Goal: Task Accomplishment & Management: Manage account settings

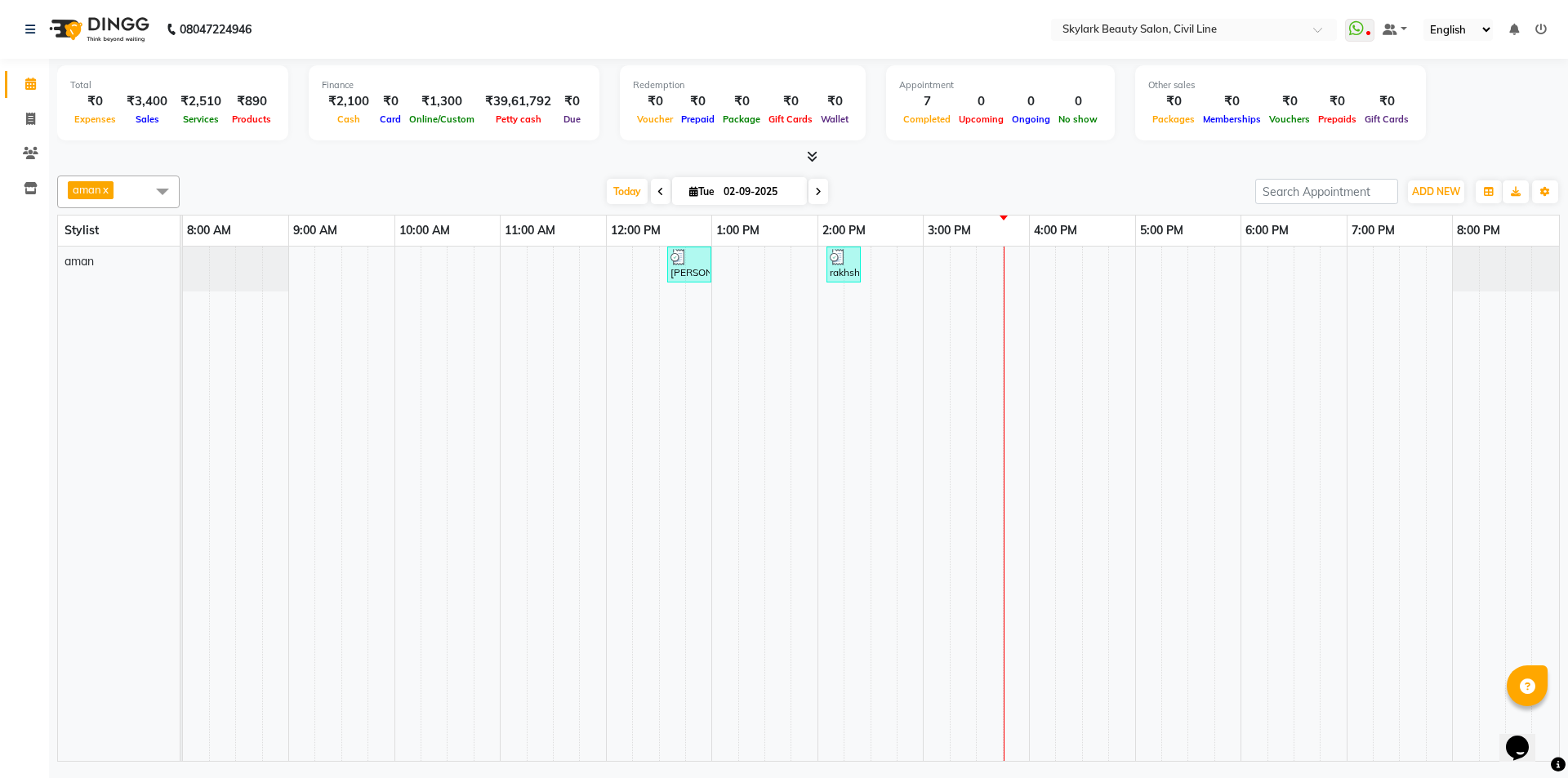
click at [693, 33] on nav "08047224946 Select Location × Skylark Beauty Salon, Civil Line WhatsApp Status …" at bounding box center [784, 29] width 1568 height 59
click at [695, 32] on nav "08047224946 Select Location × Skylark Beauty Salon, Civil Line WhatsApp Status …" at bounding box center [784, 29] width 1568 height 59
click at [697, 30] on nav "08047224946 Select Location × Skylark Beauty Salon, Civil Line WhatsApp Status …" at bounding box center [784, 29] width 1568 height 59
click at [41, 111] on span at bounding box center [30, 119] width 28 height 18
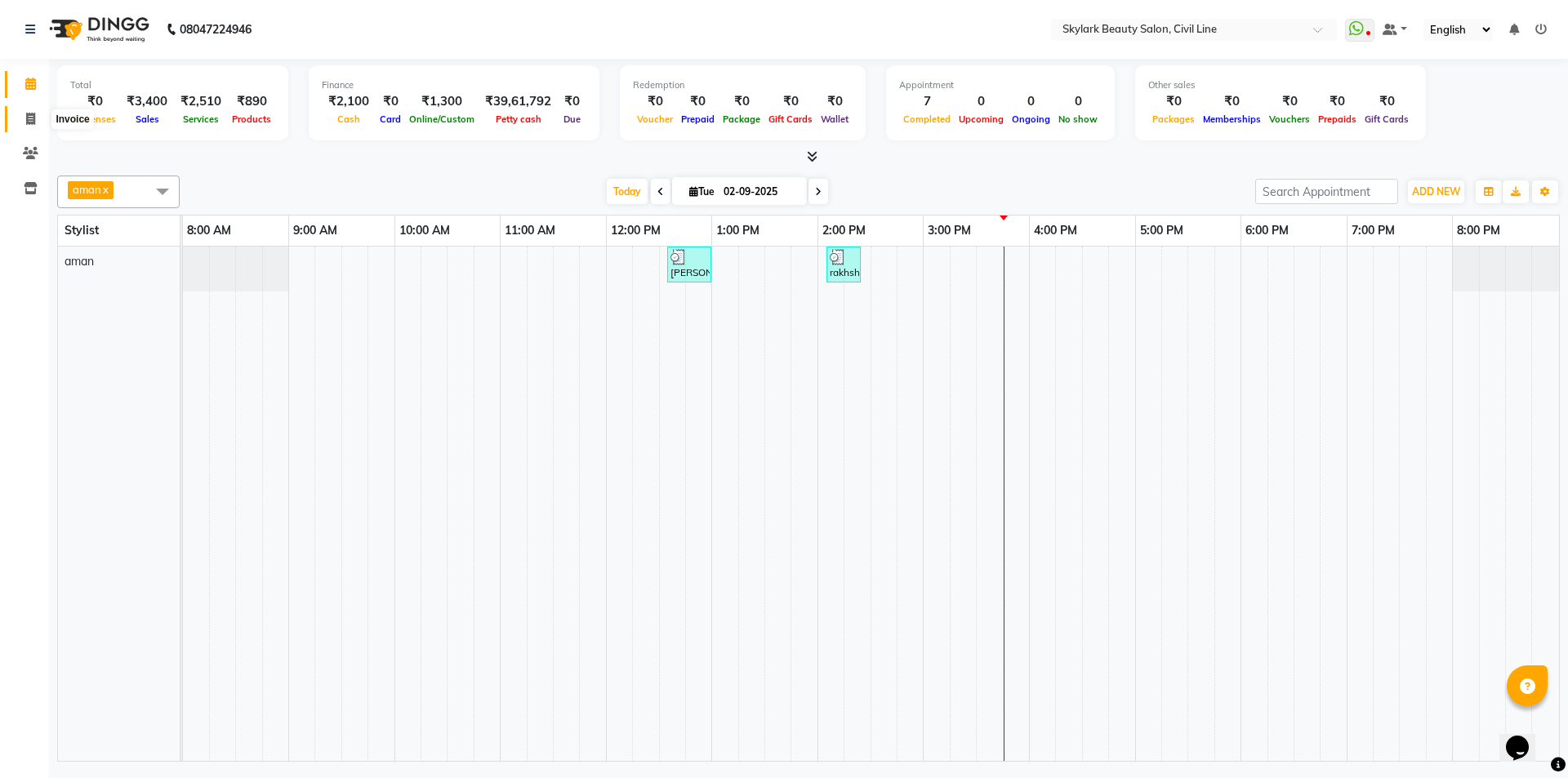
select select "4588"
select select "service"
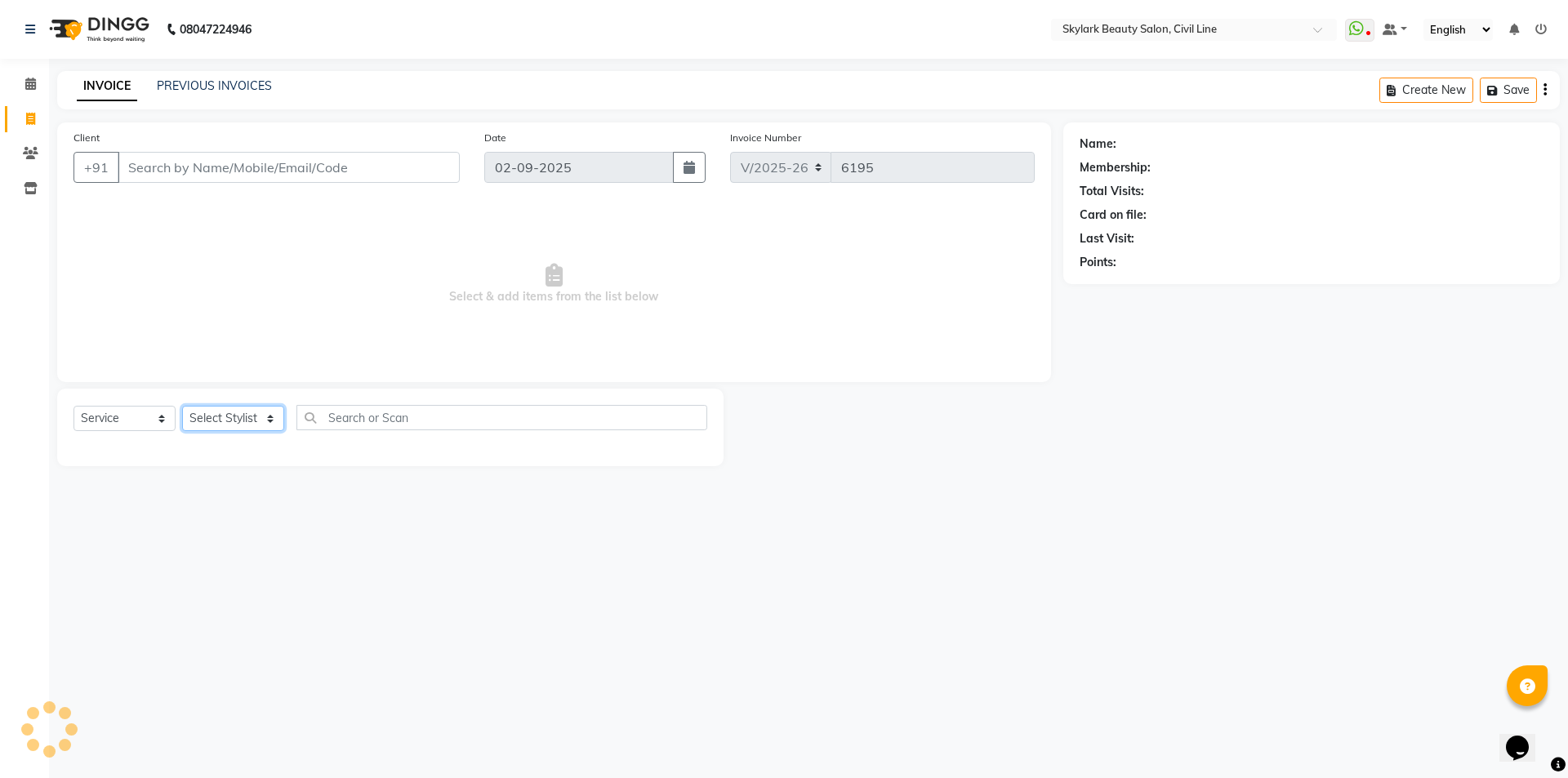
click at [223, 423] on select "Select Stylist" at bounding box center [233, 419] width 102 height 25
select select "85071"
click at [183, 406] on select "Select Stylist [PERSON_NAME] [PERSON_NAME] [PERSON_NAME] WASU" at bounding box center [233, 419] width 102 height 25
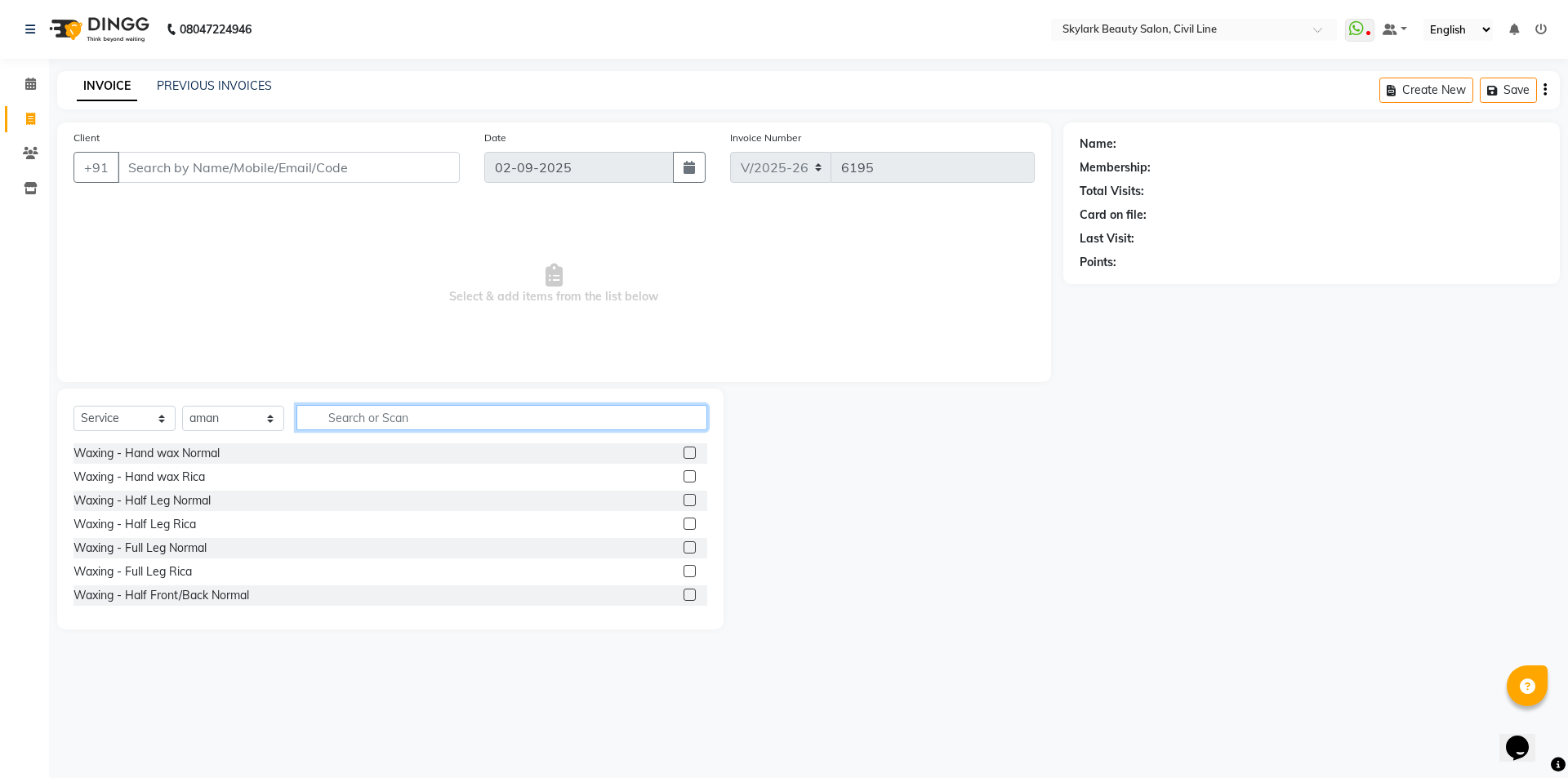
click at [398, 417] on input "text" at bounding box center [501, 418] width 411 height 25
type input "th"
drag, startPoint x: 676, startPoint y: 569, endPoint x: 654, endPoint y: 587, distance: 28.4
click at [684, 569] on label at bounding box center [689, 571] width 13 height 13
click at [684, 569] on input "checkbox" at bounding box center [688, 572] width 11 height 11
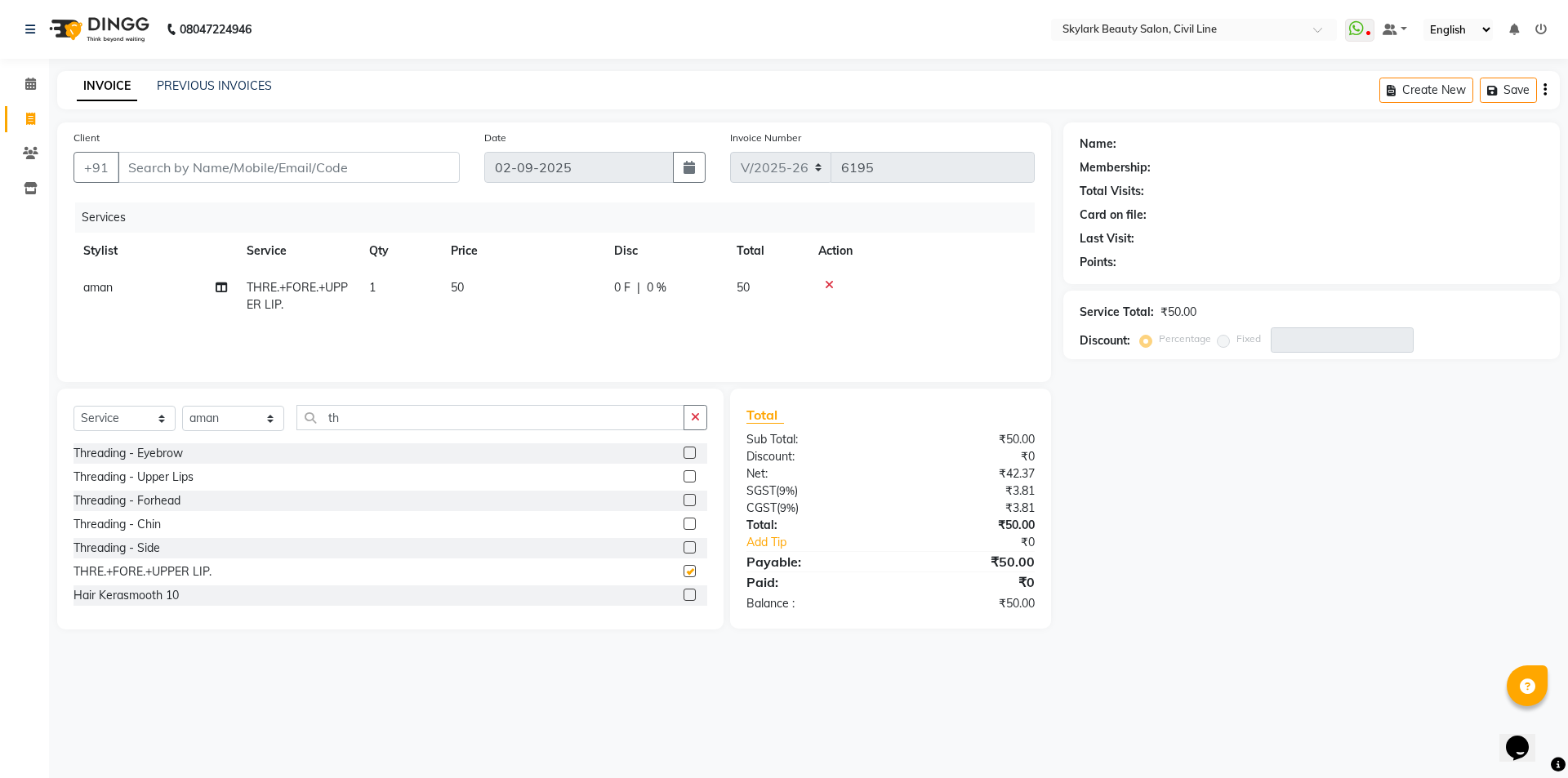
checkbox input "false"
click at [279, 166] on input "Client" at bounding box center [288, 167] width 342 height 31
type input "8"
type input "0"
type input "896084602"
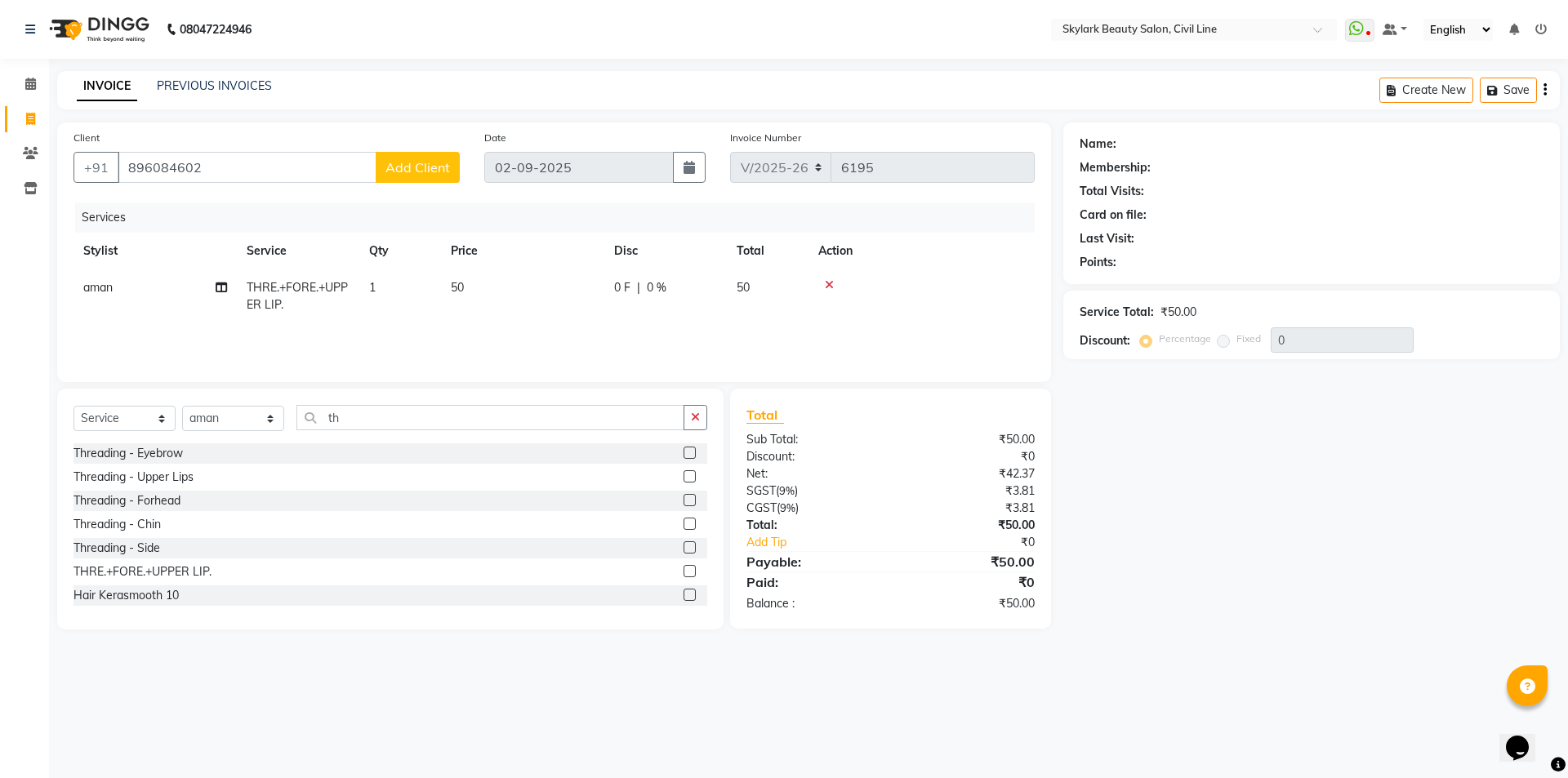
click at [409, 167] on span "Add Client" at bounding box center [417, 167] width 64 height 17
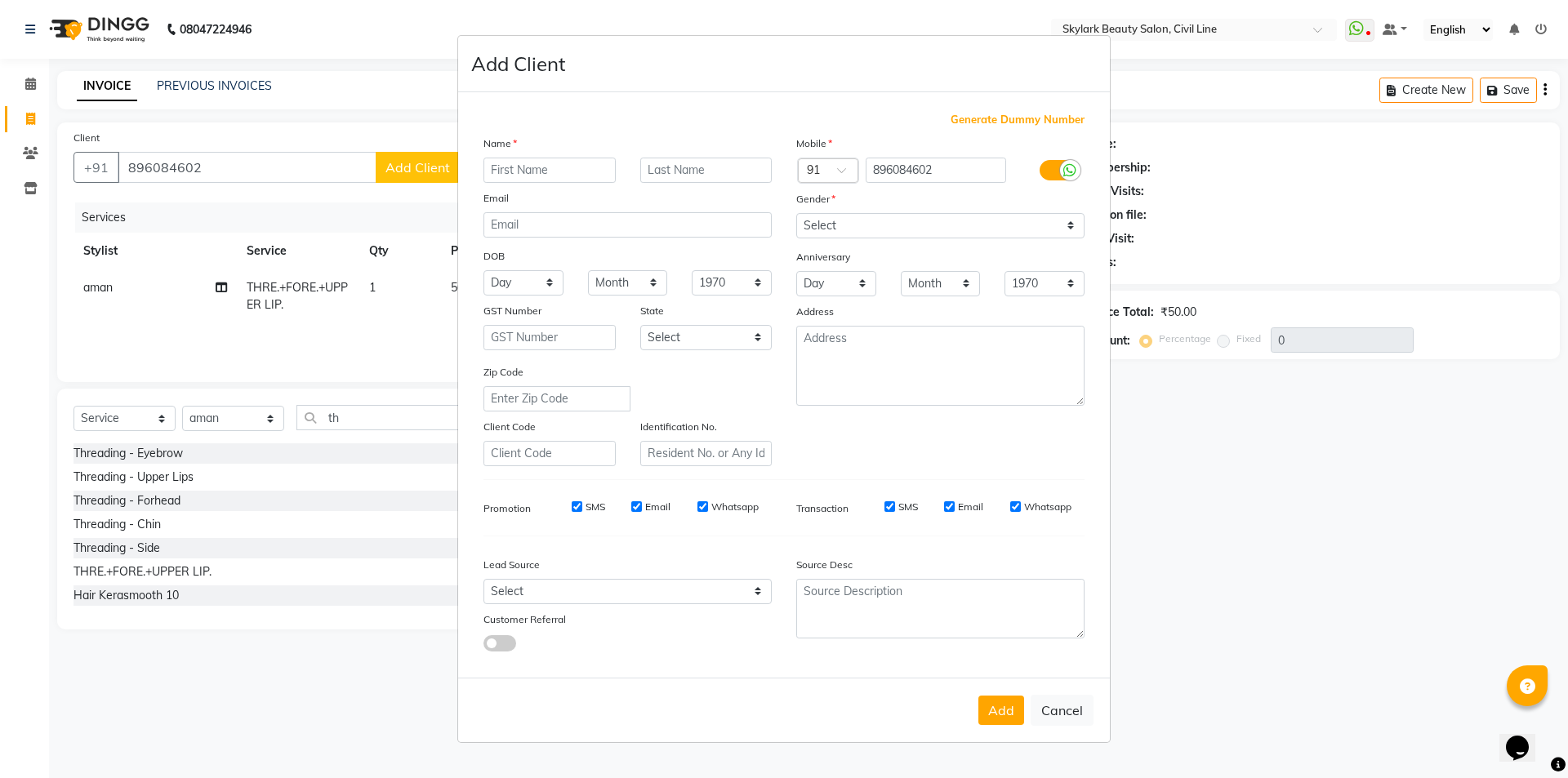
click at [598, 172] on input "text" at bounding box center [550, 170] width 132 height 25
click at [250, 162] on ngb-modal-window "Add Client Generate Dummy Number Name Email DOB Day 01 02 03 04 05 06 07 08 09 …" at bounding box center [784, 389] width 1568 height 778
click at [239, 165] on ngb-modal-window "Add Client Generate Dummy Number Name Email DOB Day 01 02 03 04 05 06 07 08 09 …" at bounding box center [784, 389] width 1568 height 778
click at [219, 167] on ngb-modal-window "Add Client Generate Dummy Number Name Email DOB Day 01 02 03 04 05 06 07 08 09 …" at bounding box center [784, 389] width 1568 height 778
click at [213, 169] on ngb-modal-window "Add Client Generate Dummy Number Name Email DOB Day 01 02 03 04 05 06 07 08 09 …" at bounding box center [784, 389] width 1568 height 778
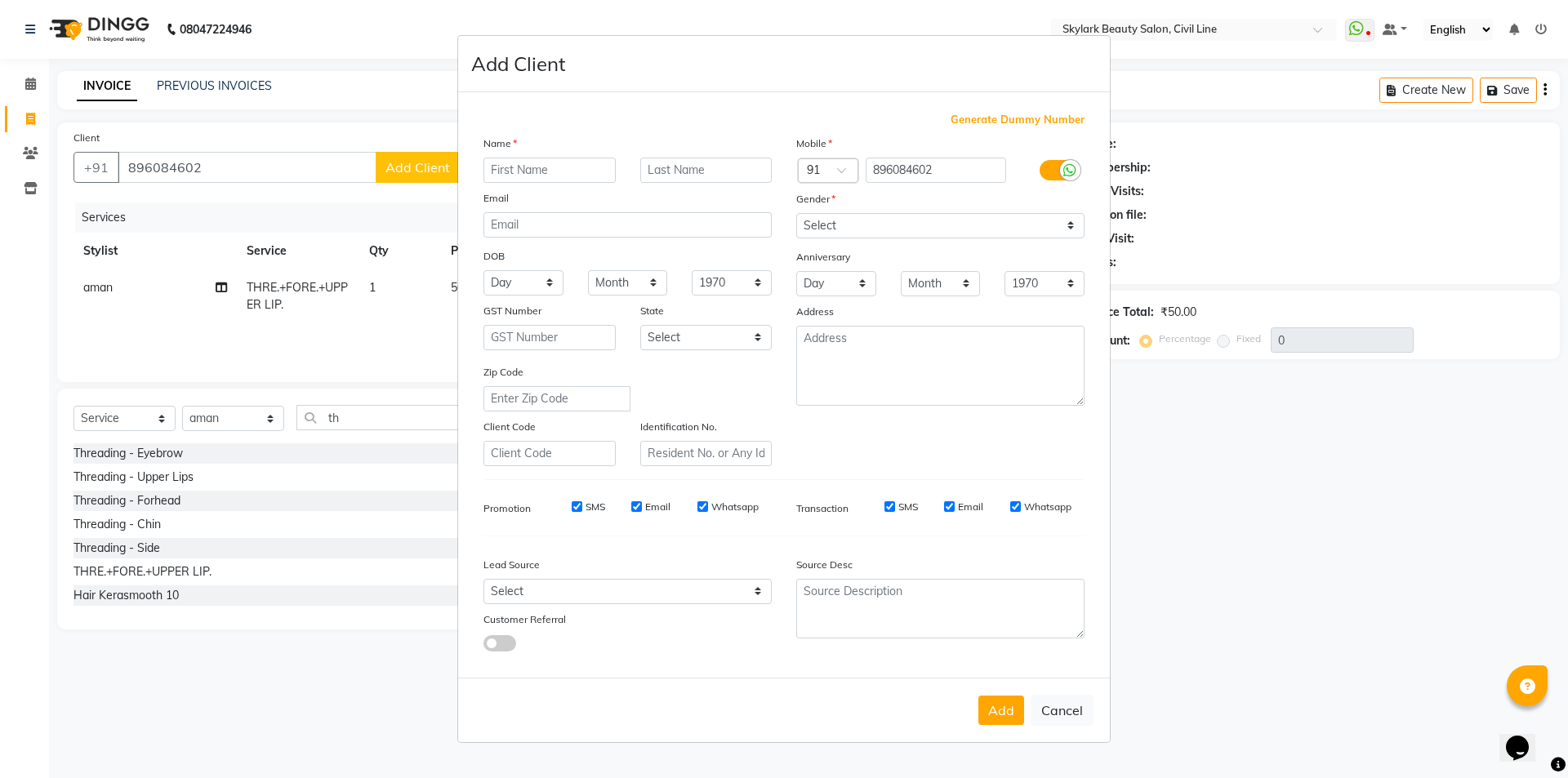
click at [217, 162] on ngb-modal-window "Add Client Generate Dummy Number Name Email DOB Day 01 02 03 04 05 06 07 08 09 …" at bounding box center [784, 389] width 1568 height 778
click at [1072, 720] on button "Cancel" at bounding box center [1061, 711] width 63 height 31
select select
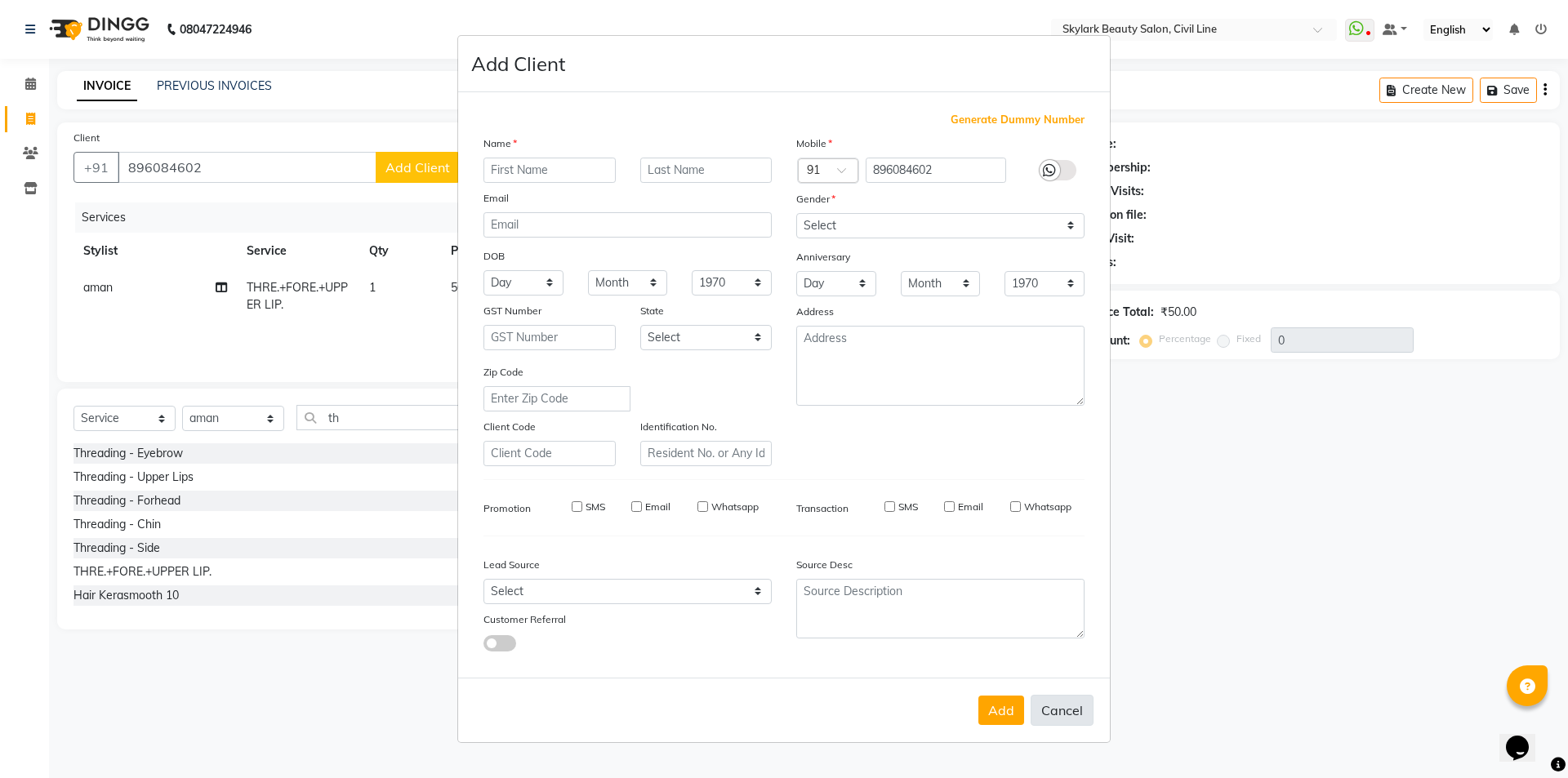
select select
checkbox input "false"
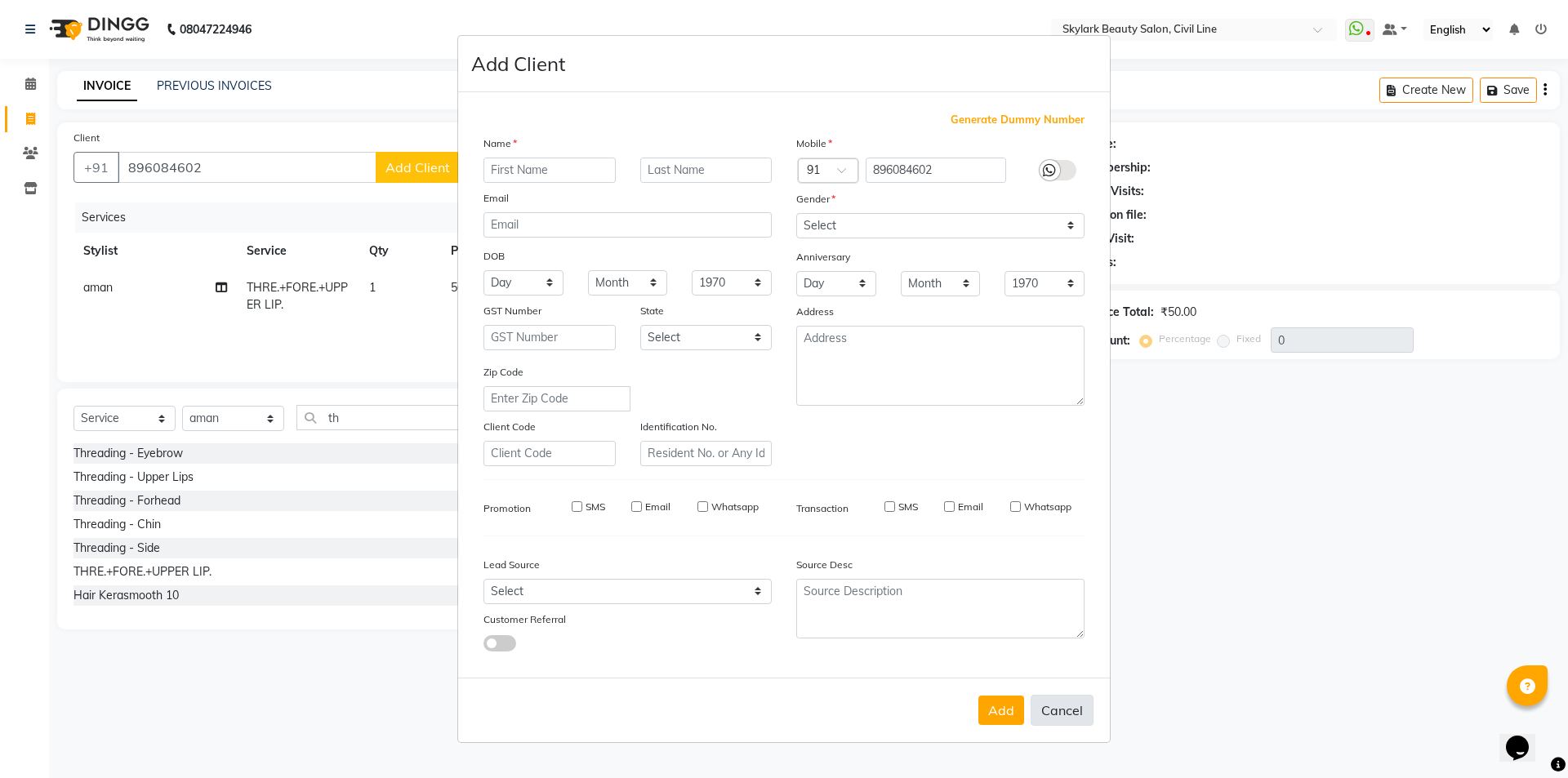
checkbox input "false"
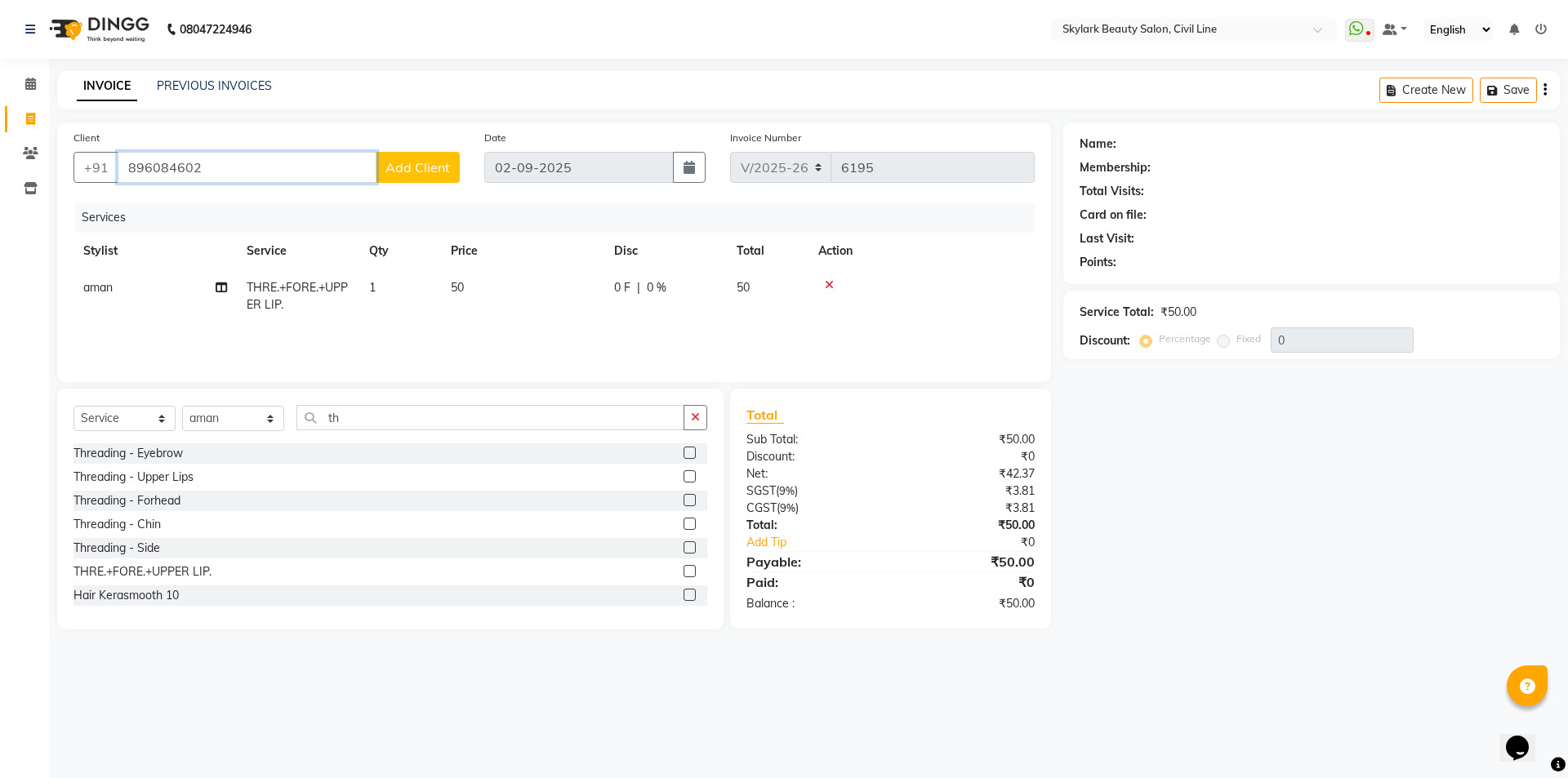
click at [286, 165] on input "896084602" at bounding box center [247, 167] width 259 height 31
click at [252, 198] on span "8960846" at bounding box center [281, 205] width 57 height 17
type input "8960846012"
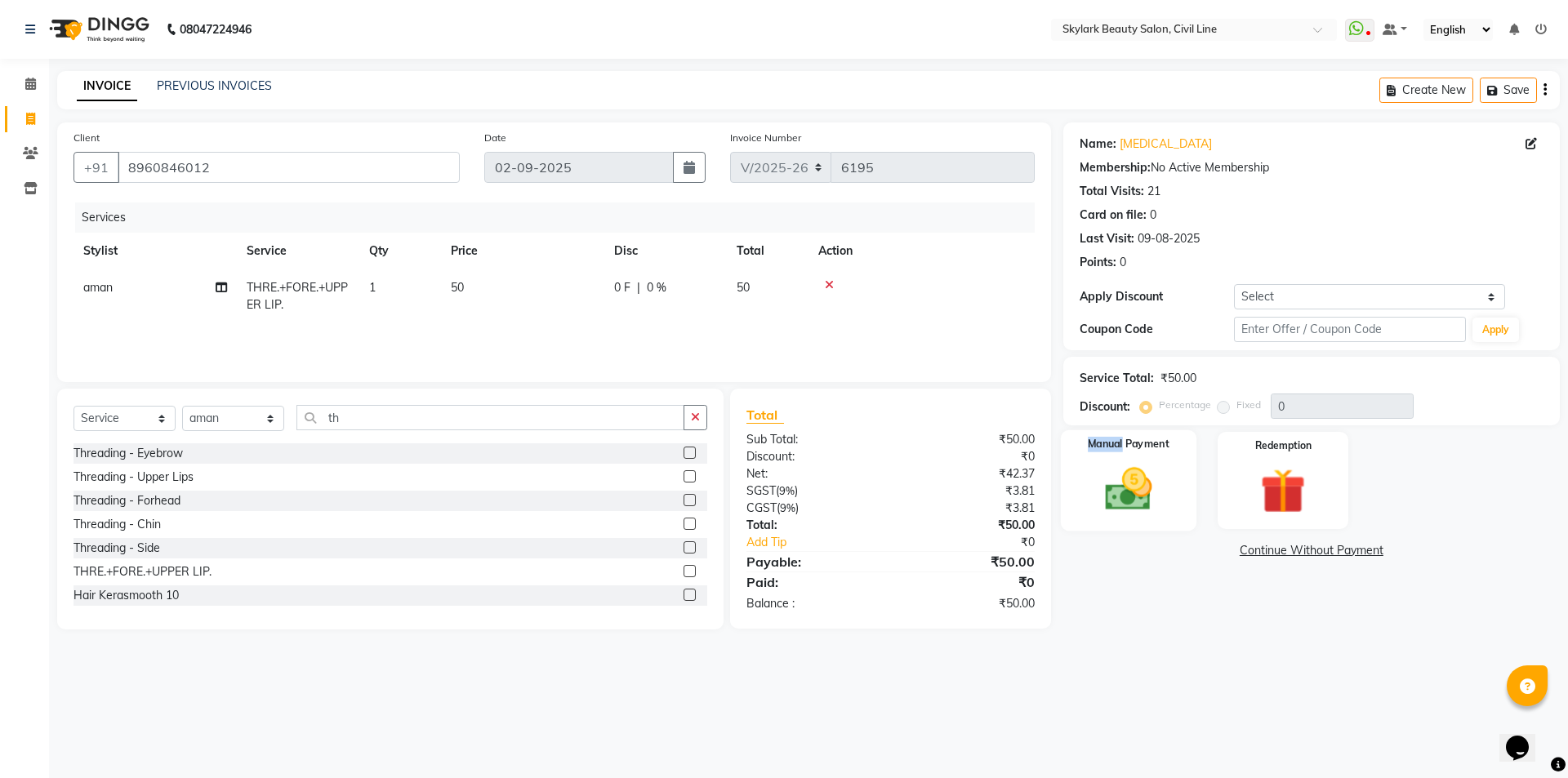
click at [1127, 459] on div "Manual Payment" at bounding box center [1128, 480] width 136 height 100
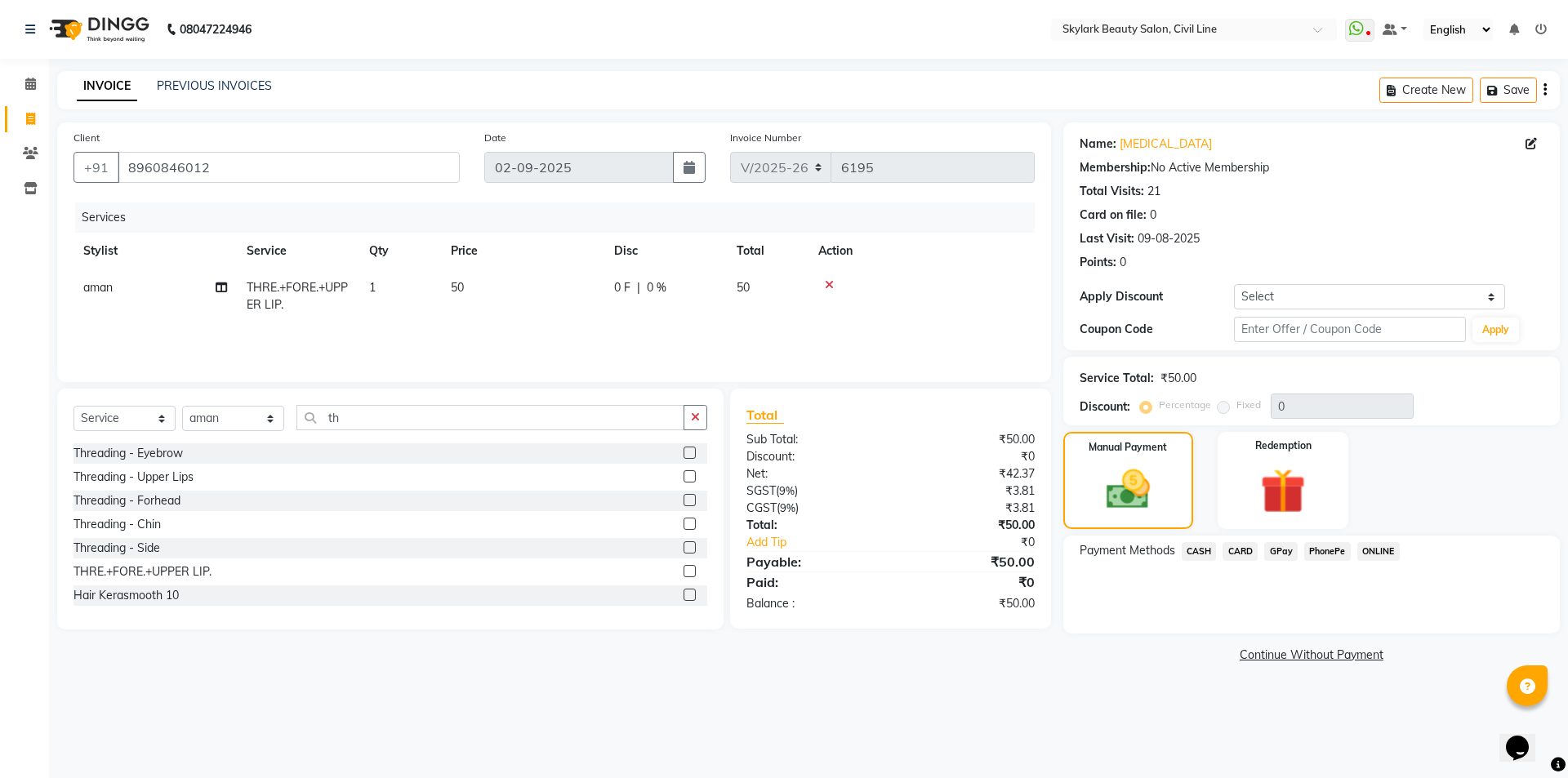
click at [1177, 639] on div "Name: Nikita Membership: No Active Membership Total Visits: 21 Card on file: 0 …" at bounding box center [1318, 394] width 509 height 545
click at [1199, 547] on span "CASH" at bounding box center [1199, 551] width 35 height 18
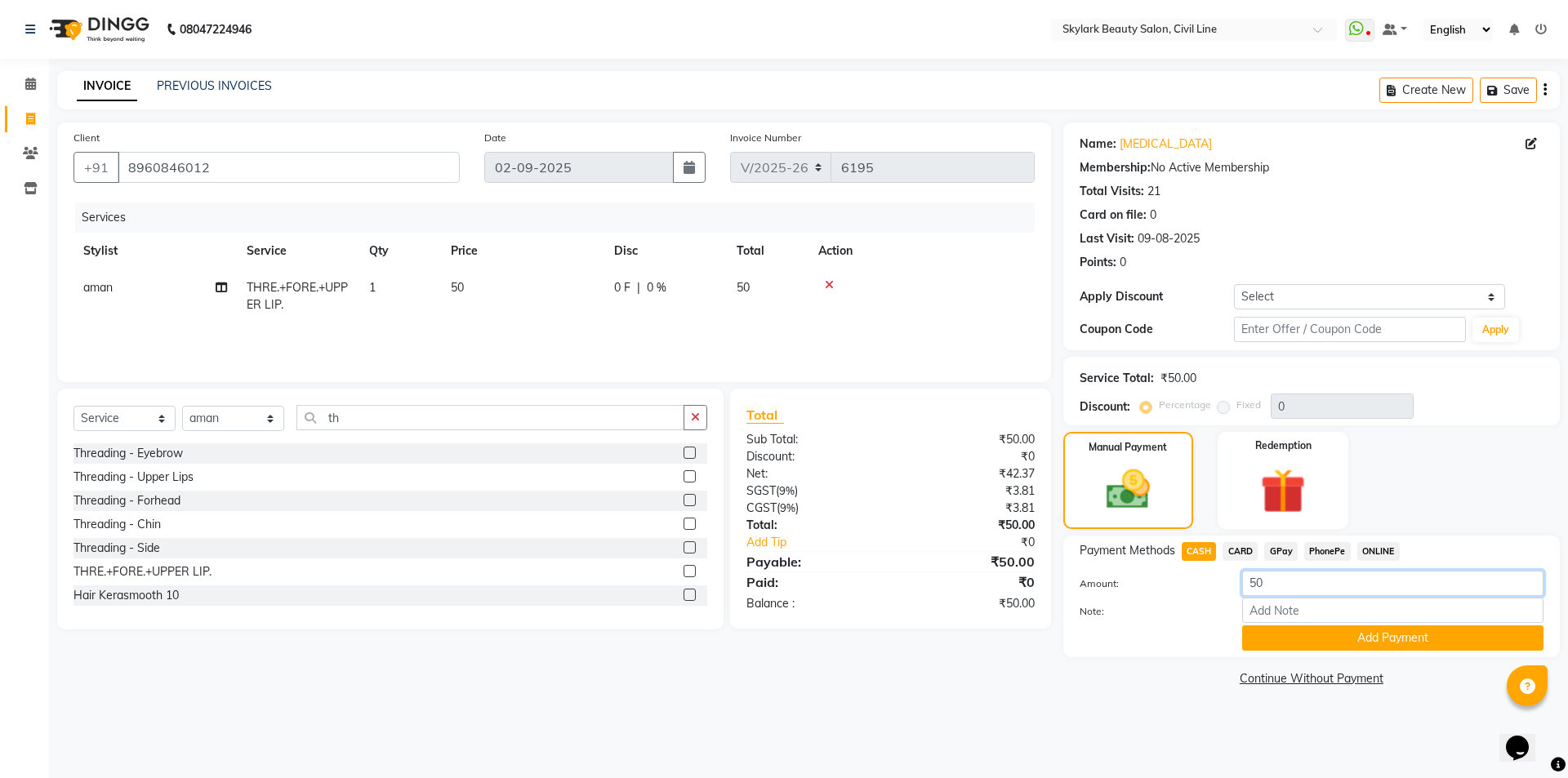
click at [1321, 578] on input "50" at bounding box center [1392, 584] width 301 height 25
type input "5"
click at [1282, 554] on span "GPay" at bounding box center [1281, 551] width 33 height 18
click at [1285, 585] on input "50" at bounding box center [1392, 584] width 301 height 25
type input "5"
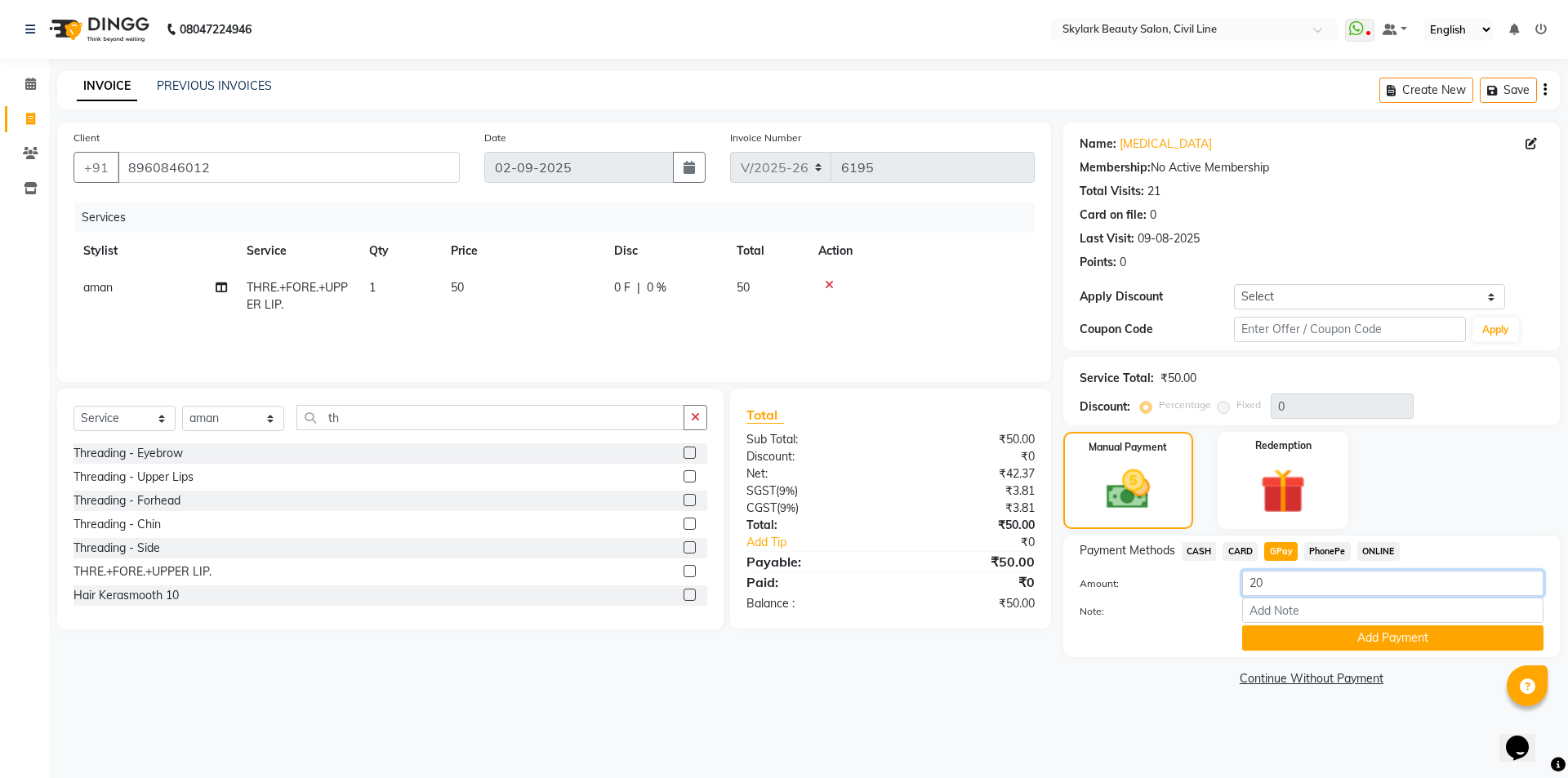
type input "20"
click at [1196, 622] on div "Note:" at bounding box center [1311, 612] width 488 height 28
click at [1193, 624] on div "Note:" at bounding box center [1311, 612] width 488 height 28
click at [1305, 639] on button "Add Payment" at bounding box center [1392, 638] width 301 height 25
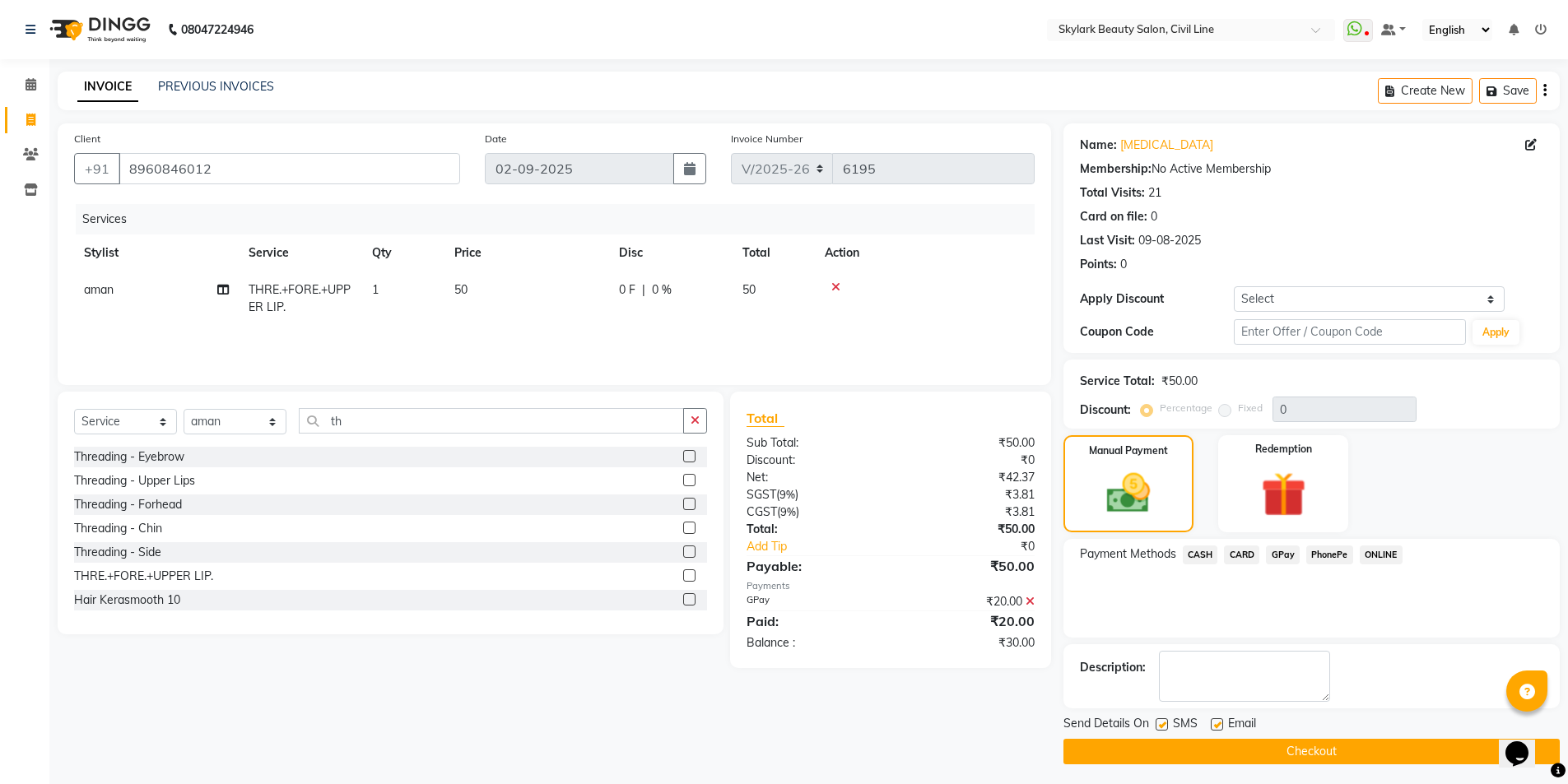
click at [1203, 553] on span "CASH" at bounding box center [1200, 555] width 35 height 19
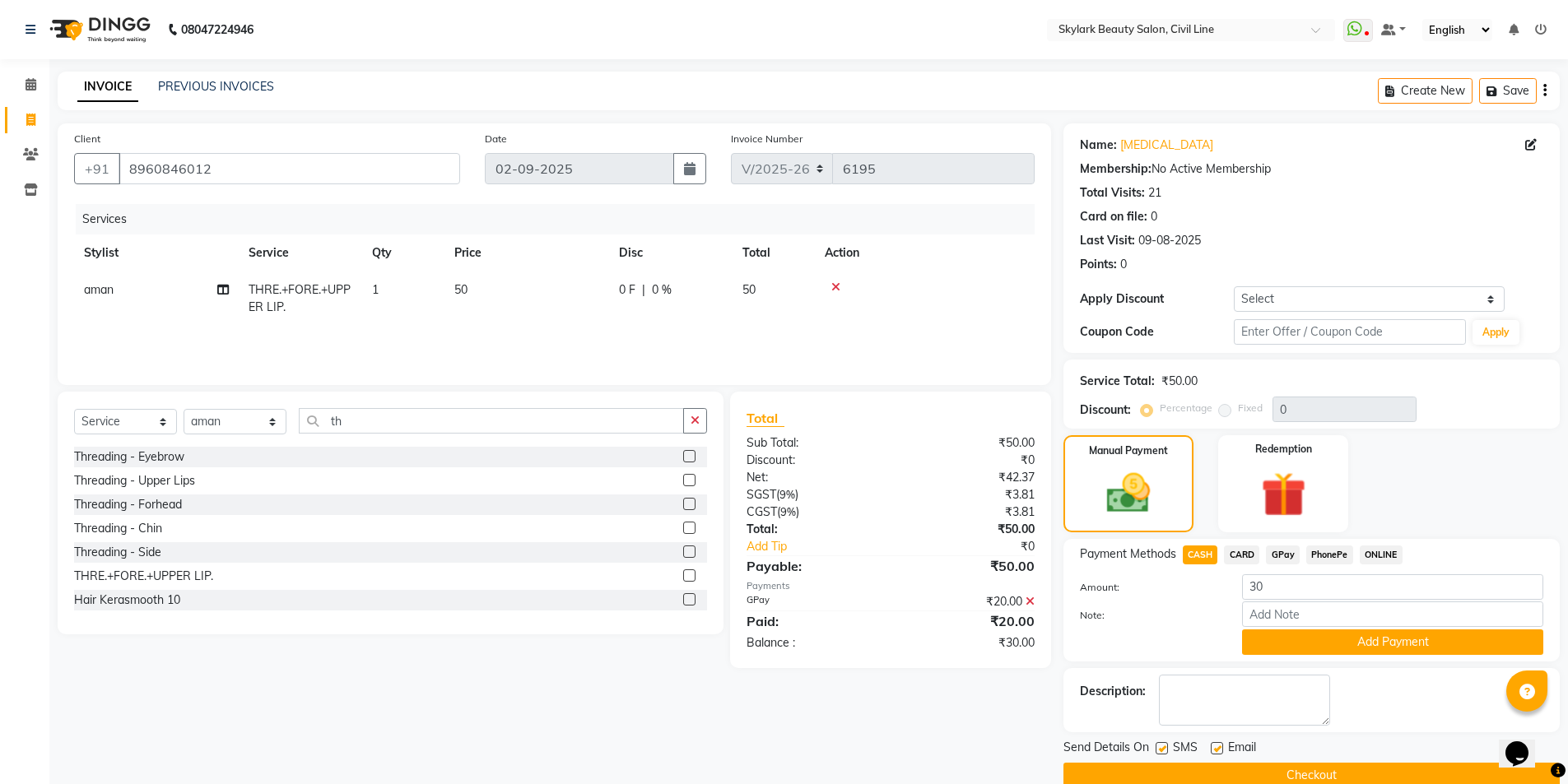
click at [1165, 614] on label "Note:" at bounding box center [1149, 615] width 163 height 15
click at [1242, 614] on input "Note:" at bounding box center [1393, 615] width 301 height 25
click at [1282, 556] on span "GPay" at bounding box center [1282, 555] width 33 height 19
click at [1203, 556] on span "CASH" at bounding box center [1200, 555] width 35 height 19
click at [1314, 582] on input "30" at bounding box center [1393, 587] width 301 height 25
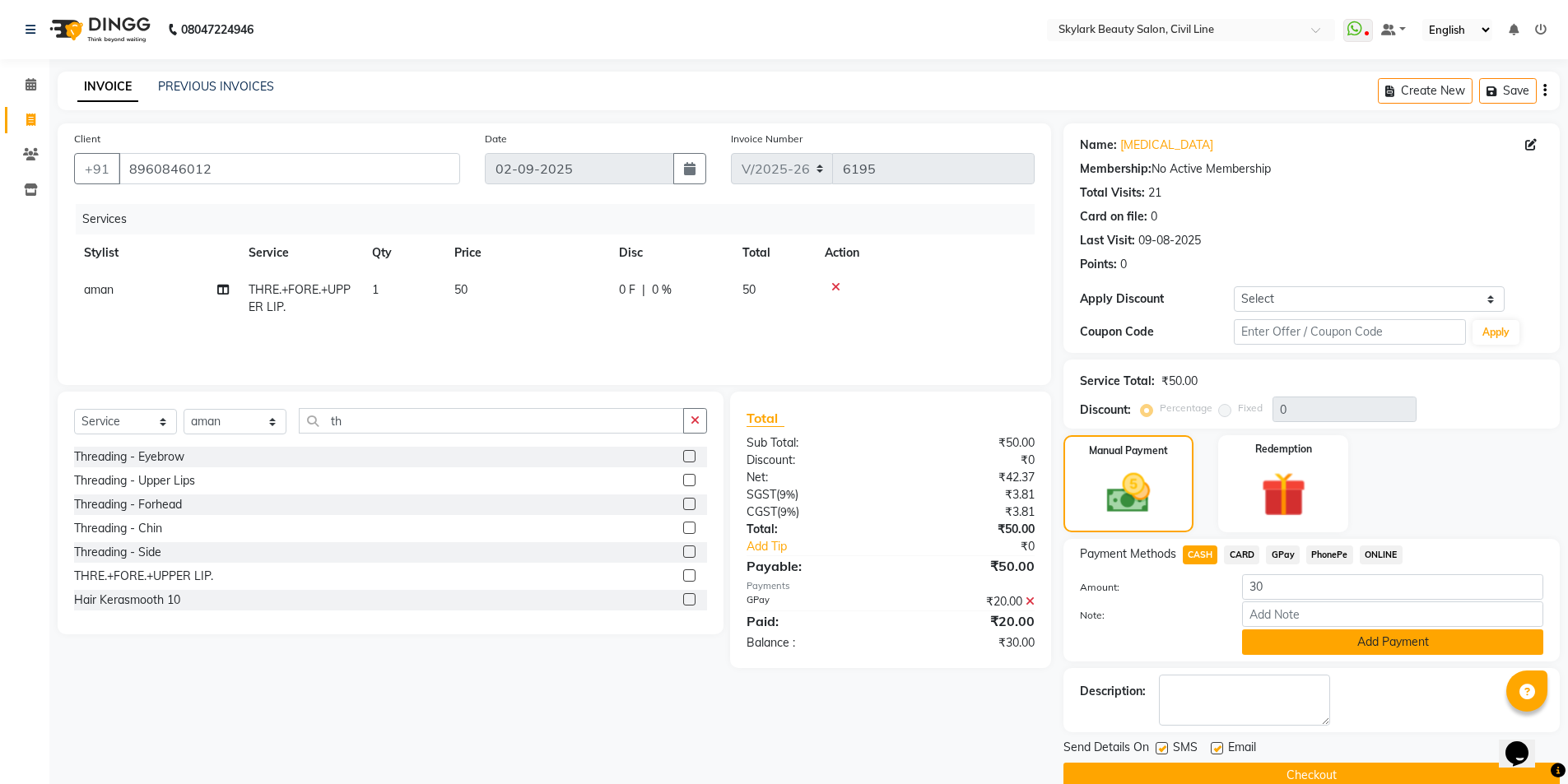
click at [1332, 646] on button "Add Payment" at bounding box center [1393, 642] width 301 height 25
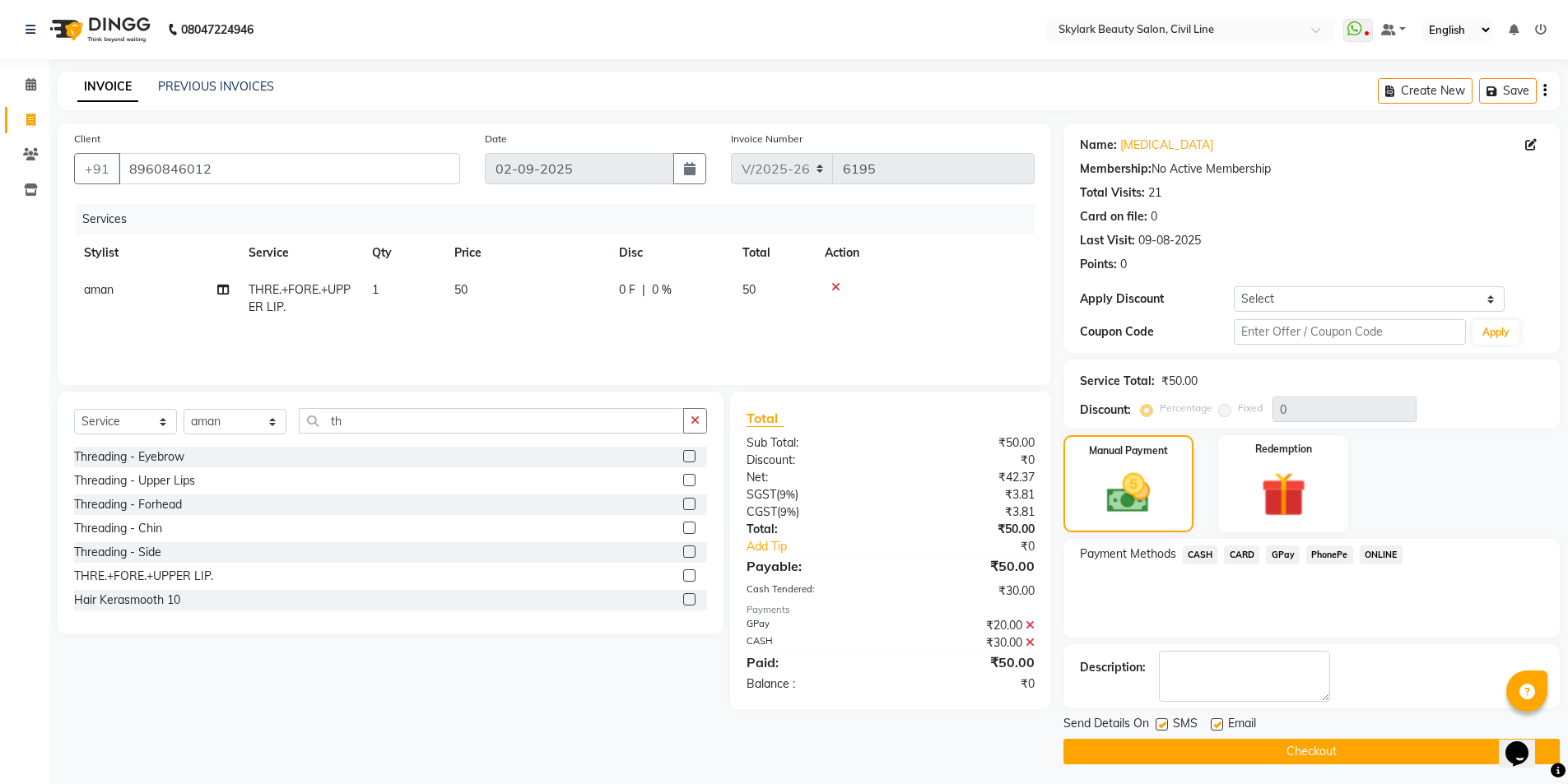
click at [1034, 623] on icon at bounding box center [1030, 625] width 9 height 12
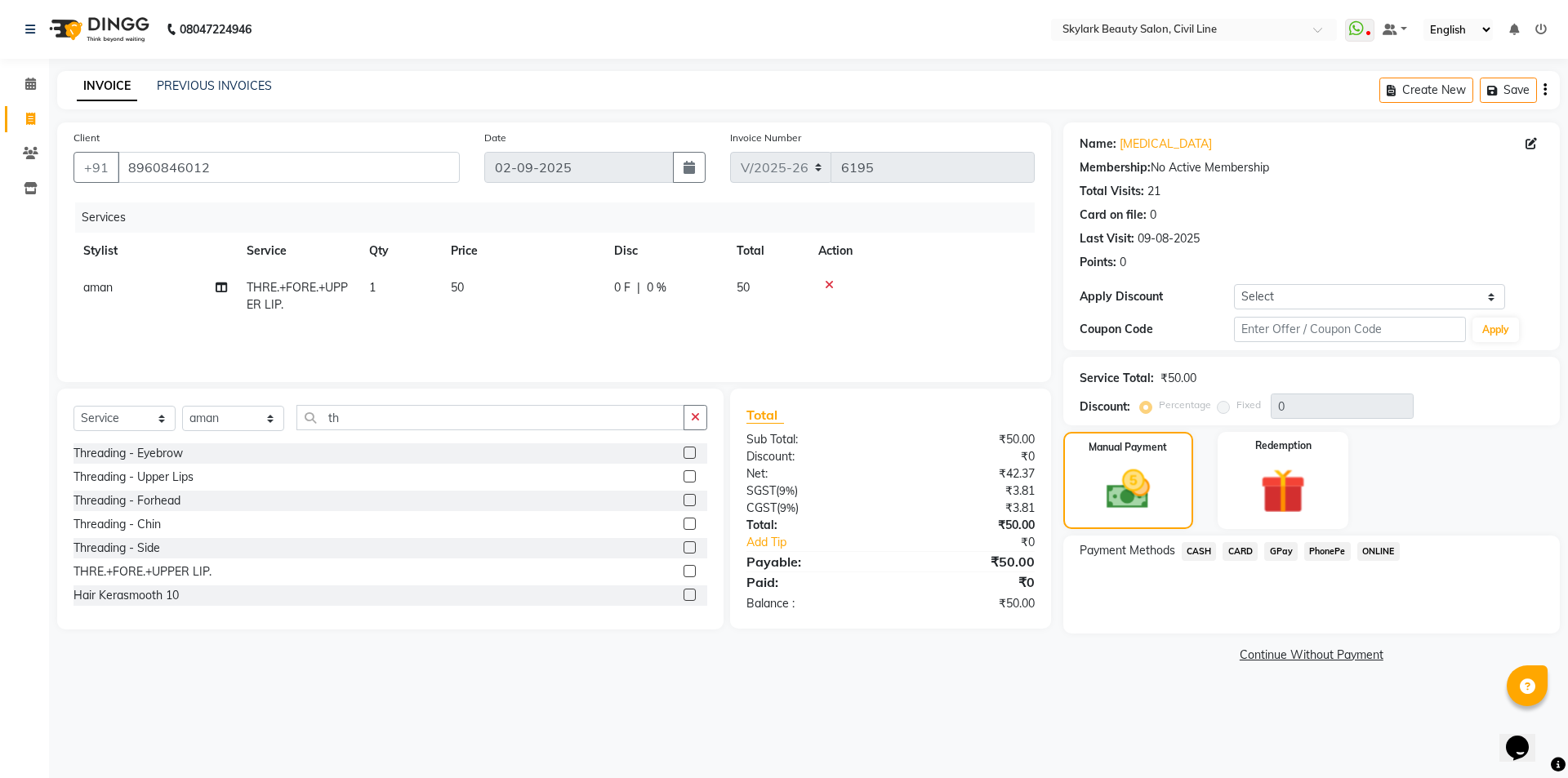
click at [1208, 548] on span "CASH" at bounding box center [1199, 551] width 35 height 18
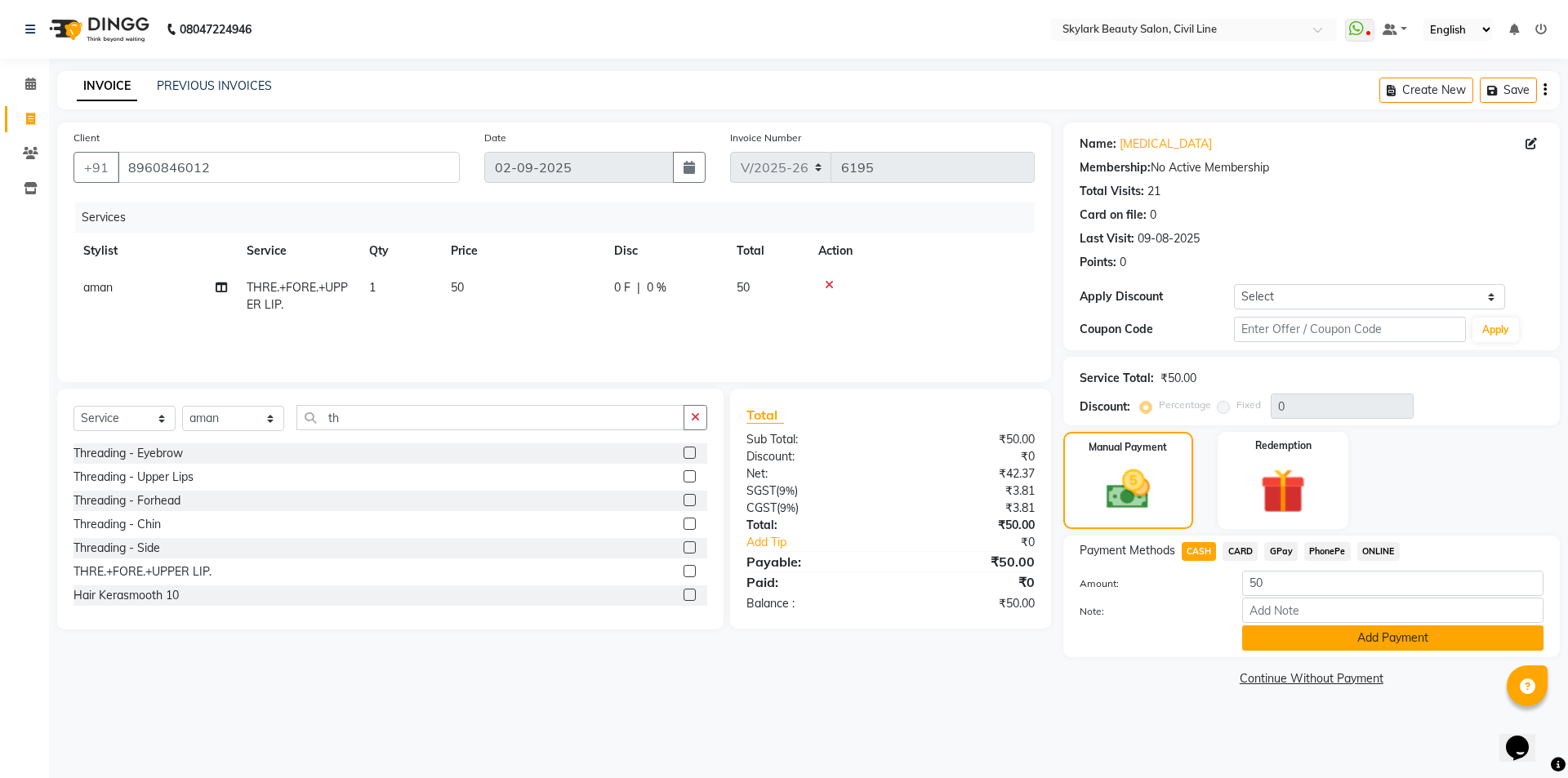
click at [1322, 636] on button "Add Payment" at bounding box center [1392, 638] width 301 height 25
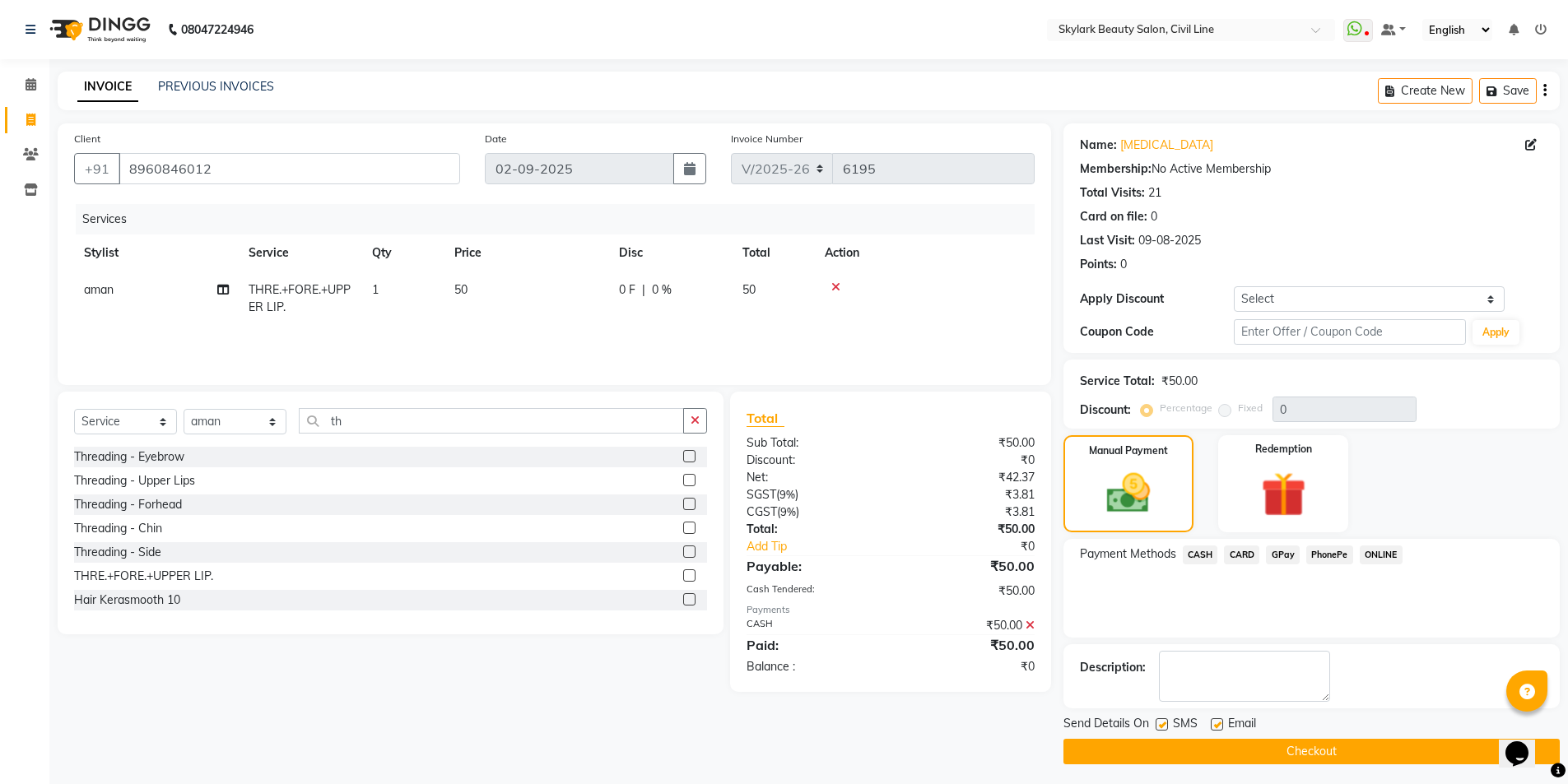
drag, startPoint x: 1028, startPoint y: 626, endPoint x: 1076, endPoint y: 611, distance: 50.3
click at [1027, 628] on icon at bounding box center [1030, 625] width 9 height 12
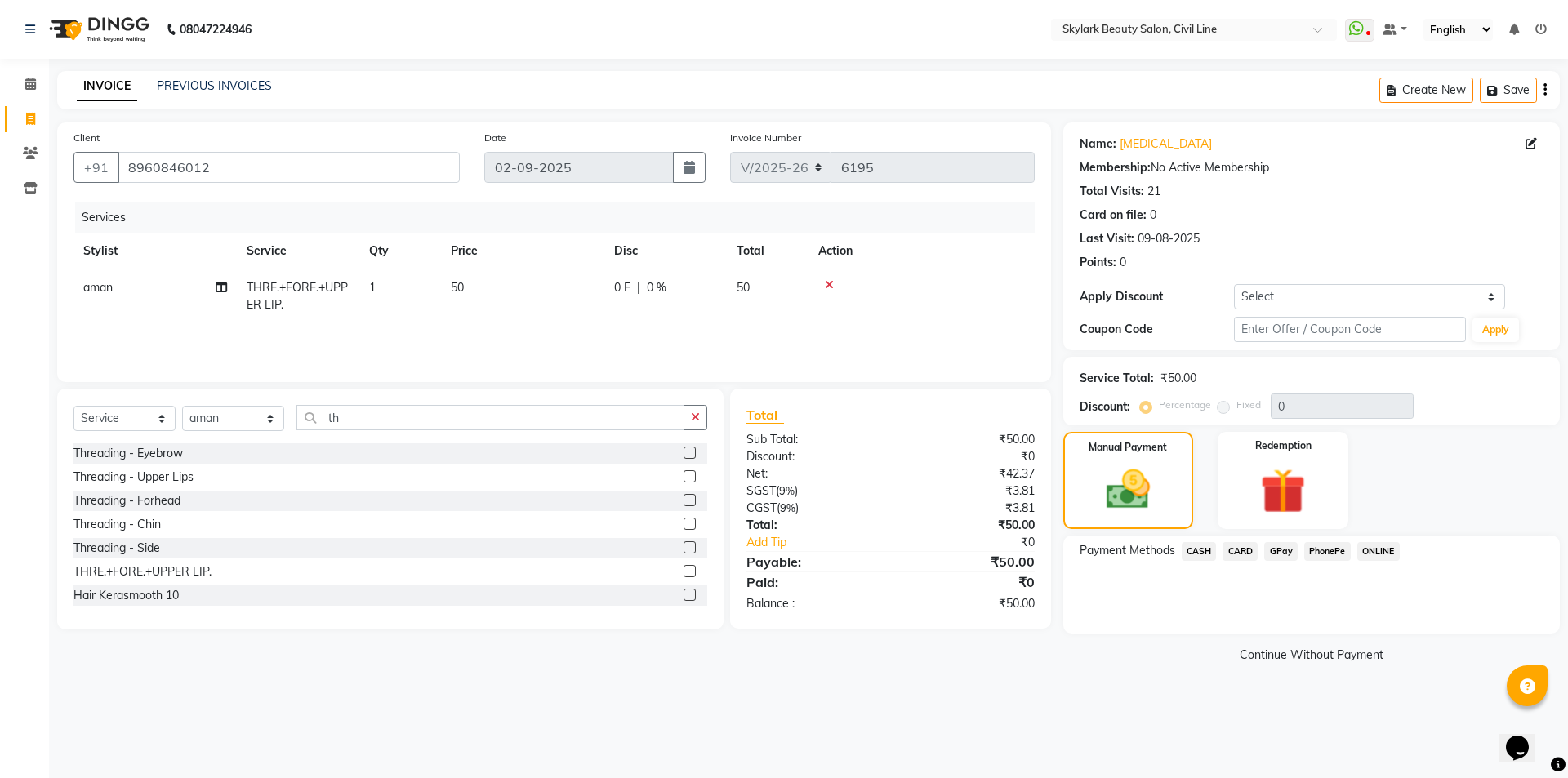
click at [1284, 552] on span "GPay" at bounding box center [1281, 551] width 33 height 18
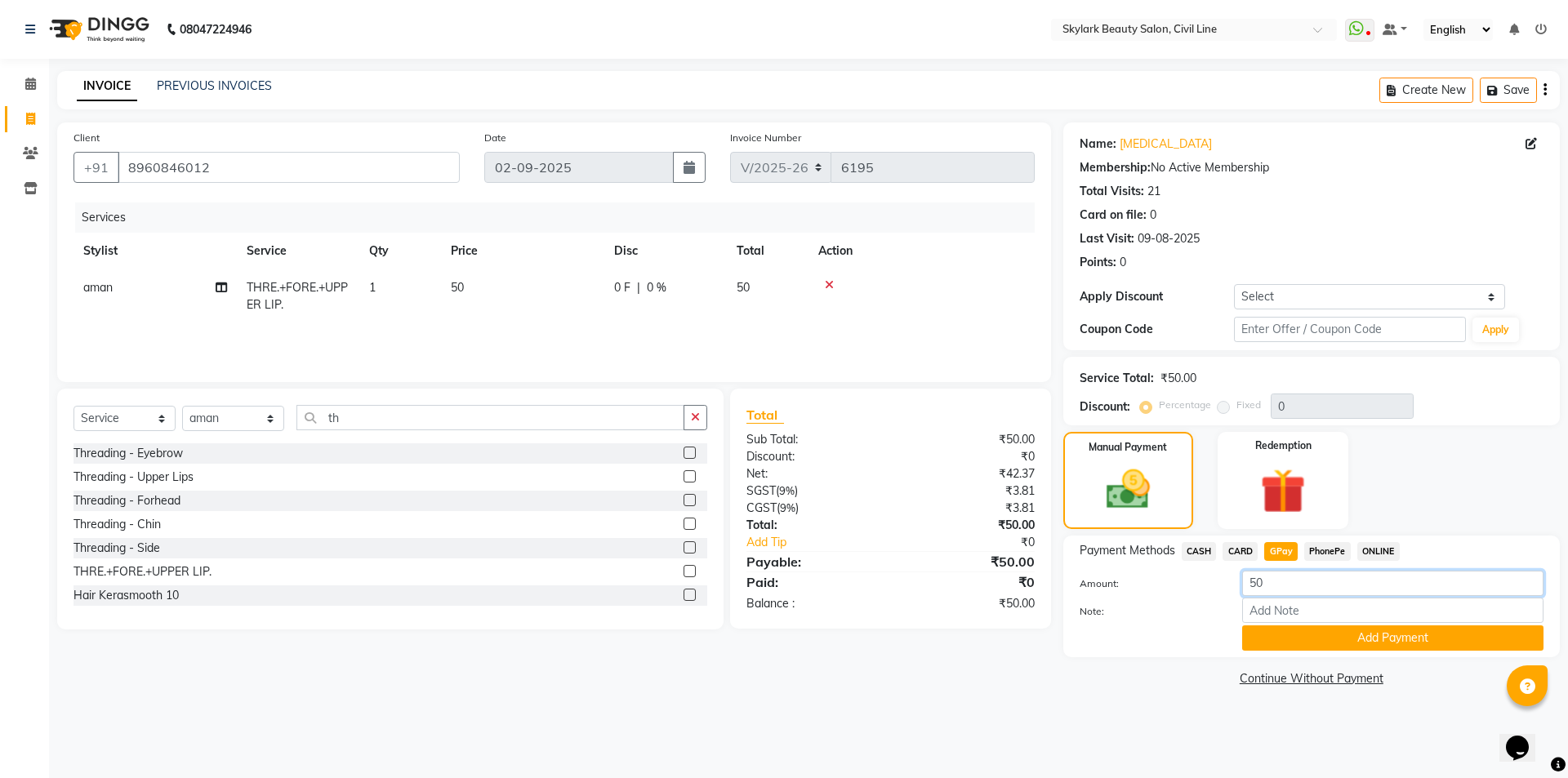
click at [1295, 586] on input "50" at bounding box center [1392, 584] width 301 height 25
click at [1342, 634] on button "Add Payment" at bounding box center [1392, 638] width 301 height 25
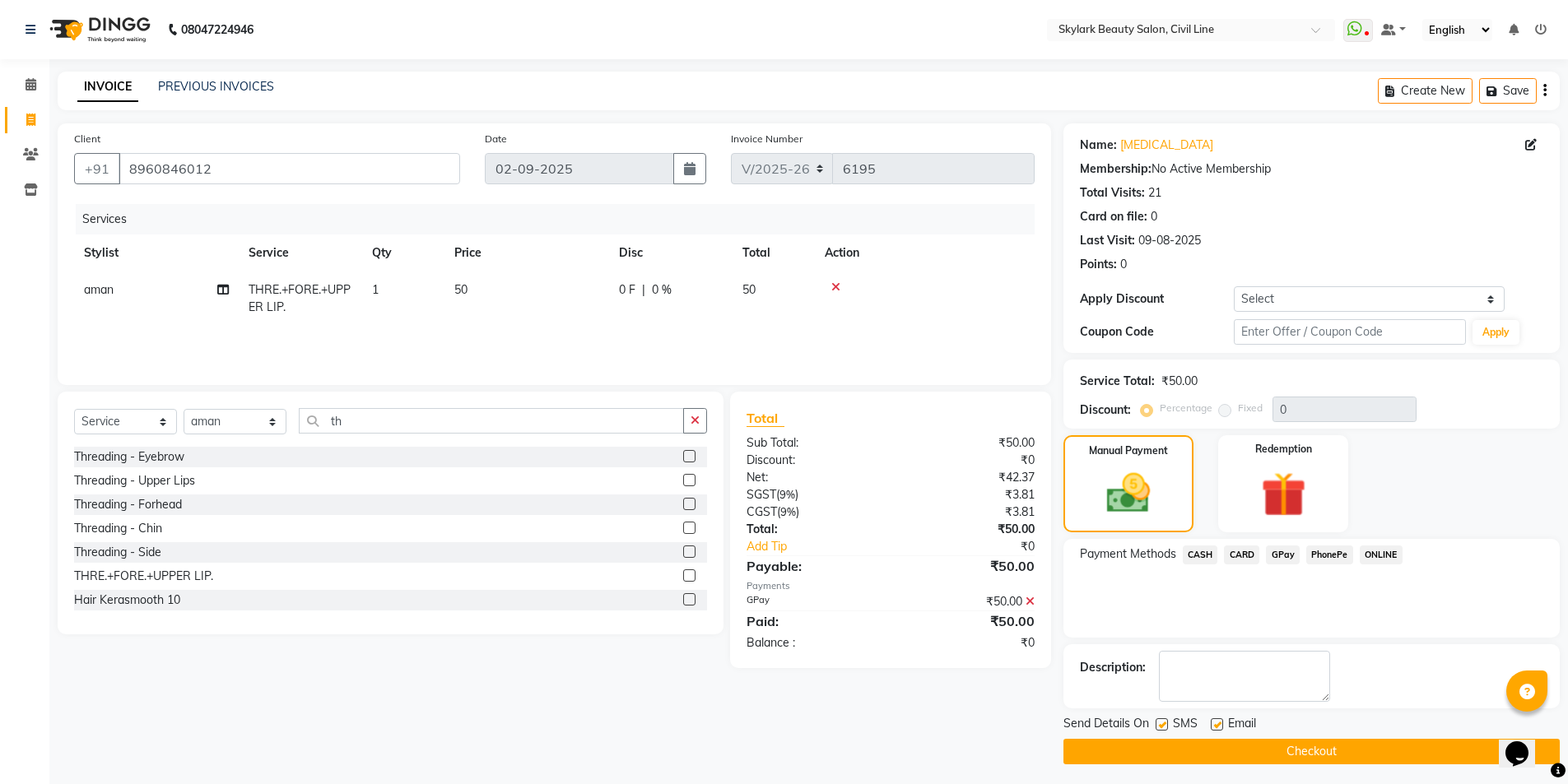
click at [1289, 554] on span "GPay" at bounding box center [1282, 555] width 33 height 19
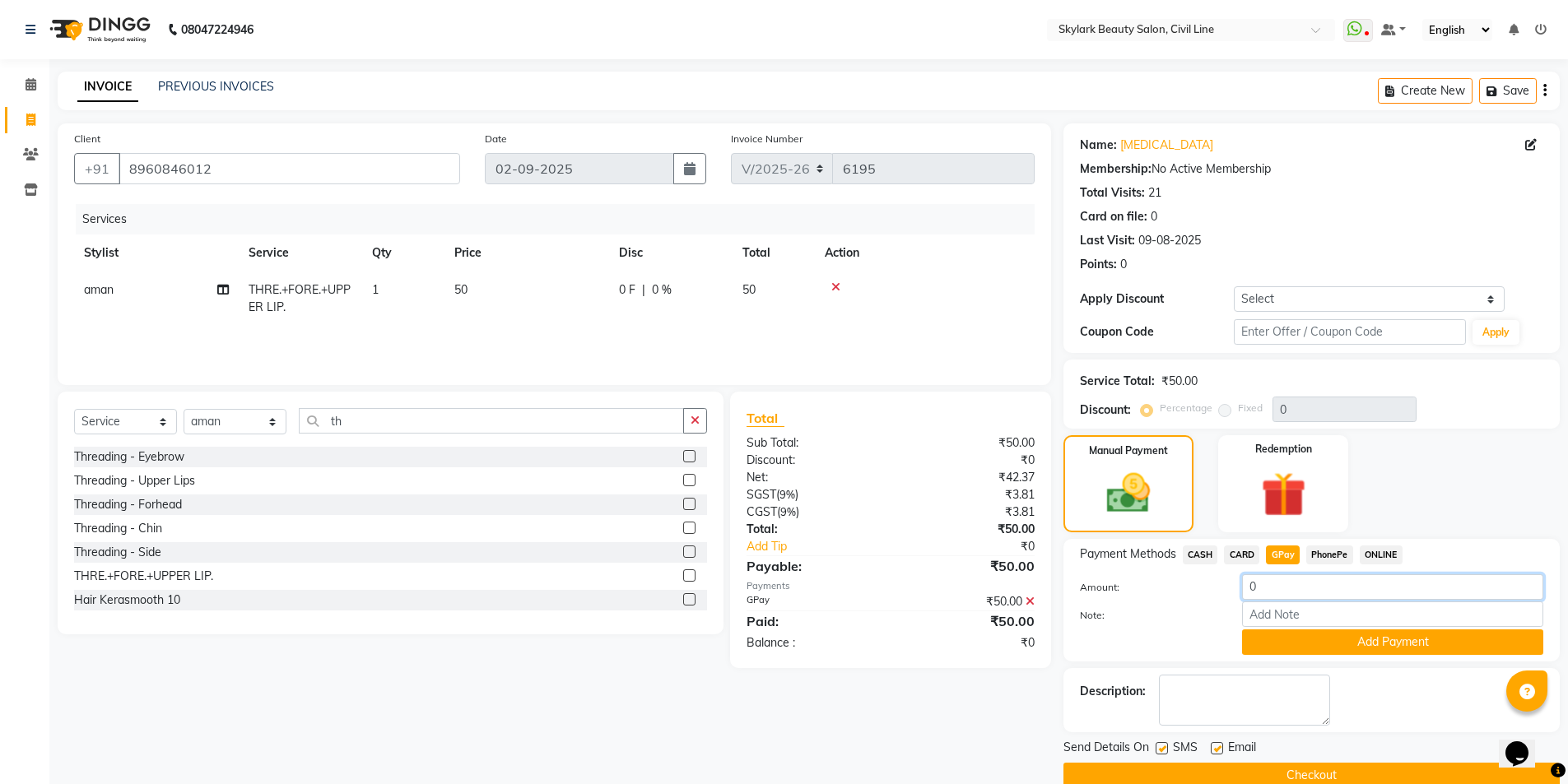
click at [1287, 592] on input "0" at bounding box center [1393, 587] width 301 height 25
type input "20"
click at [1321, 641] on button "Add Payment" at bounding box center [1393, 642] width 301 height 25
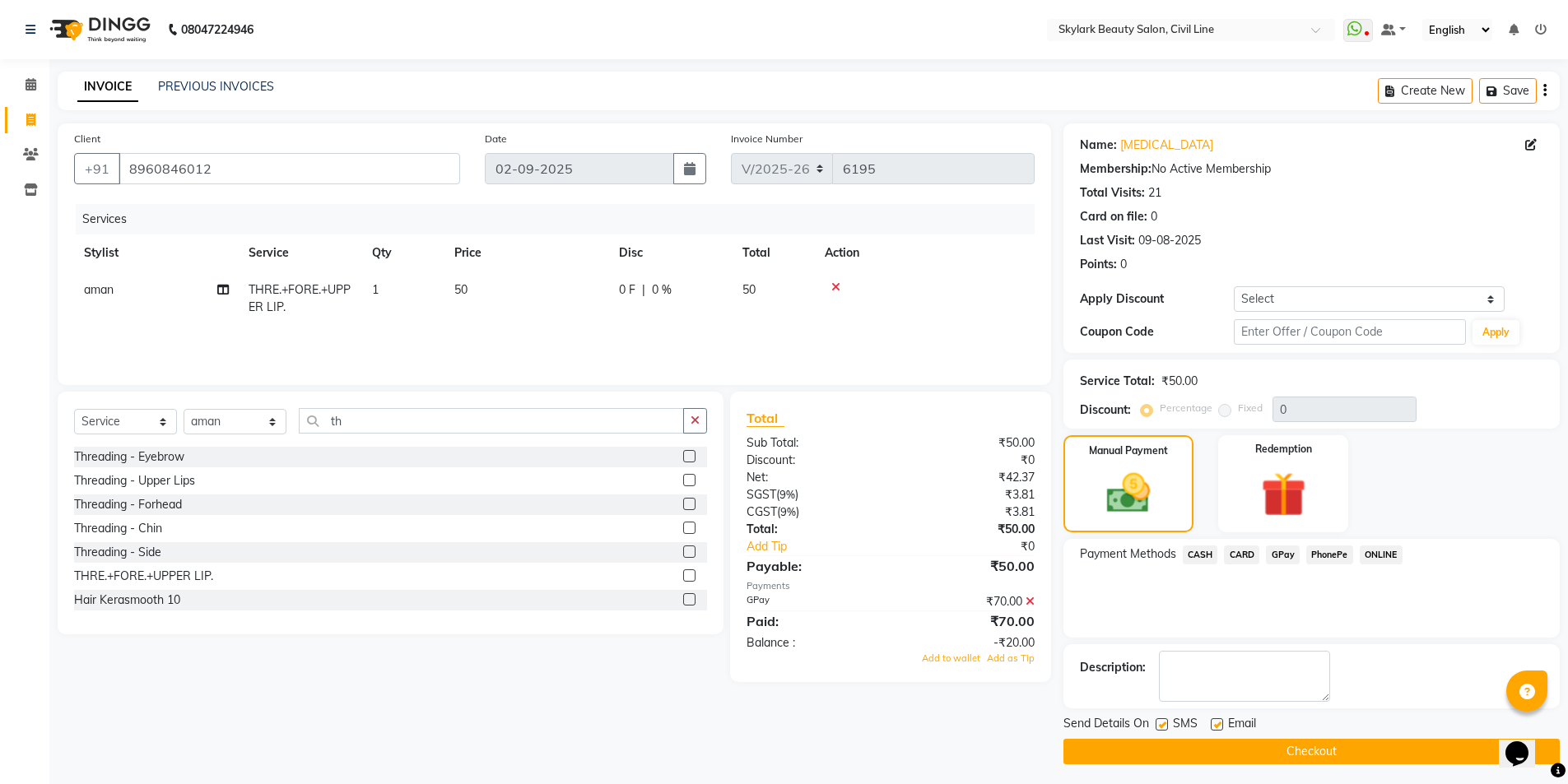
click at [1026, 603] on icon at bounding box center [1030, 602] width 9 height 12
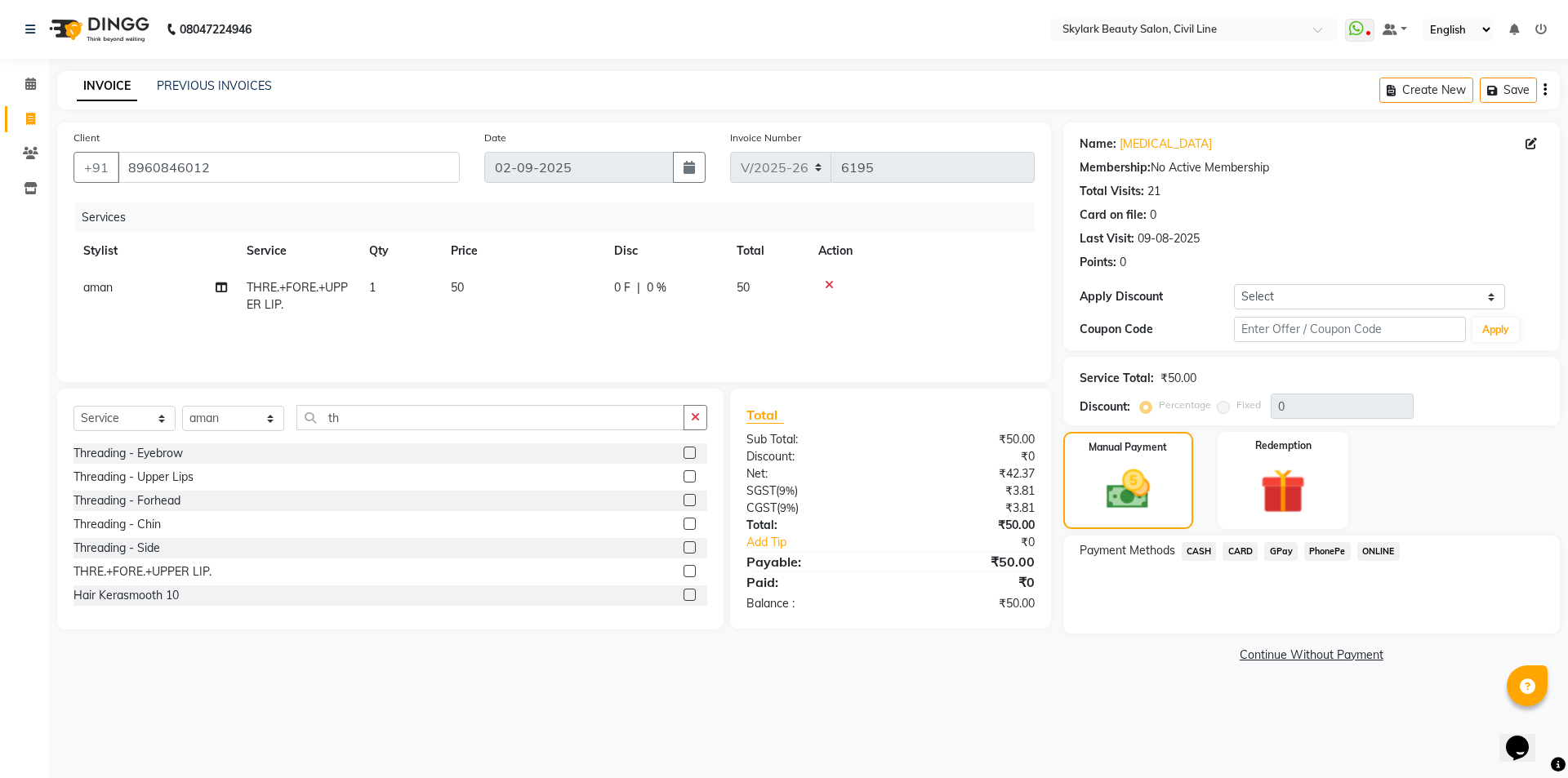
click at [1207, 544] on span "CASH" at bounding box center [1199, 551] width 35 height 18
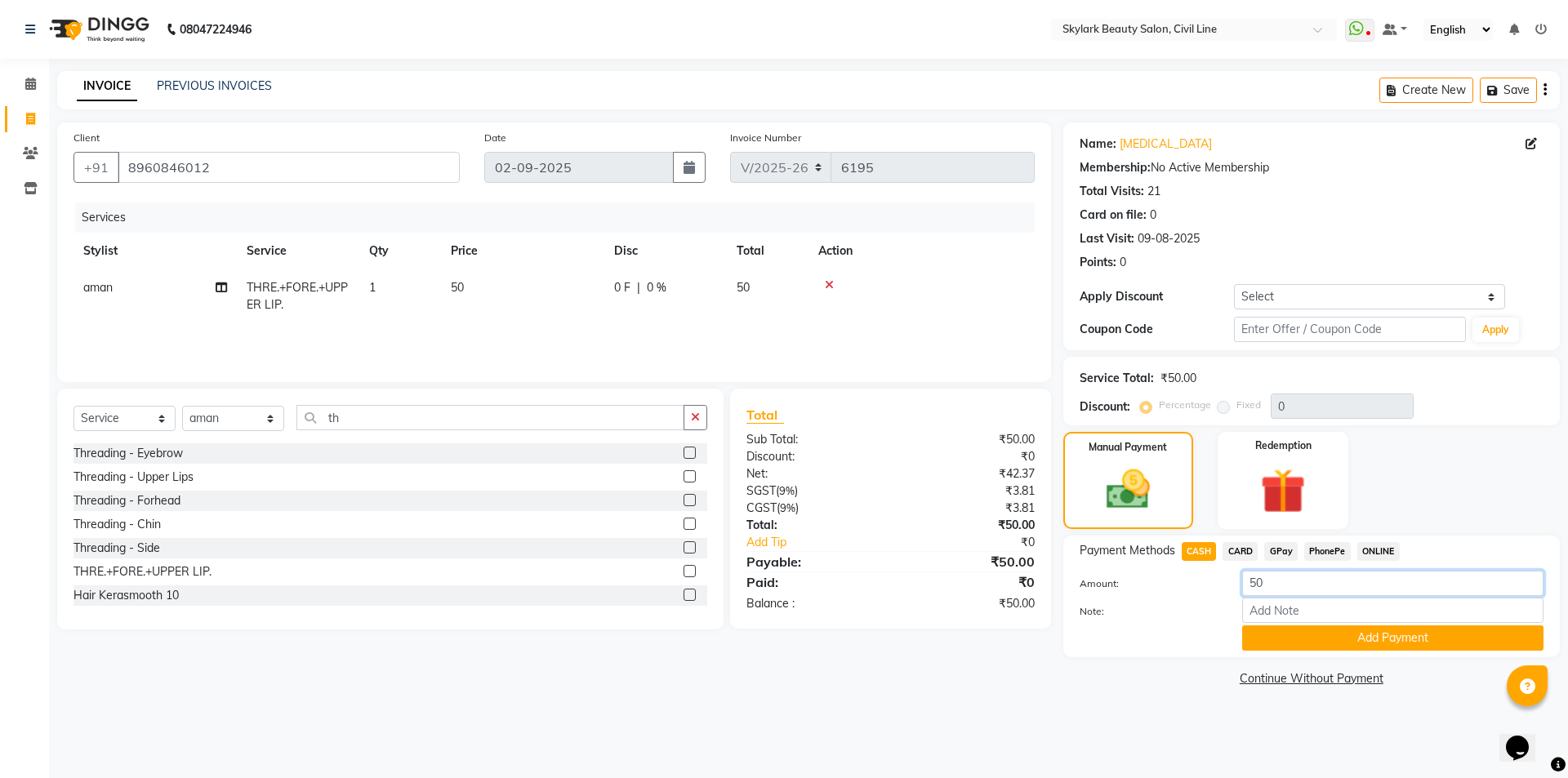
click at [1271, 590] on input "50" at bounding box center [1392, 584] width 301 height 25
type input "5"
type input "30"
click at [1180, 641] on div at bounding box center [1148, 638] width 162 height 25
click at [1345, 632] on button "Add Payment" at bounding box center [1392, 638] width 301 height 25
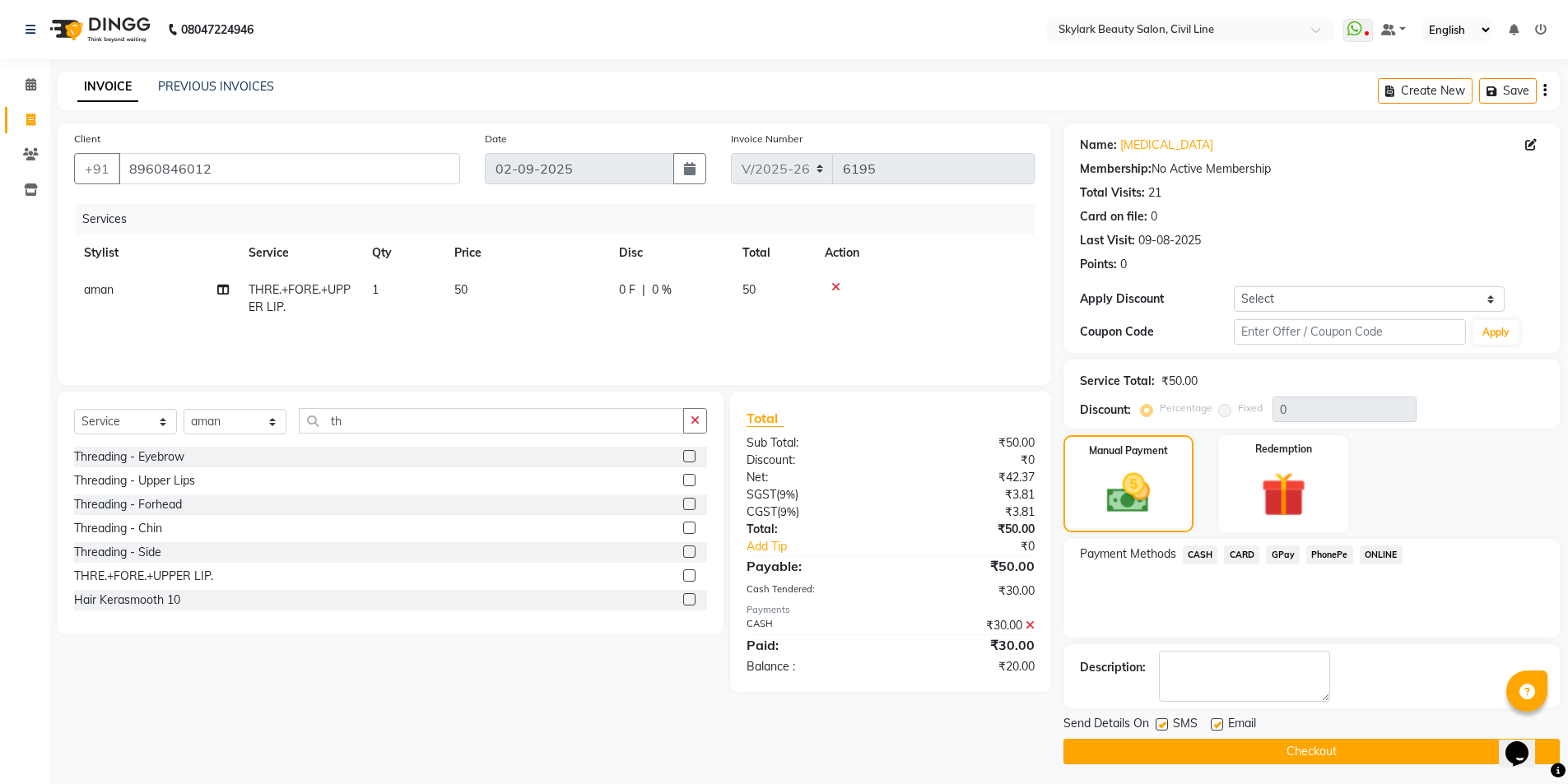
click at [1277, 558] on span "GPay" at bounding box center [1282, 555] width 33 height 19
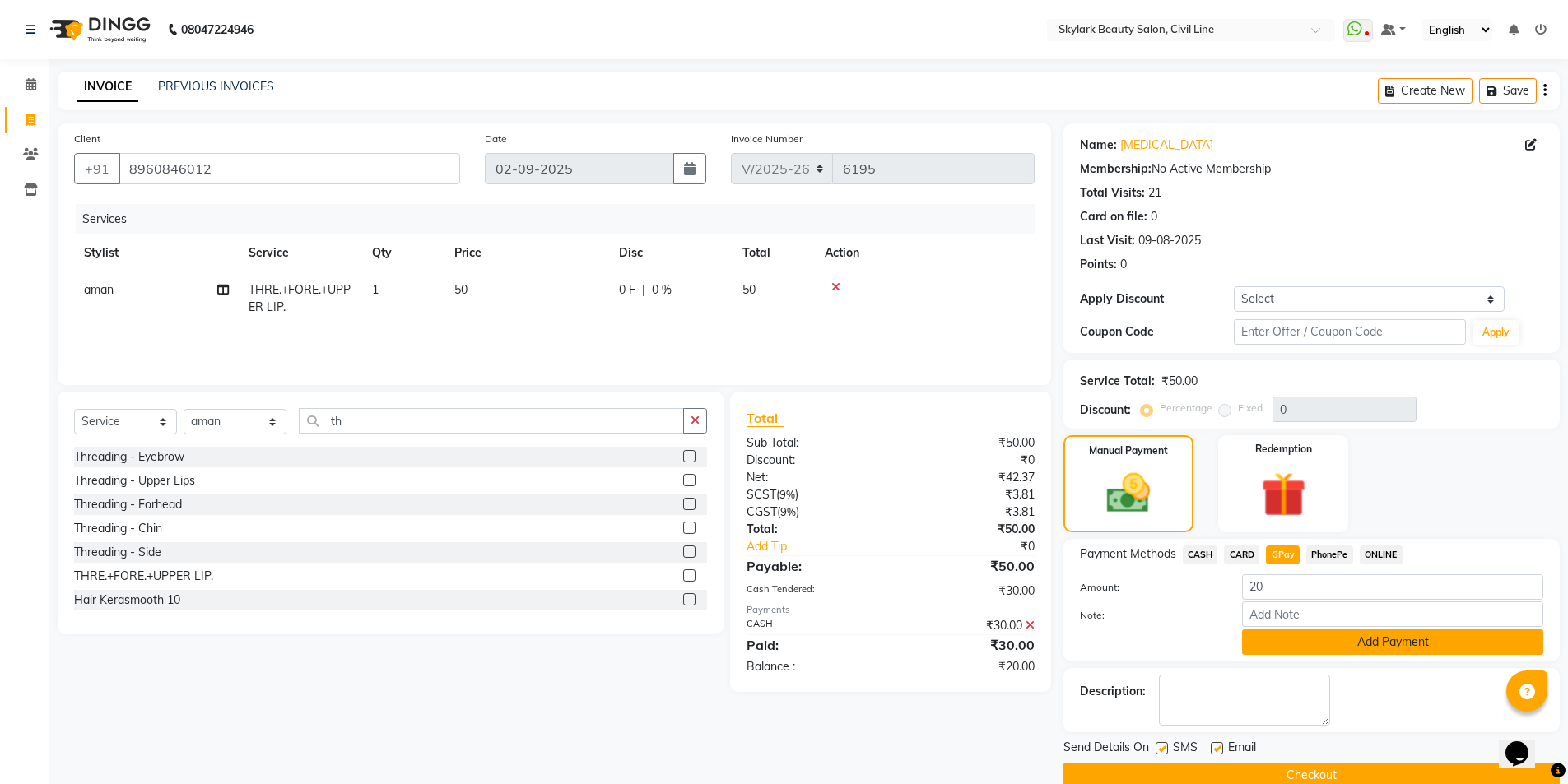
click at [1317, 649] on button "Add Payment" at bounding box center [1393, 642] width 301 height 25
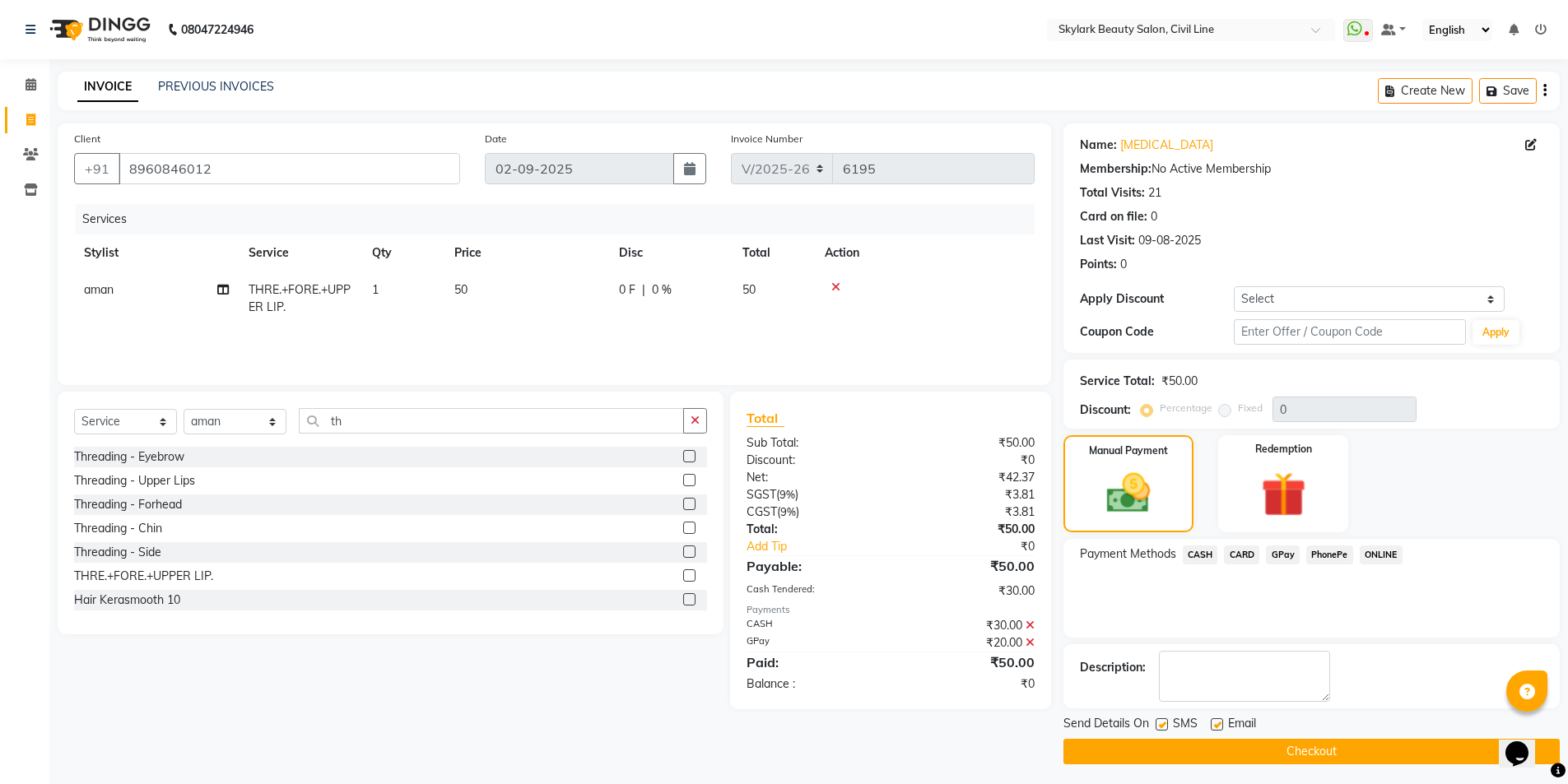
click at [1129, 748] on button "Checkout" at bounding box center [1311, 752] width 496 height 25
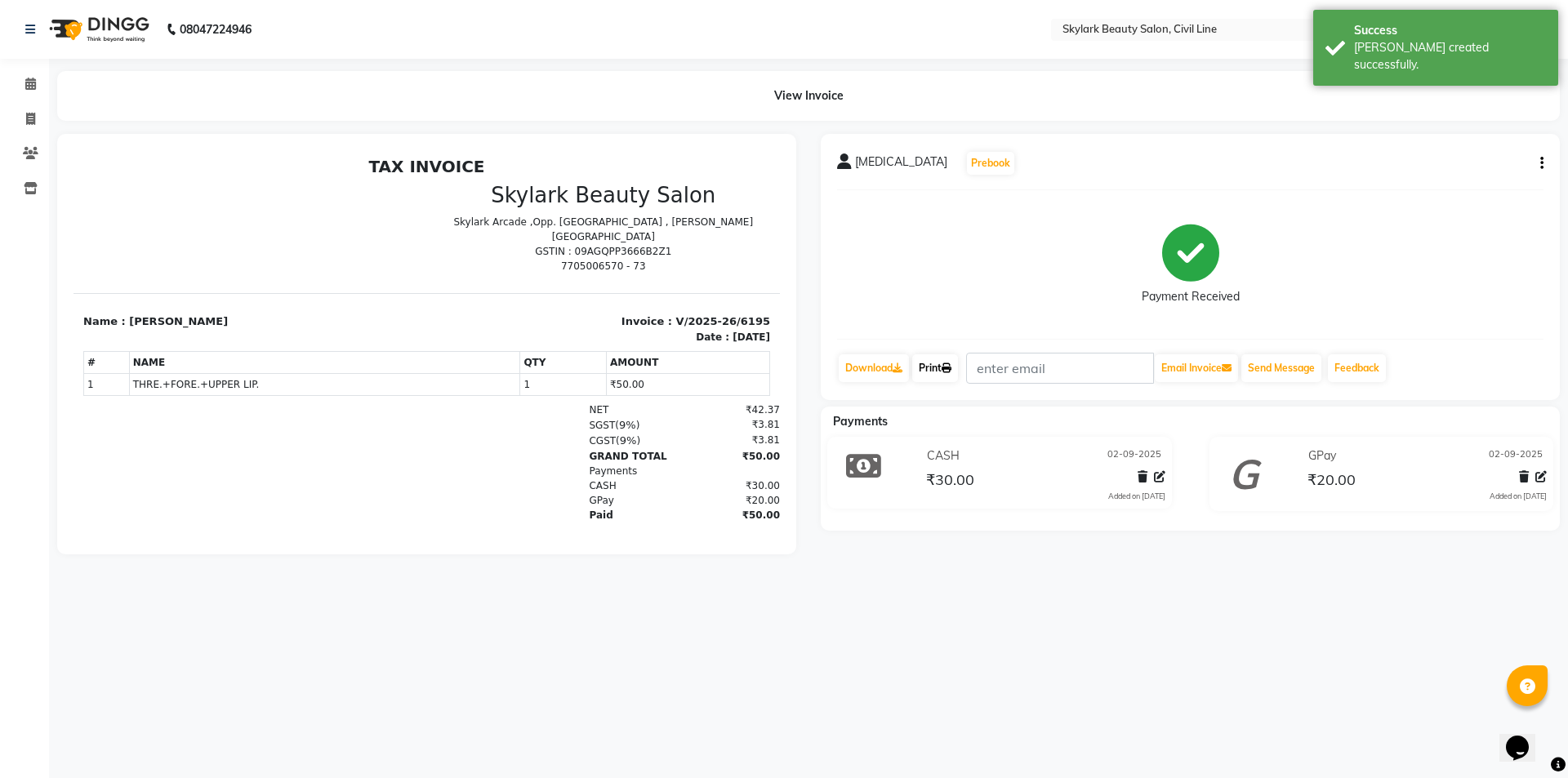
click at [932, 374] on link "Print" at bounding box center [934, 368] width 46 height 28
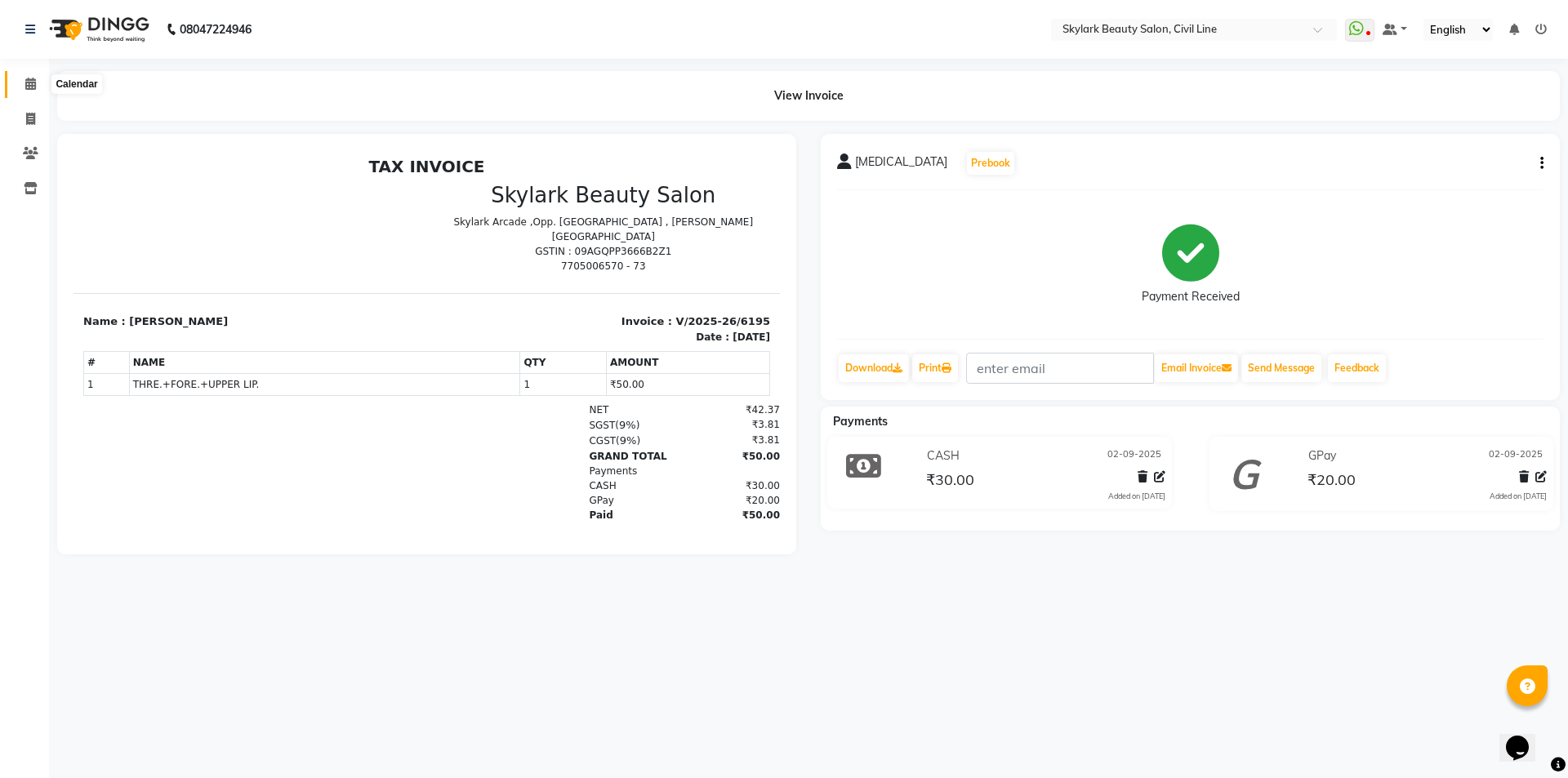
click at [20, 85] on span at bounding box center [30, 84] width 28 height 18
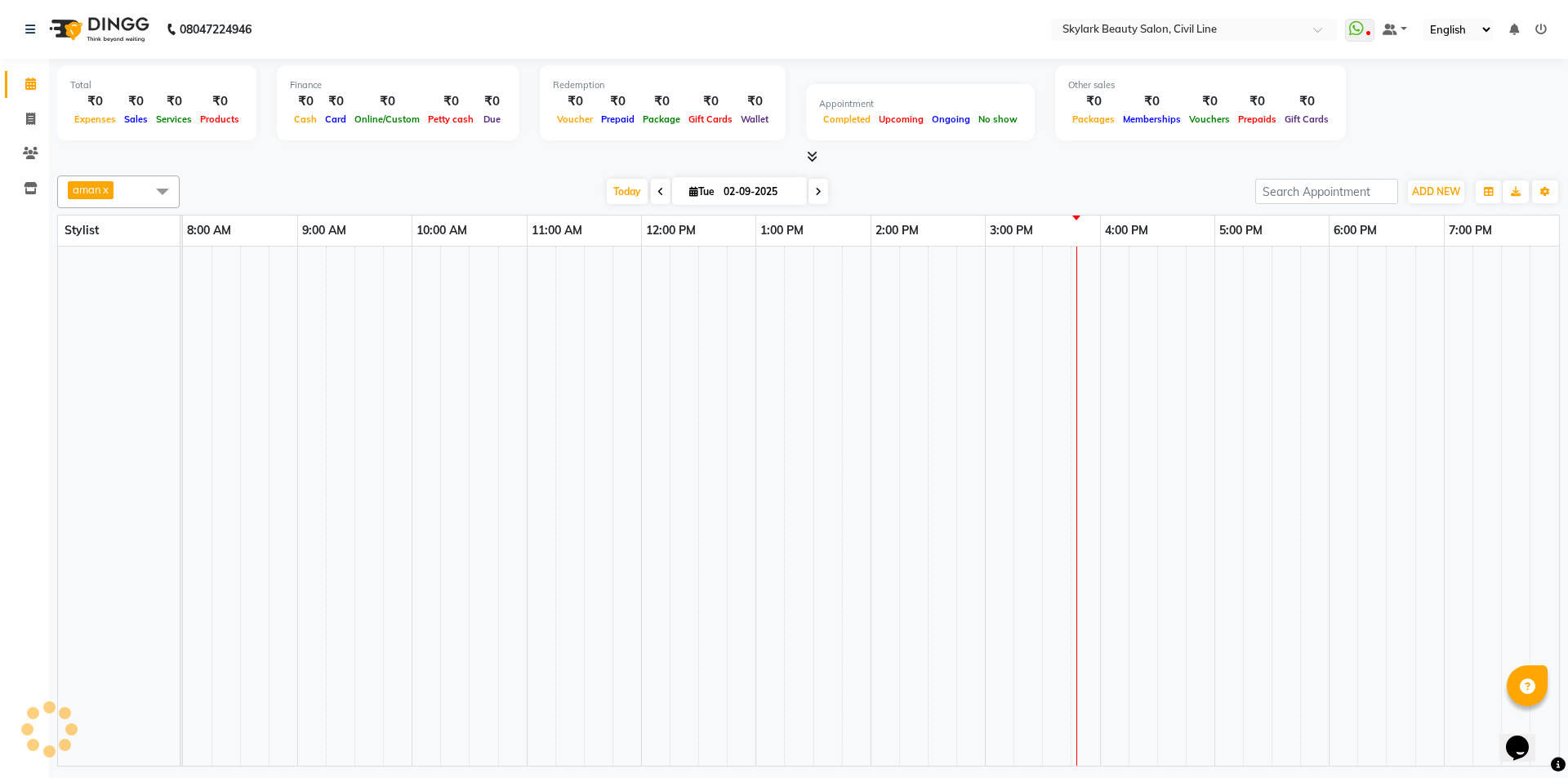
click at [28, 84] on icon at bounding box center [30, 84] width 11 height 13
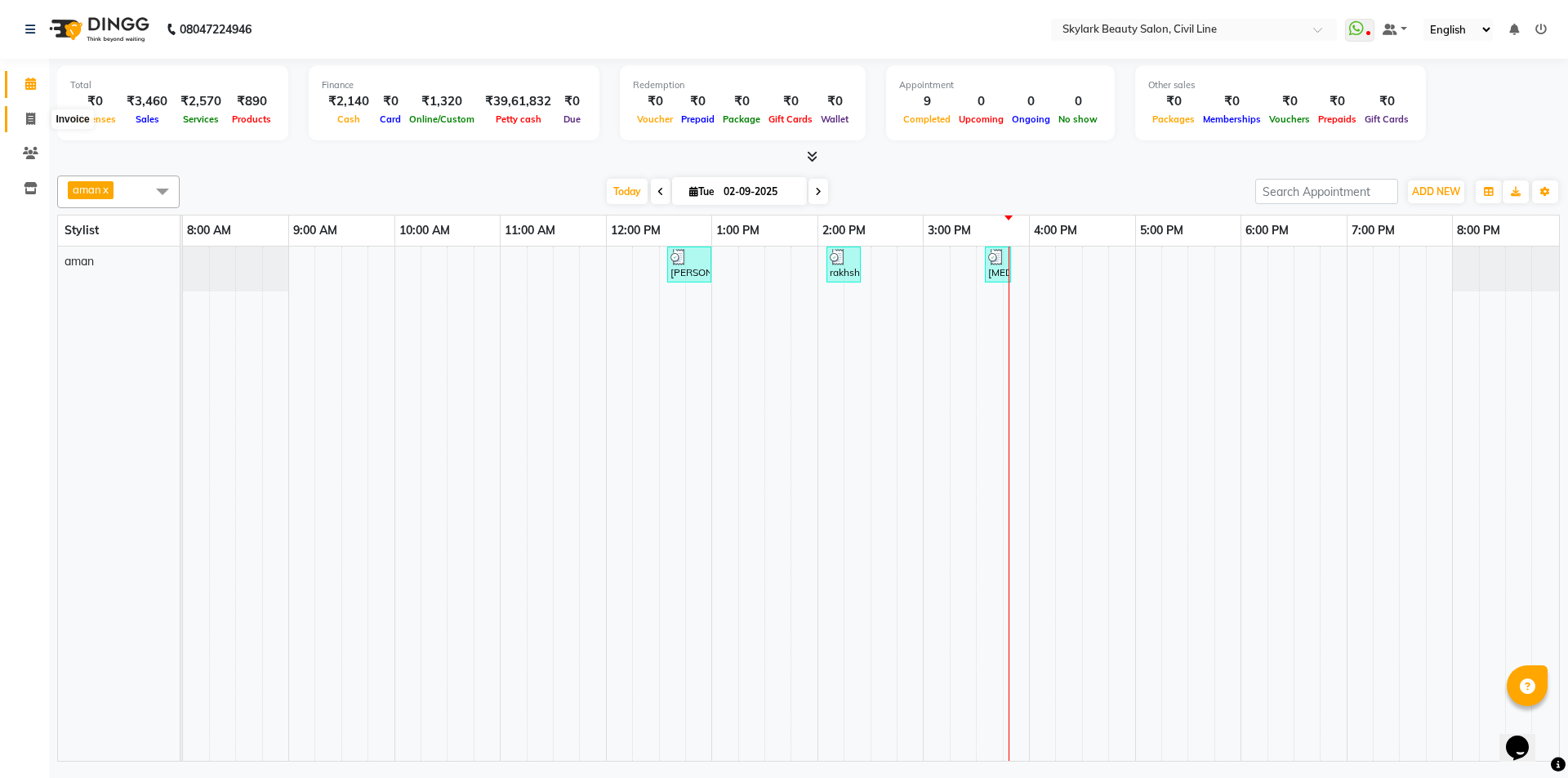
click at [34, 116] on icon at bounding box center [30, 118] width 9 height 13
select select "service"
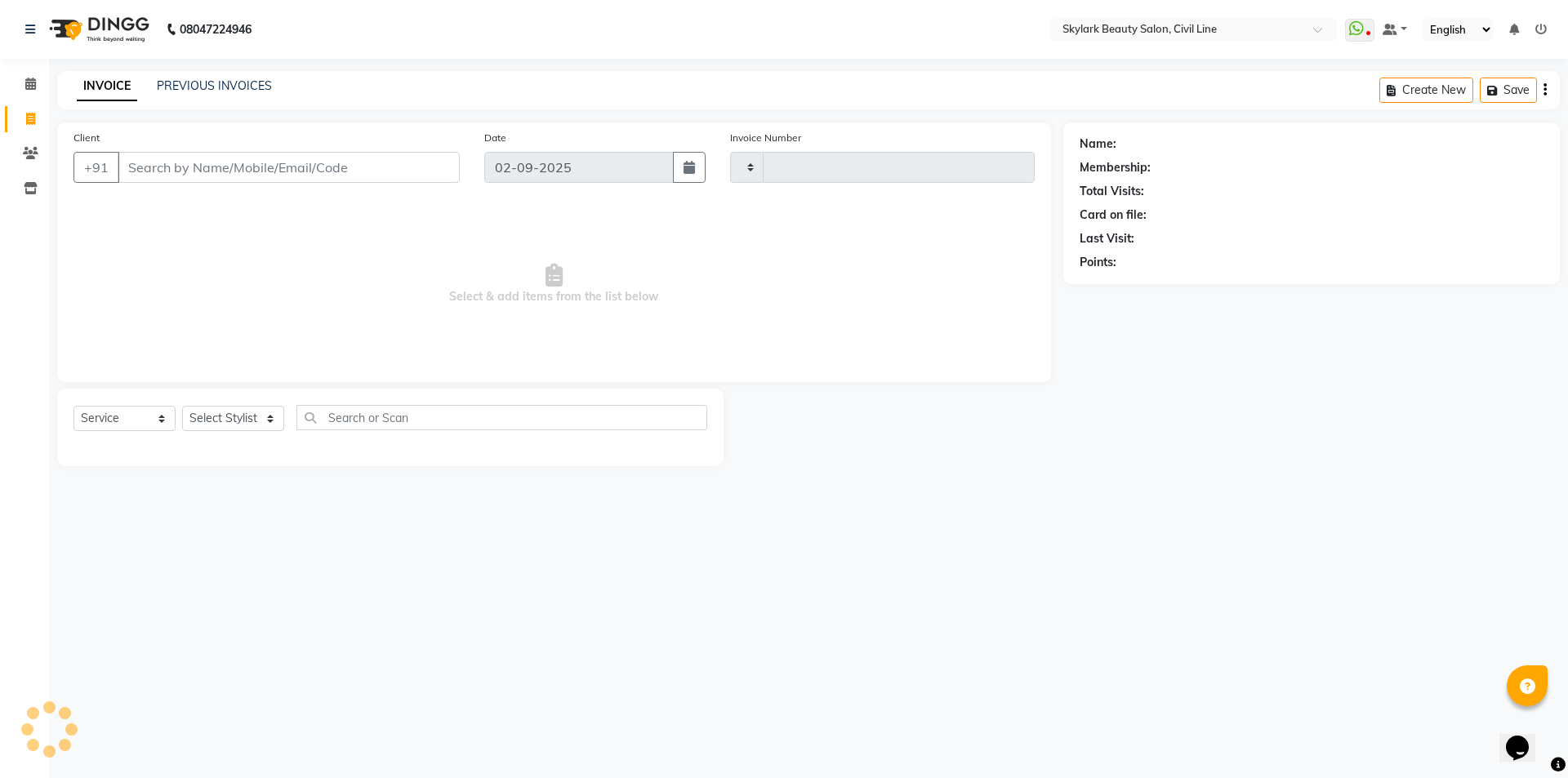
type input "6196"
select select "4588"
click at [254, 59] on div "08047224946 Select Location × Skylark Beauty Salon, Civil Line WhatsApp Status …" at bounding box center [784, 389] width 1568 height 778
click at [243, 81] on link "PREVIOUS INVOICES" at bounding box center [214, 85] width 116 height 15
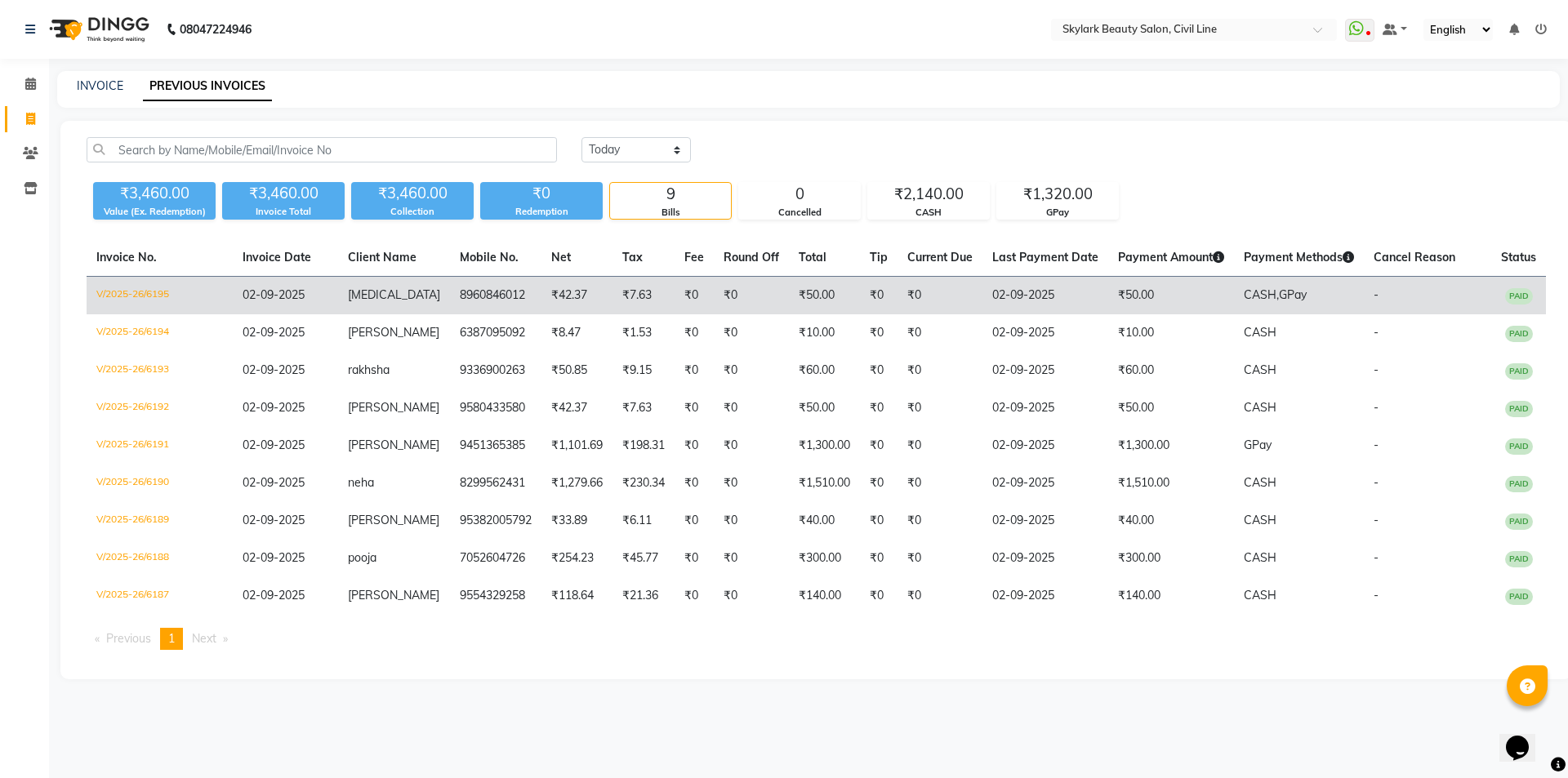
click at [1060, 287] on td "02-09-2025" at bounding box center [1046, 296] width 126 height 39
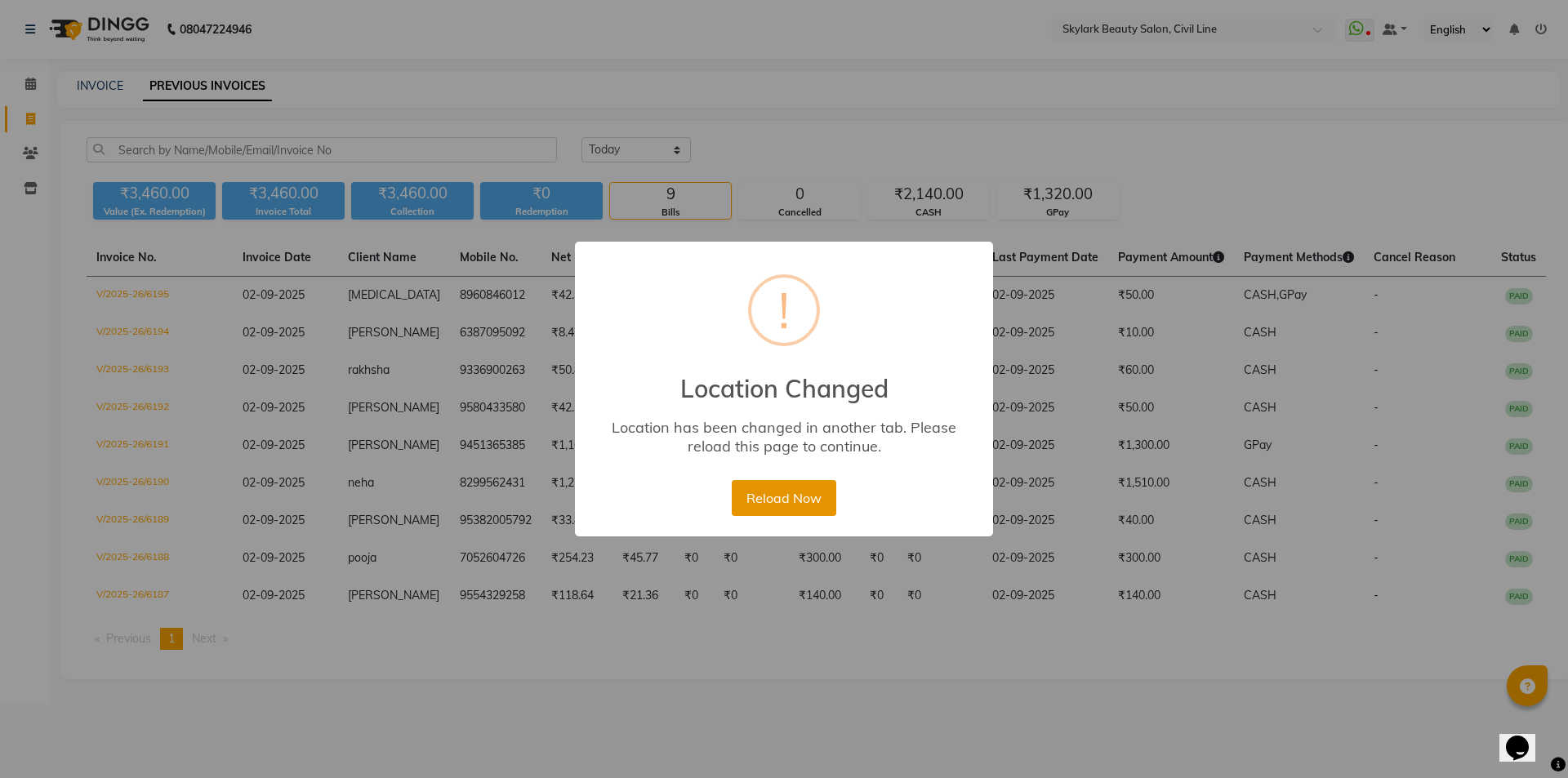
click at [803, 498] on button "Reload Now" at bounding box center [783, 497] width 104 height 36
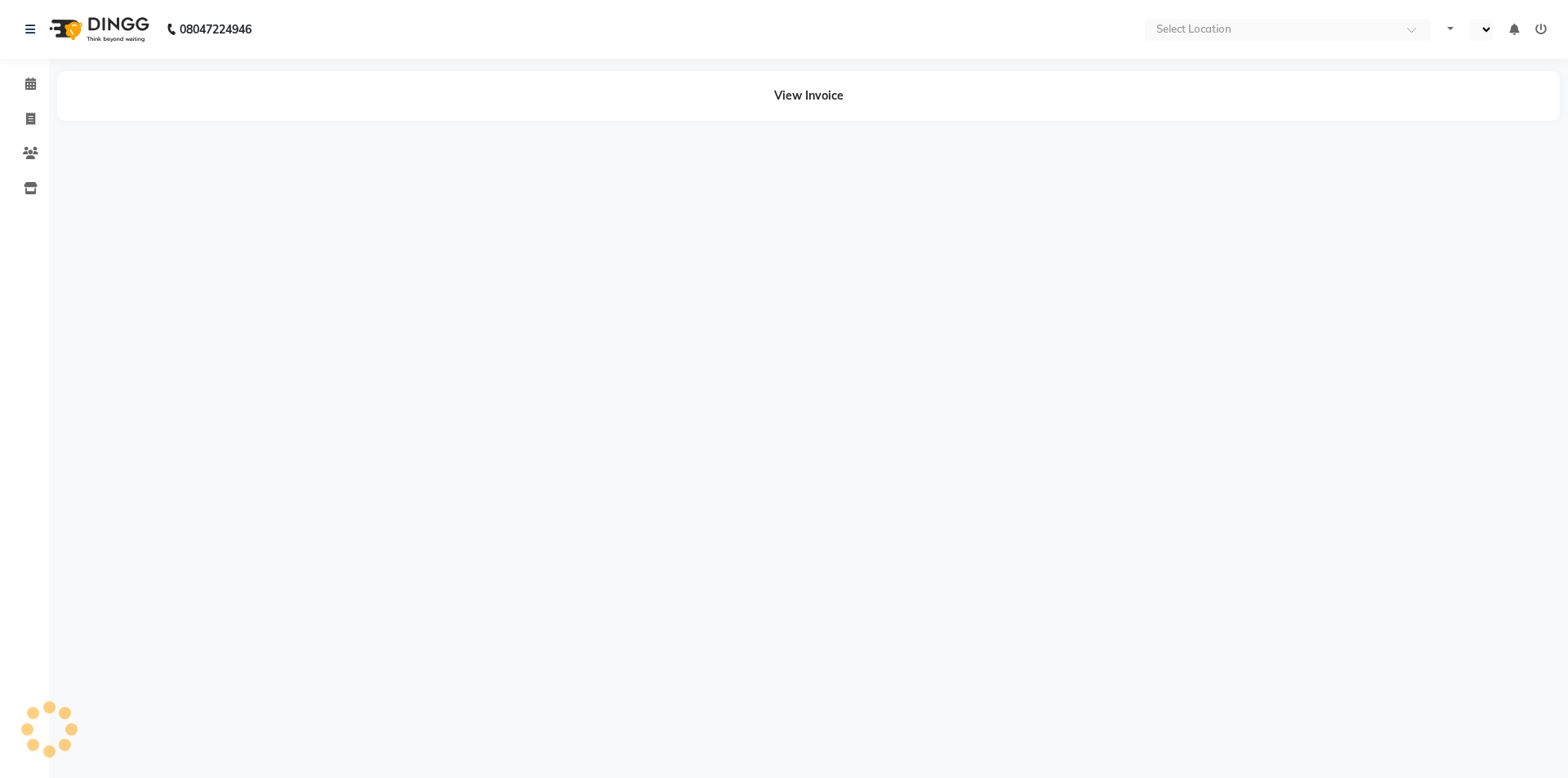
select select "en"
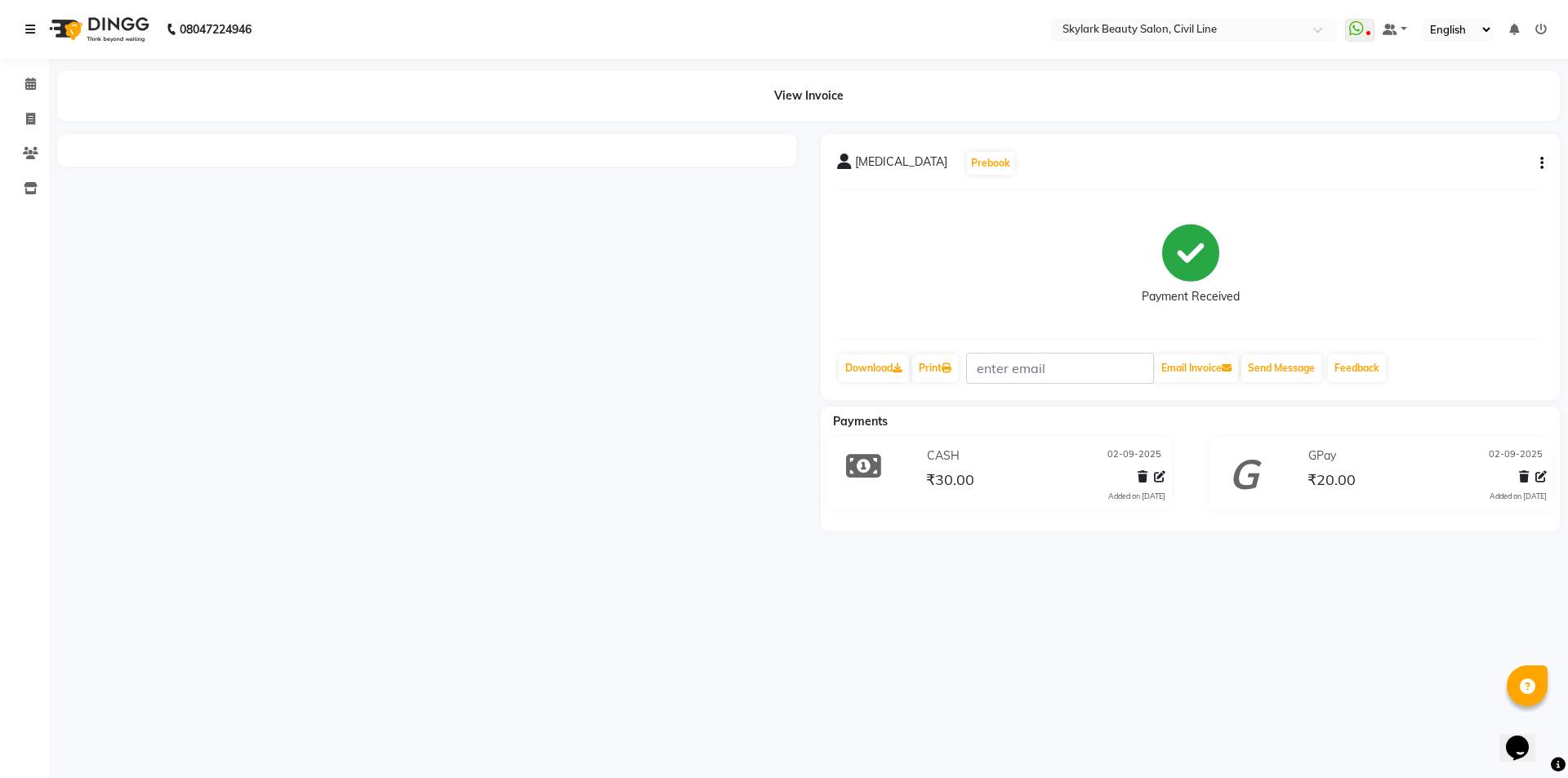
click at [25, 27] on div "08047224946" at bounding box center [138, 29] width 250 height 46
click at [35, 28] on icon at bounding box center [30, 29] width 10 height 12
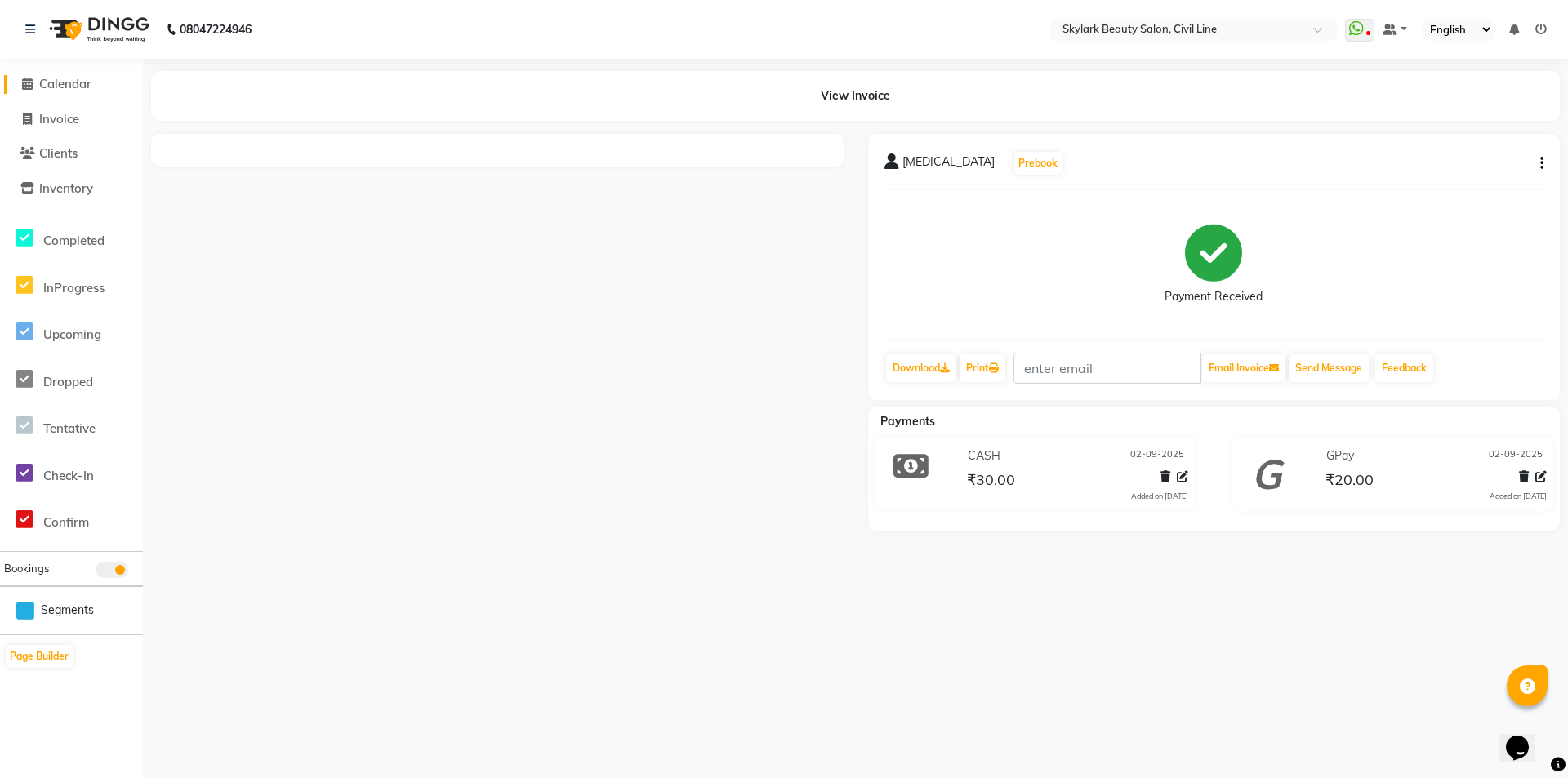
click at [49, 74] on li "Calendar" at bounding box center [71, 85] width 143 height 35
click at [51, 77] on span "Calendar" at bounding box center [65, 84] width 52 height 16
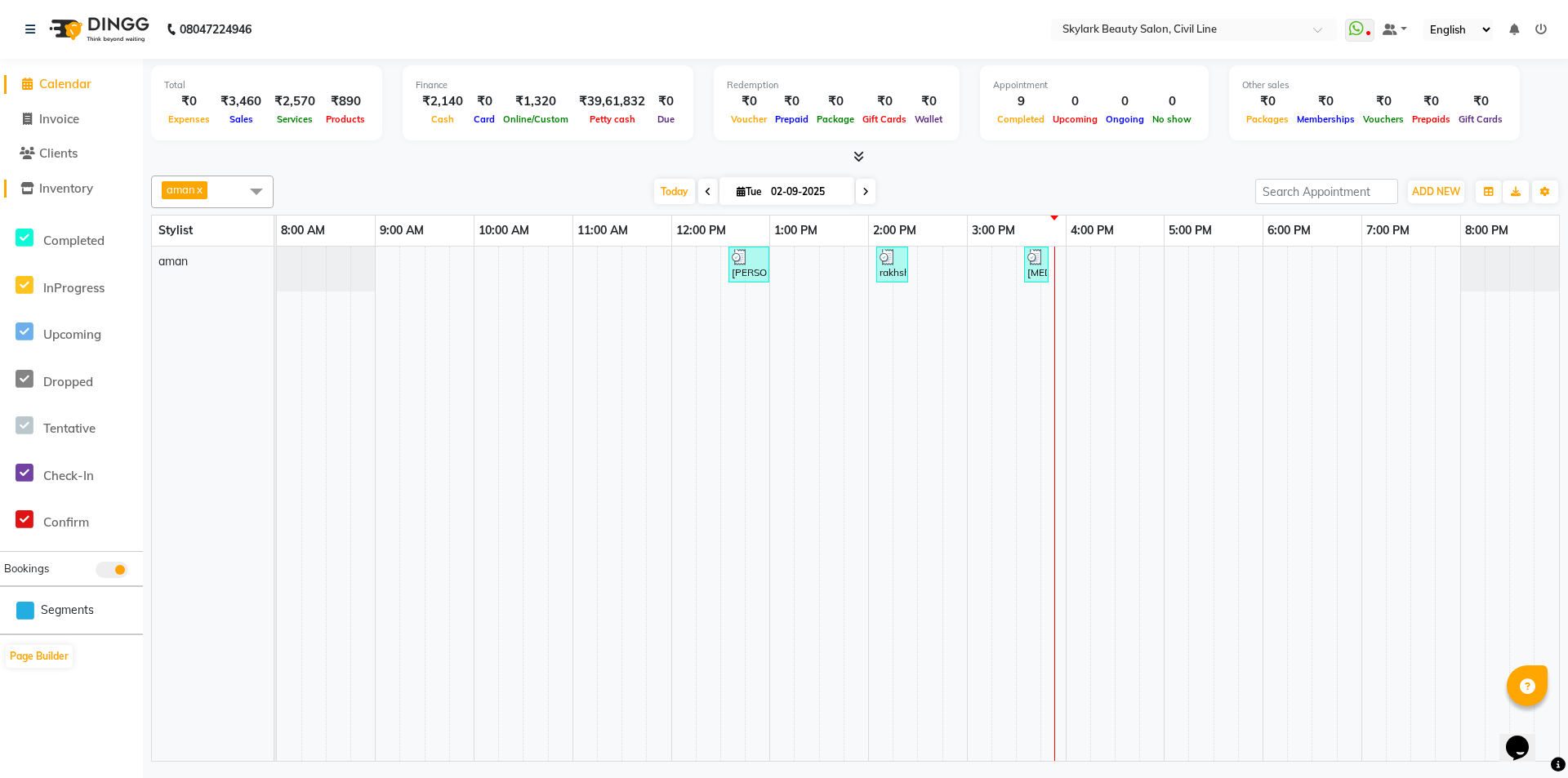
click at [23, 186] on icon at bounding box center [27, 188] width 14 height 13
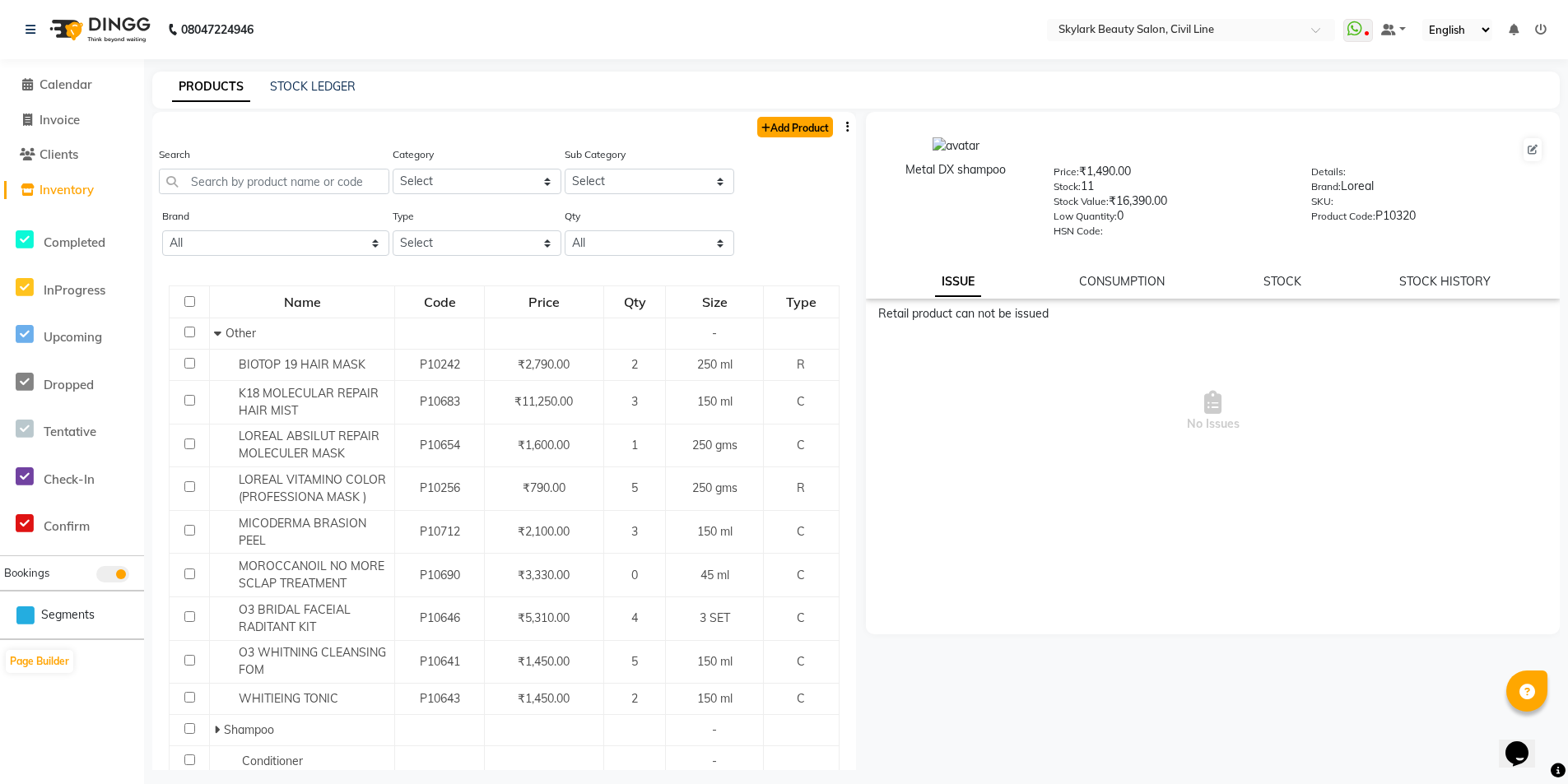
click at [802, 125] on link "Add Product" at bounding box center [795, 126] width 75 height 21
select select "true"
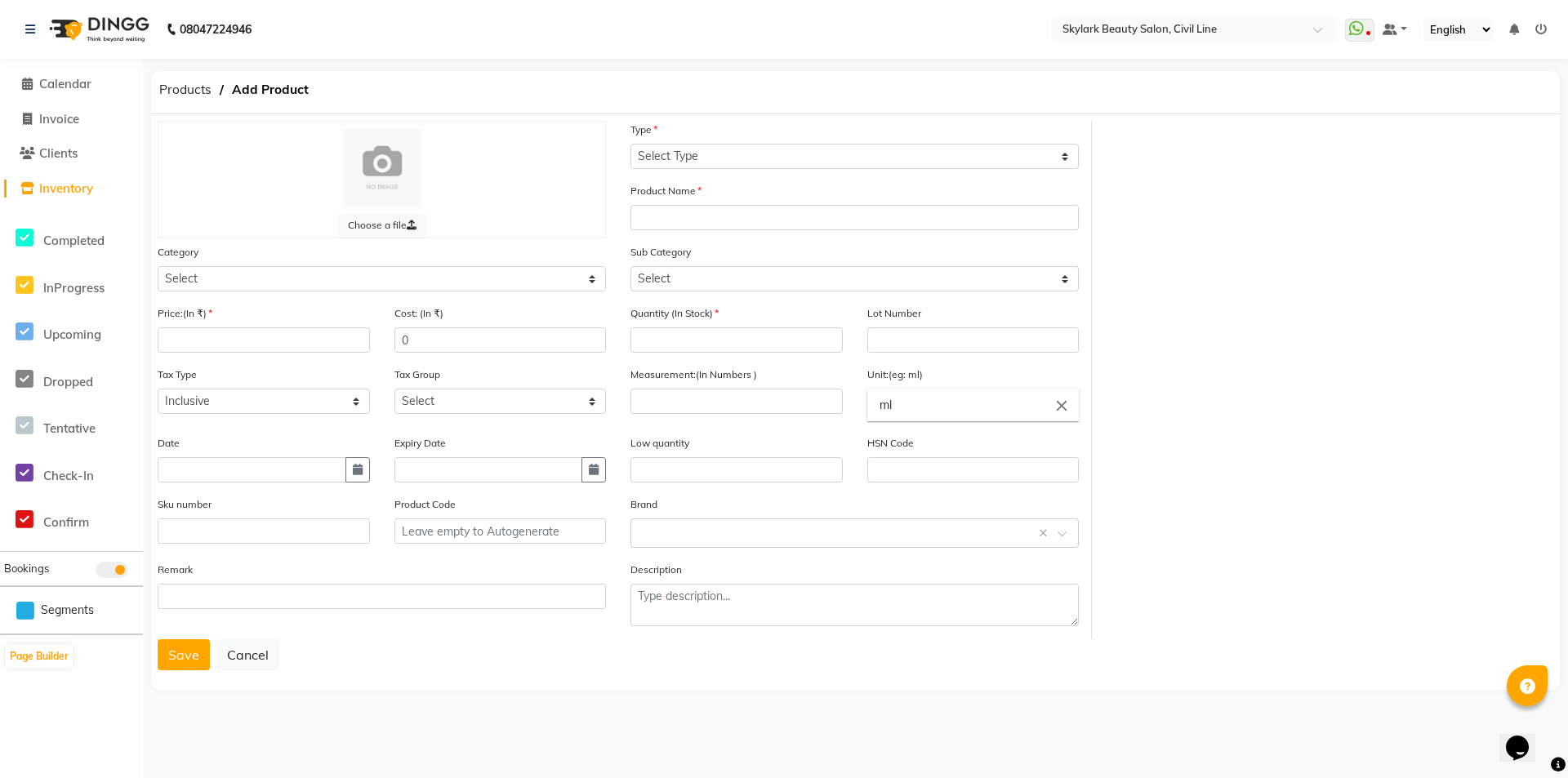
click at [27, 189] on icon at bounding box center [27, 188] width 14 height 13
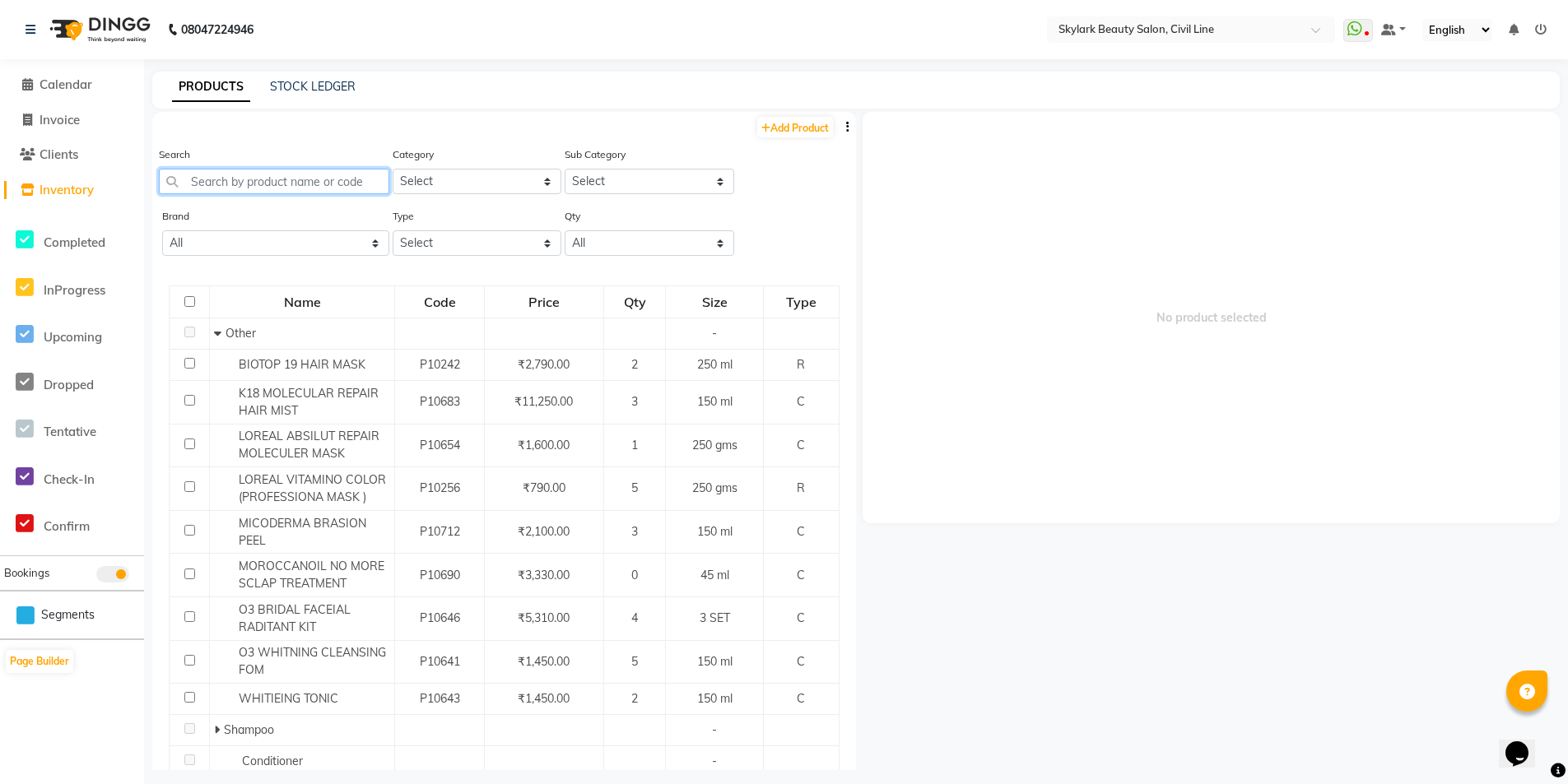
click at [251, 176] on input "text" at bounding box center [273, 181] width 230 height 25
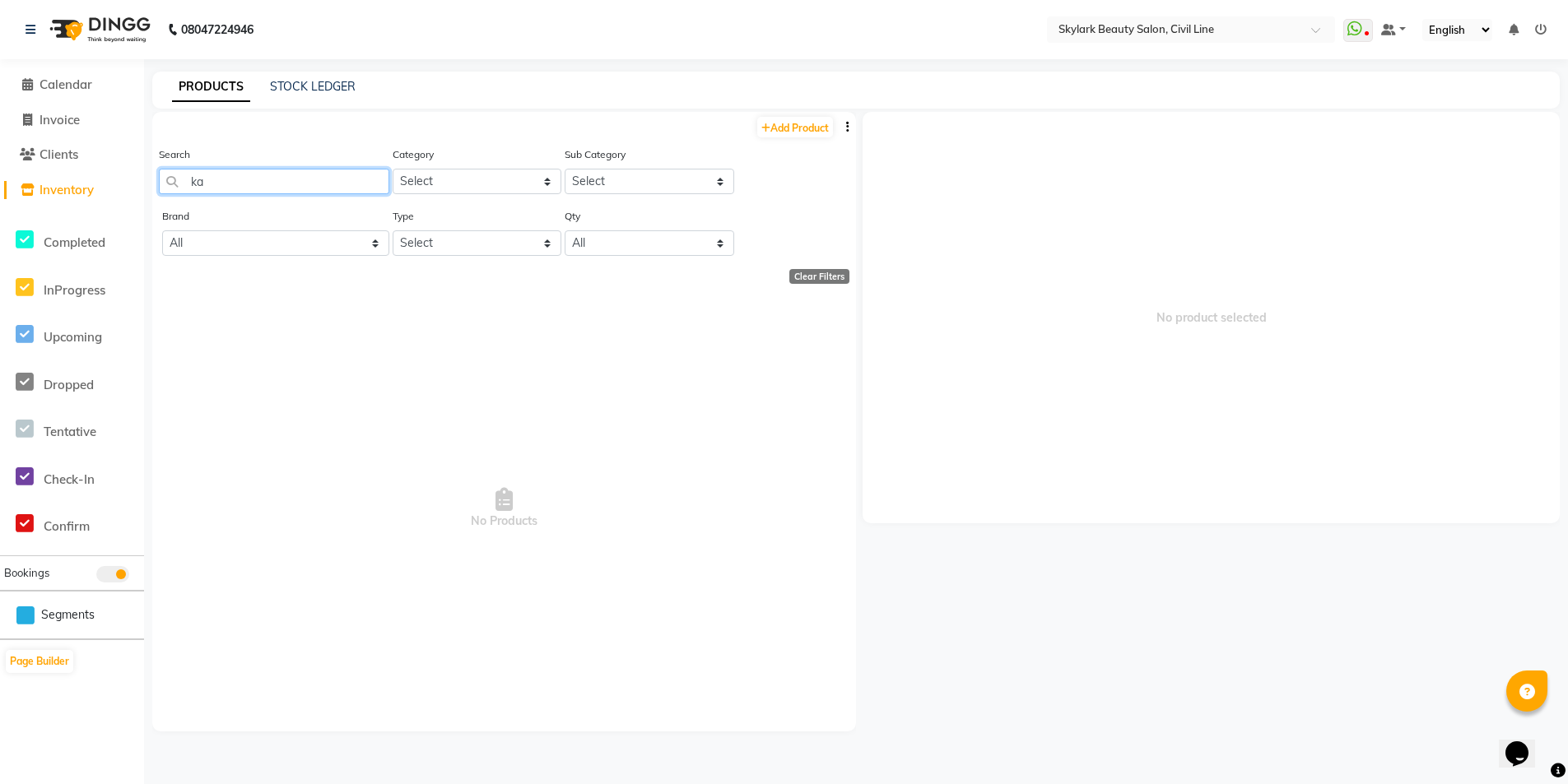
type input "k"
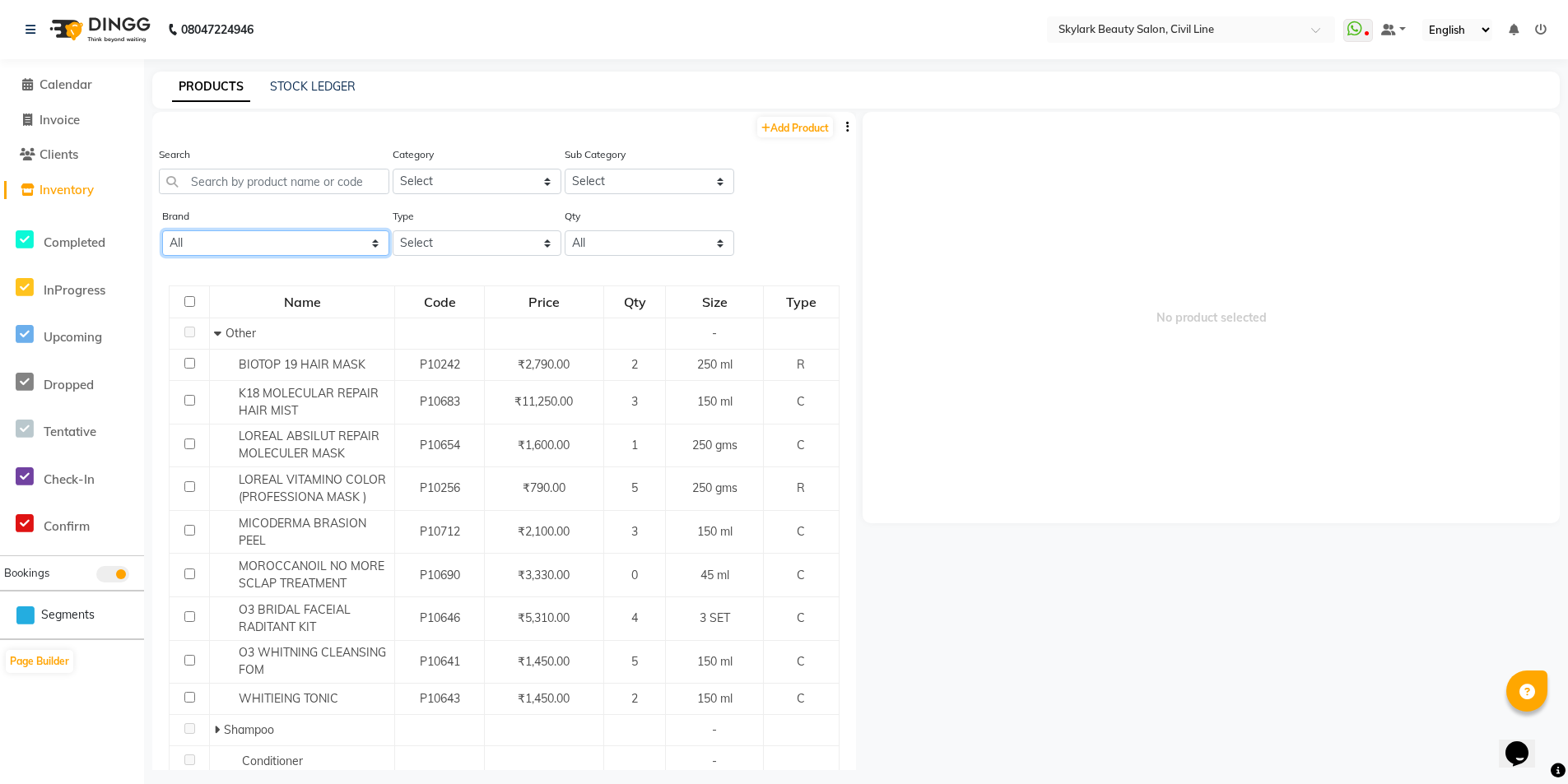
click at [374, 239] on select "All 03 Professional Ayres Biotop Bio Top Cadiveu Cadveu Floractive Flovstiva G.…" at bounding box center [276, 243] width 227 height 25
click at [328, 252] on select "All 03 Professional Ayres Biotop Bio Top Cadiveu Cadveu Floractive Flovstiva G.…" at bounding box center [276, 243] width 227 height 25
click at [302, 182] on input "text" at bounding box center [273, 181] width 230 height 25
click at [784, 128] on link "Add Product" at bounding box center [795, 126] width 75 height 21
select select "true"
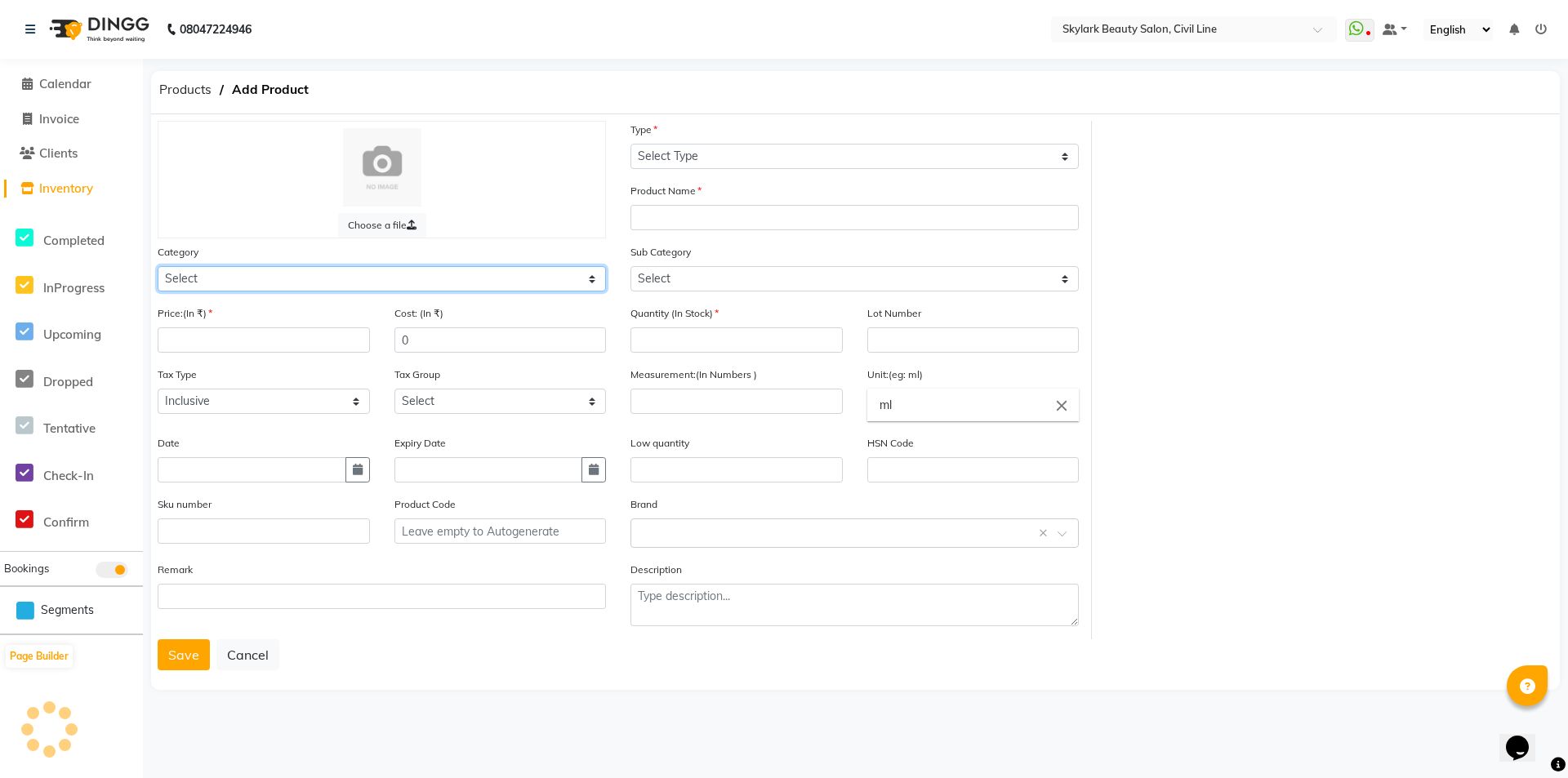
click at [216, 274] on select "Select" at bounding box center [382, 279] width 449 height 25
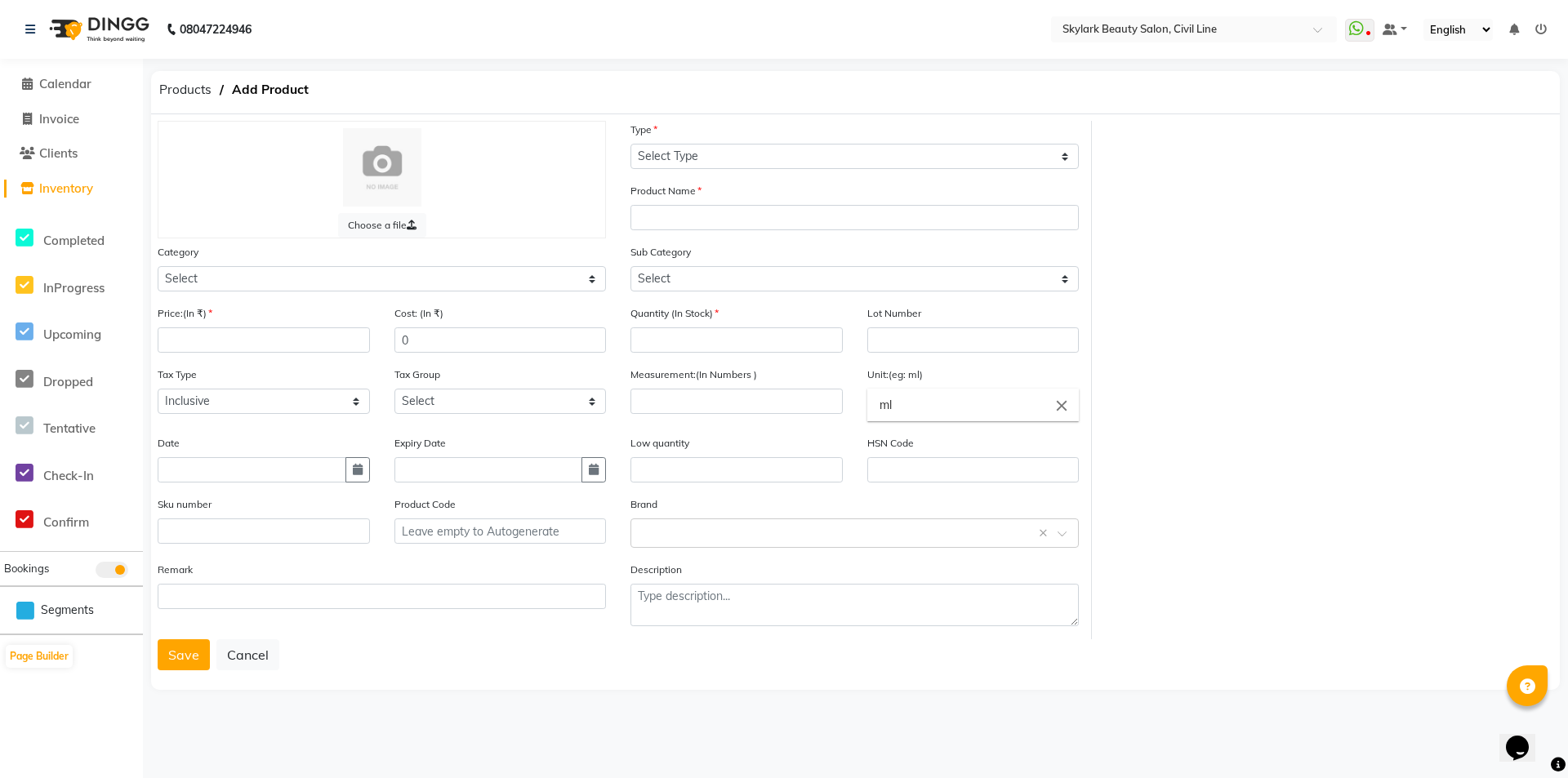
click at [258, 262] on div "Category Select Hair Skin Makeup Personal Care Appliances Beard Waxing Disposab…" at bounding box center [382, 268] width 449 height 49
click at [244, 287] on select "Select Hair Skin Makeup Personal Care Appliances Beard Waxing Disposable Thread…" at bounding box center [382, 279] width 449 height 25
select select "1150"
click at [157, 266] on select "Select Hair Skin Makeup Personal Care Appliances Beard Waxing Disposable Thread…" at bounding box center [382, 279] width 449 height 25
click at [225, 343] on input "number" at bounding box center [263, 340] width 213 height 25
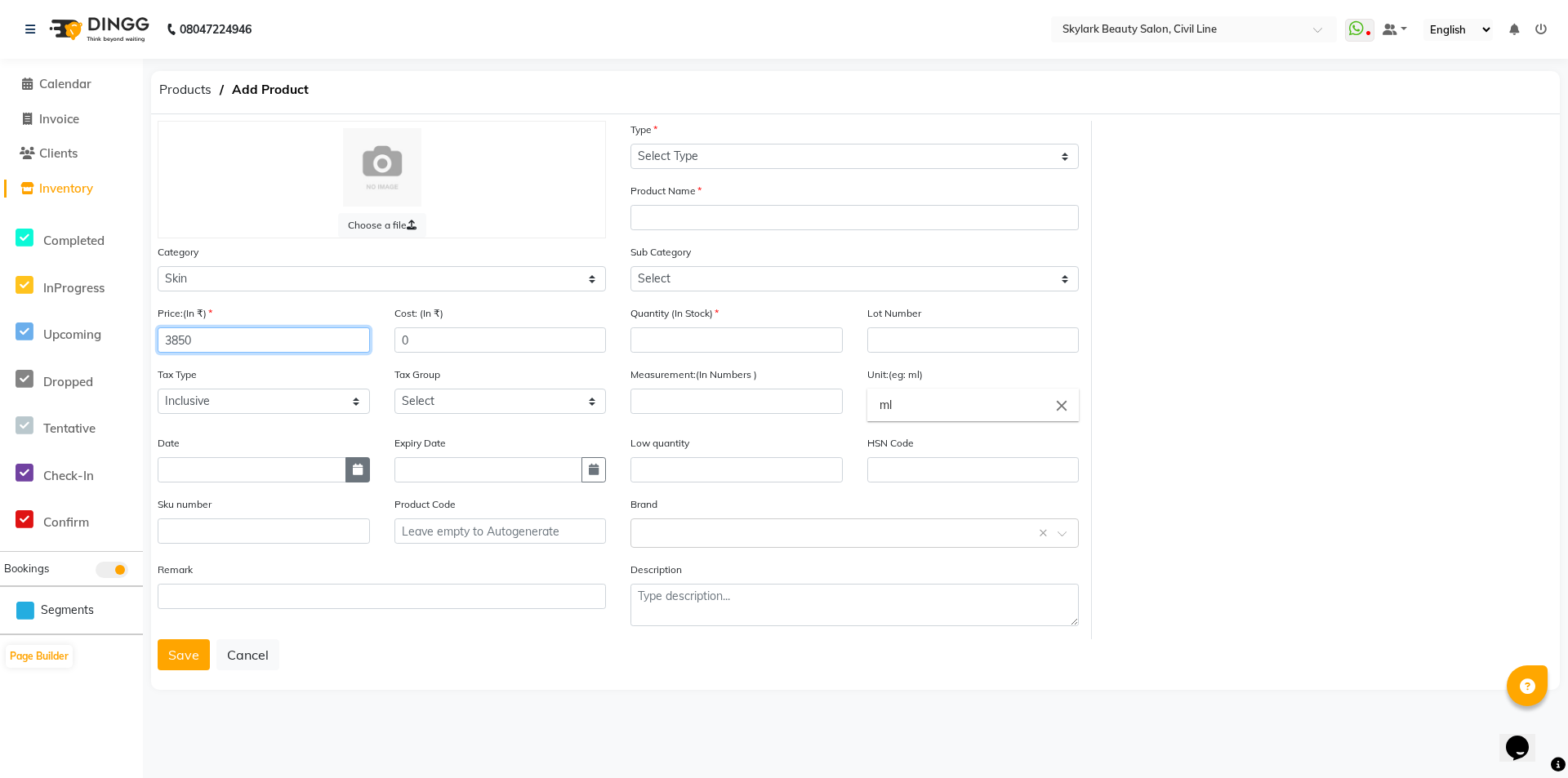
type input "3850"
click at [352, 468] on icon "button" at bounding box center [357, 470] width 10 height 12
select select "9"
select select "2025"
type input "02-09-2025"
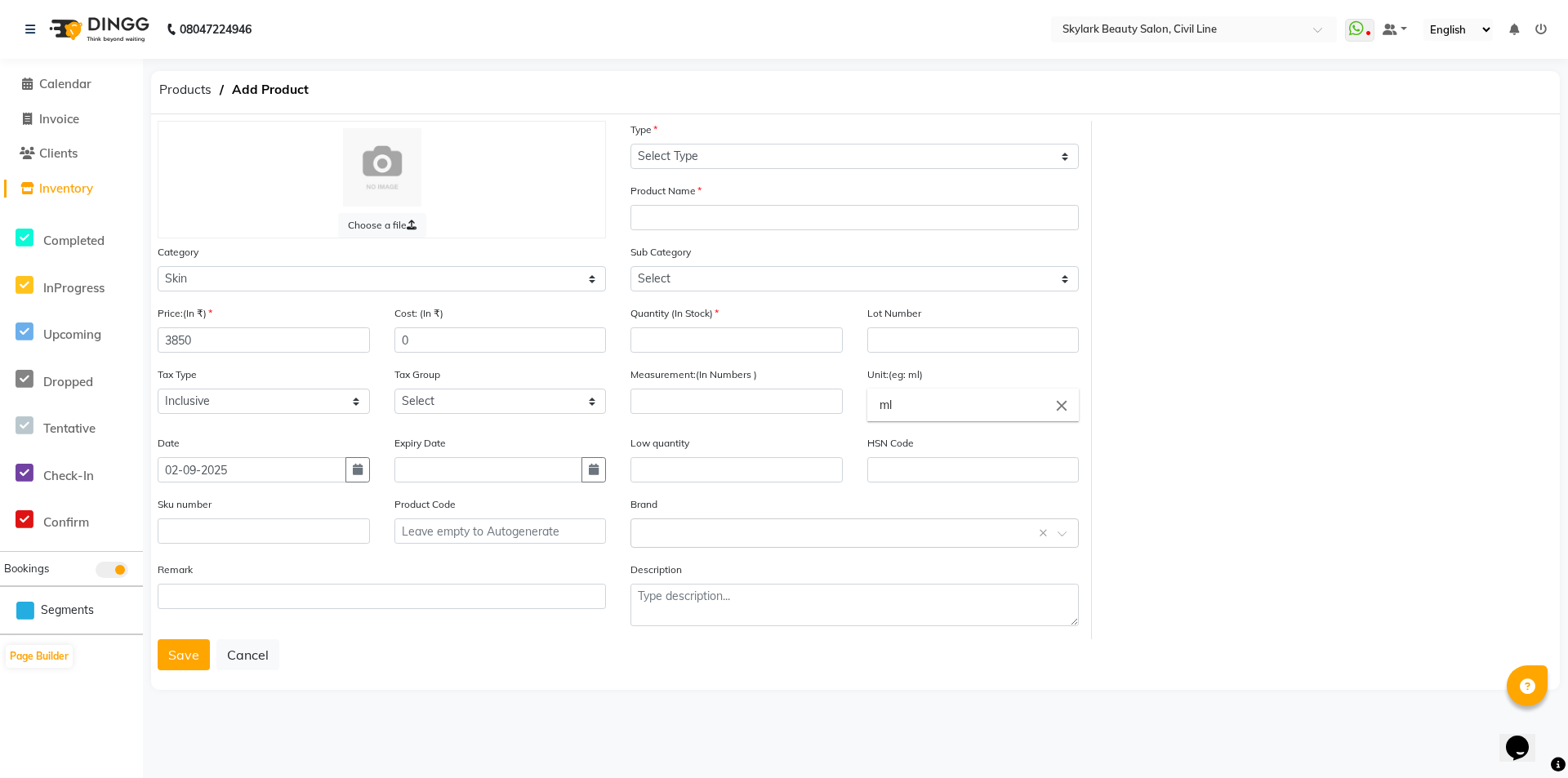
drag, startPoint x: 807, startPoint y: 137, endPoint x: 812, endPoint y: 150, distance: 13.9
click at [812, 148] on div "Type Select Type Both Retail Consumable" at bounding box center [854, 145] width 449 height 49
click at [814, 155] on select "Select Type Both Retail Consumable" at bounding box center [854, 156] width 449 height 25
select select "C"
click at [630, 144] on select "Select Type Both Retail Consumable" at bounding box center [854, 156] width 449 height 25
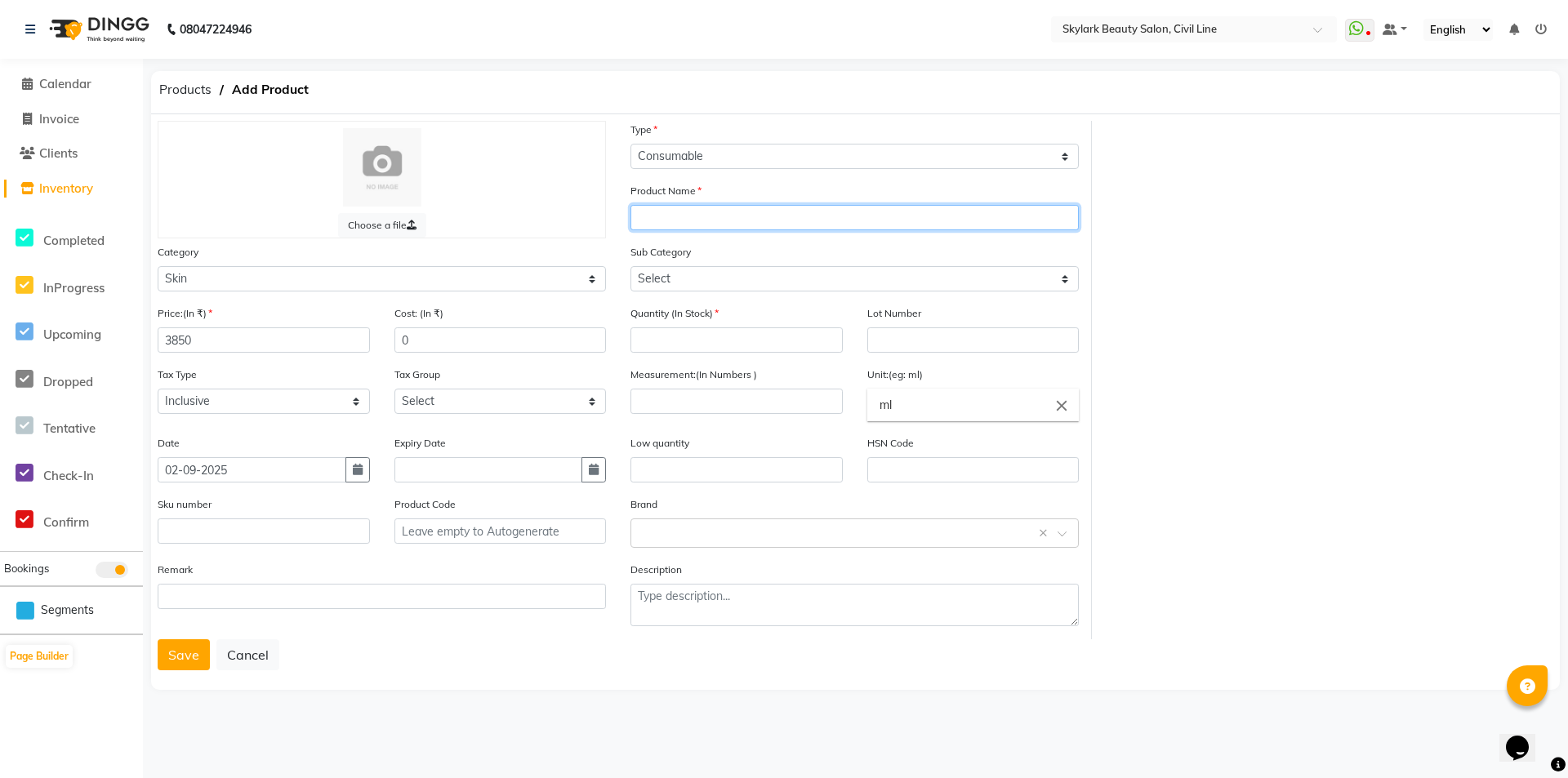
click at [713, 219] on input "text" at bounding box center [854, 218] width 449 height 25
type input "b"
type input "Brighting glow kit"
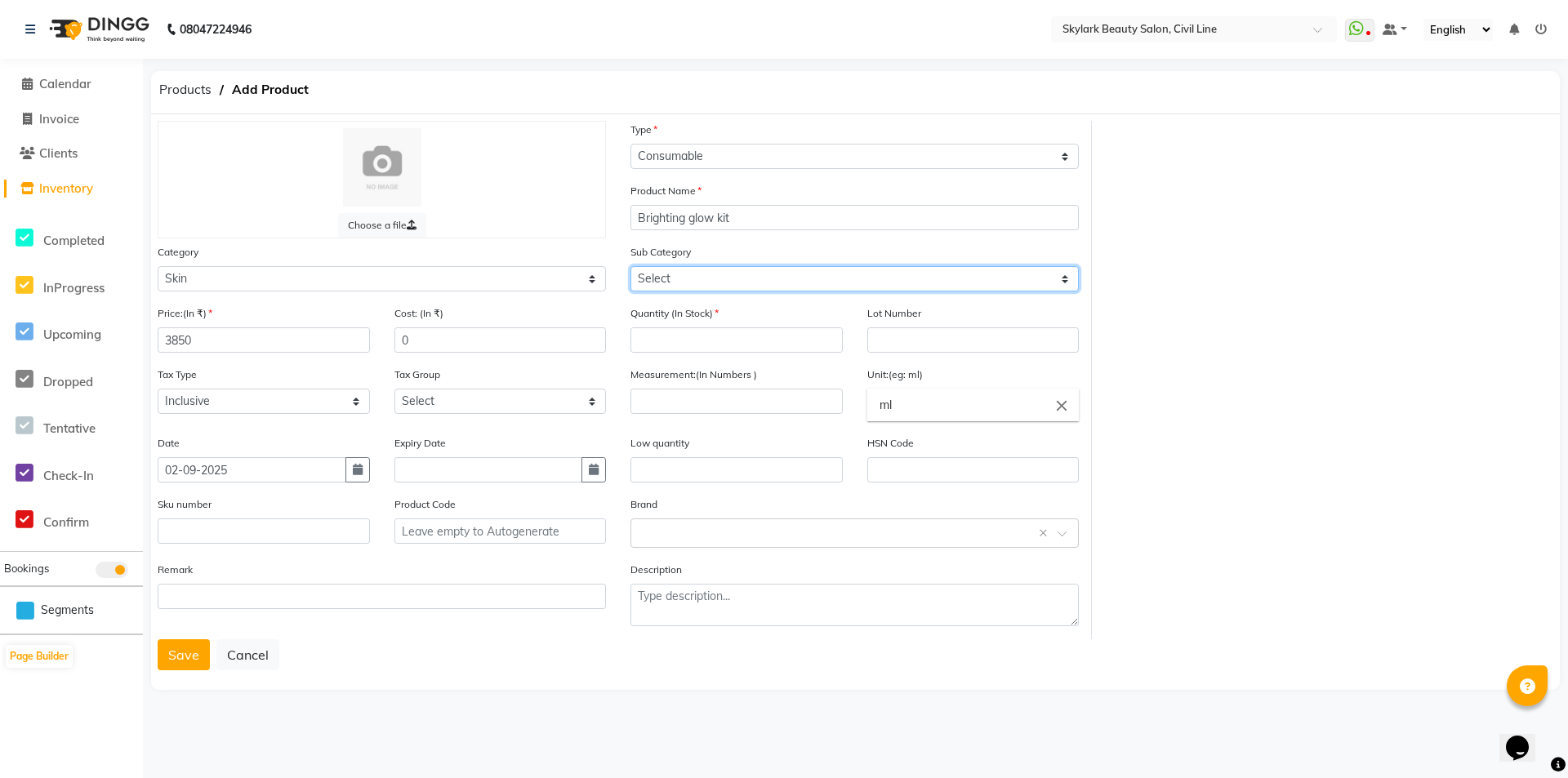
click at [799, 288] on select "Select Cleanser Facial Moisturiser Serum Toner Sun Care Masks Lip Care Eye Care…" at bounding box center [854, 279] width 449 height 25
select select "1152"
click at [630, 266] on select "Select Cleanser Facial Moisturiser Serum Toner Sun Care Masks Lip Care Eye Care…" at bounding box center [854, 279] width 449 height 25
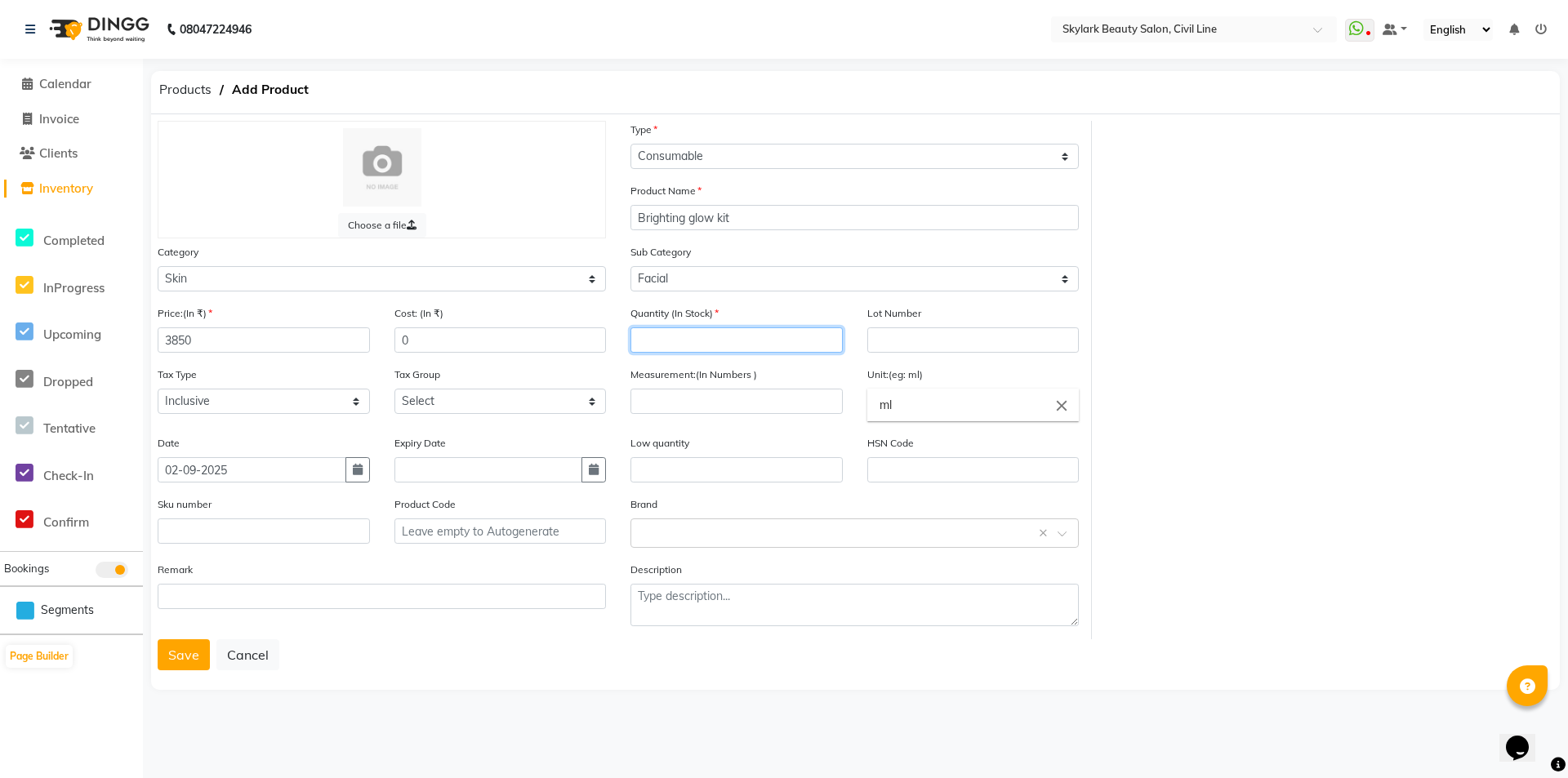
click at [707, 345] on input "number" at bounding box center [736, 340] width 213 height 25
type input "2"
click at [36, 189] on span at bounding box center [26, 188] width 24 height 18
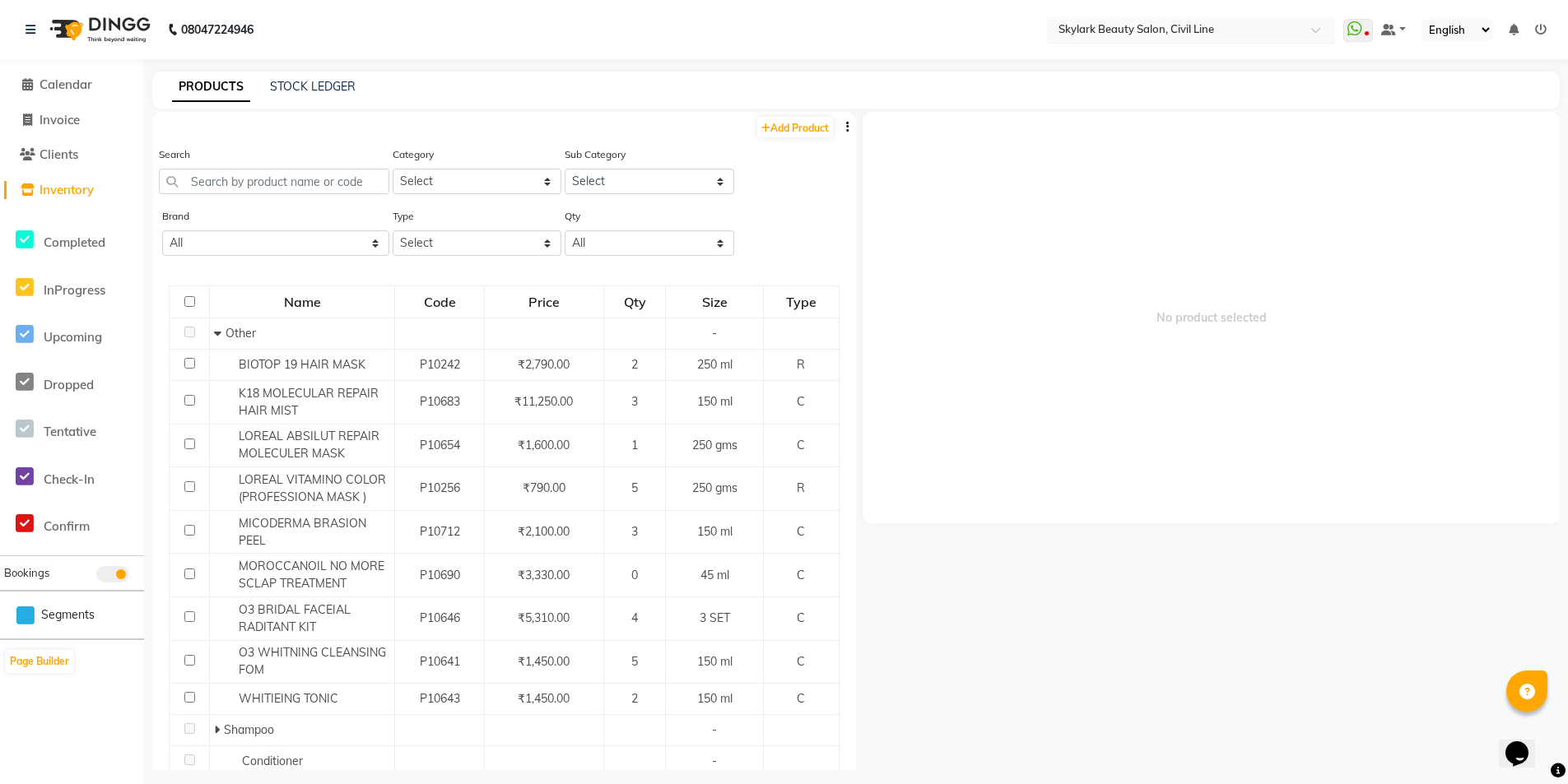
click at [1311, 32] on div at bounding box center [1191, 28] width 288 height 17
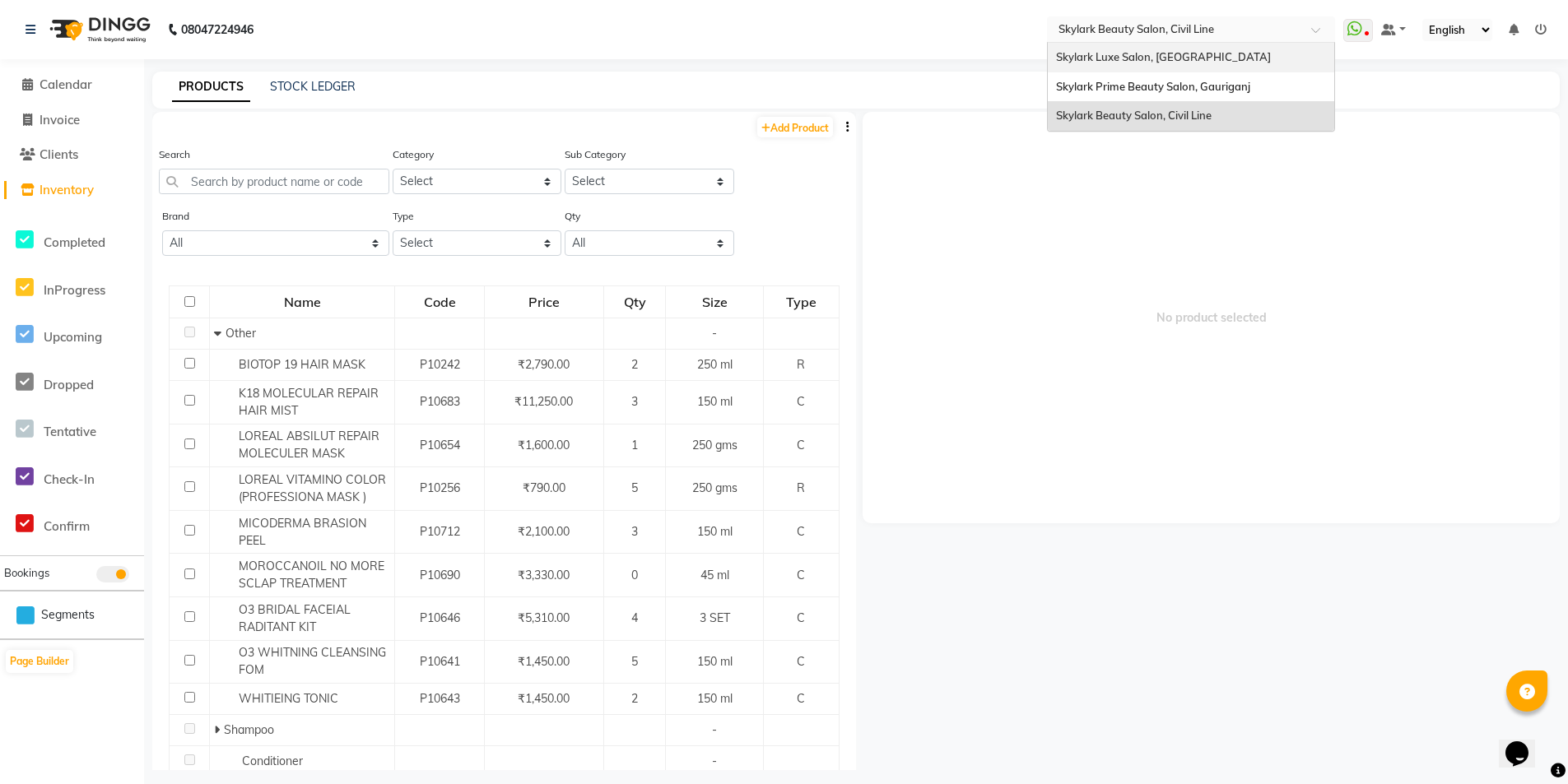
click at [1182, 58] on span "Skylark Luxe Salon, R S Mall" at bounding box center [1163, 56] width 214 height 13
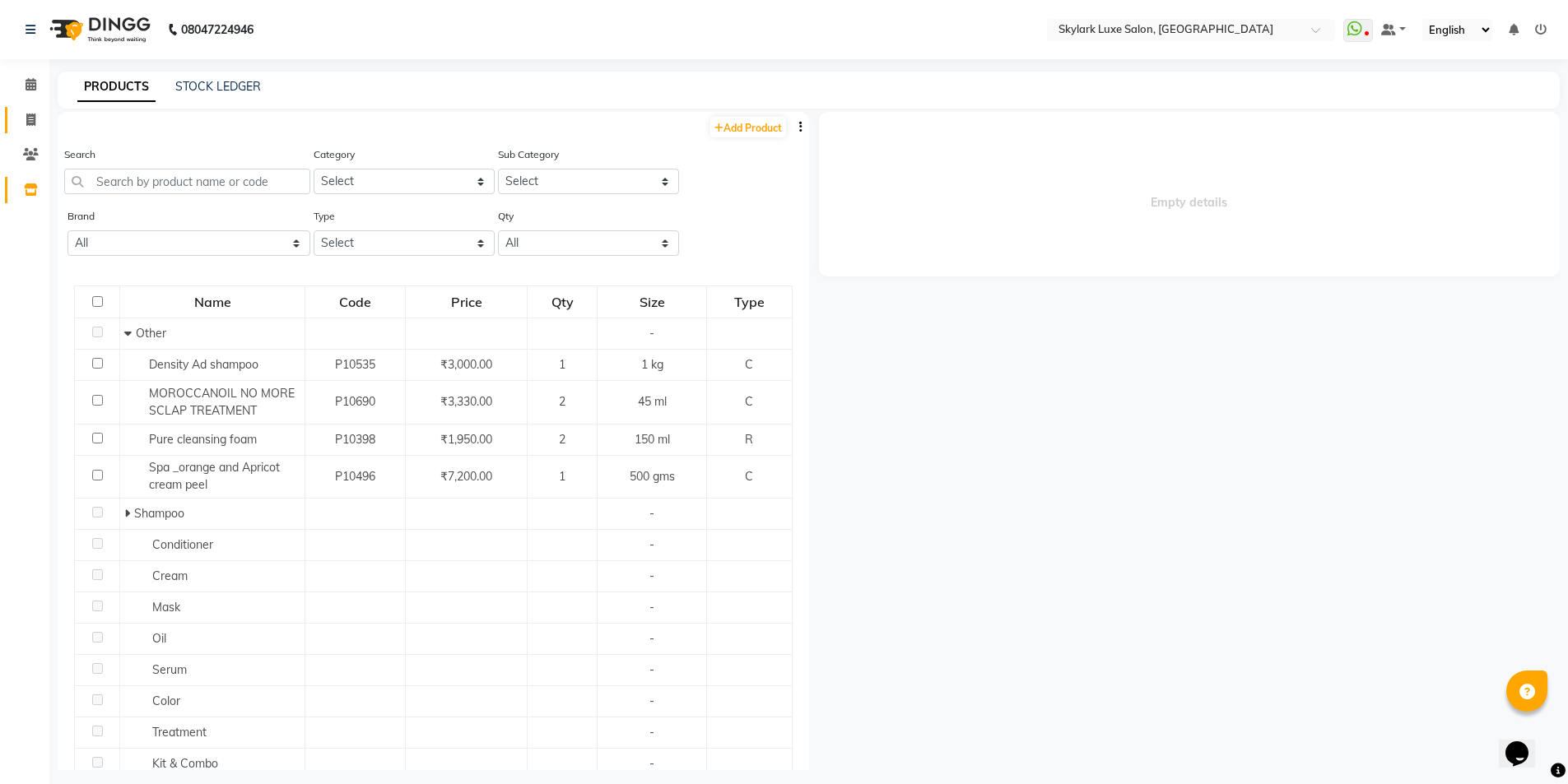
click at [33, 115] on icon at bounding box center [30, 119] width 9 height 13
select select "service"
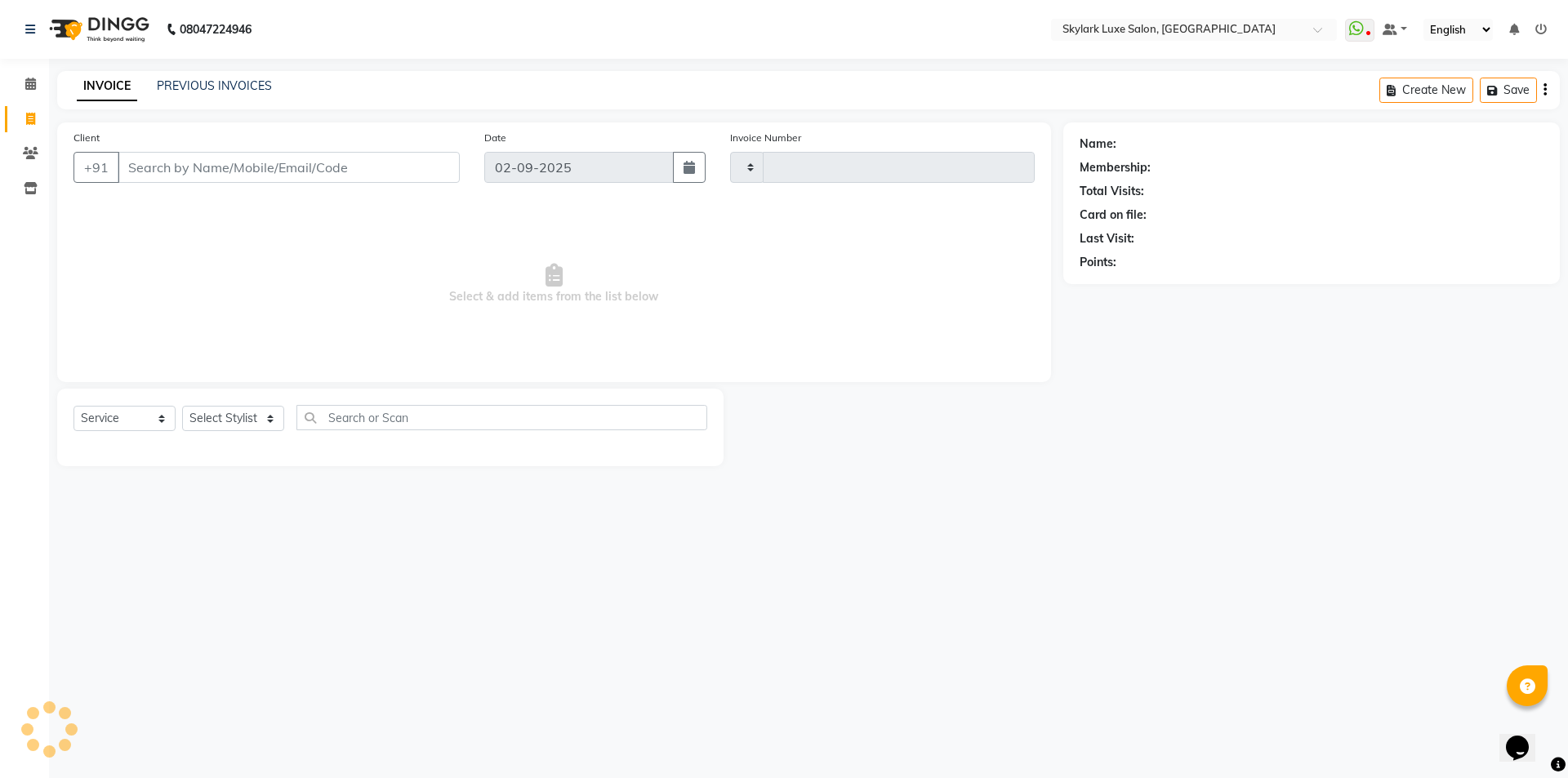
type input "0503"
select select "8191"
click at [31, 181] on span at bounding box center [30, 188] width 28 height 18
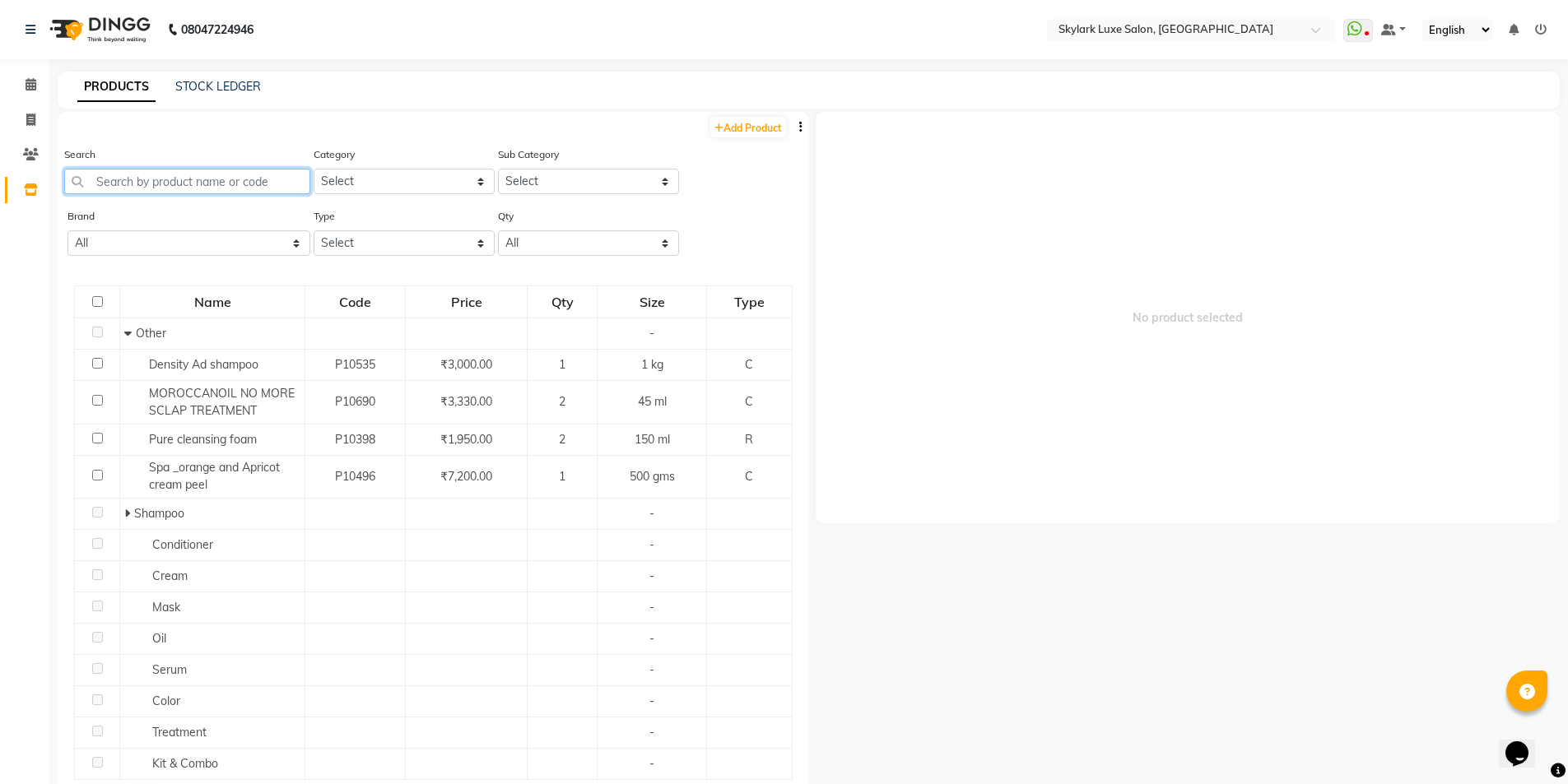
click at [200, 178] on input "text" at bounding box center [187, 181] width 246 height 25
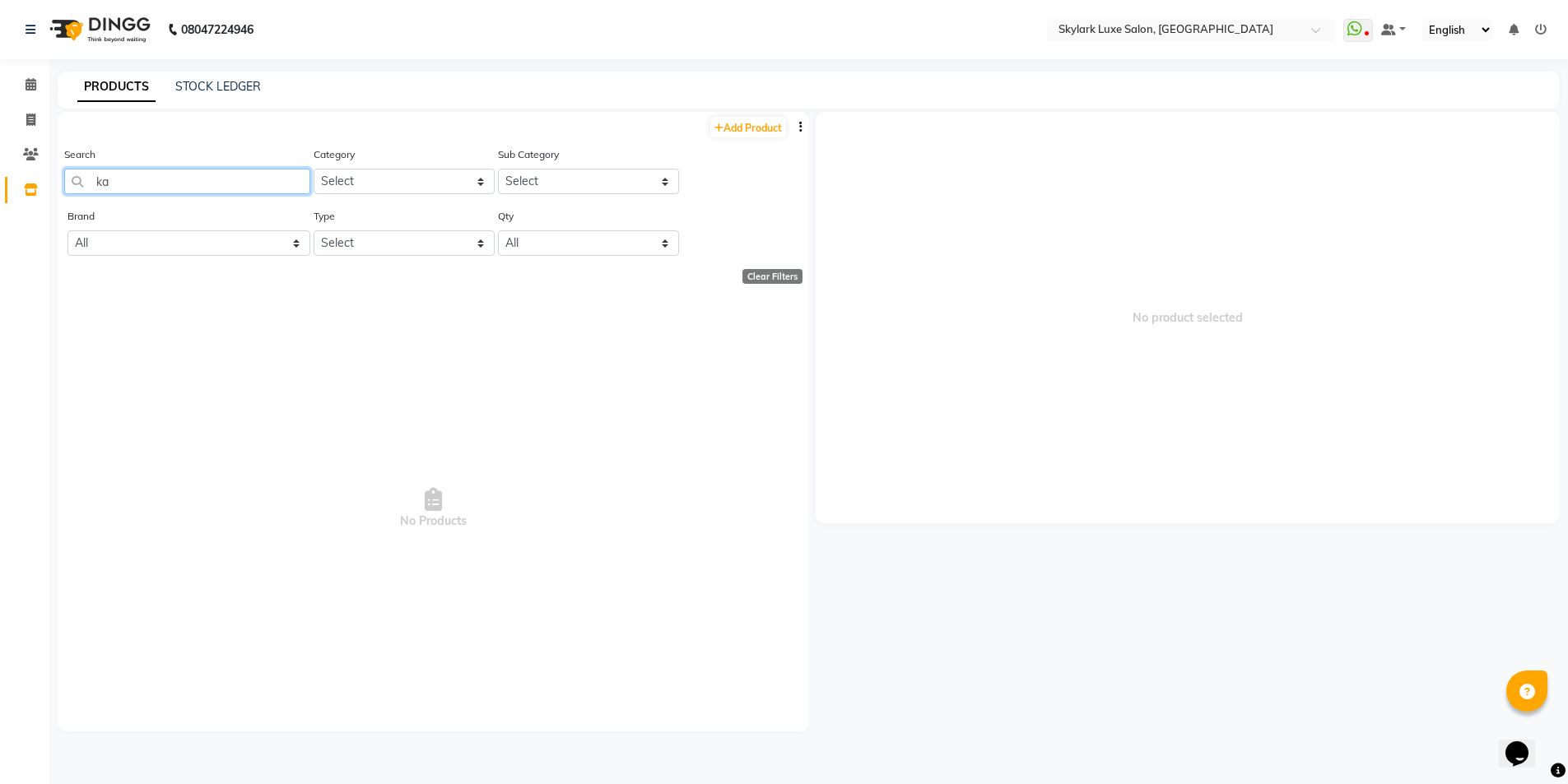
type input "k"
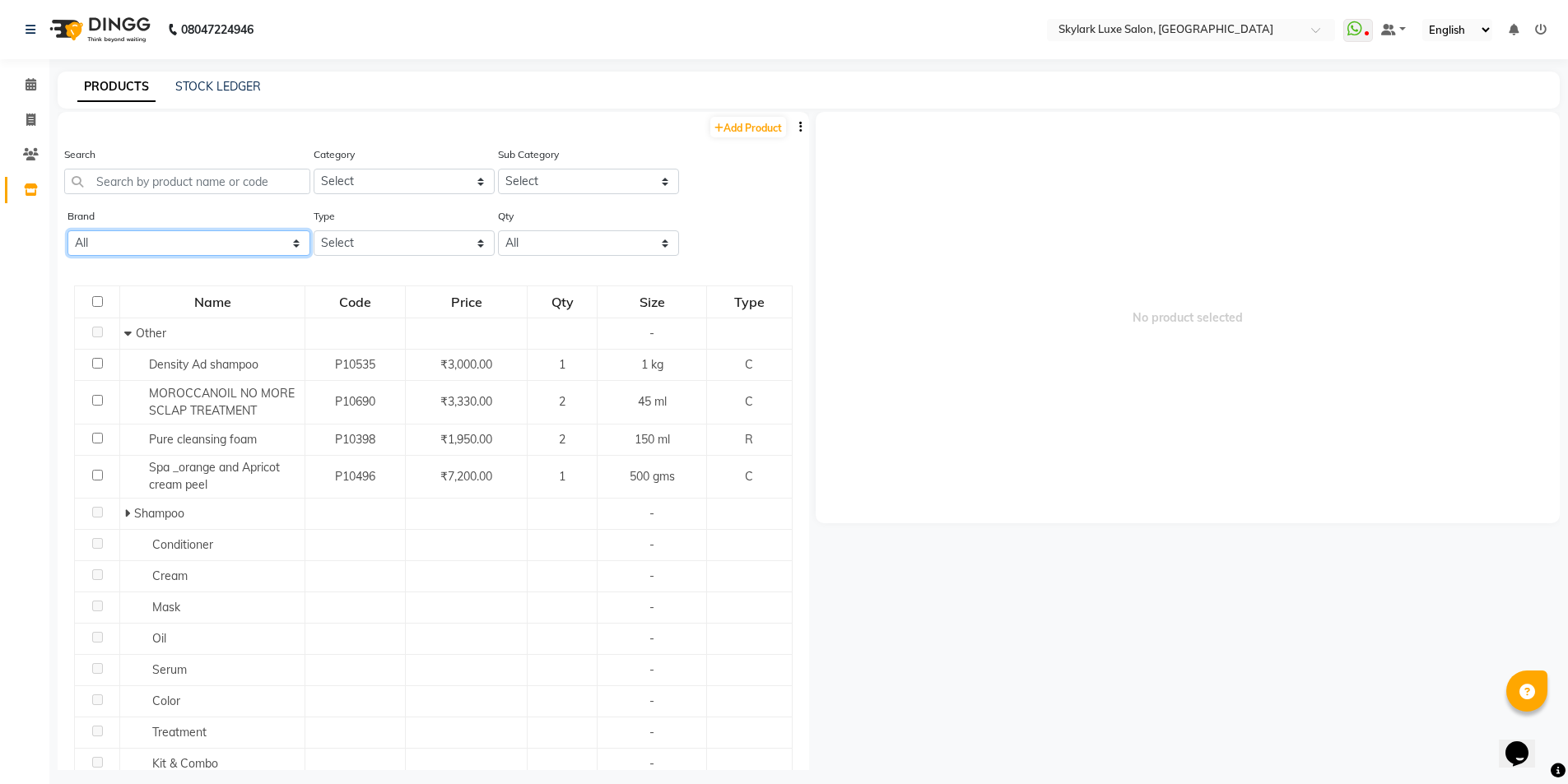
click at [254, 246] on select "All Biotop Boomni Cadiveu Casmara Floractive G.k Herbaltree K18 Kanpeki Kiana L…" at bounding box center [189, 243] width 243 height 25
select select "kanpeki"
click at [68, 230] on select "All Biotop Boomni Cadiveu Casmara Floractive G.k Herbaltree K18 Kanpeki Kiana L…" at bounding box center [189, 243] width 243 height 25
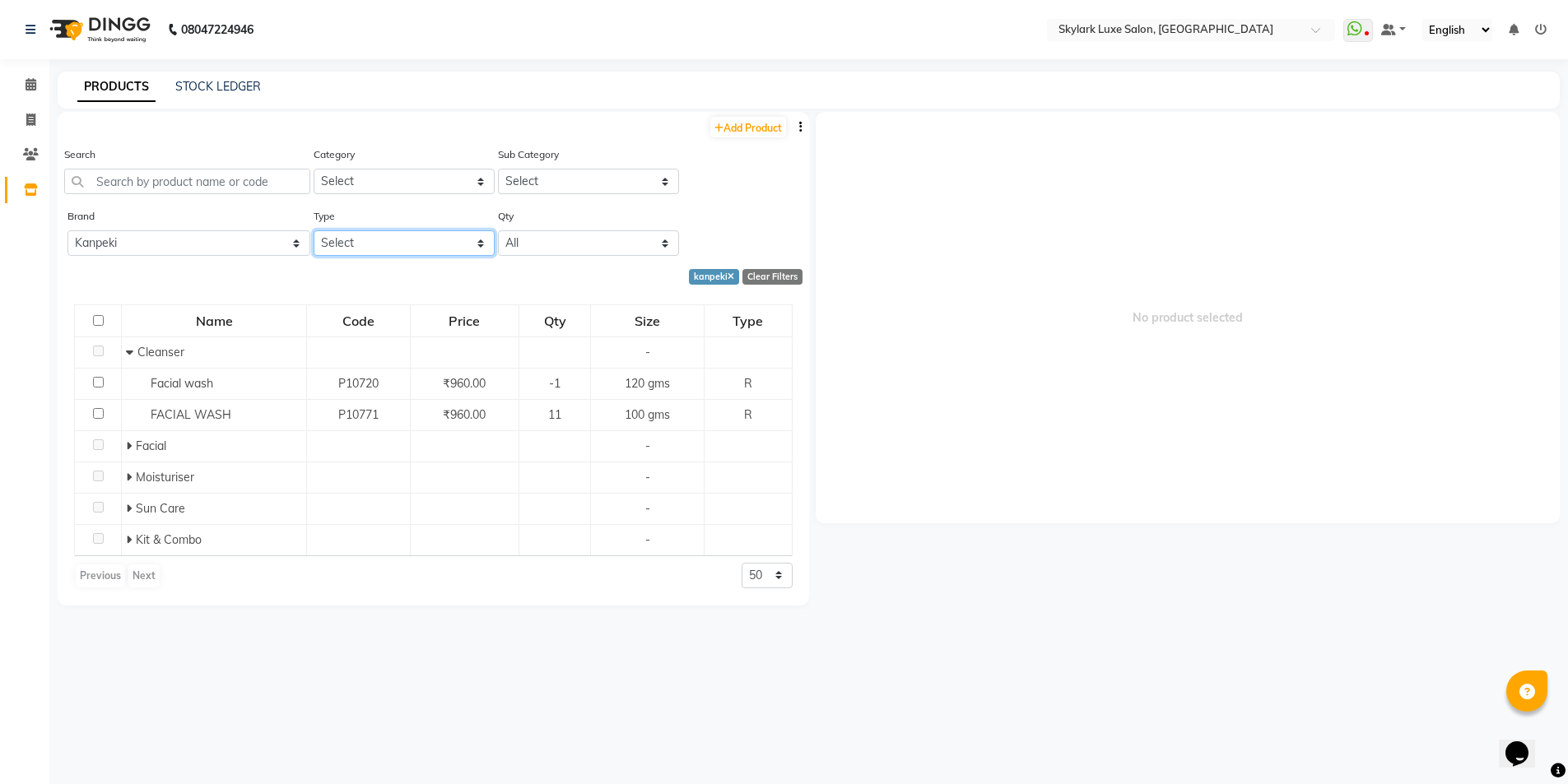
click at [482, 242] on select "Select Both Retail Consumable" at bounding box center [403, 243] width 181 height 25
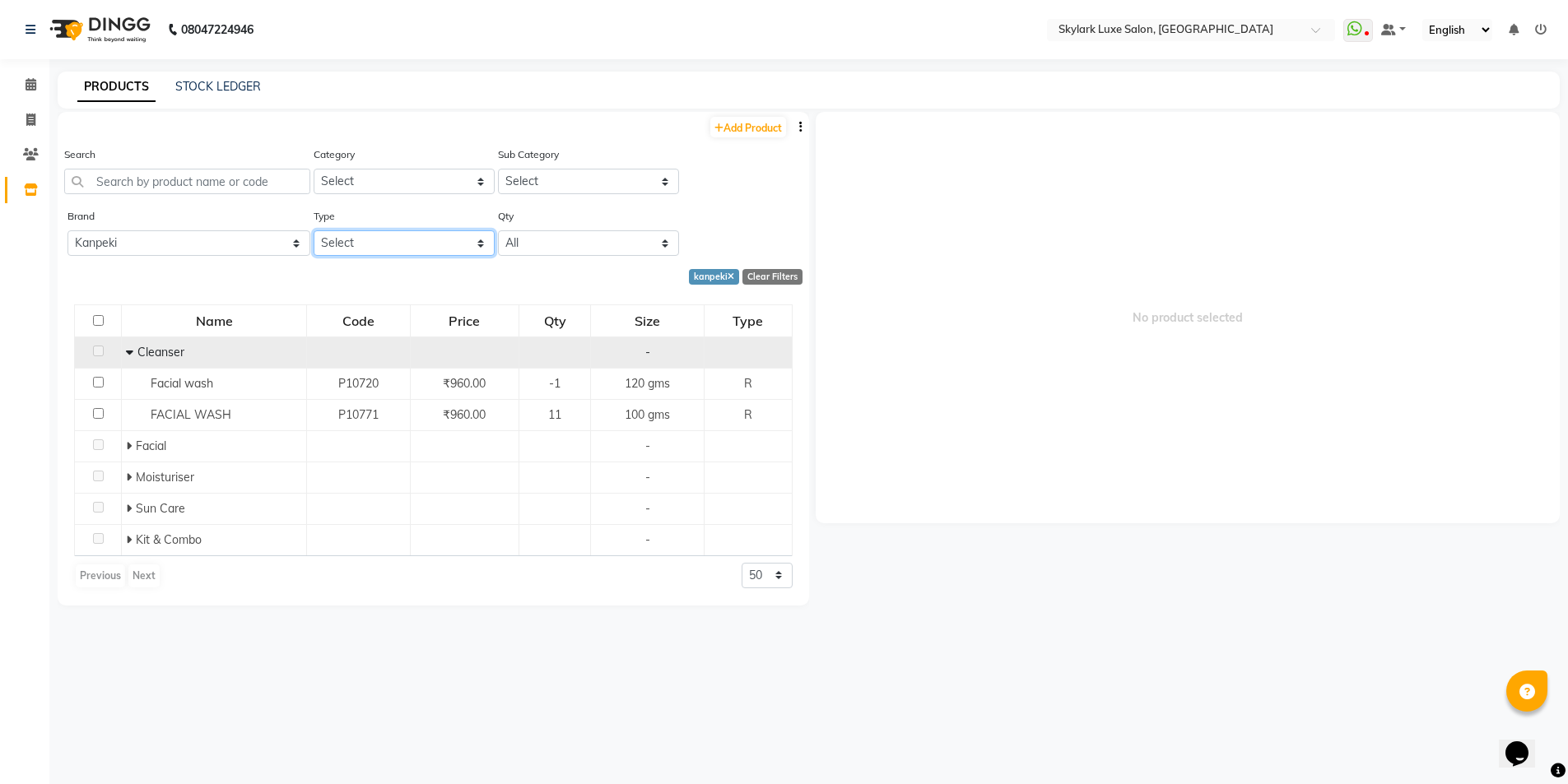
select select "C"
click at [313, 230] on select "Select Both Retail Consumable" at bounding box center [403, 243] width 181 height 25
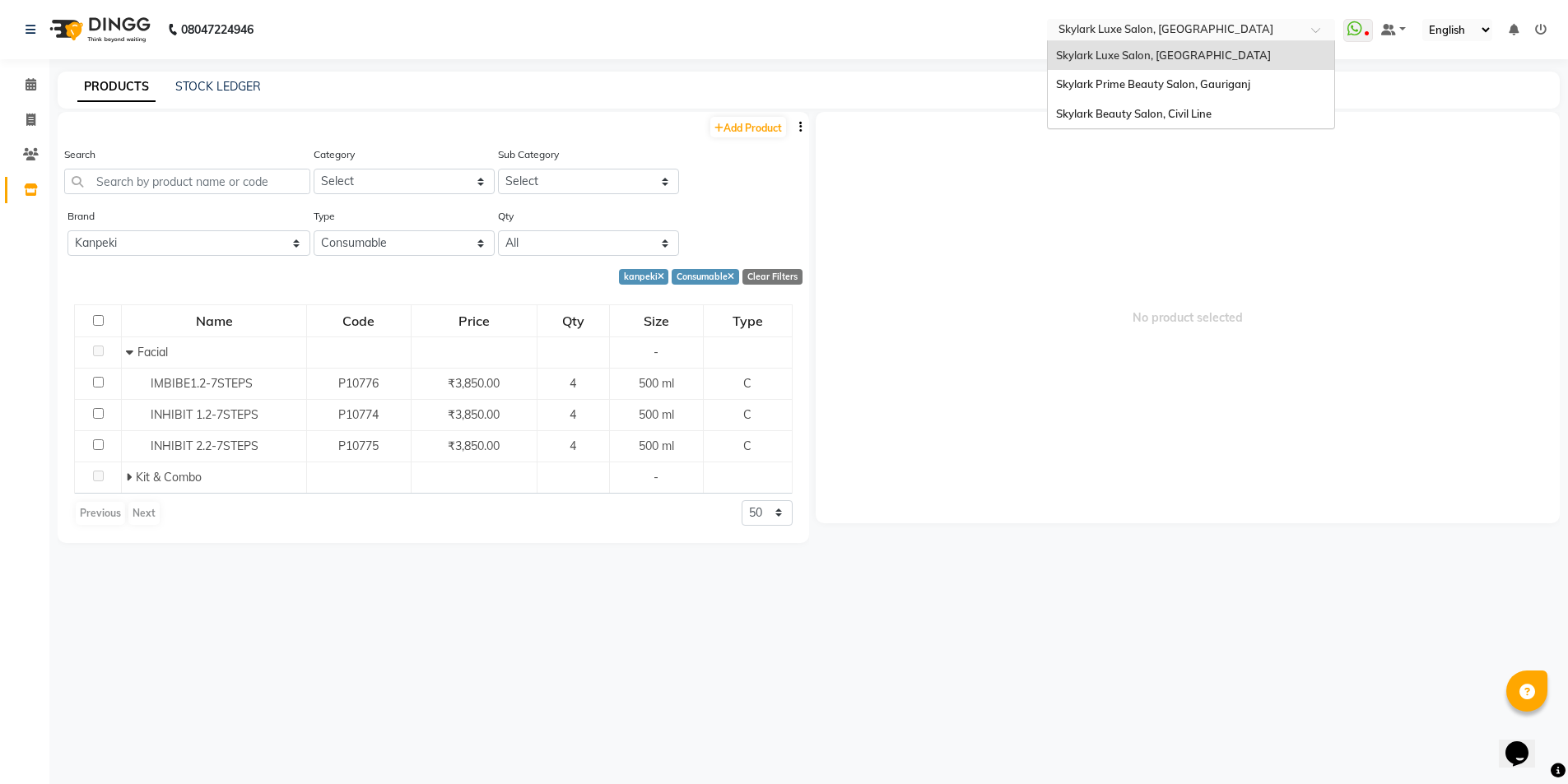
click at [1316, 29] on span at bounding box center [1321, 34] width 21 height 17
click at [1182, 116] on span "Skylark Beauty Salon, Civil Line" at bounding box center [1133, 113] width 156 height 13
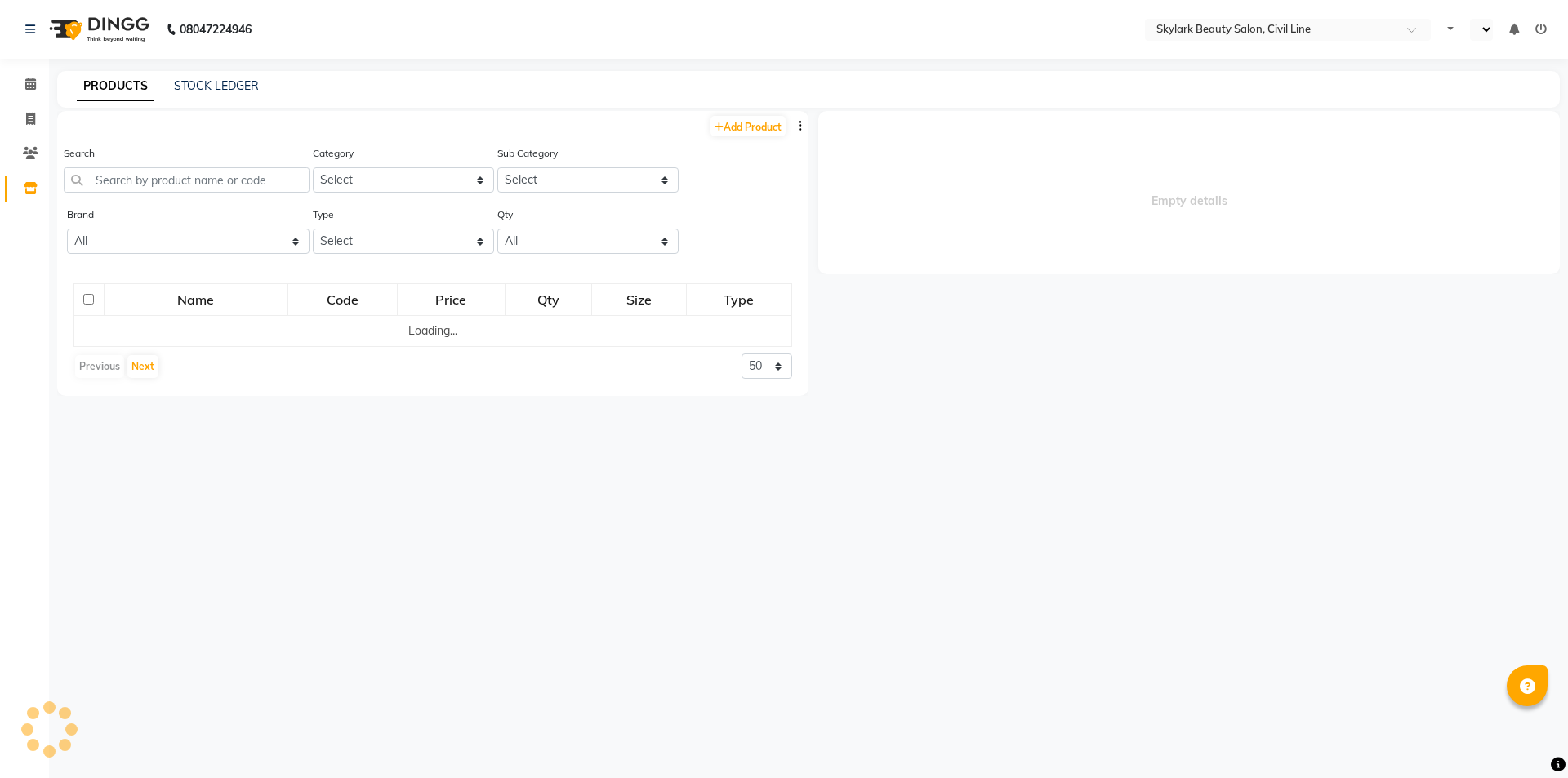
select select "en"
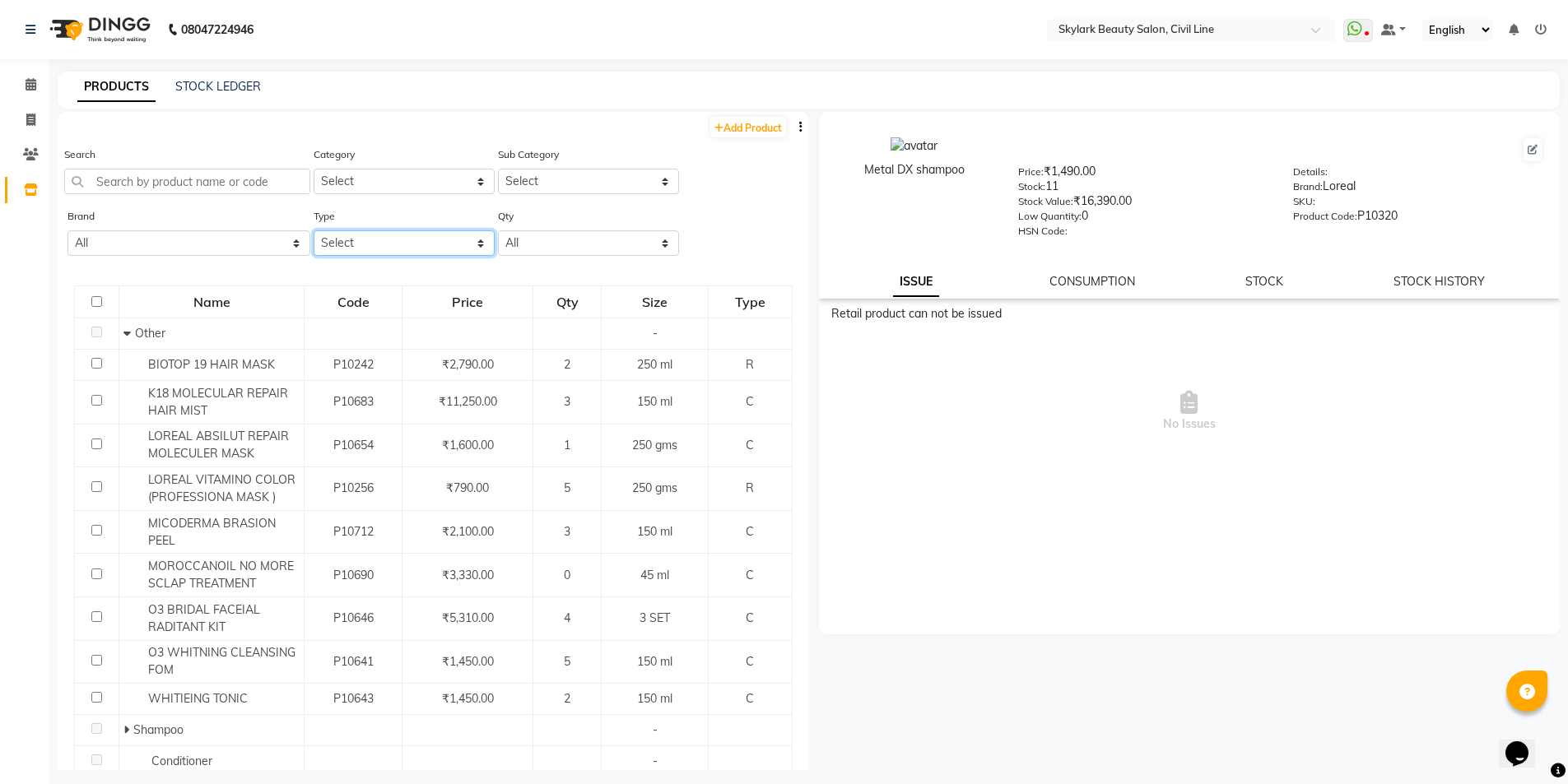
click at [391, 245] on select "Select Both Retail Consumable" at bounding box center [403, 243] width 181 height 25
select select "C"
click at [313, 230] on select "Select Both Retail Consumable" at bounding box center [403, 243] width 181 height 25
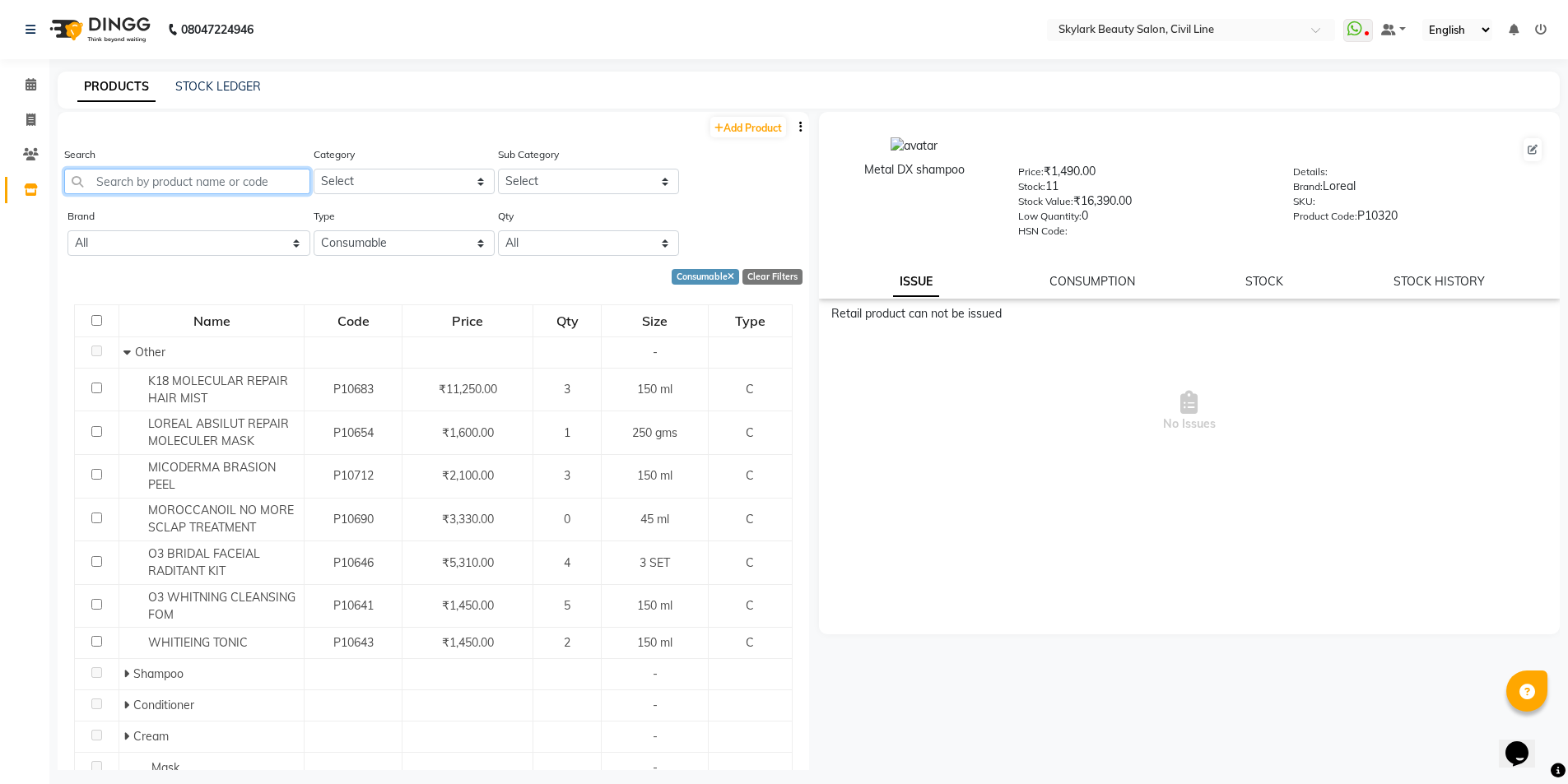
click at [147, 173] on input "text" at bounding box center [187, 181] width 246 height 25
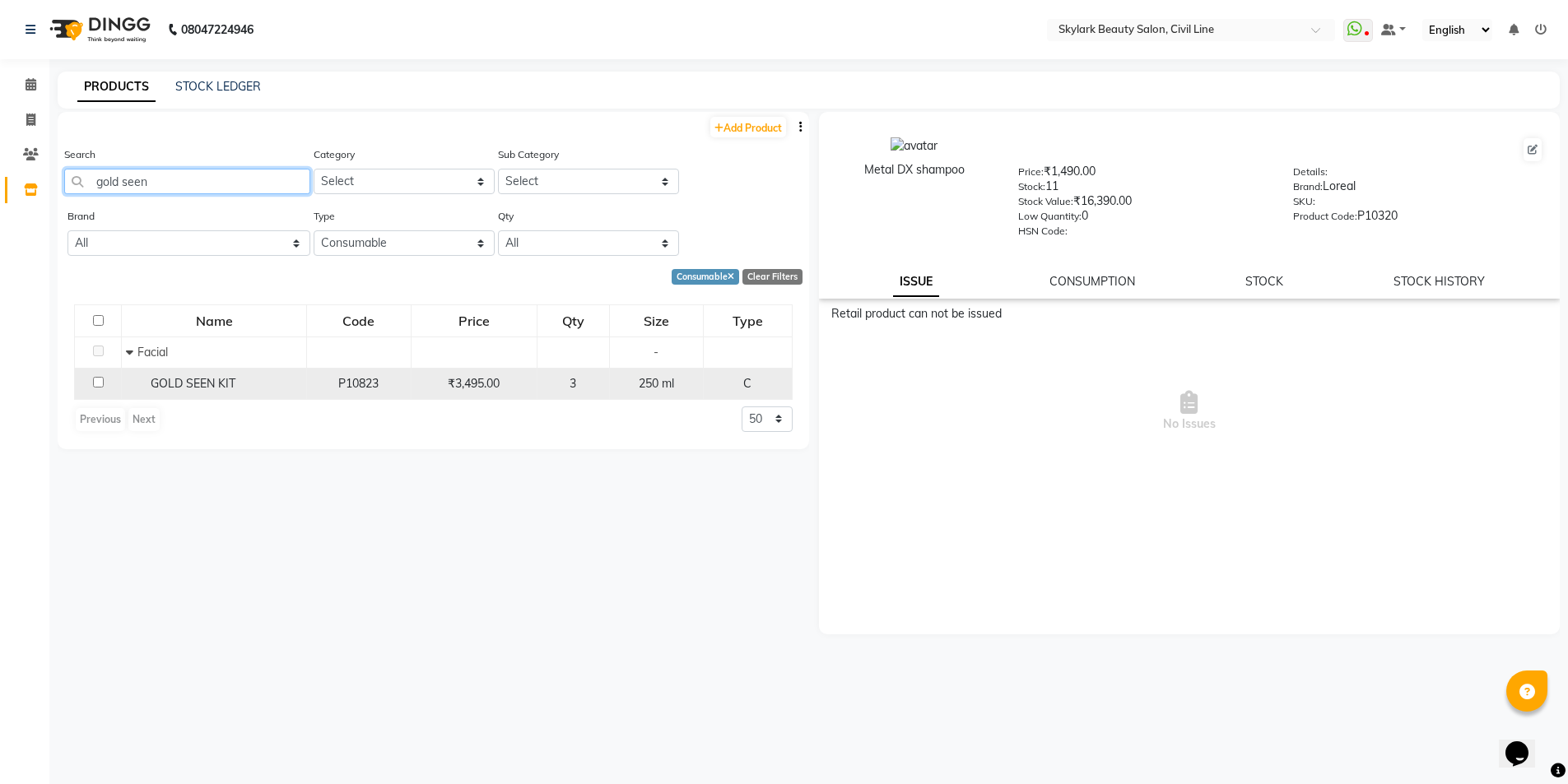
type input "gold seen"
click at [494, 381] on span "₹3,495.00" at bounding box center [473, 383] width 52 height 15
select select
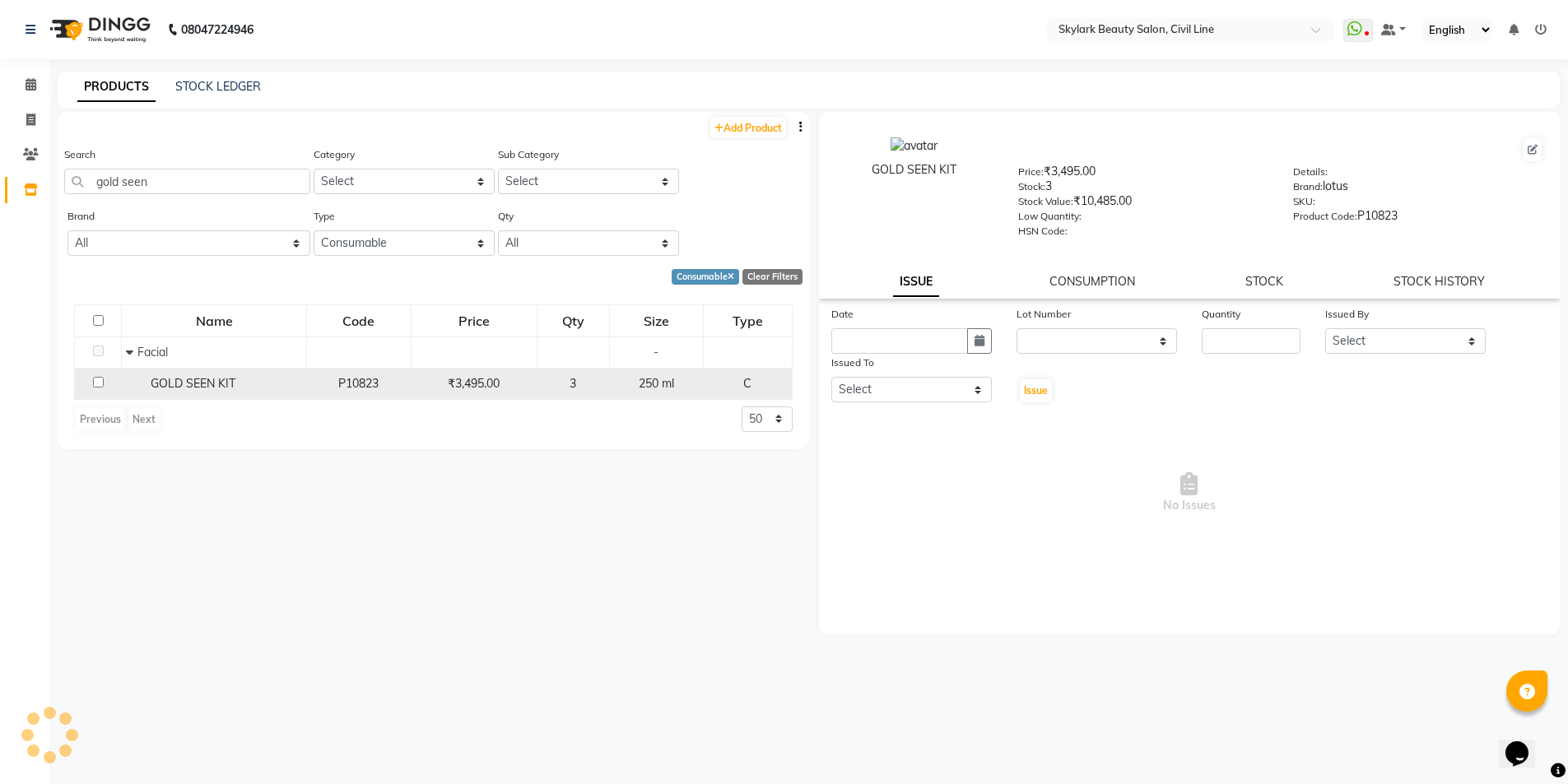
click at [499, 381] on span "₹3,495.00" at bounding box center [473, 383] width 52 height 15
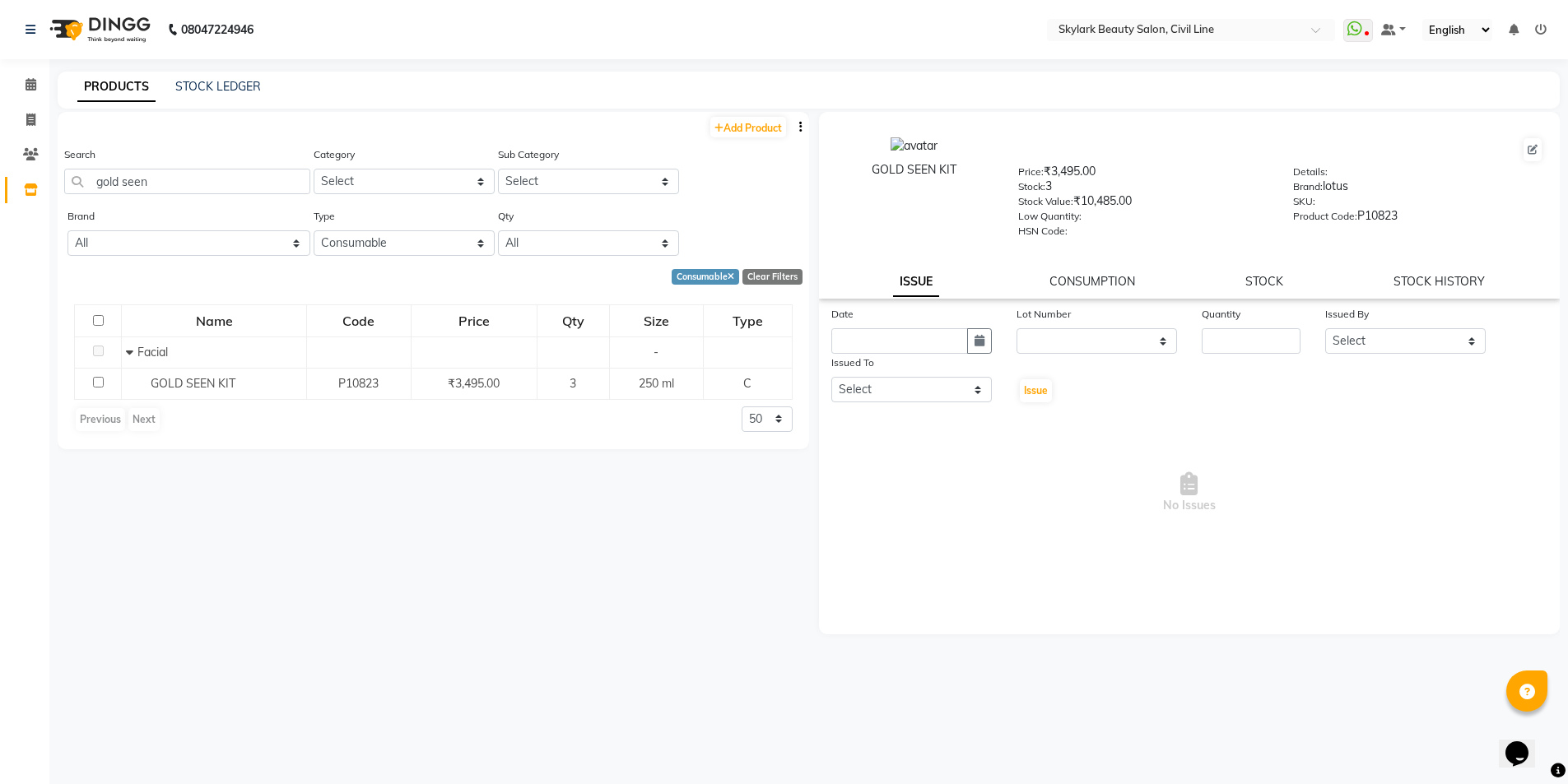
click at [1262, 273] on div "STOCK" at bounding box center [1264, 282] width 38 height 18
click at [1265, 282] on link "STOCK" at bounding box center [1264, 281] width 38 height 15
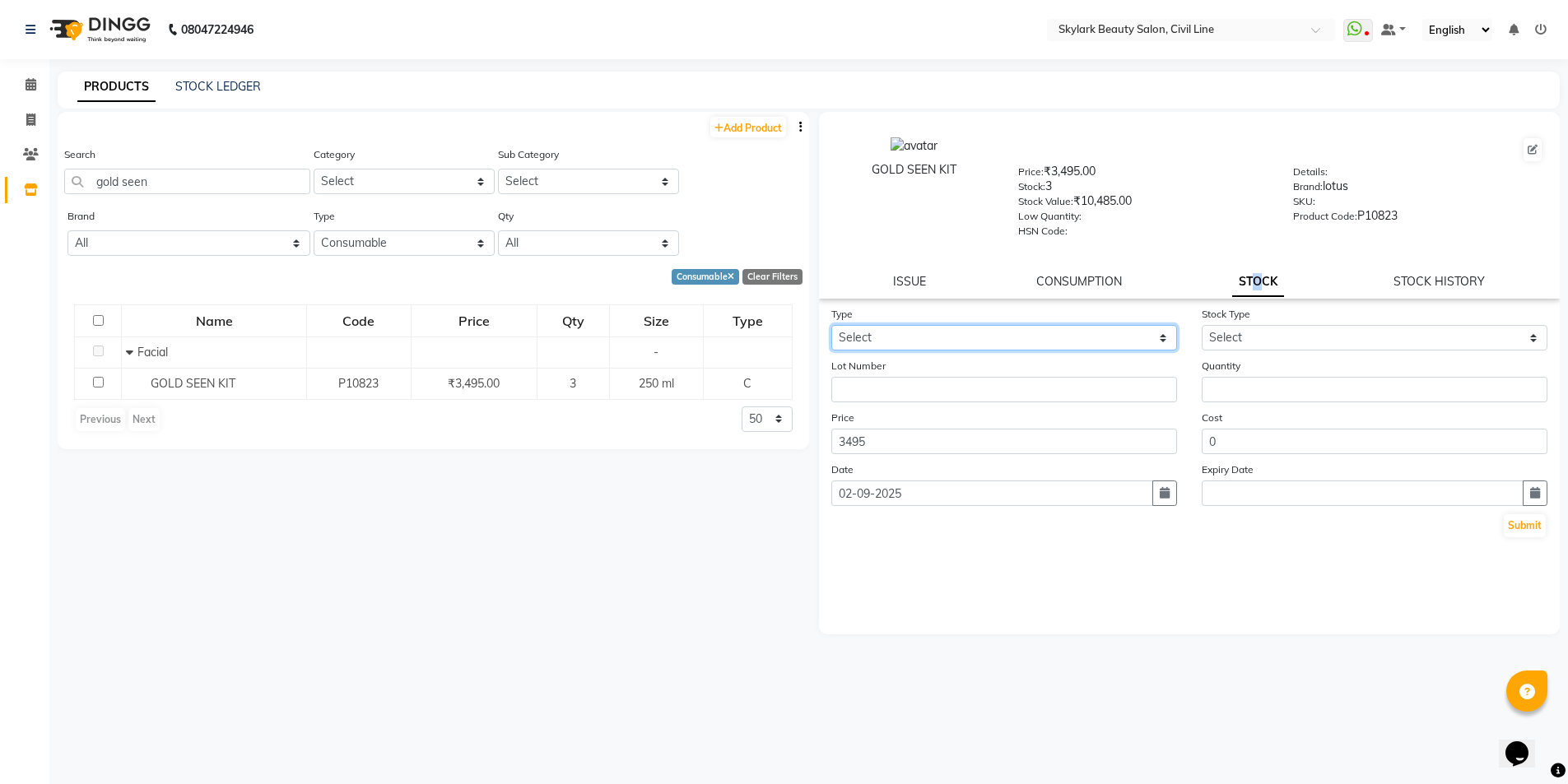
drag, startPoint x: 1159, startPoint y: 333, endPoint x: 1152, endPoint y: 342, distance: 11.4
click at [1157, 335] on select "Select In Out" at bounding box center [1003, 338] width 346 height 25
select select "in"
click at [831, 325] on select "Select In Out" at bounding box center [1003, 338] width 346 height 25
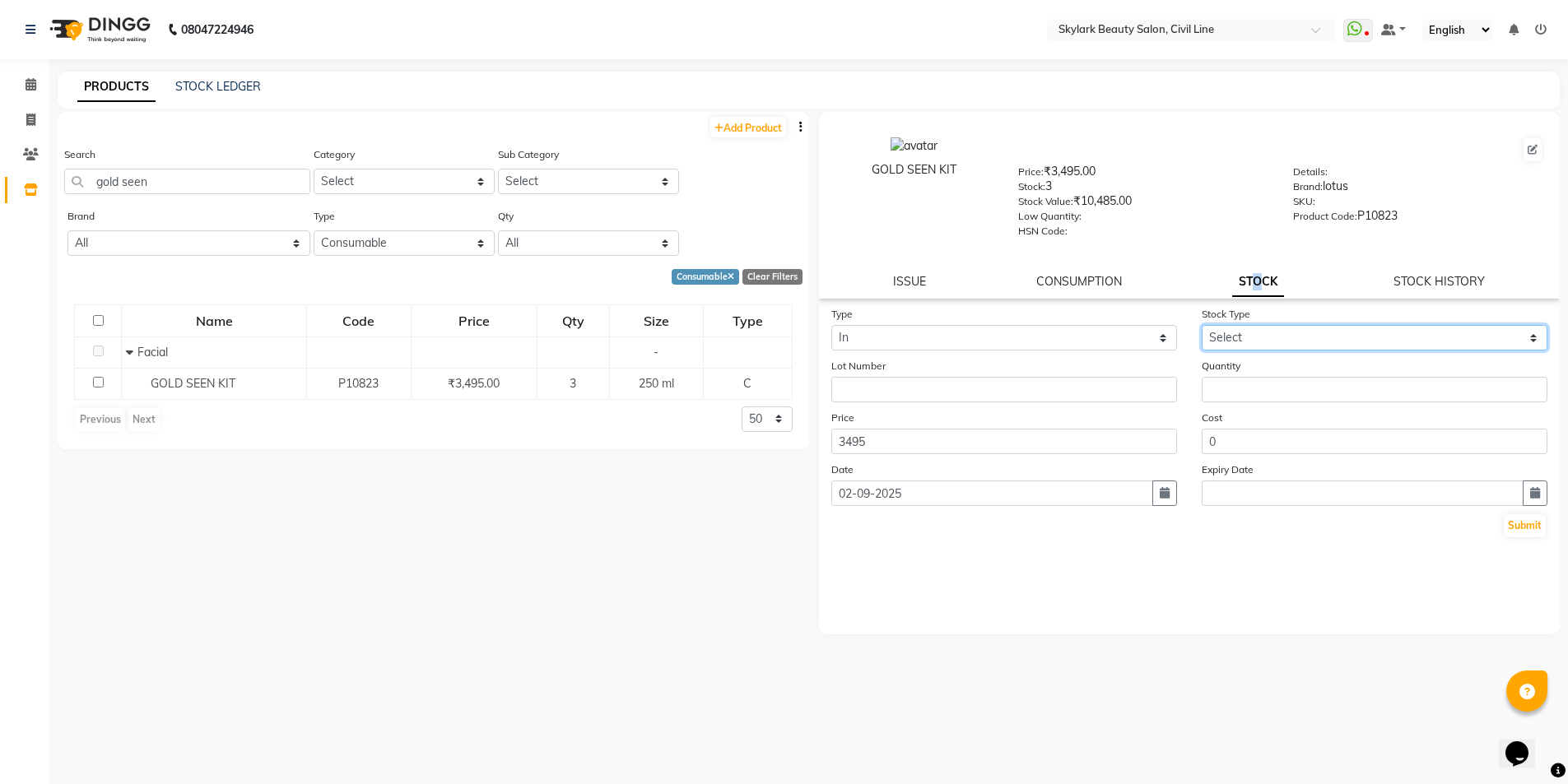
click at [1340, 336] on select "Select New Stock Adjustment Return Other" at bounding box center [1374, 338] width 346 height 25
select select "new stock"
click at [1202, 325] on select "Select New Stock Adjustment Return Other" at bounding box center [1374, 338] width 346 height 25
click at [1209, 341] on select "Select New Stock Adjustment Return Other" at bounding box center [1374, 338] width 346 height 25
click at [1202, 325] on select "Select New Stock Adjustment Return Other" at bounding box center [1374, 338] width 346 height 25
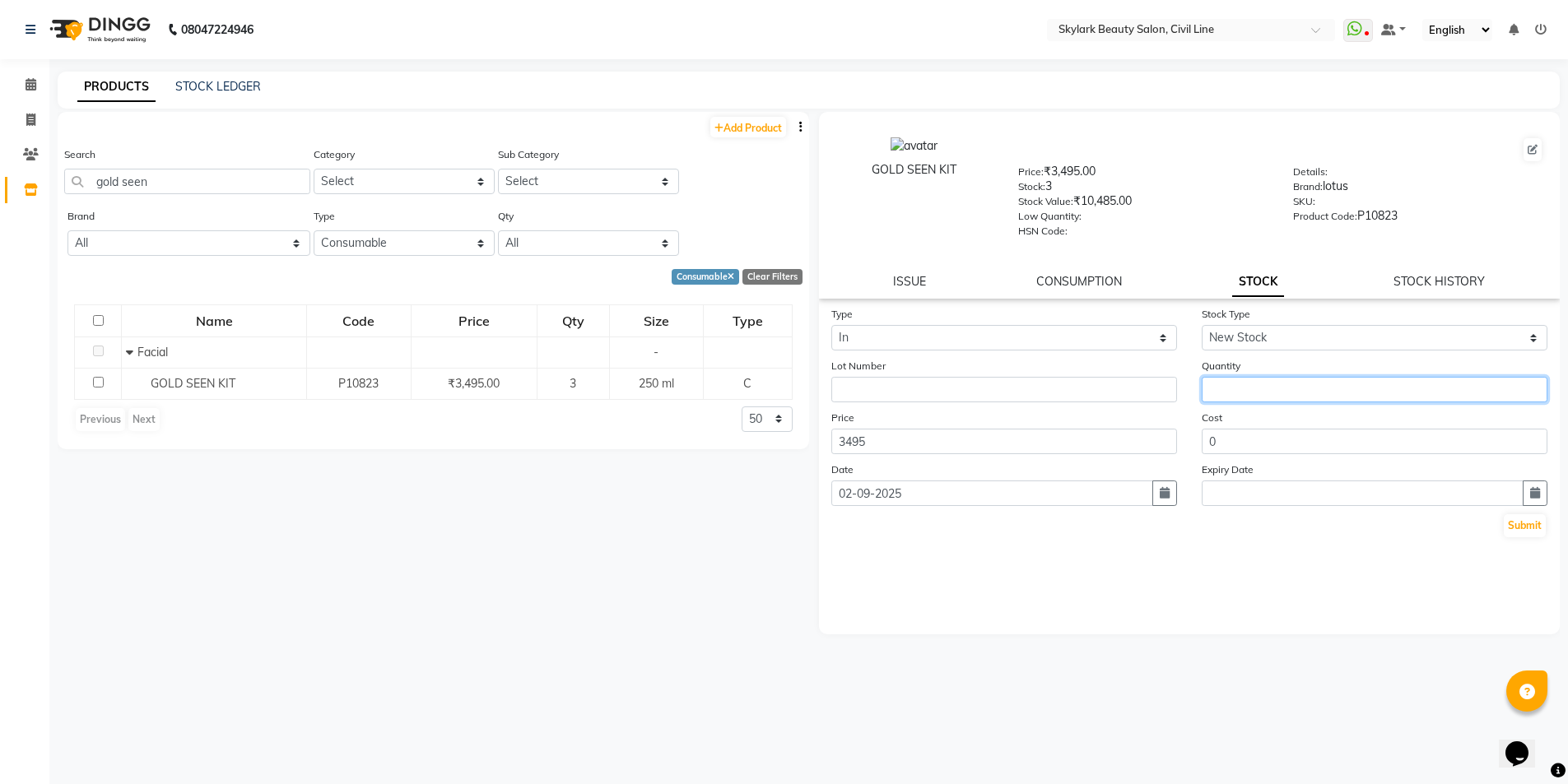
click at [1226, 389] on input "number" at bounding box center [1374, 390] width 346 height 25
type input "2"
click at [1527, 530] on button "Submit" at bounding box center [1524, 527] width 42 height 23
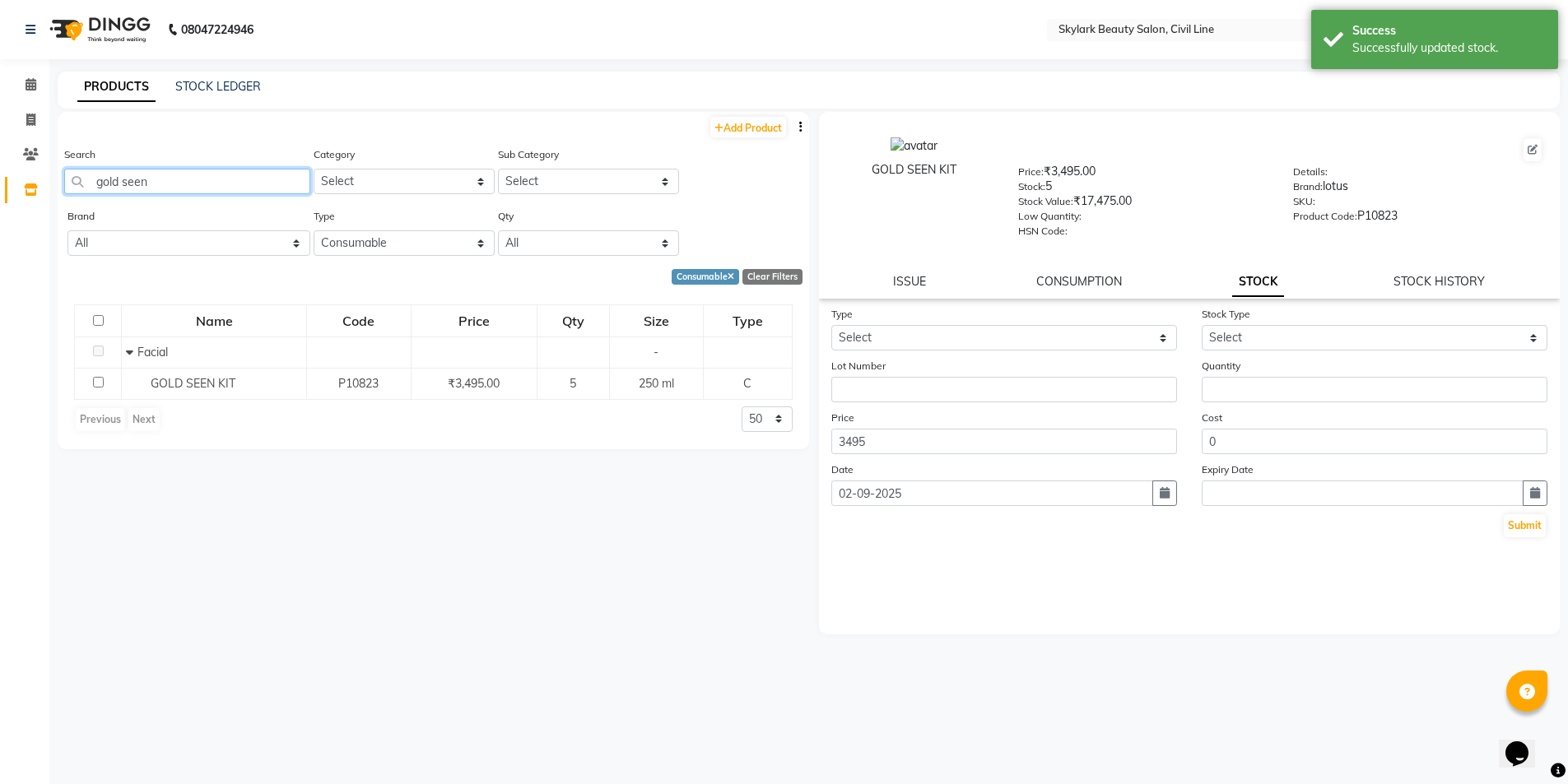
click at [220, 173] on input "gold seen" at bounding box center [187, 181] width 246 height 25
type input "g"
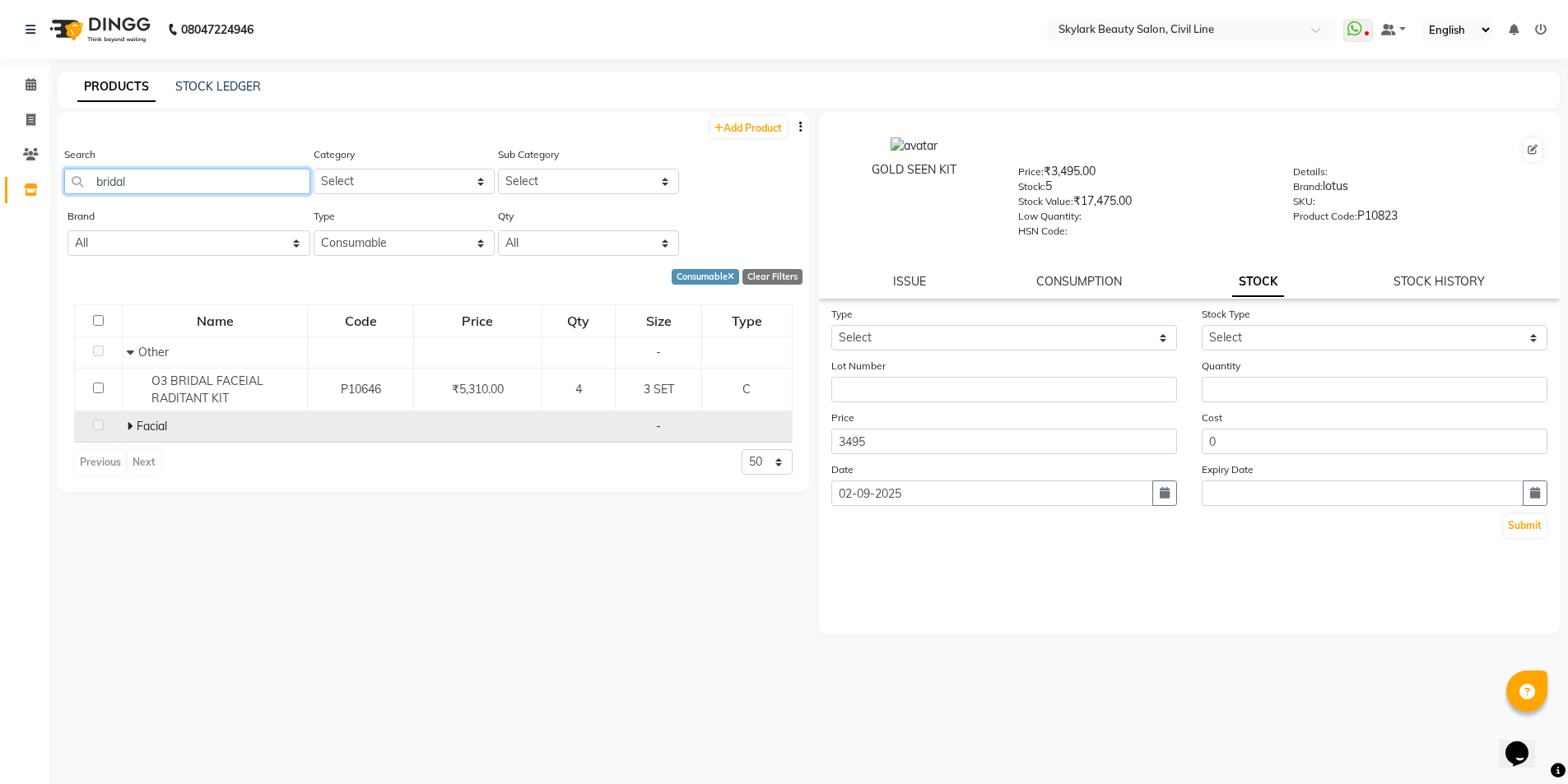
type input "bridal"
click at [127, 425] on icon at bounding box center [130, 427] width 6 height 12
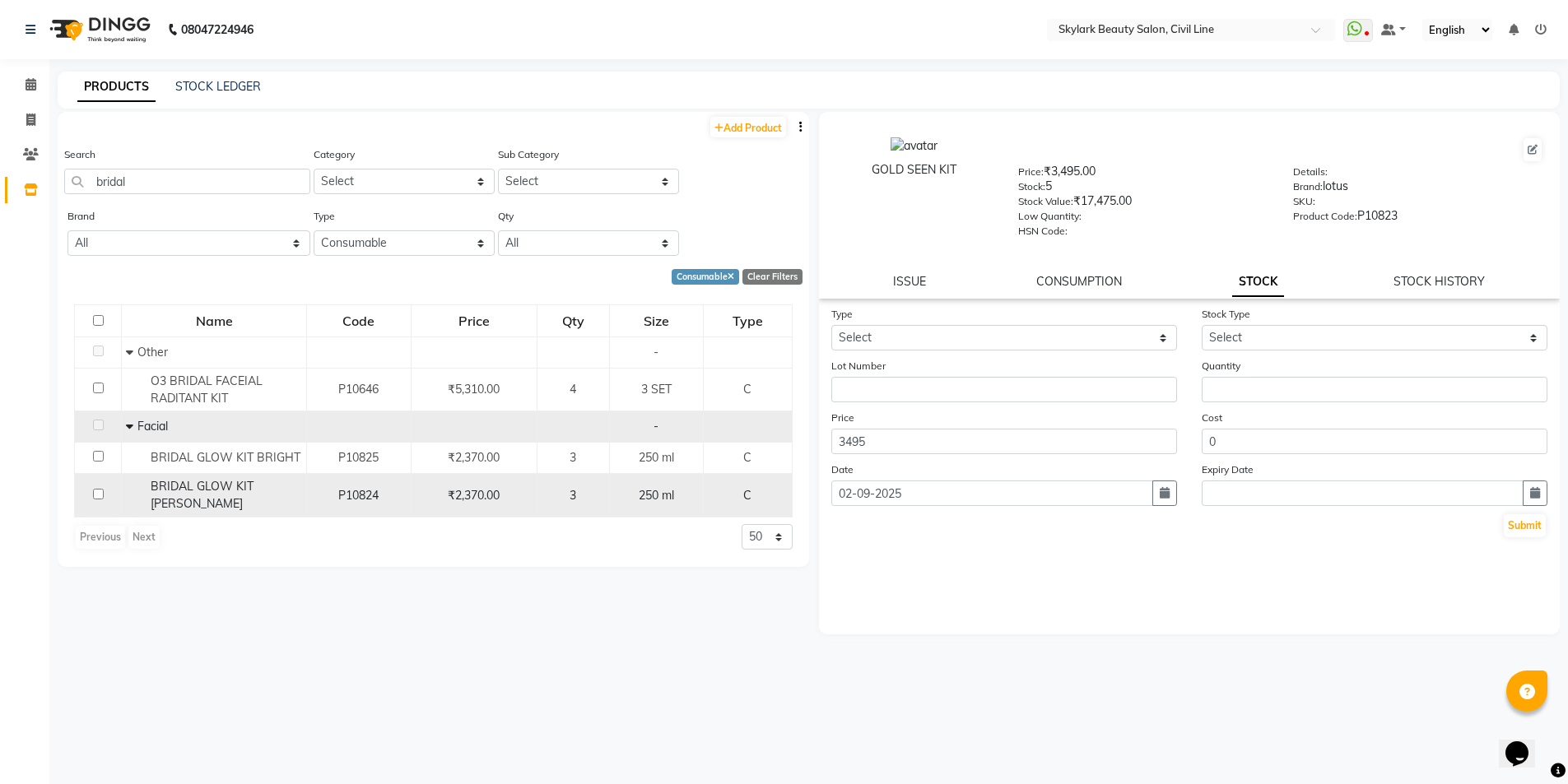
click at [580, 492] on div "3" at bounding box center [574, 496] width 59 height 18
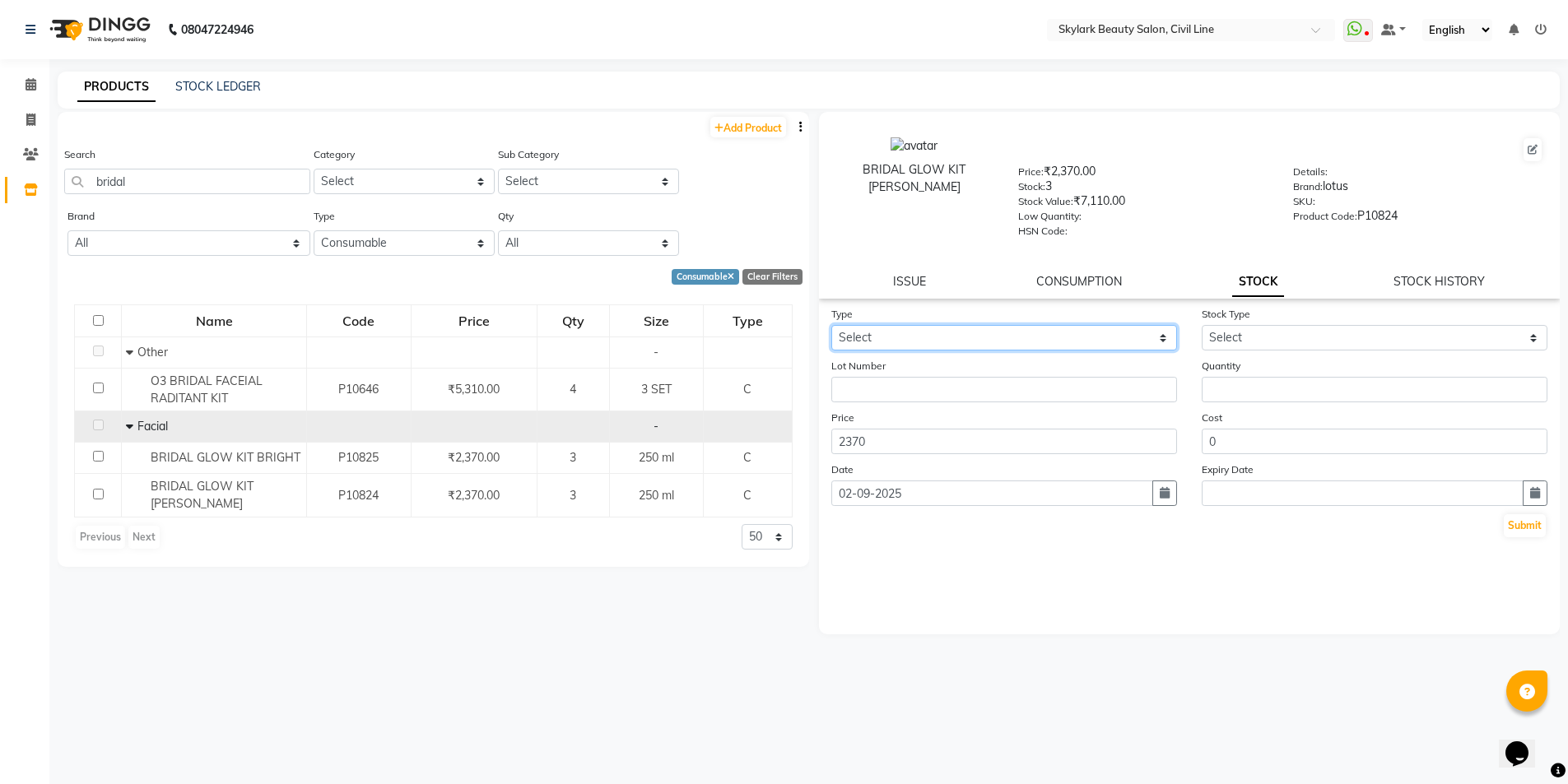
click at [1120, 343] on select "Select In Out" at bounding box center [1003, 338] width 346 height 25
select select "in"
click at [831, 325] on select "Select In Out" at bounding box center [1003, 338] width 346 height 25
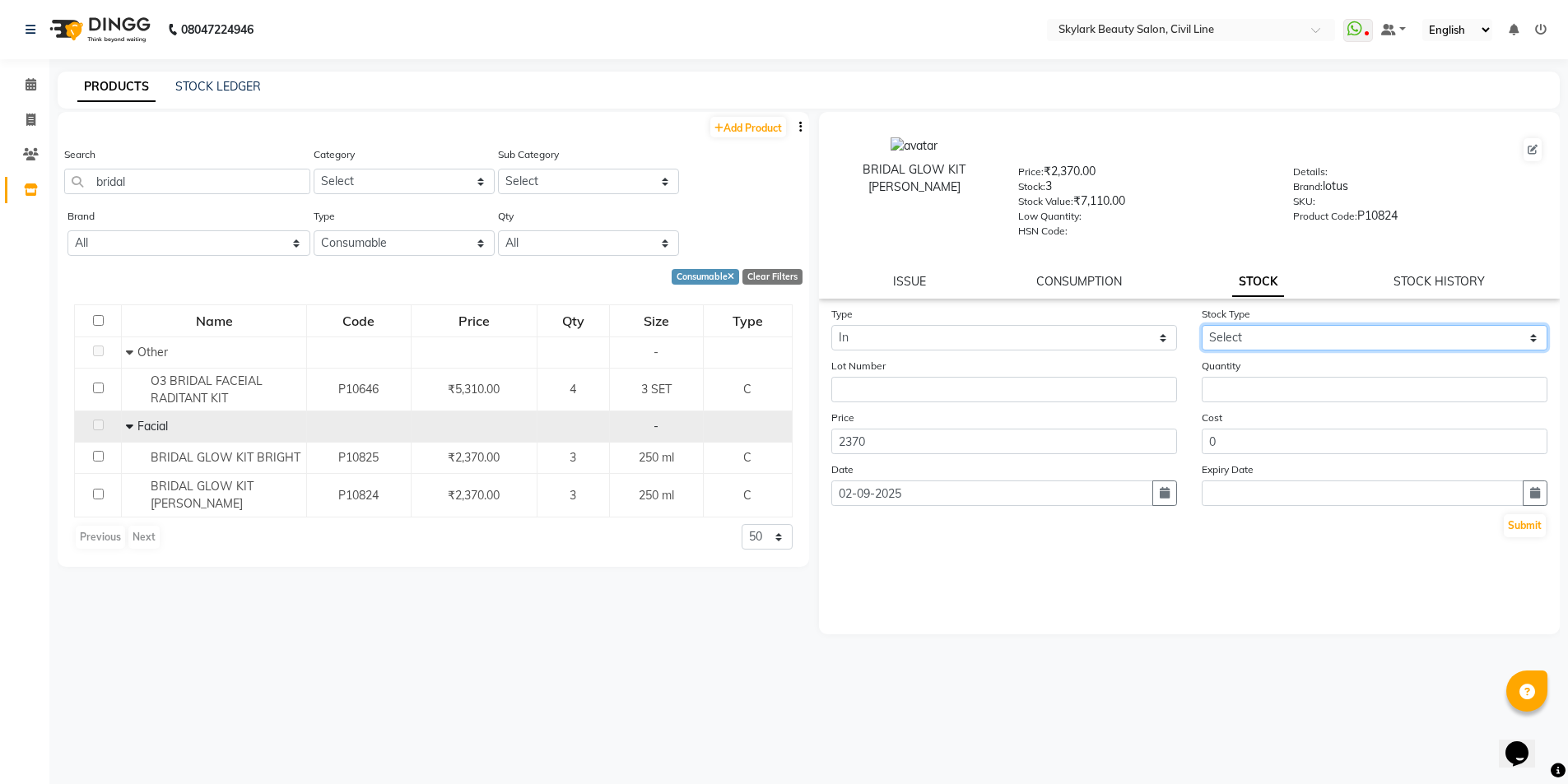
click at [1369, 329] on select "Select New Stock Adjustment Return Other" at bounding box center [1374, 338] width 346 height 25
select select "new stock"
click at [1202, 325] on select "Select New Stock Adjustment Return Other" at bounding box center [1374, 338] width 346 height 25
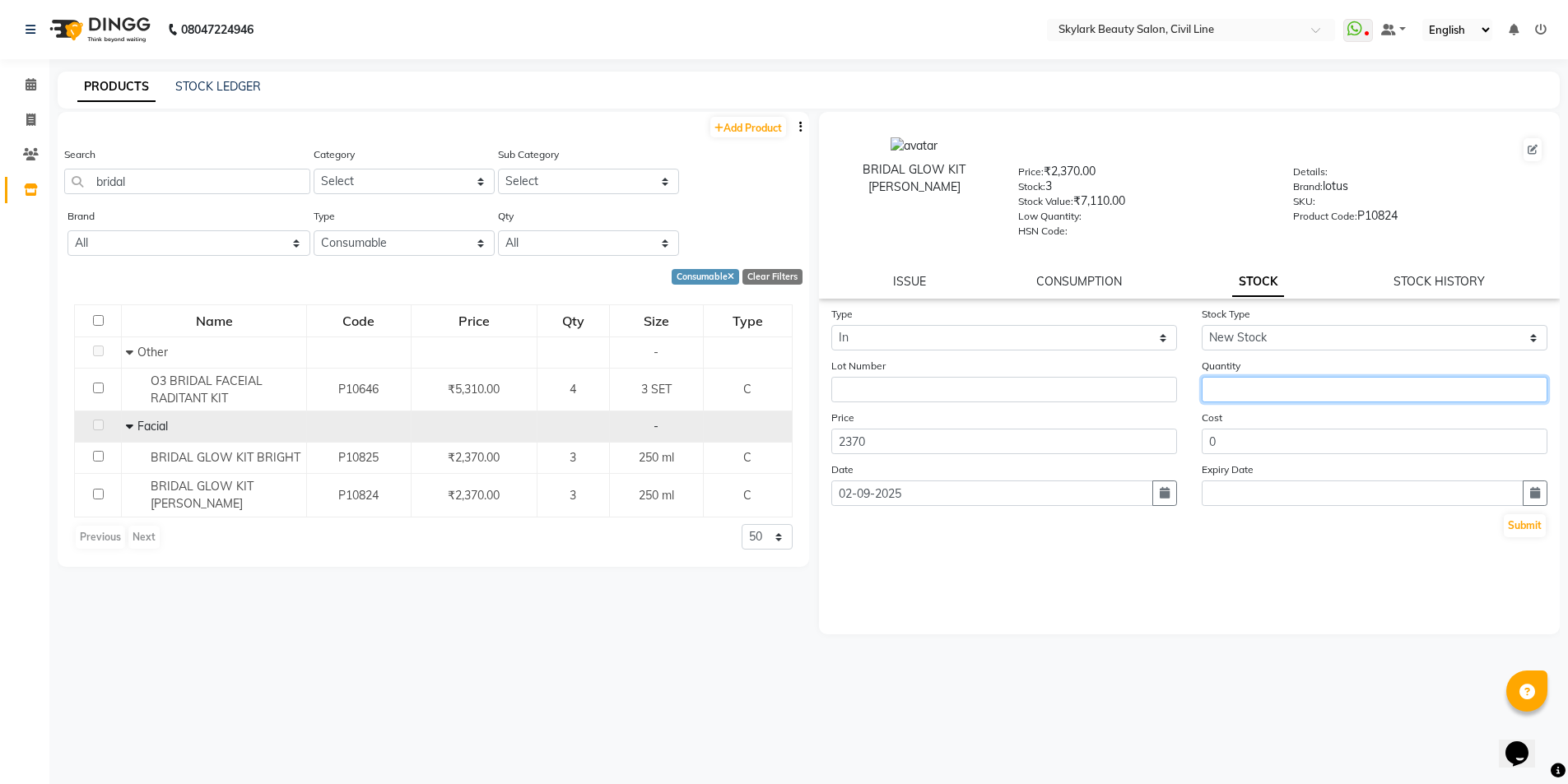
click at [1272, 386] on input "number" at bounding box center [1374, 390] width 346 height 25
type input "3"
click at [966, 438] on input "2370" at bounding box center [1003, 441] width 346 height 25
type input "2"
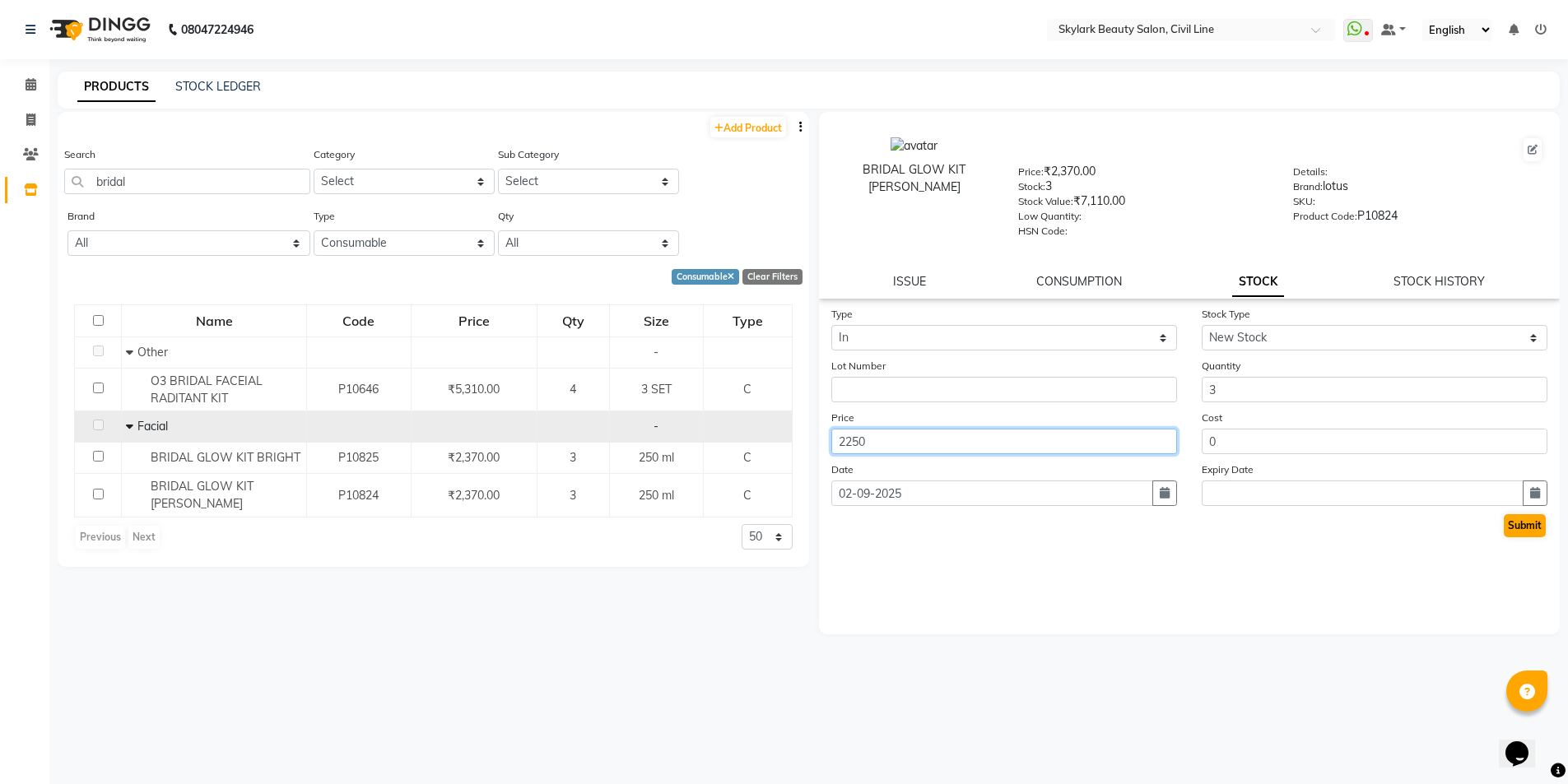
type input "2250"
click at [1528, 528] on button "Submit" at bounding box center [1524, 527] width 42 height 23
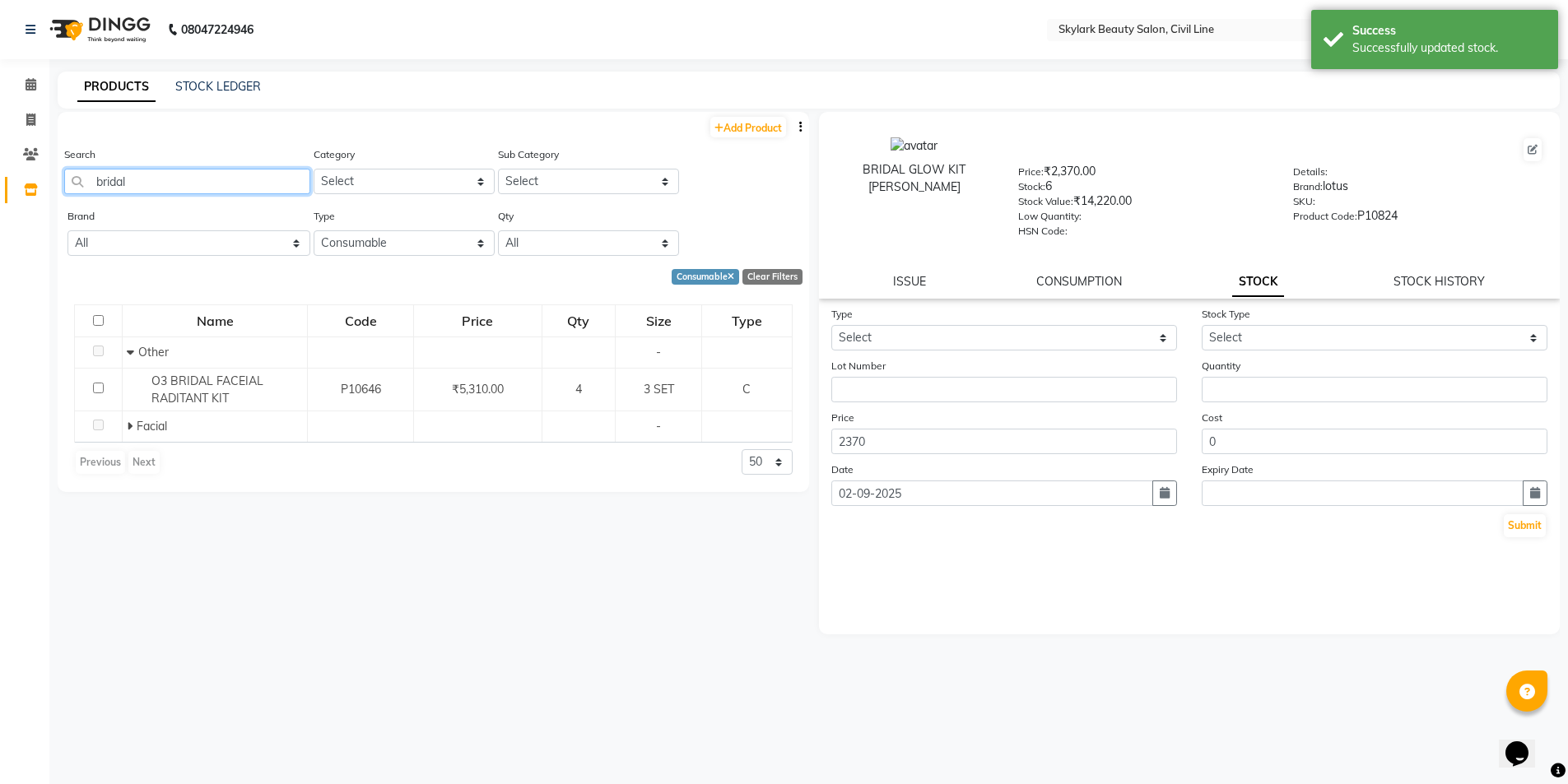
click at [186, 169] on input "bridal" at bounding box center [187, 181] width 246 height 25
type input "b"
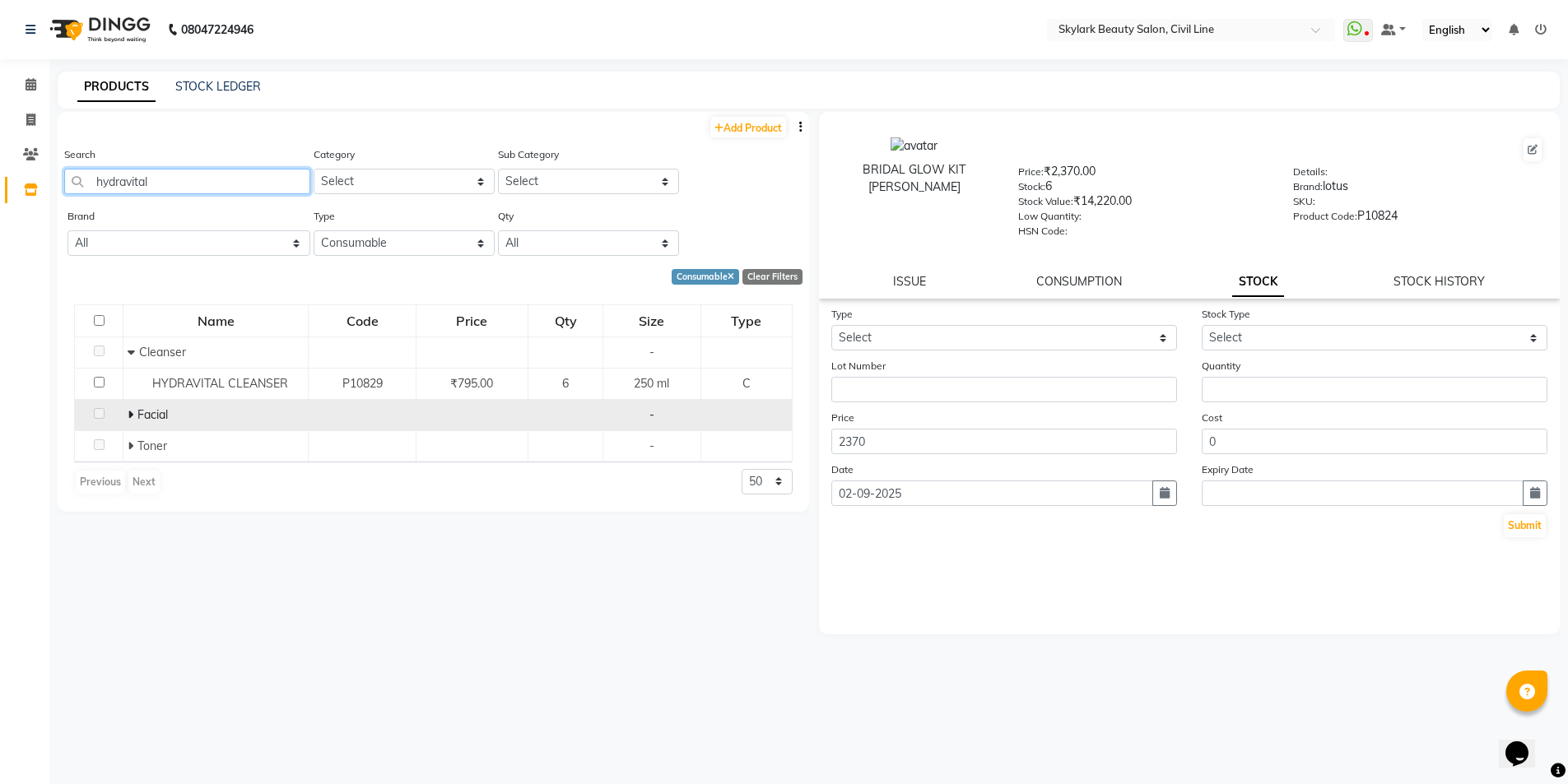
type input "hydravital"
click at [135, 409] on span at bounding box center [132, 414] width 10 height 15
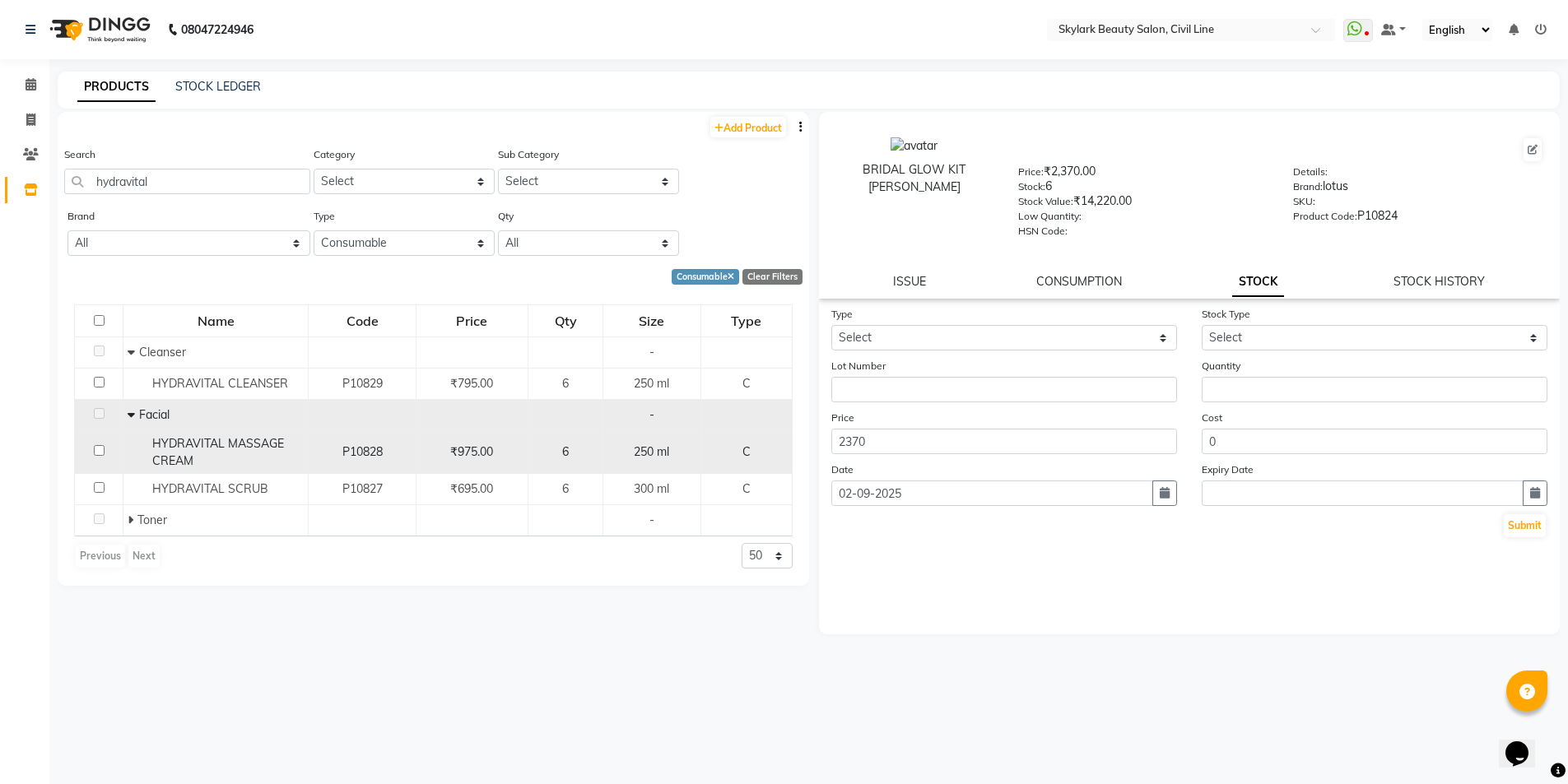
click at [464, 448] on span "₹975.00" at bounding box center [472, 451] width 43 height 15
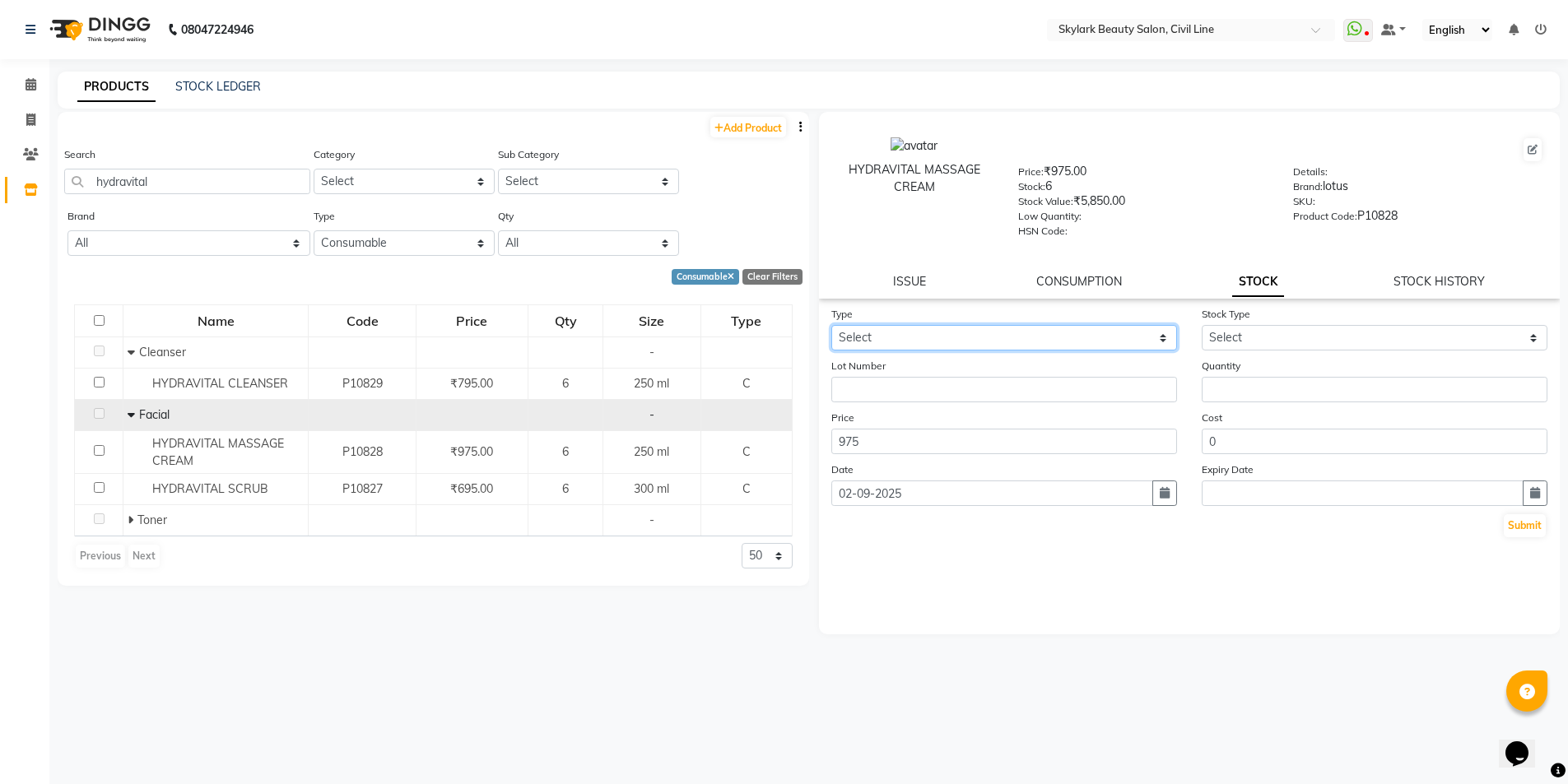
click at [1133, 339] on select "Select In Out" at bounding box center [1003, 338] width 346 height 25
select select "in"
click at [831, 325] on select "Select In Out" at bounding box center [1003, 338] width 346 height 25
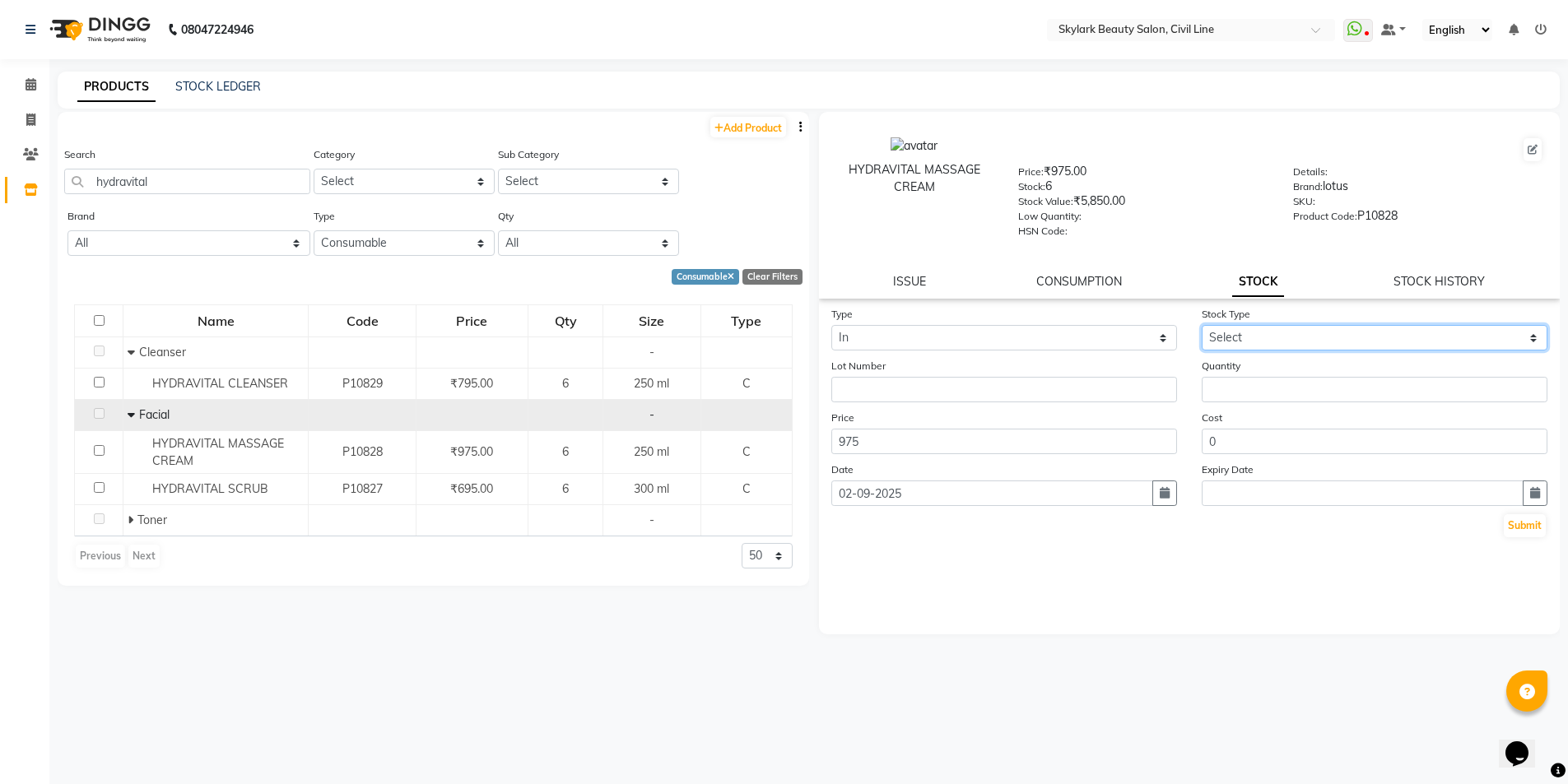
click at [1239, 336] on select "Select New Stock Adjustment Return Other" at bounding box center [1374, 338] width 346 height 25
select select "new stock"
click at [1202, 325] on select "Select New Stock Adjustment Return Other" at bounding box center [1374, 338] width 346 height 25
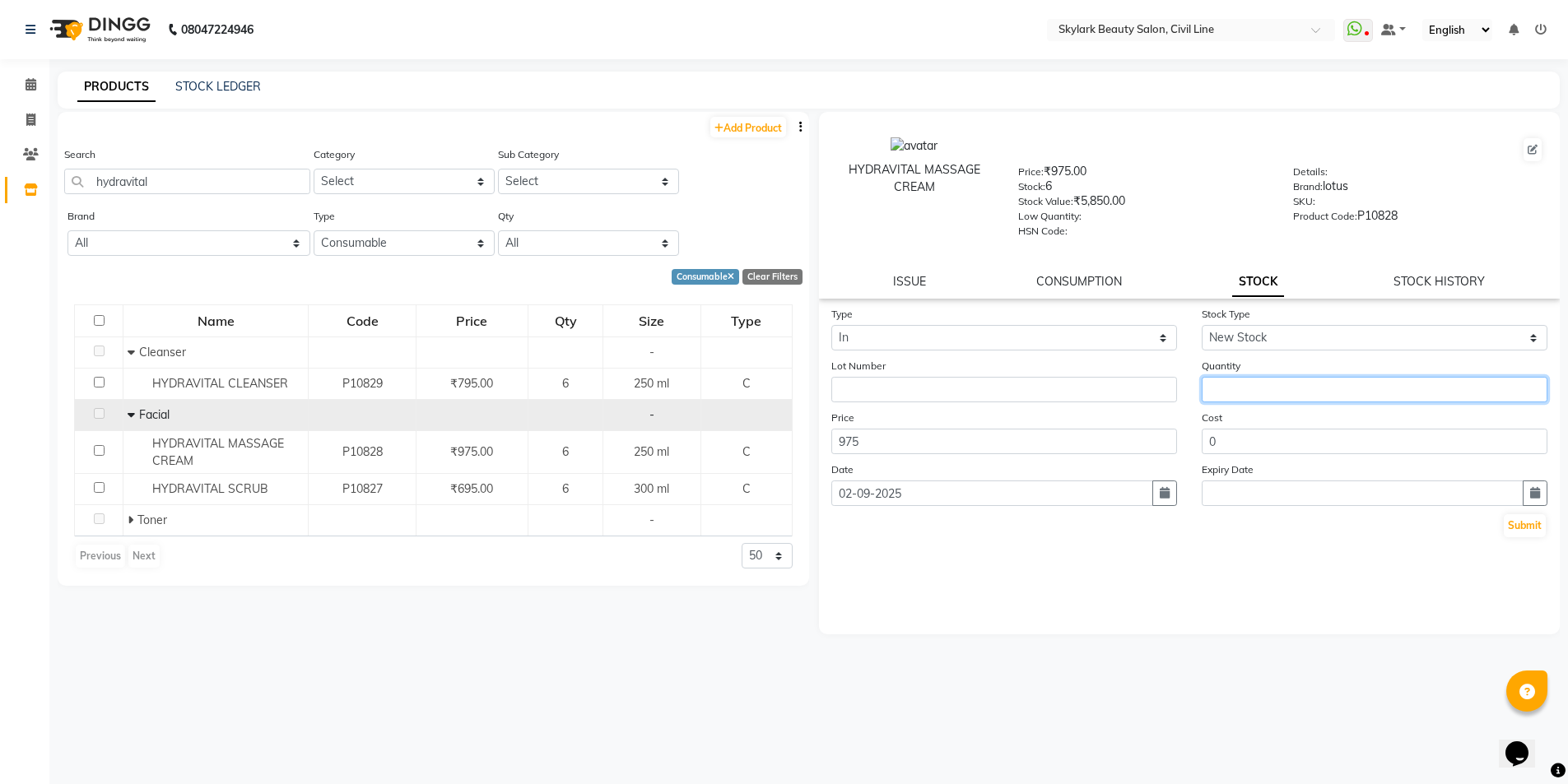
click at [1251, 384] on input "number" at bounding box center [1374, 390] width 346 height 25
type input "1"
click at [1532, 530] on button "Submit" at bounding box center [1524, 527] width 42 height 23
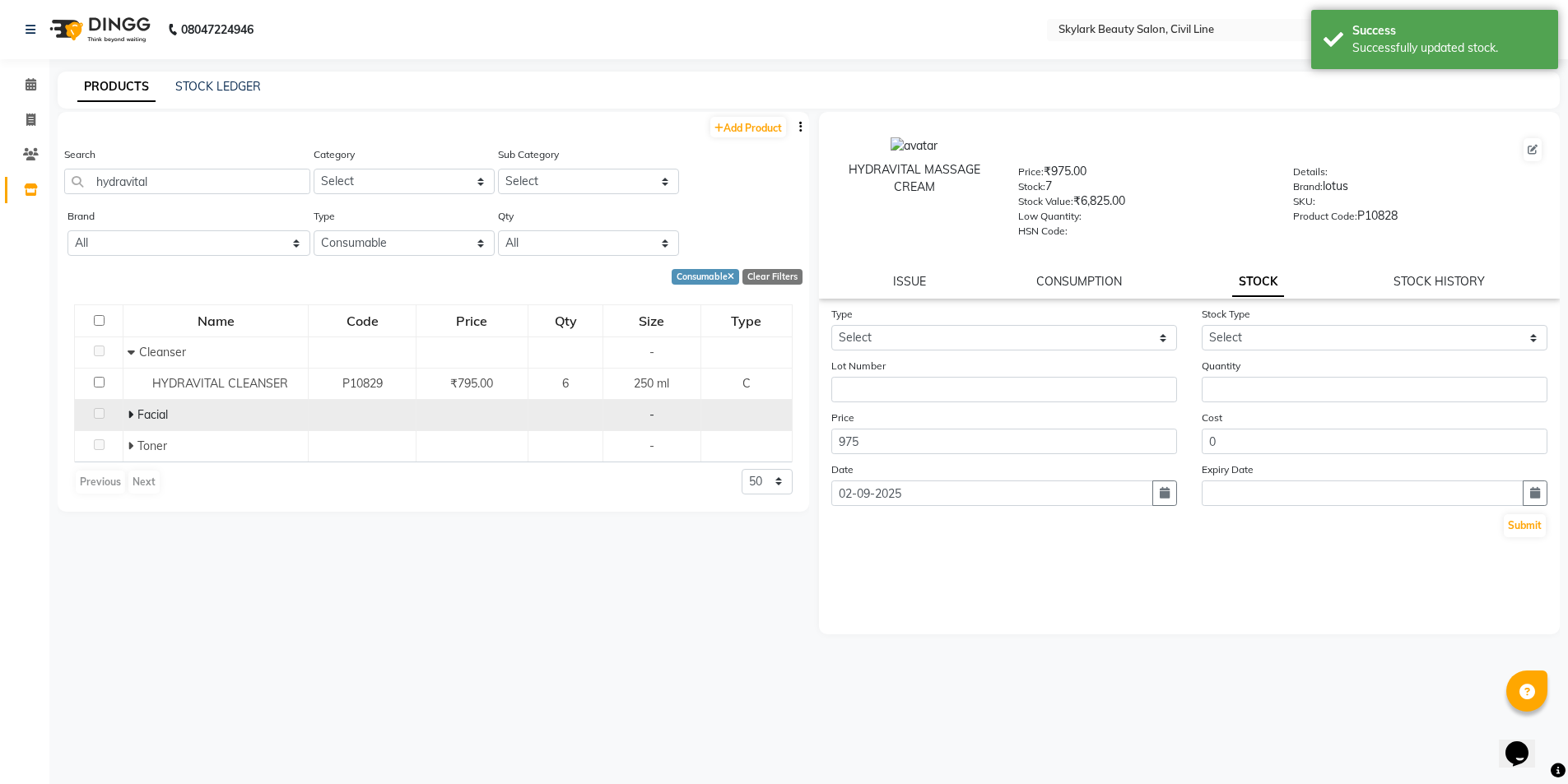
click at [133, 411] on span at bounding box center [132, 414] width 10 height 15
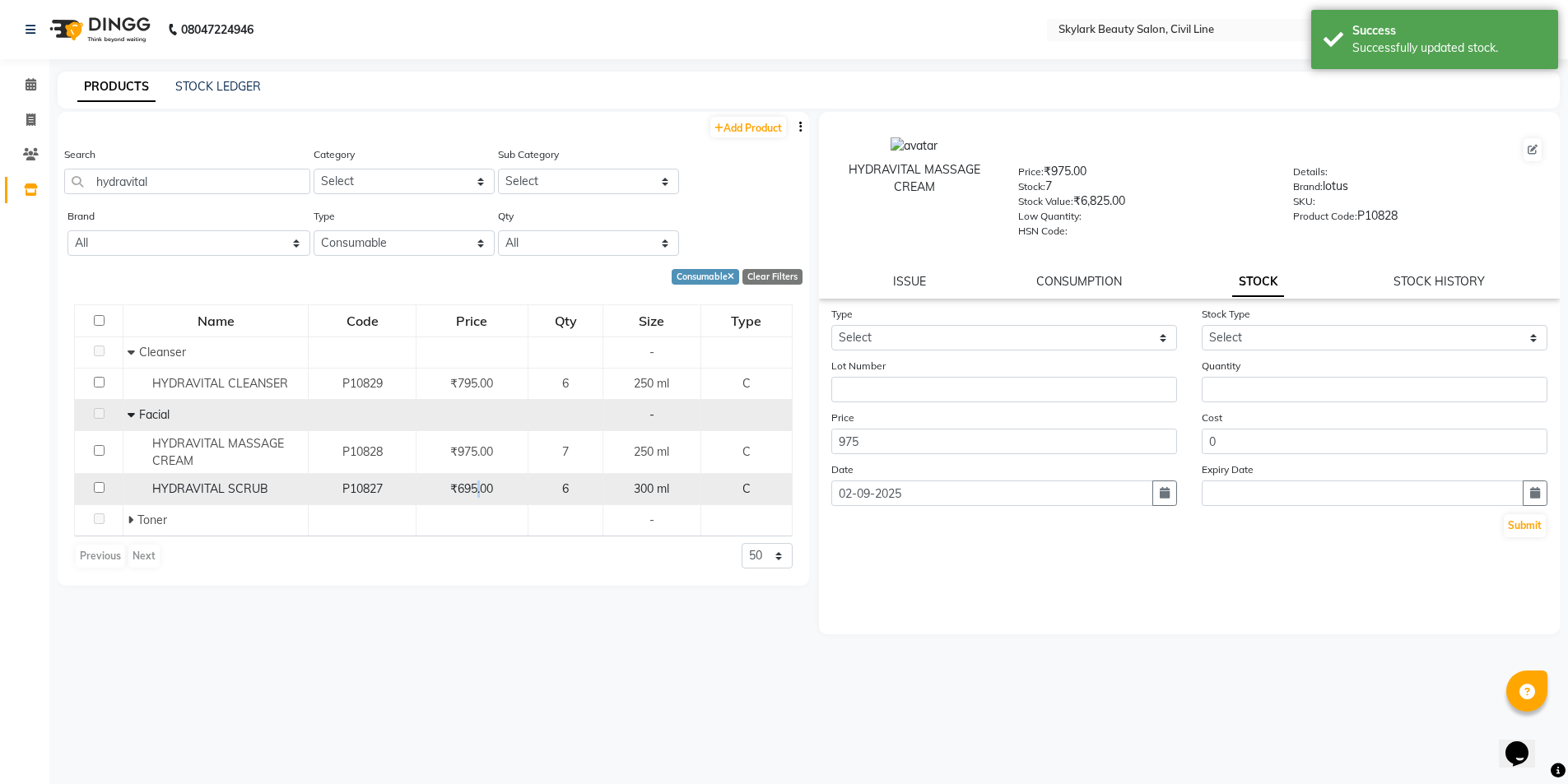
click at [483, 487] on span "₹695.00" at bounding box center [472, 488] width 43 height 15
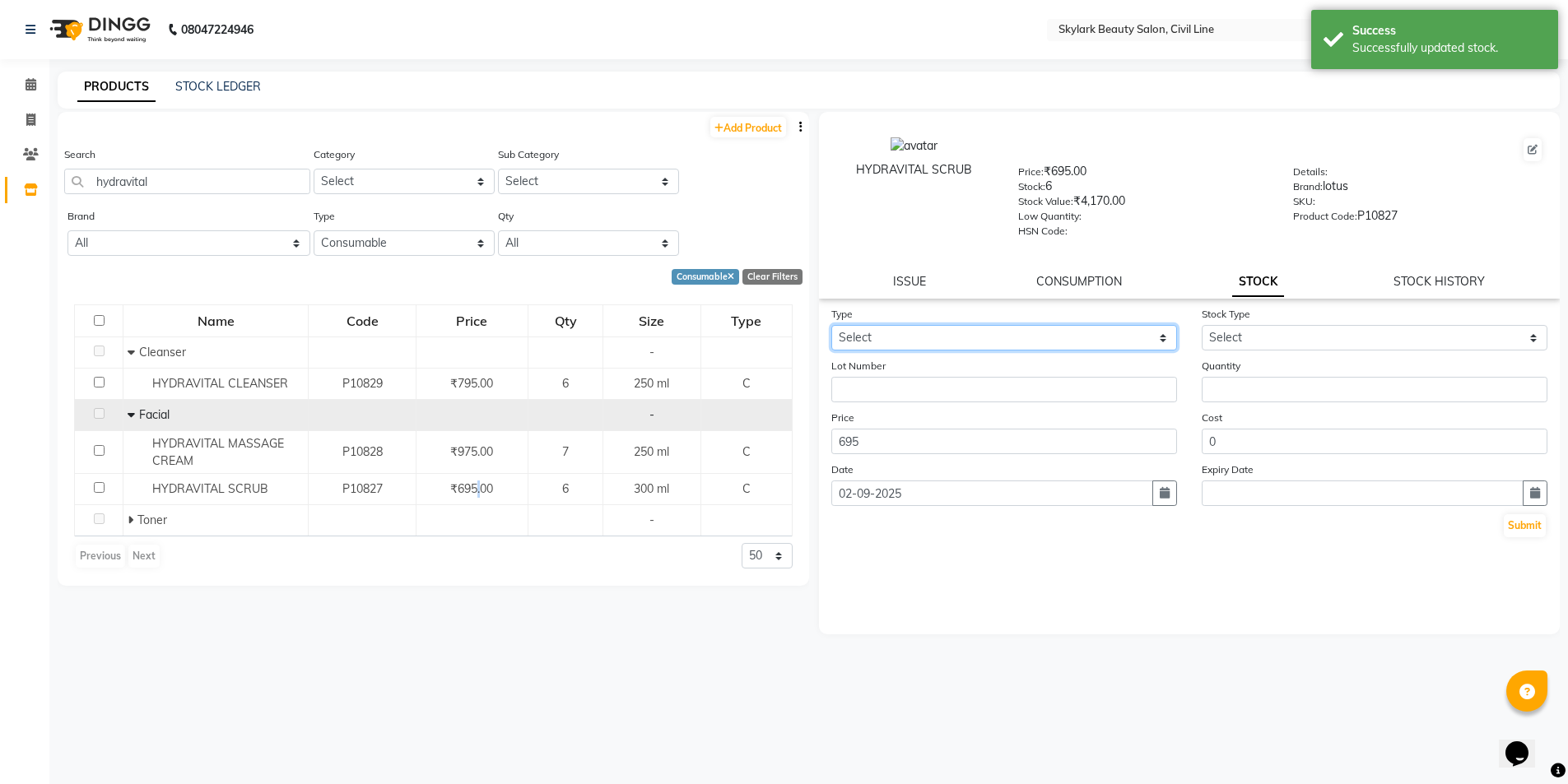
drag, startPoint x: 950, startPoint y: 336, endPoint x: 949, endPoint y: 347, distance: 11.0
click at [951, 336] on select "Select In Out" at bounding box center [1003, 338] width 346 height 25
select select "in"
click at [831, 325] on select "Select In Out" at bounding box center [1003, 338] width 346 height 25
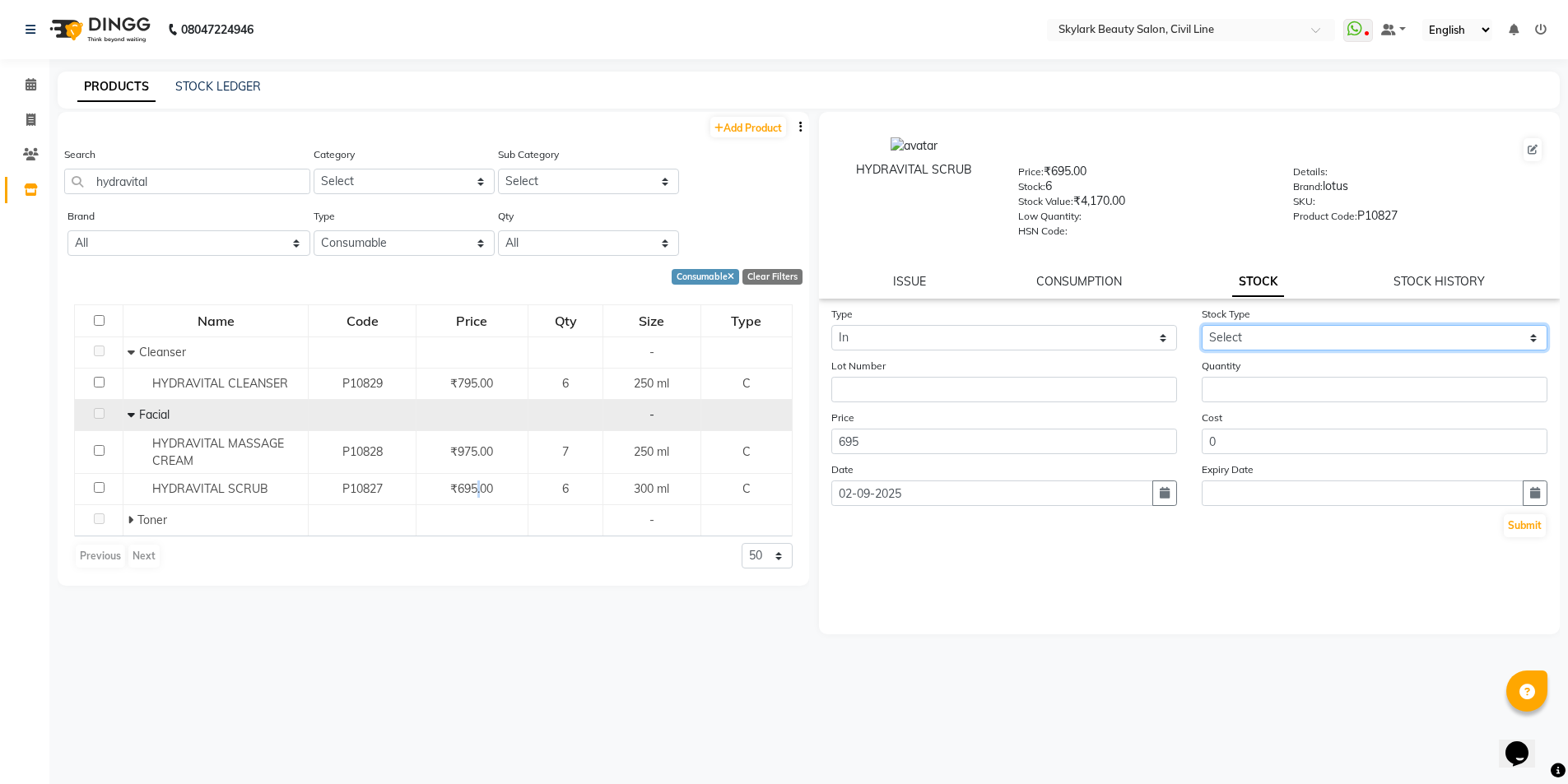
click at [1263, 334] on select "Select New Stock Adjustment Return Other" at bounding box center [1374, 338] width 346 height 25
select select "new stock"
click at [1202, 325] on select "Select New Stock Adjustment Return Other" at bounding box center [1374, 338] width 346 height 25
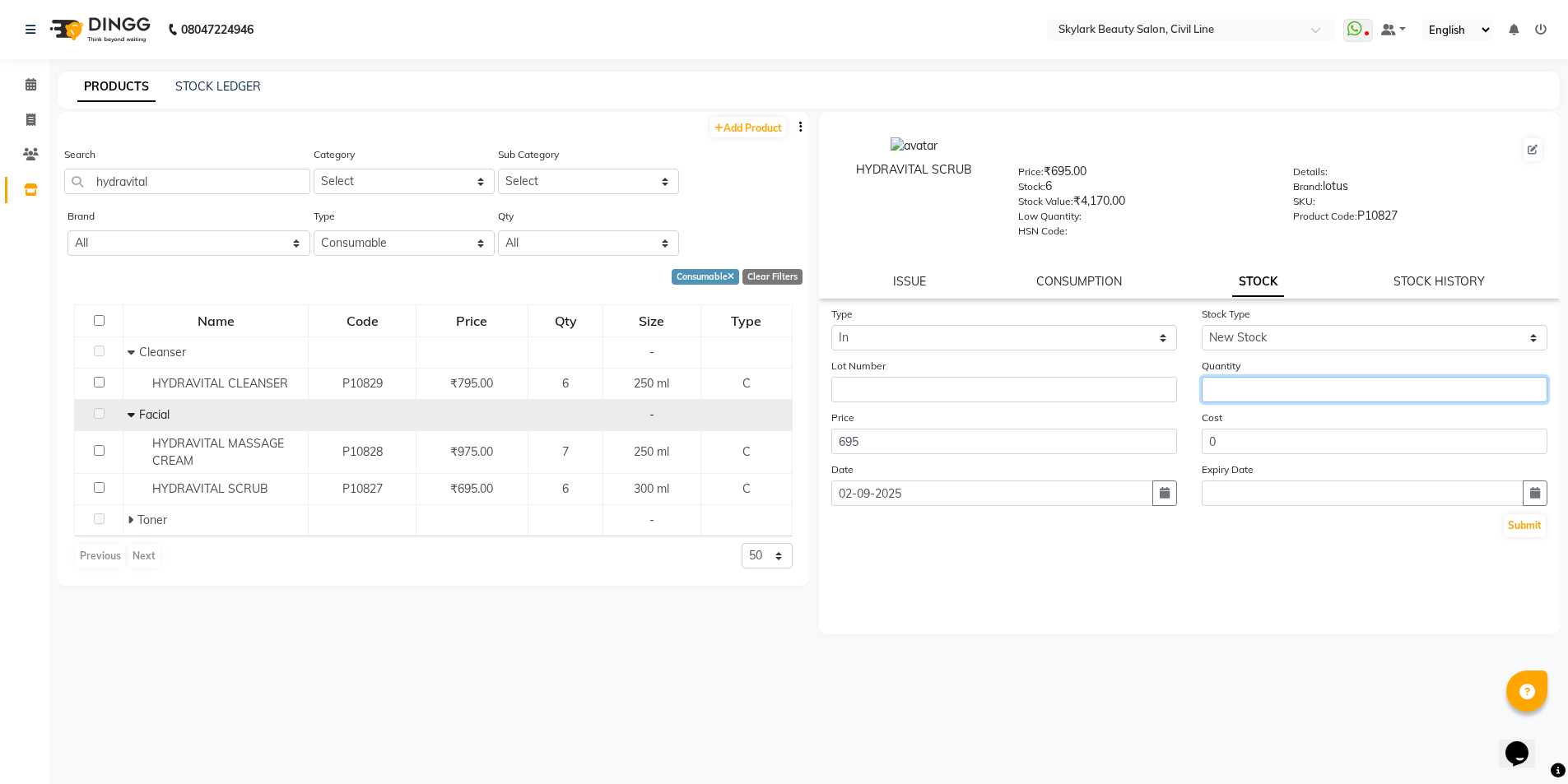
click at [1258, 383] on input "number" at bounding box center [1374, 390] width 346 height 25
type input "1"
click at [914, 438] on input "695" at bounding box center [1003, 441] width 346 height 25
click at [1525, 525] on button "Submit" at bounding box center [1524, 527] width 42 height 23
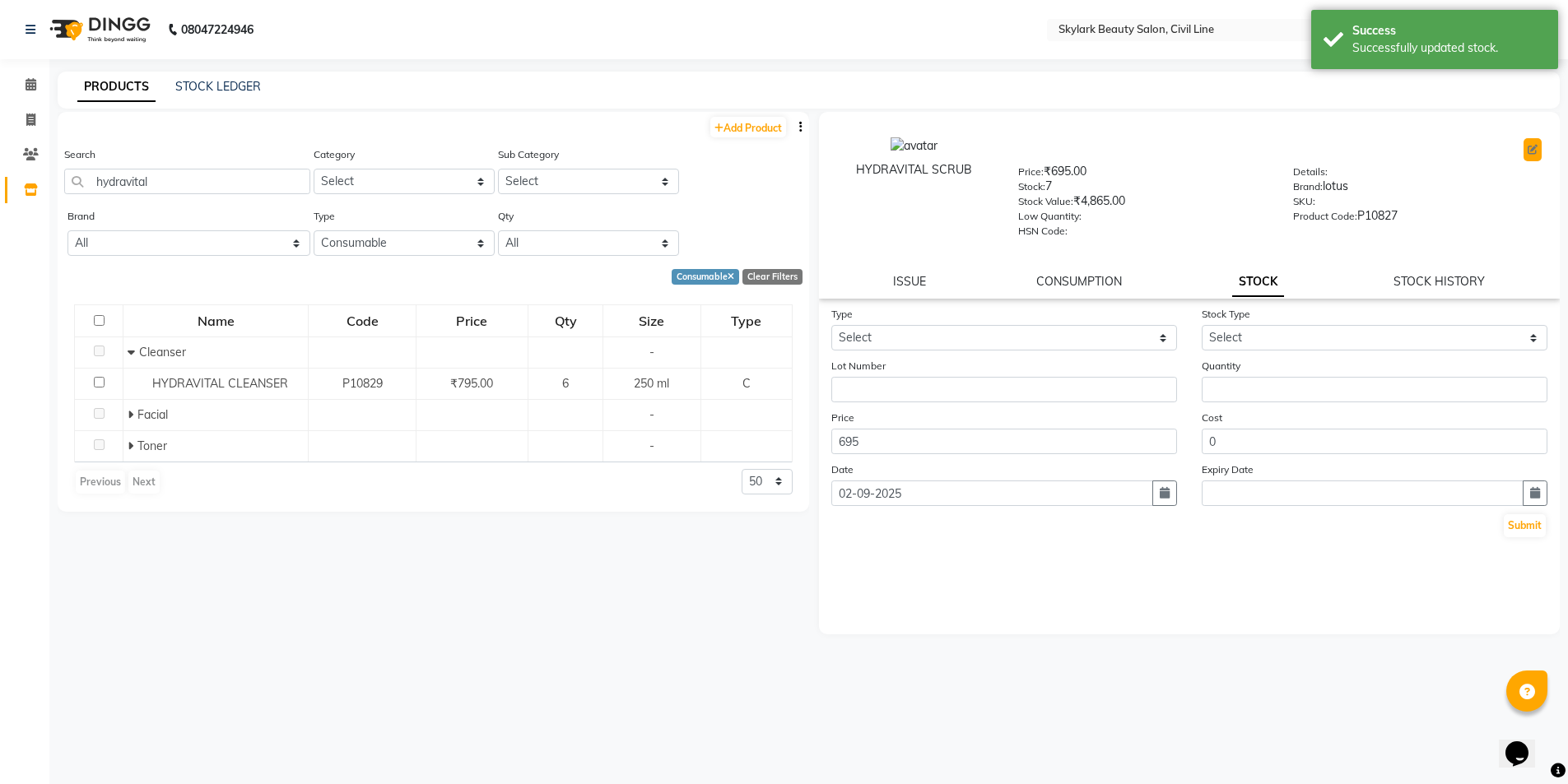
click at [1534, 148] on icon at bounding box center [1533, 150] width 10 height 10
select select "true"
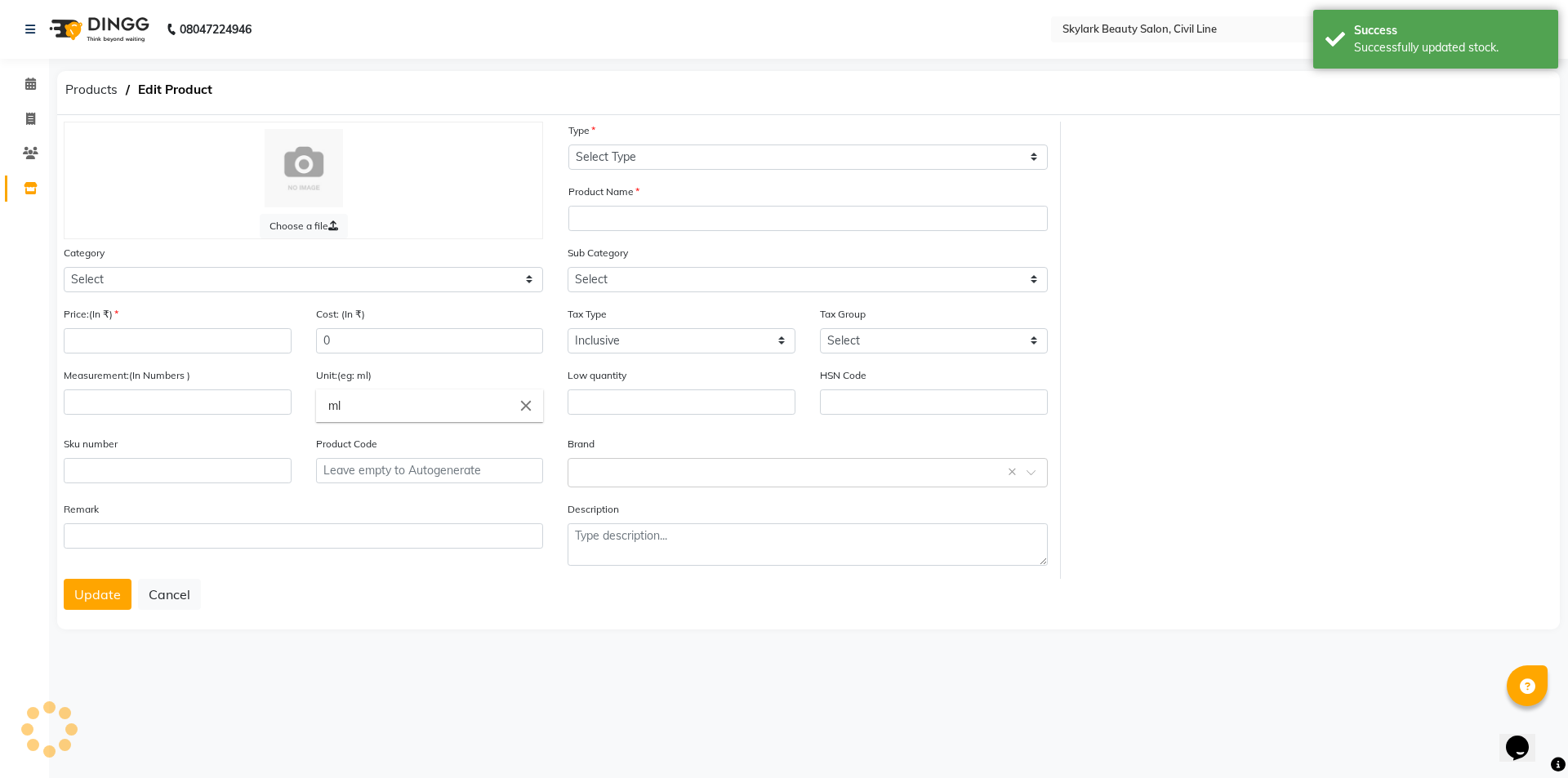
select select "C"
type input "HYDRAVITAL SCRUB"
select select
type input "695"
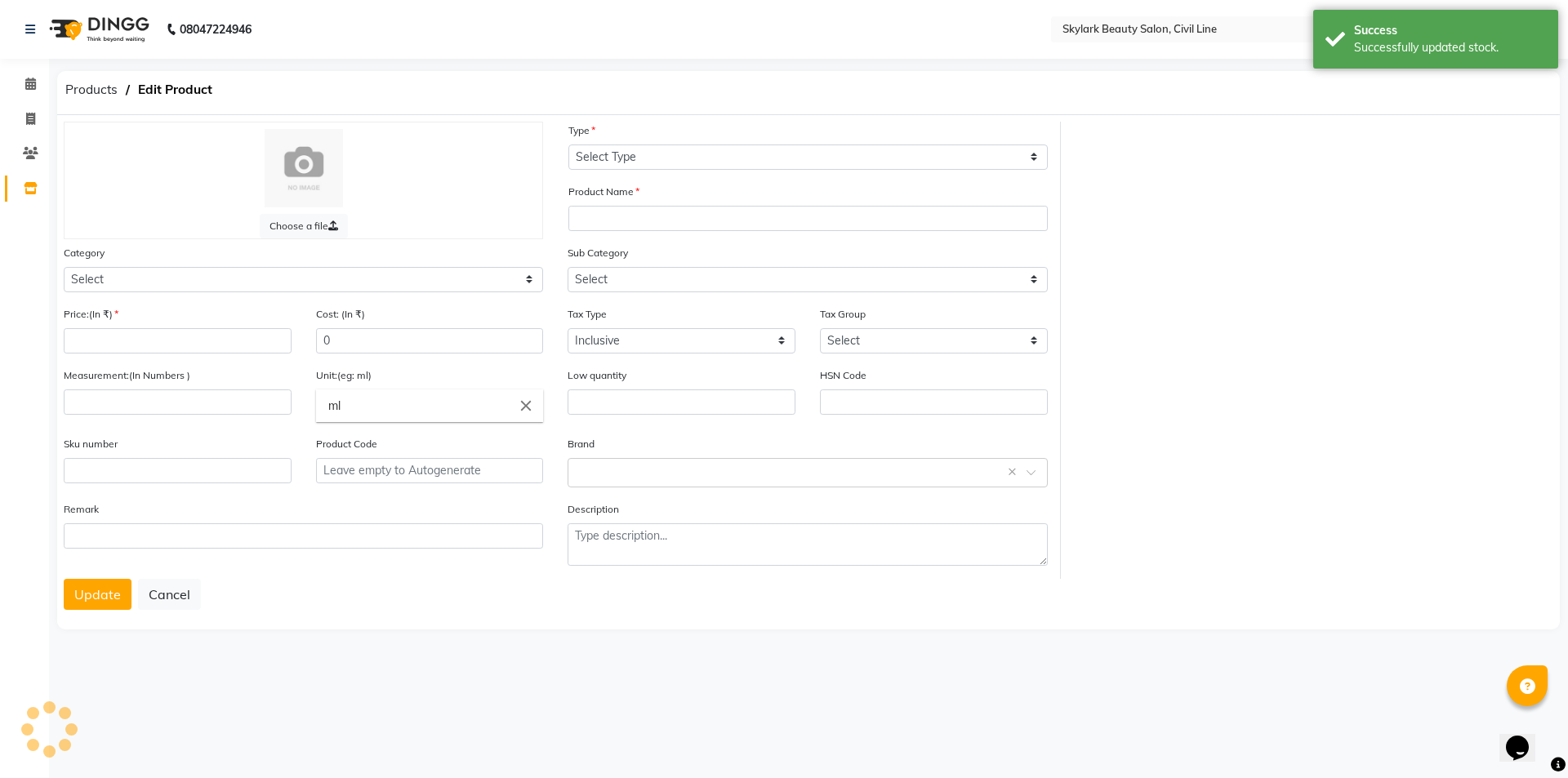
type input "300"
type input "P10827"
select select "1150"
select select "1152"
click at [151, 344] on input "695" at bounding box center [178, 341] width 228 height 25
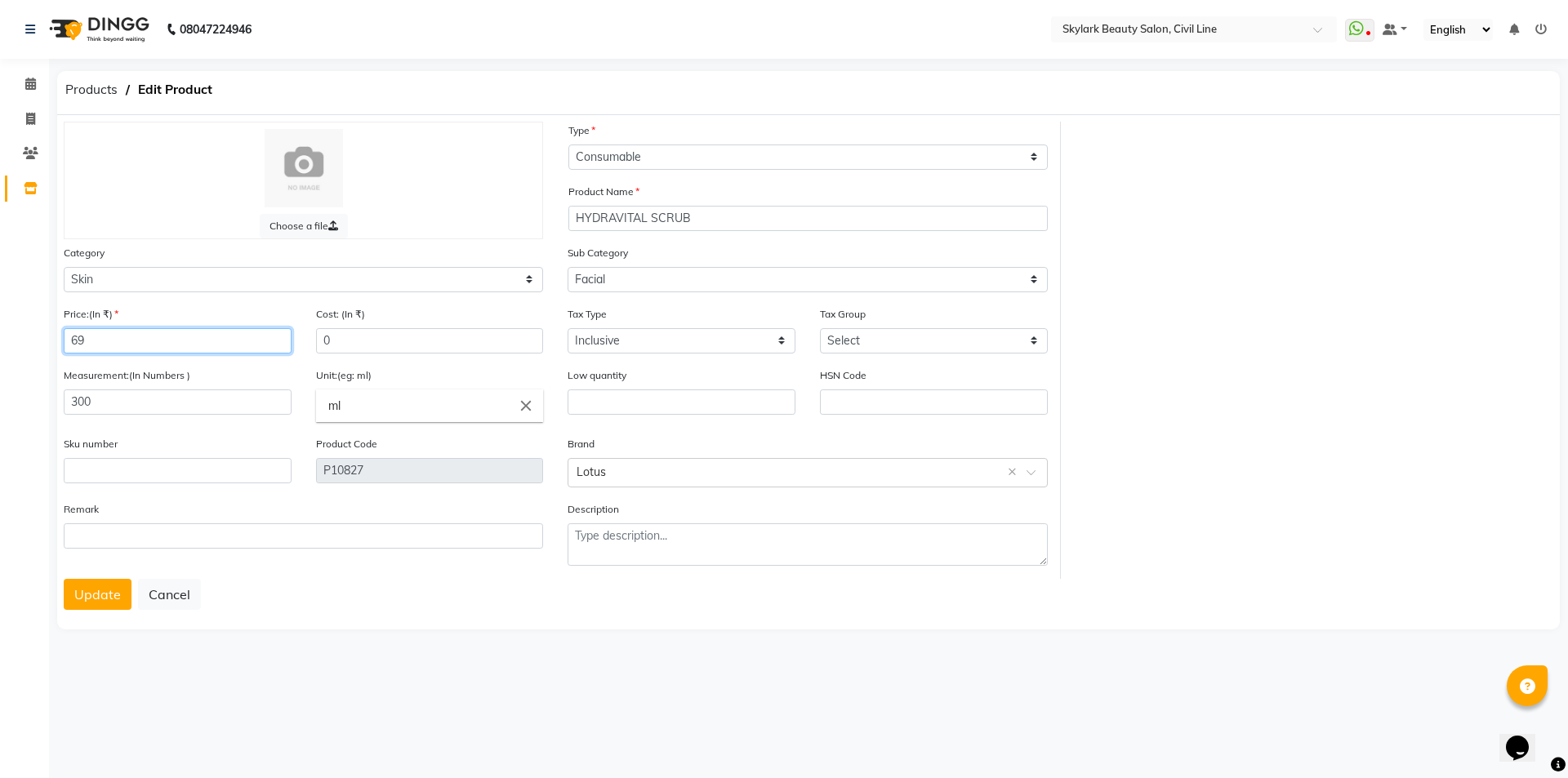
type input "6"
type input "975"
click at [100, 577] on div "Remark" at bounding box center [303, 539] width 504 height 79
click at [92, 594] on button "Update" at bounding box center [98, 594] width 68 height 31
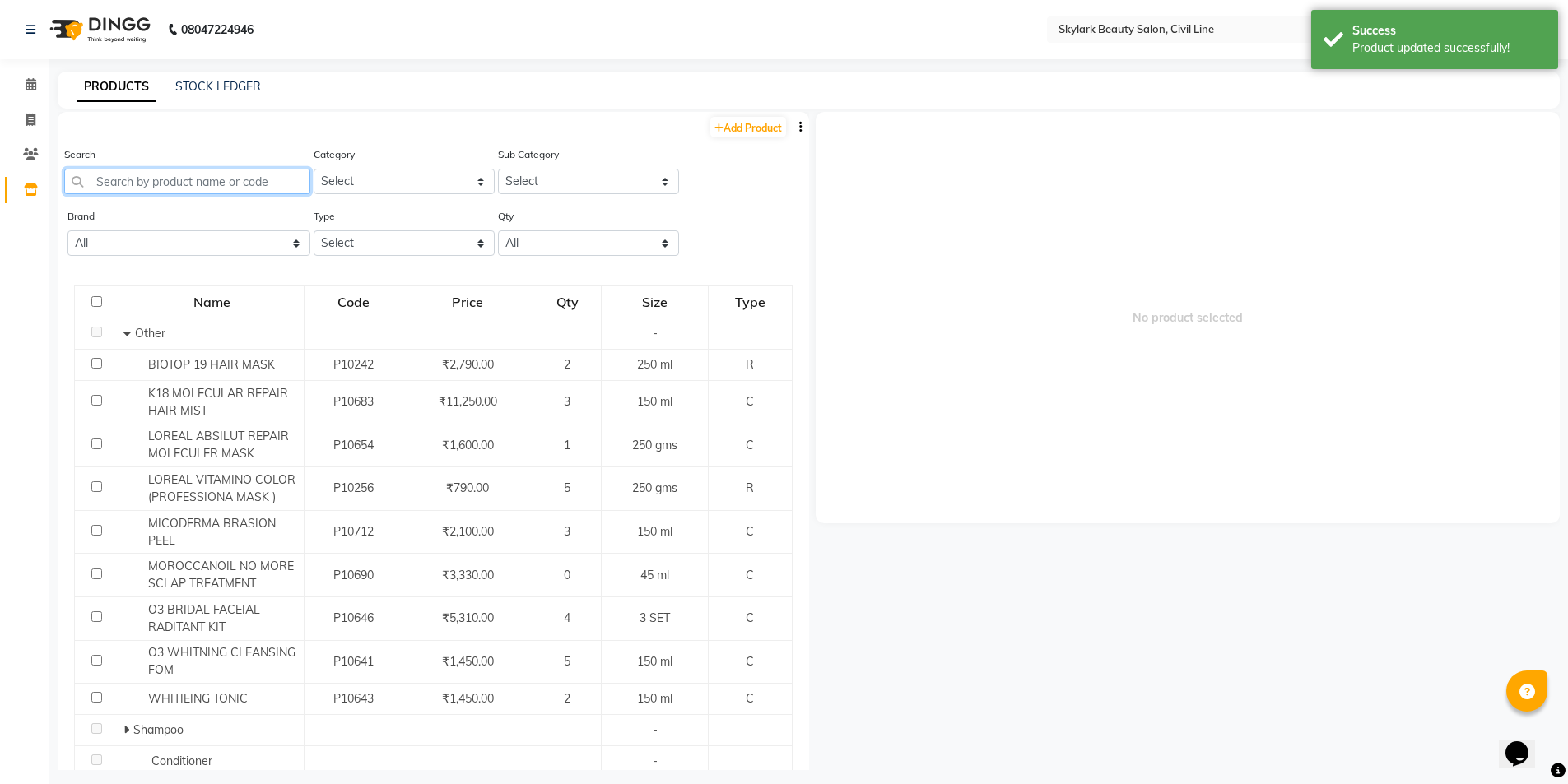
click at [166, 184] on input "text" at bounding box center [187, 181] width 246 height 25
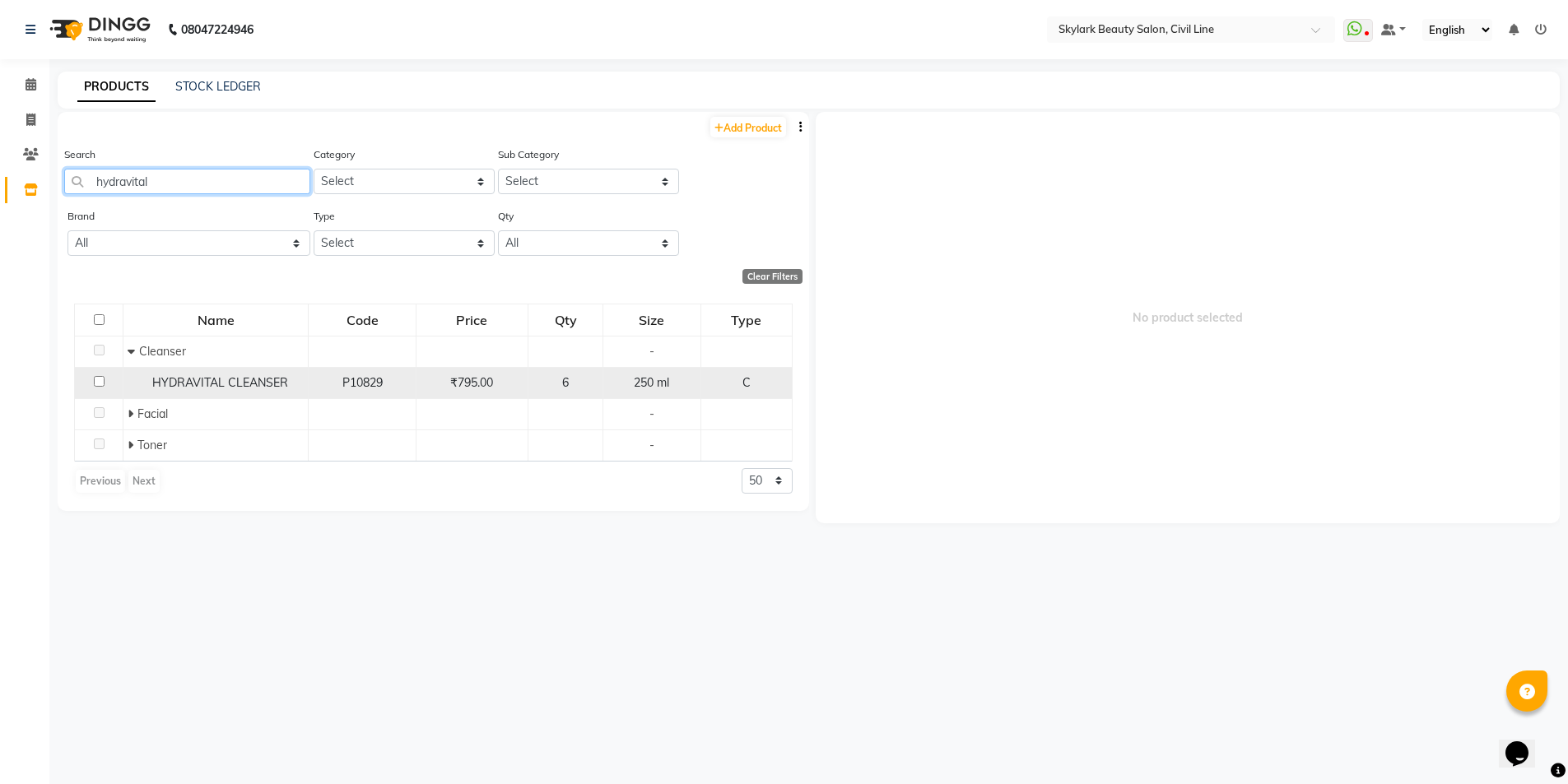
type input "hydravital"
click at [411, 387] on td "P10829" at bounding box center [361, 383] width 107 height 31
click at [495, 382] on div "₹795.00" at bounding box center [472, 384] width 98 height 18
select select
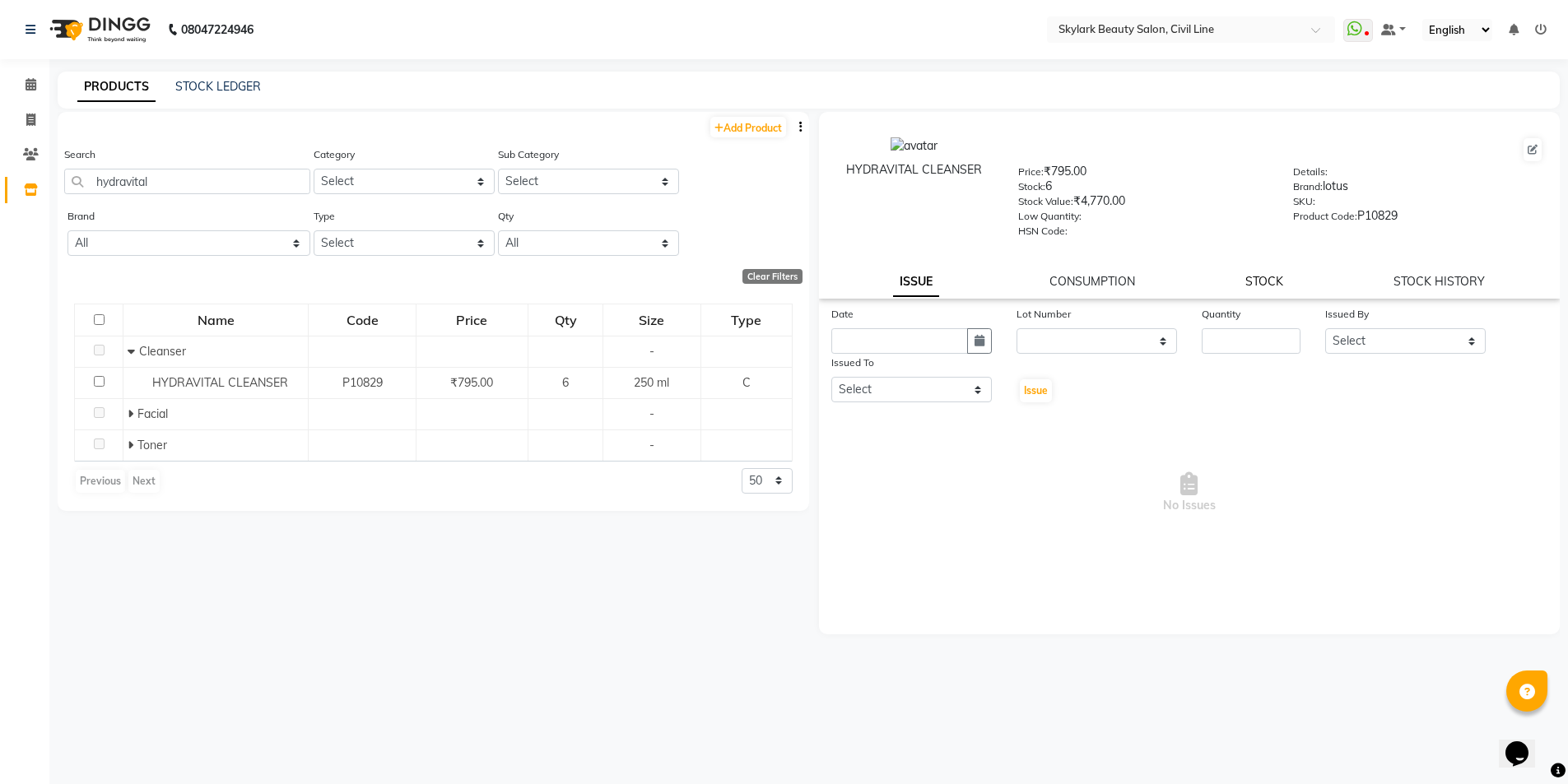
click at [1265, 275] on link "STOCK" at bounding box center [1264, 281] width 38 height 15
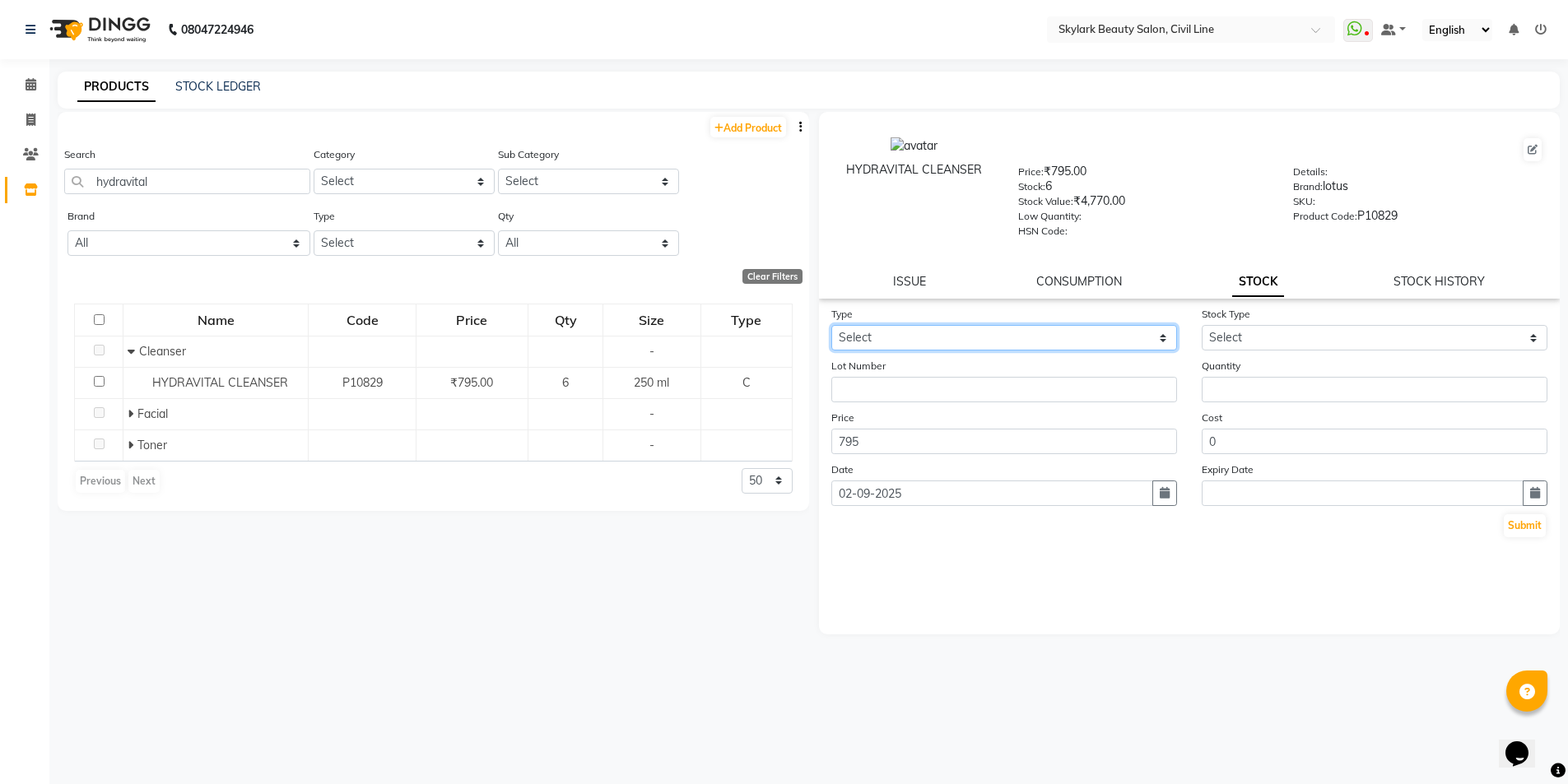
click at [994, 344] on select "Select In Out" at bounding box center [1003, 338] width 346 height 25
select select "in"
click at [831, 325] on select "Select In Out" at bounding box center [1003, 338] width 346 height 25
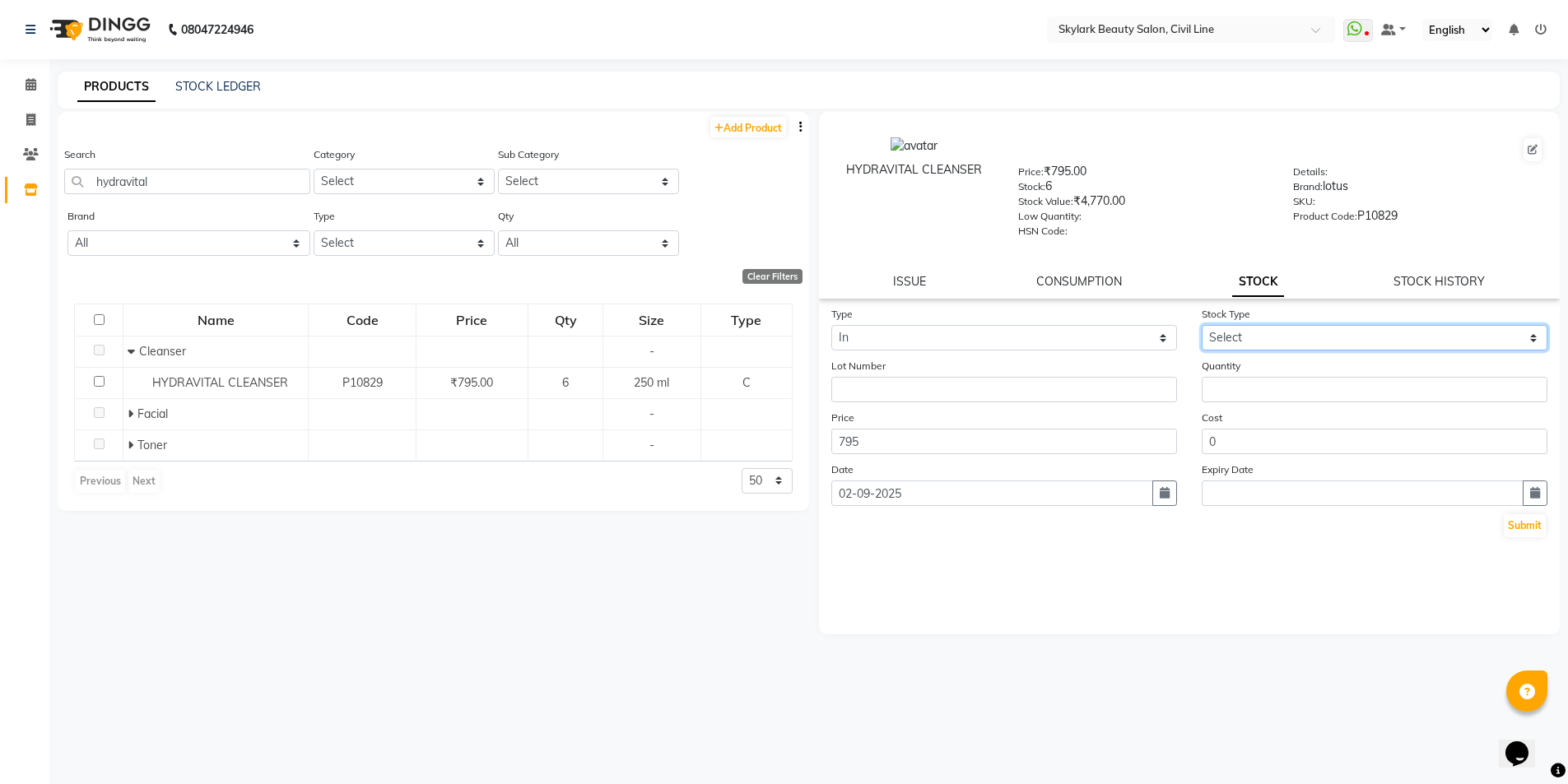
click at [1255, 342] on select "Select New Stock Adjustment Return Other" at bounding box center [1374, 338] width 346 height 25
select select "new stock"
click at [1202, 325] on select "Select New Stock Adjustment Return Other" at bounding box center [1374, 338] width 346 height 25
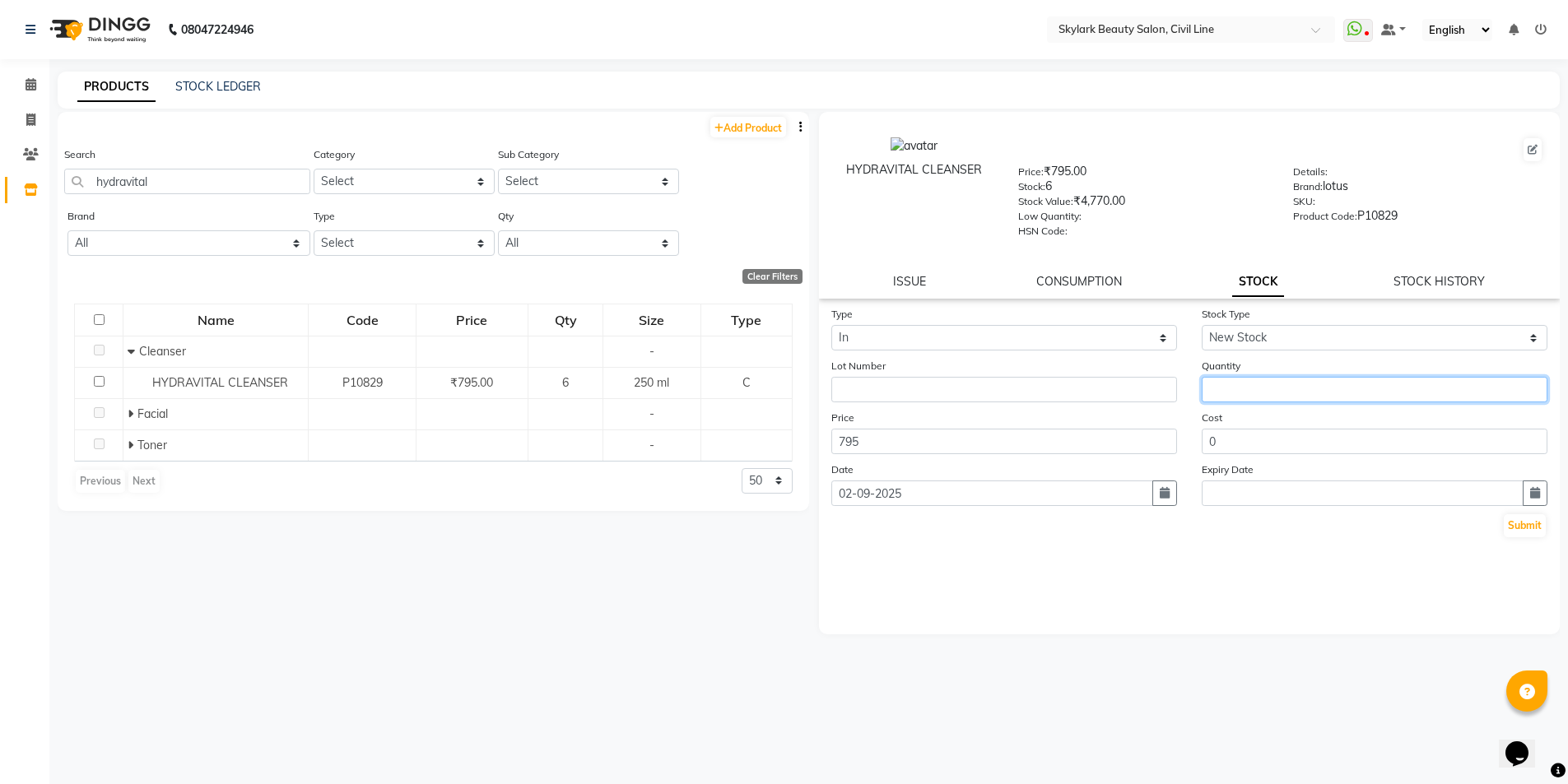
click at [1250, 395] on input "number" at bounding box center [1374, 390] width 346 height 25
type input "2"
click at [1542, 523] on button "Submit" at bounding box center [1524, 527] width 42 height 23
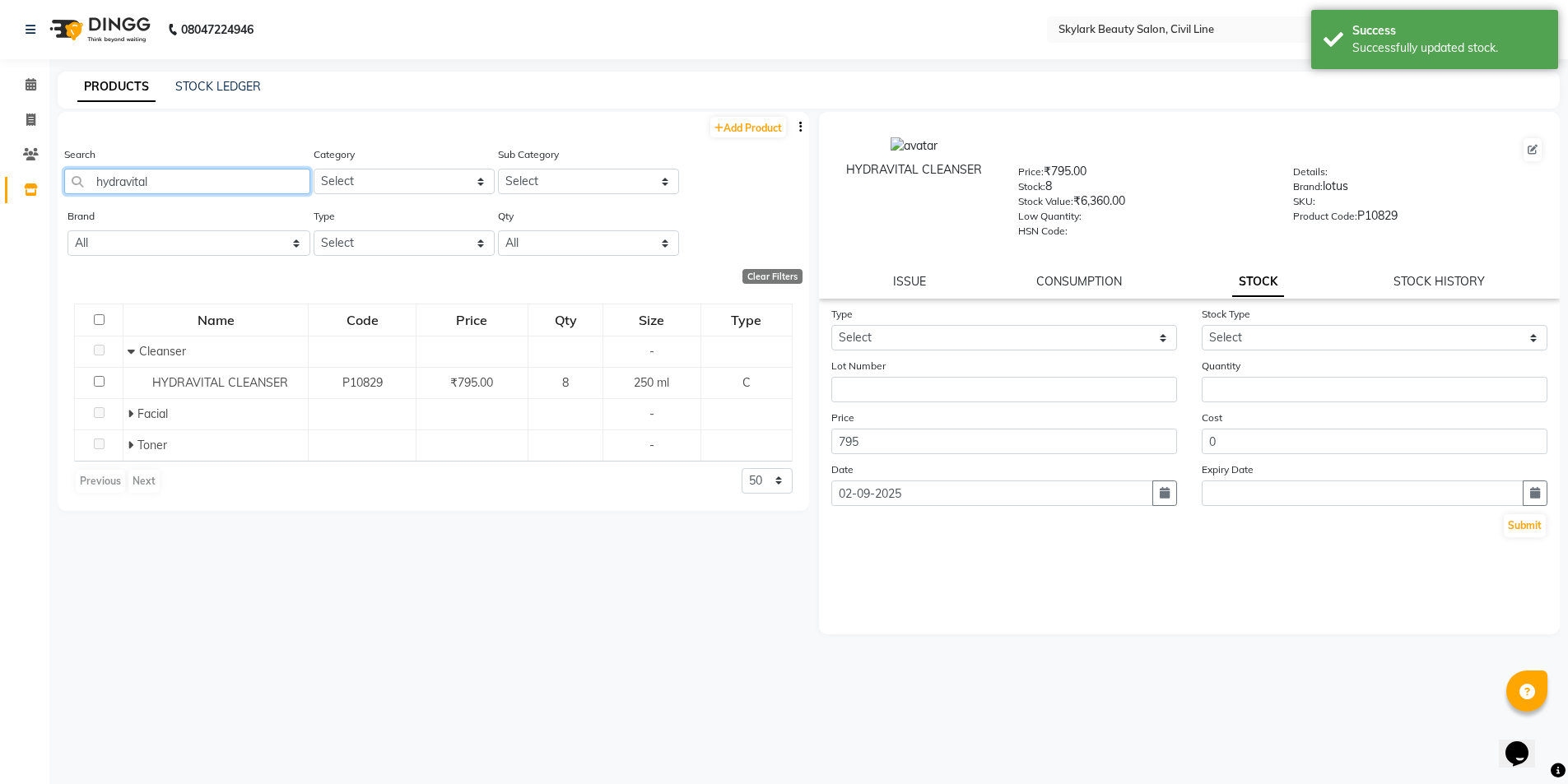
click at [197, 184] on input "hydravital" at bounding box center [187, 181] width 246 height 25
type input "h"
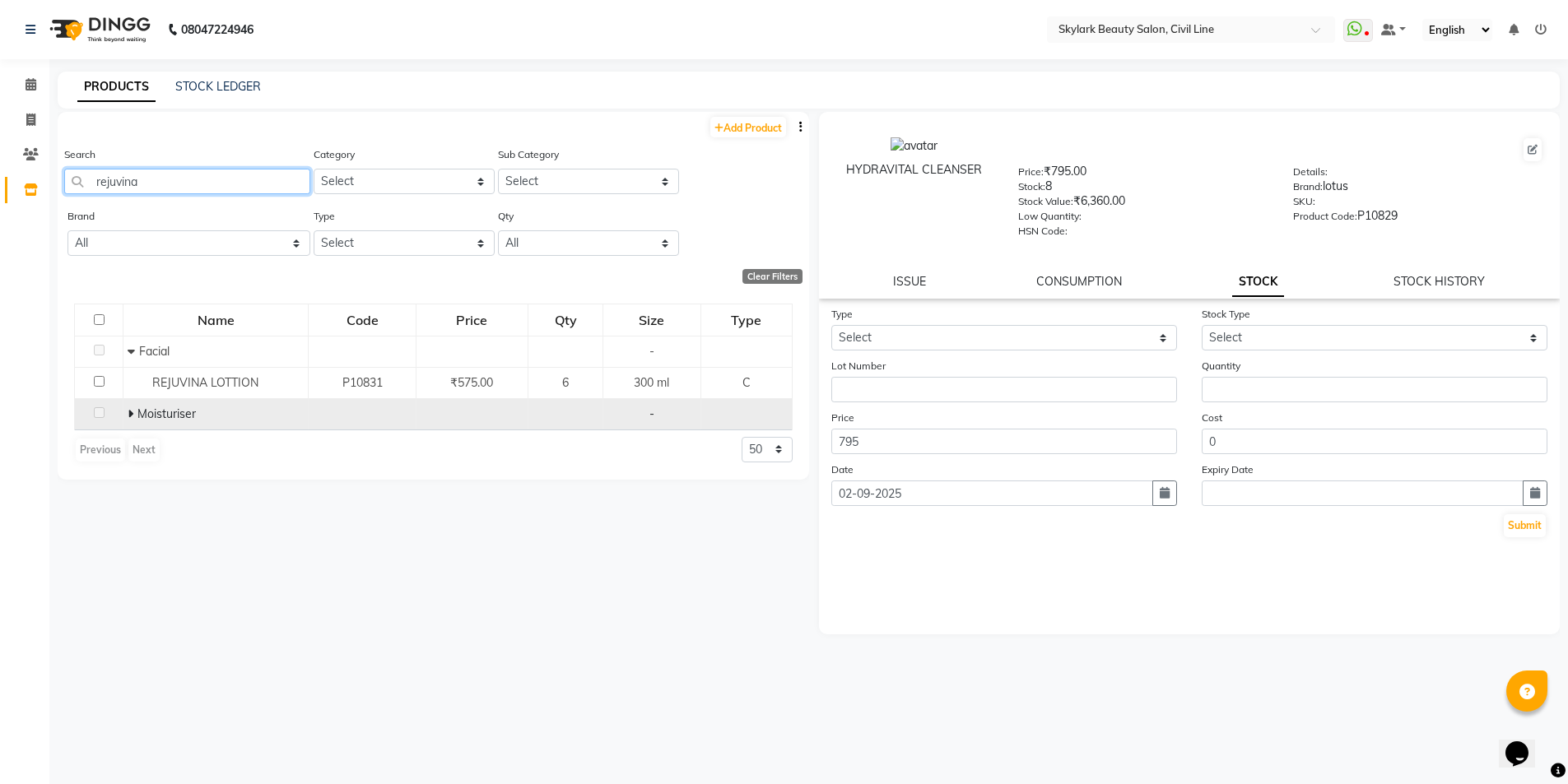
type input "rejuvina"
click at [135, 411] on span at bounding box center [132, 413] width 10 height 15
click at [461, 246] on select "Select Both Retail Consumable" at bounding box center [403, 243] width 181 height 25
select select "C"
click at [313, 230] on select "Select Both Retail Consumable" at bounding box center [403, 243] width 181 height 25
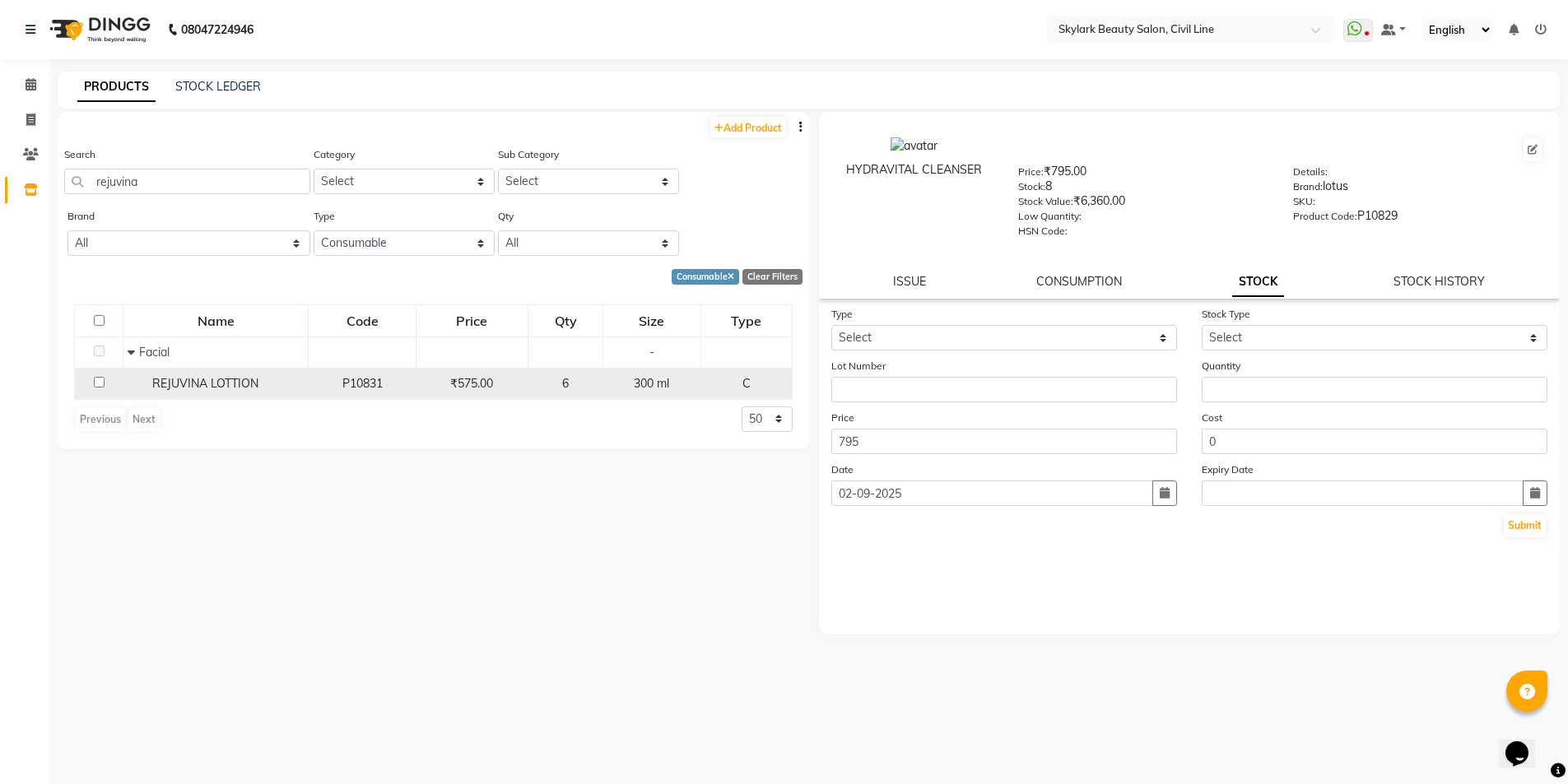
drag, startPoint x: 426, startPoint y: 380, endPoint x: 453, endPoint y: 382, distance: 27.1
click at [440, 381] on div "₹575.00" at bounding box center [472, 384] width 98 height 18
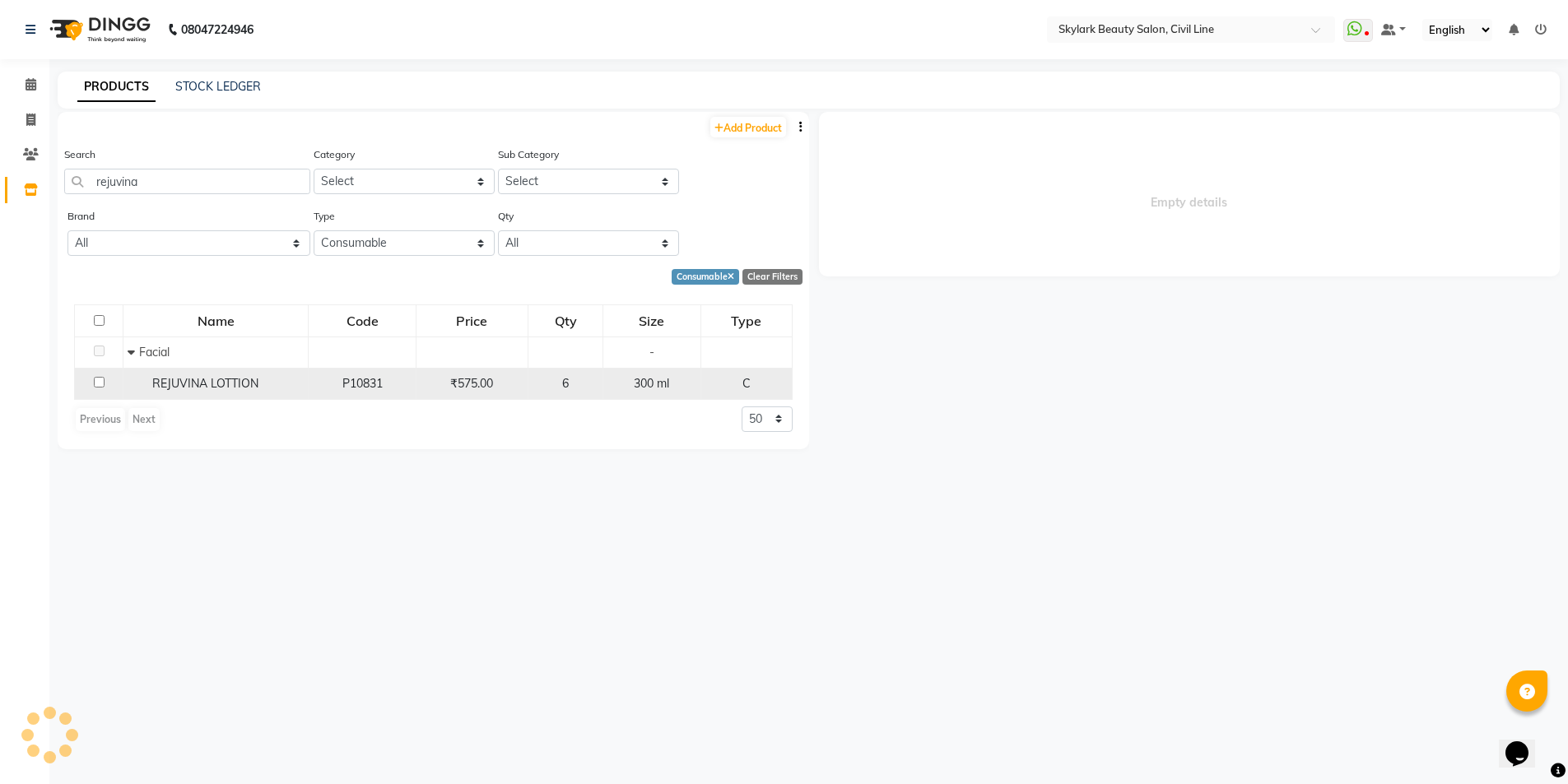
drag, startPoint x: 464, startPoint y: 387, endPoint x: 466, endPoint y: 397, distance: 10.2
click at [466, 392] on td "₹575.00" at bounding box center [472, 384] width 112 height 31
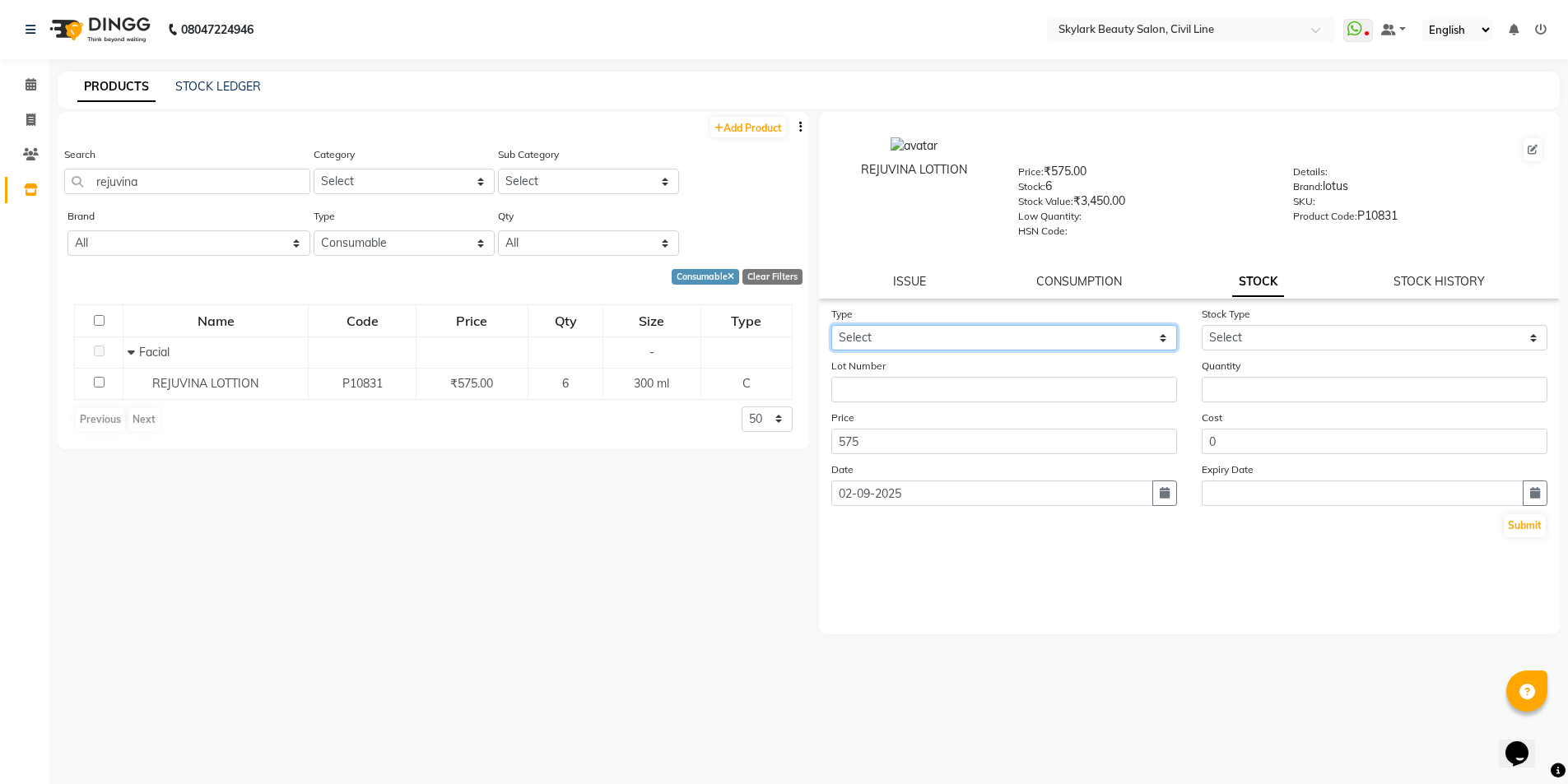
click at [1084, 337] on select "Select In Out" at bounding box center [1003, 338] width 346 height 25
select select "in"
click at [831, 325] on select "Select In Out" at bounding box center [1003, 338] width 346 height 25
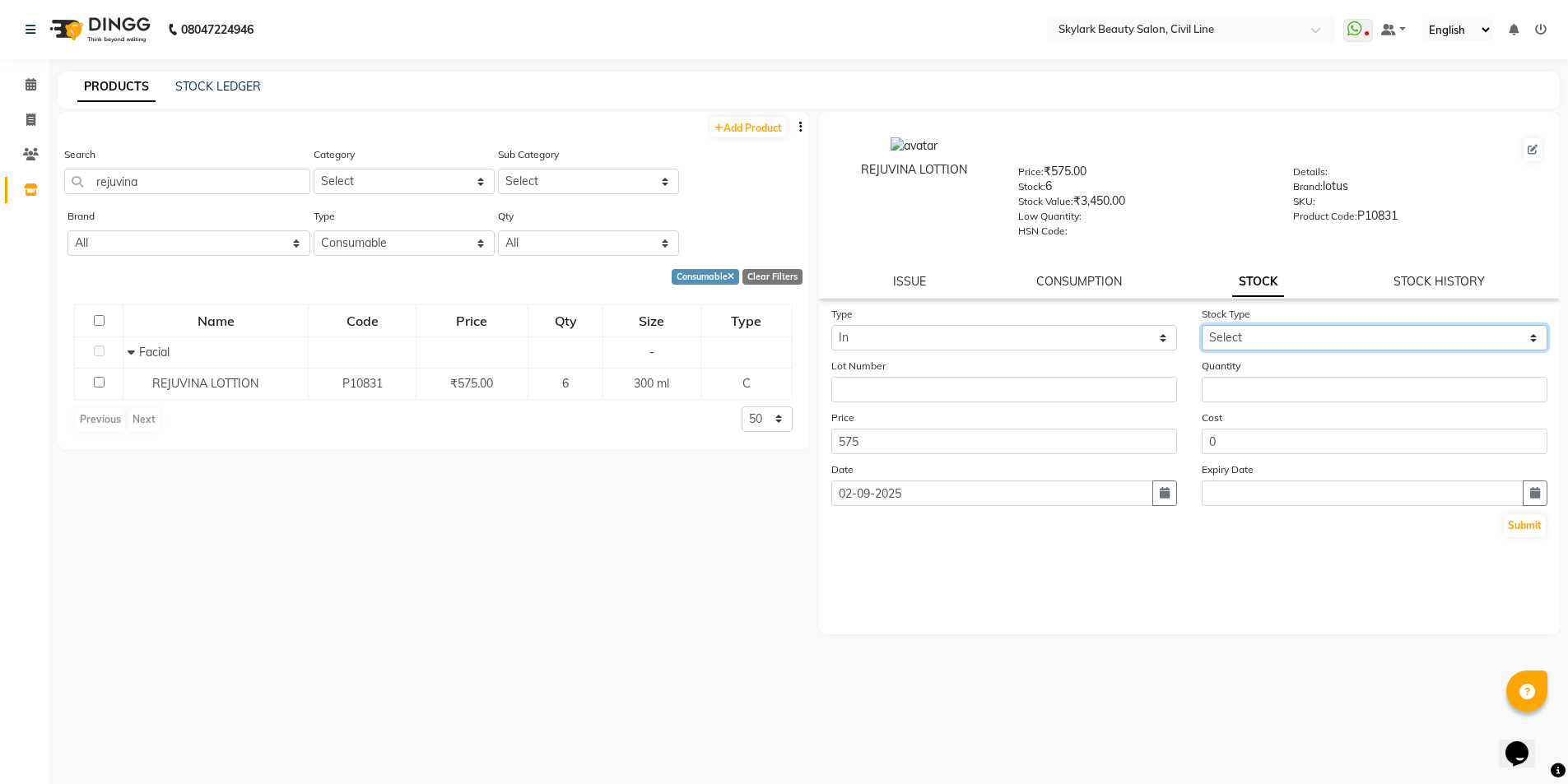
drag, startPoint x: 1219, startPoint y: 329, endPoint x: 1221, endPoint y: 337, distance: 8.2
click at [1219, 329] on select "Select New Stock Adjustment Return Other" at bounding box center [1374, 338] width 346 height 25
select select "new stock"
click at [1202, 325] on select "Select New Stock Adjustment Return Other" at bounding box center [1374, 338] width 346 height 25
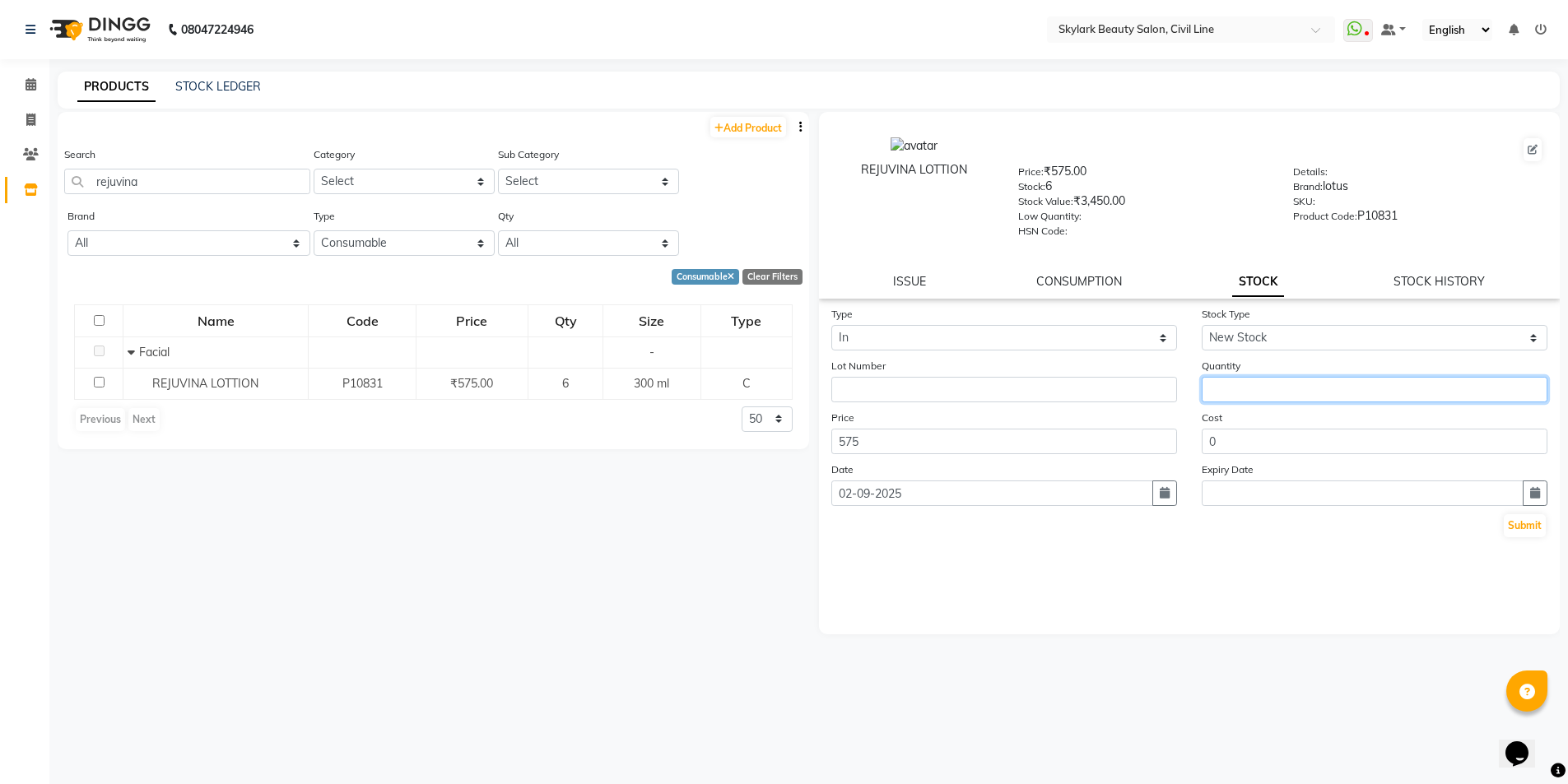
click at [1234, 384] on input "number" at bounding box center [1374, 390] width 346 height 25
type input "2"
click at [1058, 455] on form "Type Select In Out Stock Type Select New Stock Adjustment Return Other Lot Numb…" at bounding box center [1189, 422] width 716 height 234
click at [1033, 437] on input "575" at bounding box center [1003, 441] width 346 height 25
type input "5"
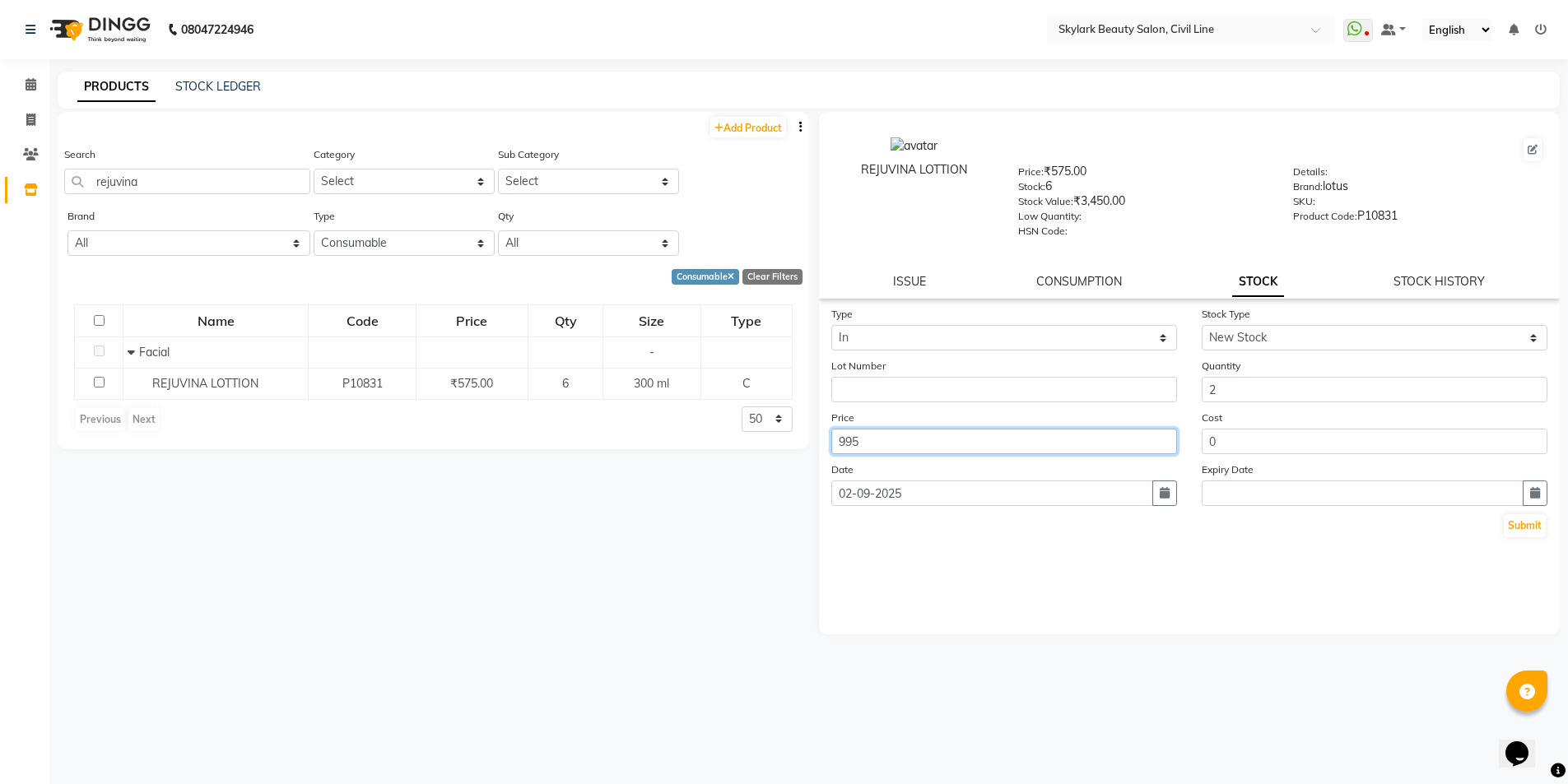
type input "995"
drag, startPoint x: 1546, startPoint y: 527, endPoint x: 1538, endPoint y: 526, distance: 8.1
click at [1542, 527] on div "Submit" at bounding box center [1189, 526] width 716 height 26
click at [1533, 526] on button "Submit" at bounding box center [1524, 527] width 42 height 23
click at [705, 125] on div "Add Product" at bounding box center [434, 125] width 752 height 27
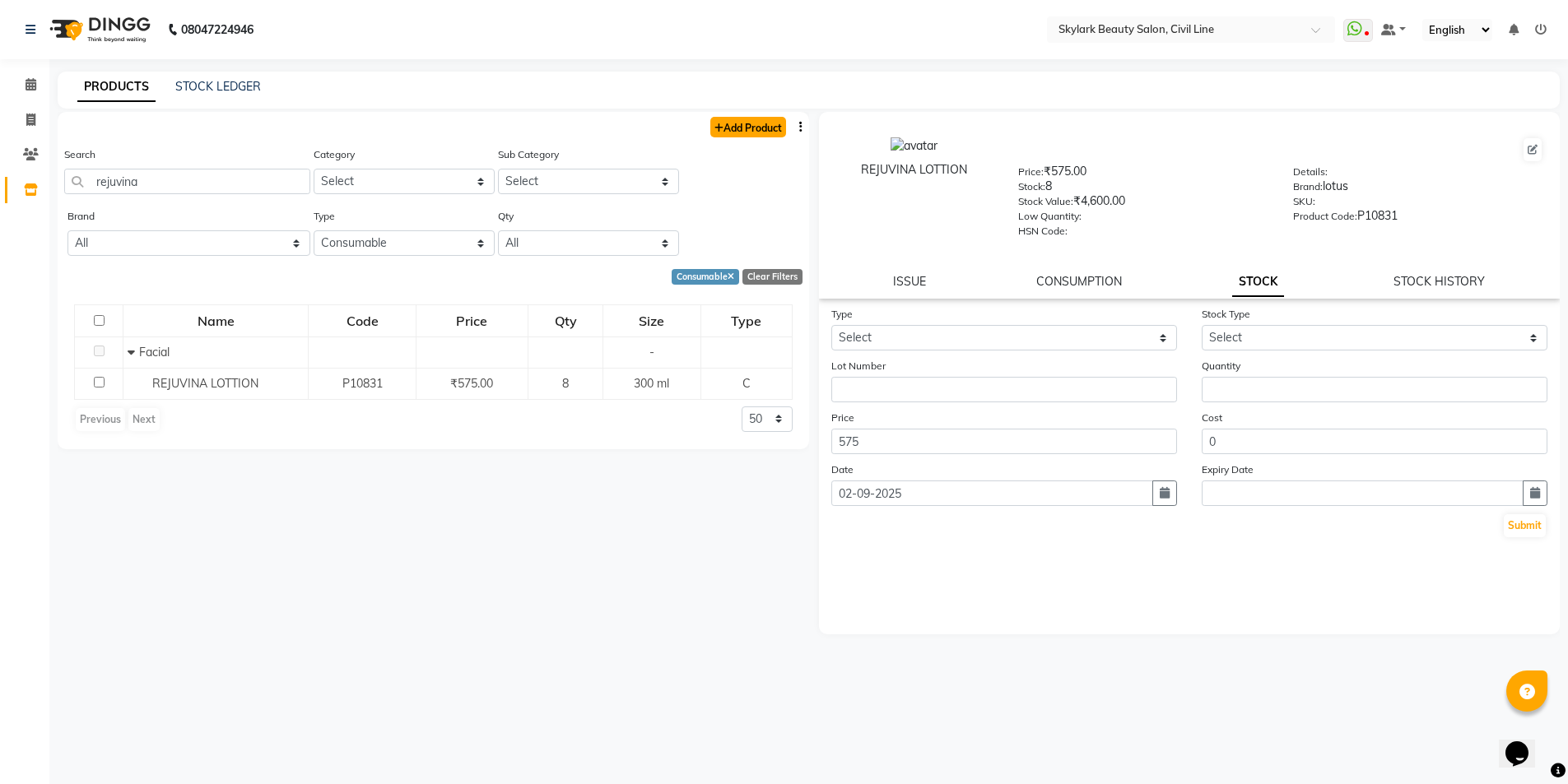
click at [738, 121] on link "Add Product" at bounding box center [748, 126] width 75 height 21
select select "true"
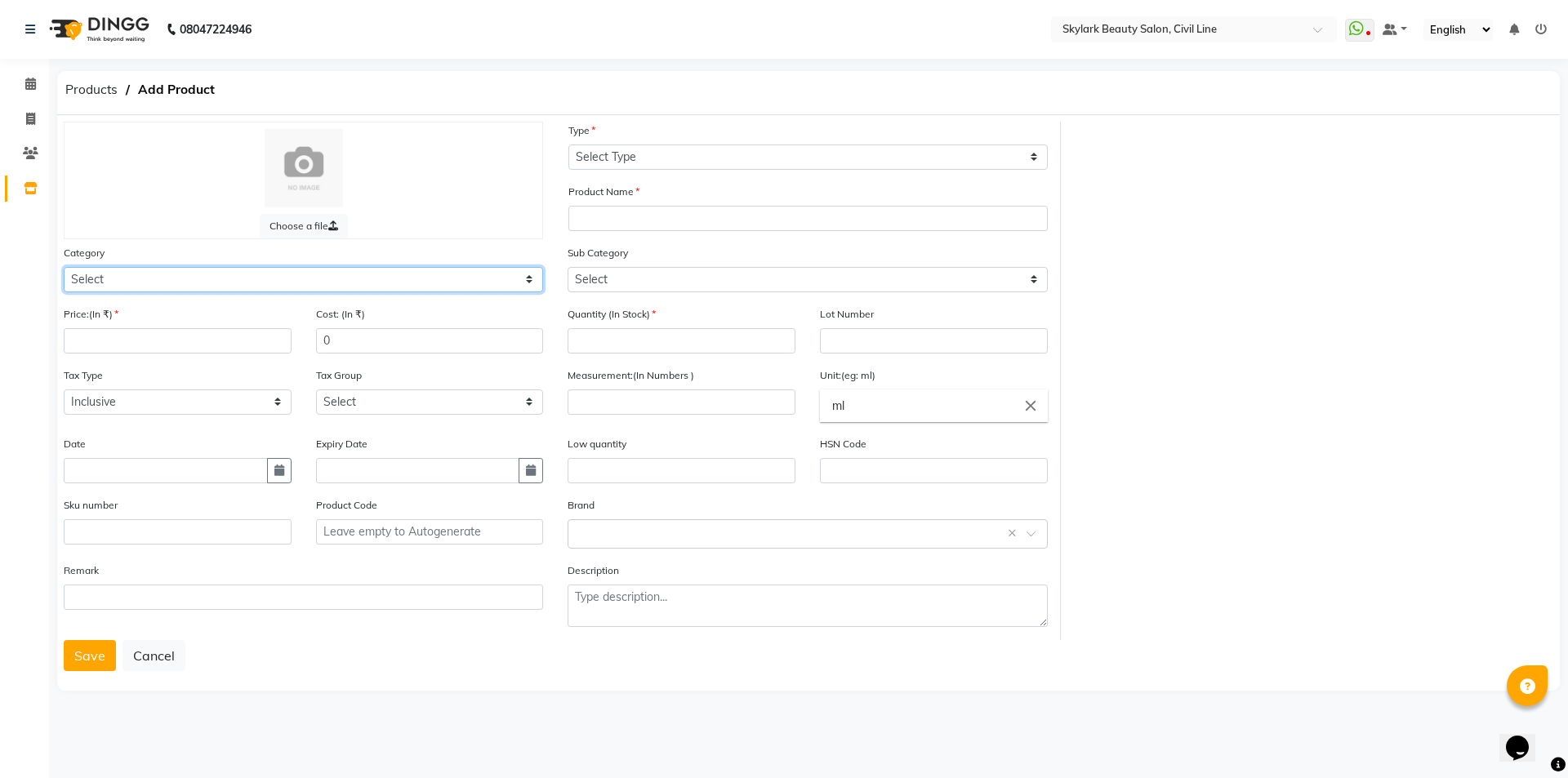
click at [132, 283] on select "Select Hair Skin Makeup Personal Care Appliances [PERSON_NAME] Waxing Disposabl…" at bounding box center [304, 280] width 480 height 25
select select "1800"
click at [64, 267] on select "Select Hair Skin Makeup Personal Care Appliances [PERSON_NAME] Waxing Disposabl…" at bounding box center [304, 280] width 480 height 25
click at [177, 330] on input "number" at bounding box center [178, 341] width 228 height 25
type input "1350"
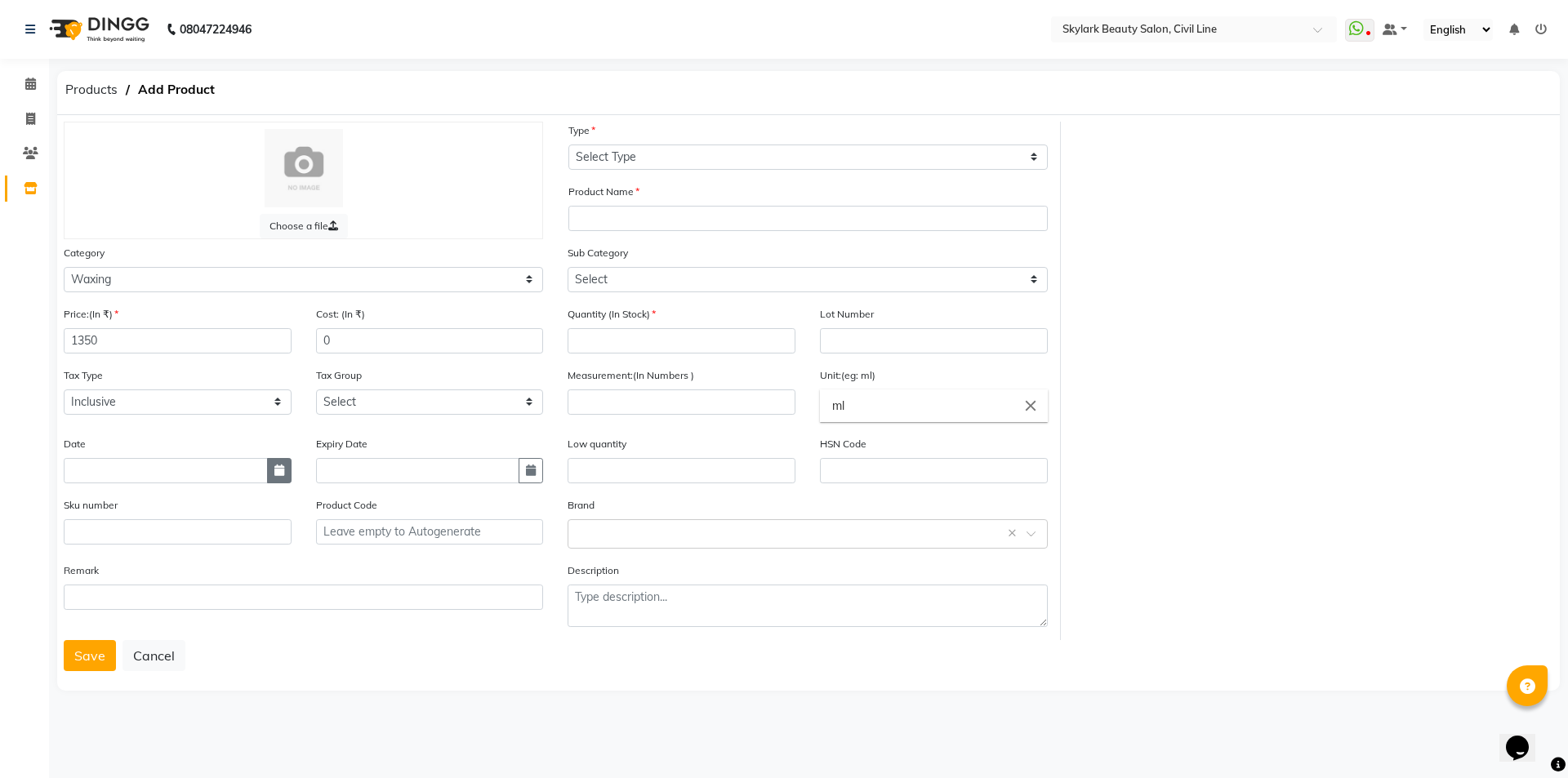
drag, startPoint x: 286, startPoint y: 467, endPoint x: 281, endPoint y: 475, distance: 9.4
click at [285, 467] on button "button" at bounding box center [279, 471] width 24 height 25
select select "9"
select select "2025"
type input "02-09-2025"
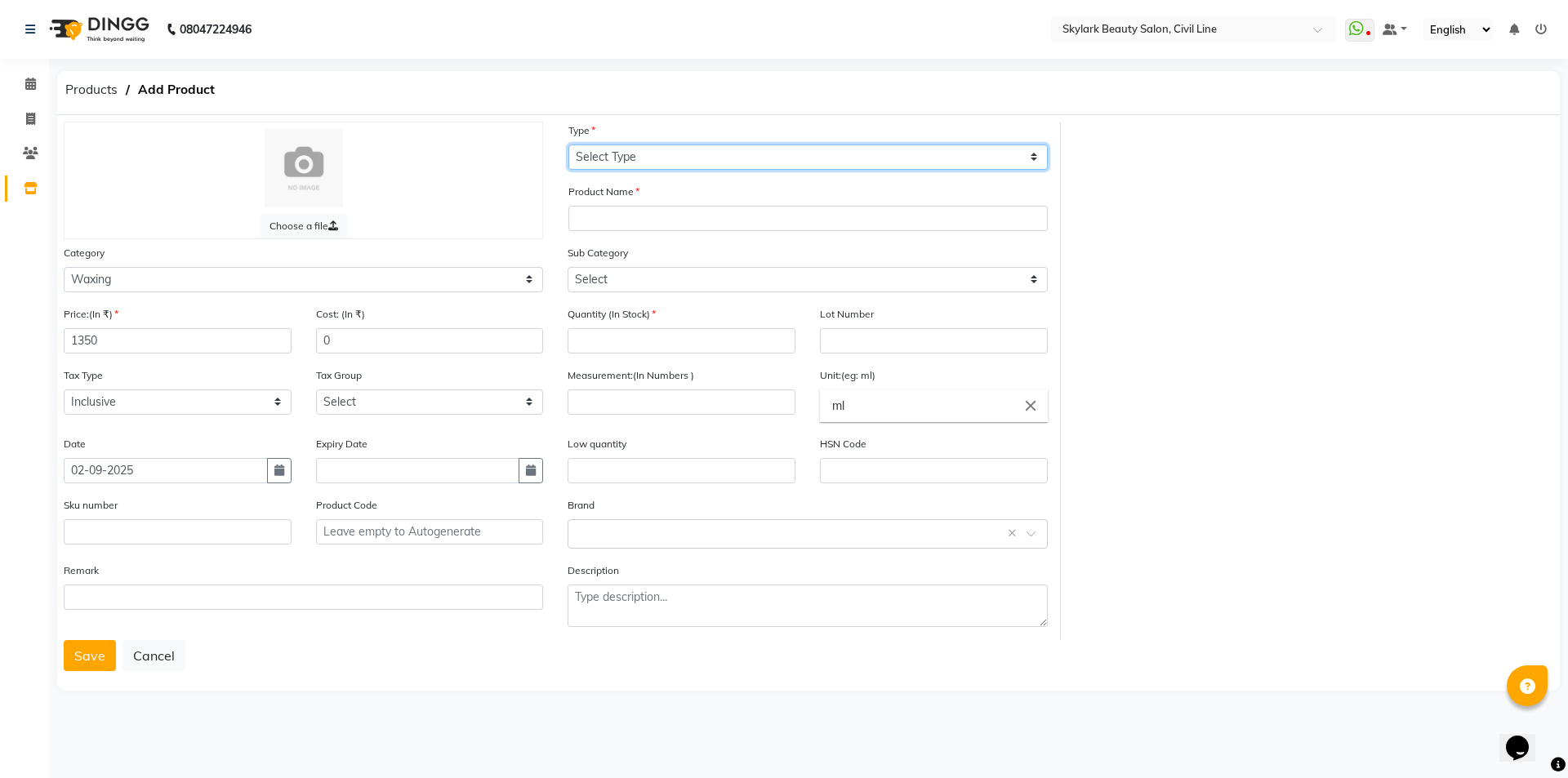
click at [628, 156] on select "Select Type Both Retail Consumable" at bounding box center [808, 157] width 480 height 25
select select "C"
click at [568, 145] on select "Select Type Both Retail Consumable" at bounding box center [808, 157] width 480 height 25
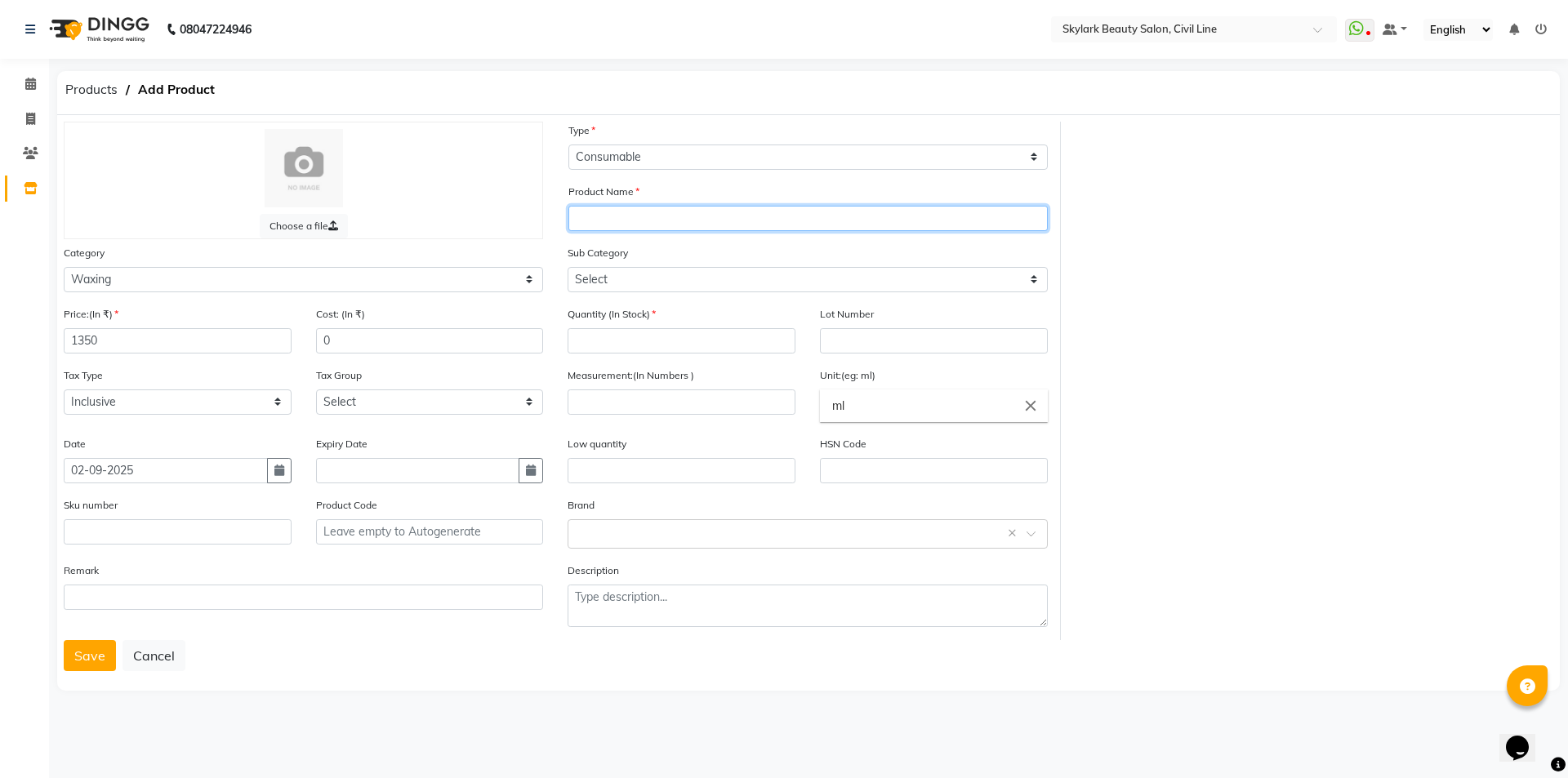
click at [614, 223] on input "text" at bounding box center [808, 219] width 480 height 25
type input "rica white choclate wax"
click at [742, 263] on div "Sub Category Select Honey Liposoulable Brazilian Pre Post Massage Cream Strips …" at bounding box center [807, 268] width 480 height 49
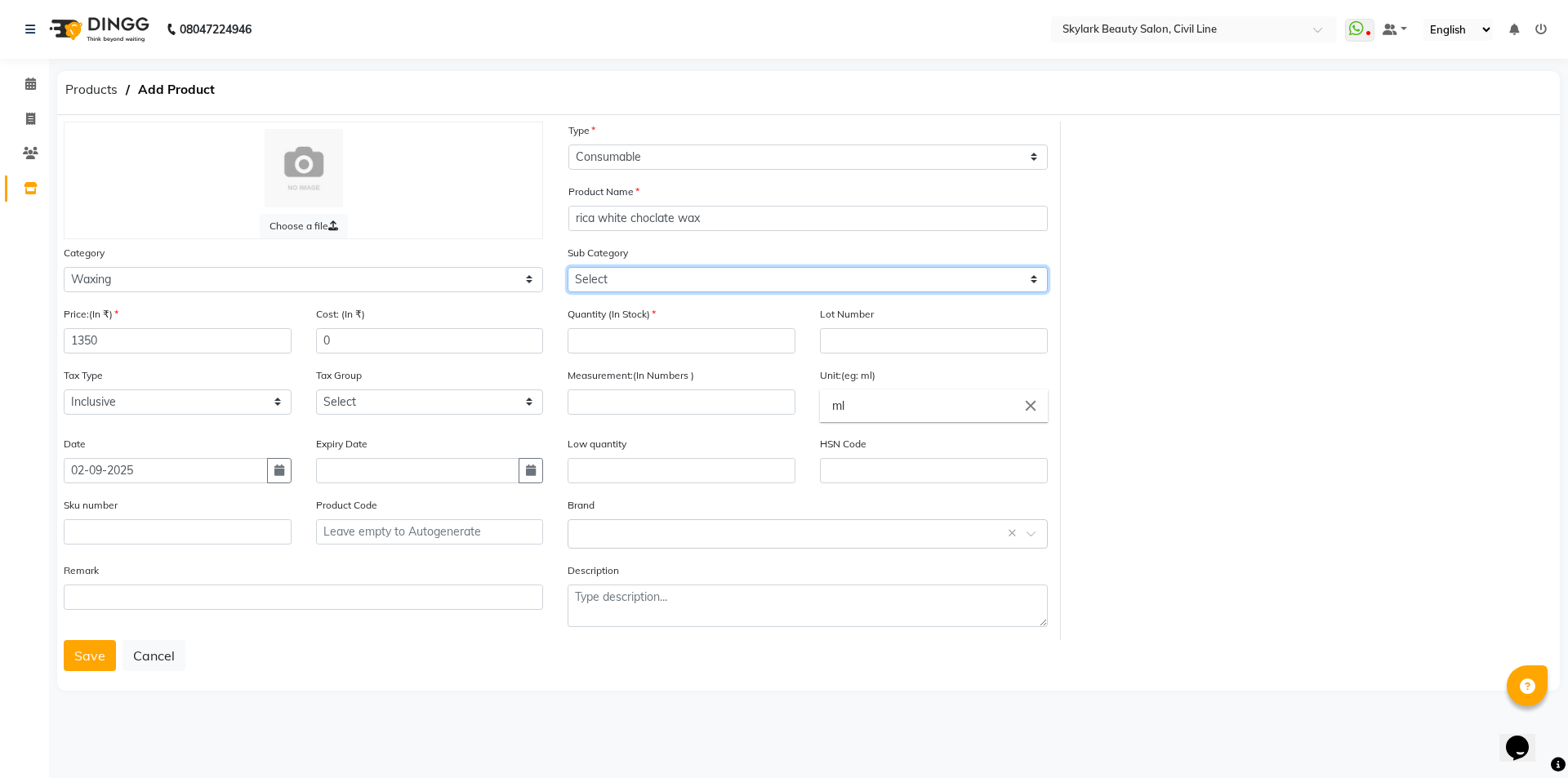
click at [742, 275] on select "Select Honey Liposoulable Brazilian Pre Post Massage Cream Strips Appliances Ot…" at bounding box center [807, 280] width 480 height 25
select select "1802"
click at [567, 267] on select "Select Honey Liposoulable Brazilian Pre Post Massage Cream Strips Appliances Ot…" at bounding box center [807, 280] width 480 height 25
click at [619, 341] on input "number" at bounding box center [681, 341] width 228 height 25
type input "3"
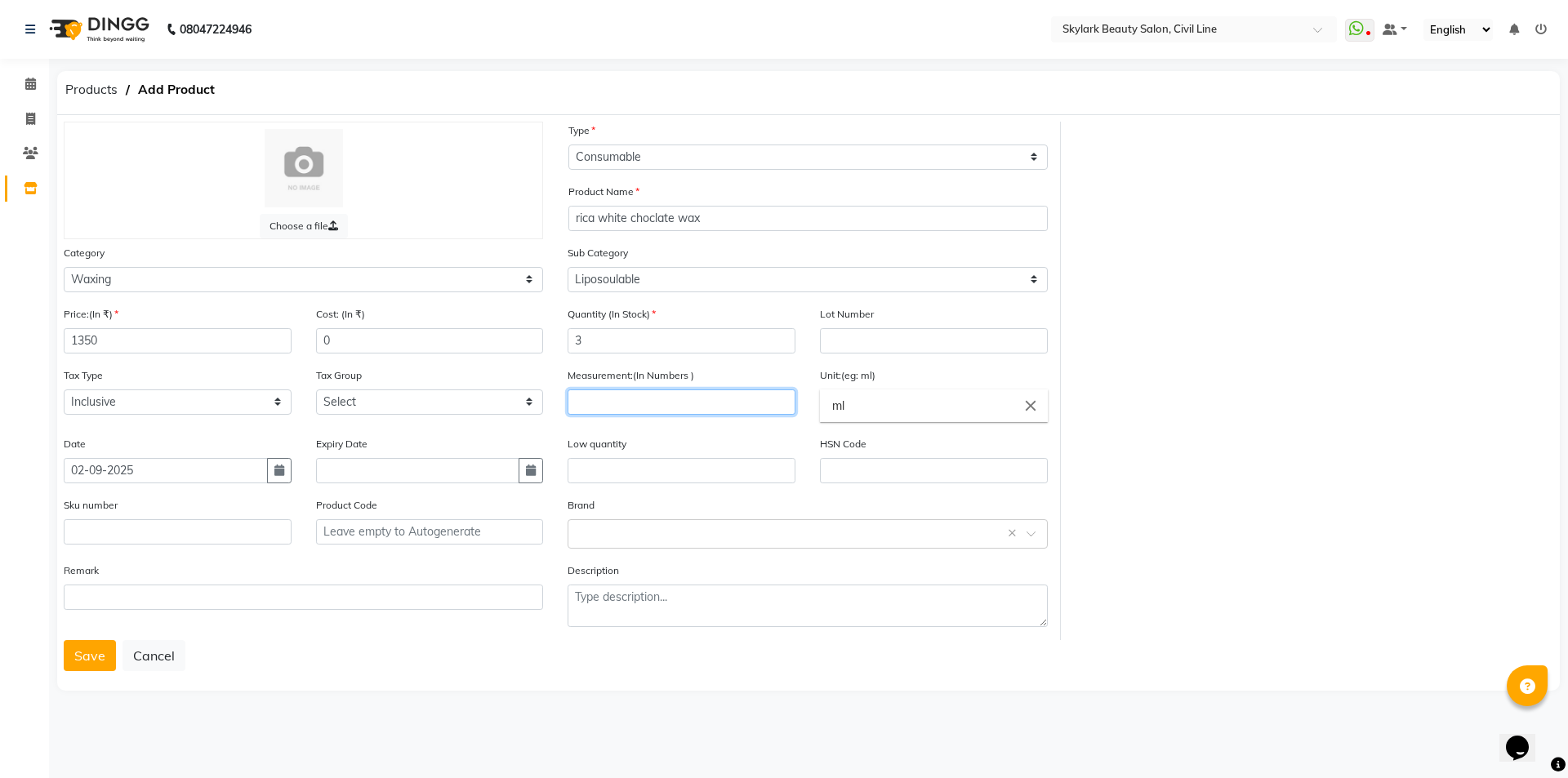
click at [604, 400] on input "number" at bounding box center [681, 402] width 228 height 25
type input "500"
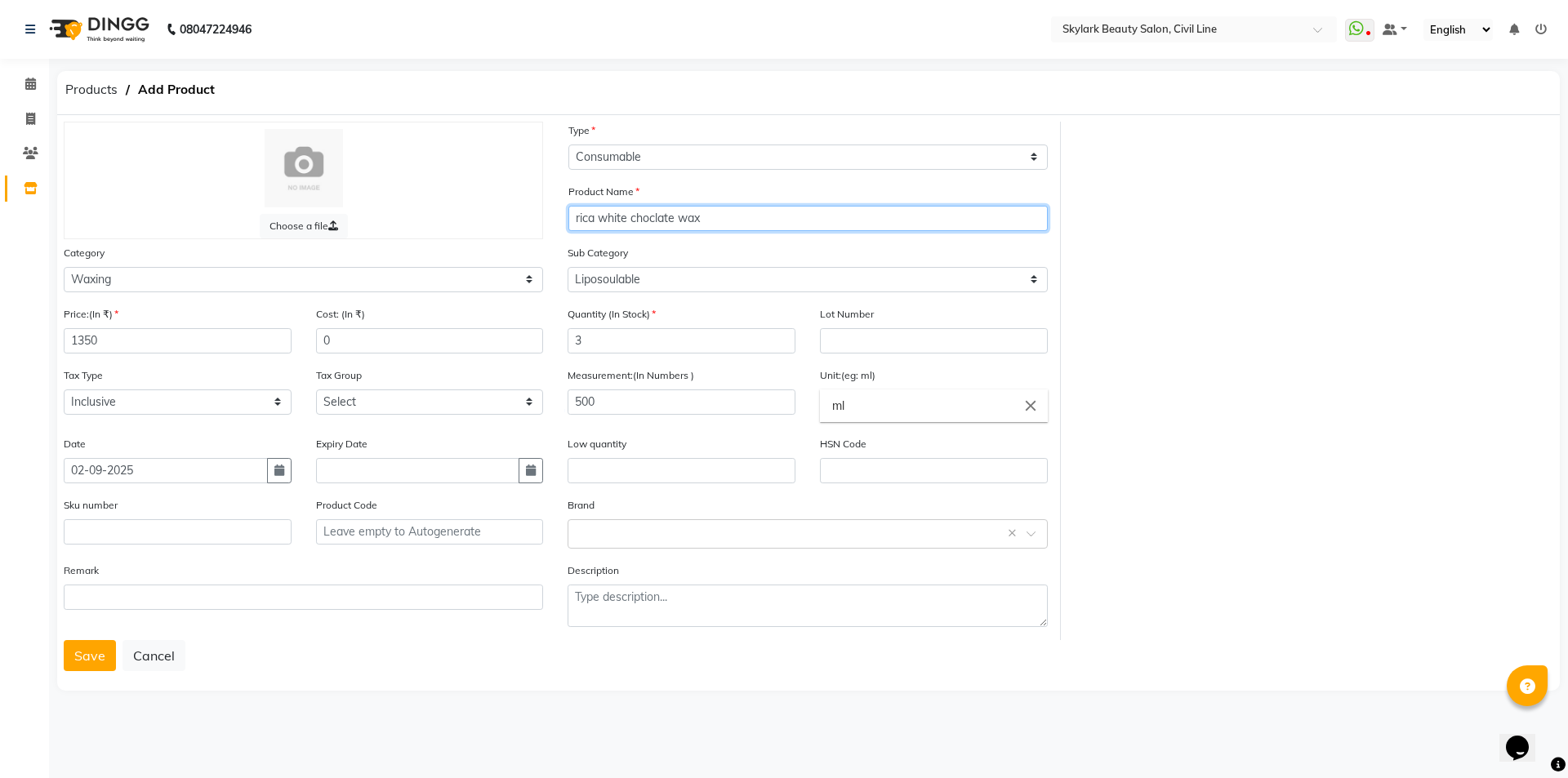
click at [578, 219] on input "rica white choclate wax" at bounding box center [808, 219] width 480 height 25
type input "Rica white choclate wax"
click at [755, 321] on div "Quantity (In Stock) 3" at bounding box center [681, 330] width 228 height 49
drag, startPoint x: 584, startPoint y: 513, endPoint x: 593, endPoint y: 522, distance: 12.7
click at [586, 514] on div "Brand Select brand or add custom brand ×" at bounding box center [807, 523] width 480 height 52
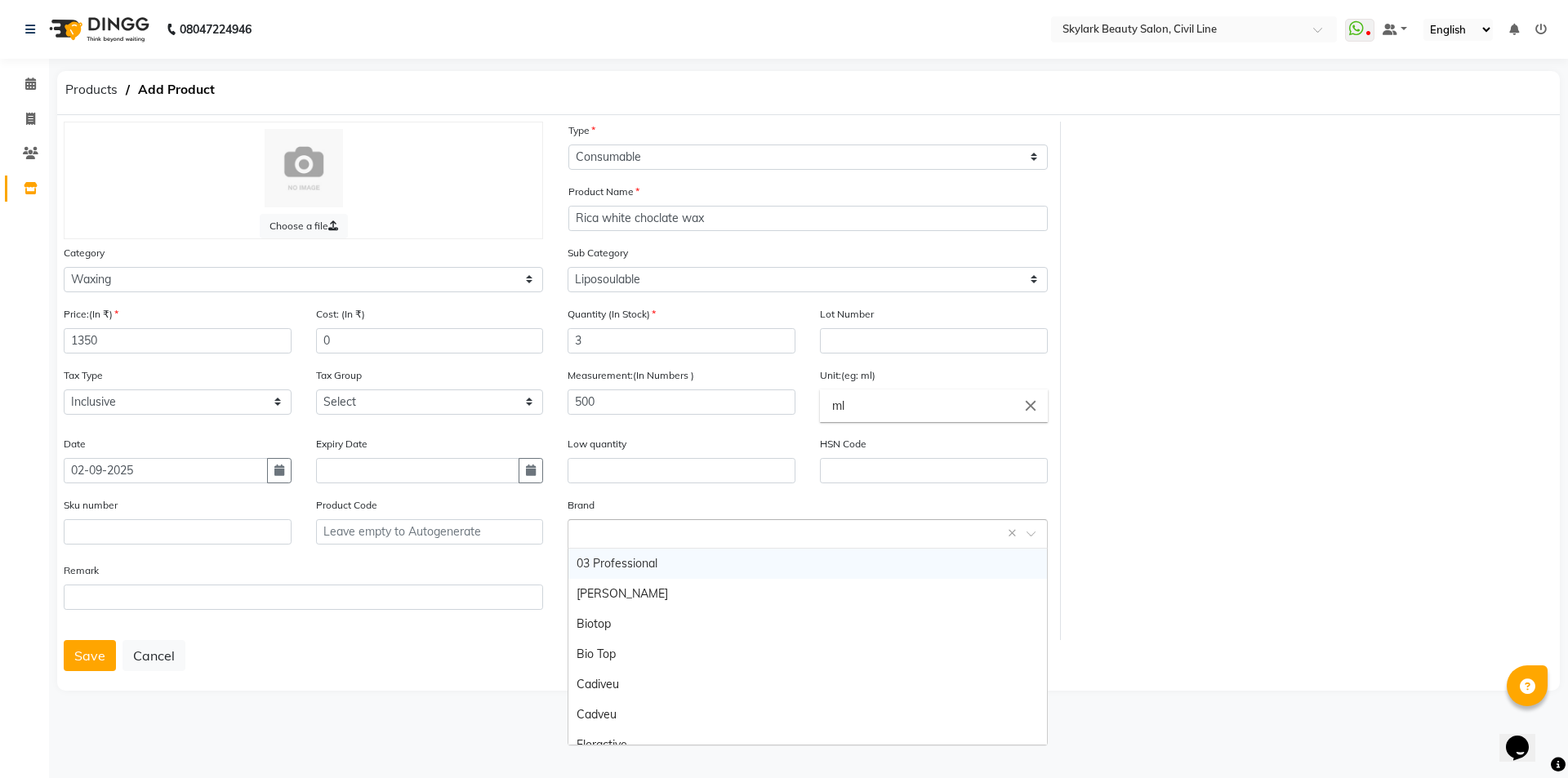
click at [604, 527] on input "text" at bounding box center [790, 533] width 428 height 17
click at [647, 541] on input "text" at bounding box center [790, 533] width 428 height 17
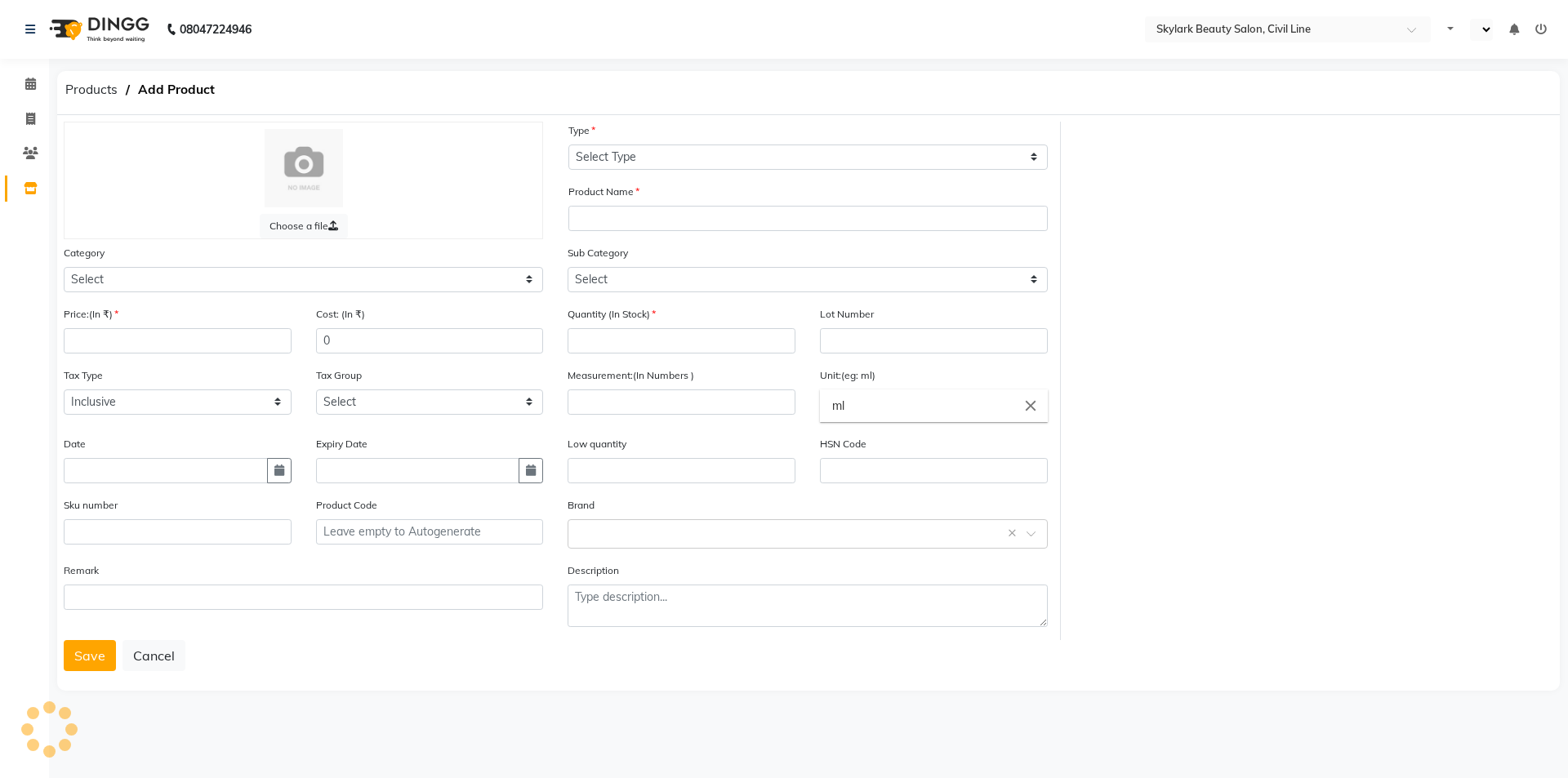
select select "true"
select select "en"
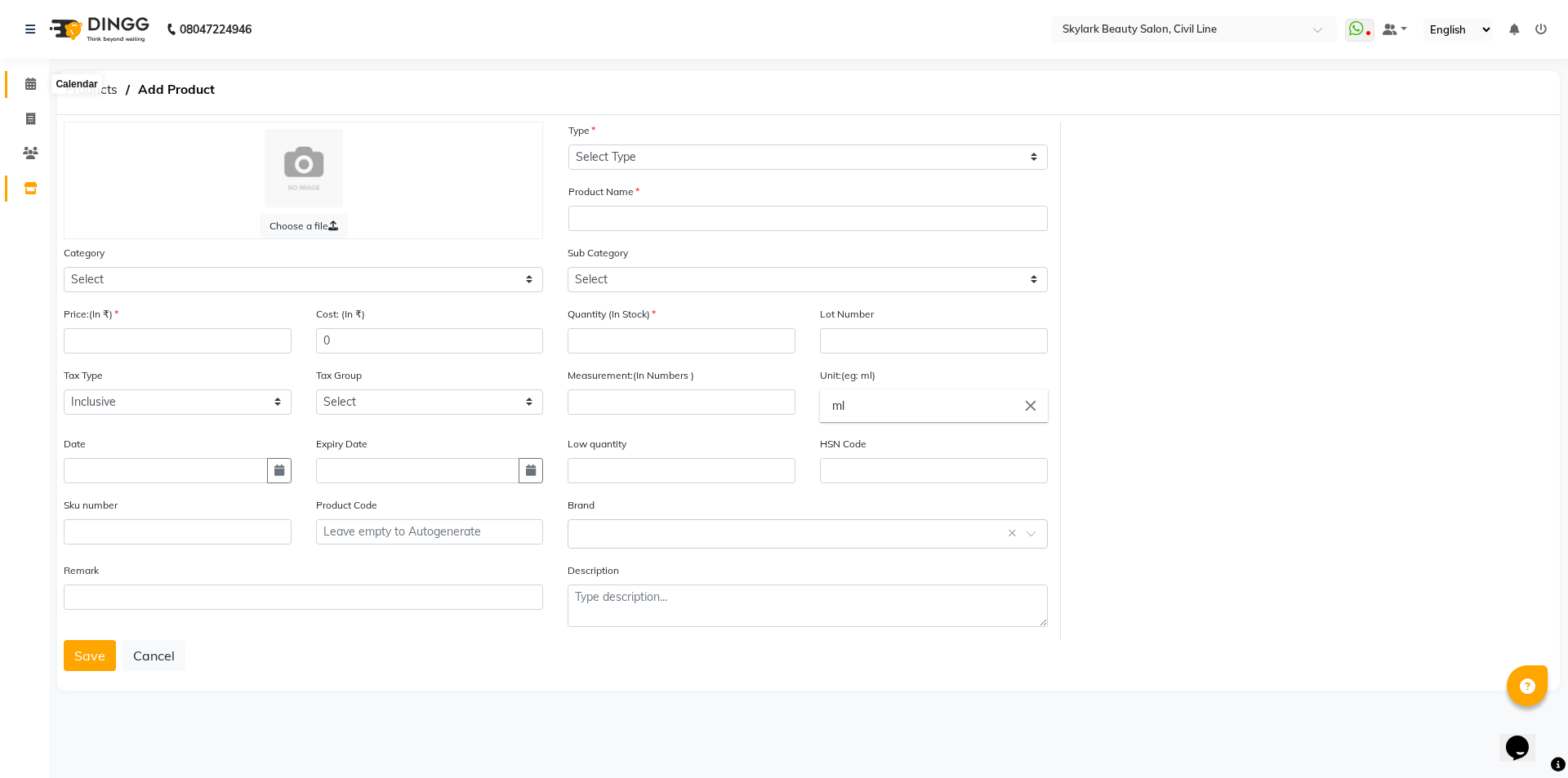
click at [30, 85] on icon at bounding box center [30, 84] width 11 height 13
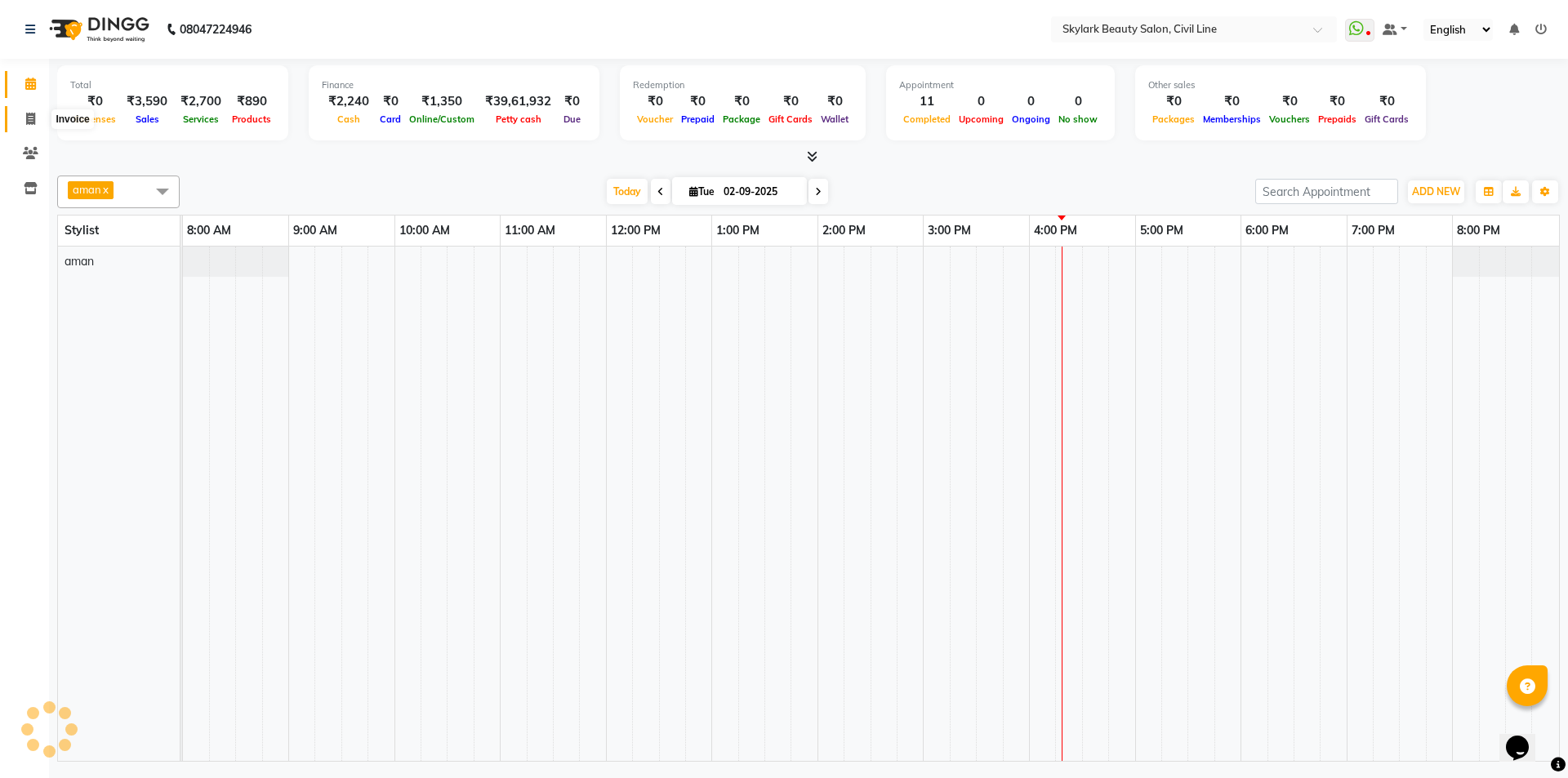
click at [28, 117] on icon at bounding box center [30, 118] width 9 height 13
select select "service"
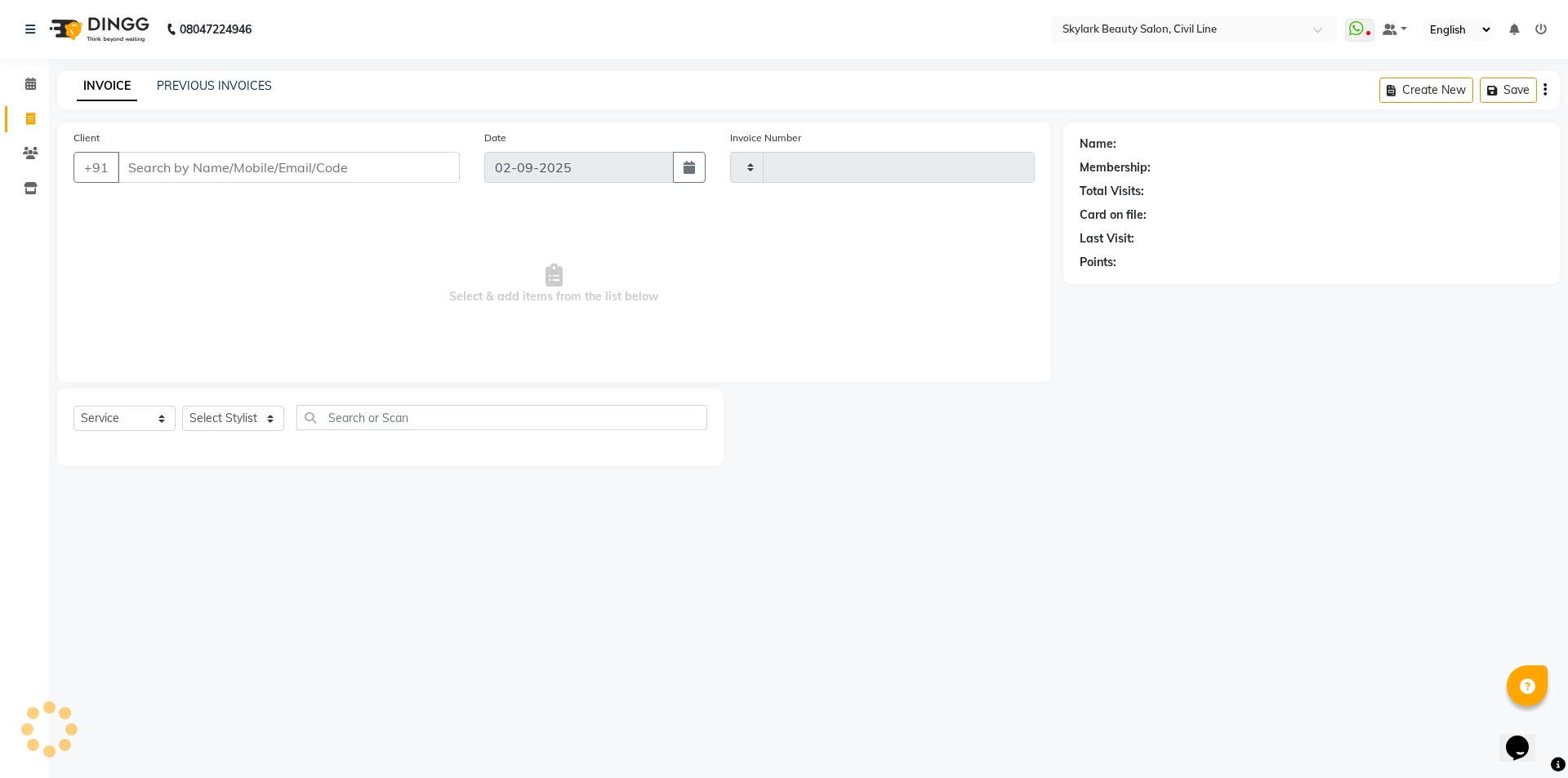
type input "6198"
select select "4588"
drag, startPoint x: 169, startPoint y: 415, endPoint x: 179, endPoint y: 438, distance: 25.1
click at [170, 415] on select "Select Service Product Membership Package Voucher Prepaid Gift Card" at bounding box center [124, 419] width 102 height 25
select select "V"
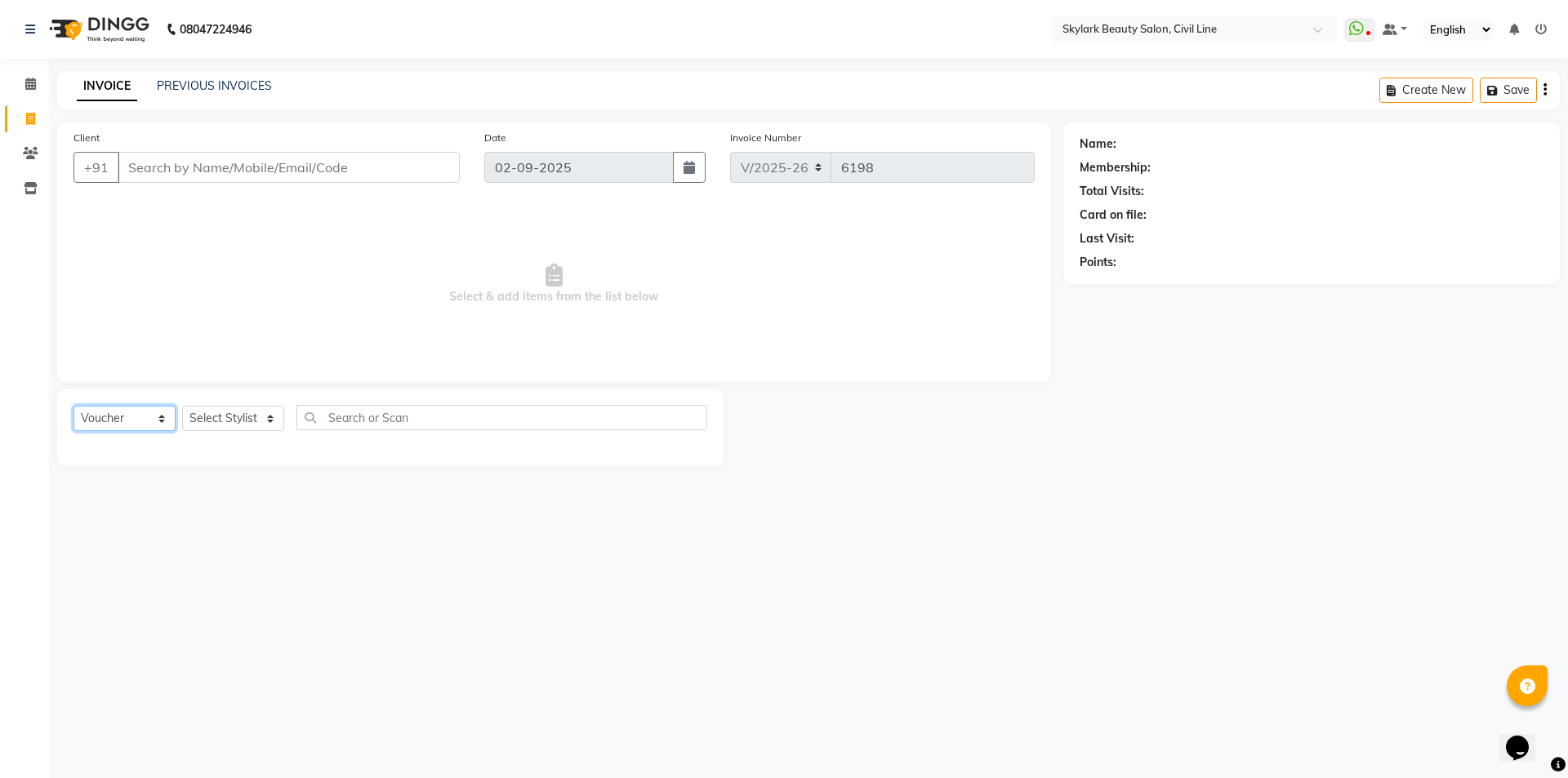
click at [74, 406] on select "Select Service Product Membership Package Voucher Prepaid Gift Card" at bounding box center [124, 419] width 102 height 25
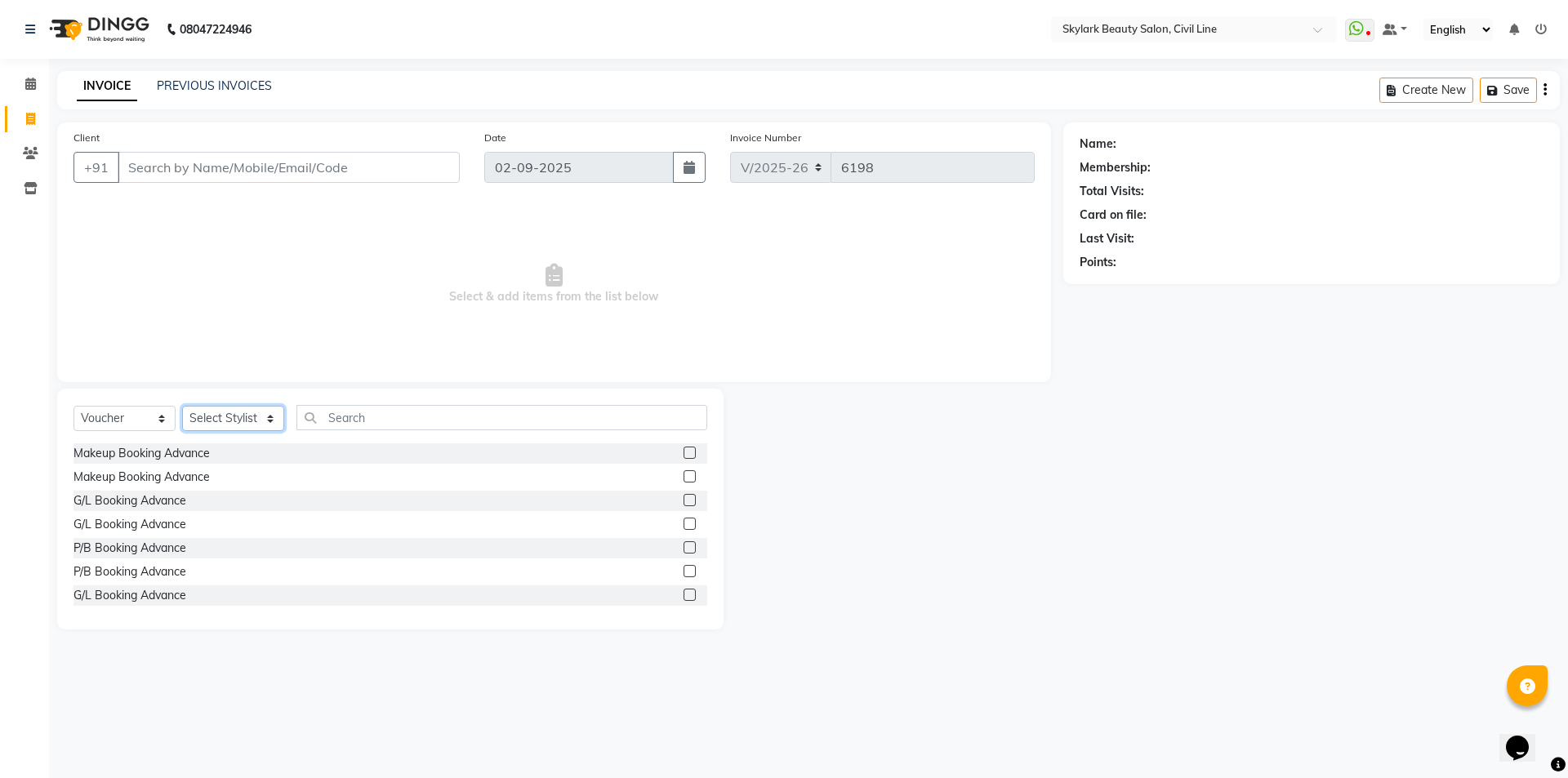
click at [250, 418] on select "Select Stylist [PERSON_NAME] [PERSON_NAME] [PERSON_NAME] WASU" at bounding box center [233, 419] width 102 height 25
click at [368, 484] on div "Makeup Booking Advance" at bounding box center [390, 477] width 634 height 20
click at [684, 459] on div at bounding box center [688, 456] width 11 height 17
click at [684, 457] on label at bounding box center [689, 453] width 13 height 13
click at [684, 457] on input "checkbox" at bounding box center [688, 454] width 11 height 11
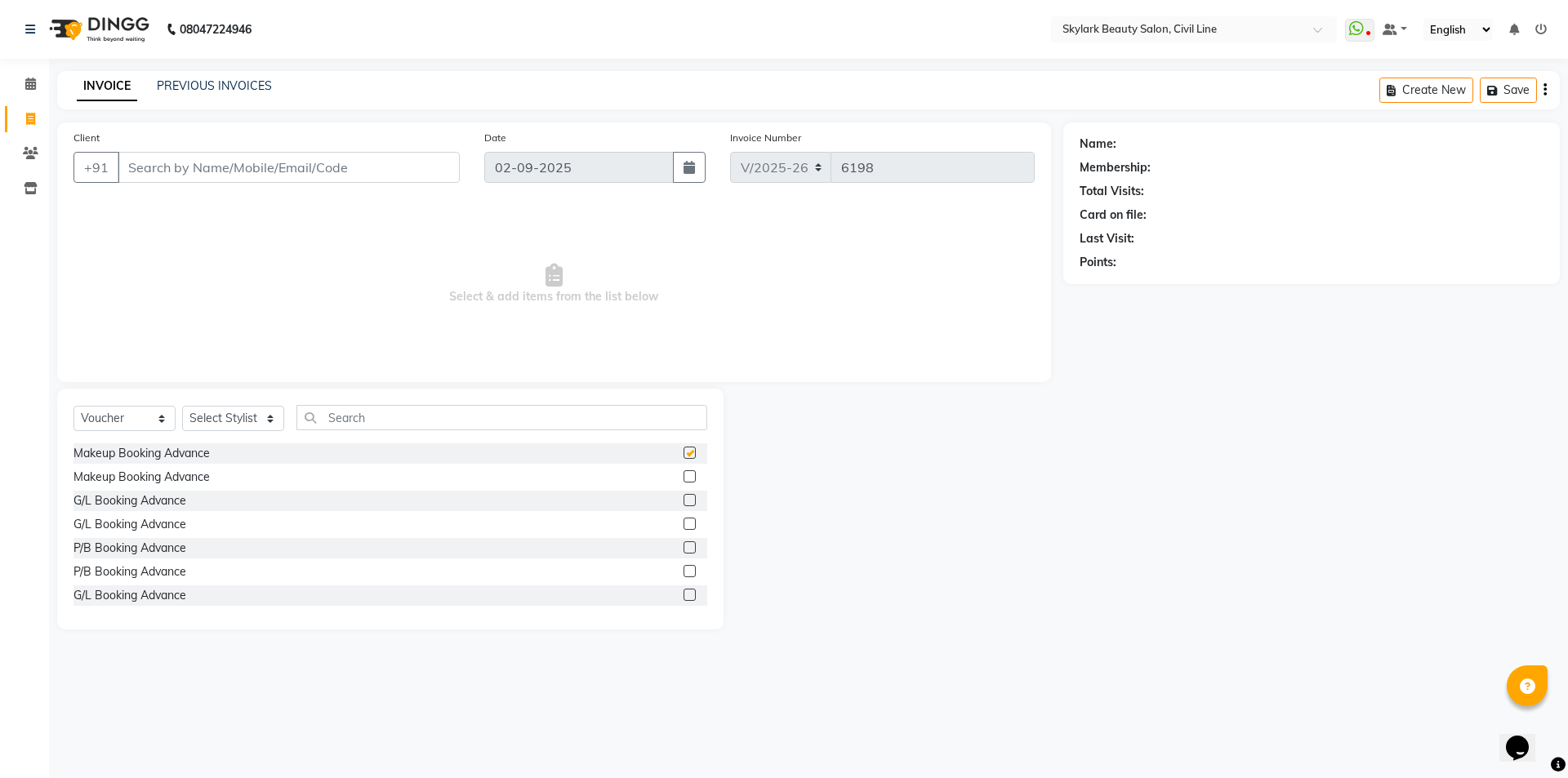
checkbox input "false"
click at [684, 476] on label at bounding box center [689, 476] width 13 height 13
click at [684, 476] on input "checkbox" at bounding box center [688, 477] width 11 height 11
checkbox input "false"
click at [268, 422] on select "Select Stylist [PERSON_NAME] [PERSON_NAME] [PERSON_NAME] WASU" at bounding box center [233, 419] width 102 height 25
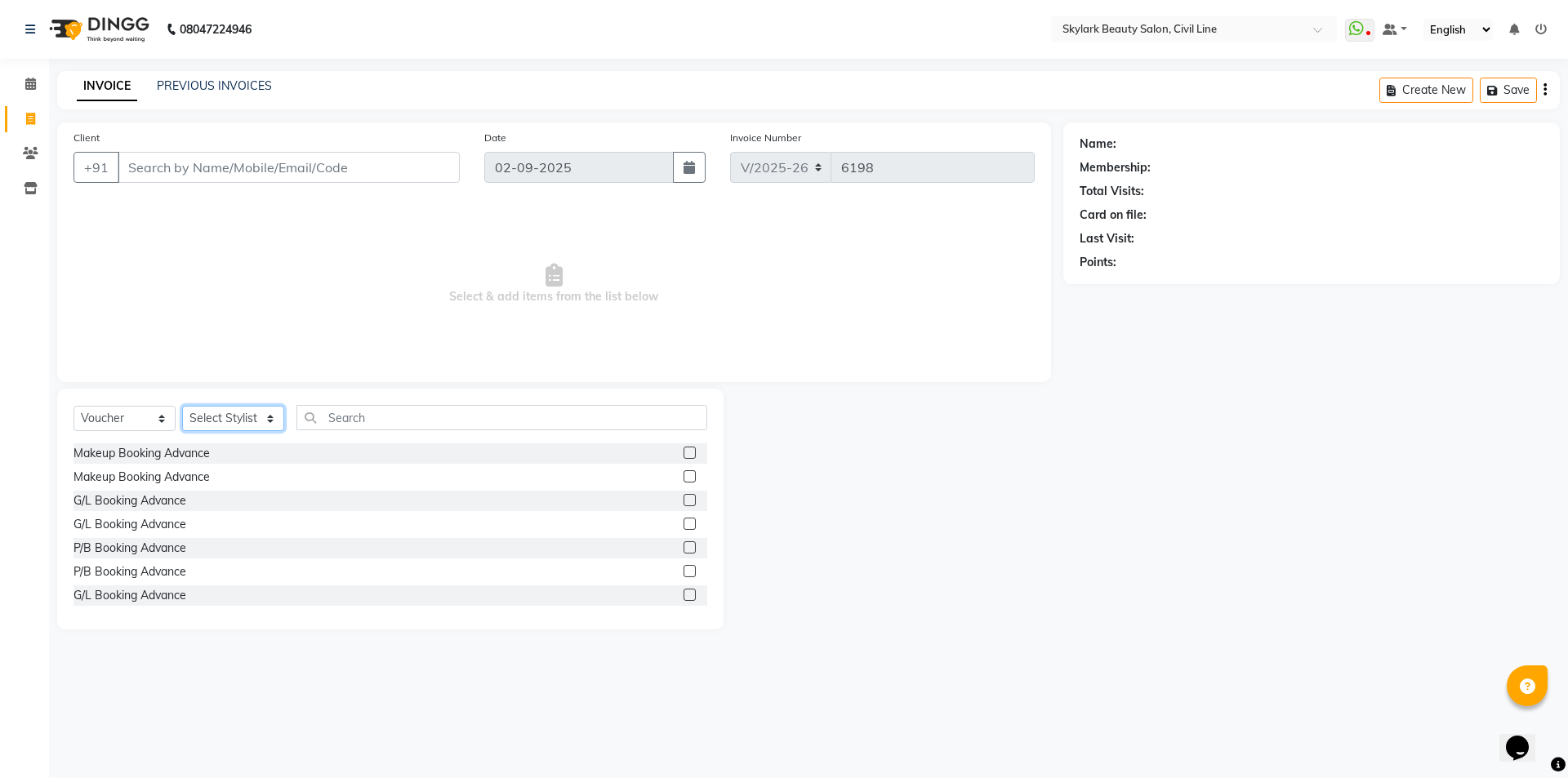
select select "85071"
click at [183, 406] on select "Select Stylist [PERSON_NAME] [PERSON_NAME] [PERSON_NAME] WASU" at bounding box center [233, 419] width 102 height 25
click at [392, 414] on input "text" at bounding box center [501, 418] width 411 height 25
drag, startPoint x: 673, startPoint y: 450, endPoint x: 673, endPoint y: 460, distance: 10.0
click at [684, 452] on label at bounding box center [689, 453] width 13 height 13
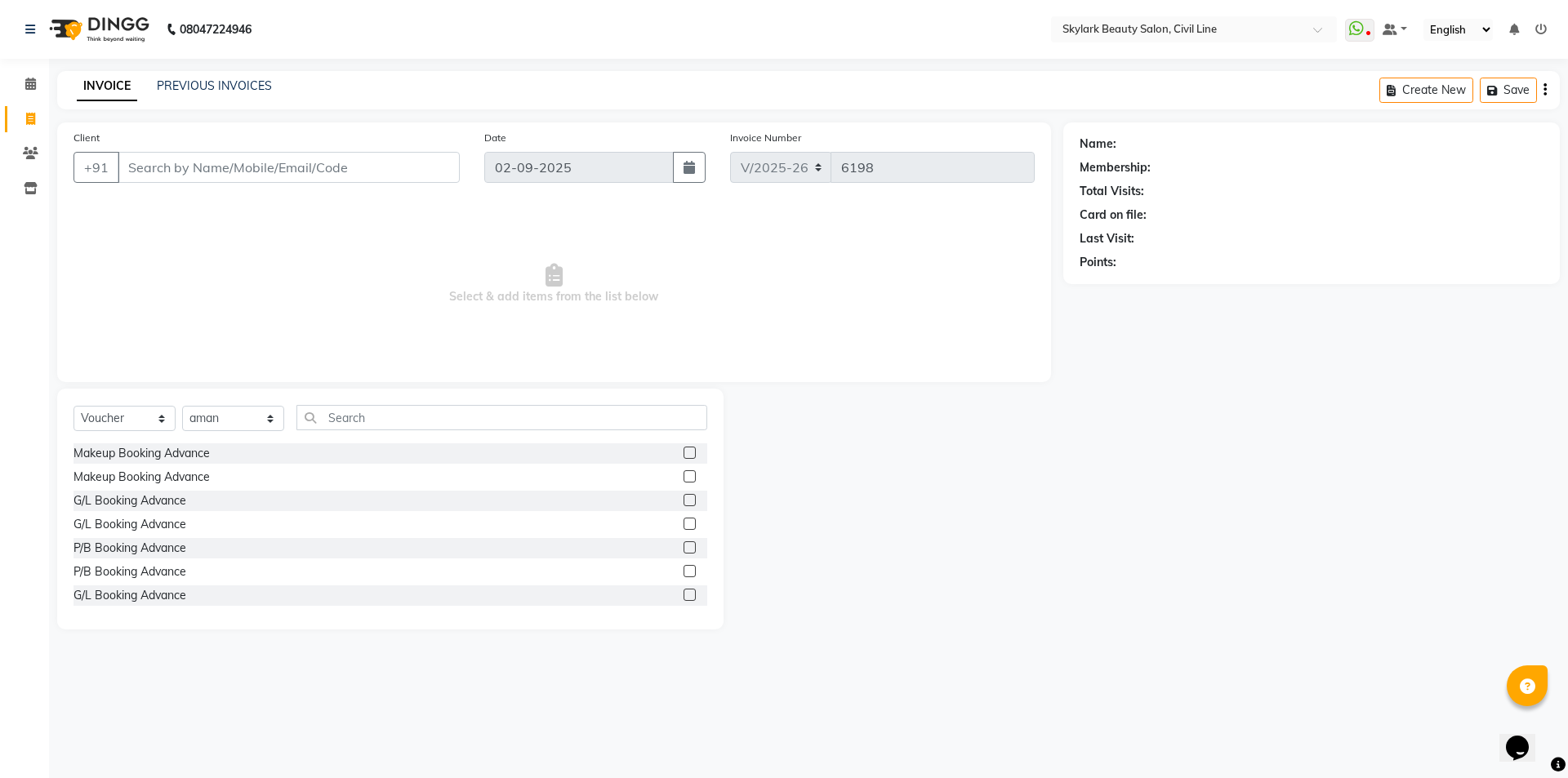
click at [684, 452] on input "checkbox" at bounding box center [688, 454] width 11 height 11
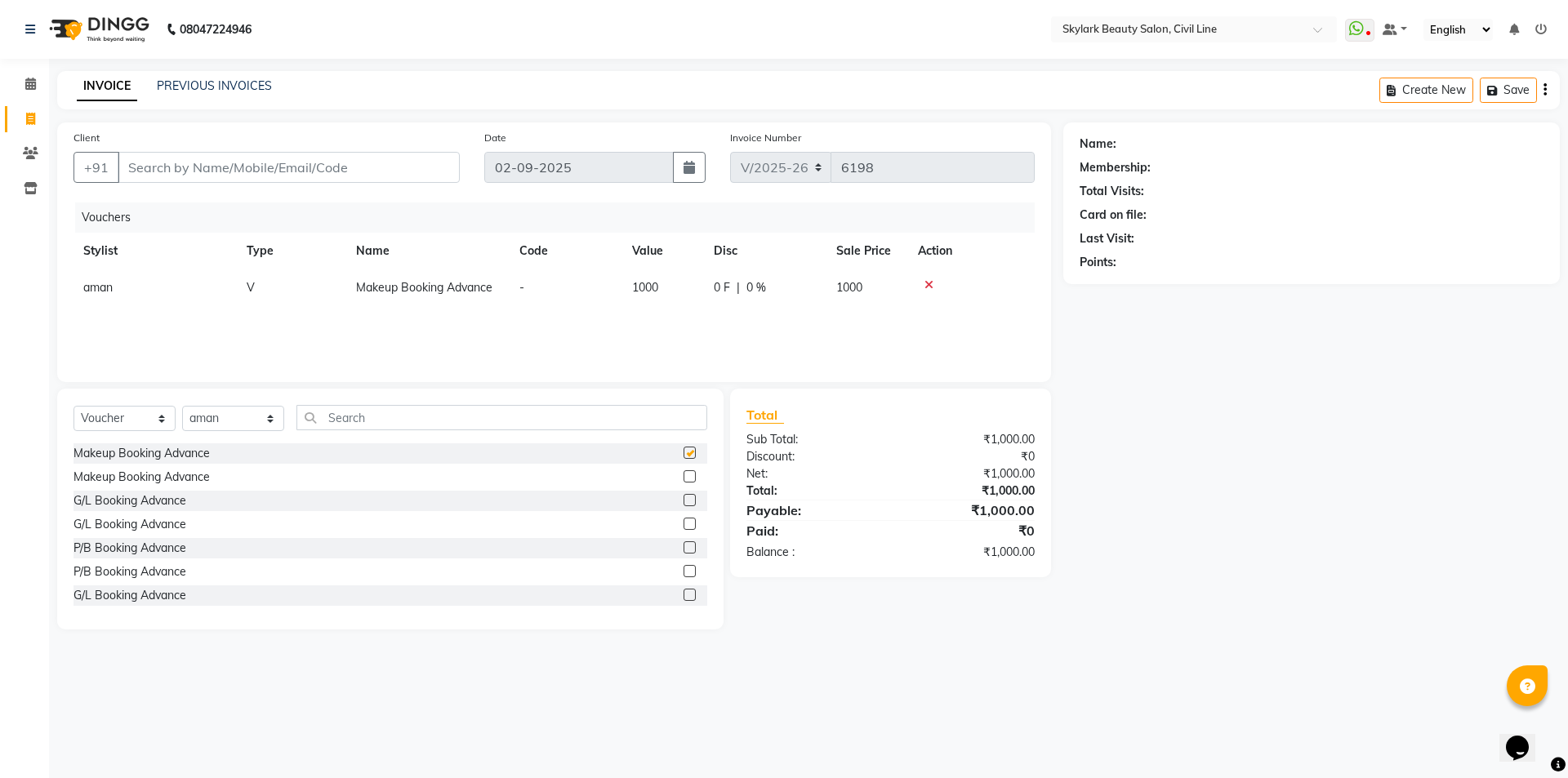
checkbox input "false"
drag, startPoint x: 677, startPoint y: 471, endPoint x: 673, endPoint y: 481, distance: 10.8
click at [684, 472] on label at bounding box center [689, 476] width 13 height 13
click at [684, 472] on input "checkbox" at bounding box center [688, 477] width 11 height 11
checkbox input "false"
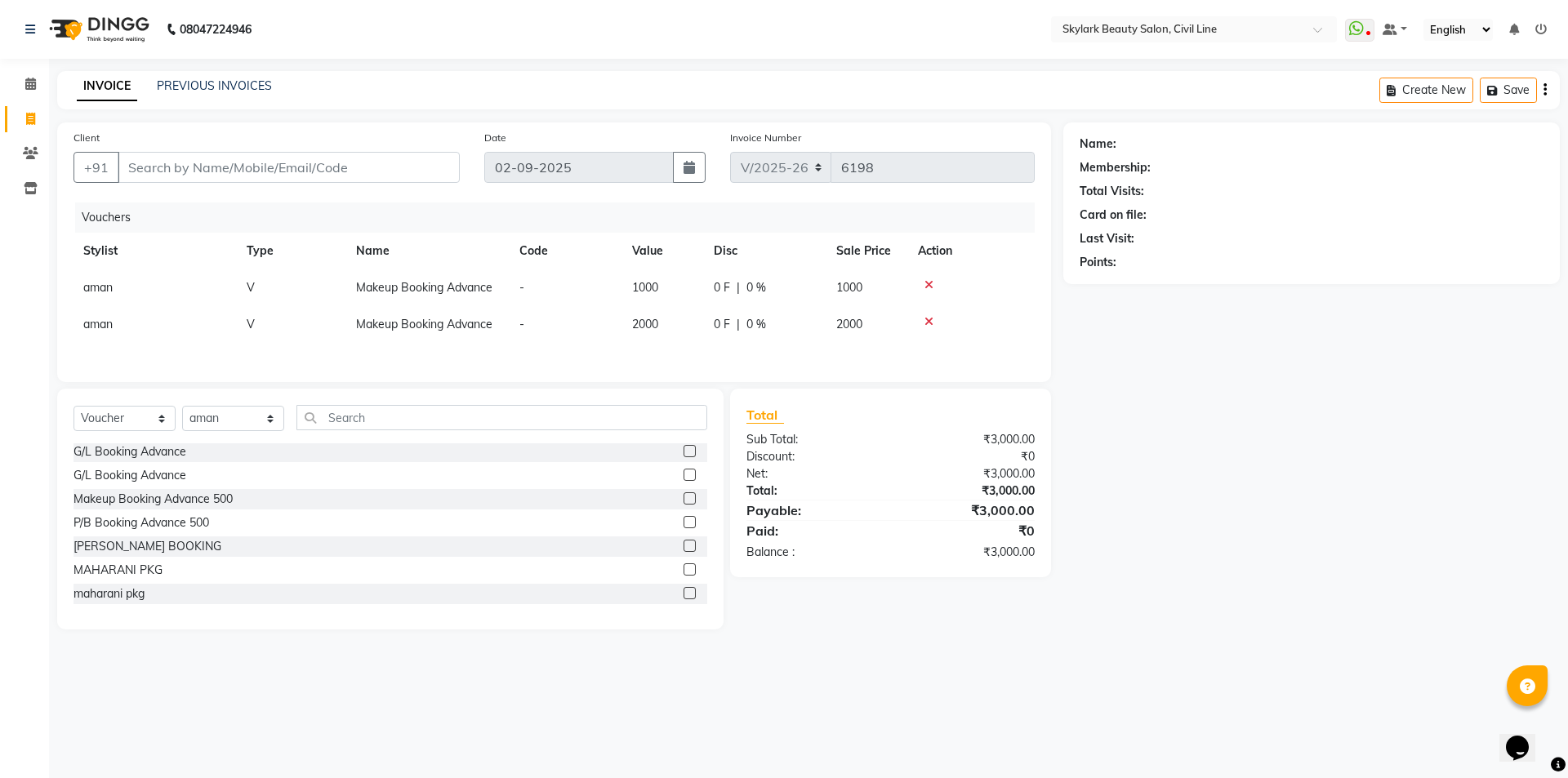
scroll to position [145, 0]
click at [684, 531] on div at bounding box center [688, 524] width 11 height 17
drag, startPoint x: 673, startPoint y: 527, endPoint x: 682, endPoint y: 522, distance: 10.3
click at [684, 527] on label at bounding box center [689, 522] width 13 height 13
click at [684, 527] on input "checkbox" at bounding box center [688, 522] width 11 height 11
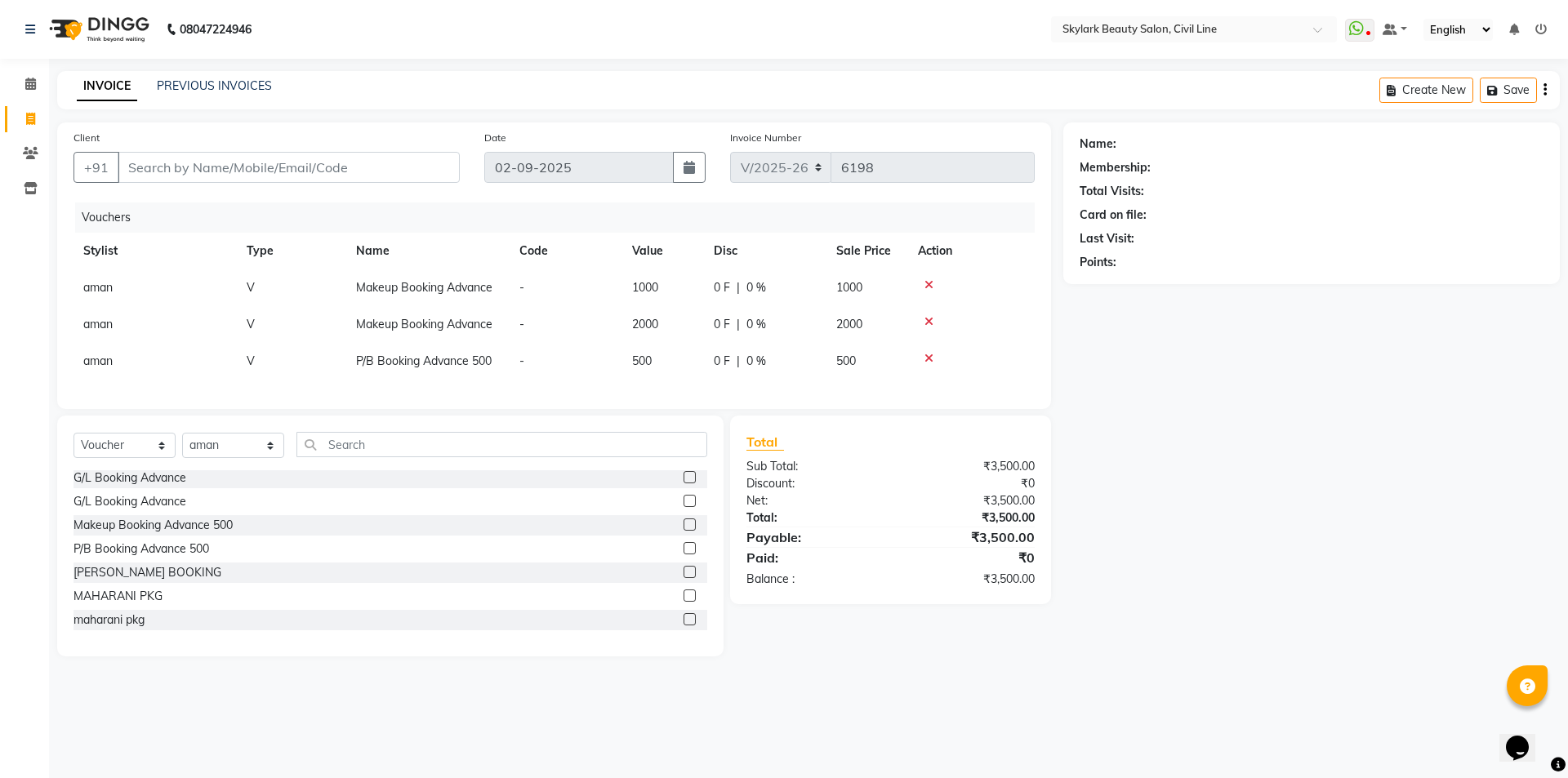
click at [684, 555] on label at bounding box center [689, 548] width 13 height 13
click at [684, 555] on input "checkbox" at bounding box center [688, 549] width 11 height 11
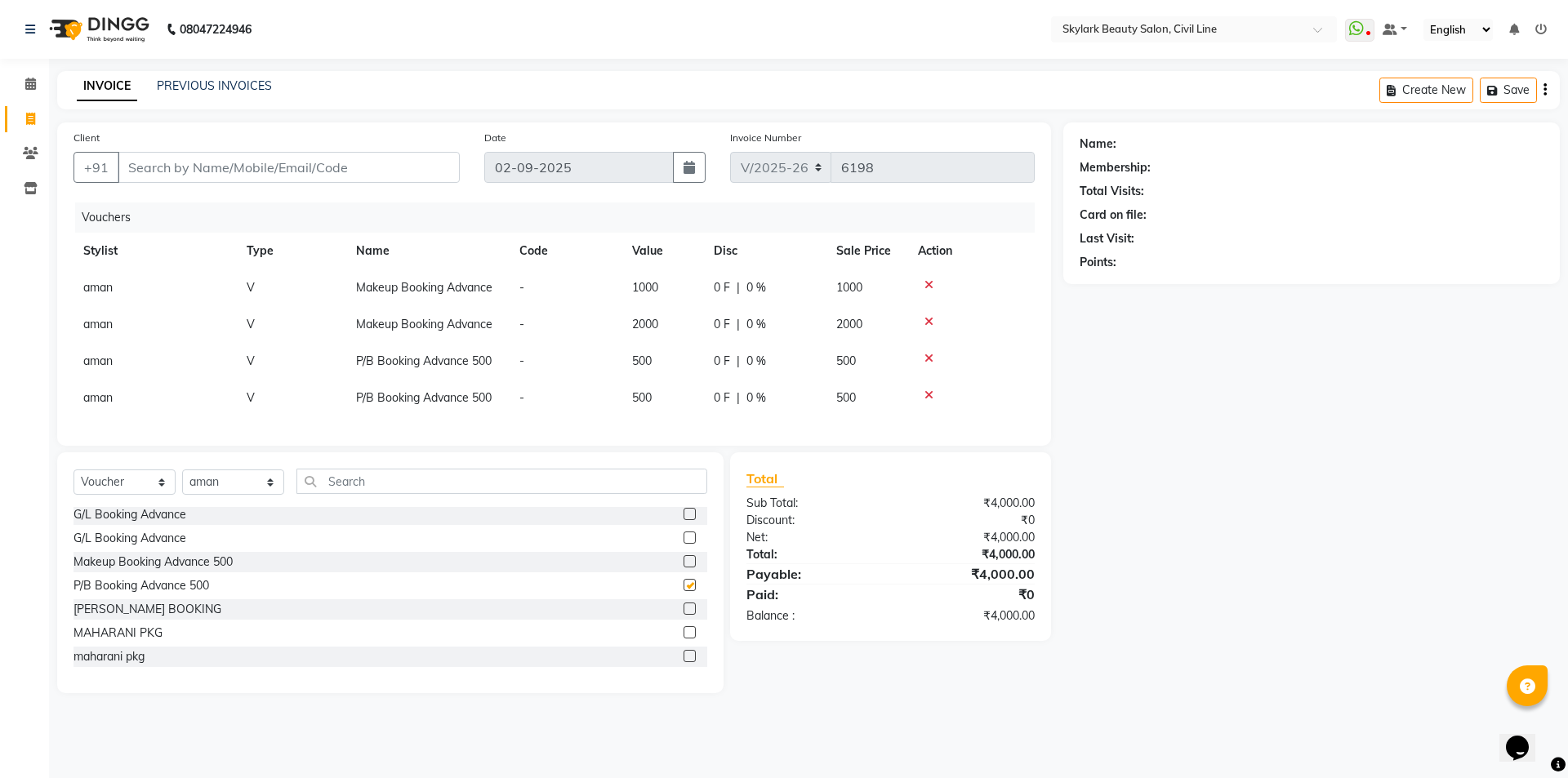
checkbox input "false"
click at [172, 164] on input "Client" at bounding box center [288, 167] width 342 height 31
click at [193, 178] on input "Client" at bounding box center [288, 167] width 342 height 31
type input "8738827008"
click at [412, 183] on div "Client [PHONE_NUMBER] Add Client" at bounding box center [266, 162] width 411 height 67
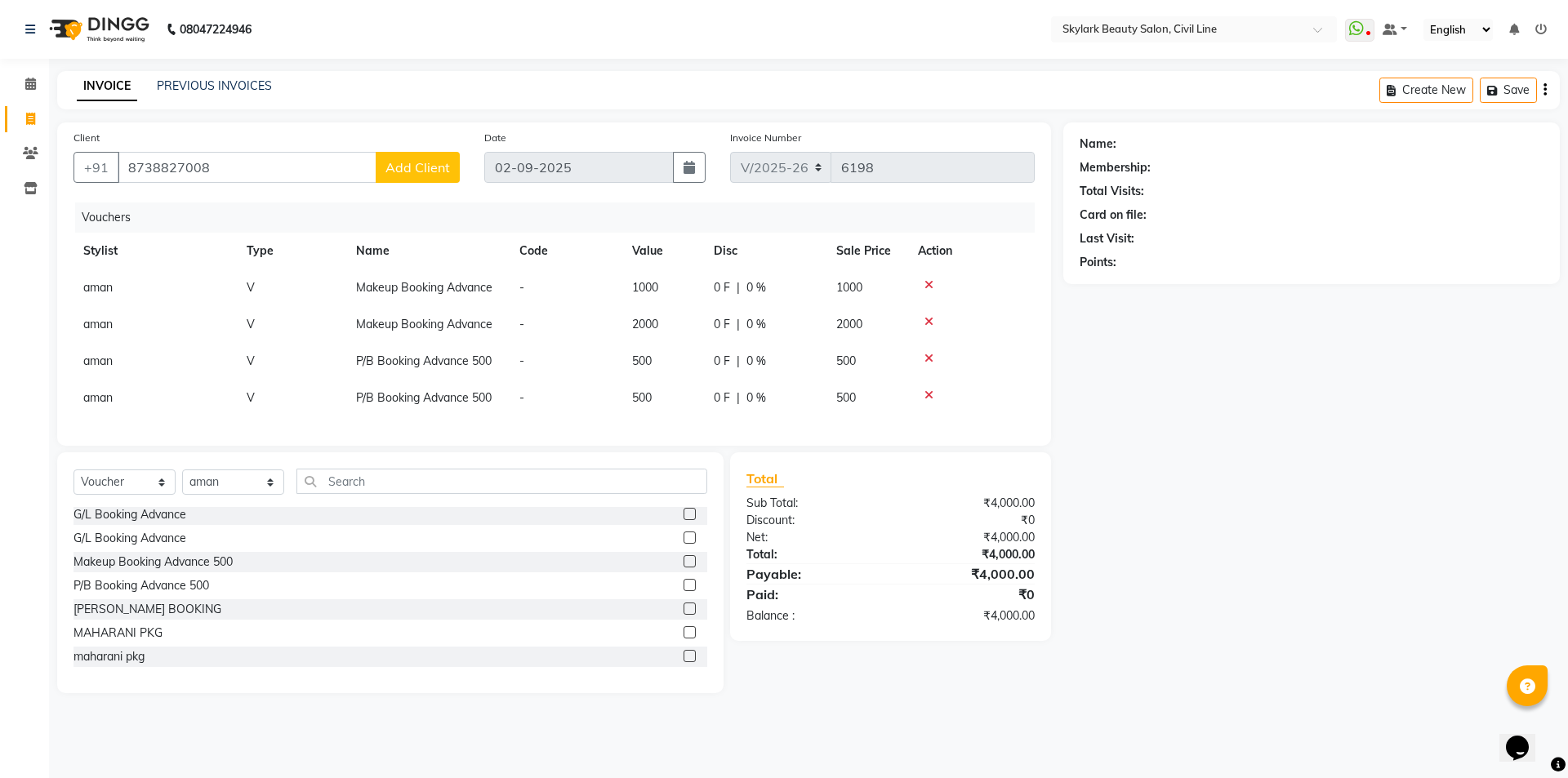
click at [411, 166] on span "Add Client" at bounding box center [417, 167] width 64 height 17
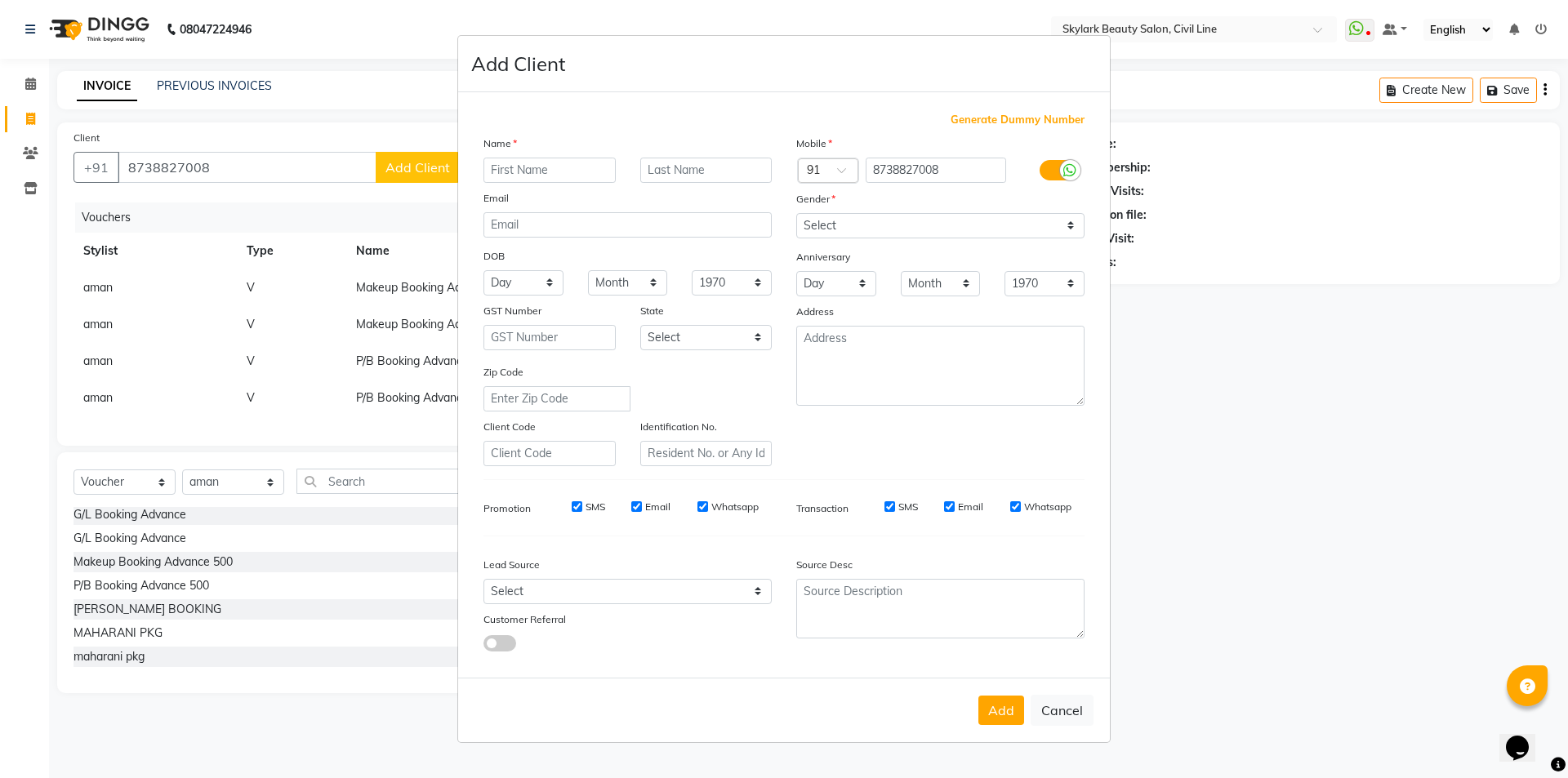
click at [554, 179] on input "text" at bounding box center [550, 170] width 132 height 25
type input "n"
click at [524, 171] on input "N idhi mishra" at bounding box center [550, 170] width 132 height 25
click at [500, 164] on input "N idhi mishra" at bounding box center [550, 170] width 132 height 25
click at [559, 171] on input "N\\\\\\\\\\\ idhi mishra" at bounding box center [550, 170] width 132 height 25
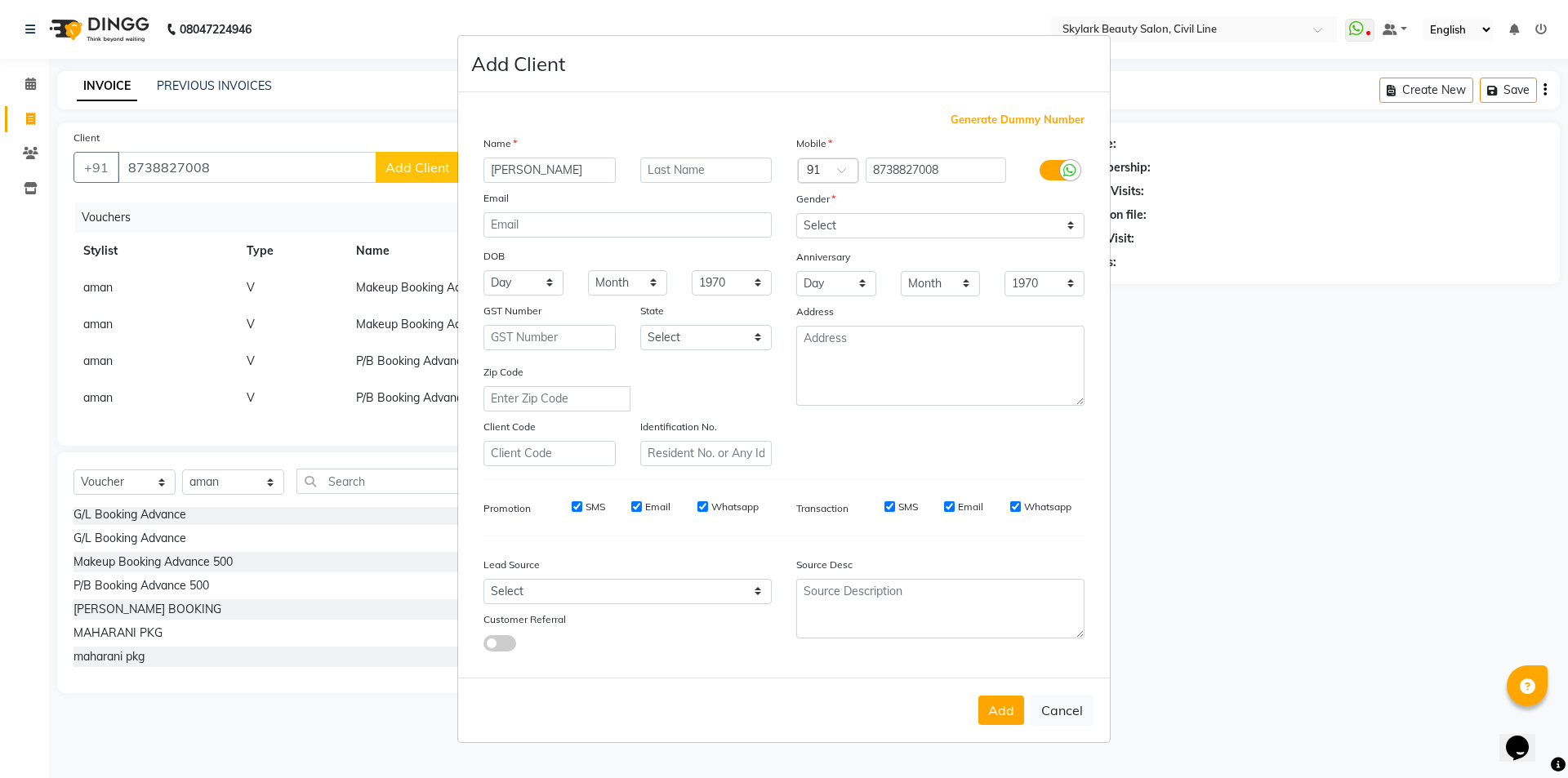
type input "Nidhi mishra"
click at [725, 174] on input "text" at bounding box center [706, 170] width 132 height 25
type input "19 feb 2026"
click at [971, 223] on select "Select Male Female Other Prefer Not To Say" at bounding box center [940, 225] width 288 height 25
select select "female"
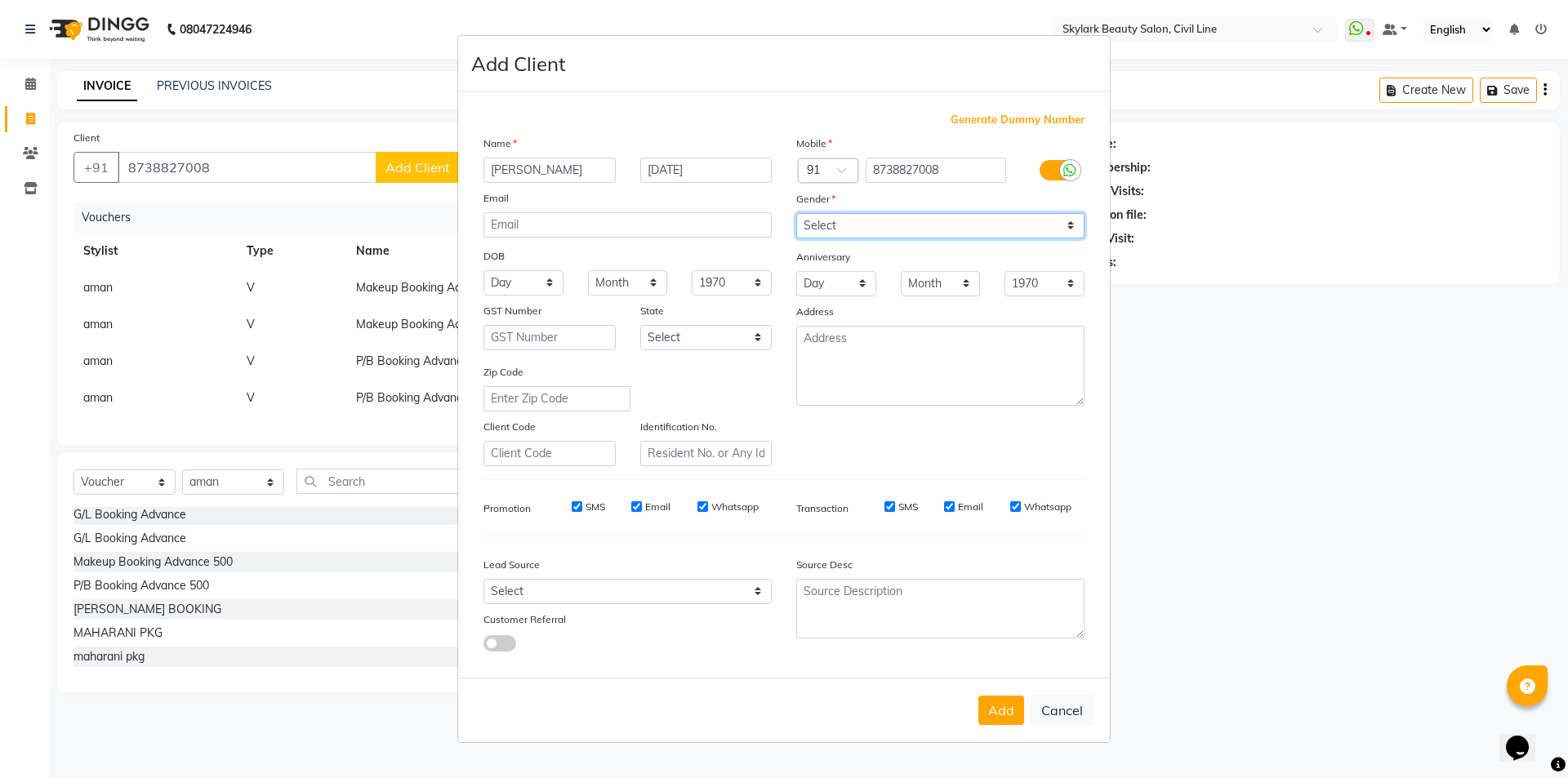
click at [796, 213] on select "Select Male Female Other Prefer Not To Say" at bounding box center [940, 225] width 288 height 25
click at [1001, 706] on button "Add" at bounding box center [1000, 710] width 46 height 29
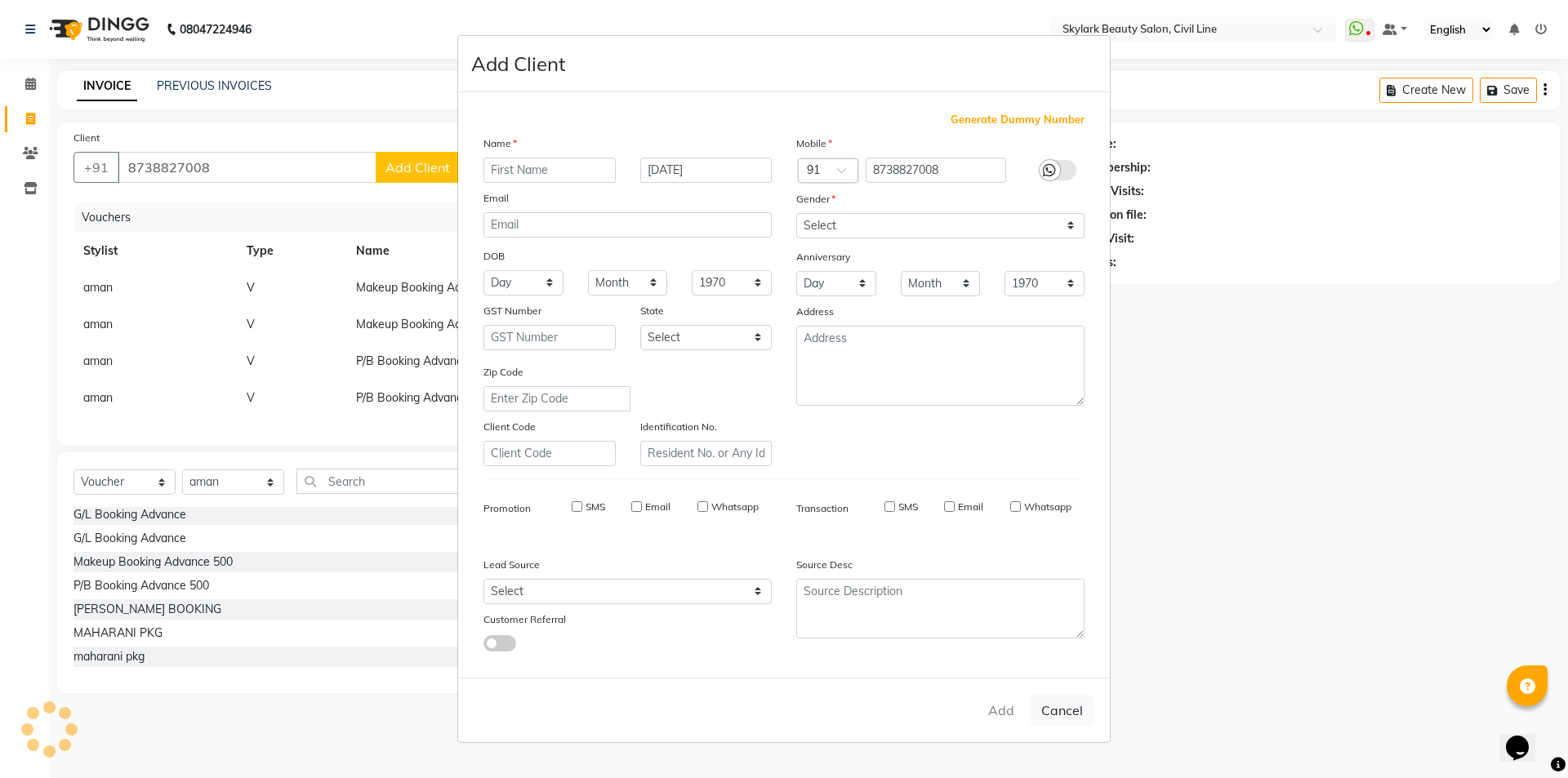
select select
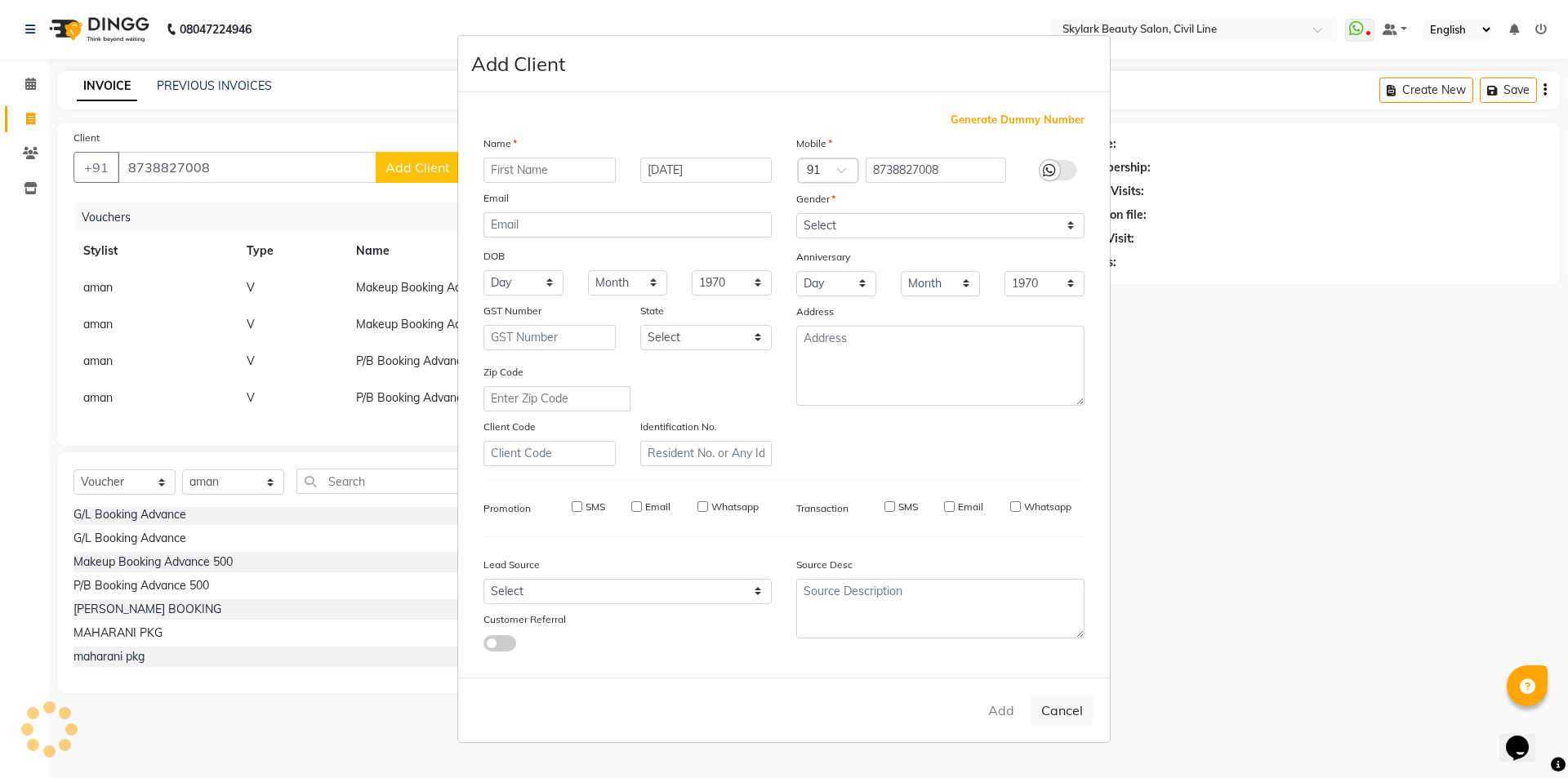
select select
checkbox input "false"
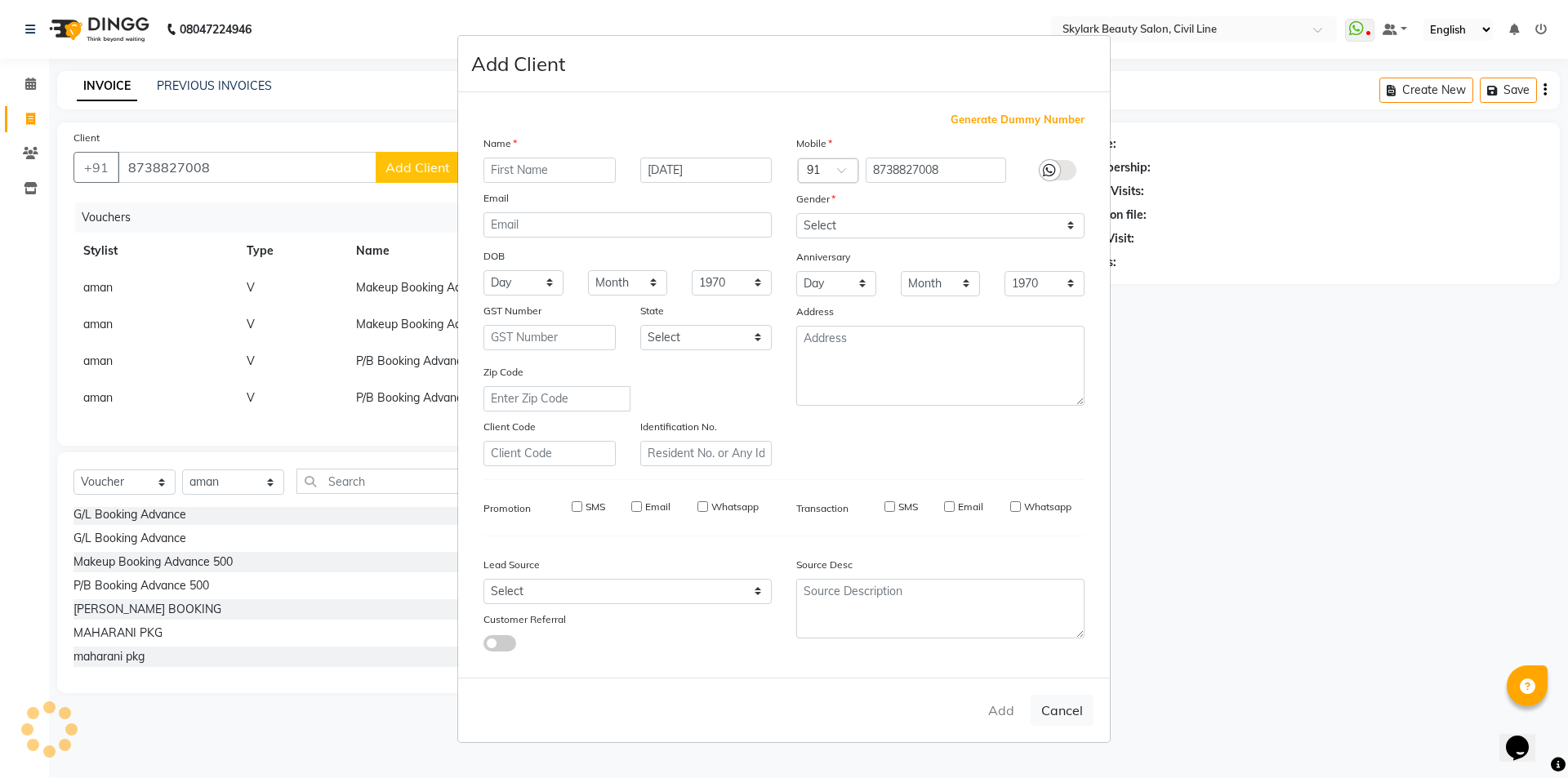
checkbox input "false"
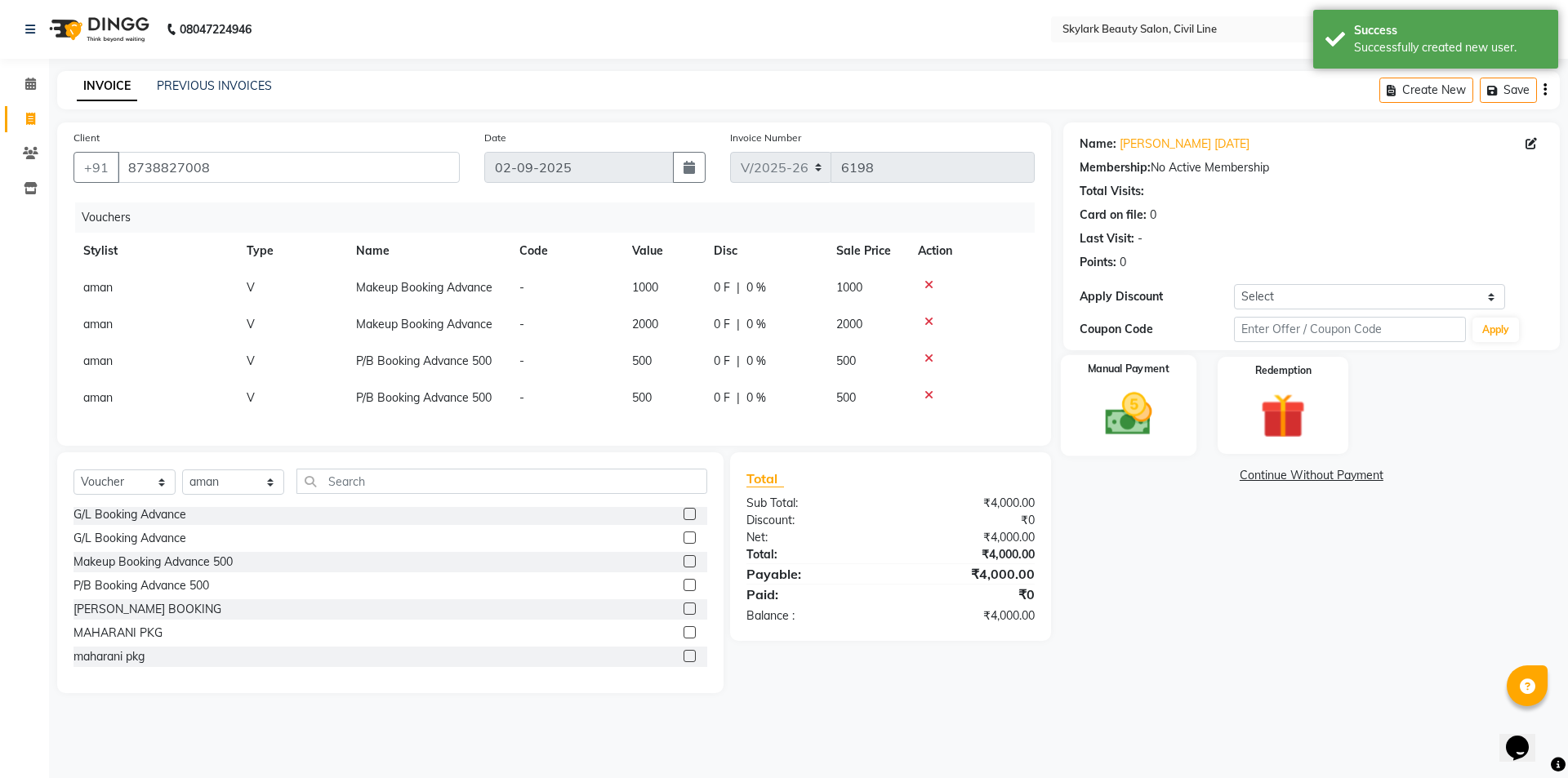
click at [1189, 425] on div "Manual Payment" at bounding box center [1128, 405] width 136 height 100
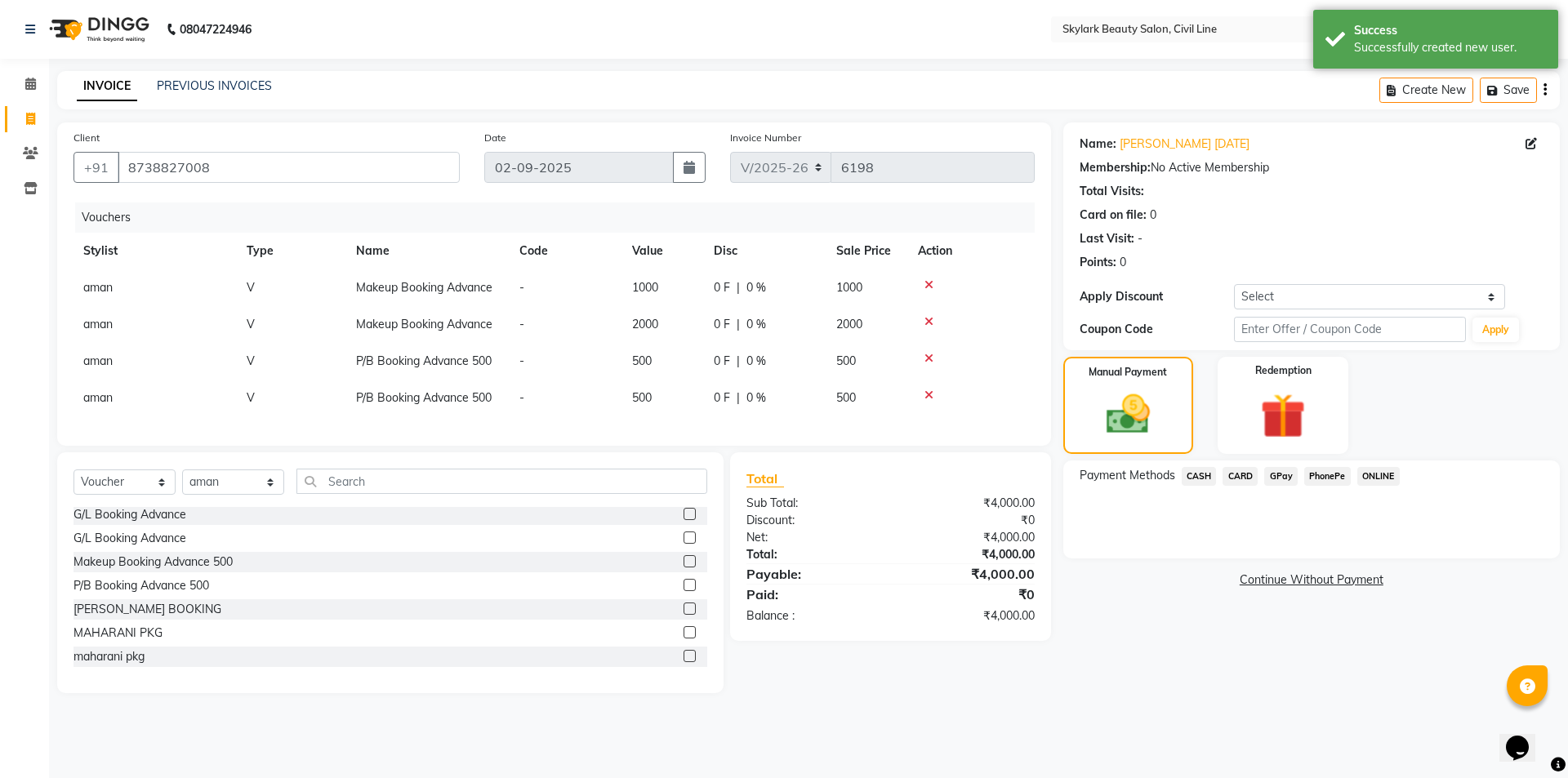
click at [1278, 473] on span "GPay" at bounding box center [1281, 476] width 33 height 18
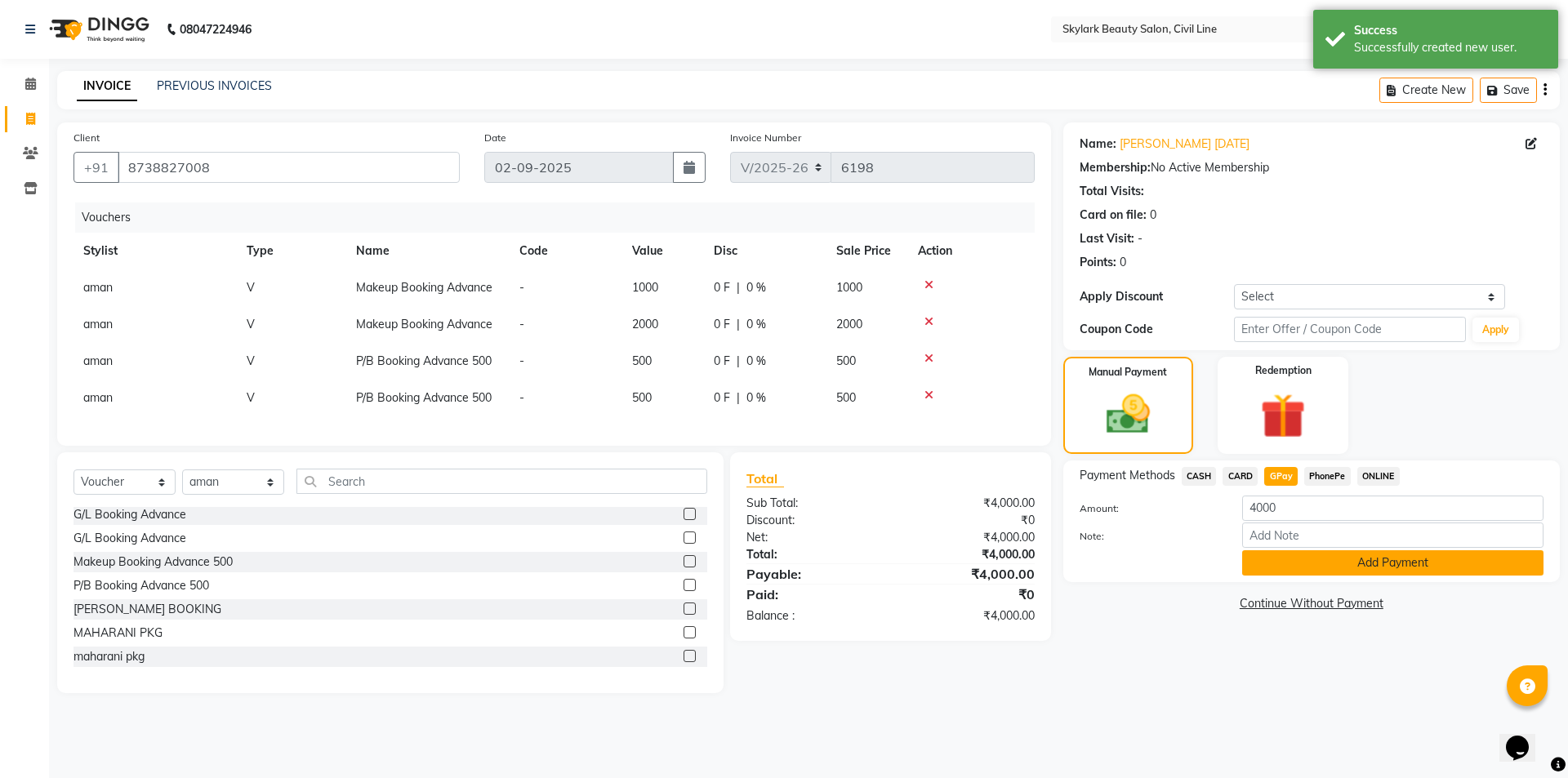
click at [1335, 558] on button "Add Payment" at bounding box center [1392, 563] width 301 height 25
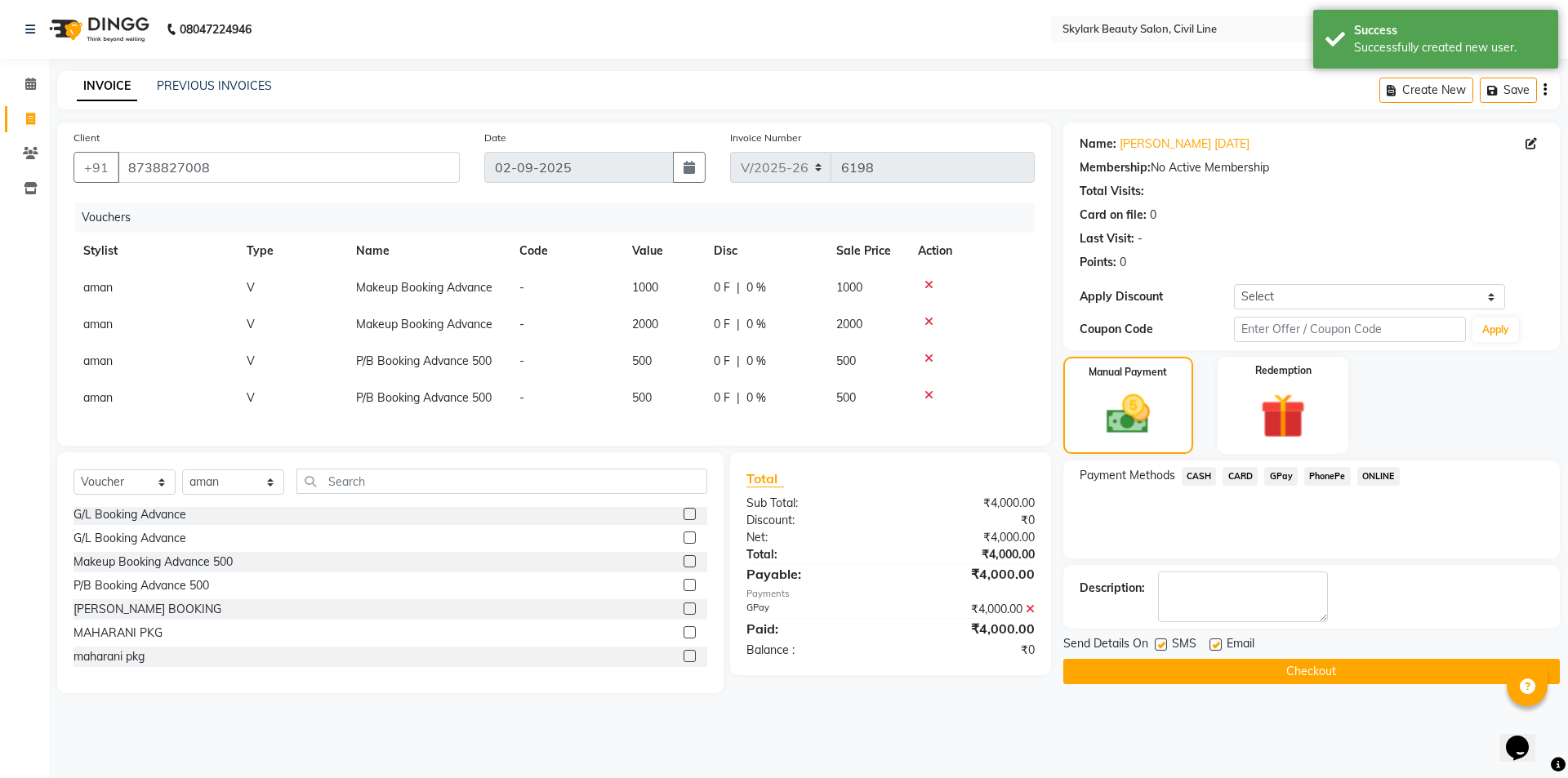
click at [1278, 671] on button "Checkout" at bounding box center [1311, 672] width 496 height 25
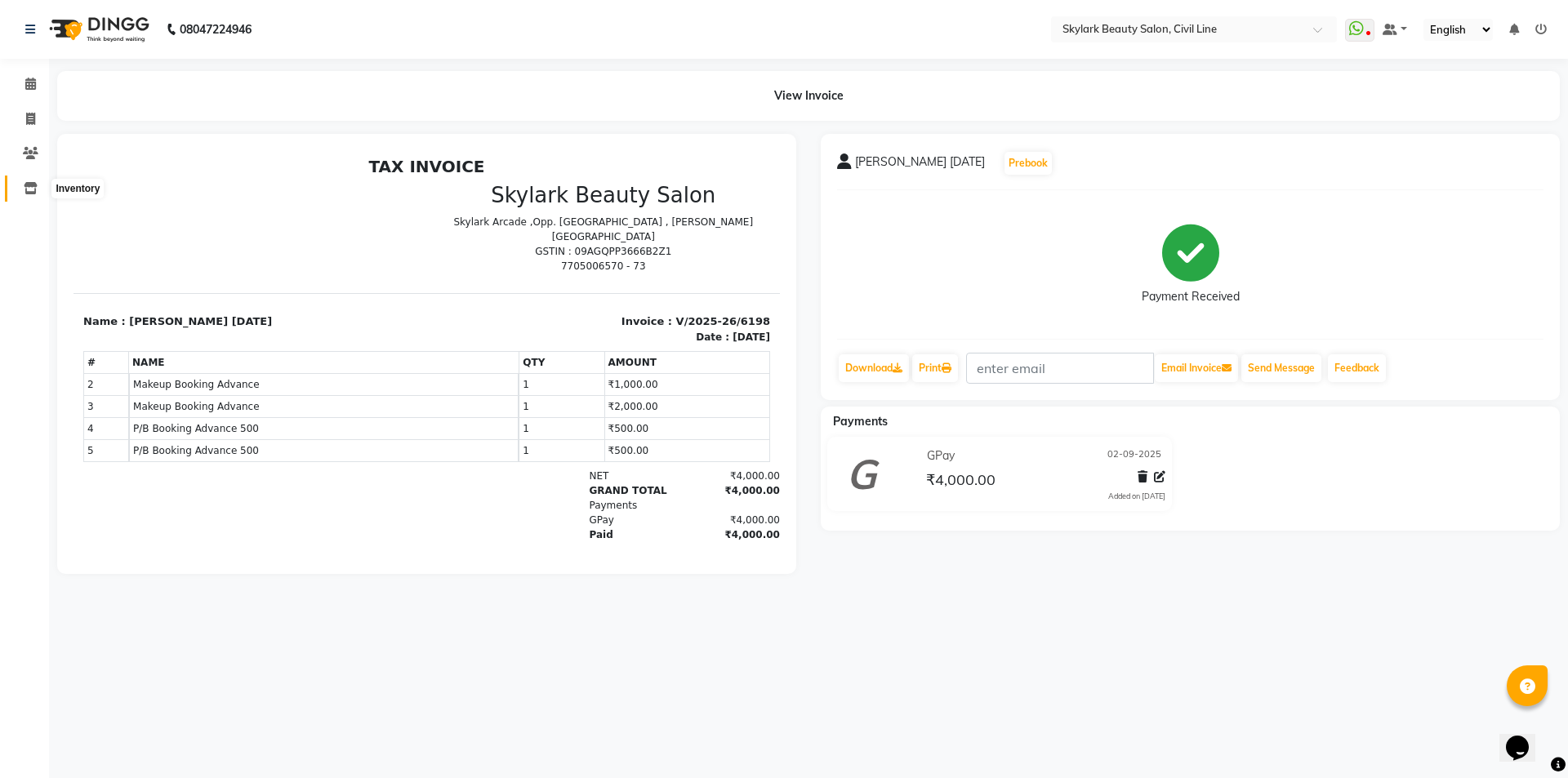
click at [26, 185] on icon at bounding box center [30, 188] width 14 height 13
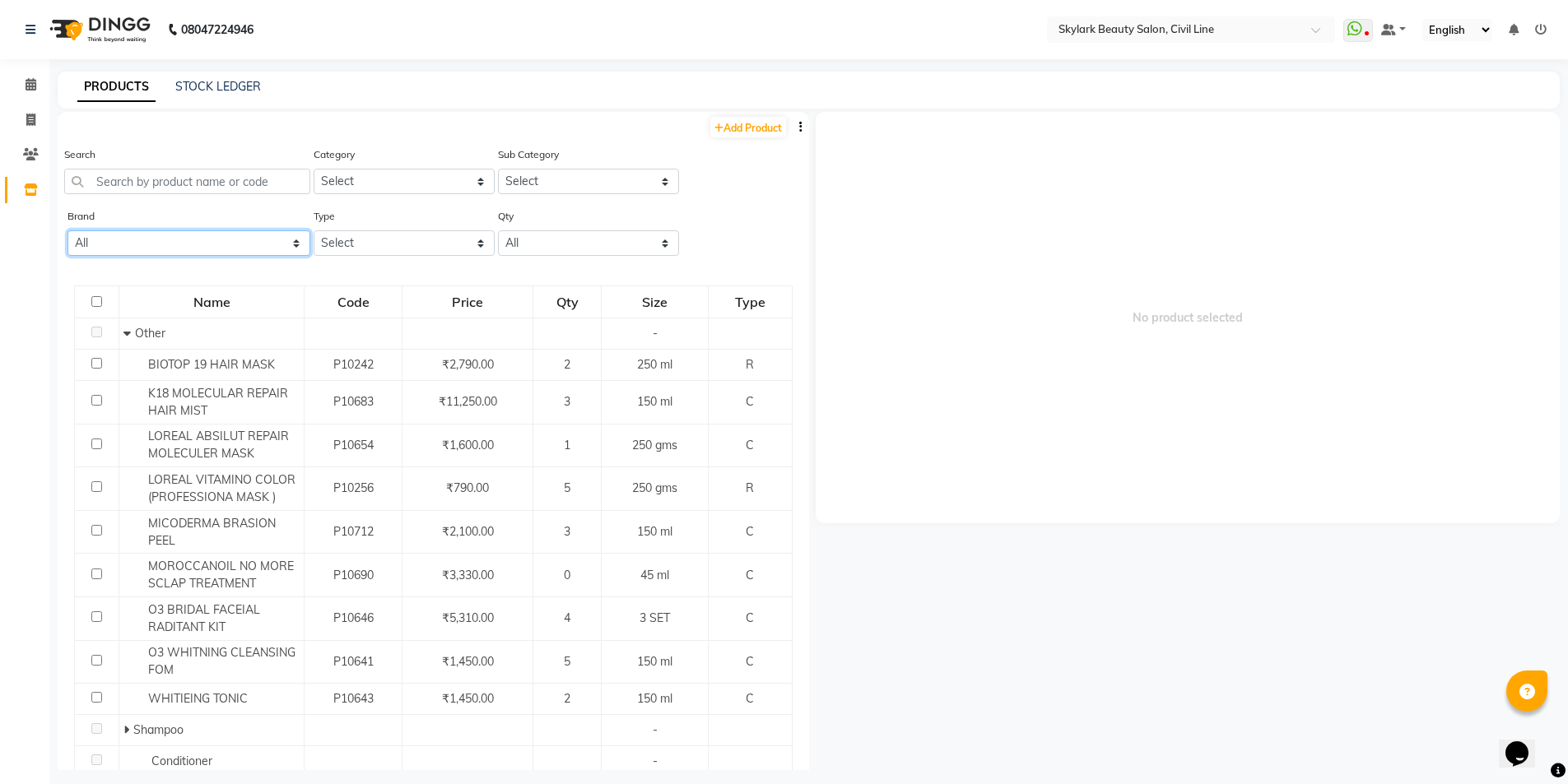
click at [159, 241] on select "All 03 Professional [PERSON_NAME] Biotop Bio Top Cadiveu Cadveu Floractive Flov…" at bounding box center [189, 243] width 243 height 25
select select "biotop"
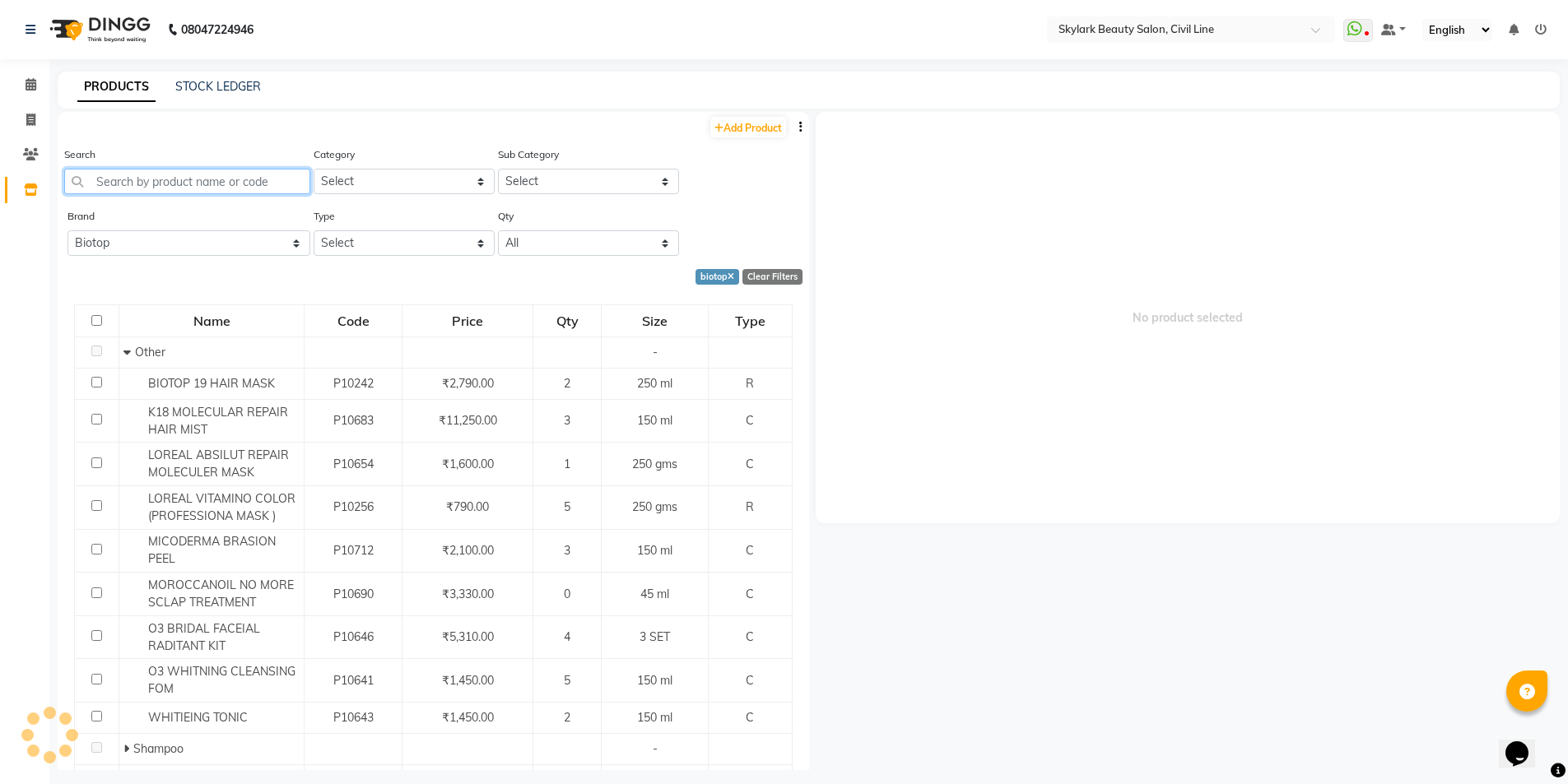
click at [153, 184] on input "text" at bounding box center [187, 181] width 246 height 25
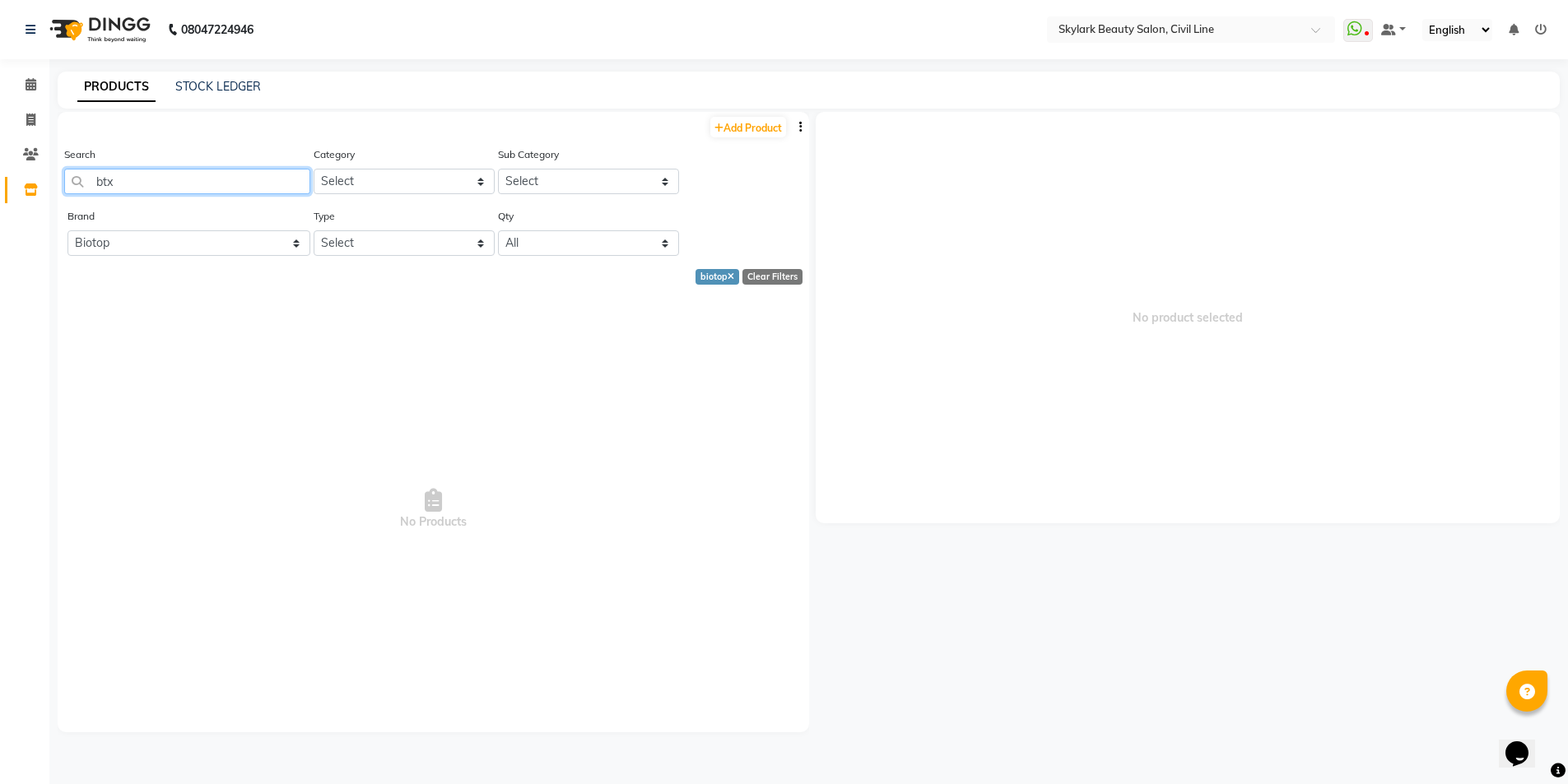
type input "btx"
click at [297, 252] on select "All 03 Professional [PERSON_NAME] Biotop Bio Top Cadiveu Cadveu Floractive Flov…" at bounding box center [189, 243] width 243 height 25
select select "cadveu"
click at [68, 230] on select "All 03 Professional [PERSON_NAME] Biotop Bio Top Cadiveu Cadveu Floractive Flov…" at bounding box center [189, 243] width 243 height 25
drag, startPoint x: 422, startPoint y: 230, endPoint x: 426, endPoint y: 243, distance: 13.6
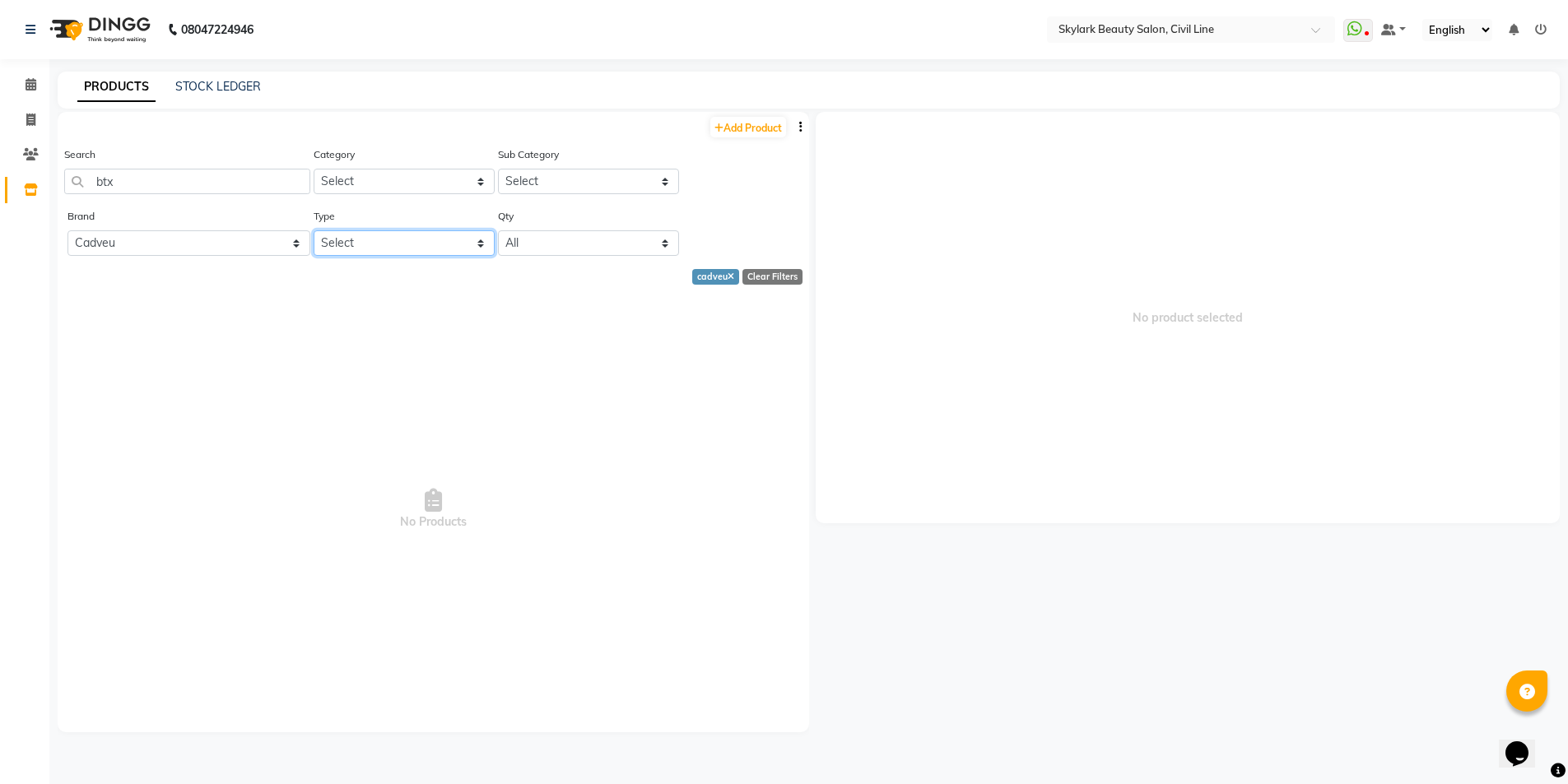
click at [424, 237] on select "Select Both Retail Consumable" at bounding box center [403, 243] width 181 height 25
select select "C"
click at [313, 230] on select "Select Both Retail Consumable" at bounding box center [403, 243] width 181 height 25
click at [260, 175] on input "btx" at bounding box center [187, 181] width 246 height 25
type input "b"
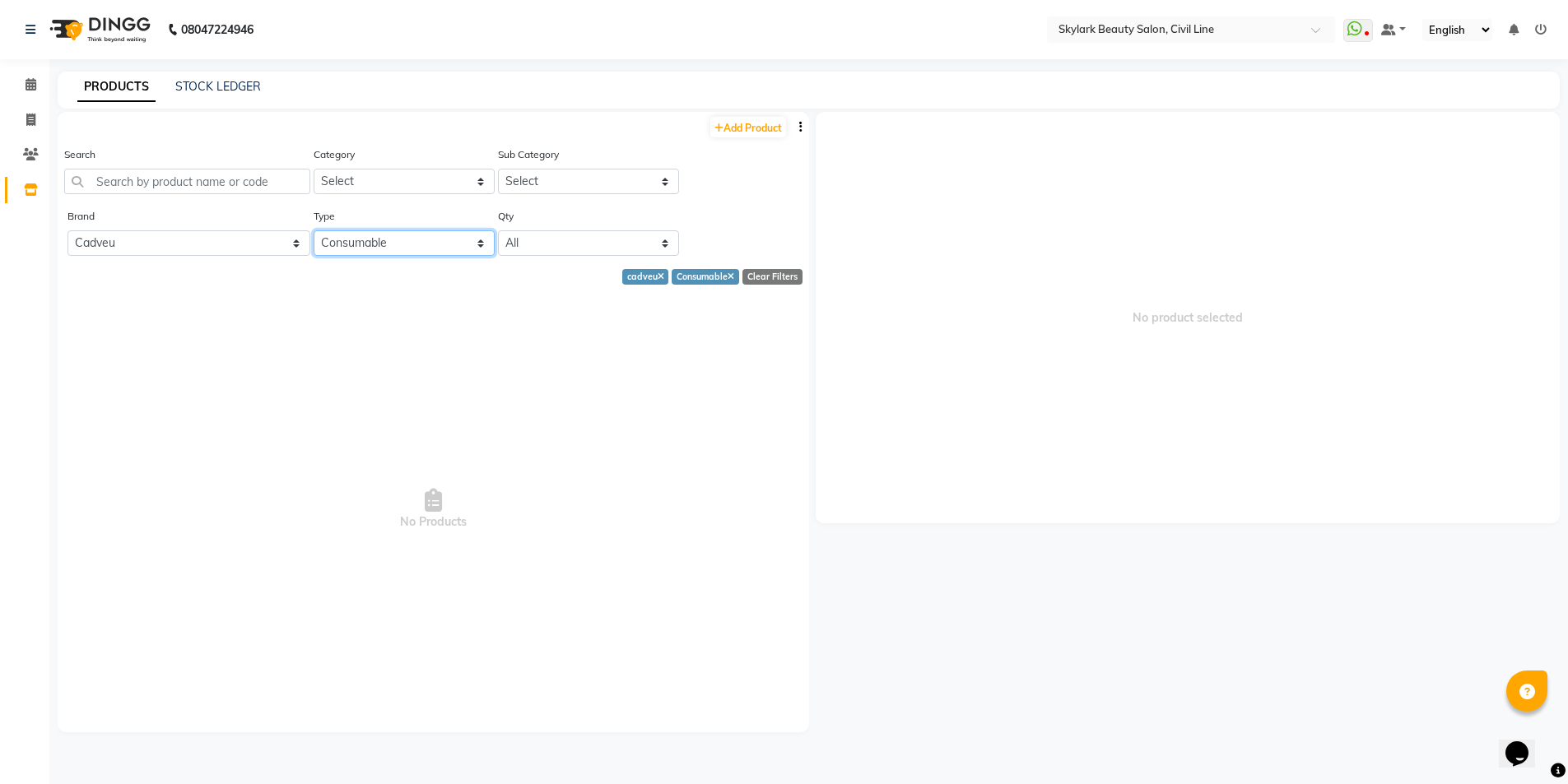
click at [426, 243] on select "Select Both Retail Consumable" at bounding box center [403, 243] width 181 height 25
click at [313, 230] on select "Select Both Retail Consumable" at bounding box center [403, 243] width 181 height 25
click at [215, 243] on select "All 03 Professional [PERSON_NAME] Biotop Bio Top Cadiveu Cadveu Floractive Flov…" at bounding box center [189, 243] width 243 height 25
click at [68, 230] on select "All 03 Professional [PERSON_NAME] Biotop Bio Top Cadiveu Cadveu Floractive Flov…" at bounding box center [189, 243] width 243 height 25
click at [269, 246] on select "All 03 Professional [PERSON_NAME] Biotop Bio Top Cadiveu Cadveu Floractive Flov…" at bounding box center [189, 243] width 243 height 25
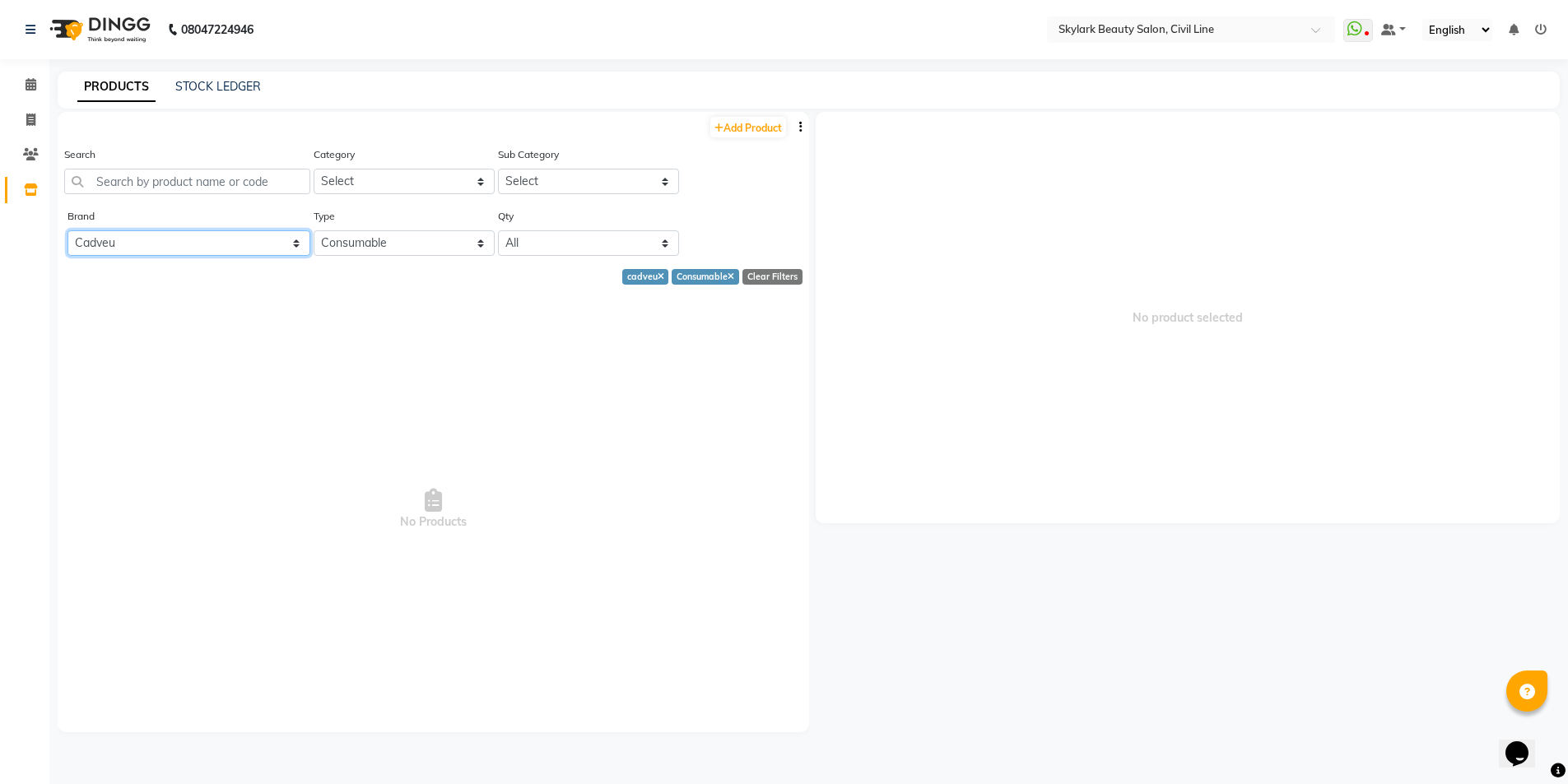
select select "cadiveu"
click at [68, 230] on select "All 03 Professional [PERSON_NAME] Biotop Bio Top Cadiveu Cadveu Floractive Flov…" at bounding box center [189, 243] width 243 height 25
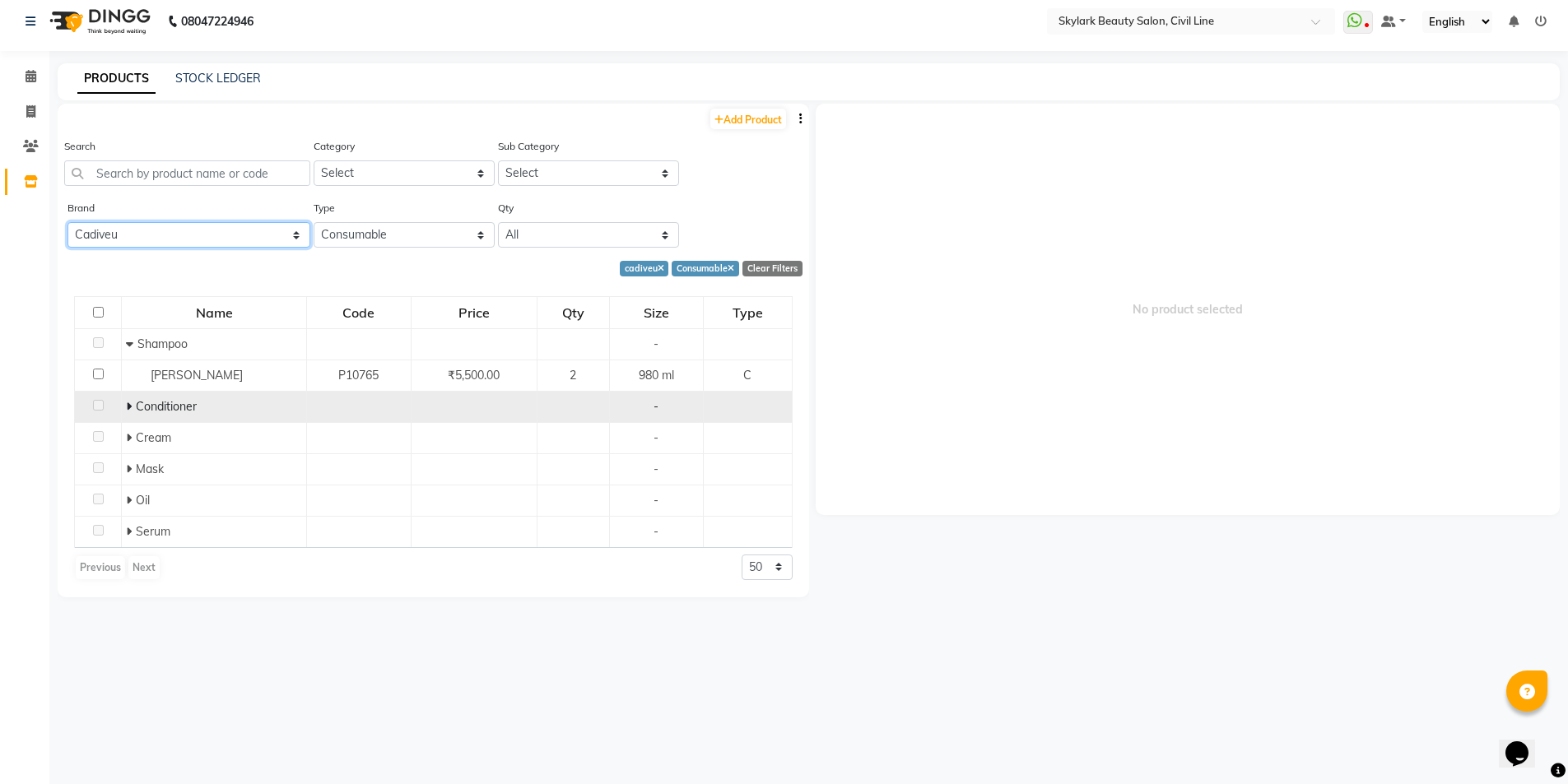
scroll to position [11, 0]
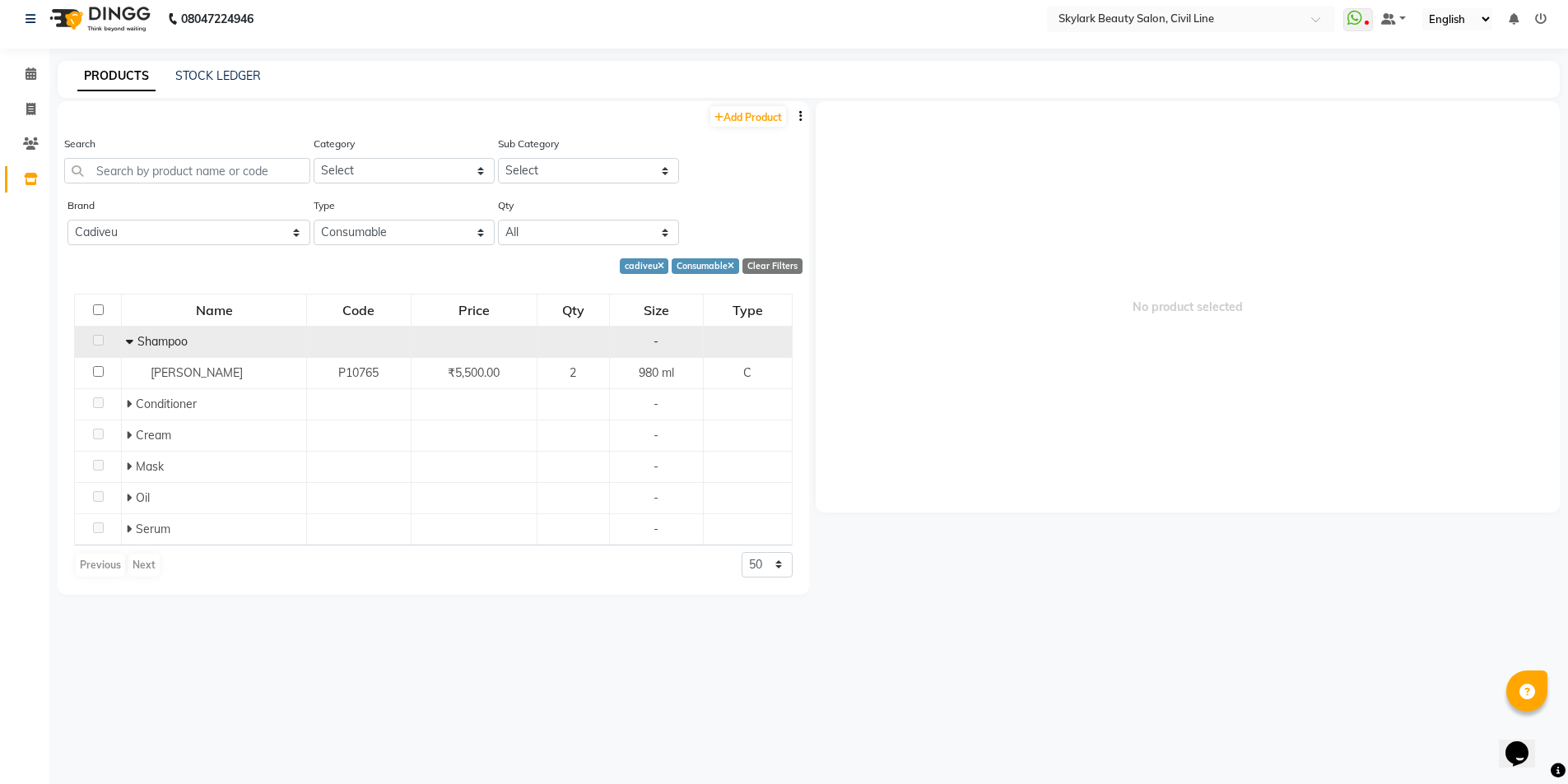
click at [130, 343] on icon at bounding box center [130, 342] width 8 height 12
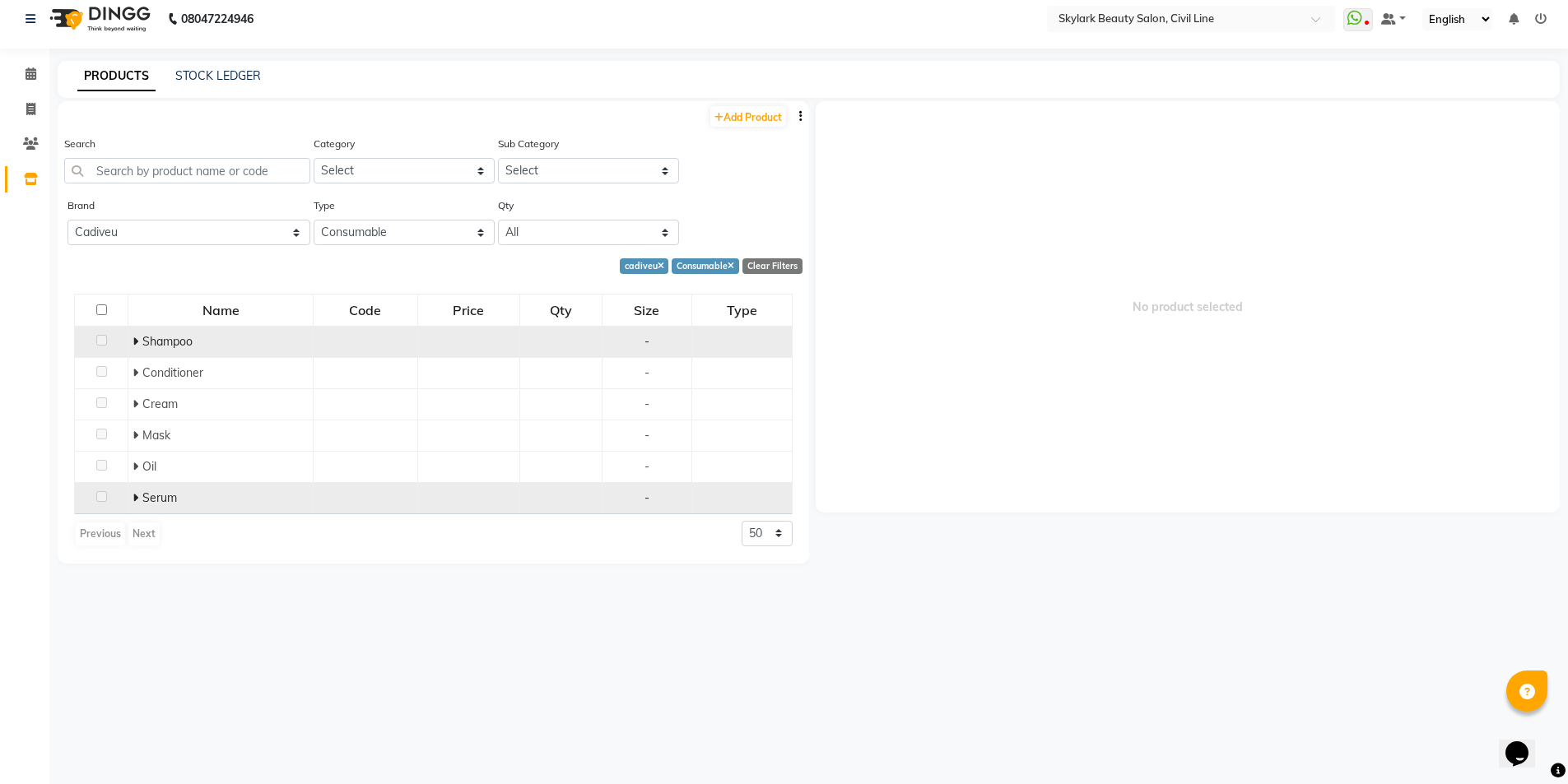
click at [135, 492] on icon at bounding box center [135, 498] width 6 height 12
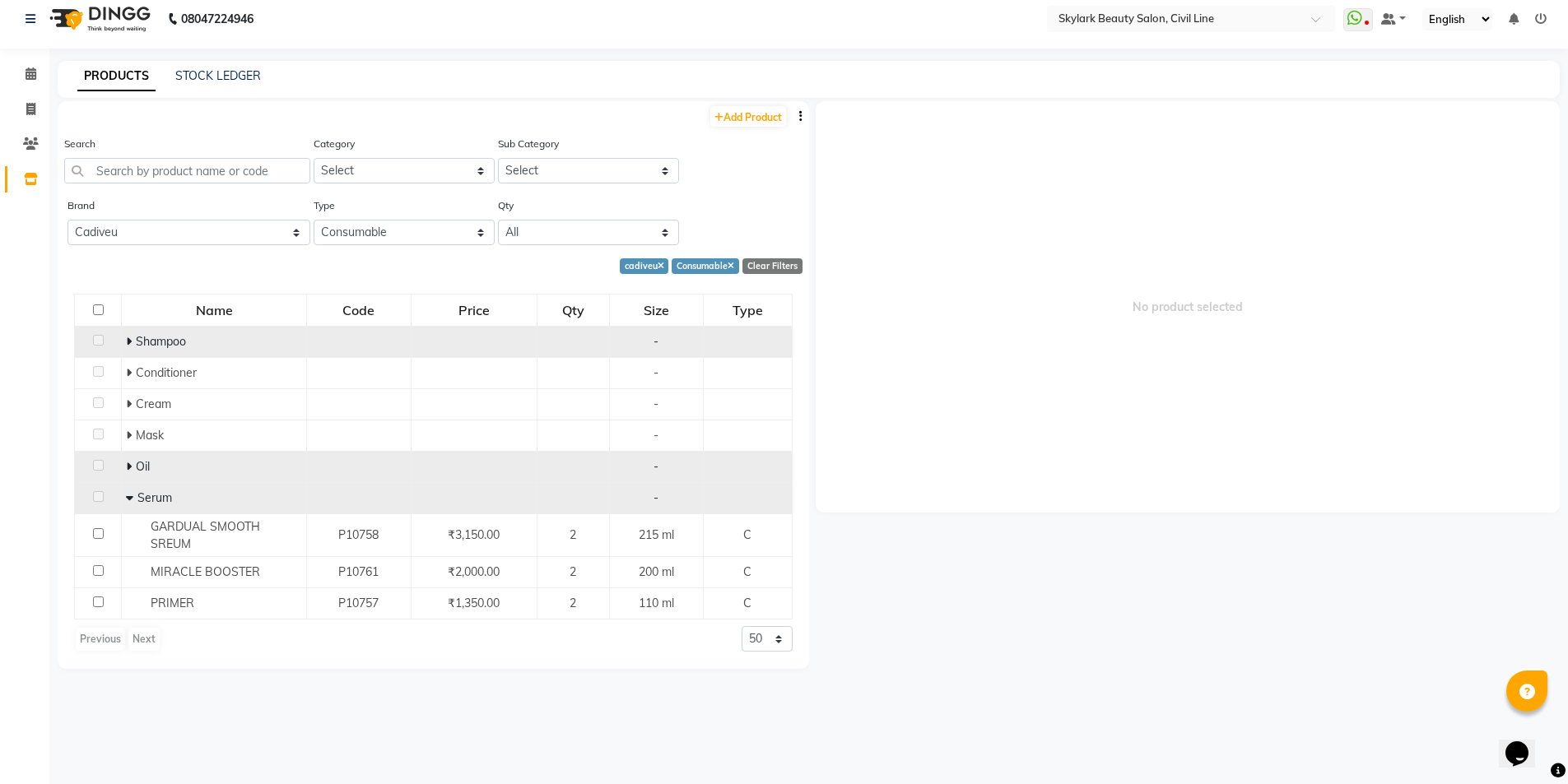
click at [131, 470] on icon at bounding box center [129, 467] width 6 height 12
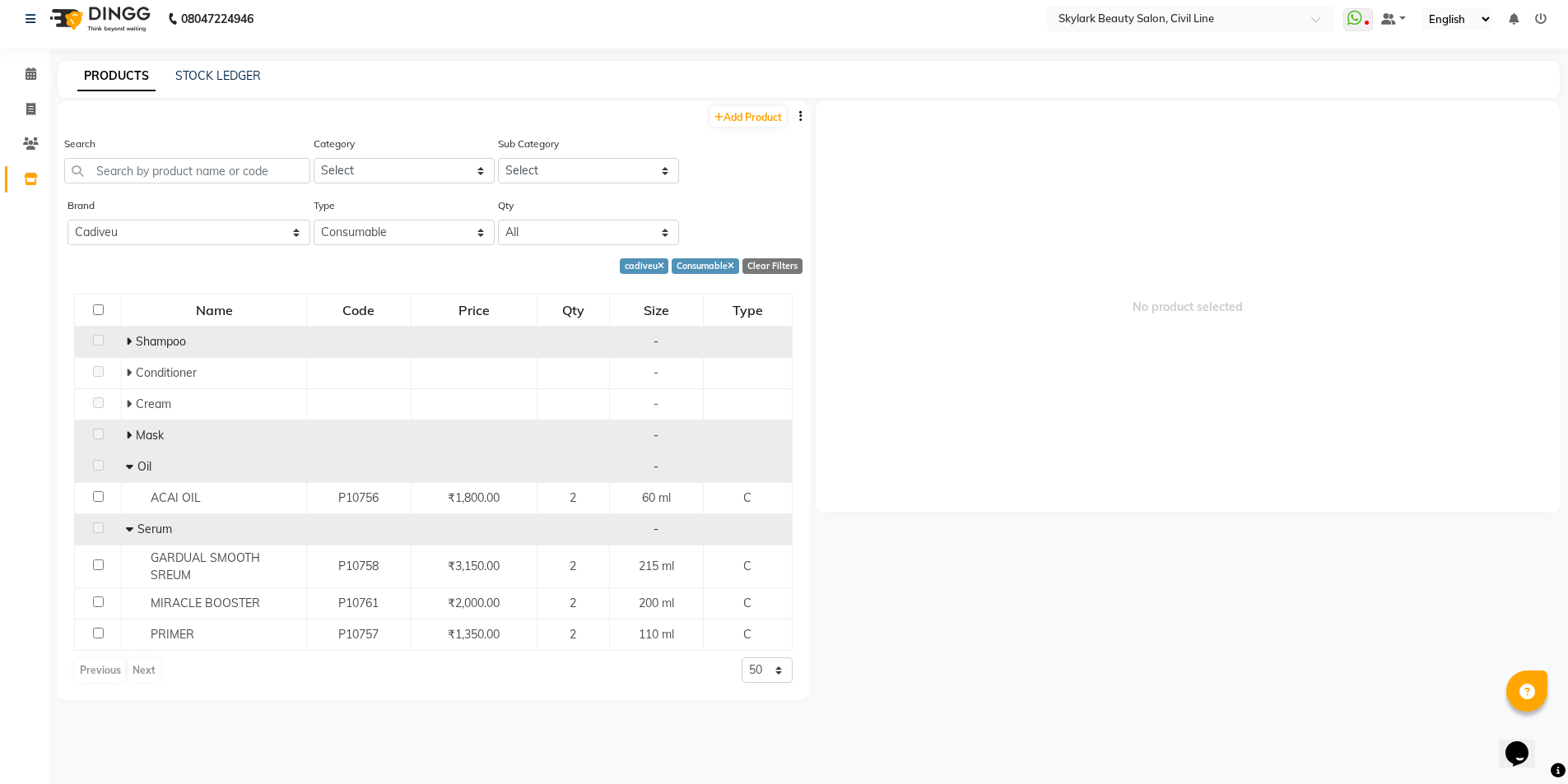
click at [131, 433] on icon at bounding box center [129, 436] width 6 height 12
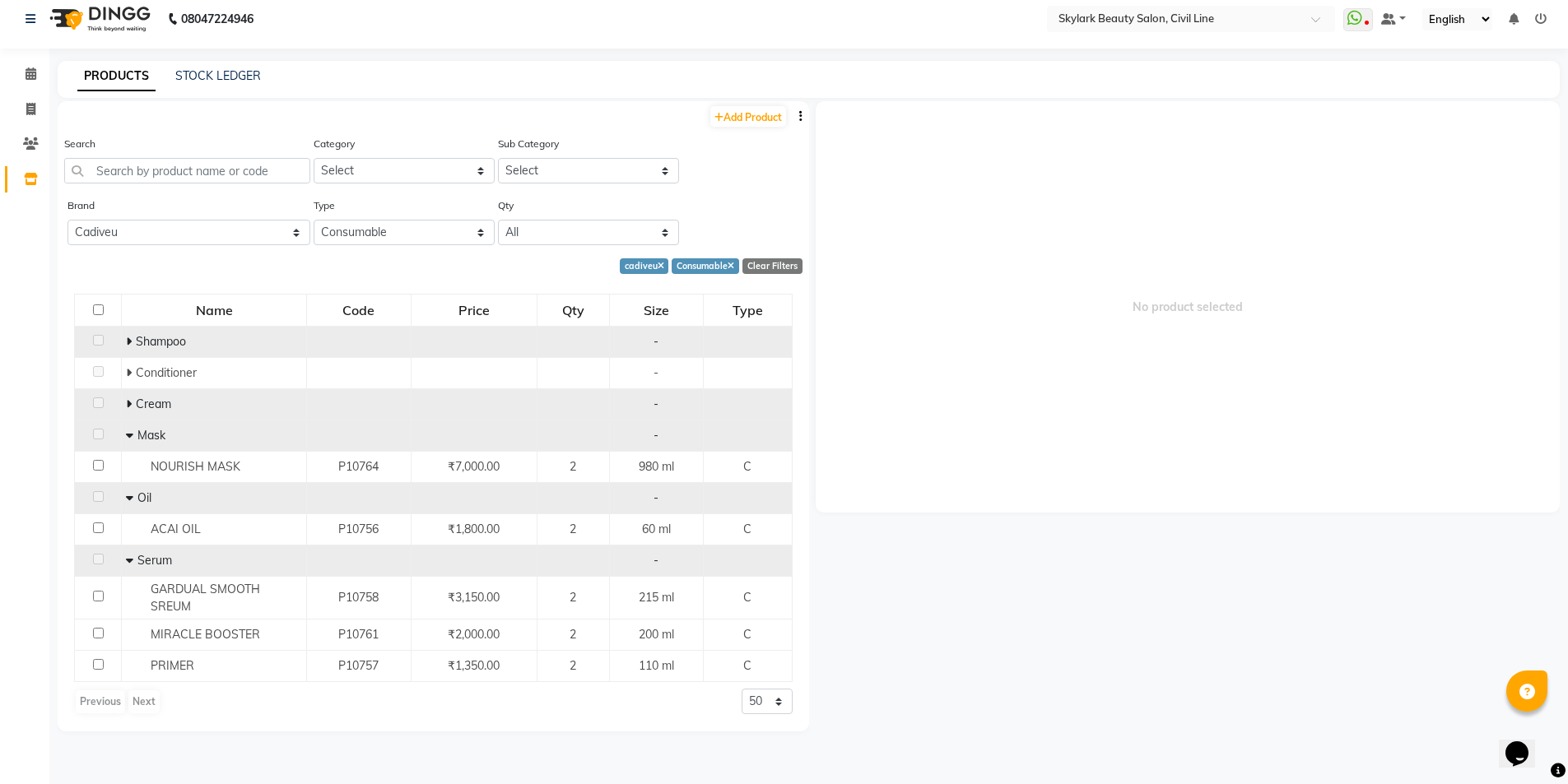
click at [133, 406] on span at bounding box center [131, 403] width 10 height 15
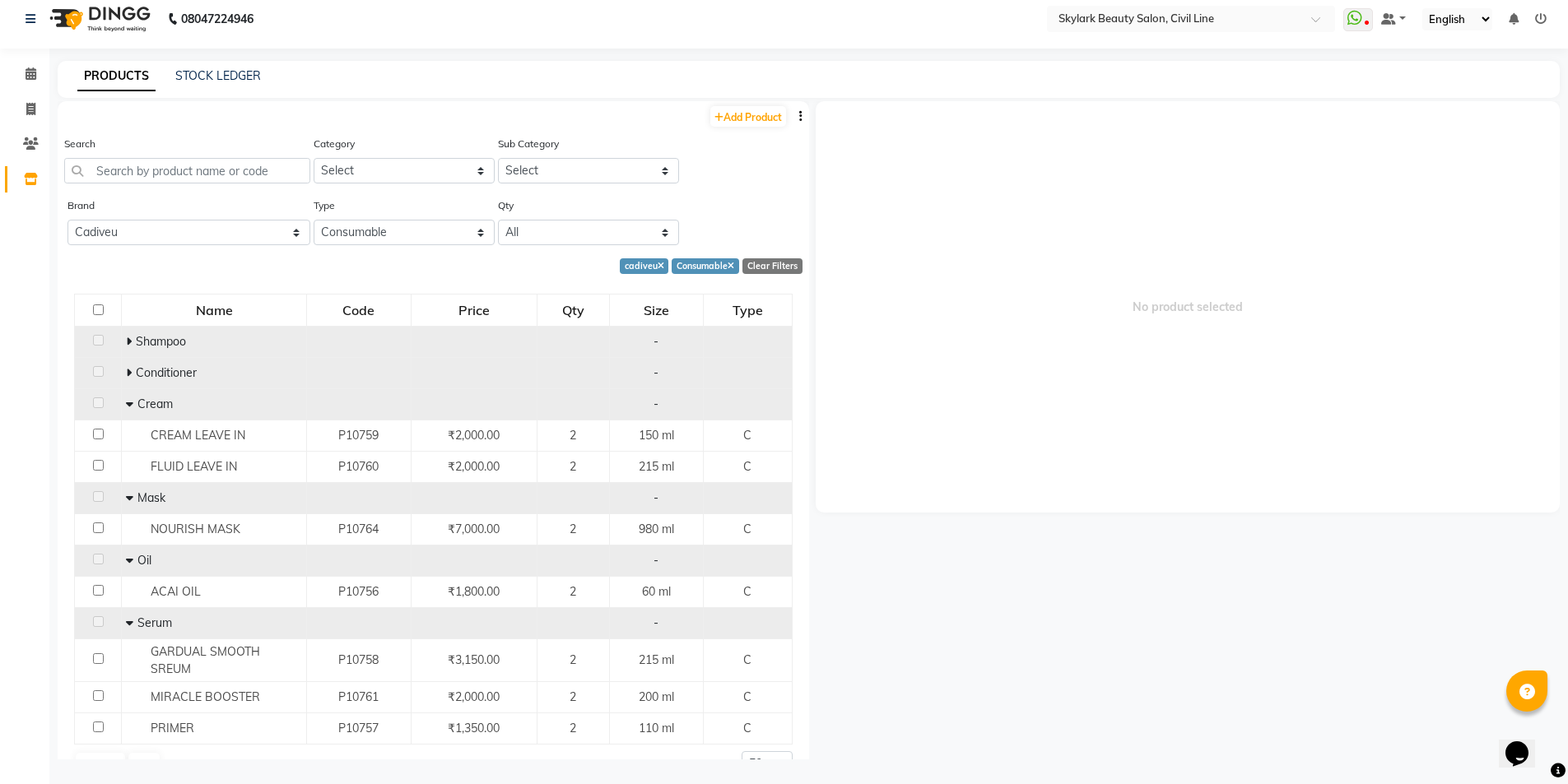
click at [129, 374] on icon at bounding box center [129, 373] width 6 height 12
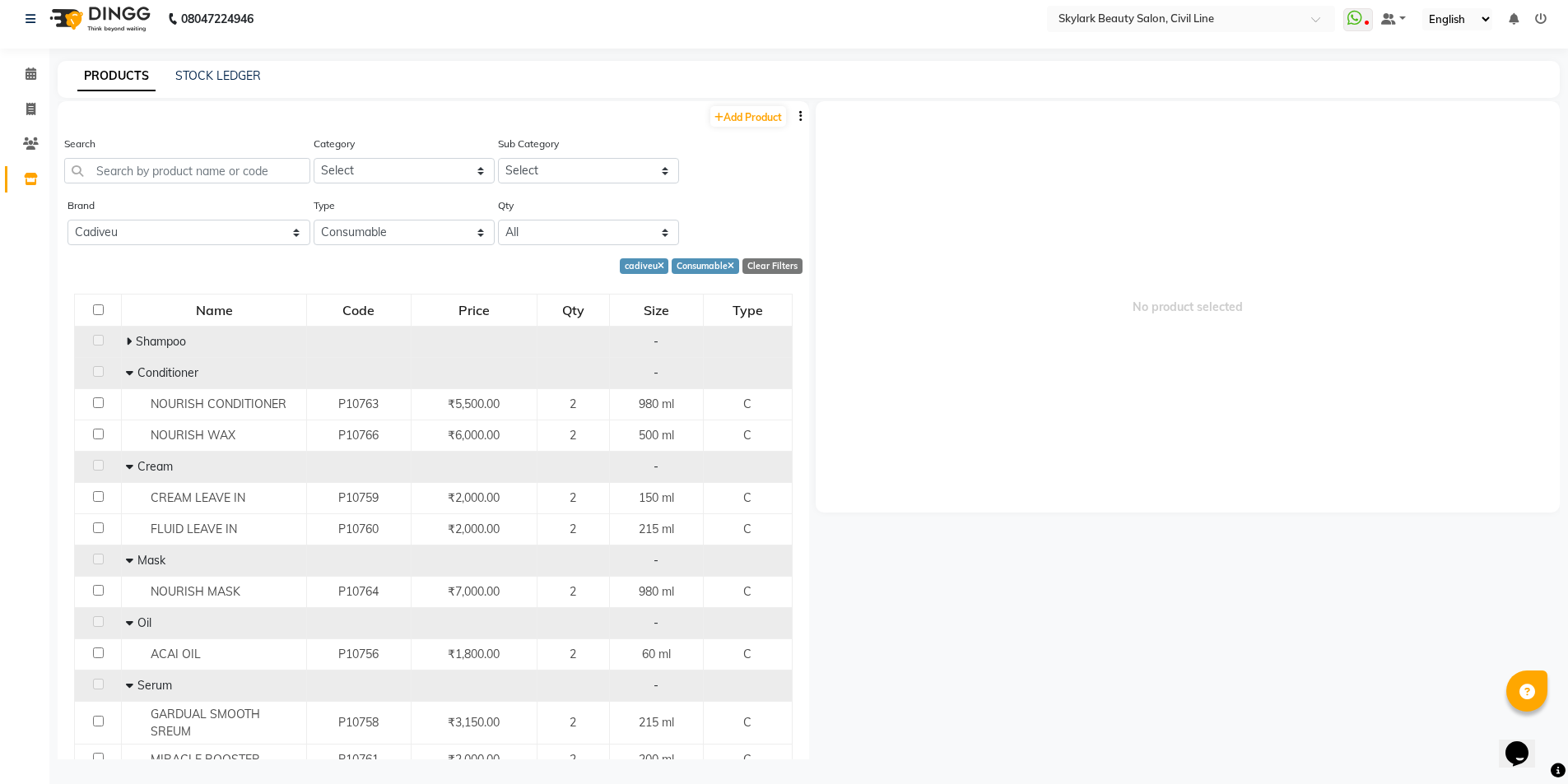
click at [137, 370] on span "Conditioner" at bounding box center [167, 372] width 61 height 15
click at [131, 373] on icon at bounding box center [130, 373] width 8 height 12
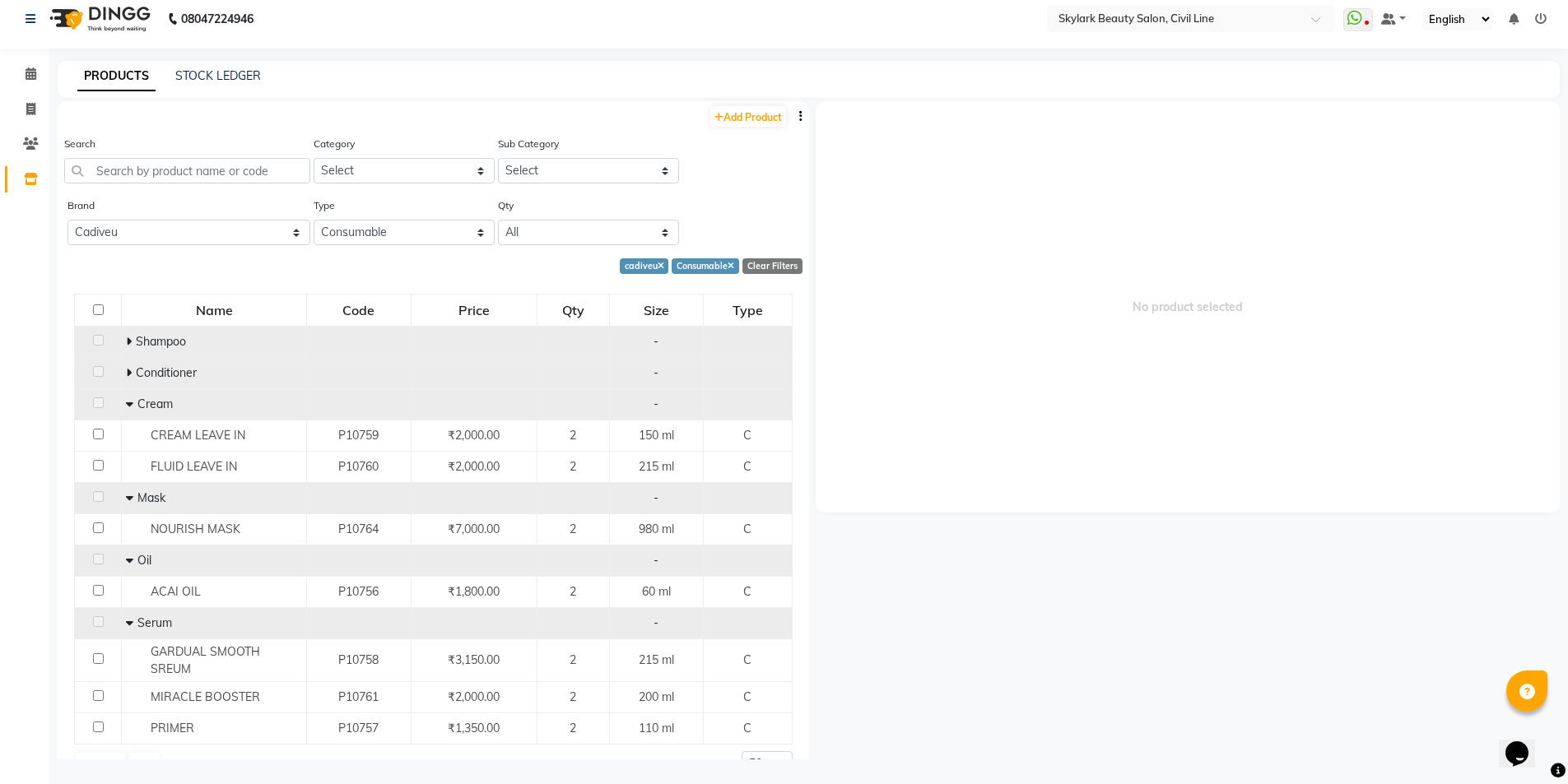
click at [132, 342] on span at bounding box center [131, 341] width 10 height 15
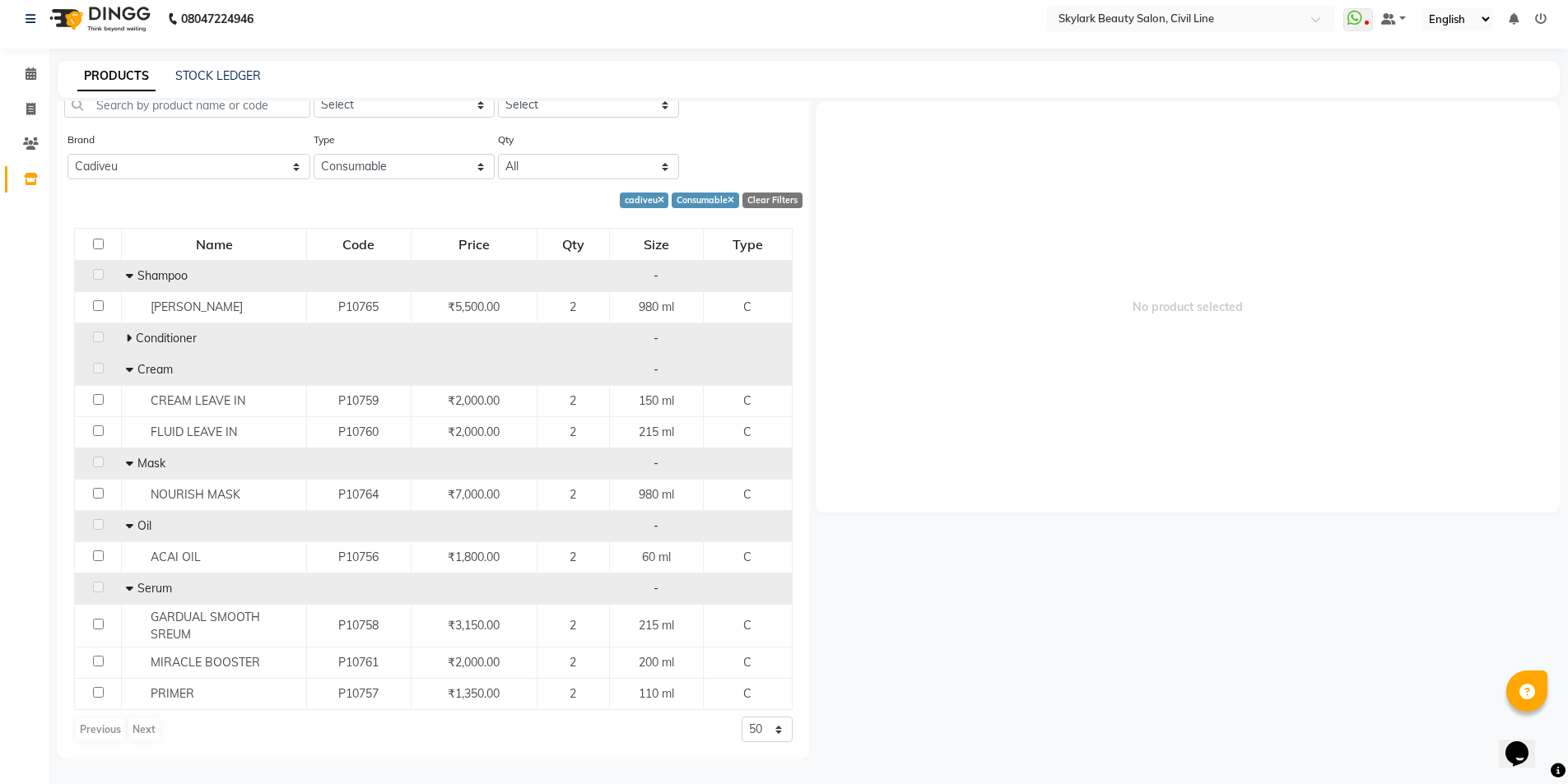
scroll to position [0, 0]
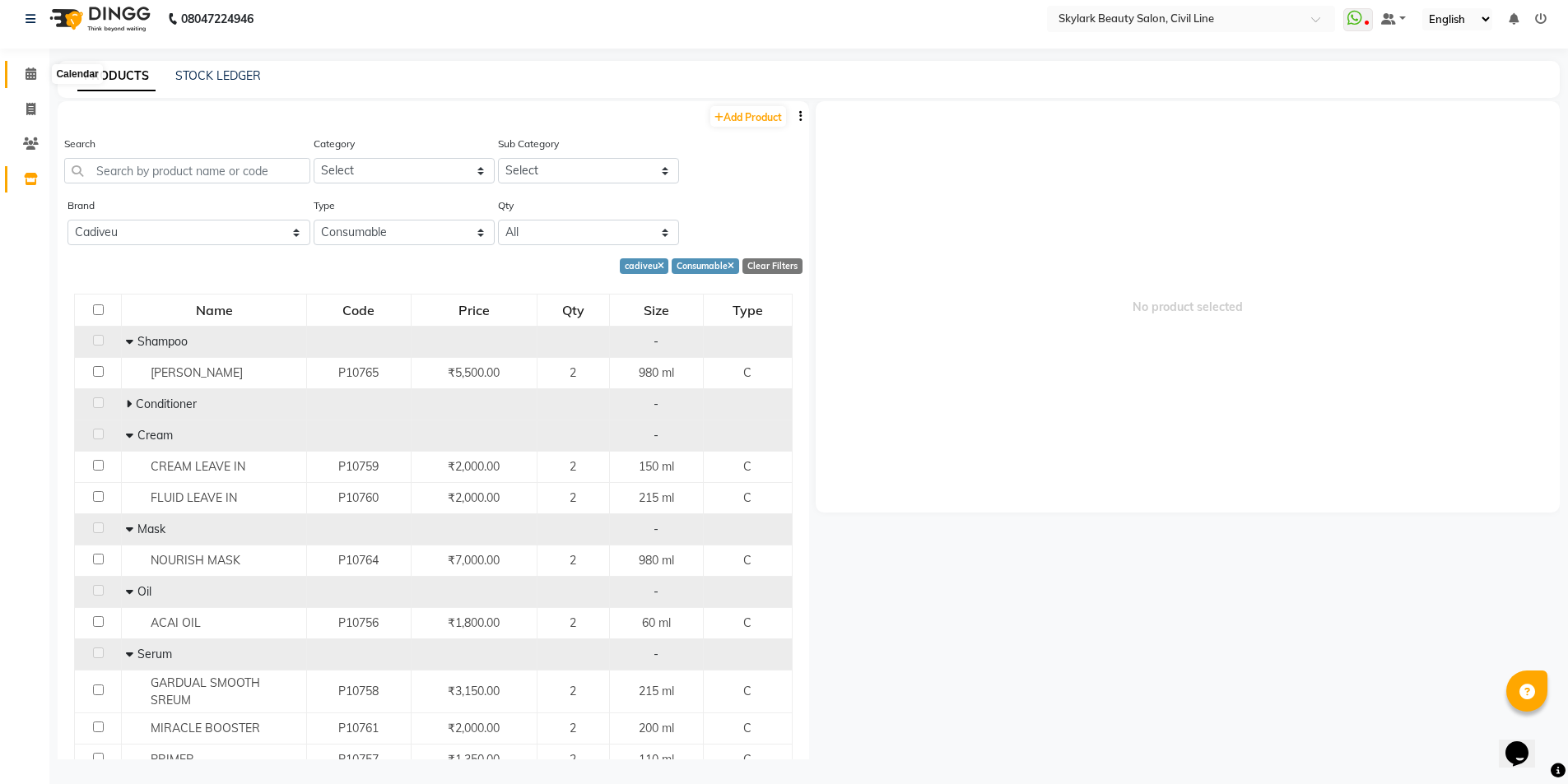
click at [33, 70] on icon at bounding box center [30, 73] width 11 height 13
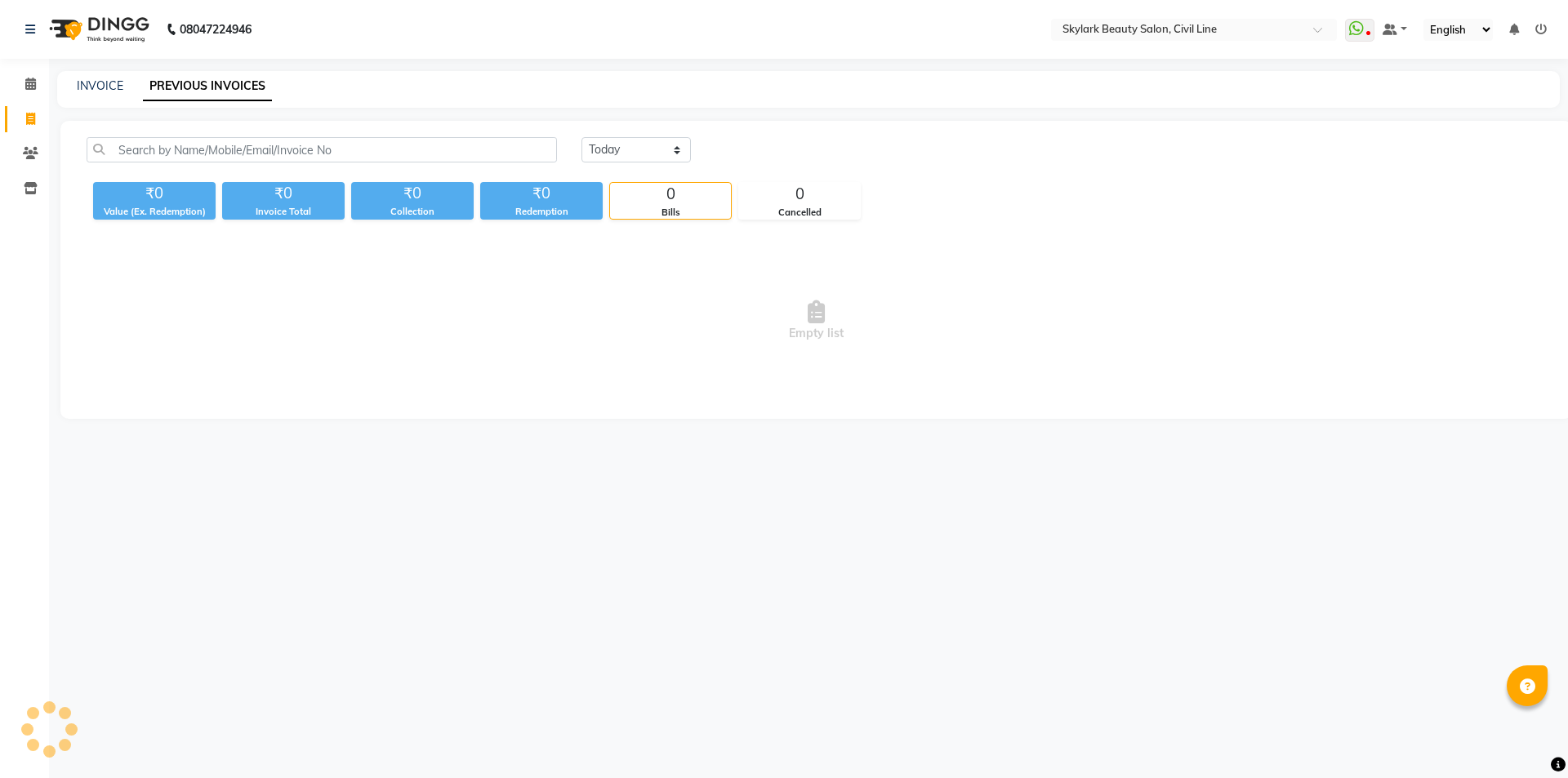
select select "en"
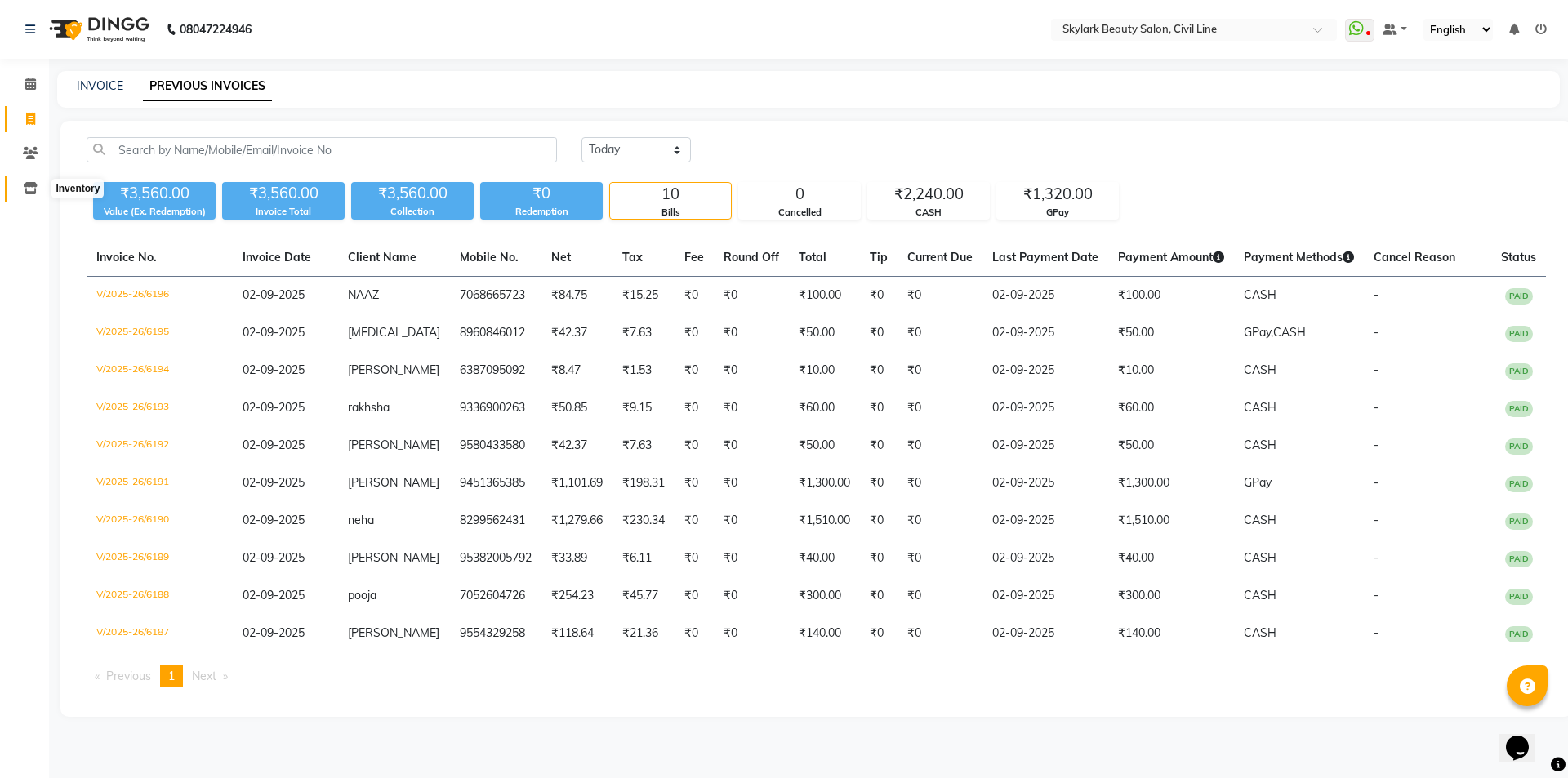
click at [18, 190] on span at bounding box center [30, 188] width 28 height 18
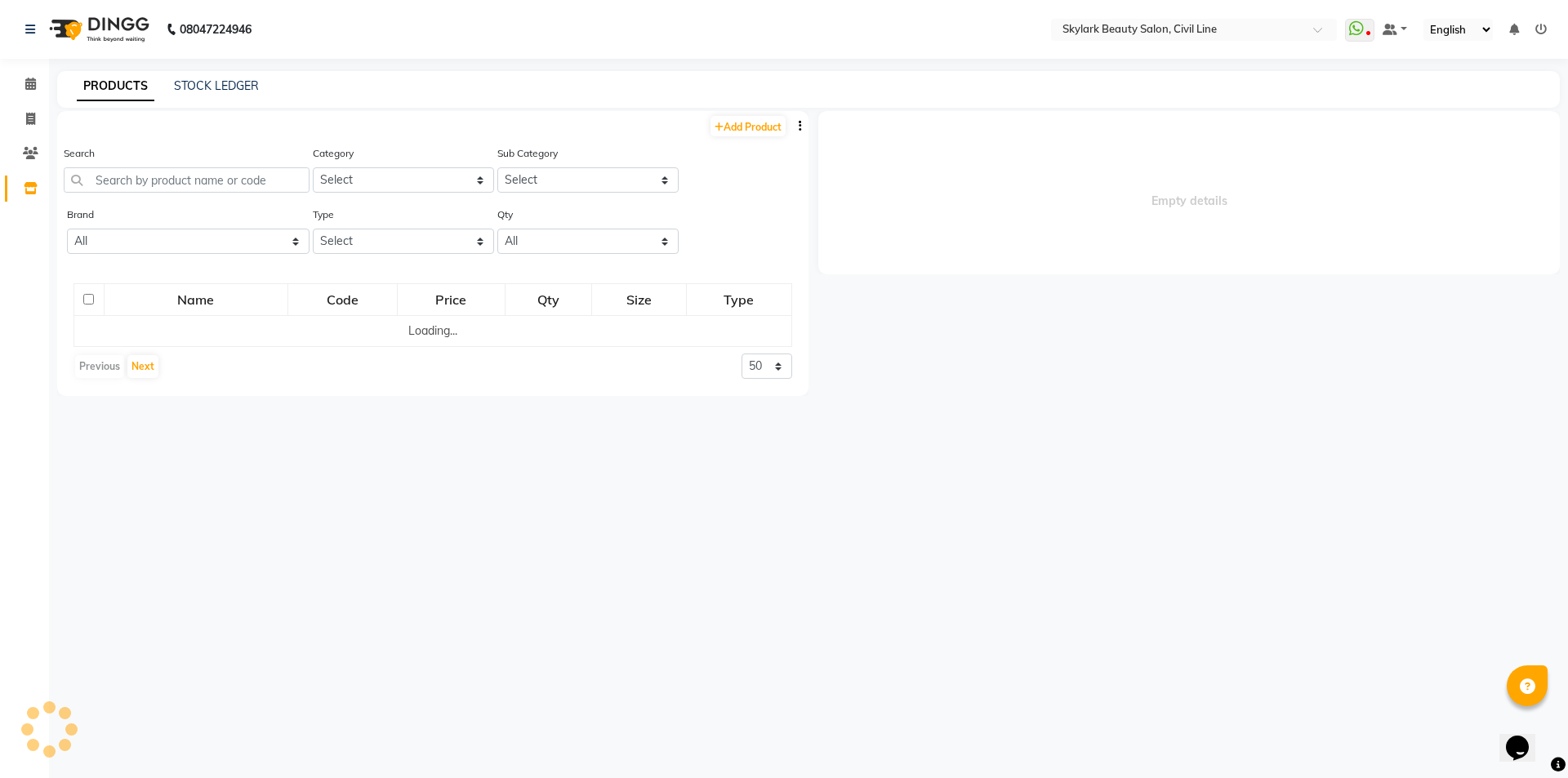
select select
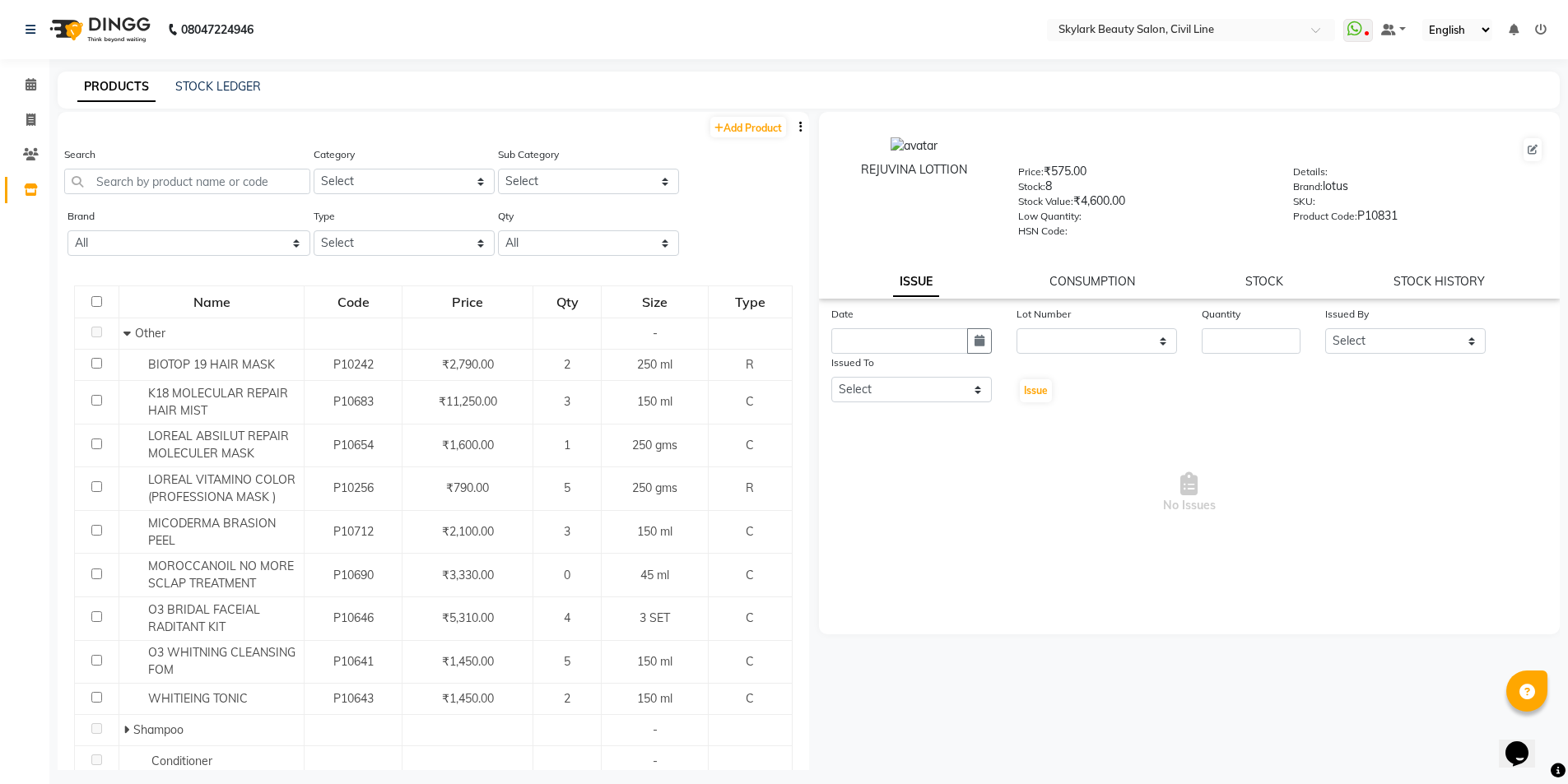
click at [734, 116] on div "Add Product" at bounding box center [434, 125] width 752 height 27
click at [753, 128] on link "Add Product" at bounding box center [748, 126] width 75 height 21
select select "true"
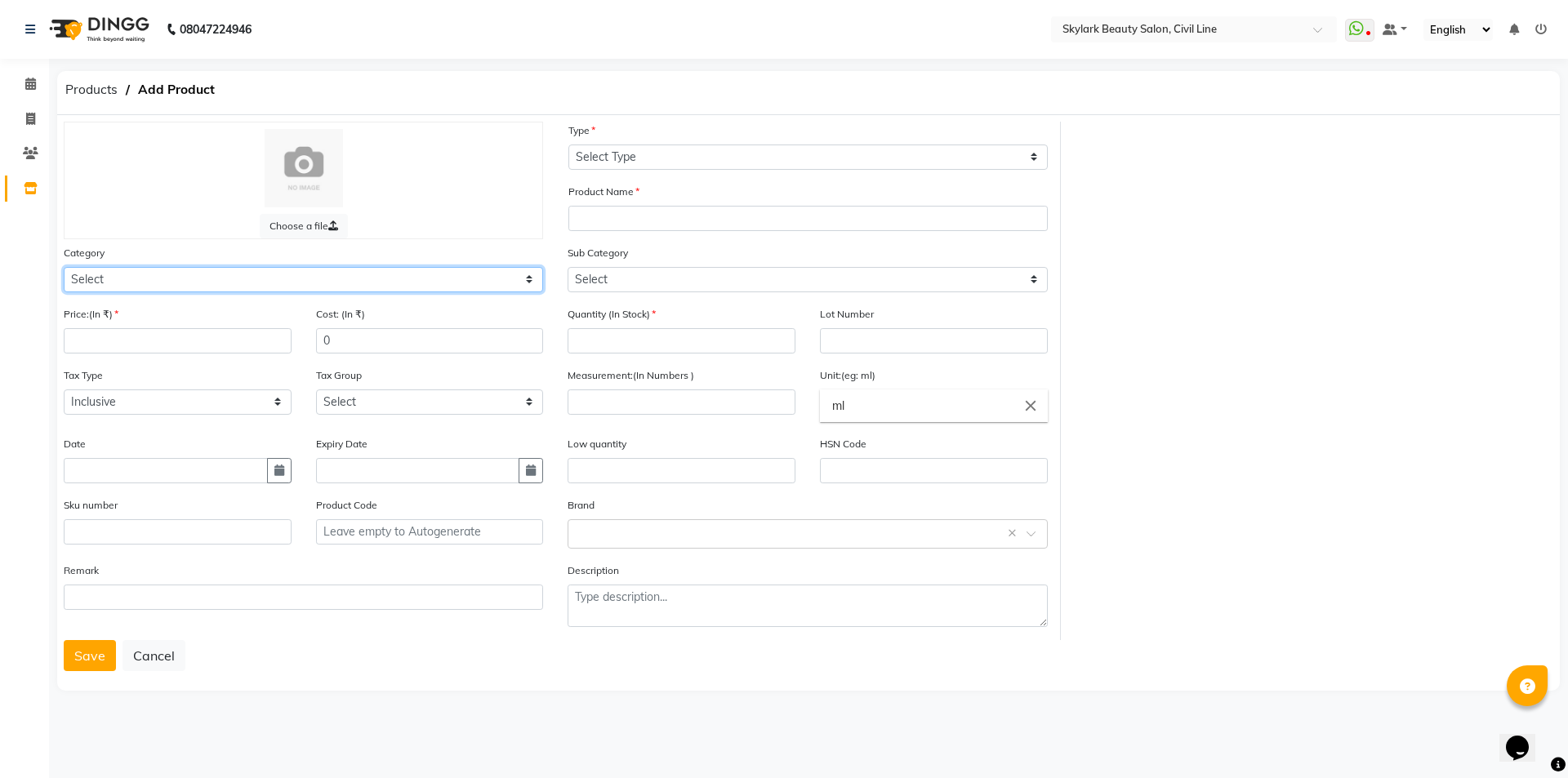
click at [132, 272] on select "Select Hair Skin Makeup Personal Care Appliances [PERSON_NAME] Waxing Disposabl…" at bounding box center [304, 280] width 480 height 25
select select "1800"
click at [64, 267] on select "Select Hair Skin Makeup Personal Care Appliances [PERSON_NAME] Waxing Disposabl…" at bounding box center [304, 280] width 480 height 25
click at [169, 333] on input "number" at bounding box center [178, 341] width 228 height 25
click at [24, 192] on icon at bounding box center [30, 188] width 14 height 13
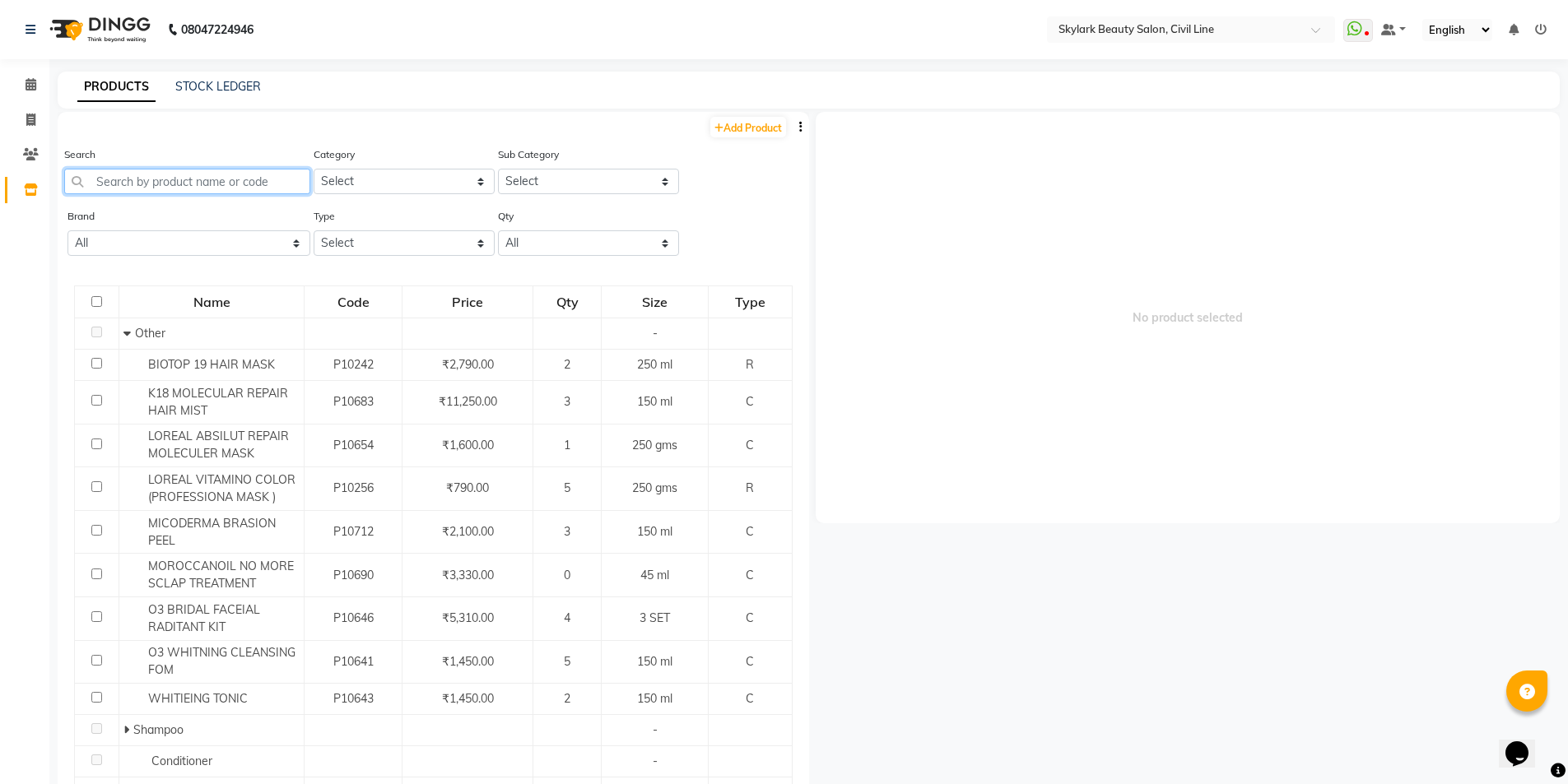
click at [193, 177] on input "text" at bounding box center [187, 181] width 246 height 25
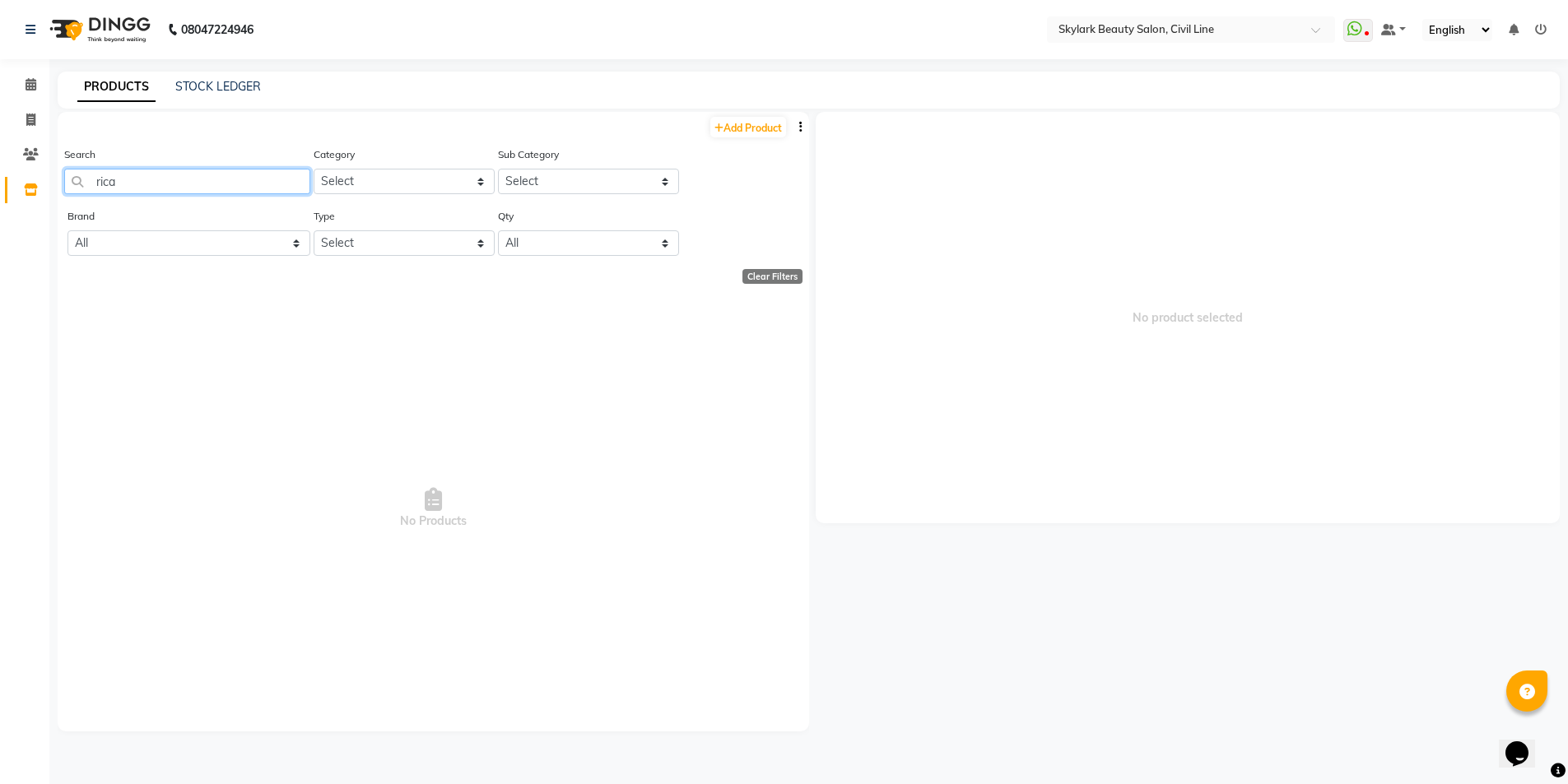
type input "rica"
click at [411, 248] on select "Select Both Retail Consumable" at bounding box center [403, 243] width 181 height 25
select select "C"
click at [313, 230] on select "Select Both Retail Consumable" at bounding box center [403, 243] width 181 height 25
click at [725, 128] on link "Add Product" at bounding box center [748, 126] width 75 height 21
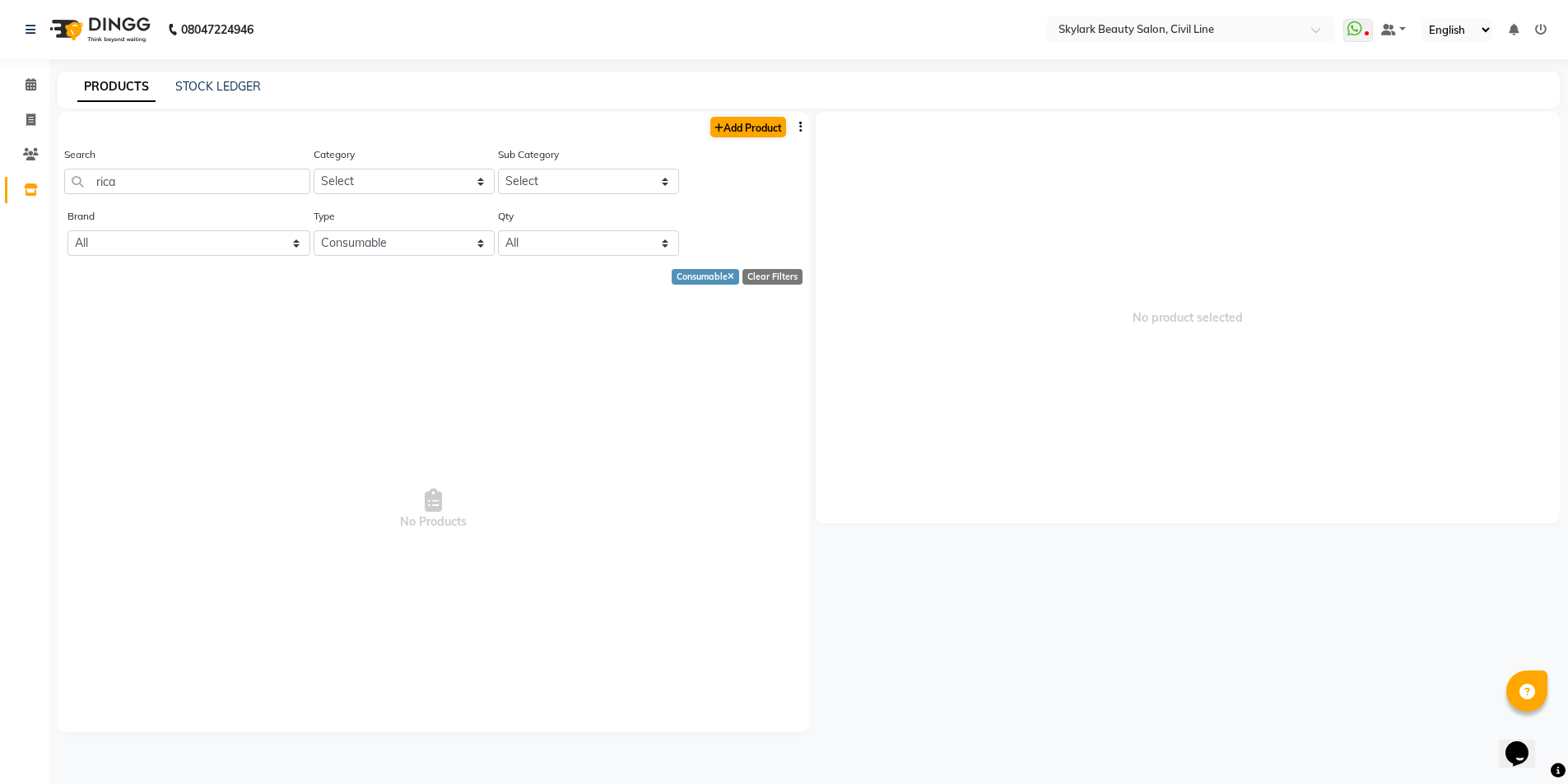
select select "true"
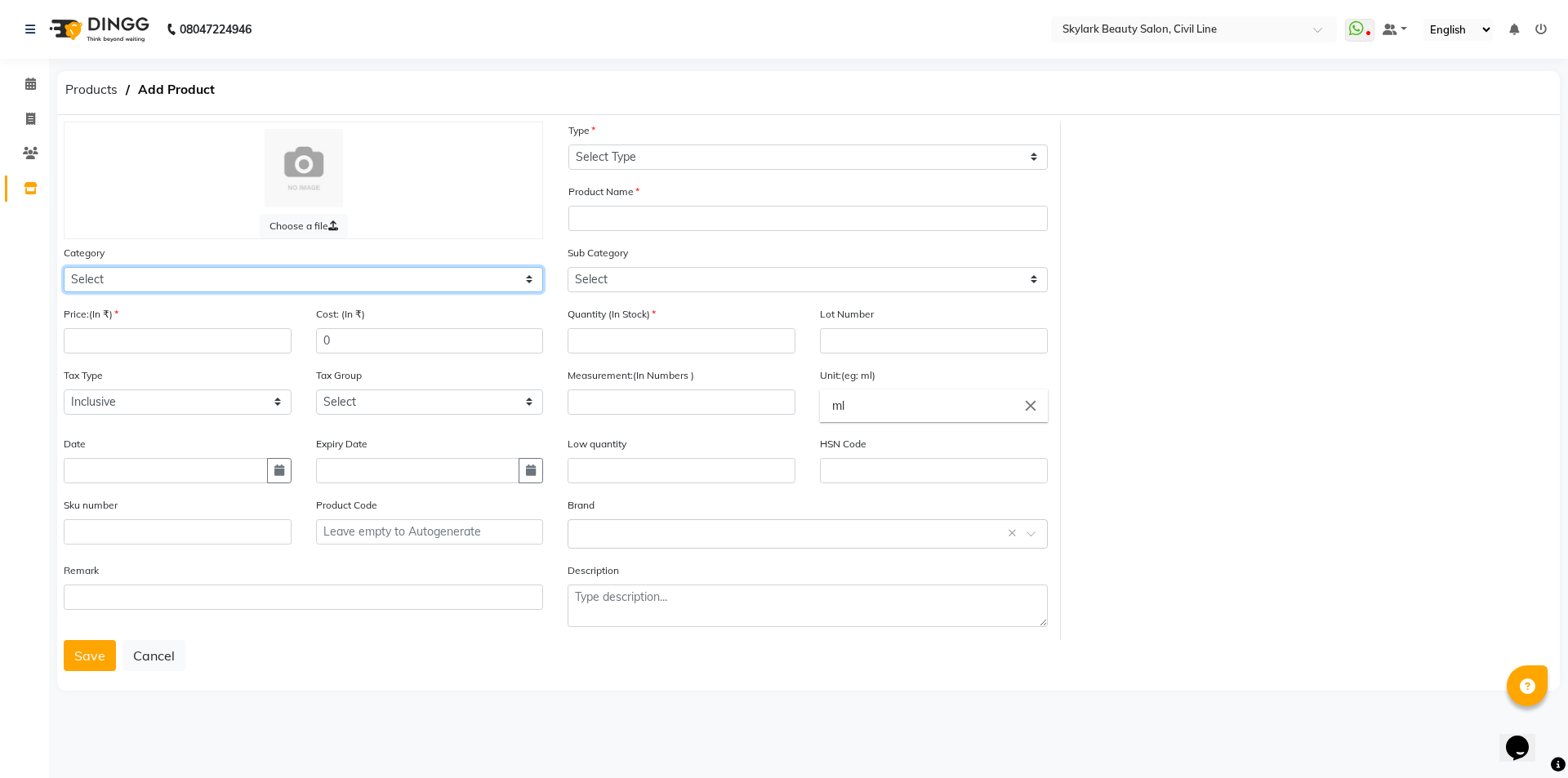
drag, startPoint x: 189, startPoint y: 270, endPoint x: 178, endPoint y: 276, distance: 12.5
click at [187, 270] on select "Select Hair Skin Makeup Personal Care Appliances [PERSON_NAME] Waxing Disposabl…" at bounding box center [304, 280] width 480 height 25
select select "1800"
click at [64, 267] on select "Select Hair Skin Makeup Personal Care Appliances [PERSON_NAME] Waxing Disposabl…" at bounding box center [304, 280] width 480 height 25
click at [172, 331] on input "number" at bounding box center [178, 341] width 228 height 25
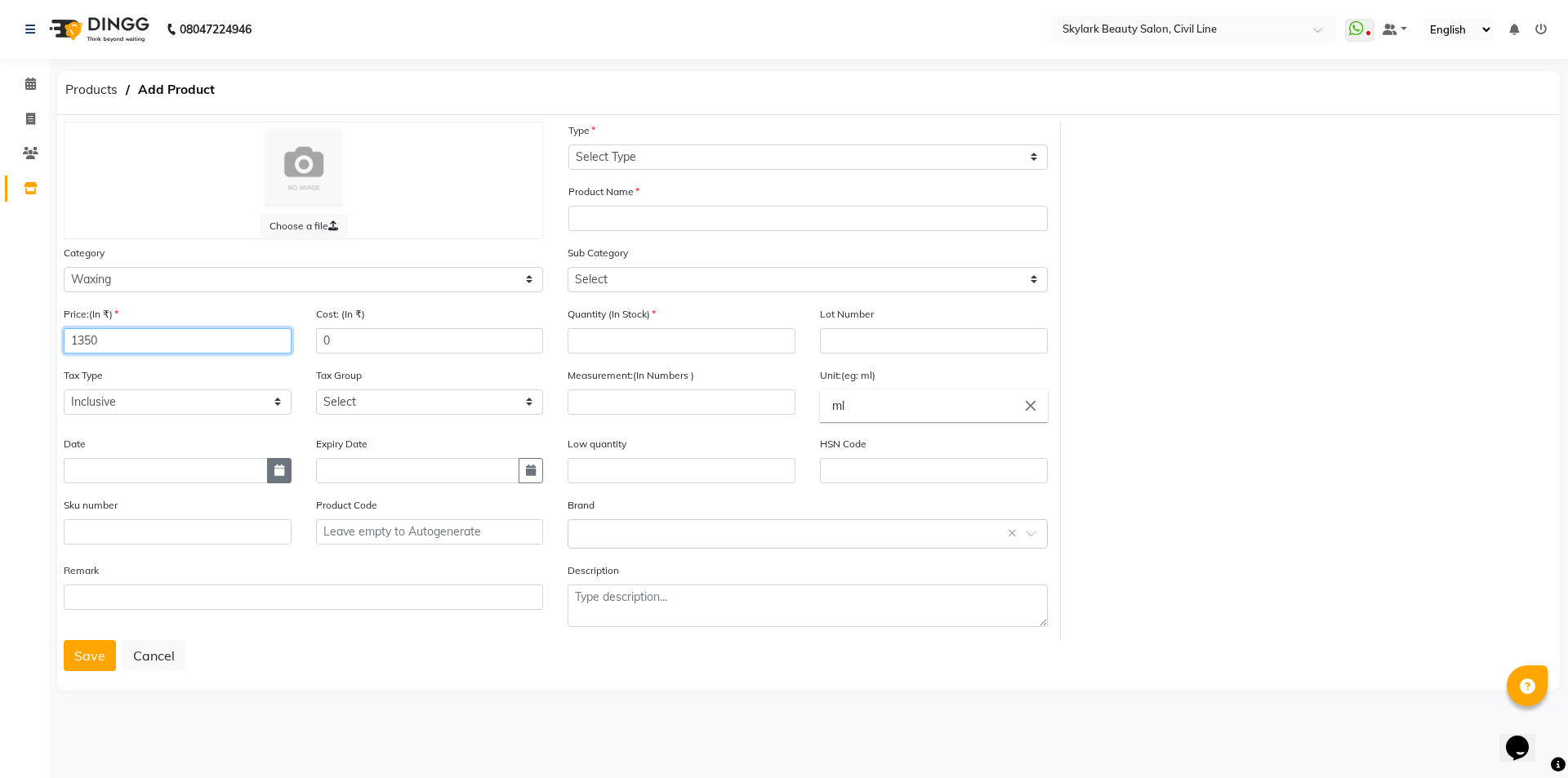
type input "1350"
drag, startPoint x: 289, startPoint y: 469, endPoint x: 281, endPoint y: 468, distance: 8.1
click at [281, 468] on button "button" at bounding box center [279, 471] width 24 height 25
select select "9"
select select "2025"
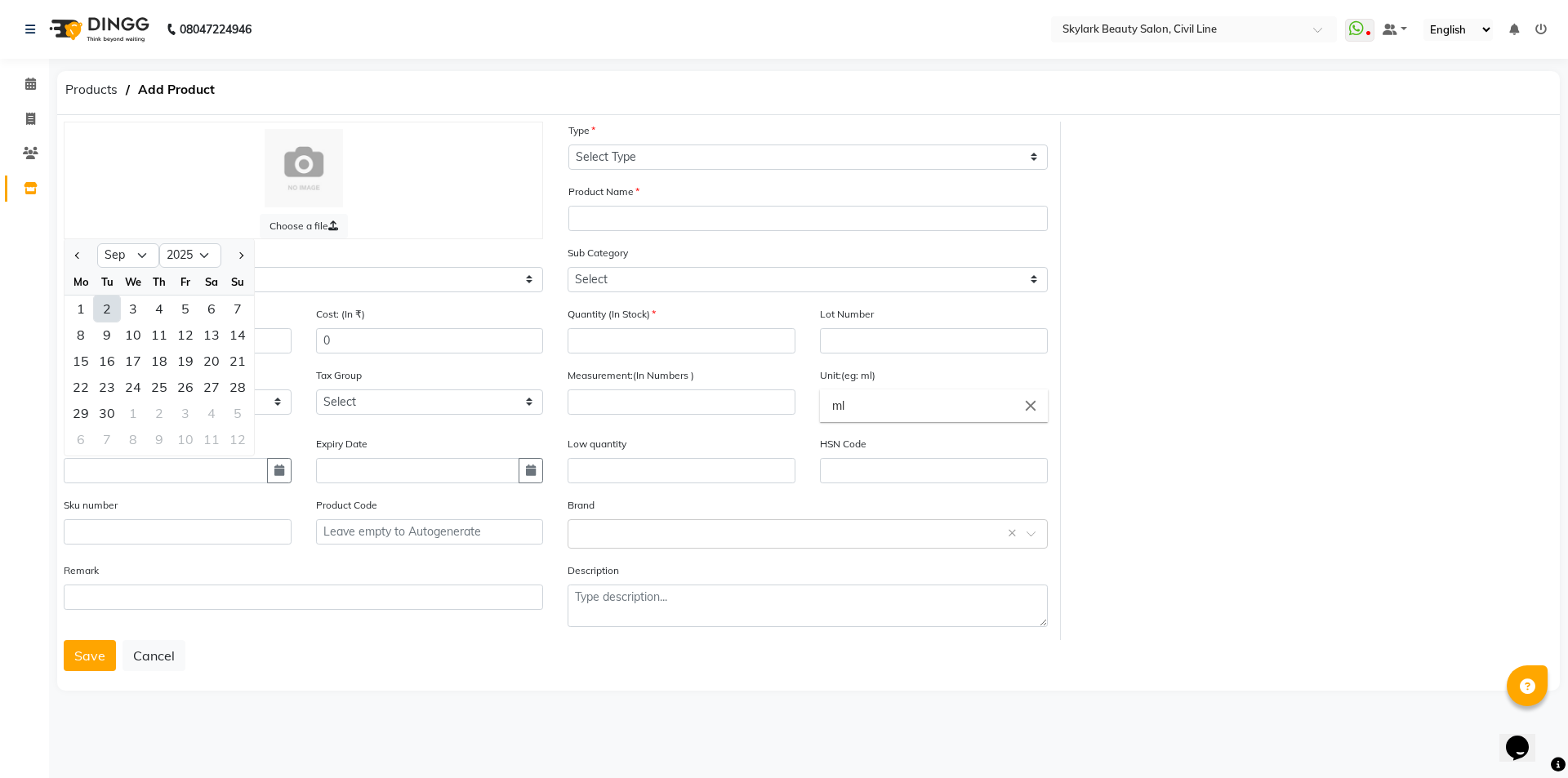
type input "02-09-2025"
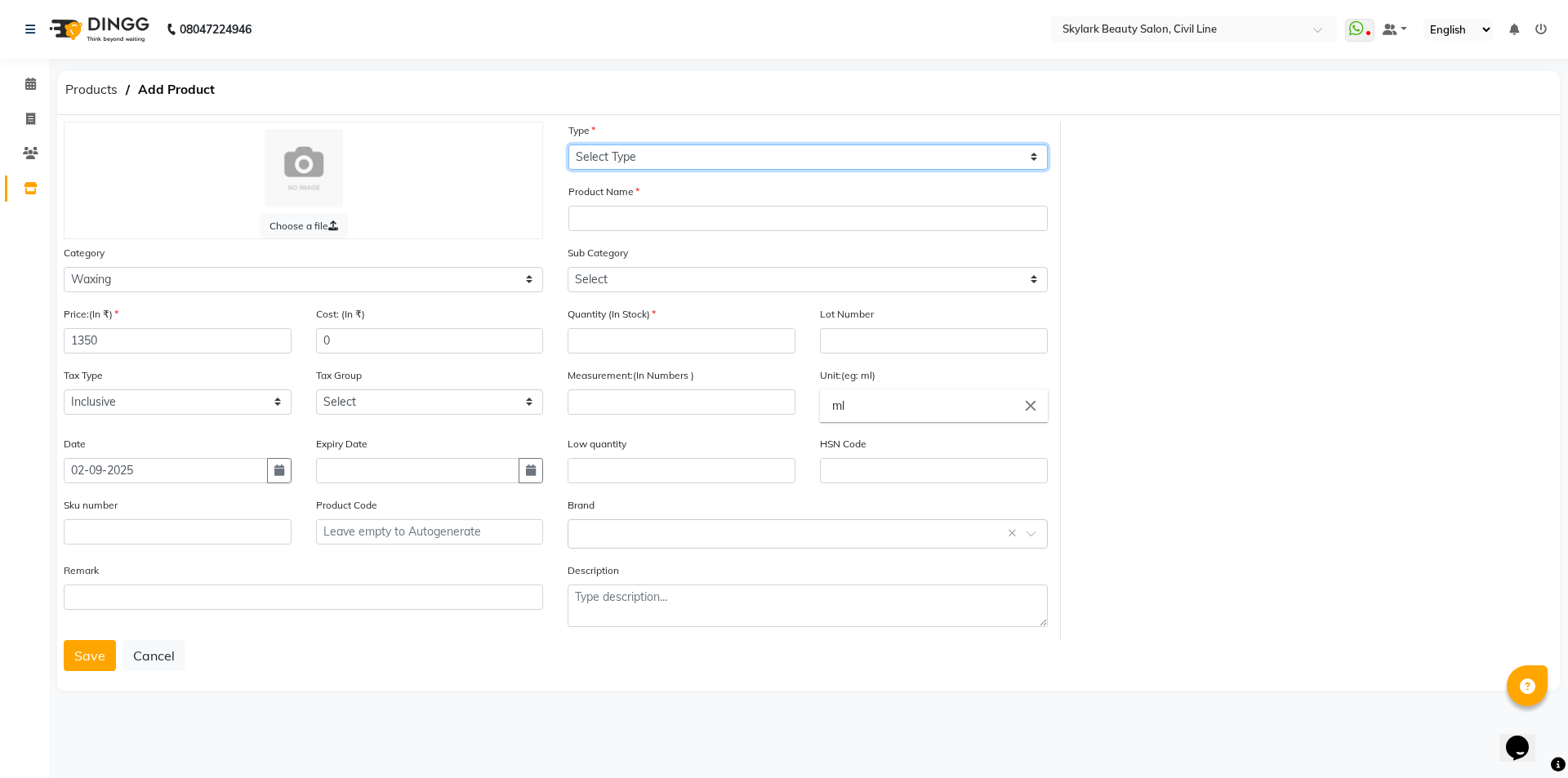
click at [706, 147] on select "Select Type Both Retail Consumable" at bounding box center [808, 157] width 480 height 25
select select "C"
click at [568, 145] on select "Select Type Both Retail Consumable" at bounding box center [808, 157] width 480 height 25
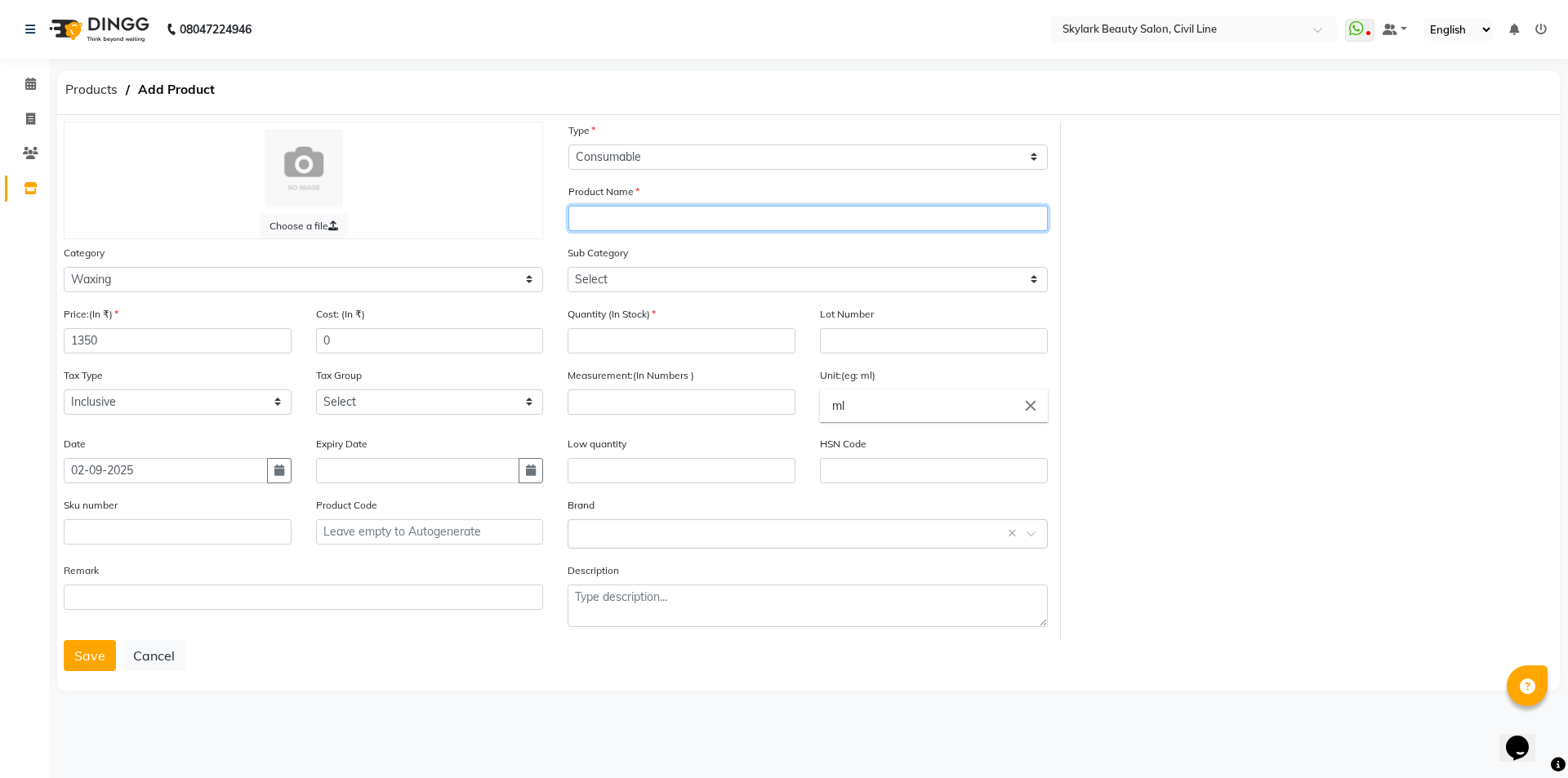
click at [680, 223] on input "text" at bounding box center [808, 219] width 480 height 25
click at [642, 220] on input "text" at bounding box center [808, 219] width 480 height 25
type input "Rica white choclate wax"
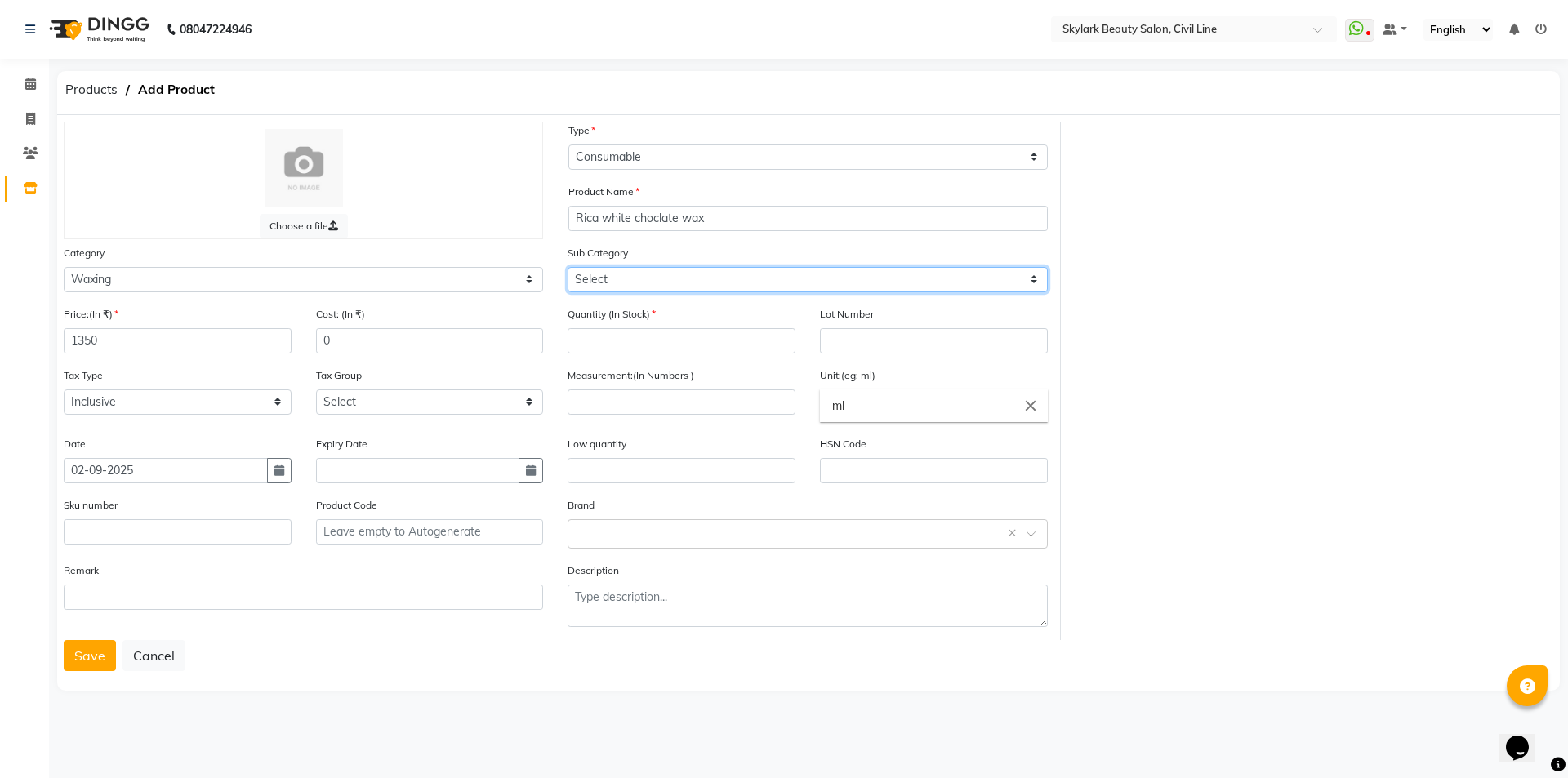
click at [727, 274] on select "Select Honey Liposoulable Brazilian Pre Post Massage Cream Strips Appliances Ot…" at bounding box center [807, 280] width 480 height 25
select select "1802"
click at [567, 267] on select "Select Honey Liposoulable Brazilian Pre Post Massage Cream Strips Appliances Ot…" at bounding box center [807, 280] width 480 height 25
click at [649, 342] on input "number" at bounding box center [681, 341] width 228 height 25
type input "3"
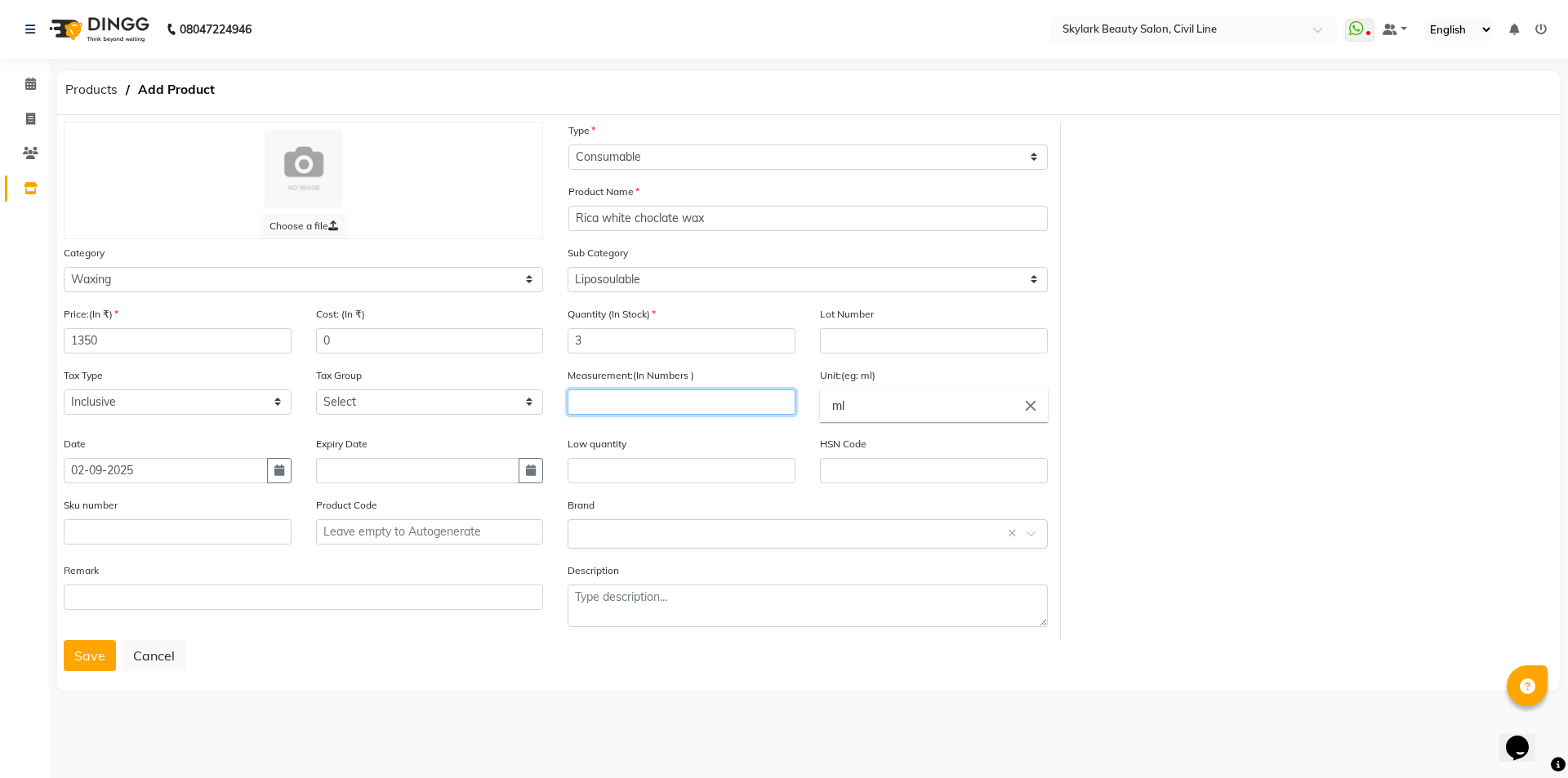
click at [651, 406] on input "number" at bounding box center [681, 402] width 228 height 25
type input "1"
type input "100"
click at [1037, 403] on icon "close" at bounding box center [1030, 406] width 18 height 18
drag, startPoint x: 892, startPoint y: 607, endPoint x: 871, endPoint y: 588, distance: 28.3
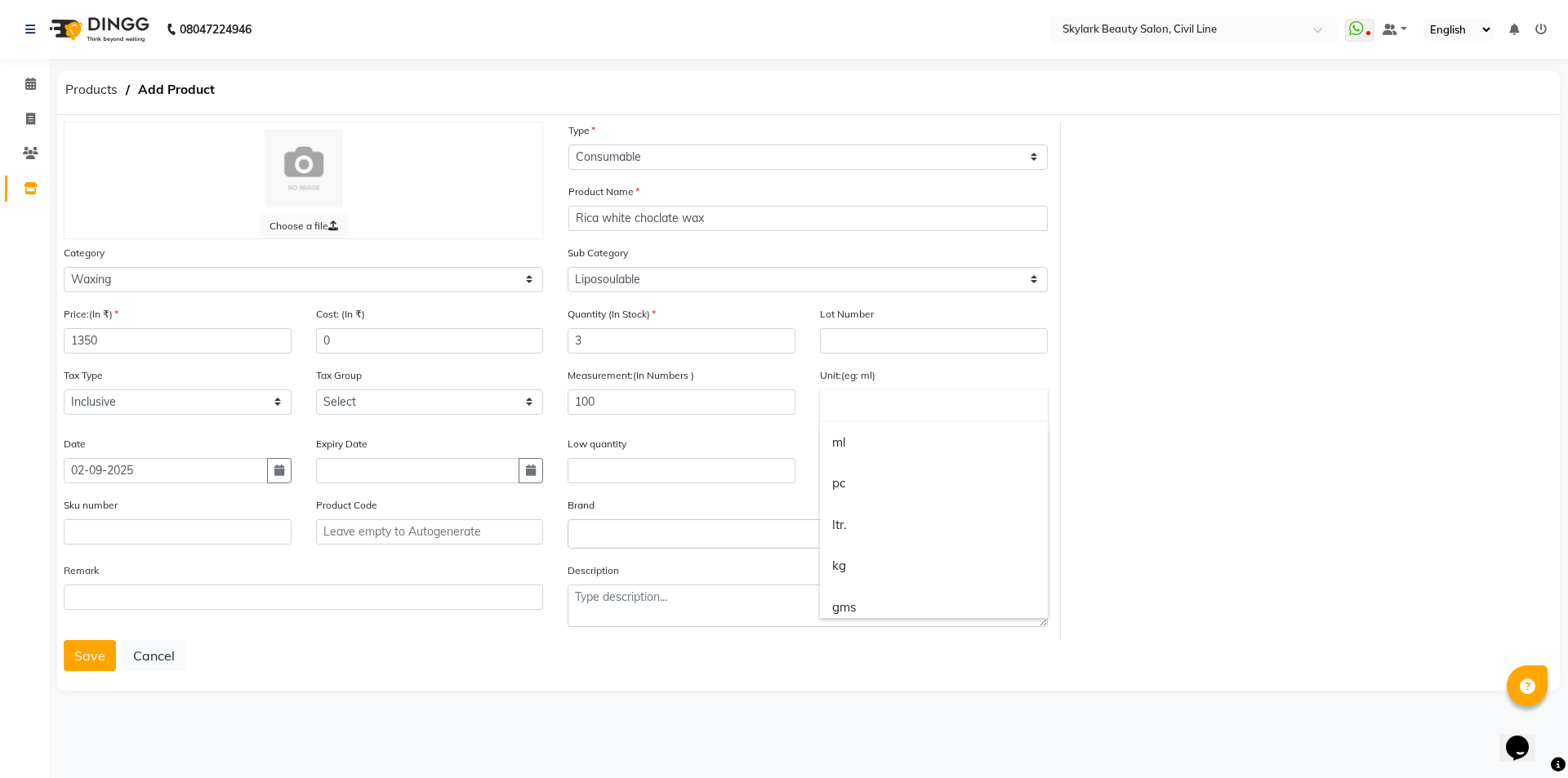
click at [890, 607] on link "gms" at bounding box center [933, 608] width 228 height 42
type input "gms"
click at [586, 535] on input "text" at bounding box center [790, 533] width 428 height 17
click at [634, 535] on input "text" at bounding box center [790, 533] width 428 height 17
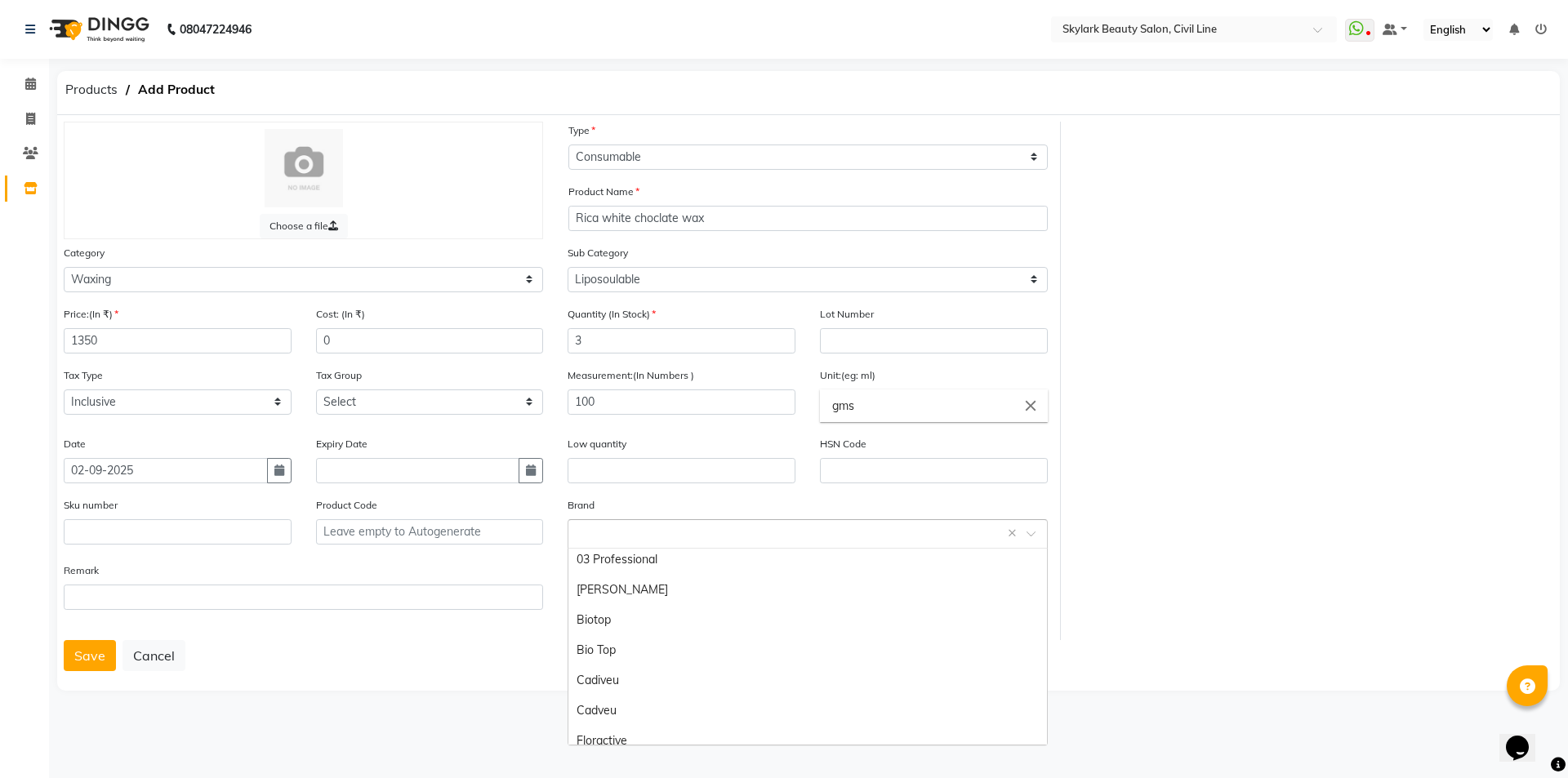
scroll to position [0, 0]
click at [649, 532] on input "text" at bounding box center [790, 533] width 428 height 17
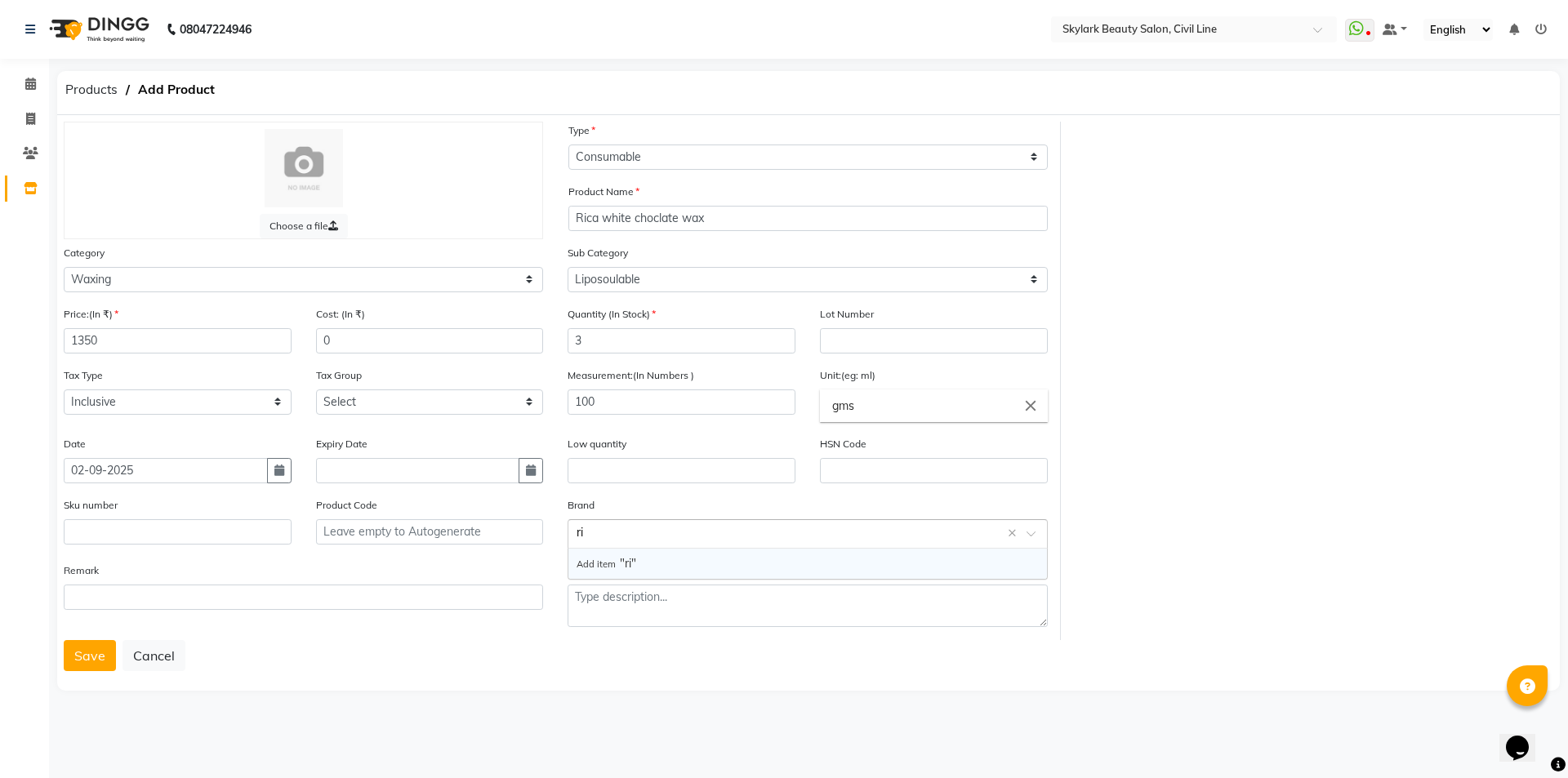
type input "r"
type input "Rica"
click at [83, 657] on button "Save" at bounding box center [90, 656] width 52 height 31
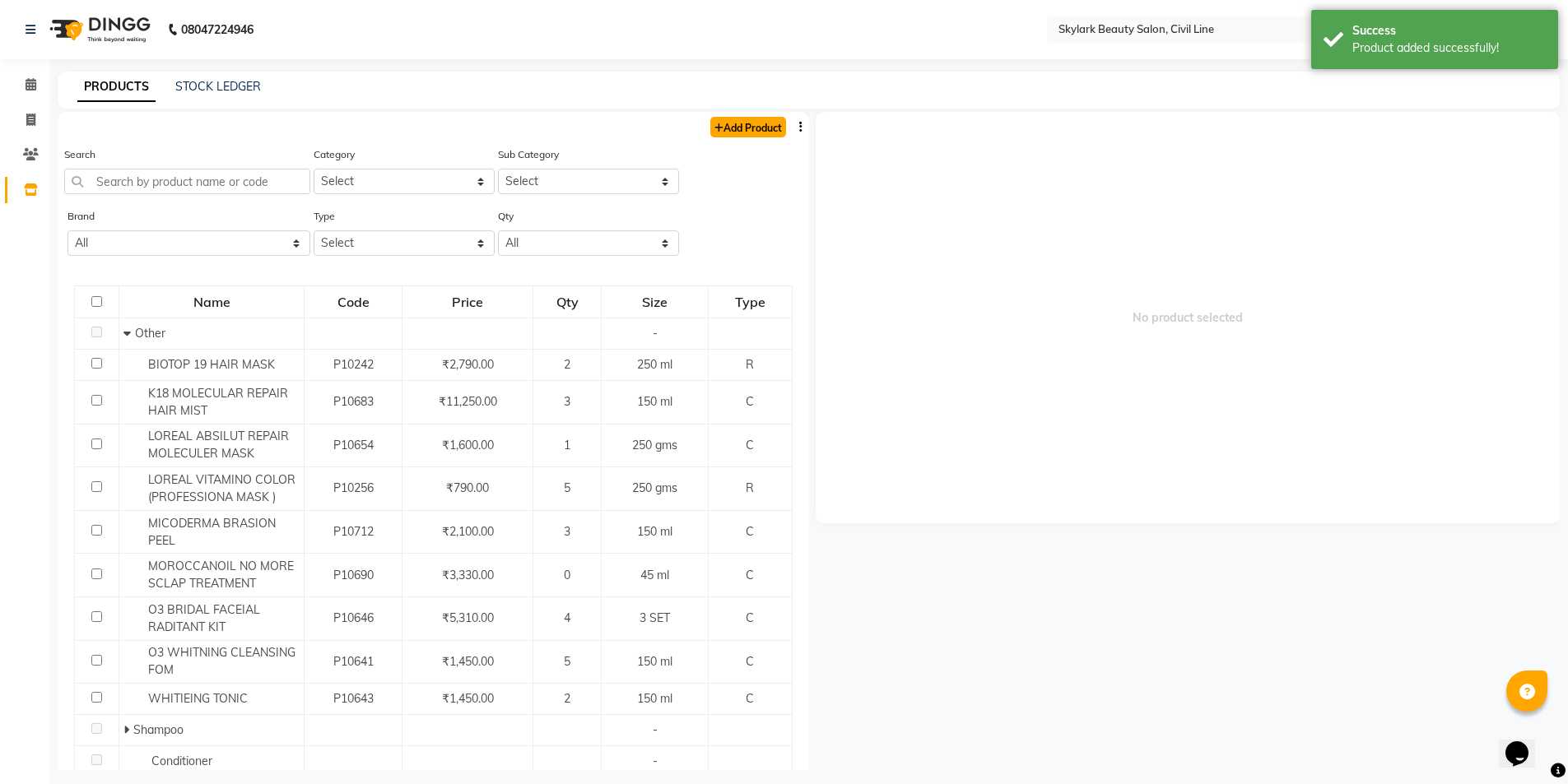
click at [736, 126] on link "Add Product" at bounding box center [748, 126] width 75 height 21
select select "true"
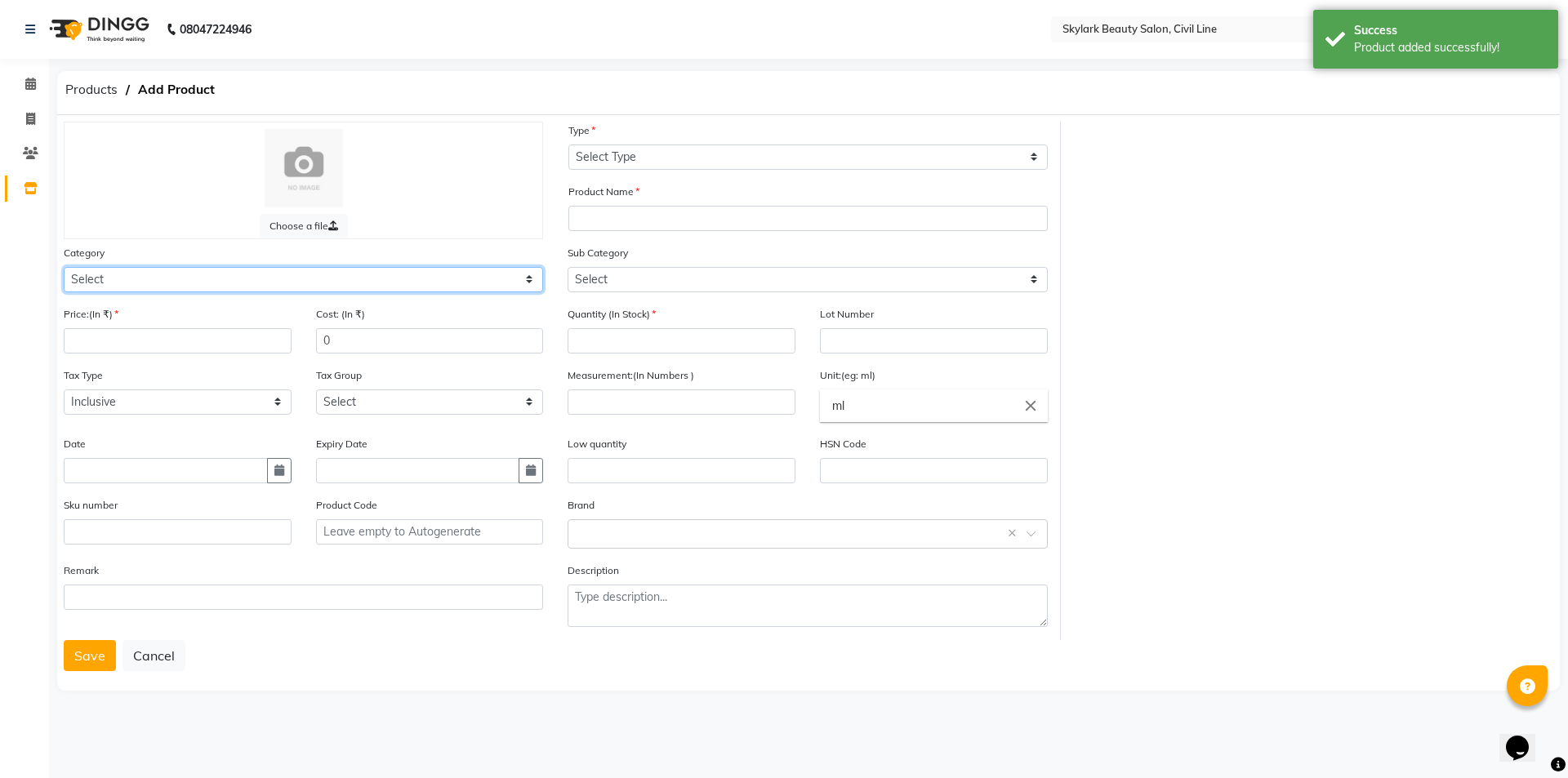
click at [265, 283] on select "Select Hair Skin Makeup Personal Care Appliances [PERSON_NAME] Waxing Disposabl…" at bounding box center [304, 280] width 480 height 25
select select "1800"
click at [64, 267] on select "Select Hair Skin Makeup Personal Care Appliances [PERSON_NAME] Waxing Disposabl…" at bounding box center [304, 280] width 480 height 25
click at [189, 341] on input "number" at bounding box center [178, 341] width 228 height 25
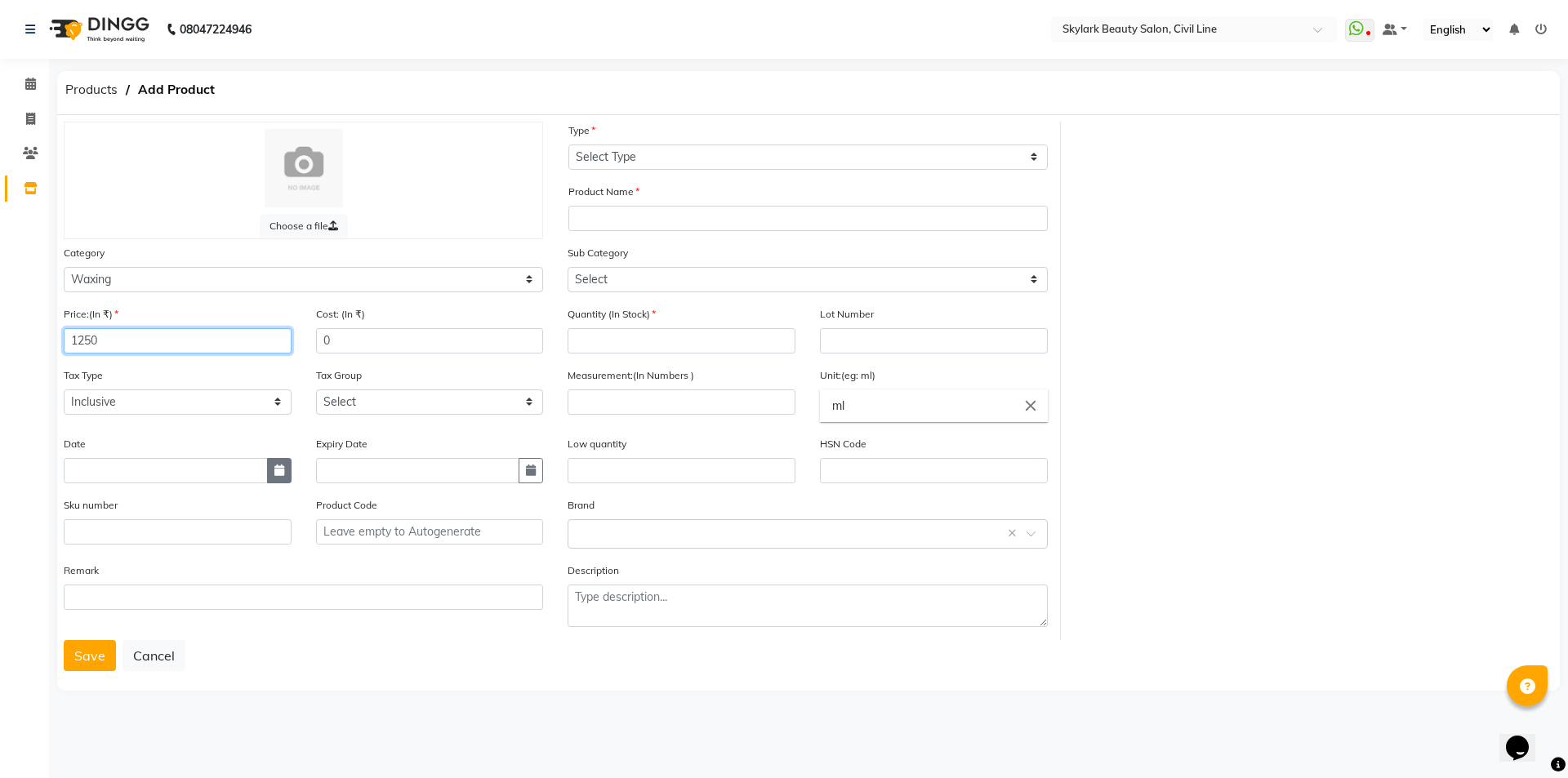
type input "1250"
click at [277, 473] on icon "button" at bounding box center [280, 470] width 10 height 12
select select "9"
select select "2025"
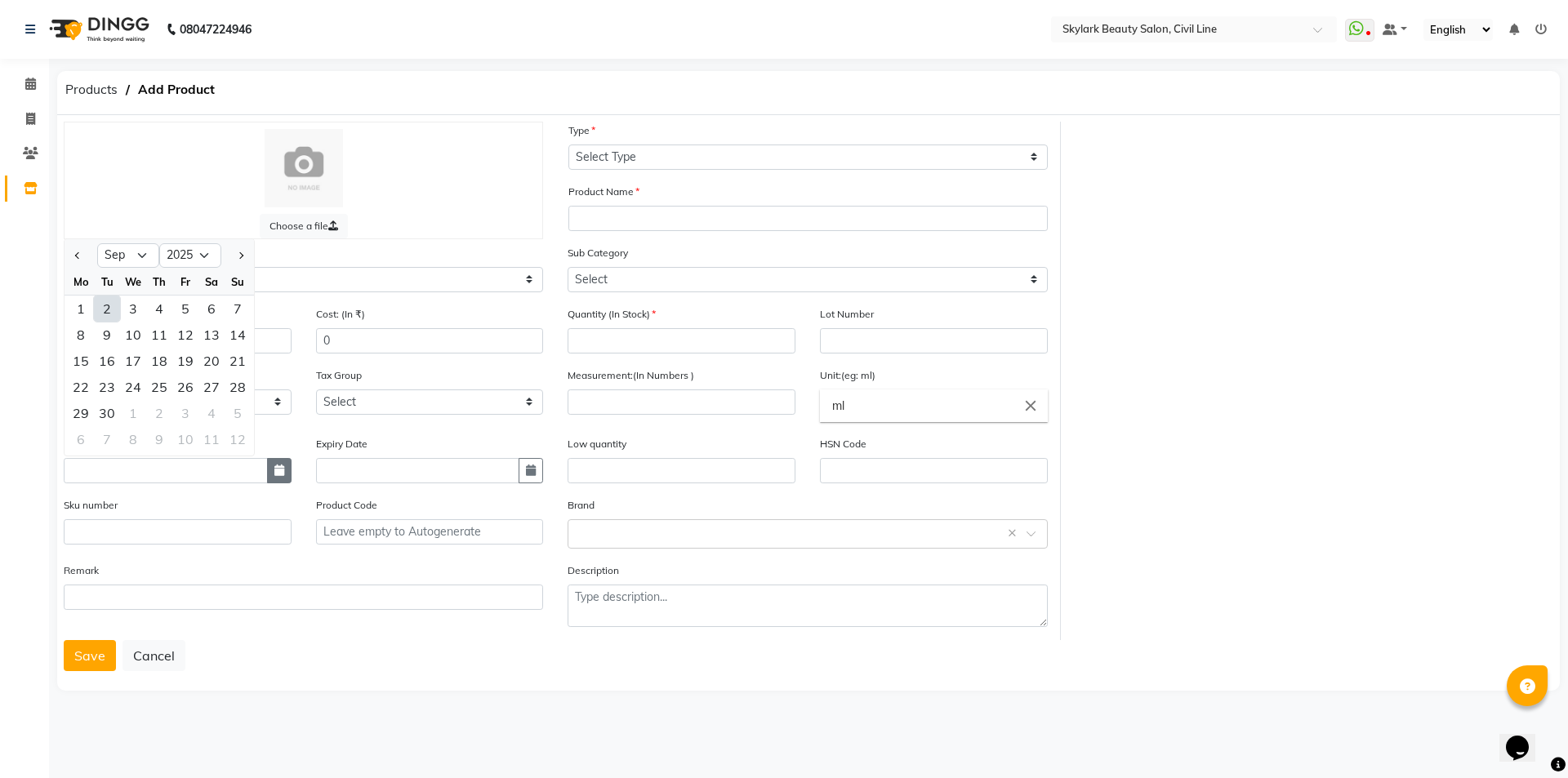
type input "02-09-2025"
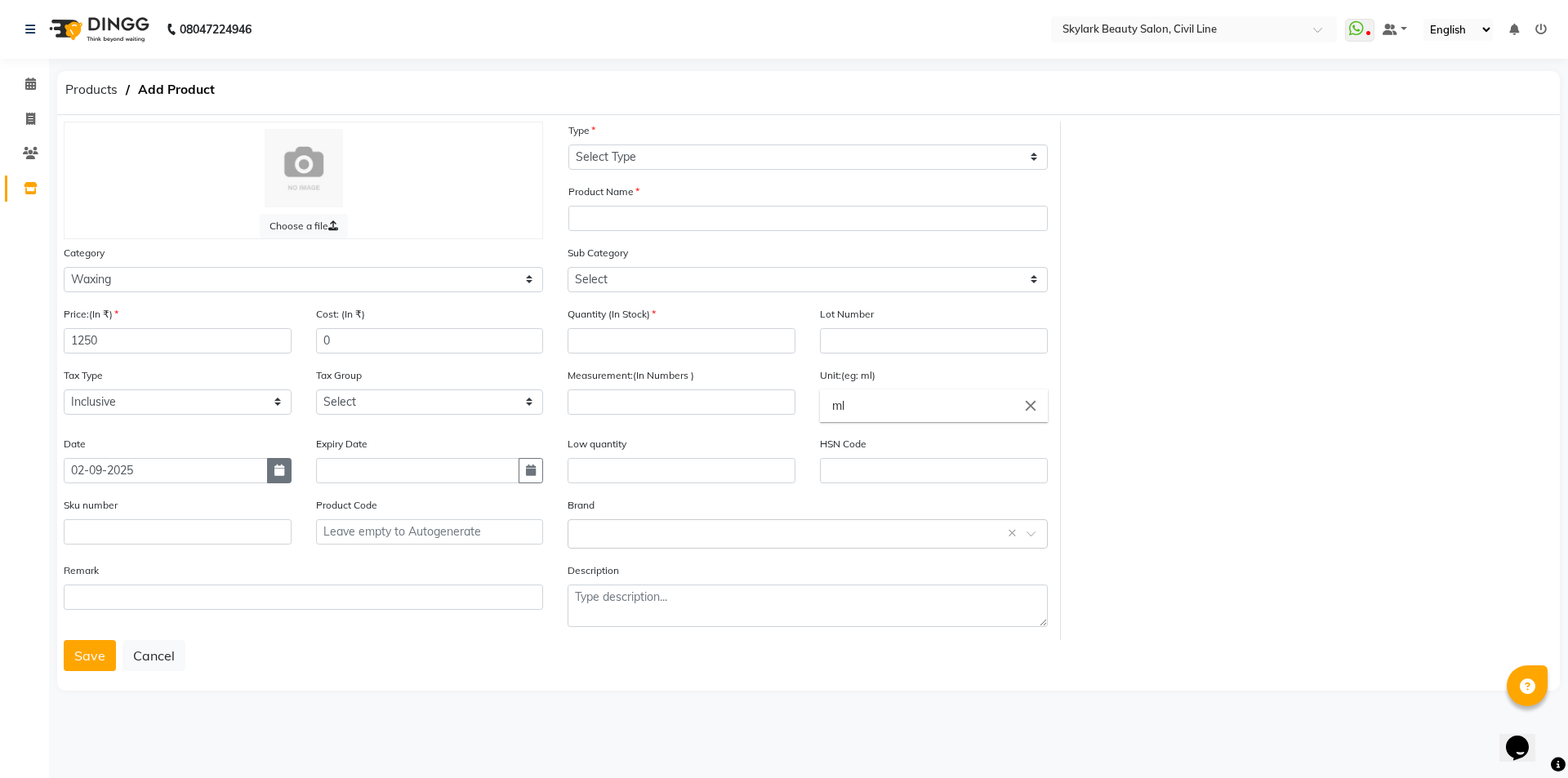
click at [267, 458] on button "button" at bounding box center [279, 471] width 24 height 25
select select "9"
select select "2025"
click at [658, 154] on select "Select Type Both Retail Consumable" at bounding box center [808, 157] width 480 height 25
select select "C"
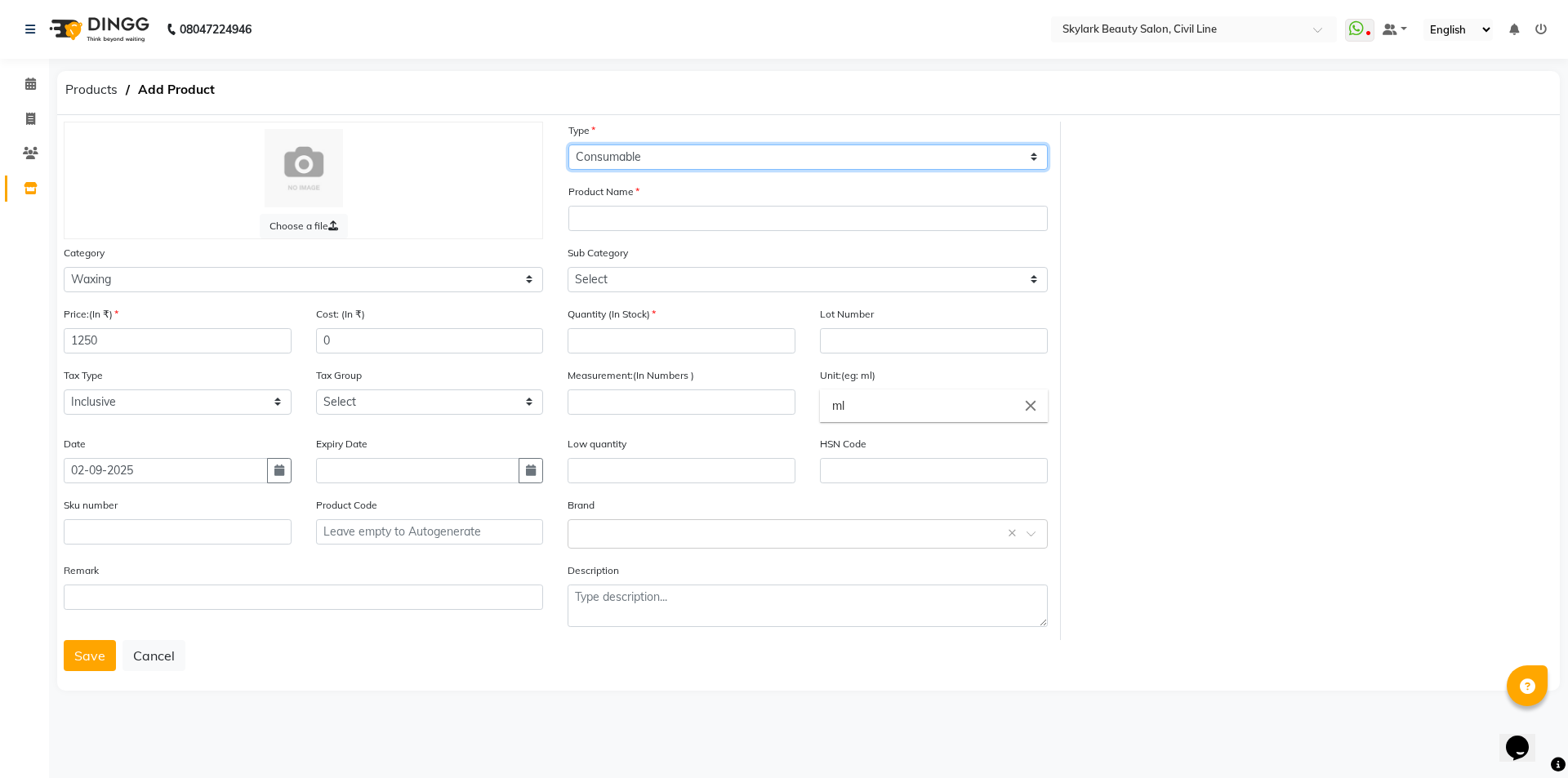
click at [568, 145] on select "Select Type Both Retail Consumable" at bounding box center [808, 157] width 480 height 25
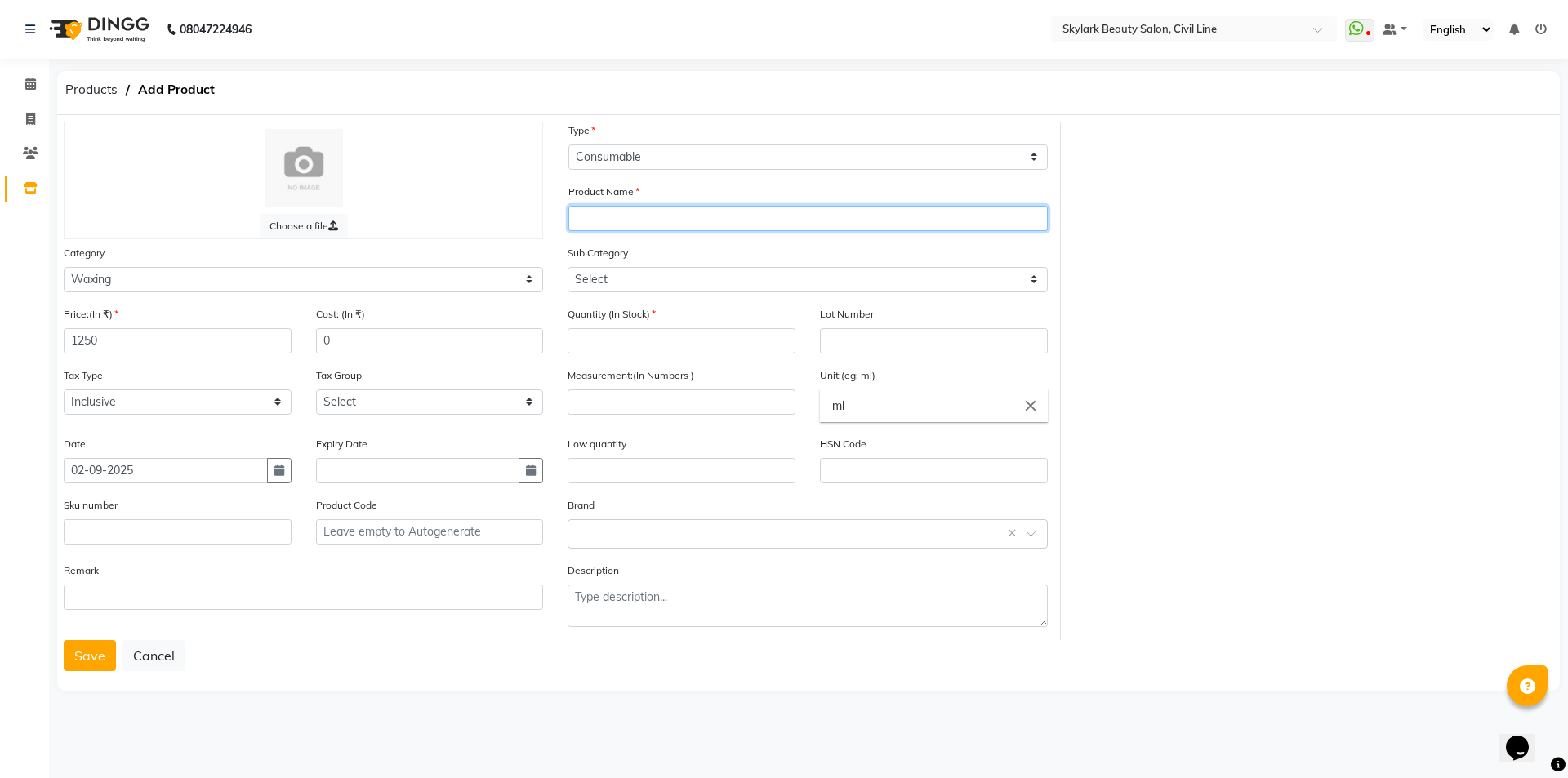
click at [614, 220] on input "text" at bounding box center [808, 219] width 480 height 25
type input "Rica dark chaoclate wax"
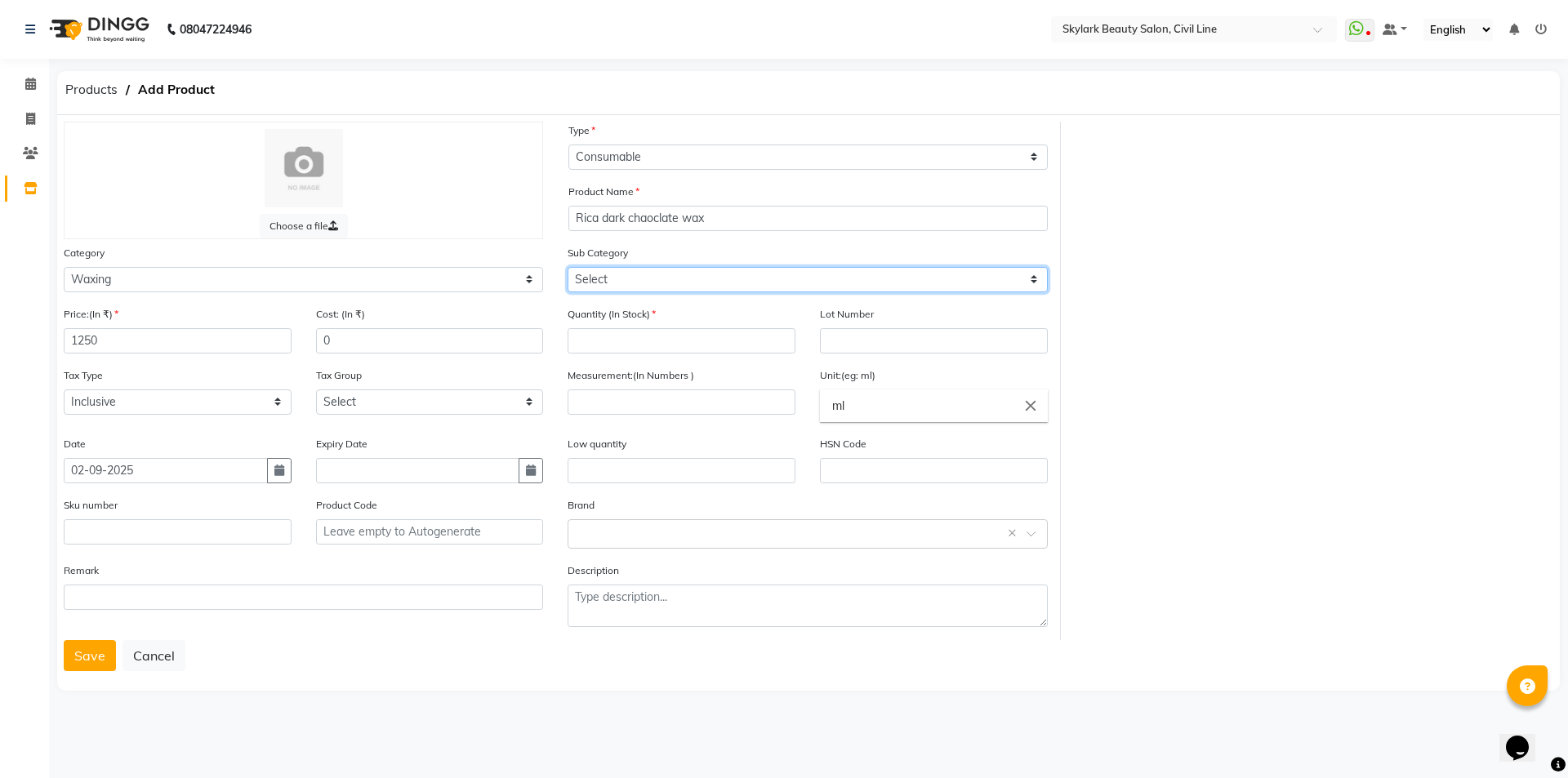
click at [699, 283] on select "Select Honey Liposoulable Brazilian Pre Post Massage Cream Strips Appliances Ot…" at bounding box center [807, 280] width 480 height 25
select select "1802"
click at [567, 267] on select "Select Honey Liposoulable Brazilian Pre Post Massage Cream Strips Appliances Ot…" at bounding box center [807, 280] width 480 height 25
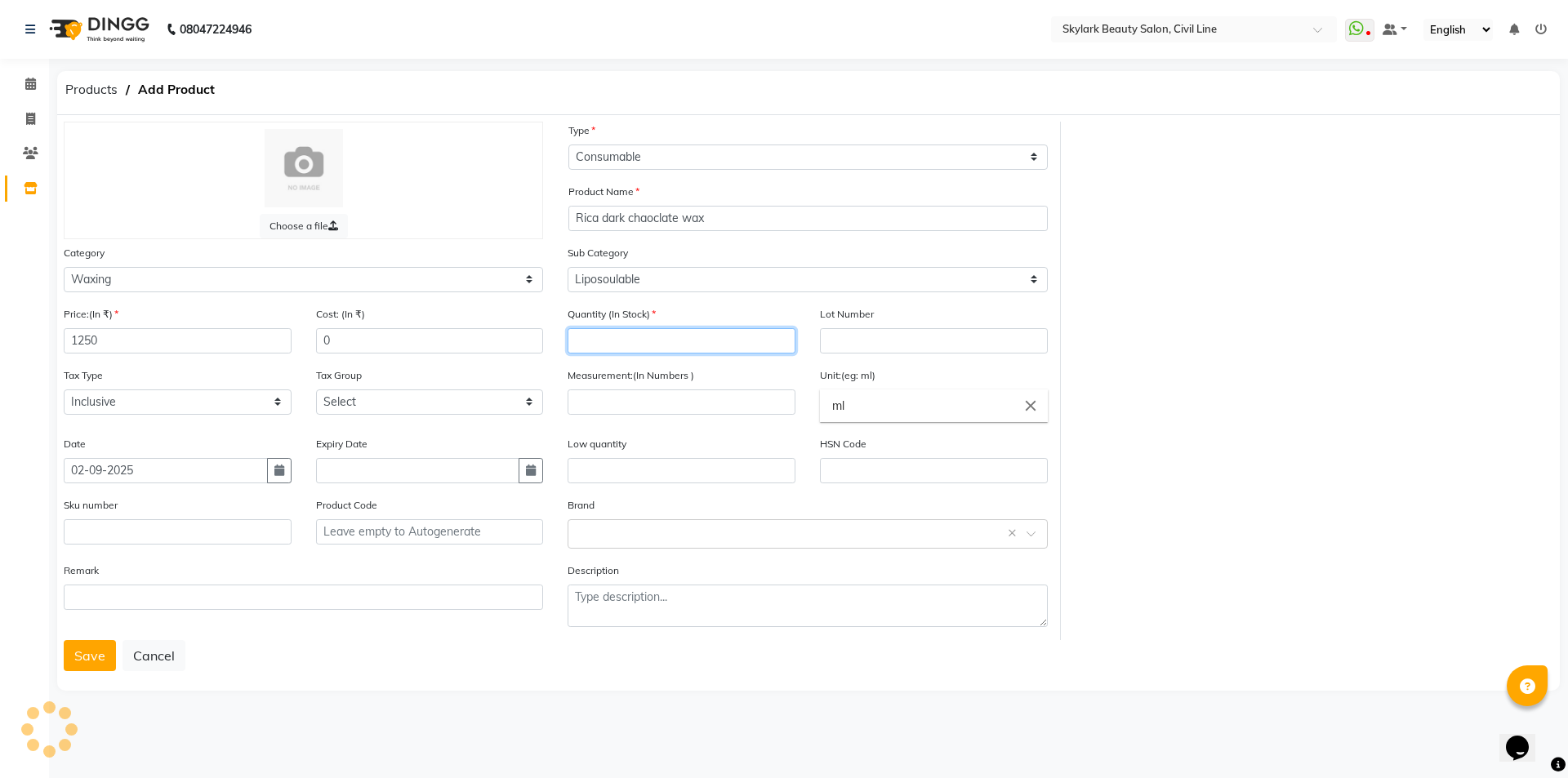
click at [617, 332] on input "number" at bounding box center [681, 341] width 228 height 25
type input "3"
click at [666, 398] on input "number" at bounding box center [681, 402] width 228 height 25
click at [640, 411] on input "500" at bounding box center [681, 402] width 228 height 25
type input "5"
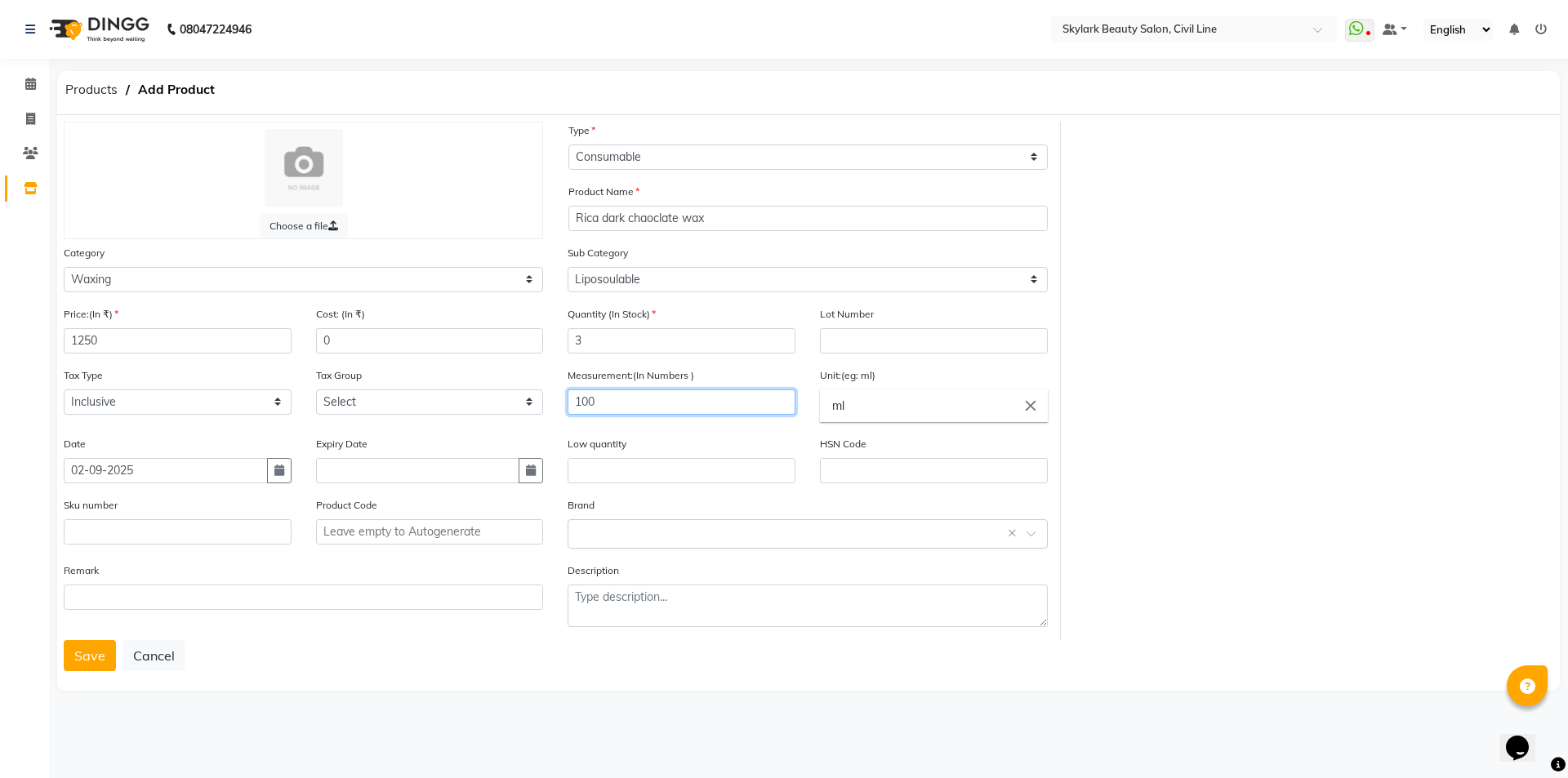
type input "100"
click at [870, 411] on input "ml" at bounding box center [933, 406] width 228 height 33
click at [871, 450] on link "ml" at bounding box center [933, 443] width 228 height 42
click at [997, 419] on input "ml" at bounding box center [933, 406] width 228 height 33
drag, startPoint x: 1045, startPoint y: 394, endPoint x: 1038, endPoint y: 403, distance: 11.4
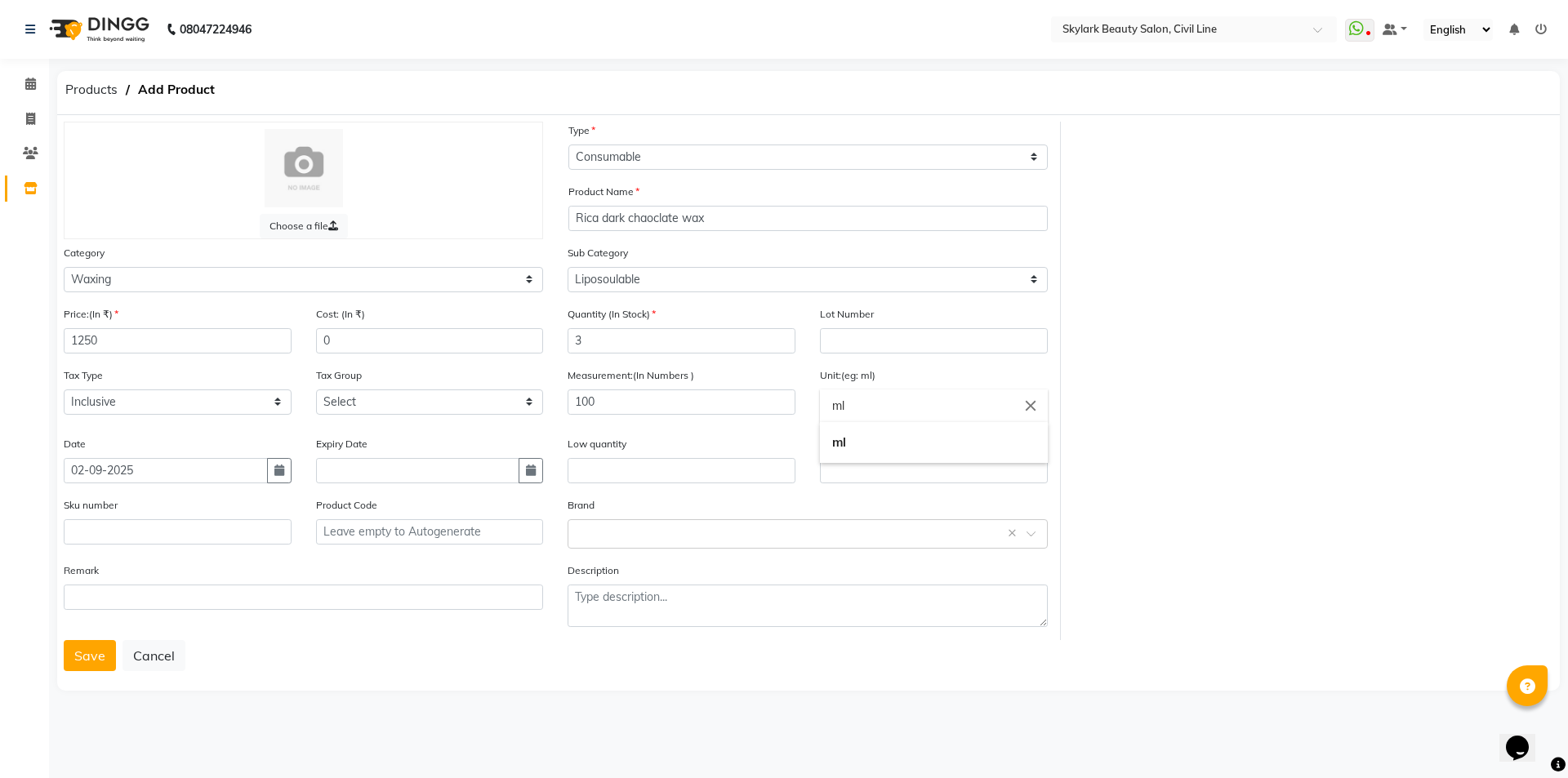
click at [1039, 403] on div "ml close" at bounding box center [933, 406] width 228 height 33
click at [1034, 405] on icon "close" at bounding box center [1030, 406] width 18 height 18
click at [1029, 441] on icon "delete" at bounding box center [1031, 439] width 15 height 15
drag, startPoint x: 888, startPoint y: 603, endPoint x: 742, endPoint y: 564, distance: 151.1
click at [887, 603] on link "gms" at bounding box center [933, 608] width 228 height 42
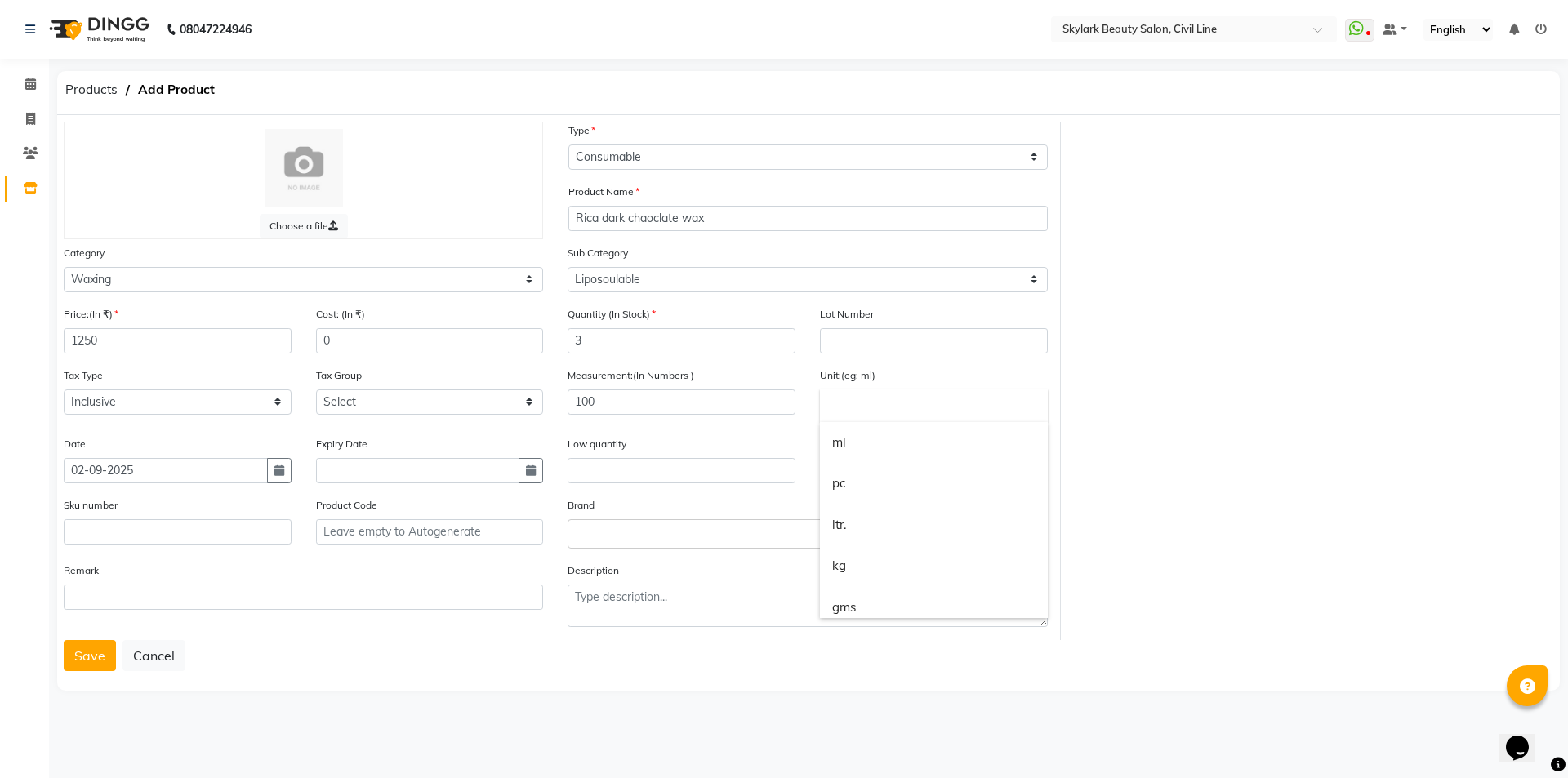
type input "gms"
click at [648, 530] on input "text" at bounding box center [790, 533] width 428 height 17
drag, startPoint x: 621, startPoint y: 519, endPoint x: 621, endPoint y: 533, distance: 14.0
click at [621, 523] on div "Select brand or add custom brand ×" at bounding box center [807, 534] width 480 height 29
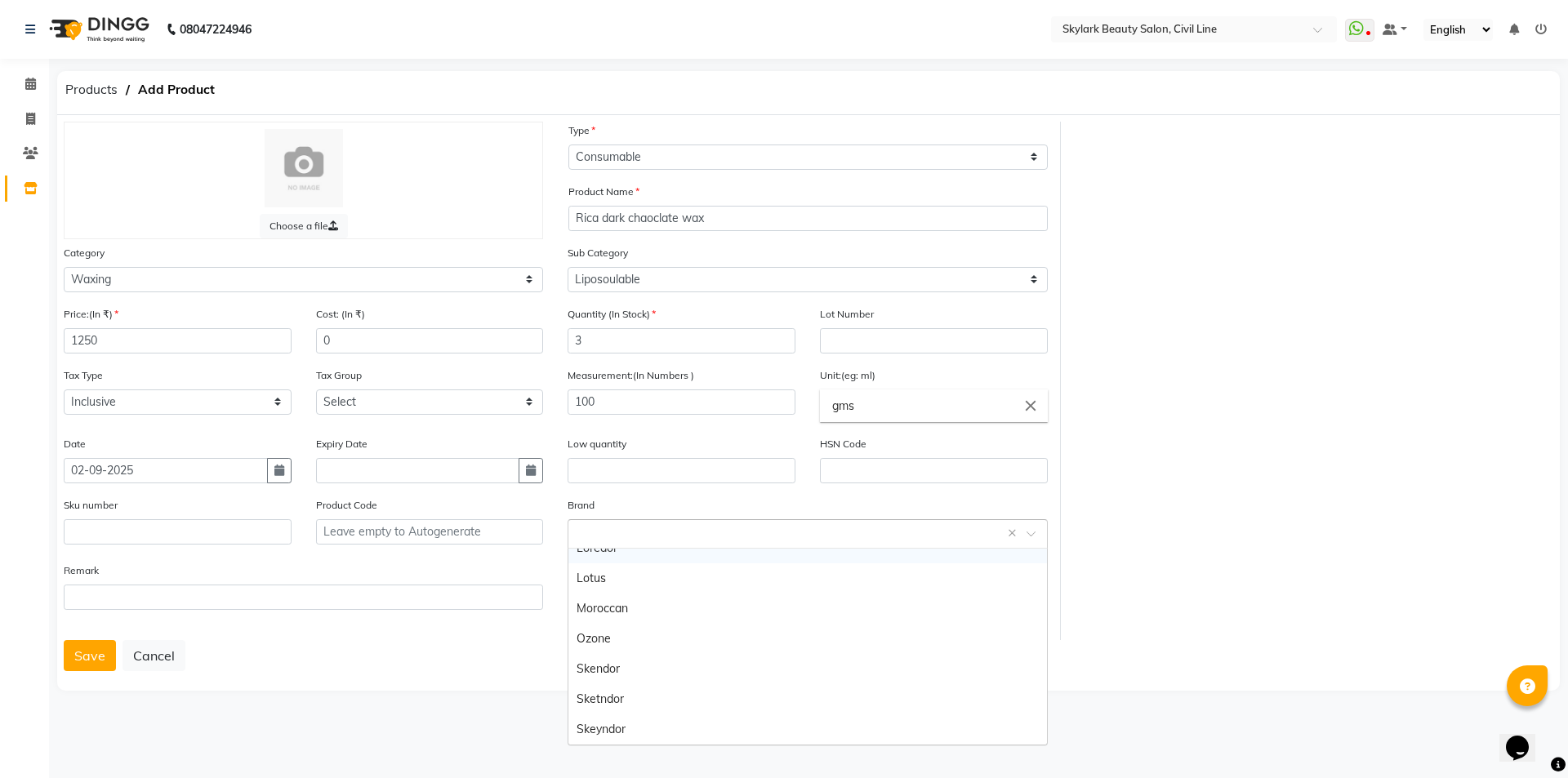
drag, startPoint x: 621, startPoint y: 536, endPoint x: 604, endPoint y: 620, distance: 85.7
click at [608, 612] on body "08047224946 Select Location × Skylark Beauty Salon, Civil Line WhatsApp Status …" at bounding box center [784, 389] width 1568 height 778
drag, startPoint x: 713, startPoint y: 505, endPoint x: 683, endPoint y: 528, distance: 37.8
click at [708, 507] on div "Brand Select brand or add custom brand ×" at bounding box center [807, 523] width 480 height 52
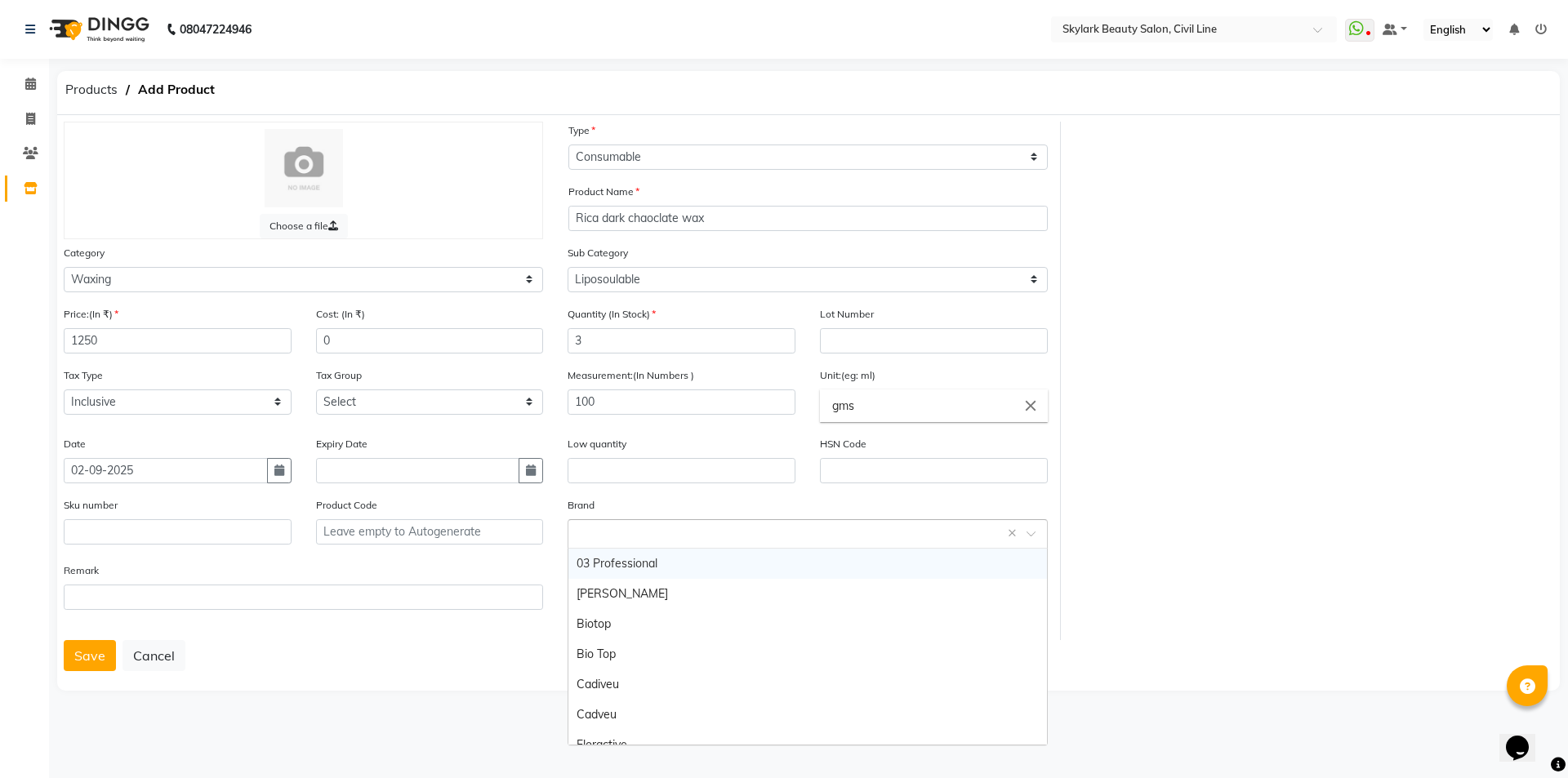
click at [653, 548] on body "08047224946 Select Location × Skylark Beauty Salon, Civil Line WhatsApp Status …" at bounding box center [784, 389] width 1568 height 778
drag, startPoint x: 639, startPoint y: 513, endPoint x: 634, endPoint y: 535, distance: 22.6
click at [634, 535] on div "Brand Select brand or add custom brand ×" at bounding box center [807, 523] width 480 height 52
click at [629, 531] on input "text" at bounding box center [790, 533] width 428 height 17
type input "rica"
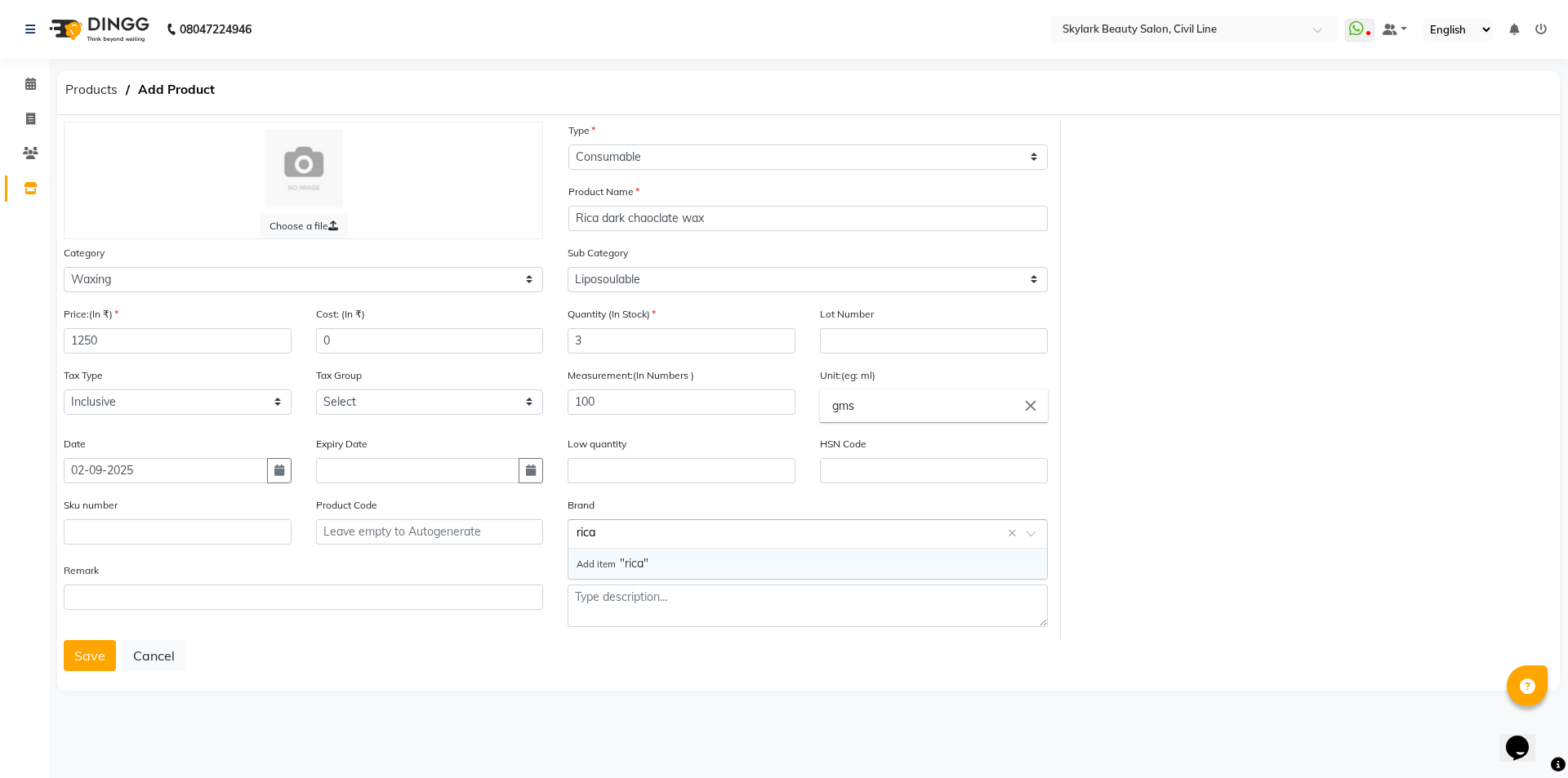
click at [637, 553] on div "Add item "rica"" at bounding box center [807, 563] width 478 height 30
drag, startPoint x: 658, startPoint y: 533, endPoint x: 762, endPoint y: 526, distance: 104.2
click at [658, 531] on input "text" at bounding box center [790, 533] width 428 height 17
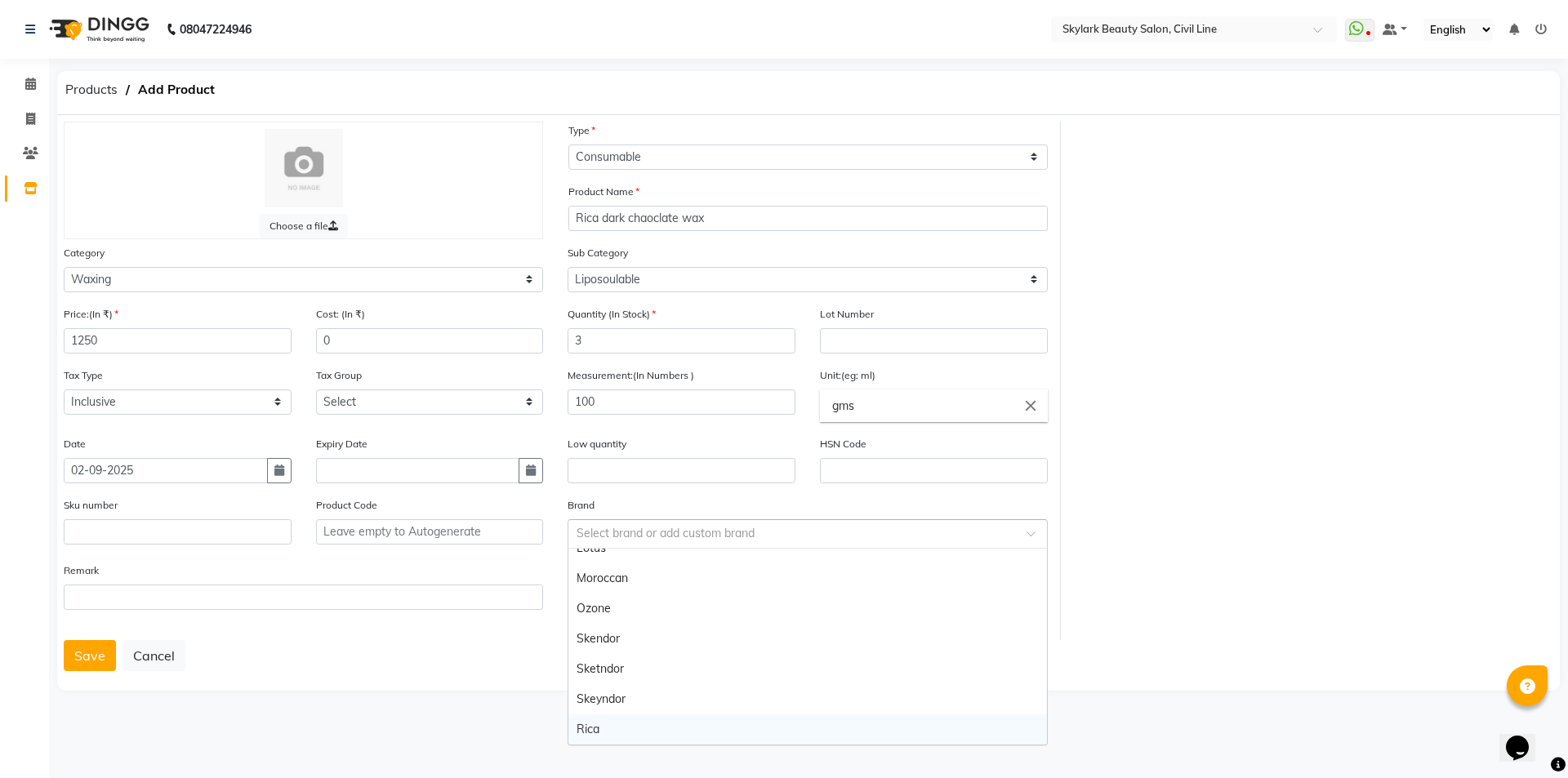
drag, startPoint x: 598, startPoint y: 730, endPoint x: 589, endPoint y: 727, distance: 9.5
click at [593, 729] on div "Rica" at bounding box center [807, 729] width 478 height 30
click at [89, 650] on button "Save" at bounding box center [90, 656] width 52 height 31
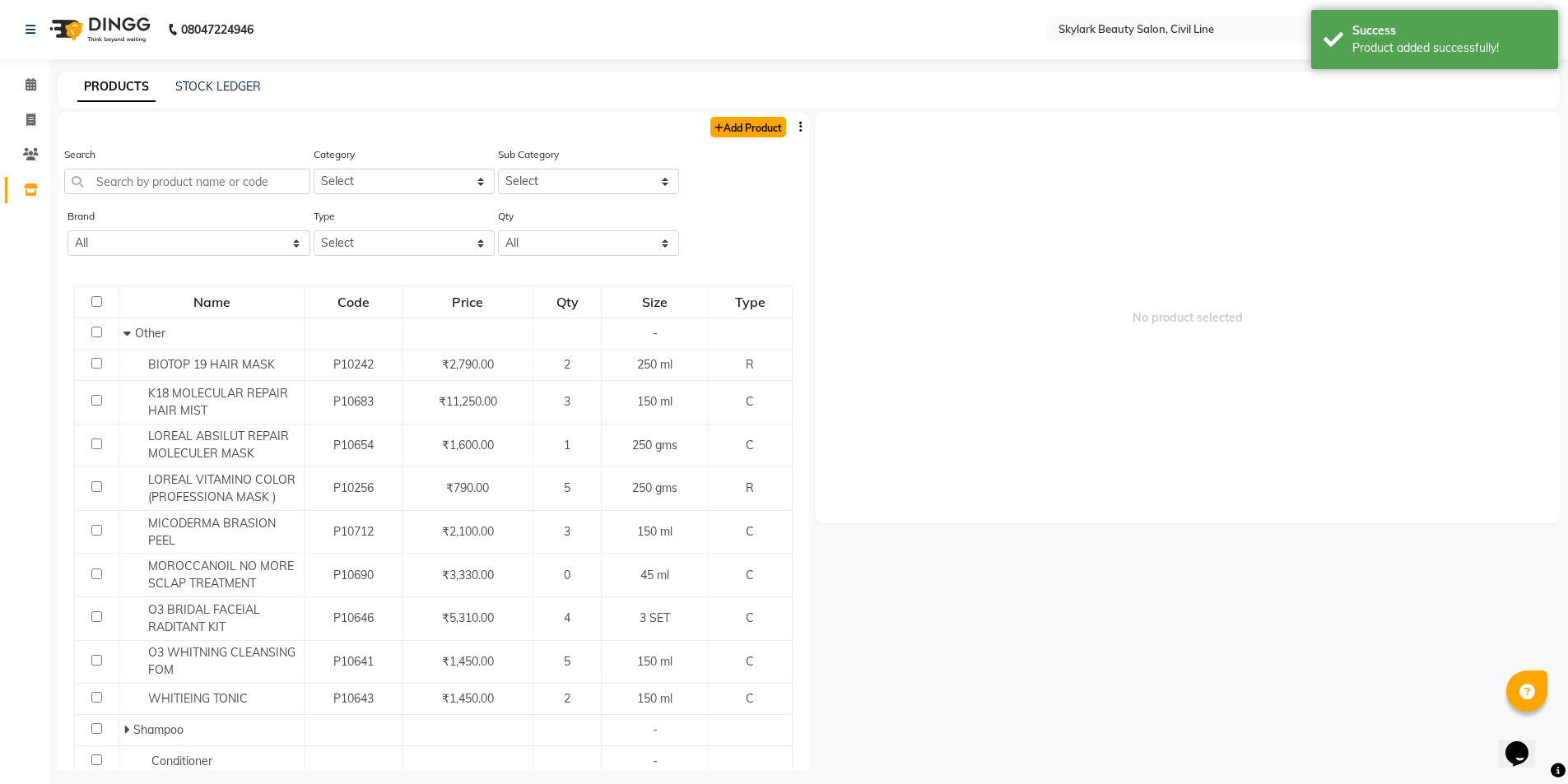
click at [756, 125] on link "Add Product" at bounding box center [748, 126] width 75 height 21
select select "true"
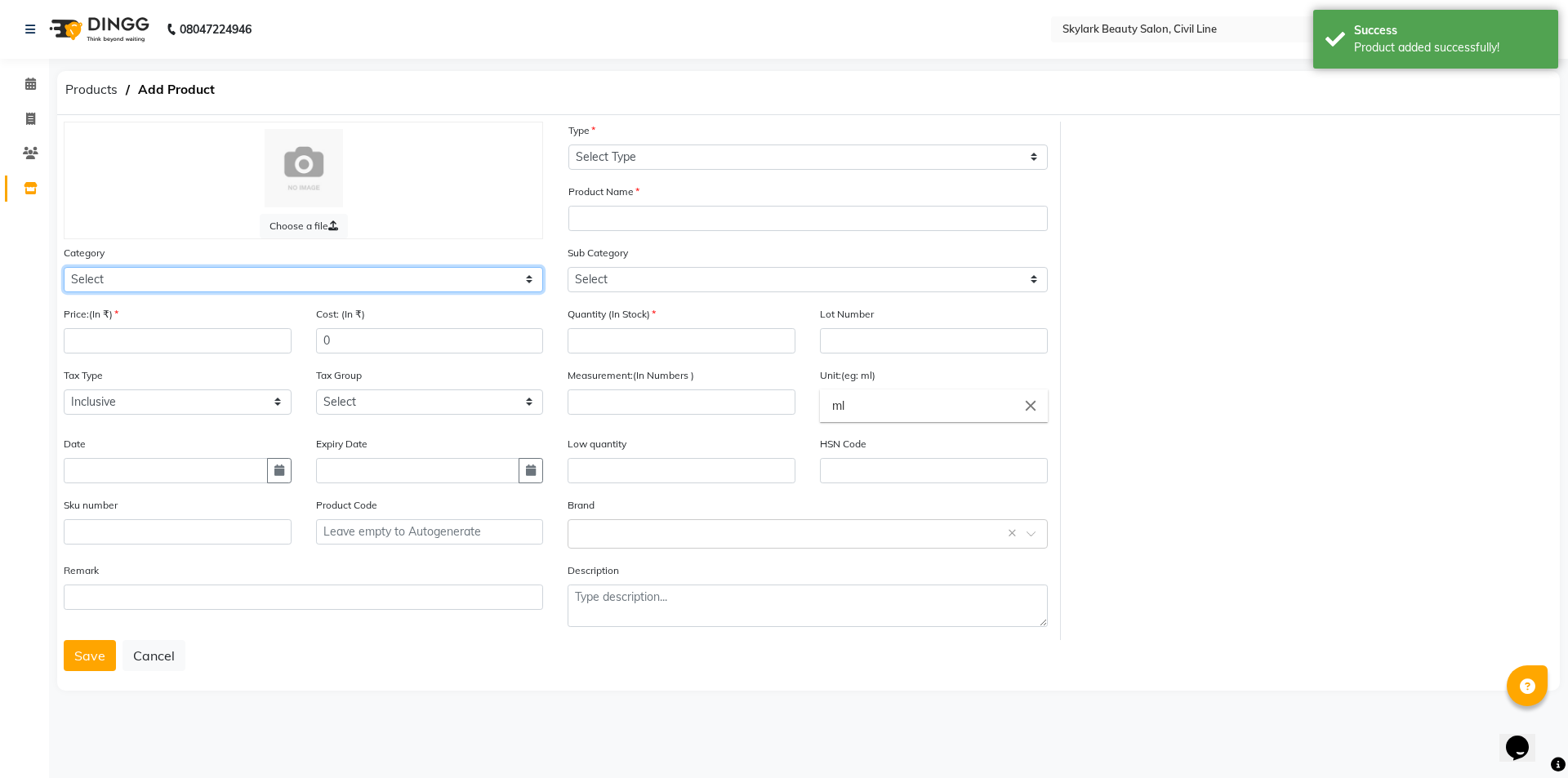
click at [310, 283] on select "Select Hair Skin Makeup Personal Care Appliances [PERSON_NAME] Waxing Disposabl…" at bounding box center [304, 280] width 480 height 25
select select "1800"
click at [64, 267] on select "Select Hair Skin Makeup Personal Care Appliances [PERSON_NAME] Waxing Disposabl…" at bounding box center [304, 280] width 480 height 25
click at [194, 341] on input "number" at bounding box center [178, 341] width 228 height 25
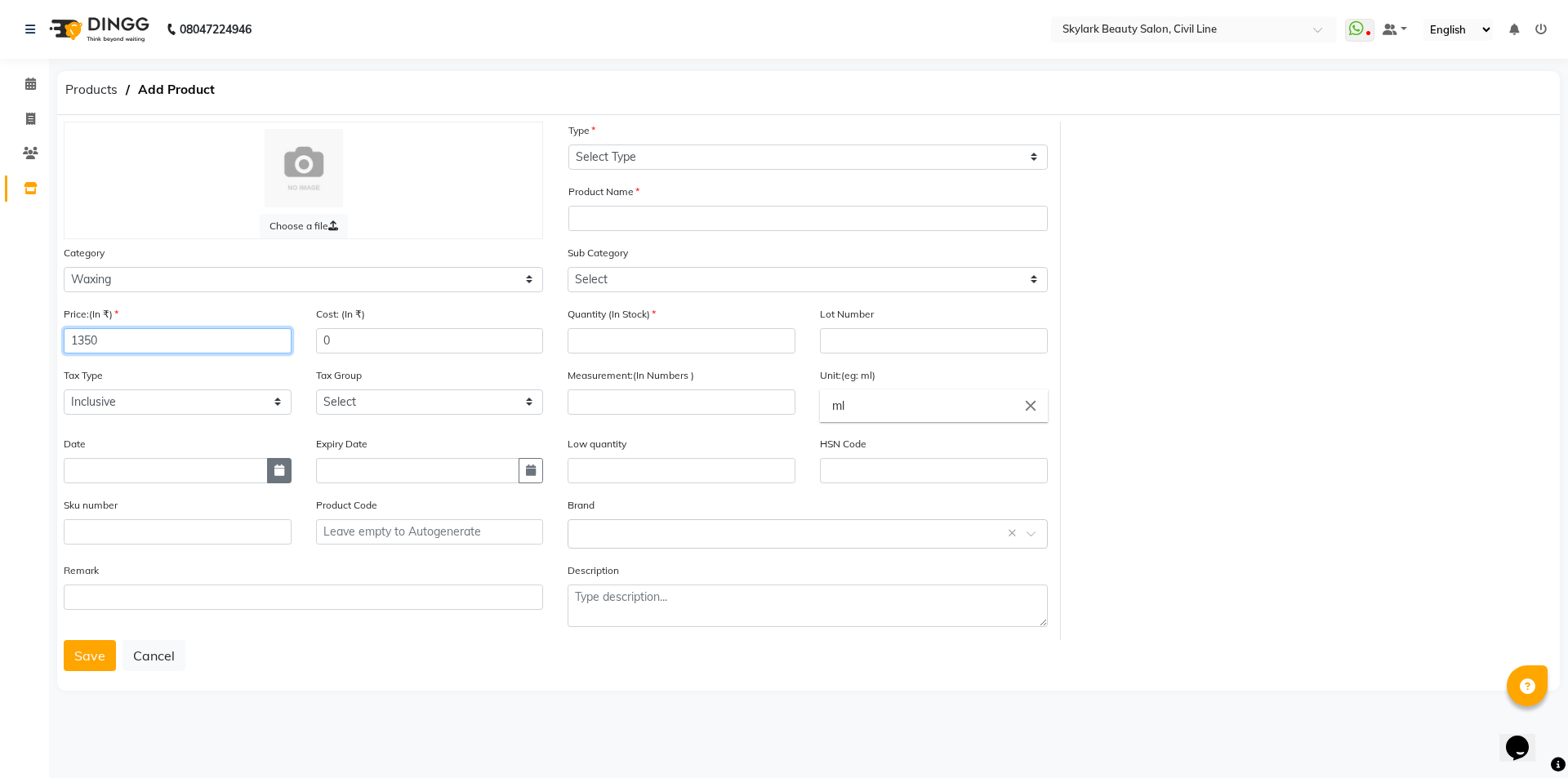
type input "1350"
click at [280, 479] on button "button" at bounding box center [279, 471] width 24 height 25
select select "9"
select select "2025"
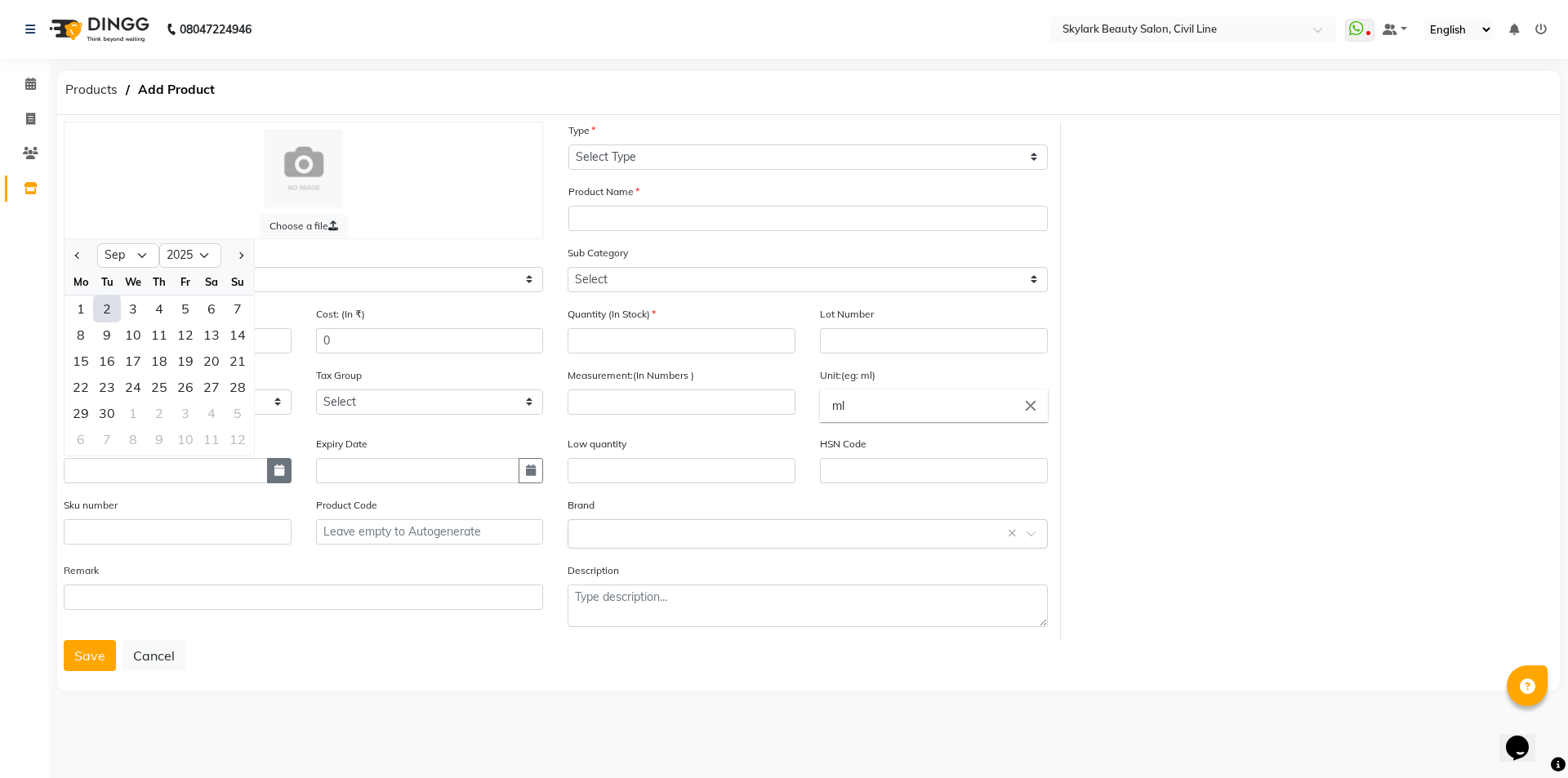
type input "02-09-2025"
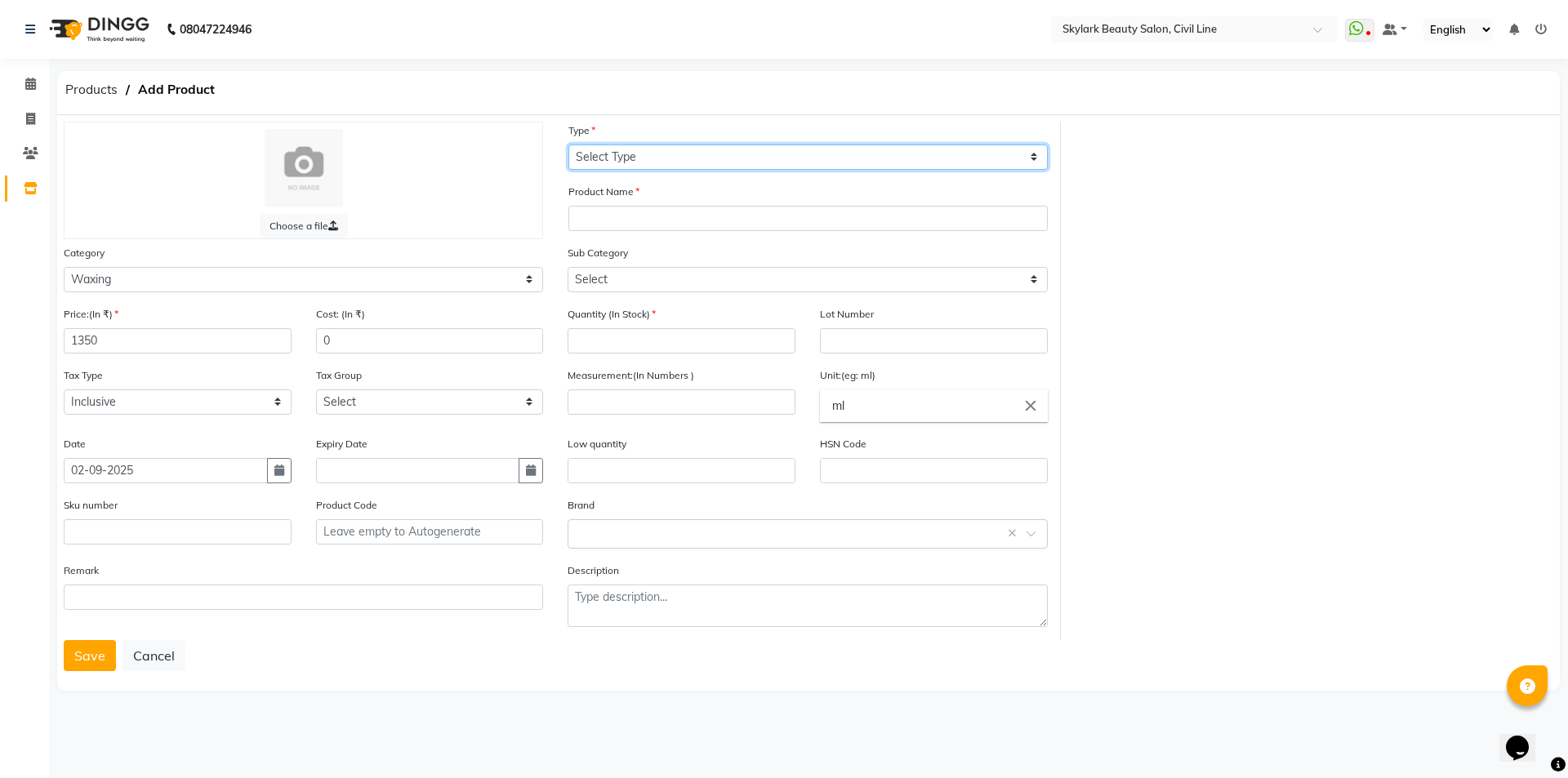
click at [739, 162] on select "Select Type Both Retail Consumable" at bounding box center [808, 157] width 480 height 25
select select "C"
click at [568, 145] on select "Select Type Both Retail Consumable" at bounding box center [808, 157] width 480 height 25
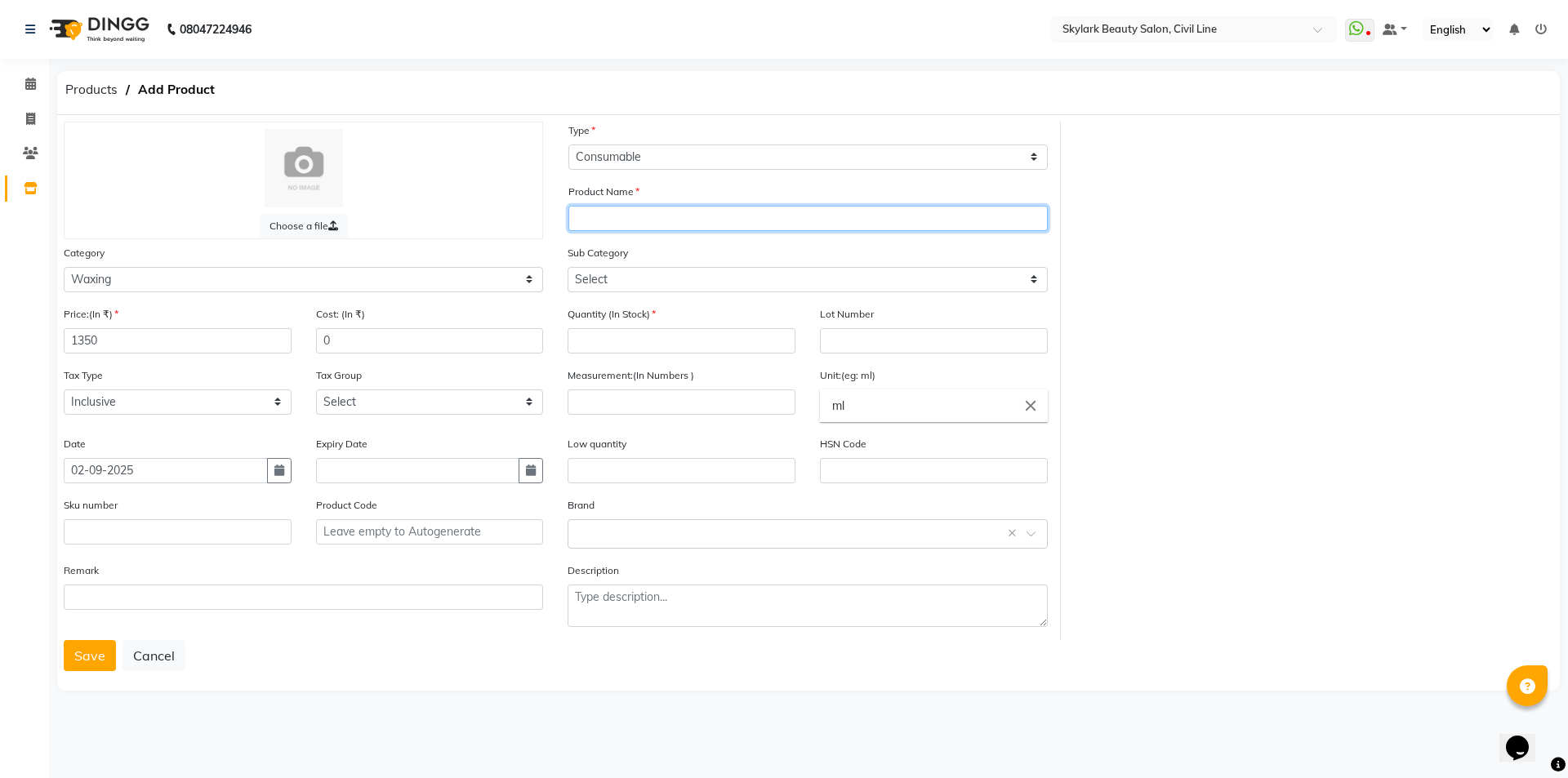
click at [693, 223] on input "text" at bounding box center [808, 219] width 480 height 25
type input "black wax"
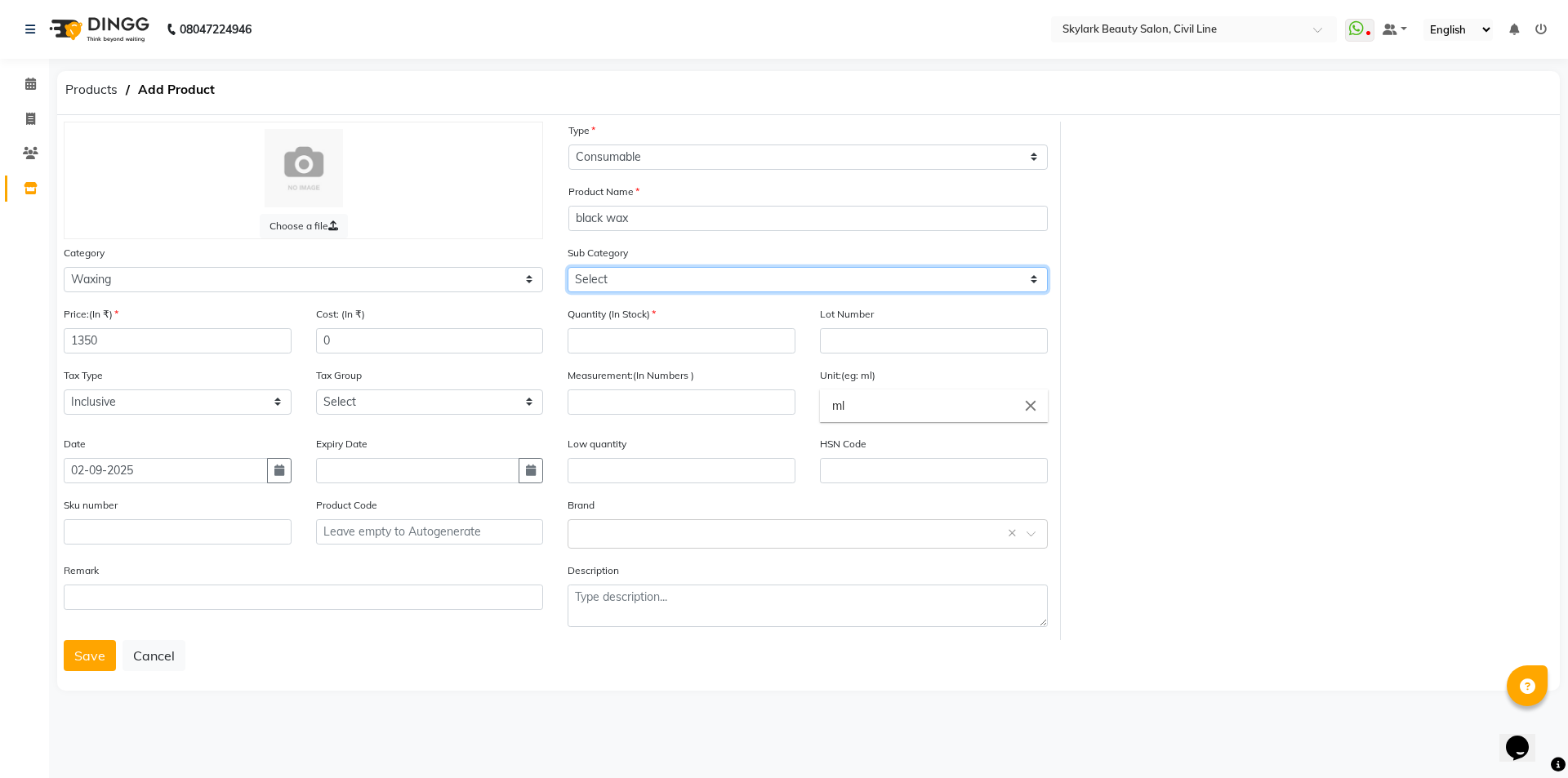
click at [739, 276] on select "Select Honey Liposoulable Brazilian Pre Post Massage Cream Strips Appliances Ot…" at bounding box center [807, 280] width 480 height 25
select select "1802"
click at [567, 267] on select "Select Honey Liposoulable Brazilian Pre Post Massage Cream Strips Appliances Ot…" at bounding box center [807, 280] width 480 height 25
click at [645, 351] on input "number" at bounding box center [681, 341] width 228 height 25
type input "2"
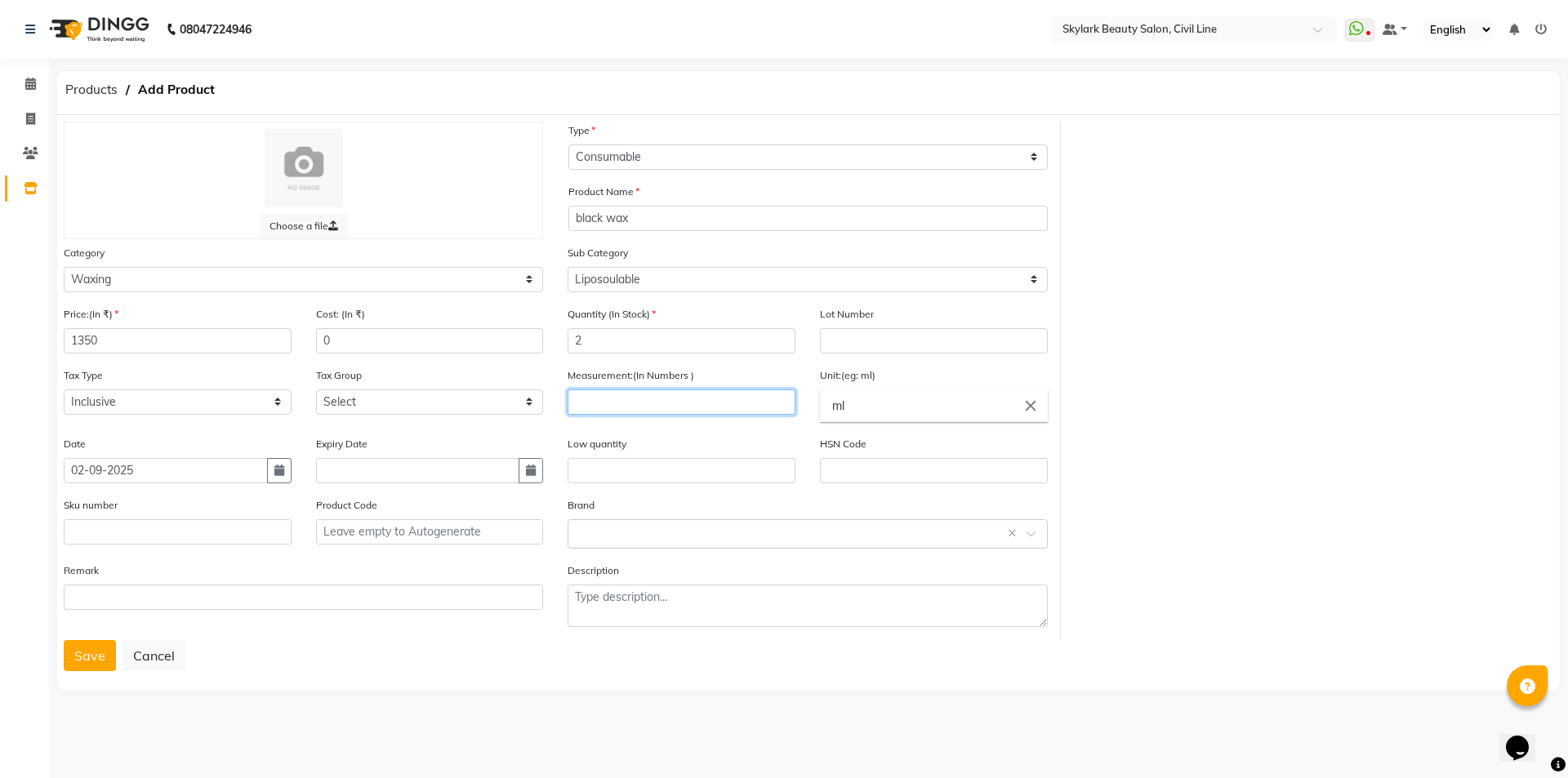
click at [627, 410] on input "number" at bounding box center [681, 402] width 228 height 25
type input "100"
click at [901, 400] on input "ml" at bounding box center [933, 406] width 228 height 33
click at [1033, 402] on icon "close" at bounding box center [1030, 406] width 18 height 18
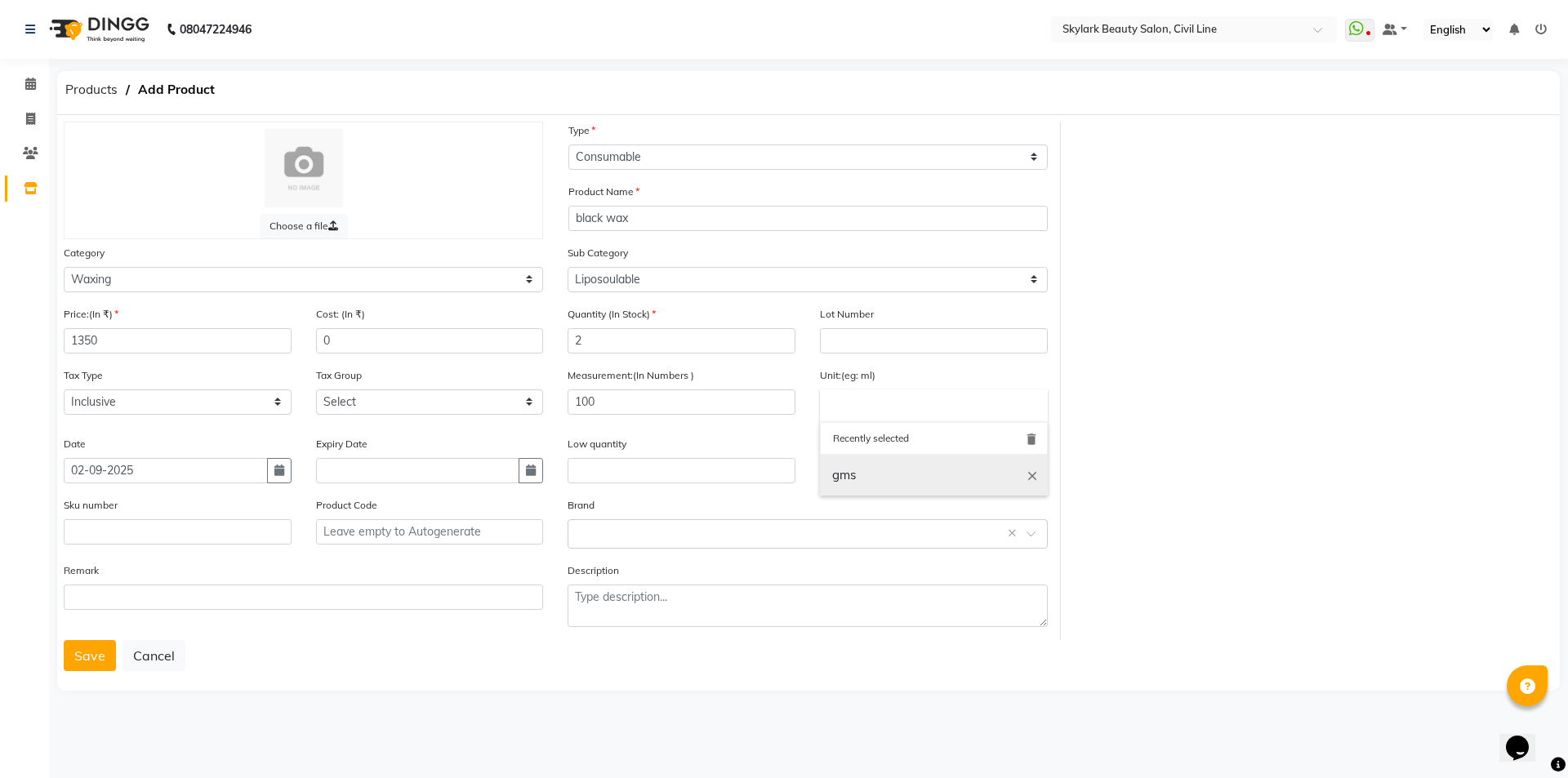
click at [992, 463] on link "gms" at bounding box center [933, 475] width 228 height 42
type input "gms"
click at [603, 526] on input "text" at bounding box center [790, 533] width 428 height 17
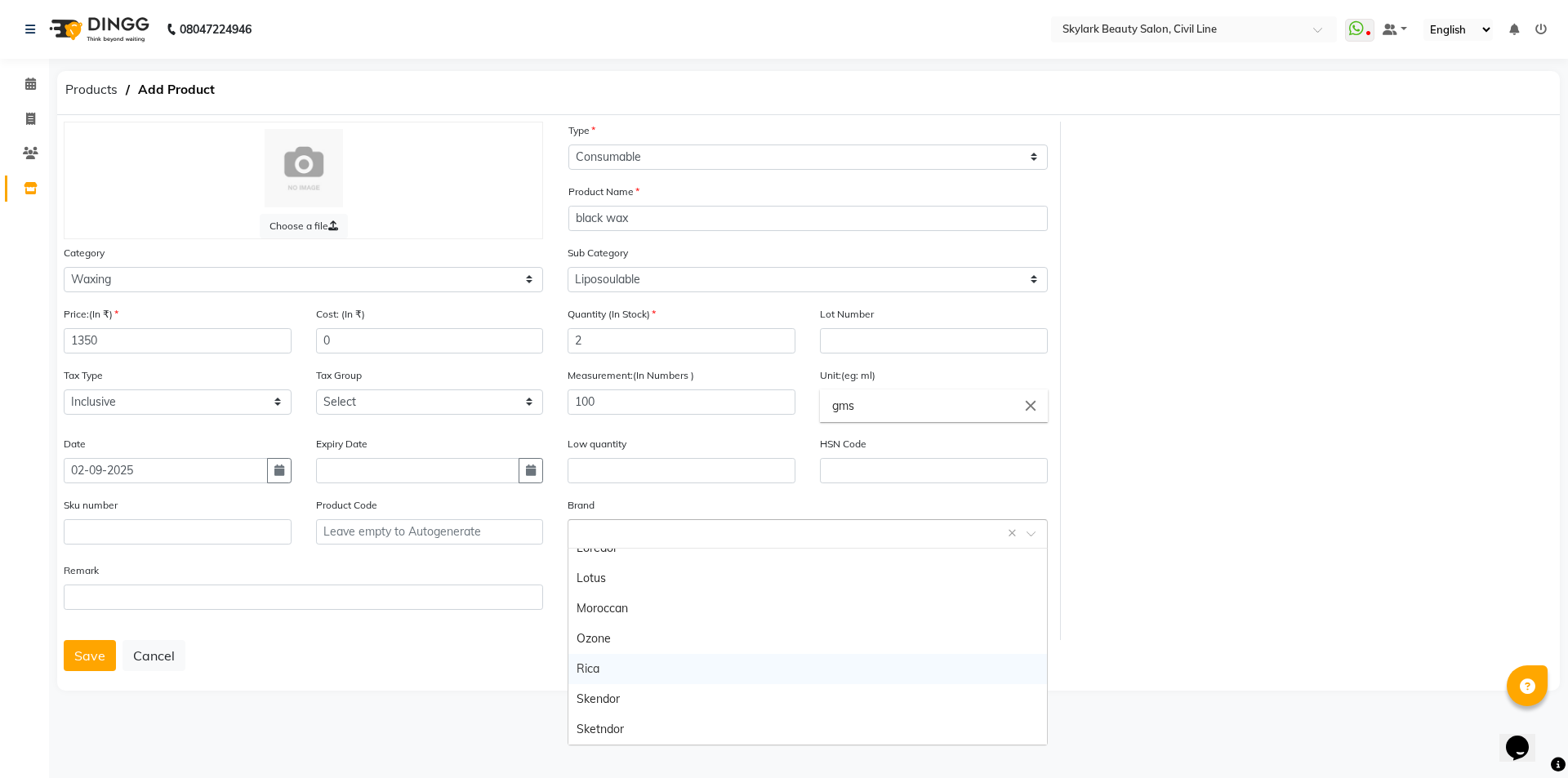
click at [595, 663] on div "Rica" at bounding box center [807, 669] width 478 height 30
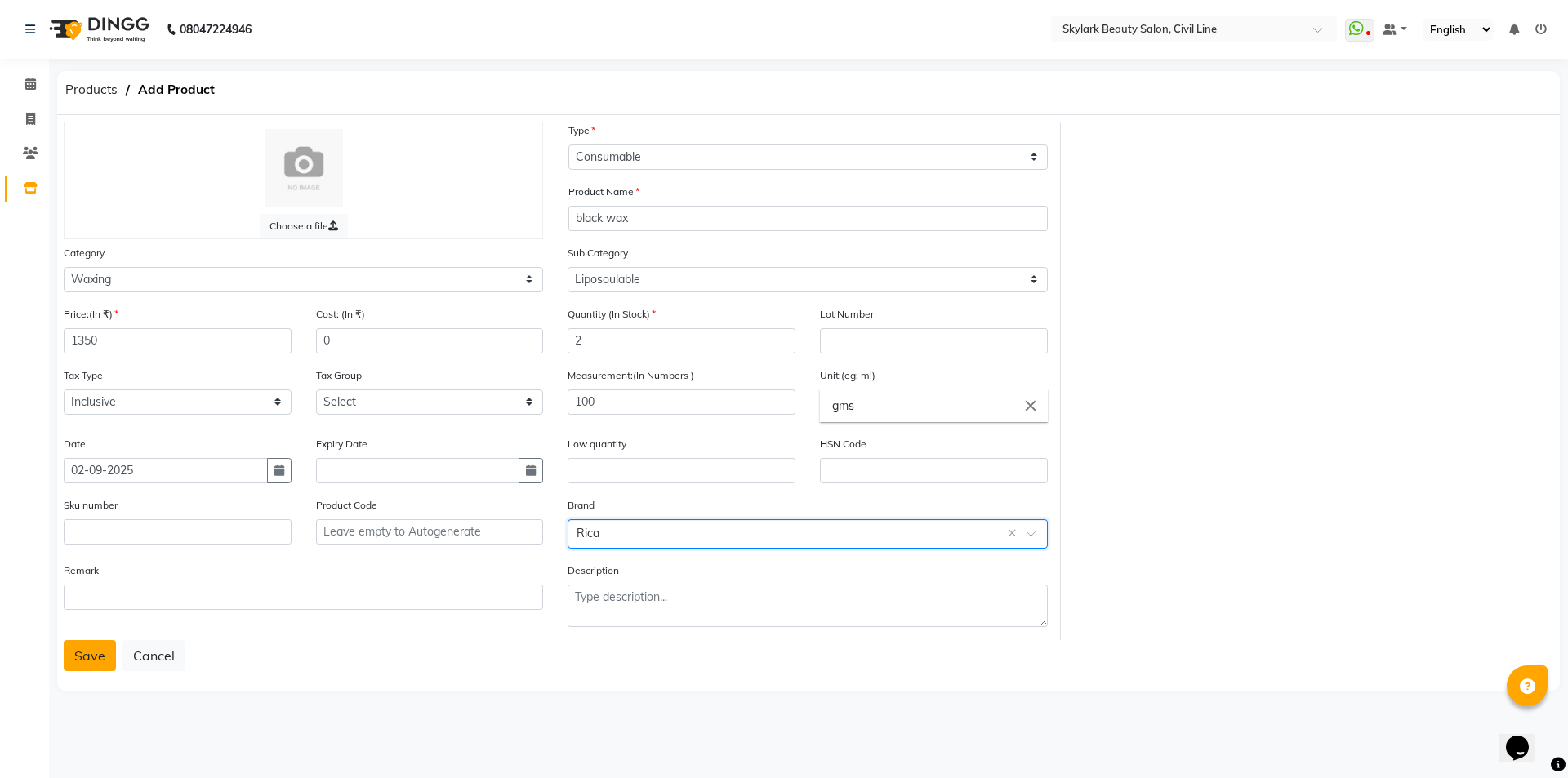
click at [75, 657] on button "Save" at bounding box center [90, 656] width 52 height 31
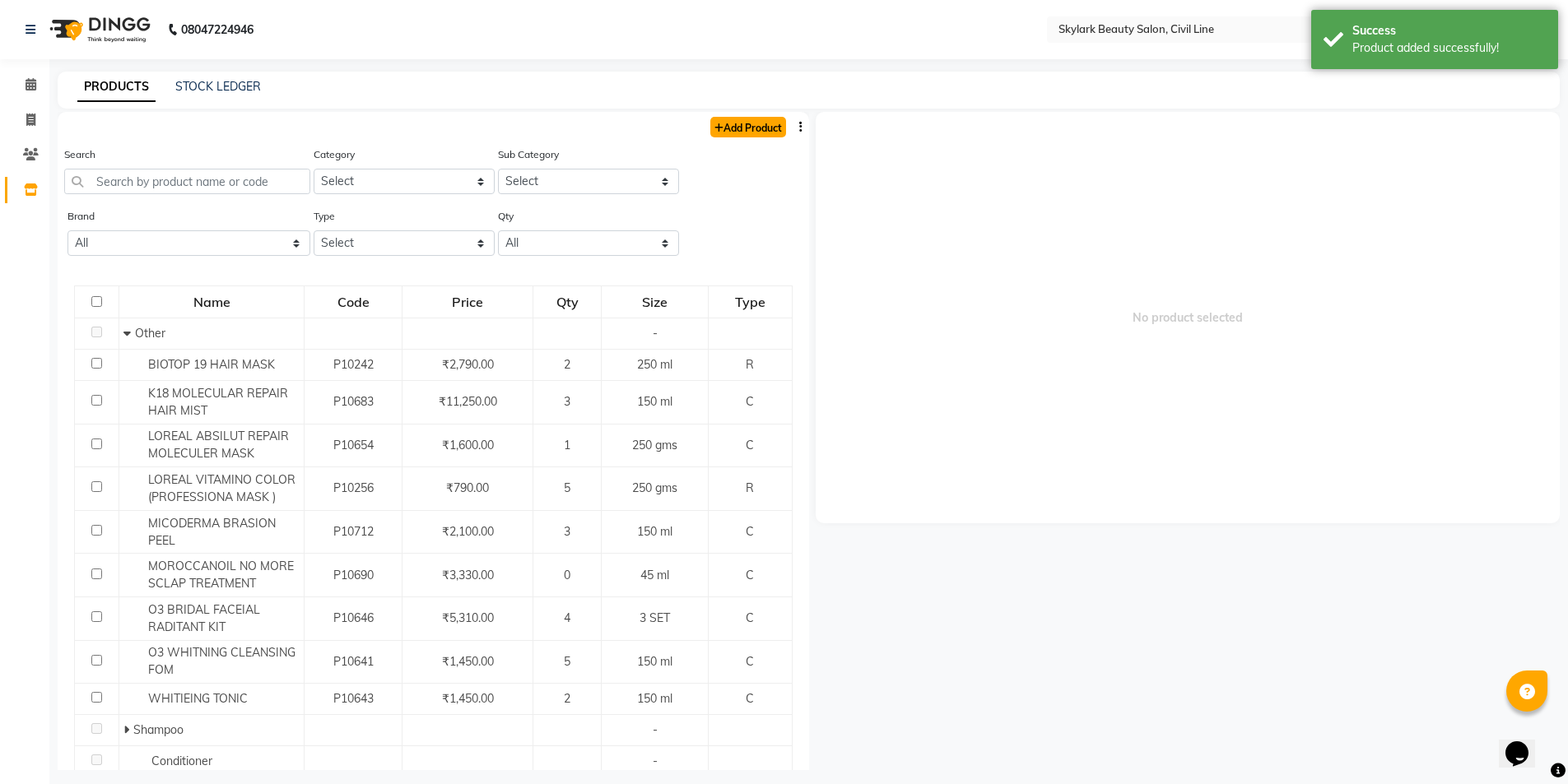
click at [756, 121] on link "Add Product" at bounding box center [748, 126] width 75 height 21
select select "true"
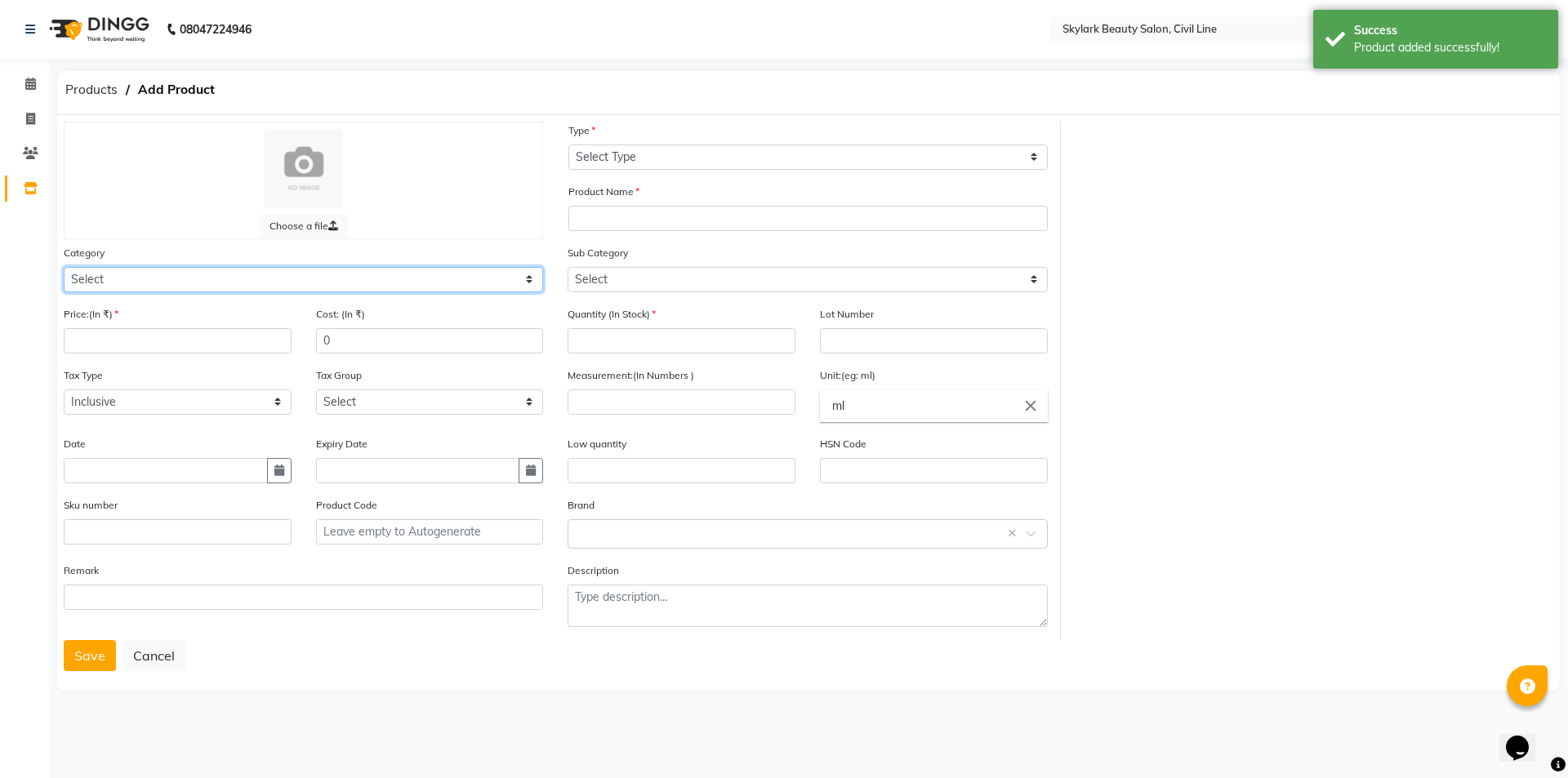
click at [218, 284] on select "Select Hair Skin Makeup Personal Care Appliances [PERSON_NAME] Waxing Disposabl…" at bounding box center [304, 280] width 480 height 25
select select "1800"
click at [64, 267] on select "Select Hair Skin Makeup Personal Care Appliances [PERSON_NAME] Waxing Disposabl…" at bounding box center [304, 280] width 480 height 25
click at [140, 332] on input "number" at bounding box center [178, 341] width 228 height 25
type input "1300"
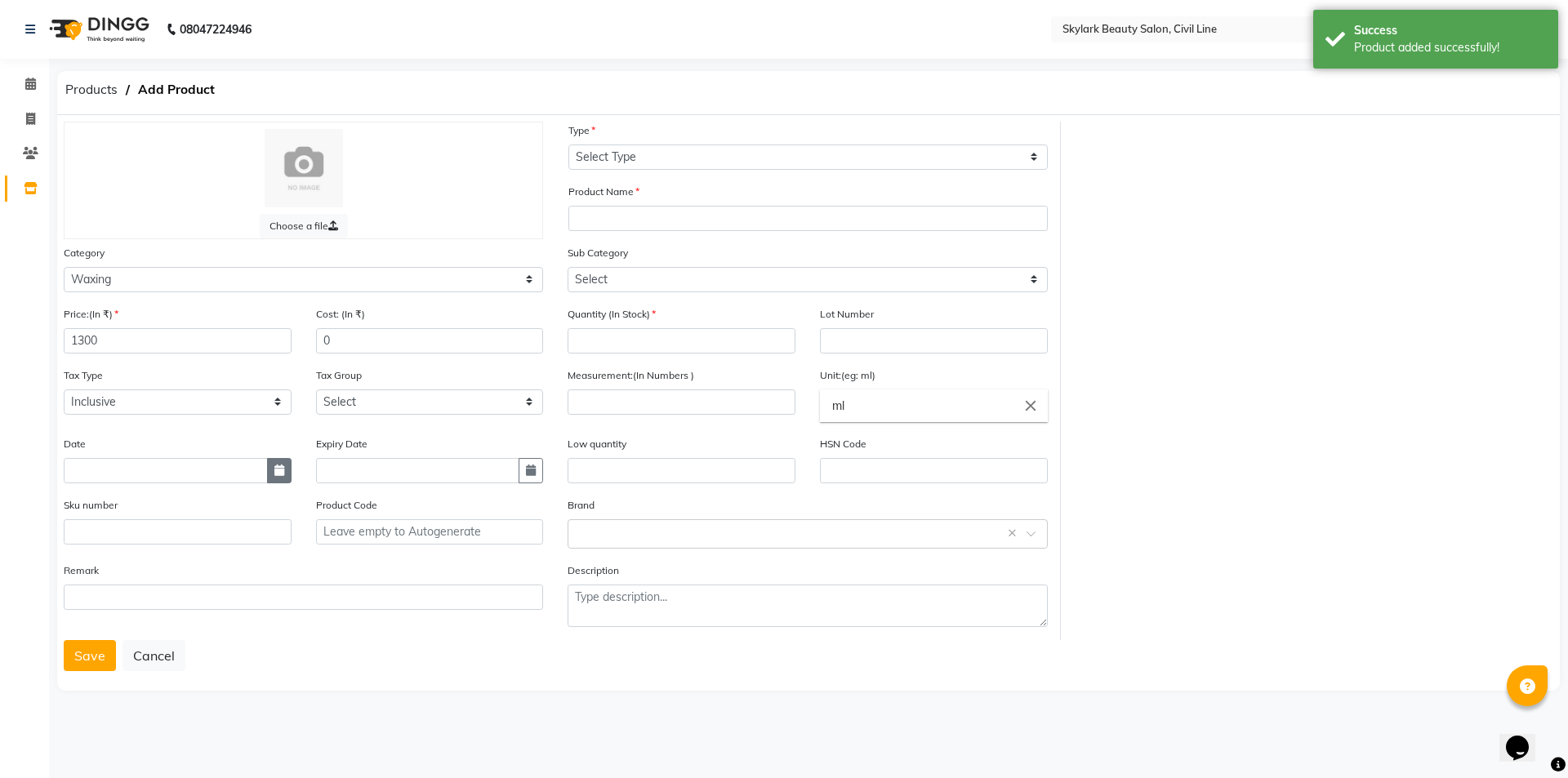
click at [277, 468] on icon "button" at bounding box center [280, 470] width 10 height 12
select select "9"
select select "2025"
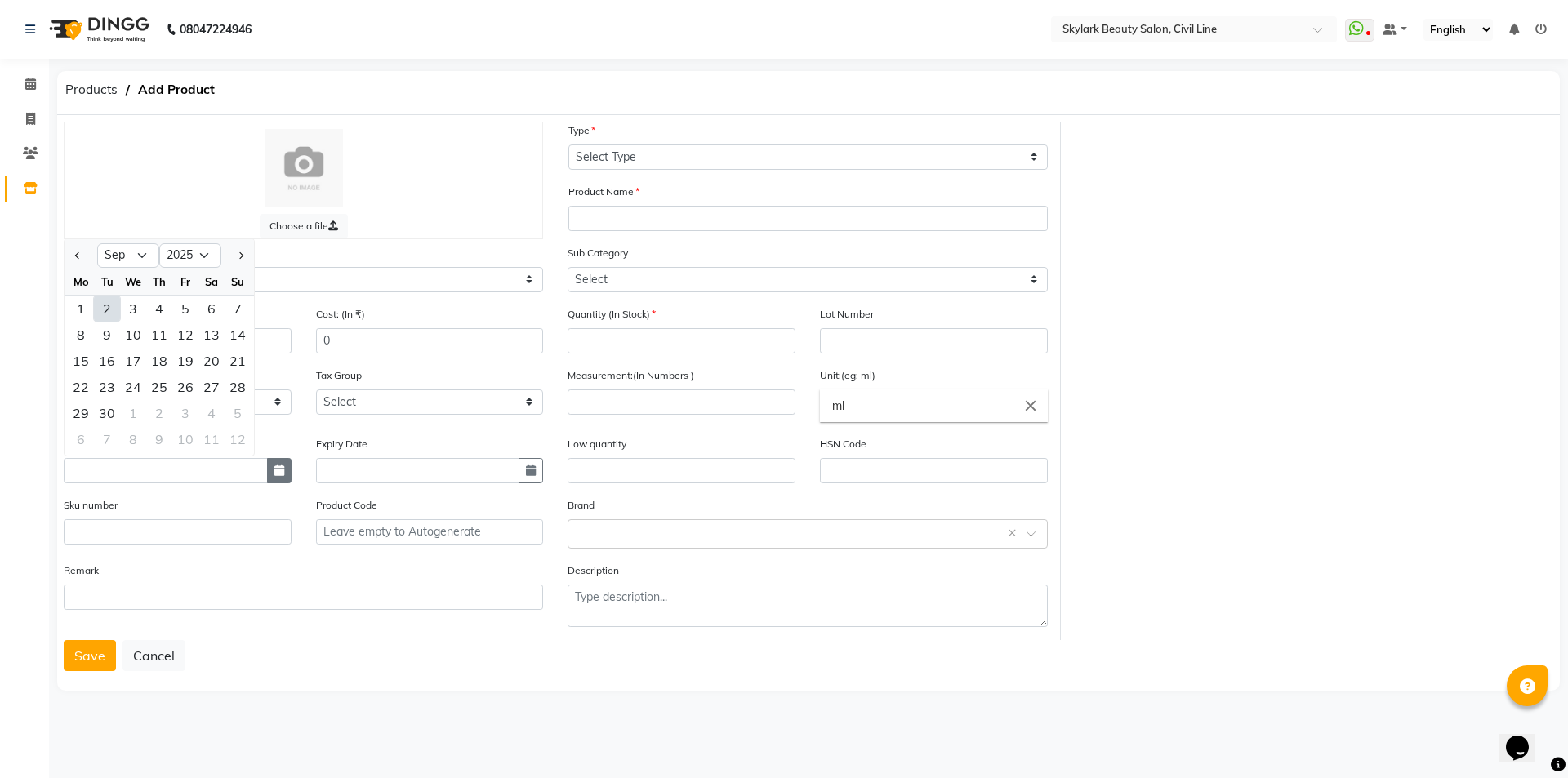
type input "02-09-2025"
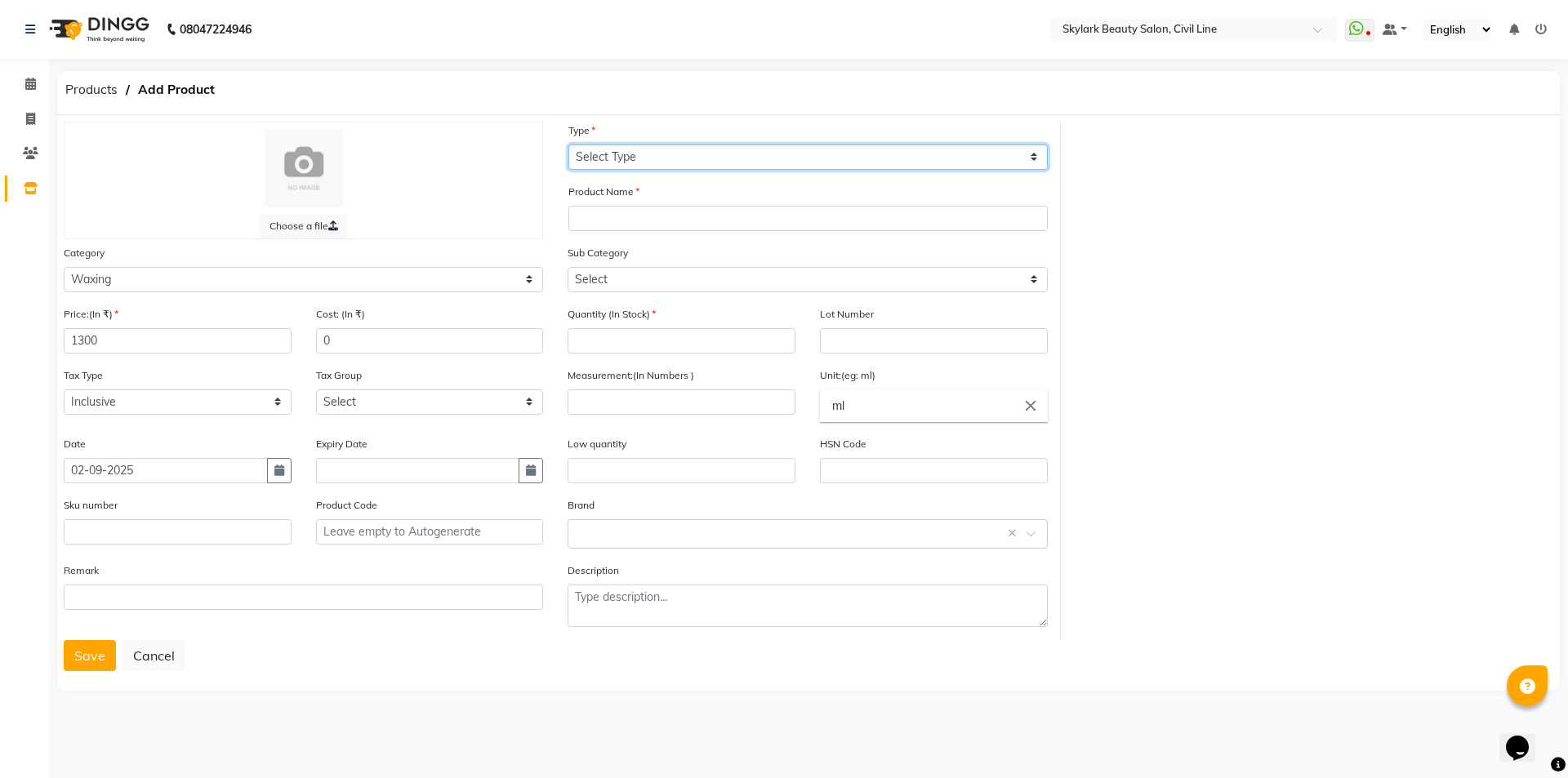
click at [617, 155] on select "Select Type Both Retail Consumable" at bounding box center [808, 157] width 480 height 25
select select "C"
click at [568, 145] on select "Select Type Both Retail Consumable" at bounding box center [808, 157] width 480 height 25
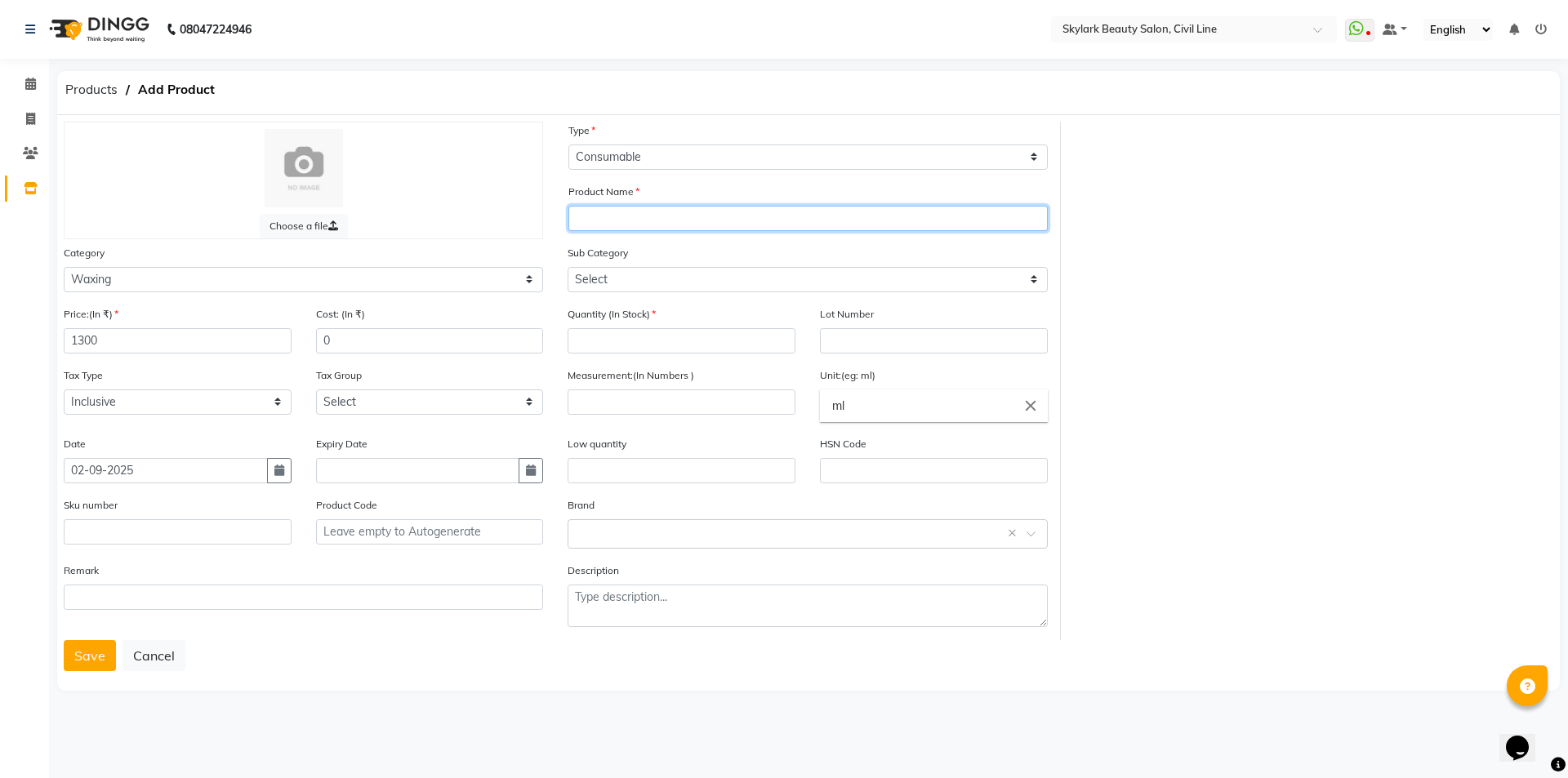
click at [607, 230] on input "text" at bounding box center [808, 219] width 480 height 25
type input "a"
click at [596, 222] on input "Aragan" at bounding box center [808, 219] width 480 height 25
click at [639, 219] on input "Argan" at bounding box center [808, 219] width 480 height 25
type input "Argan wax oil"
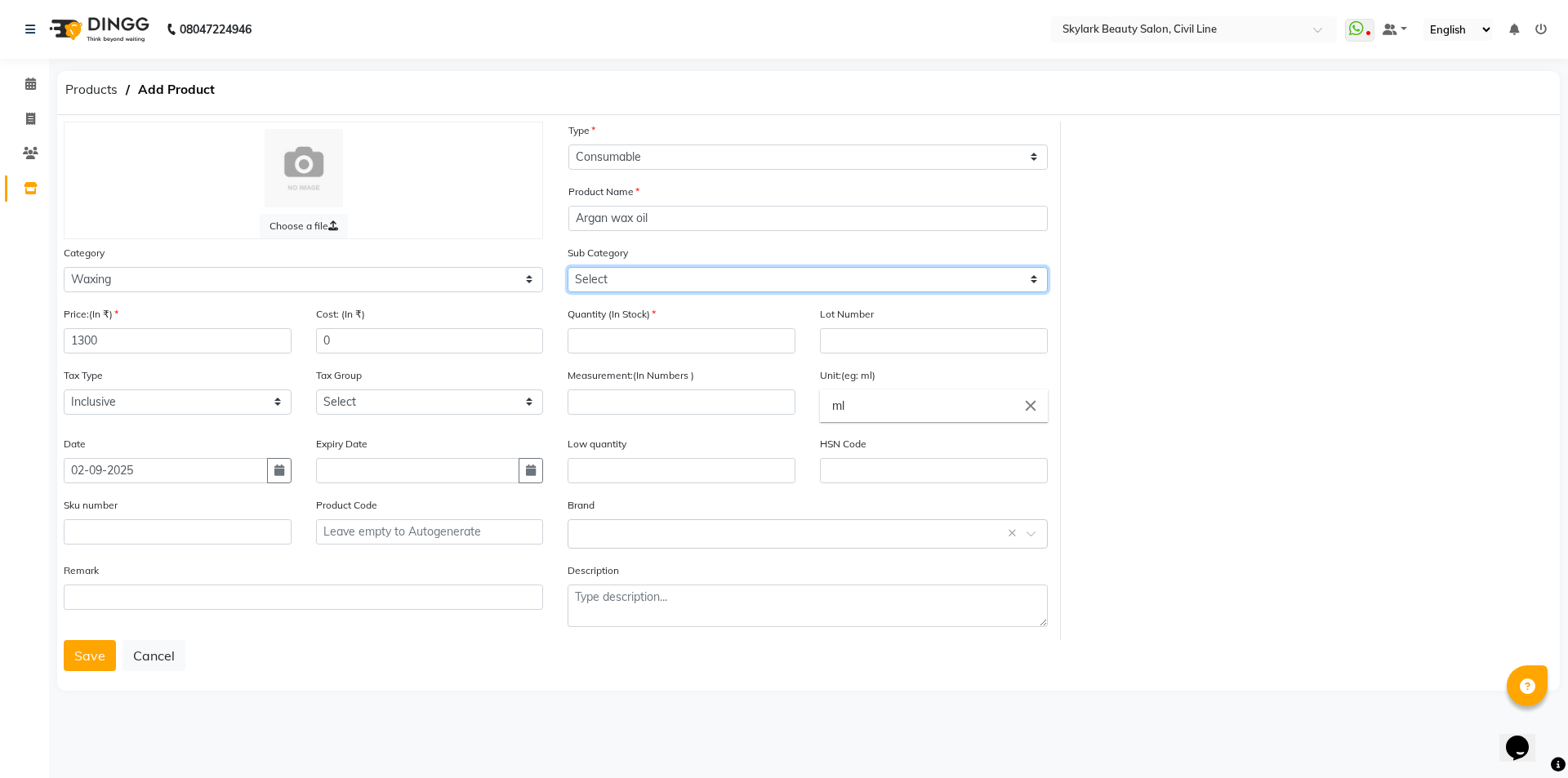
click at [670, 279] on select "Select Honey Liposoulable Brazilian Pre Post Massage Cream Strips Appliances Ot…" at bounding box center [807, 280] width 480 height 25
select select "1802"
click at [567, 267] on select "Select Honey Liposoulable Brazilian Pre Post Massage Cream Strips Appliances Ot…" at bounding box center [807, 280] width 480 height 25
click at [653, 325] on div "Quantity (In Stock)" at bounding box center [681, 330] width 228 height 49
click at [674, 345] on input "number" at bounding box center [681, 341] width 228 height 25
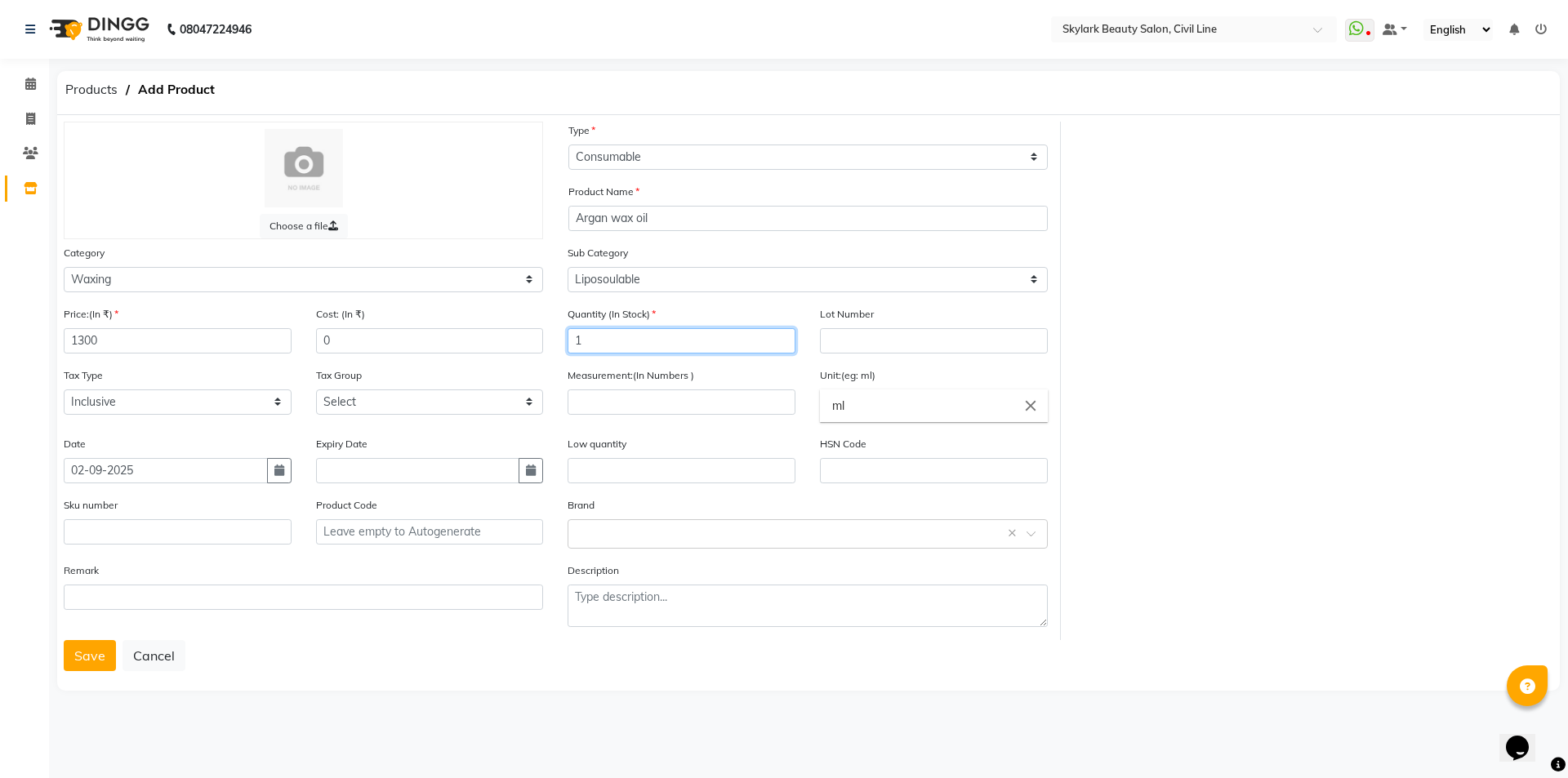
type input "1"
click at [659, 403] on input "number" at bounding box center [681, 402] width 228 height 25
type input "100"
click at [881, 414] on input "ml" at bounding box center [933, 406] width 228 height 33
click at [878, 456] on link "ml" at bounding box center [933, 443] width 228 height 42
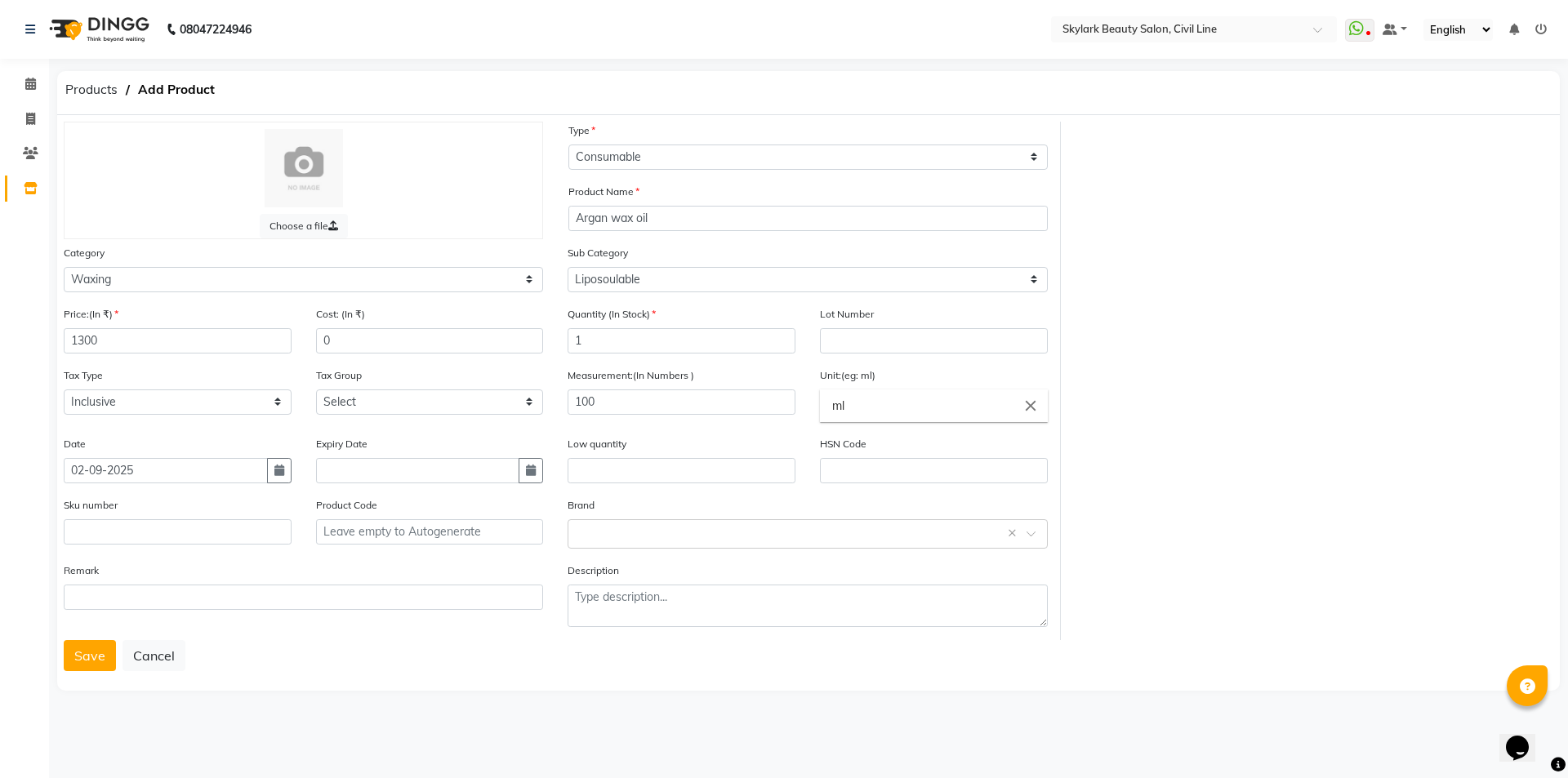
click at [1023, 408] on icon "close" at bounding box center [1030, 406] width 18 height 18
click at [1033, 442] on icon "delete" at bounding box center [1031, 439] width 15 height 15
click at [882, 607] on link "gms" at bounding box center [933, 608] width 228 height 42
type input "gms"
click at [643, 533] on input "text" at bounding box center [790, 533] width 428 height 17
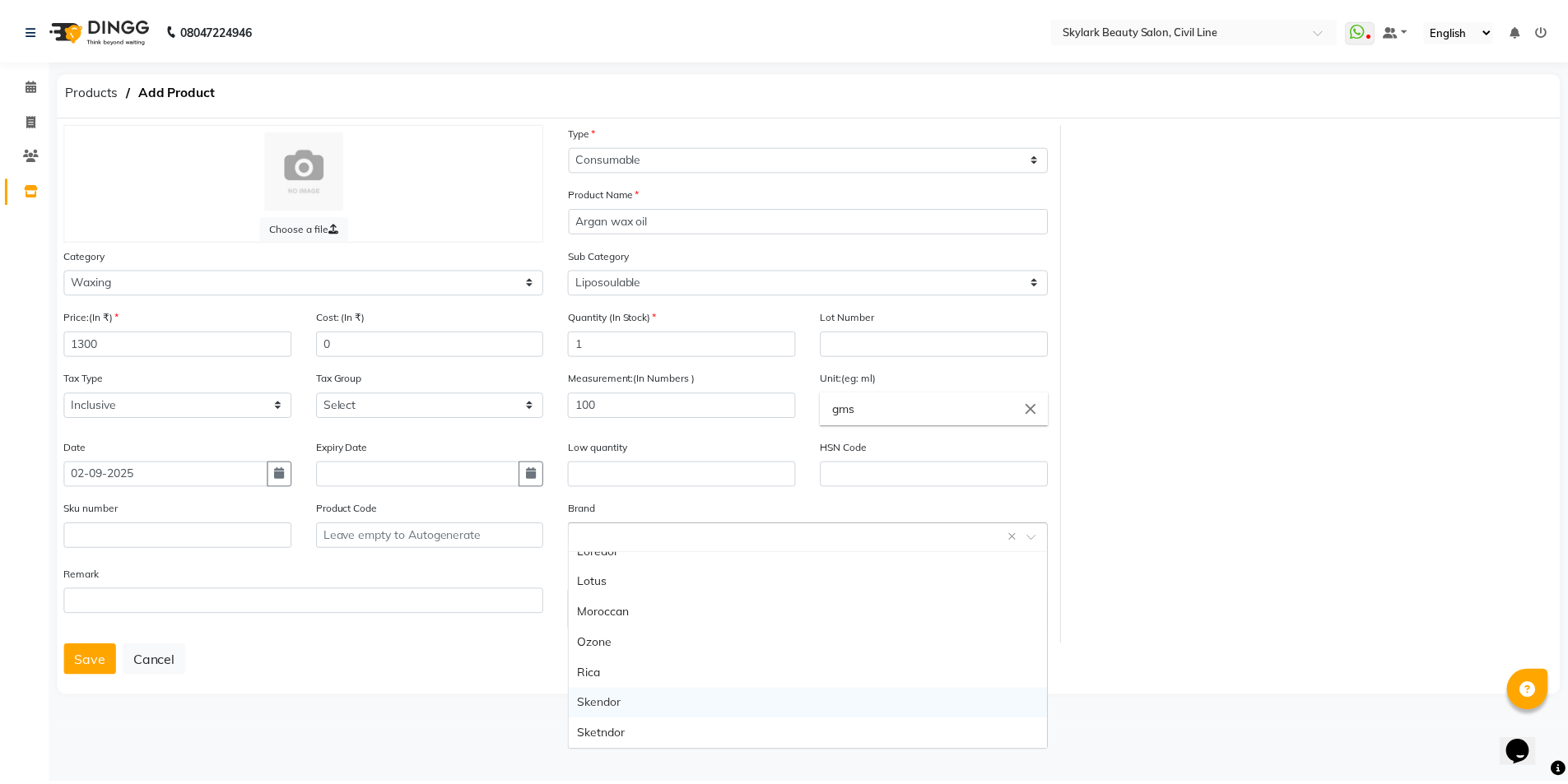
scroll to position [442, 0]
drag, startPoint x: 601, startPoint y: 638, endPoint x: 592, endPoint y: 623, distance: 17.5
click at [599, 636] on div "Rica" at bounding box center [813, 643] width 482 height 30
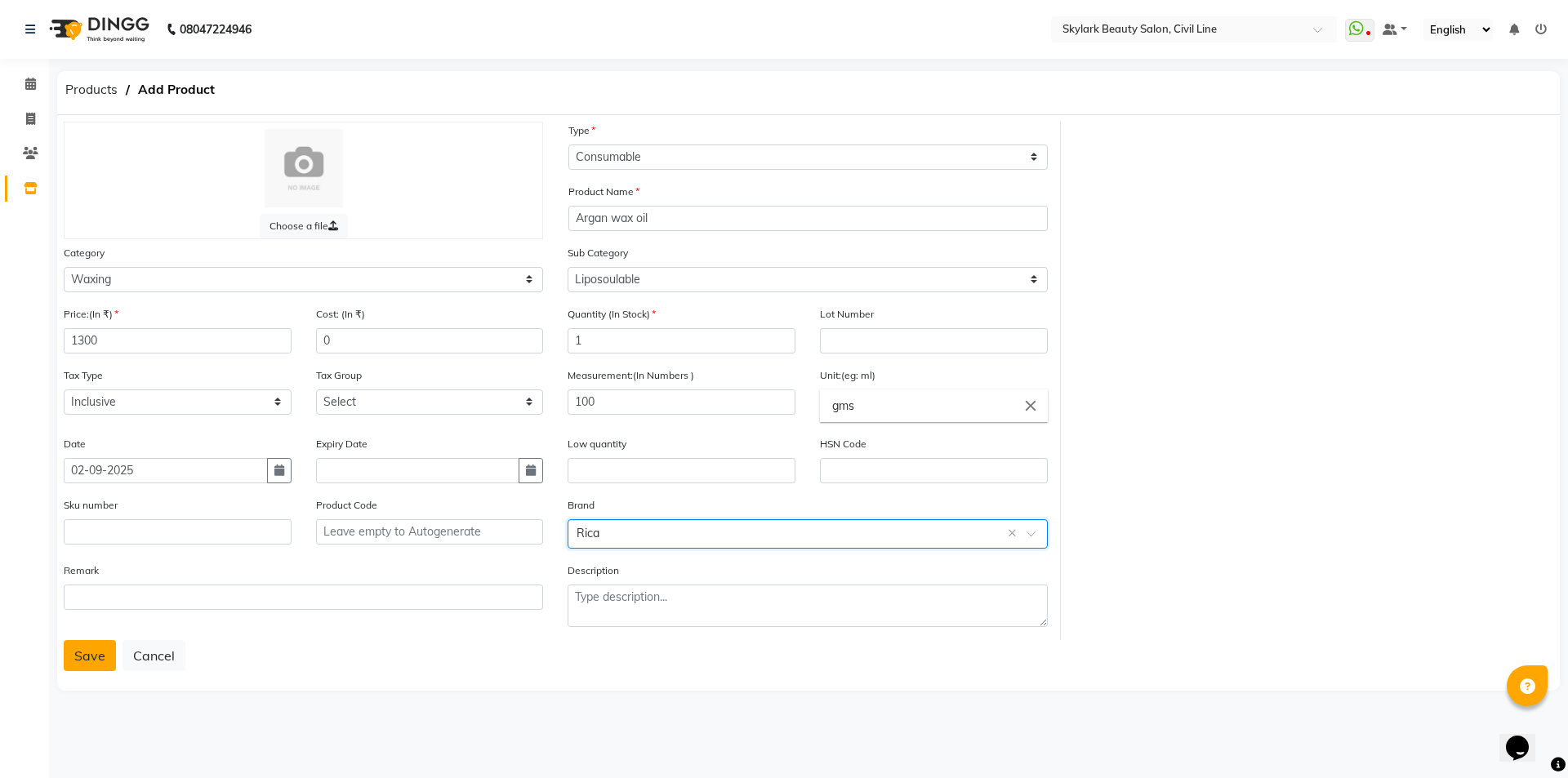
click at [86, 660] on button "Save" at bounding box center [90, 656] width 52 height 31
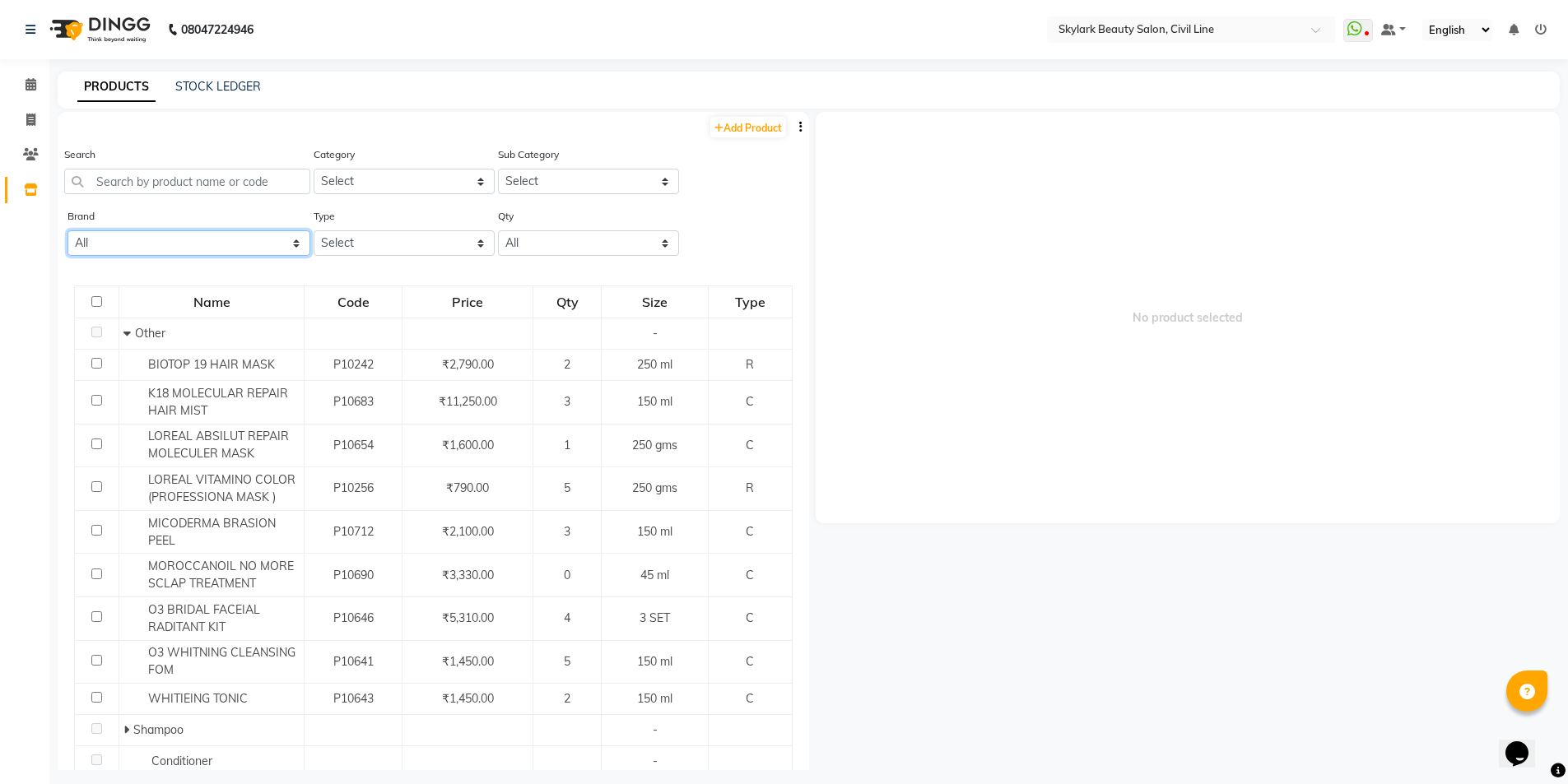
click at [137, 241] on select "All 03 Professional [PERSON_NAME] Biotop Bio Top Cadiveu Cadveu Floractive Flov…" at bounding box center [189, 243] width 243 height 25
click at [780, 193] on div "Search Category Select Hair Skin Makeup Personal Care Appliances [PERSON_NAME] …" at bounding box center [434, 176] width 752 height 62
click at [28, 188] on icon at bounding box center [30, 190] width 14 height 13
click at [742, 131] on link "Add Product" at bounding box center [748, 126] width 75 height 21
select select "true"
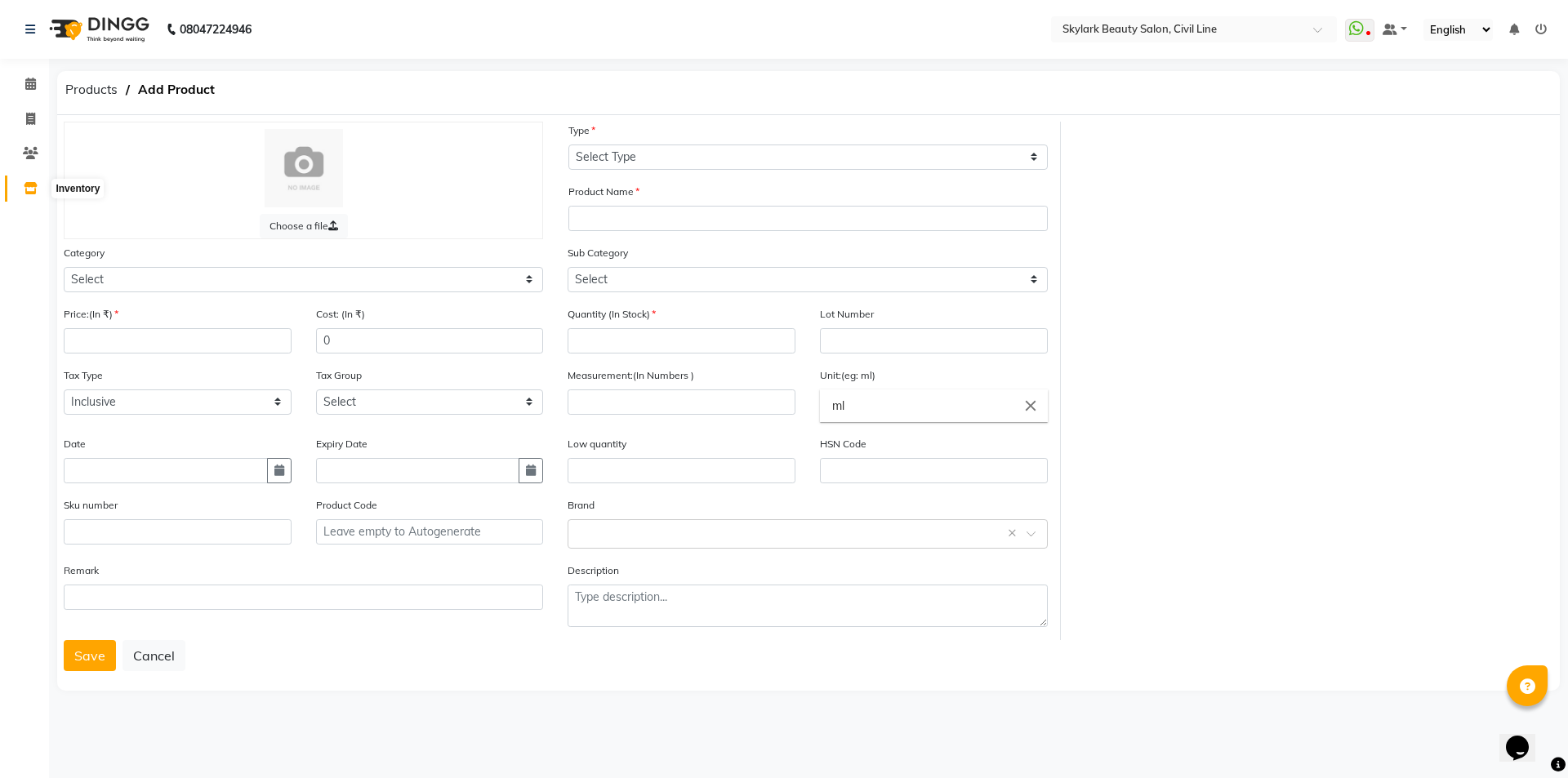
click at [30, 190] on icon at bounding box center [30, 188] width 14 height 13
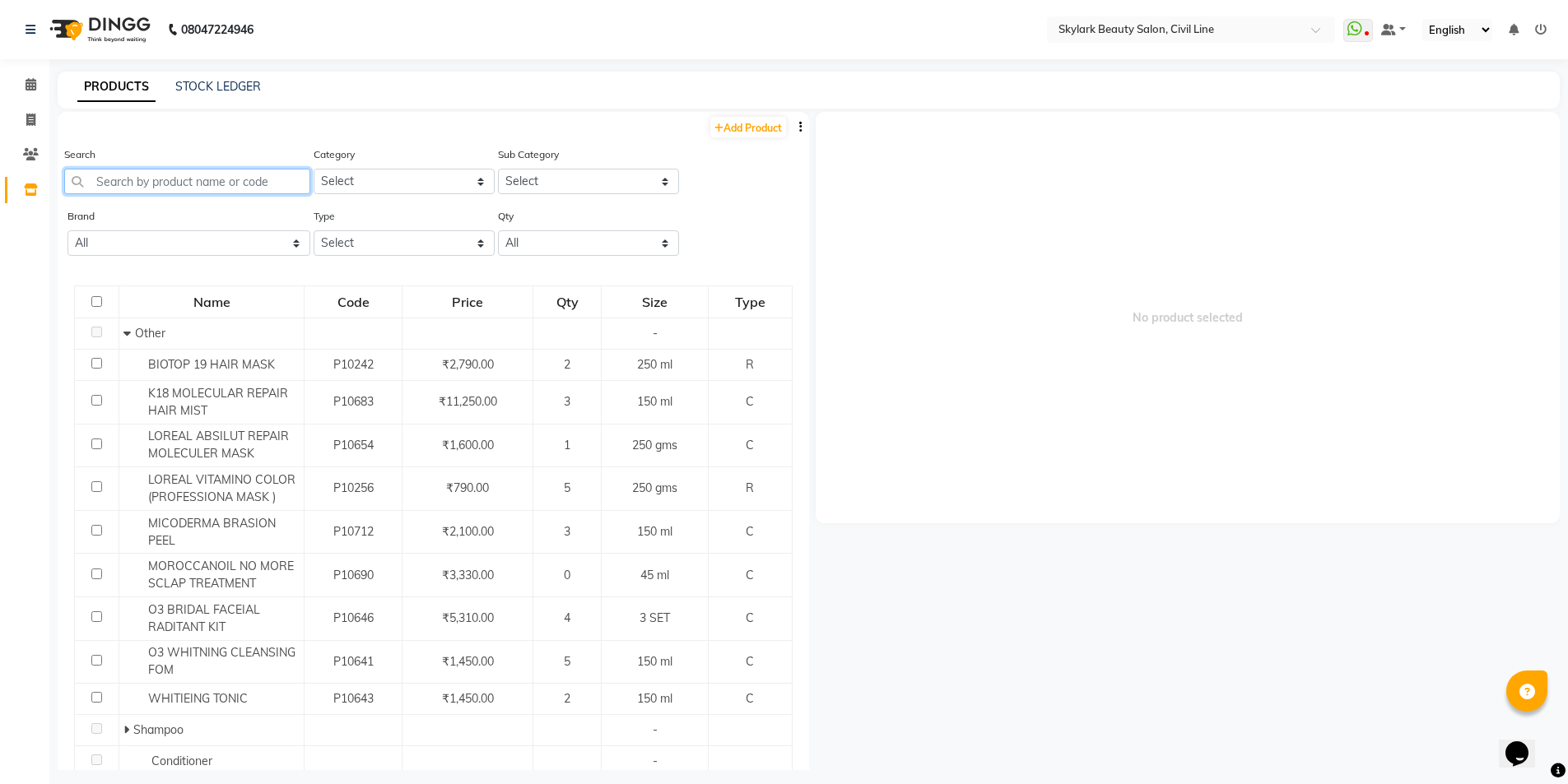
click at [148, 191] on input "text" at bounding box center [187, 181] width 246 height 25
click at [160, 248] on select "All 03 Professional [PERSON_NAME] Biotop Bio Top Cadiveu Cadveu Floractive Flov…" at bounding box center [189, 243] width 243 height 25
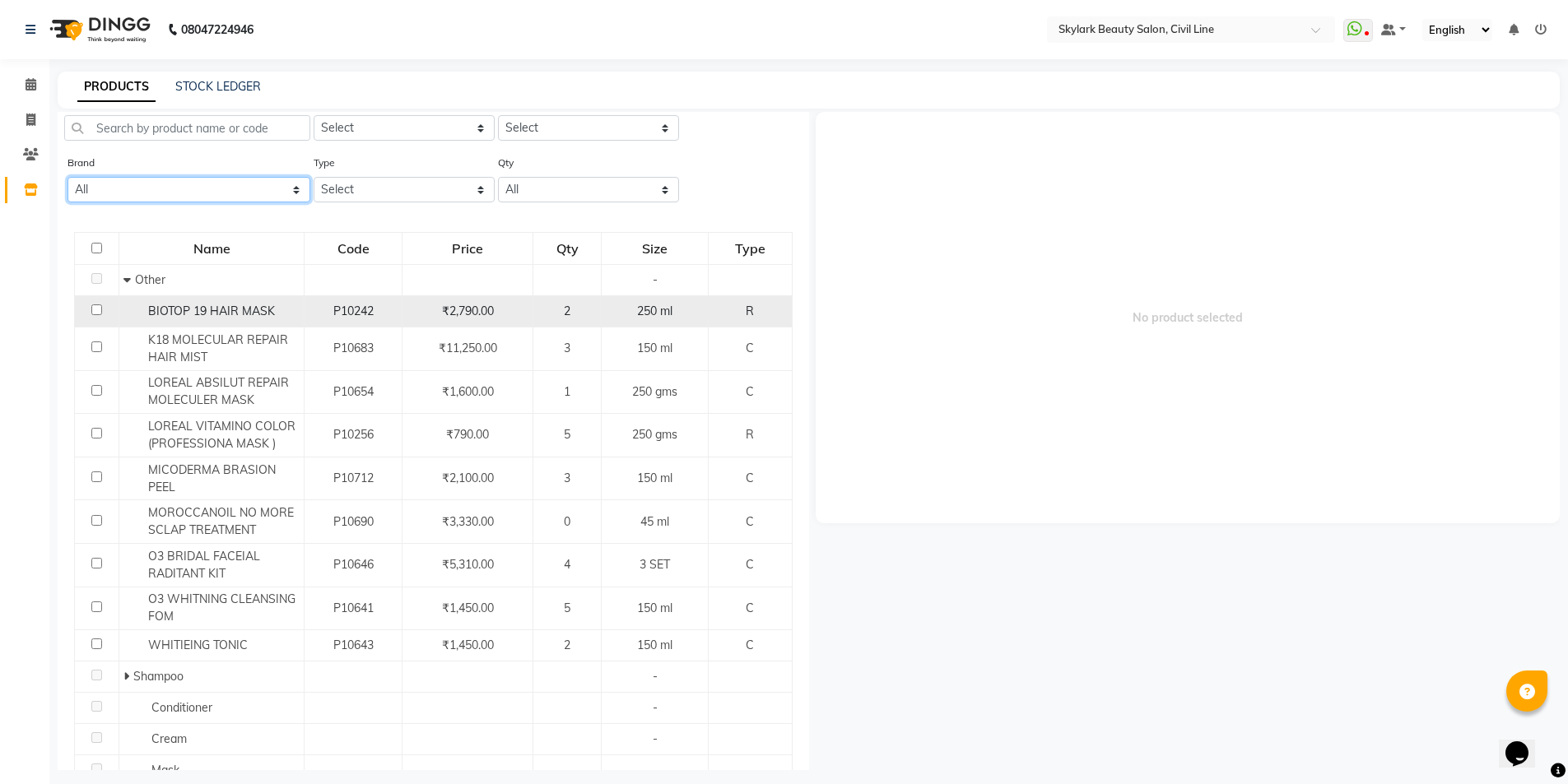
scroll to position [82, 0]
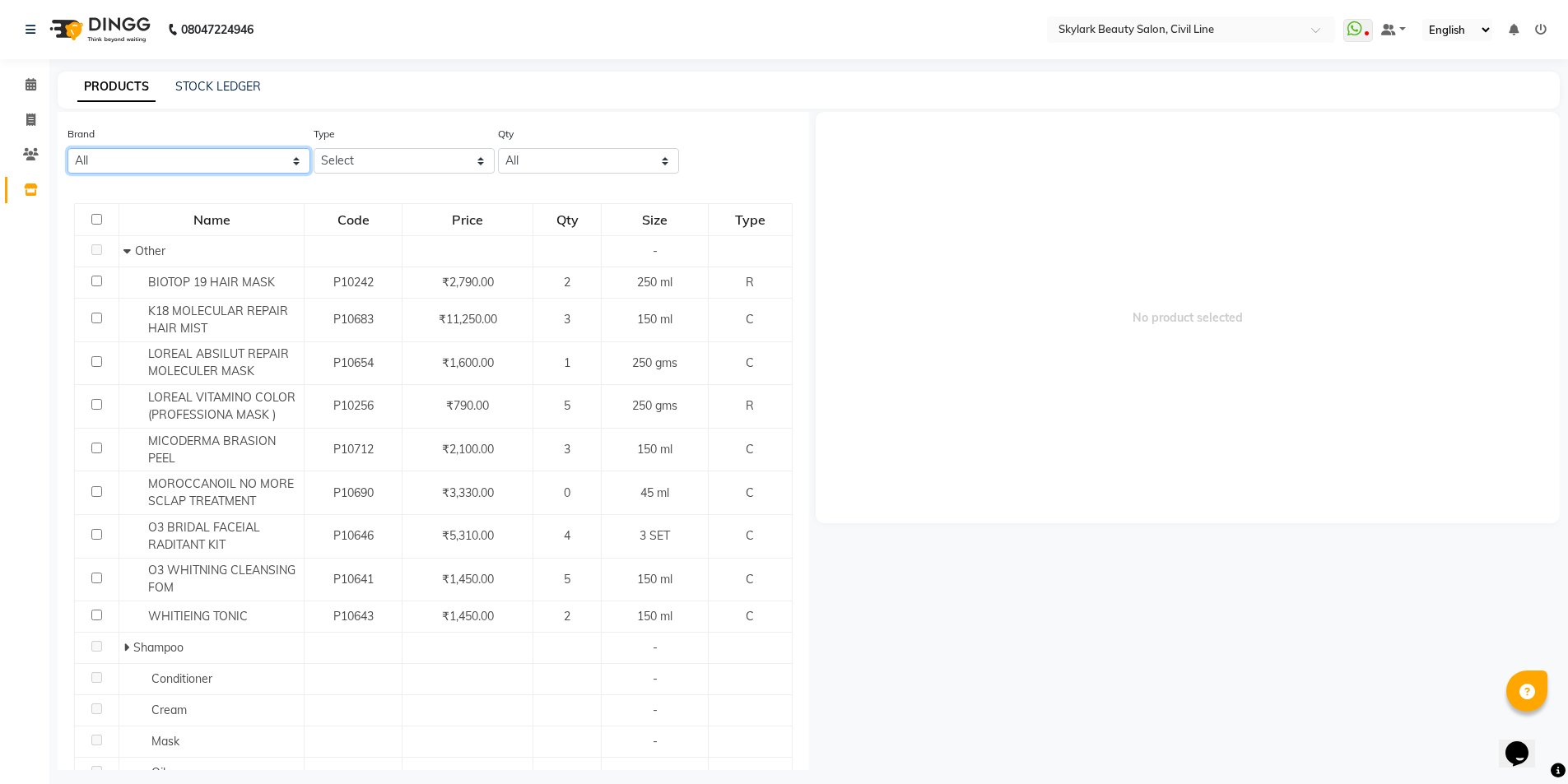
click at [121, 163] on select "All 03 Professional [PERSON_NAME] Biotop Bio Top Cadiveu Cadveu Floractive Flov…" at bounding box center [189, 161] width 243 height 25
select select "cadiveu"
click at [68, 148] on select "All 03 Professional [PERSON_NAME] Biotop Bio Top Cadiveu Cadveu Floractive Flov…" at bounding box center [189, 161] width 243 height 25
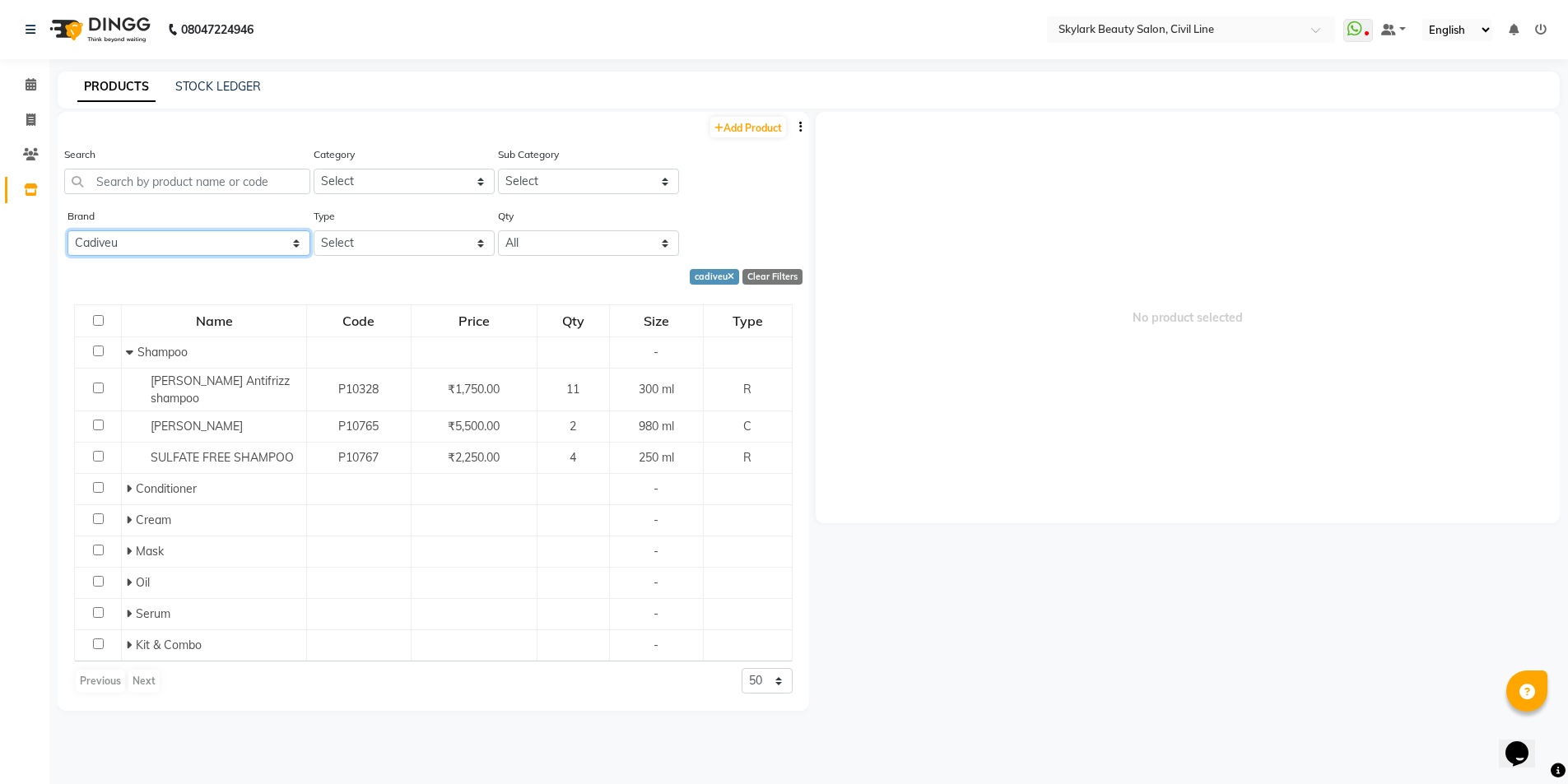
scroll to position [0, 0]
drag, startPoint x: 465, startPoint y: 235, endPoint x: 465, endPoint y: 251, distance: 16.0
click at [465, 235] on select "Select Both Retail Consumable" at bounding box center [403, 243] width 181 height 25
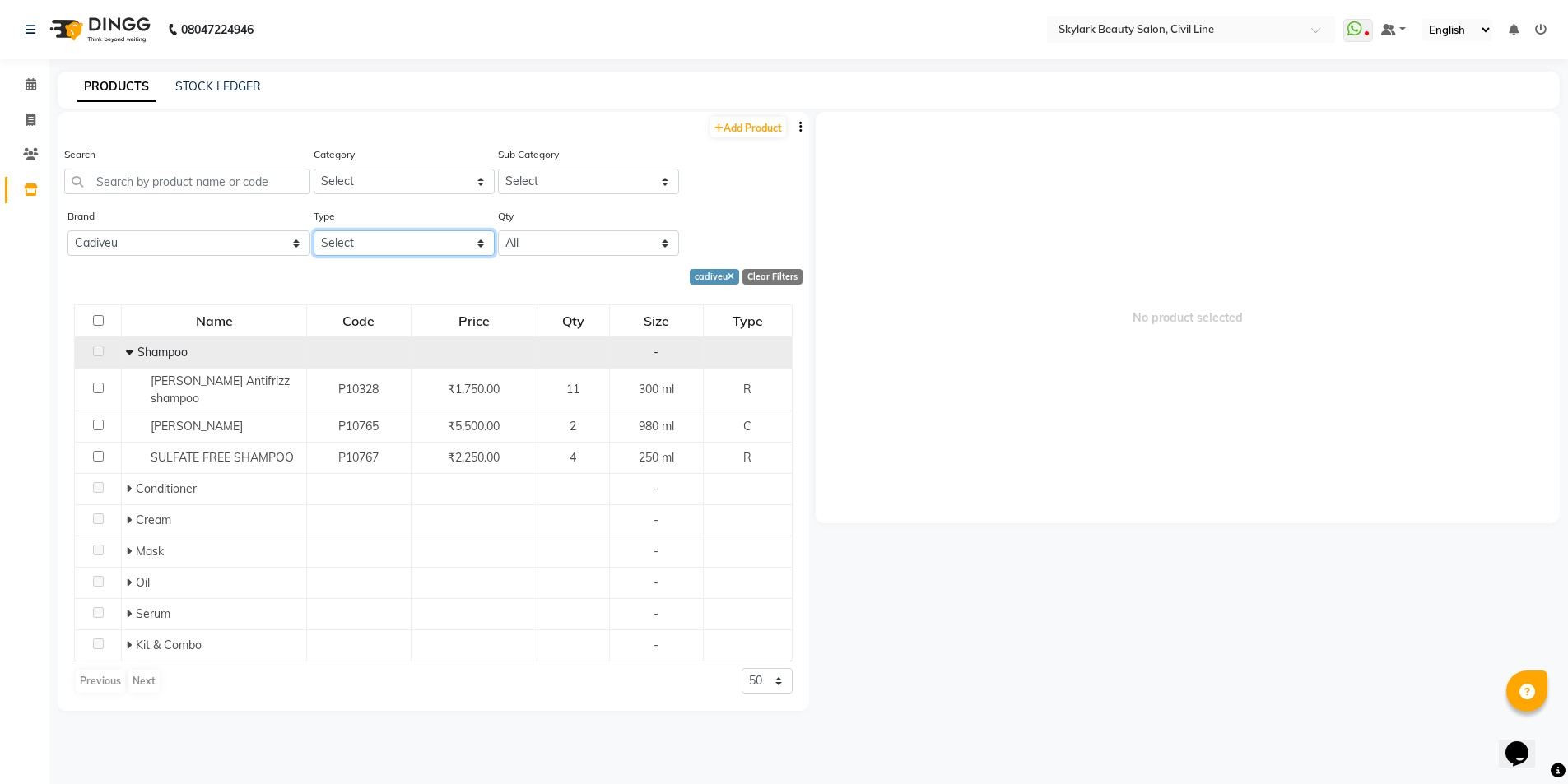
select select "C"
click at [313, 230] on select "Select Both Retail Consumable" at bounding box center [403, 243] width 181 height 25
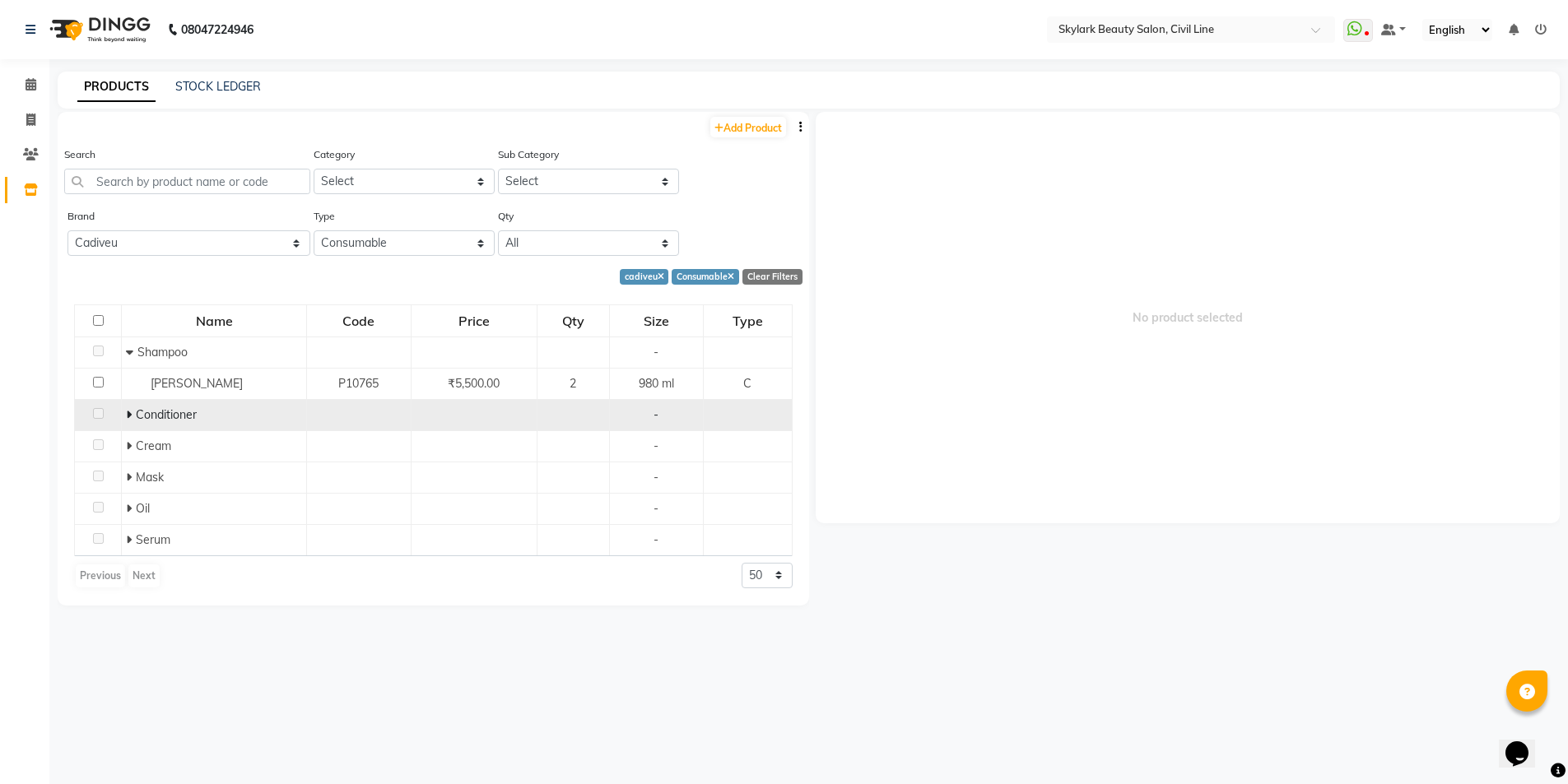
click at [131, 414] on span at bounding box center [131, 414] width 10 height 15
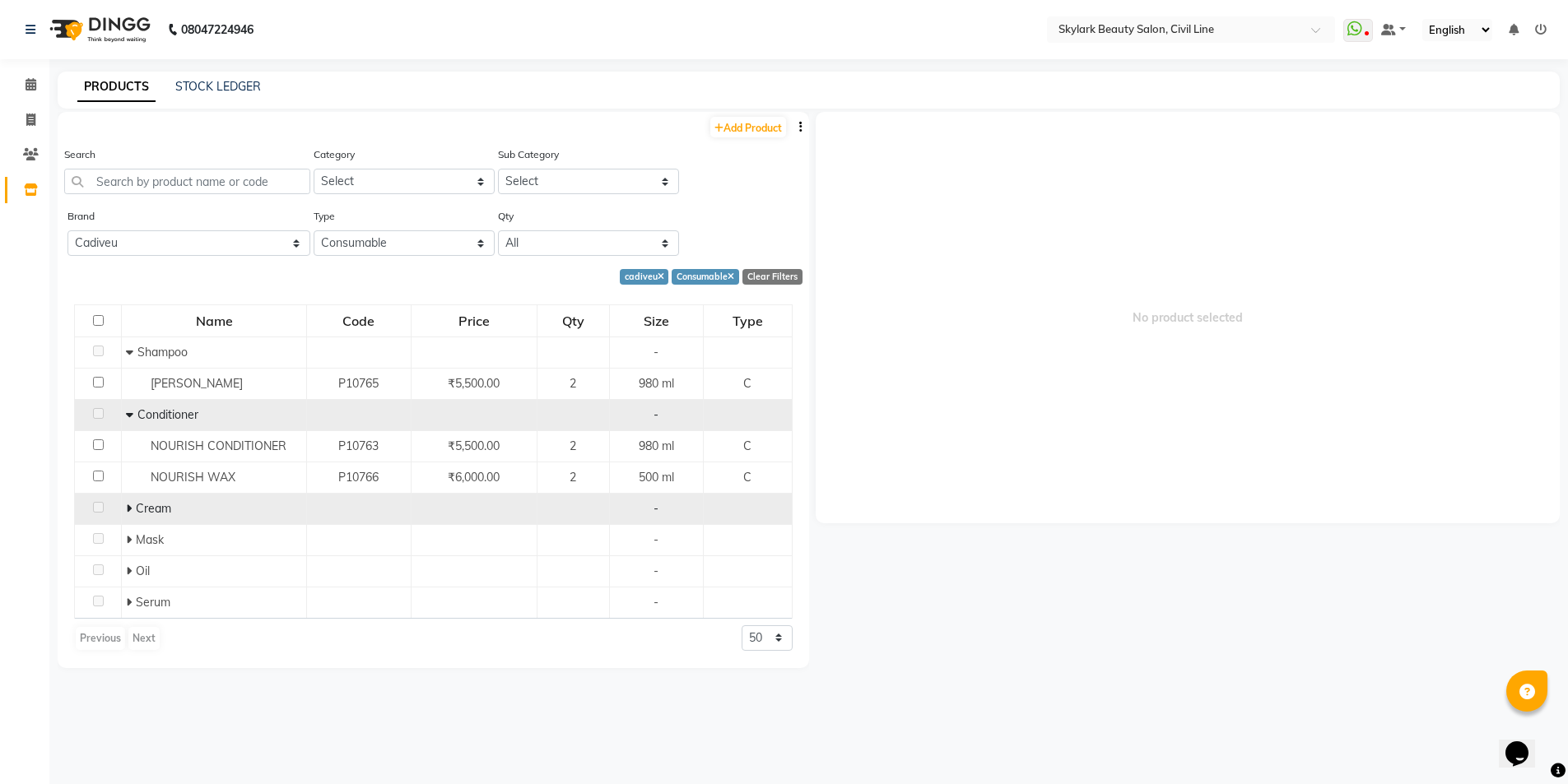
click at [135, 509] on div "Cream" at bounding box center [214, 509] width 176 height 18
click at [136, 510] on span "Cream" at bounding box center [154, 508] width 35 height 15
click at [138, 505] on span "Cream" at bounding box center [154, 508] width 35 height 15
click at [132, 509] on td "Cream" at bounding box center [213, 509] width 185 height 31
click at [128, 506] on icon at bounding box center [129, 509] width 6 height 12
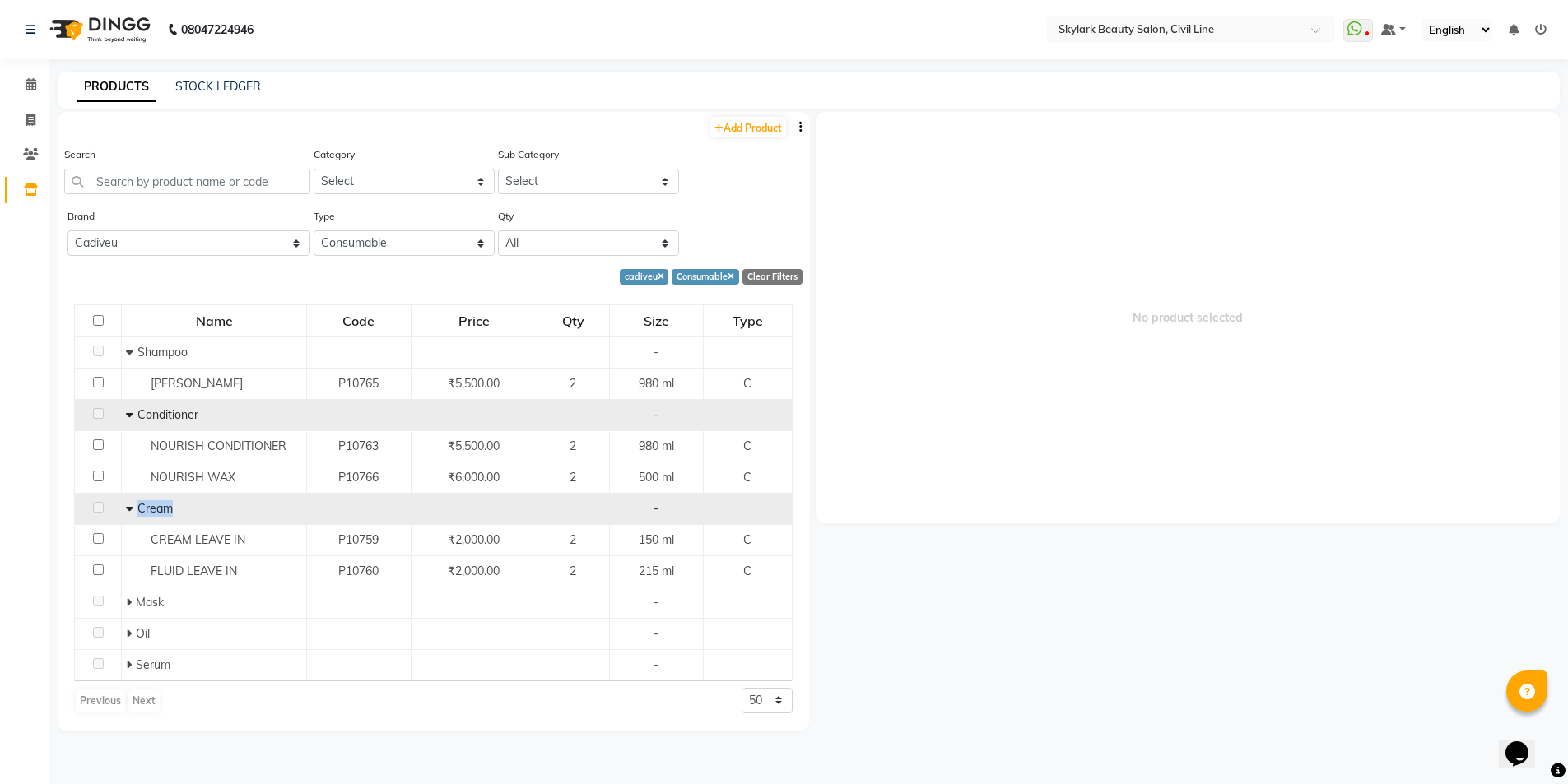
click at [128, 506] on icon at bounding box center [130, 509] width 8 height 12
click at [128, 506] on icon at bounding box center [129, 509] width 6 height 12
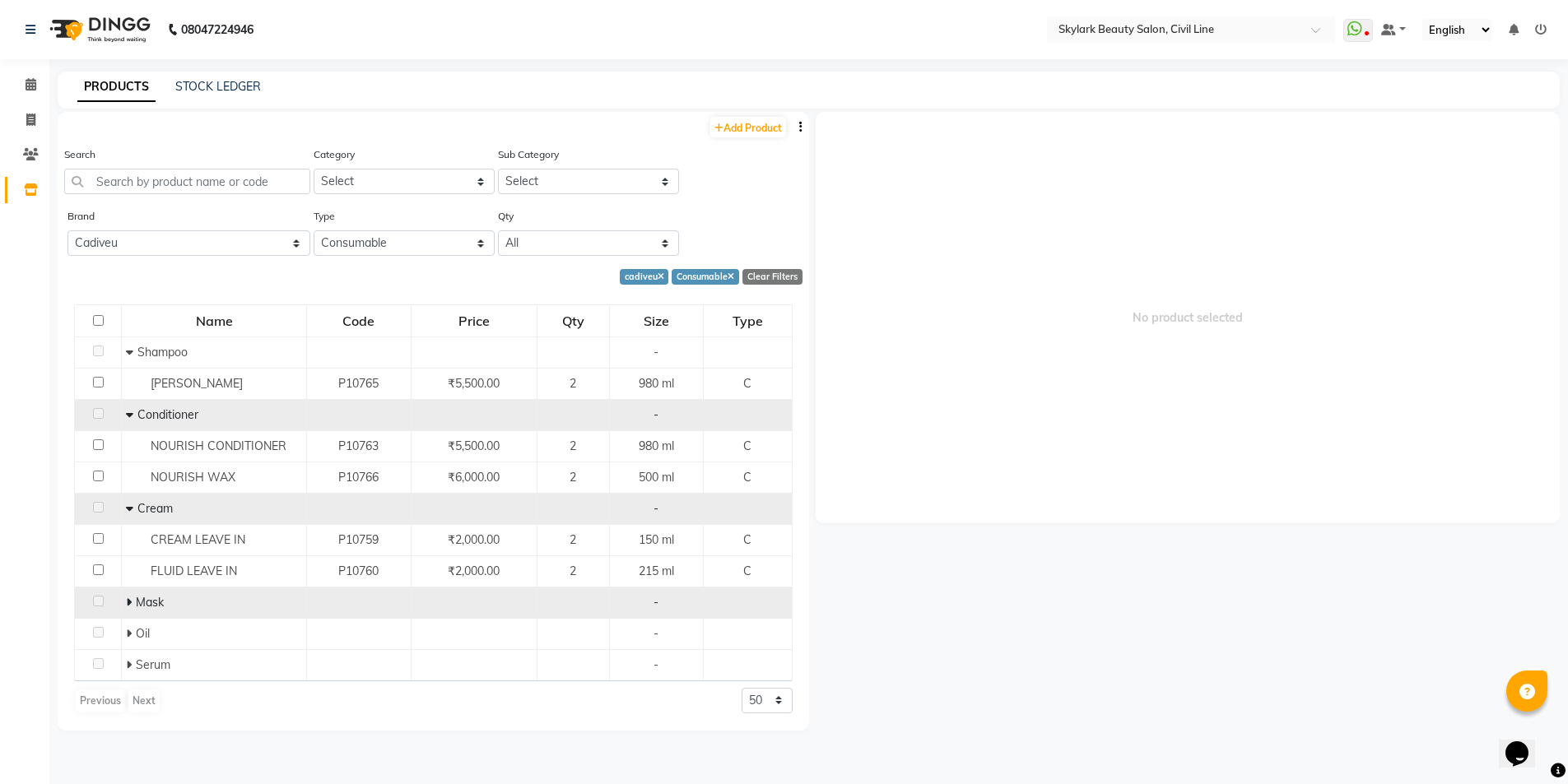
click at [131, 596] on span at bounding box center [131, 602] width 10 height 15
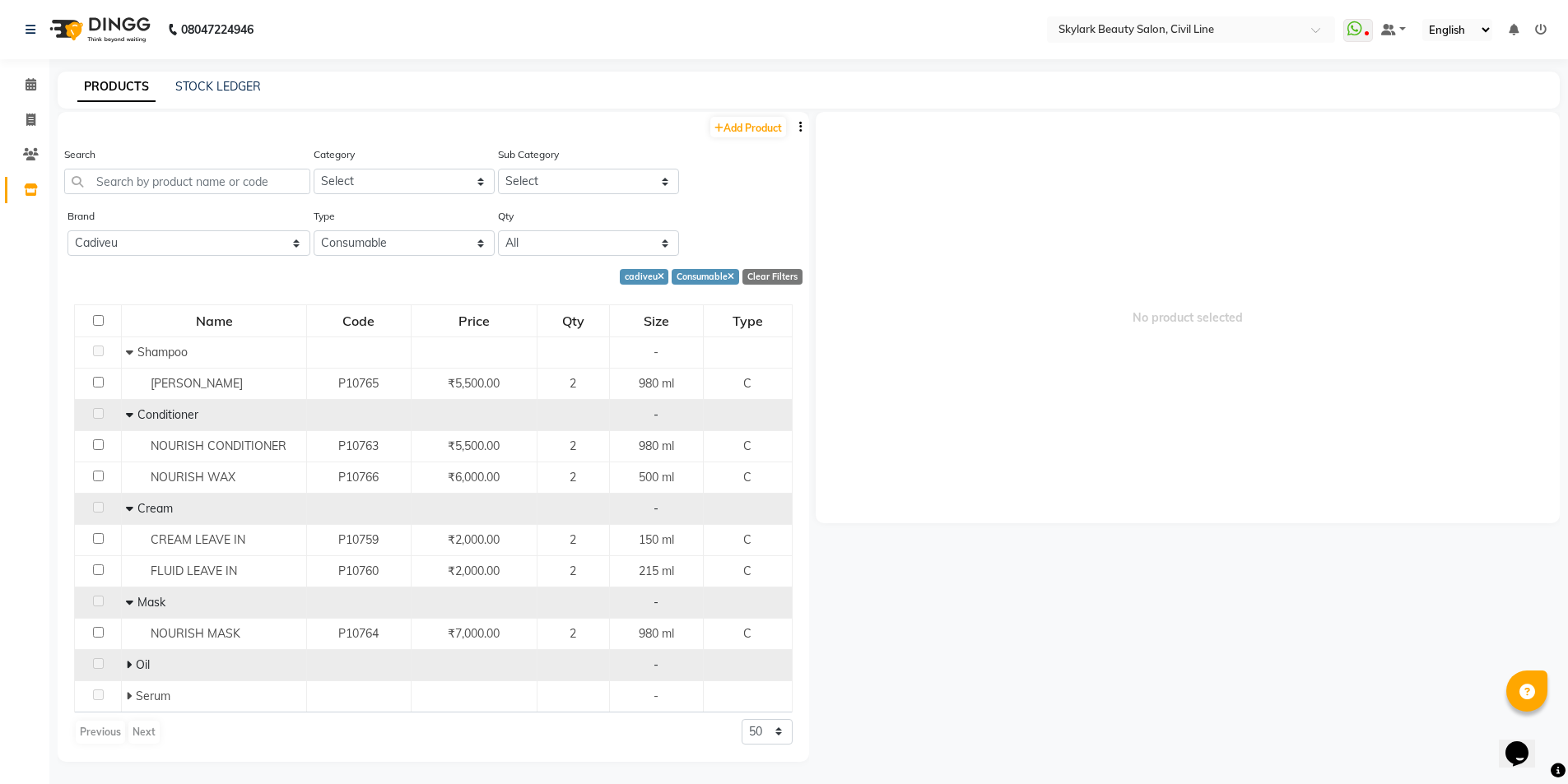
click at [132, 665] on span at bounding box center [131, 665] width 10 height 15
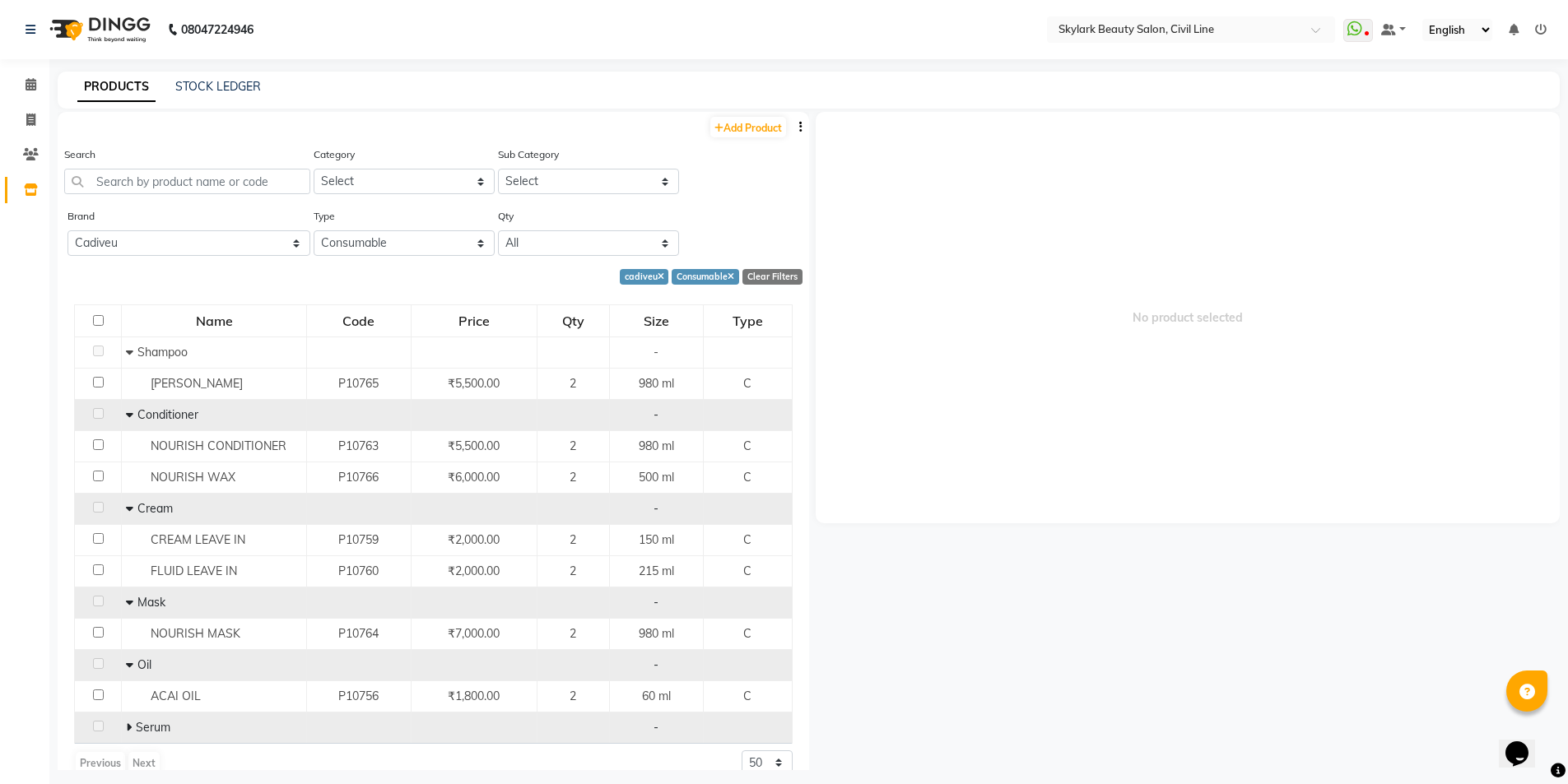
click at [136, 724] on span "Serum" at bounding box center [153, 727] width 34 height 15
click at [132, 721] on span at bounding box center [131, 727] width 10 height 15
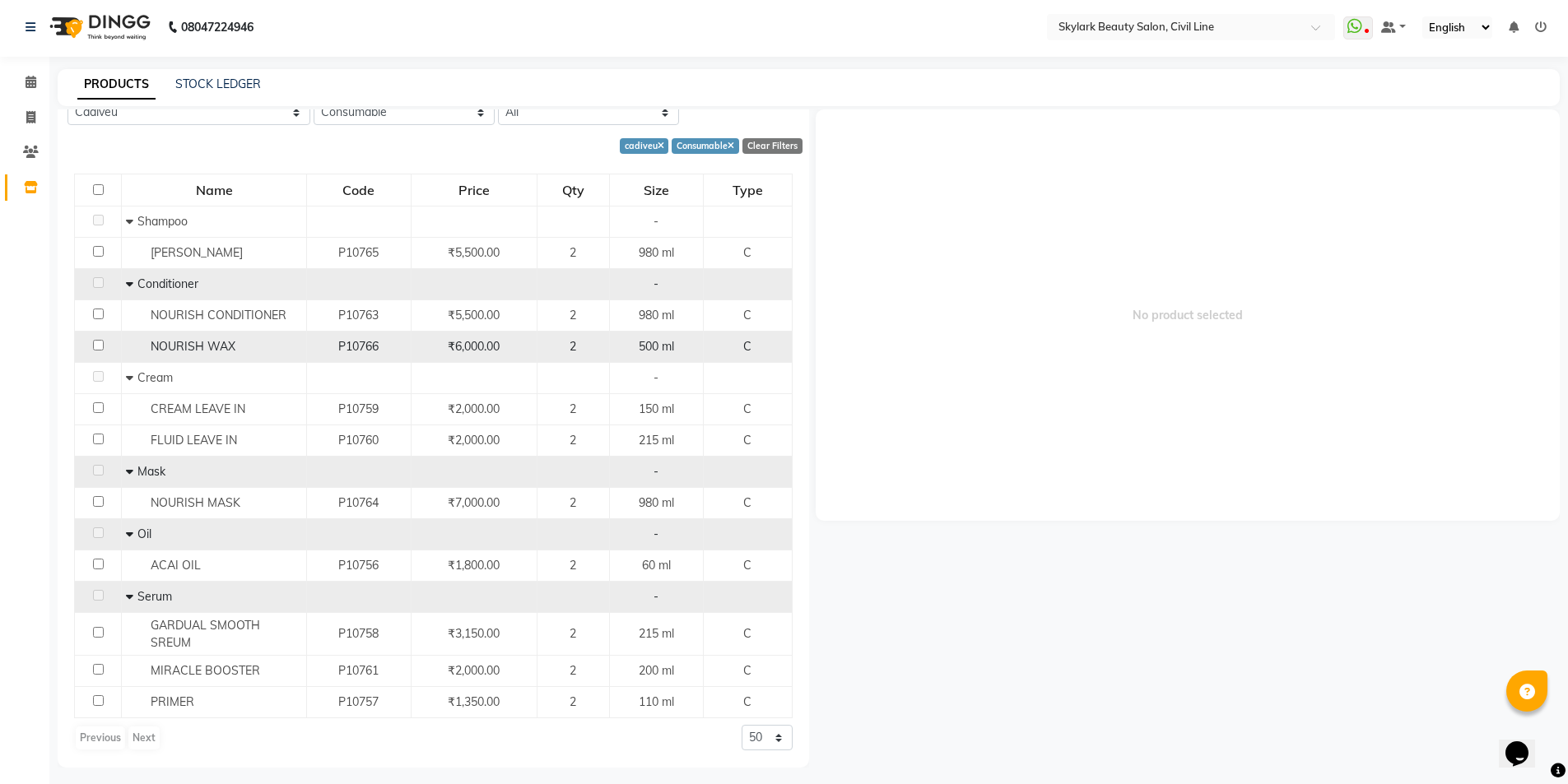
scroll to position [11, 0]
